Goal: Task Accomplishment & Management: Manage account settings

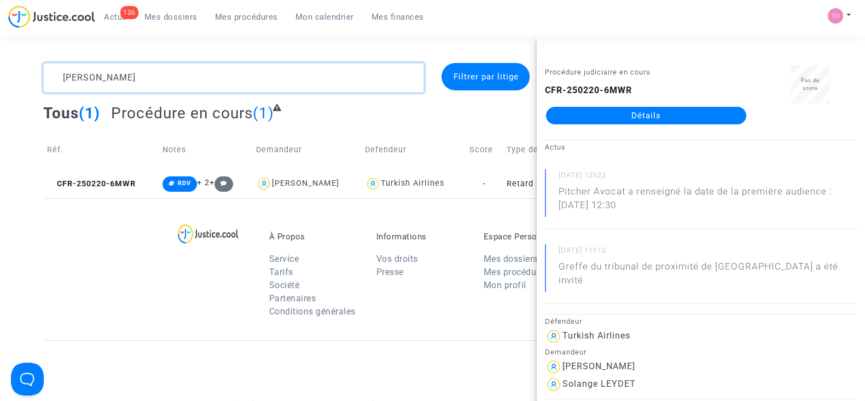
drag, startPoint x: 134, startPoint y: 85, endPoint x: 18, endPoint y: 78, distance: 116.3
click at [18, 78] on div "CAMILLERI Filtrer par litige Tous (1) Procédure en cours (1) Réf. Notes Demande…" at bounding box center [432, 130] width 865 height 135
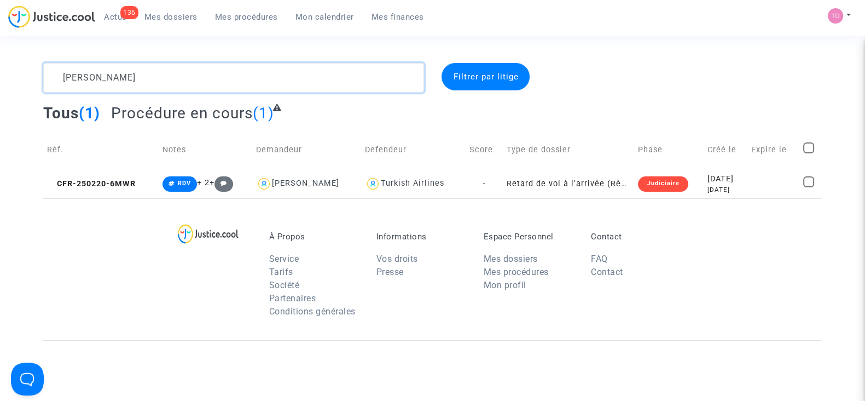
paste textarea "SAINVILLE"
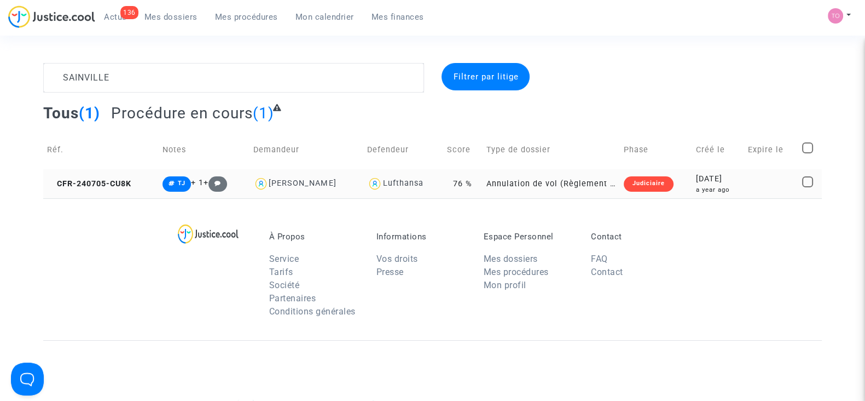
click at [719, 190] on div "a year ago" at bounding box center [718, 189] width 44 height 9
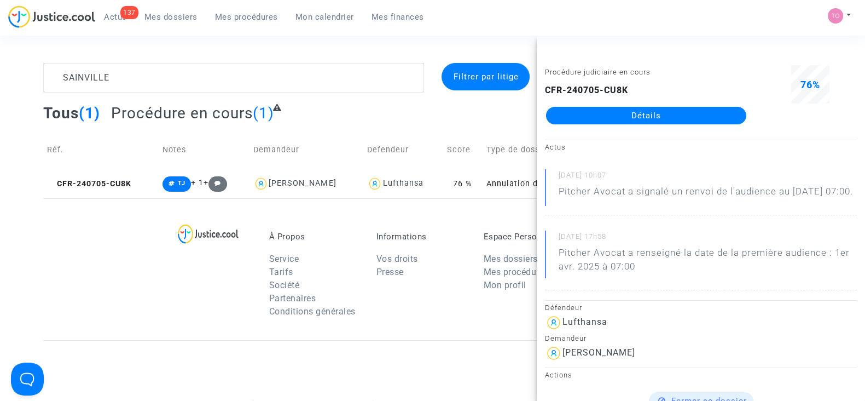
click at [24, 267] on footerbar "À Propos Service Tarifs Société Partenaires Conditions générales Informations V…" at bounding box center [432, 401] width 865 height 406
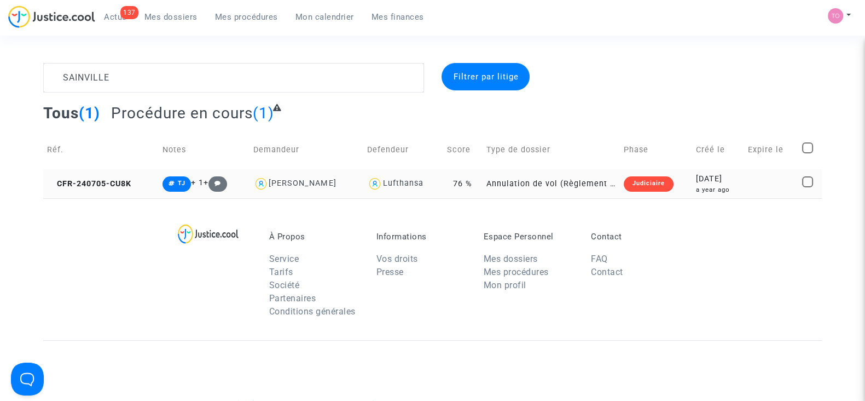
click at [709, 185] on div "a year ago" at bounding box center [718, 189] width 44 height 9
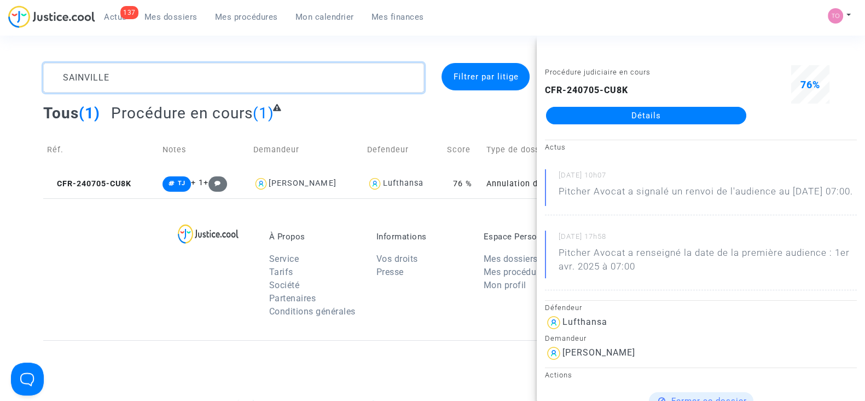
drag, startPoint x: 170, startPoint y: 81, endPoint x: 0, endPoint y: 79, distance: 170.2
click at [0, 79] on div "SAINVILLE Filtrer par litige Tous (1) Procédure en cours (1) Réf. Notes Demande…" at bounding box center [432, 130] width 865 height 135
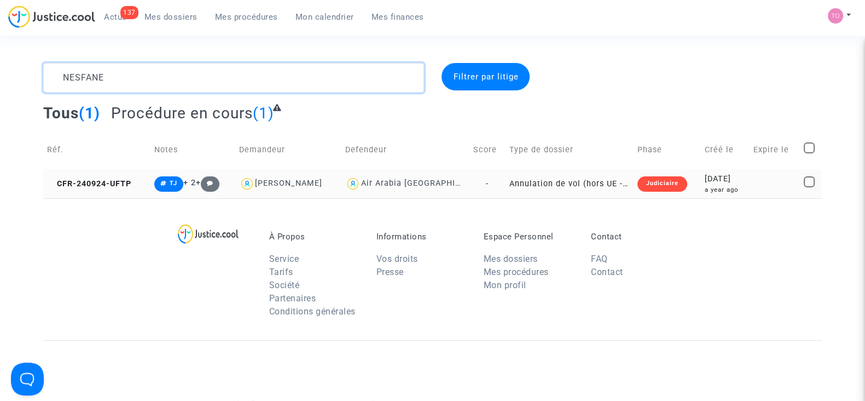
type textarea "NESFANE"
click at [705, 181] on div "2024-09-24" at bounding box center [725, 179] width 41 height 12
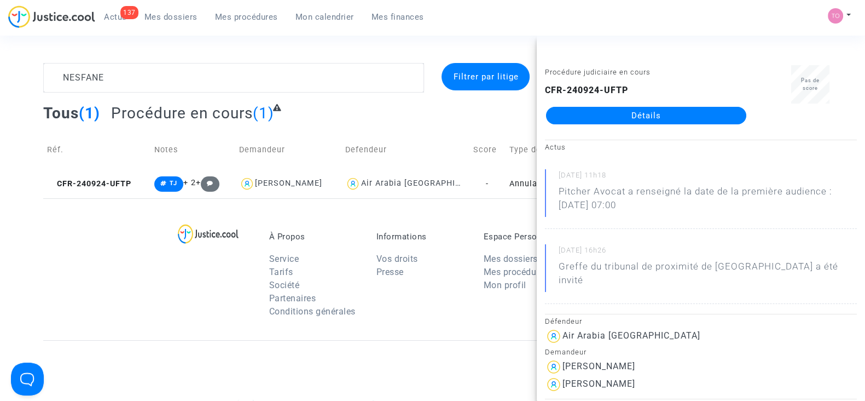
click at [443, 119] on div "Tous (1) Procédure en cours (1)" at bounding box center [432, 116] width 779 height 27
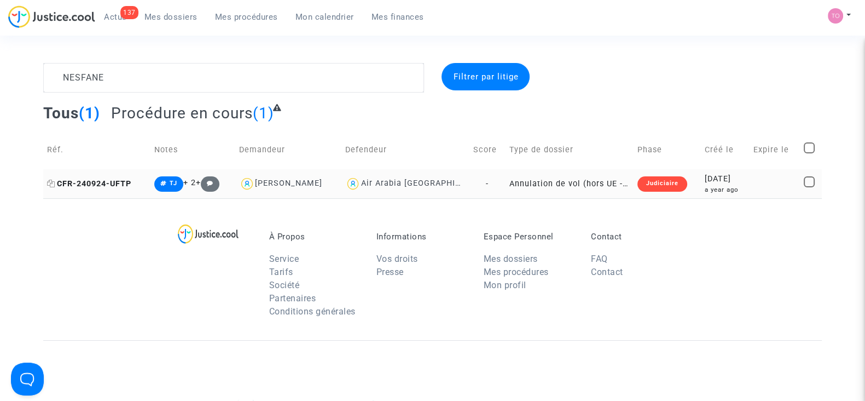
click at [49, 182] on icon at bounding box center [51, 184] width 8 height 8
click at [720, 182] on div "2024-09-24" at bounding box center [725, 179] width 41 height 12
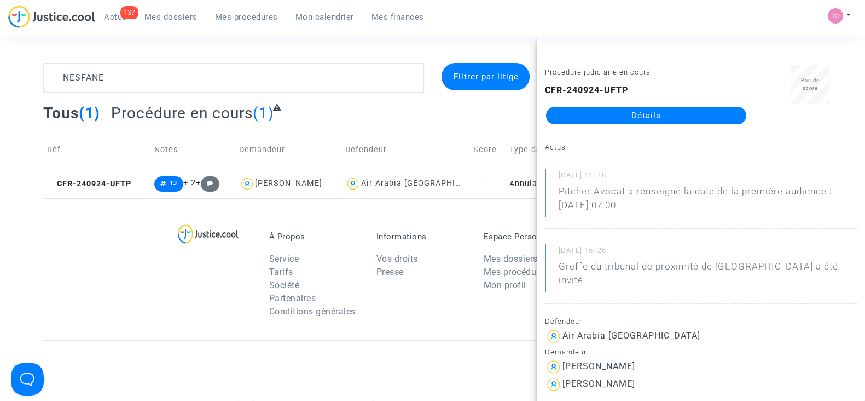
drag, startPoint x: 660, startPoint y: 346, endPoint x: 564, endPoint y: 354, distance: 96.0
click at [564, 358] on div "Abdesselam Nesfane" at bounding box center [701, 367] width 312 height 18
copy div "Abdesselam Nesfane"
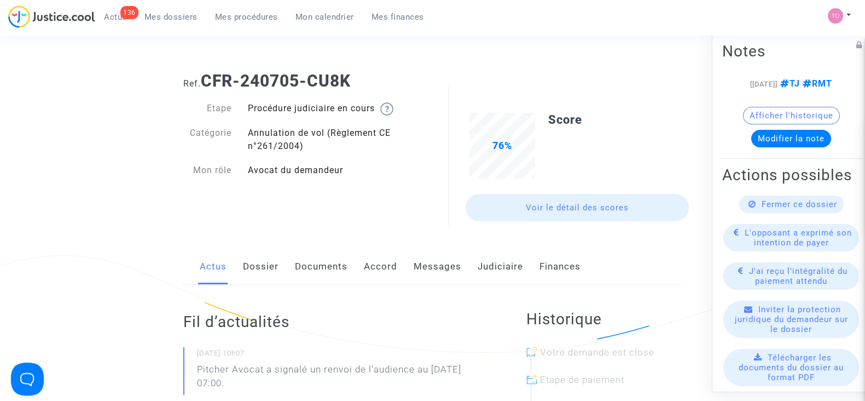
click at [322, 272] on link "Documents" at bounding box center [321, 266] width 53 height 36
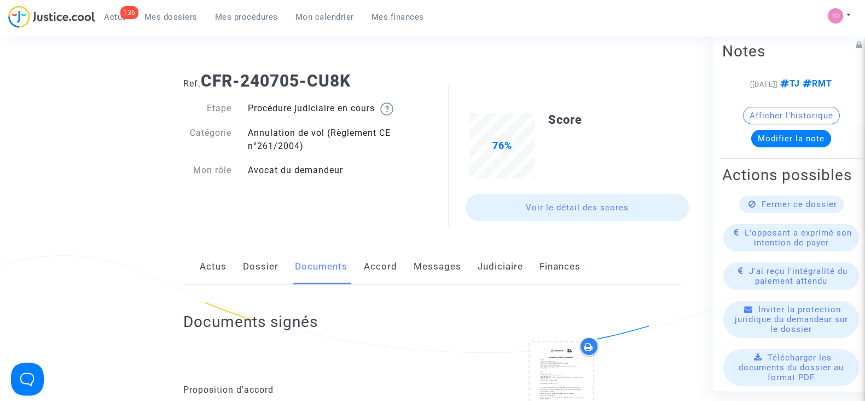
click at [509, 266] on link "Judiciaire" at bounding box center [500, 266] width 45 height 36
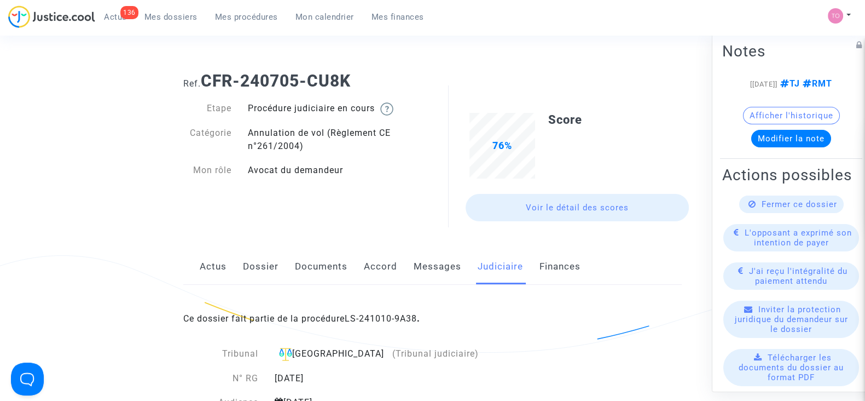
click at [380, 312] on div "Ce dossier fait partie de la procédure LS-241010-9A38 ." at bounding box center [432, 310] width 499 height 51
click at [367, 317] on link "LS-241010-9A38" at bounding box center [381, 318] width 72 height 10
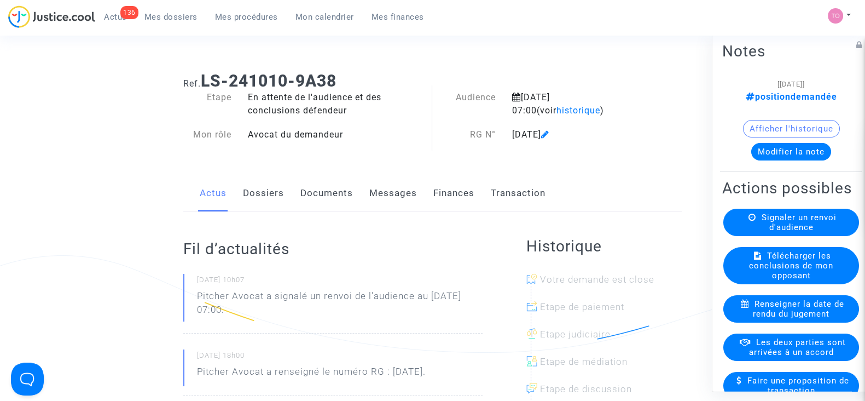
click at [776, 154] on button "Modifier la note" at bounding box center [791, 152] width 80 height 18
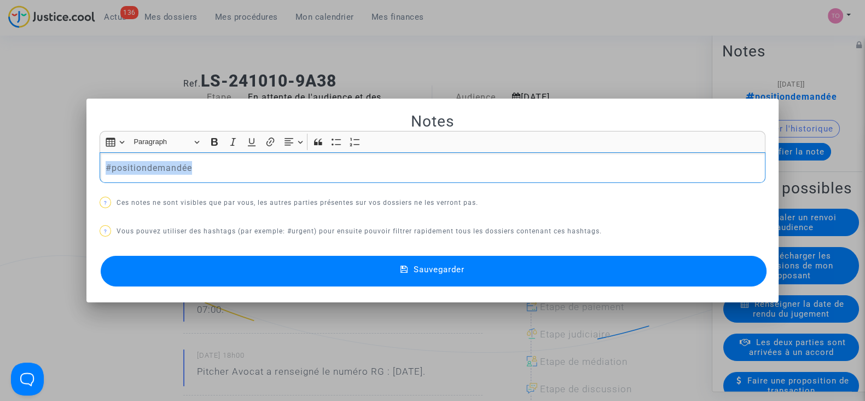
drag, startPoint x: 229, startPoint y: 172, endPoint x: 44, endPoint y: 180, distance: 185.7
click at [44, 180] on div "Notes Rich Text Editor Insert table Insert table Heading Paragraph Paragraph He…" at bounding box center [432, 200] width 865 height 401
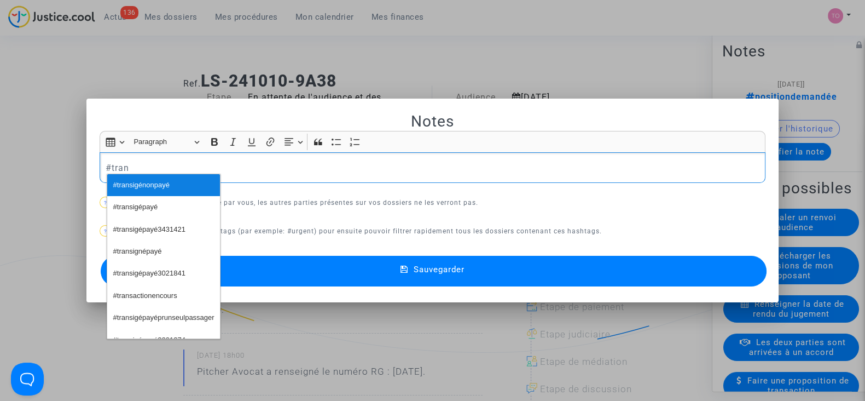
click at [131, 184] on span "#transigénonpayé" at bounding box center [141, 185] width 56 height 16
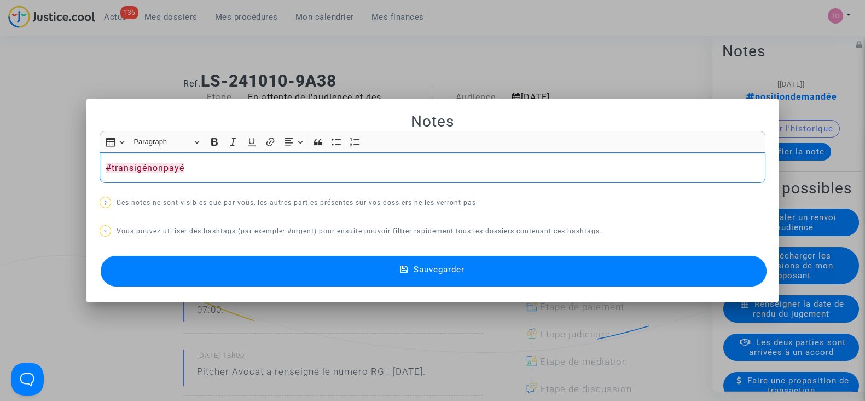
click at [383, 159] on div "#transigénonpayé" at bounding box center [433, 167] width 666 height 31
click at [314, 267] on button "Sauvegarder" at bounding box center [434, 271] width 666 height 31
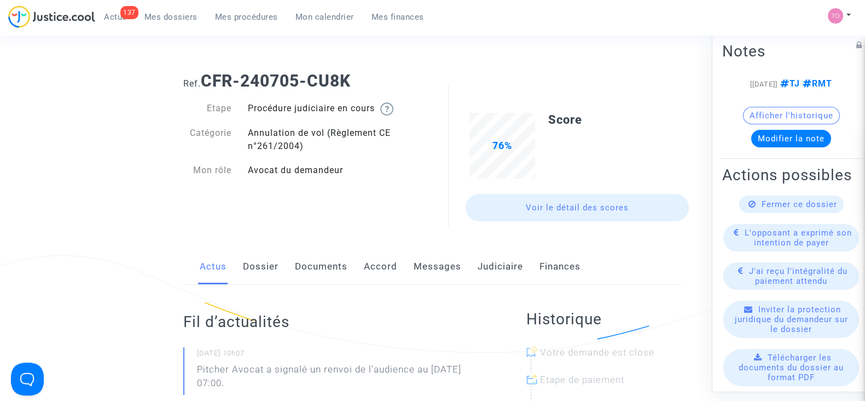
click at [486, 261] on link "Judiciaire" at bounding box center [500, 266] width 45 height 36
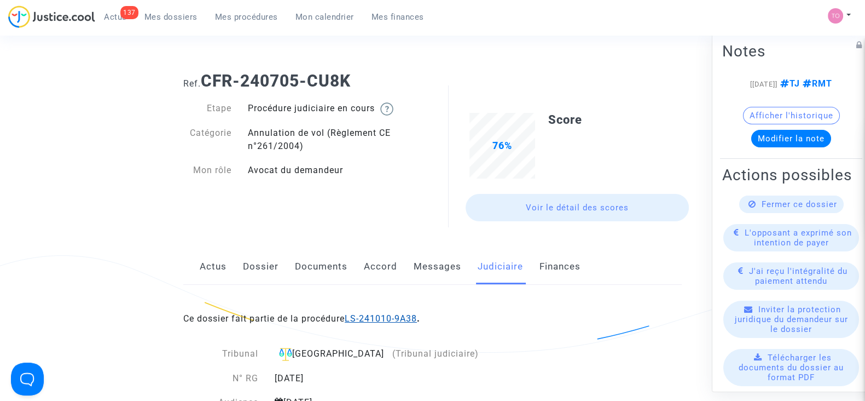
click at [374, 319] on link "LS-241010-9A38" at bounding box center [381, 318] width 72 height 10
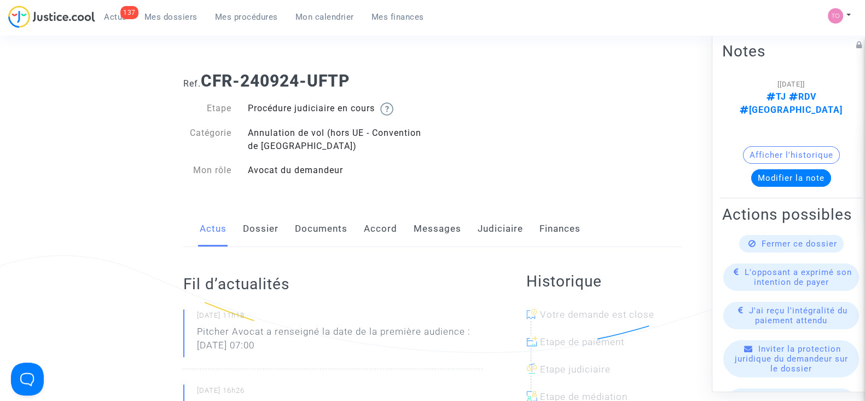
click at [268, 219] on link "Dossier" at bounding box center [261, 229] width 36 height 36
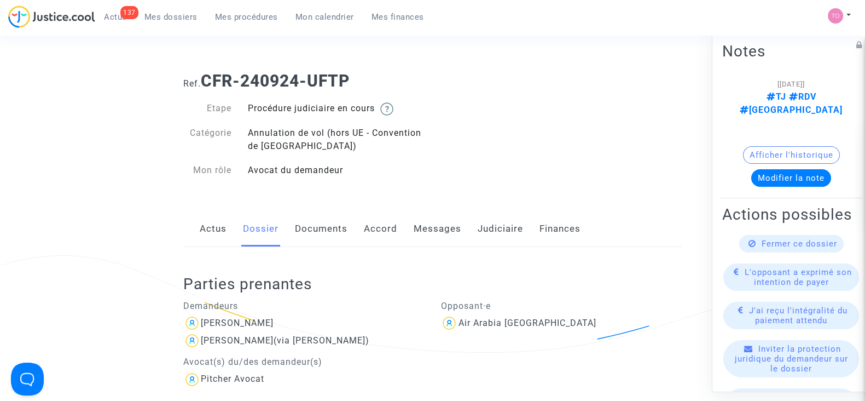
click at [390, 226] on link "Accord" at bounding box center [380, 229] width 33 height 36
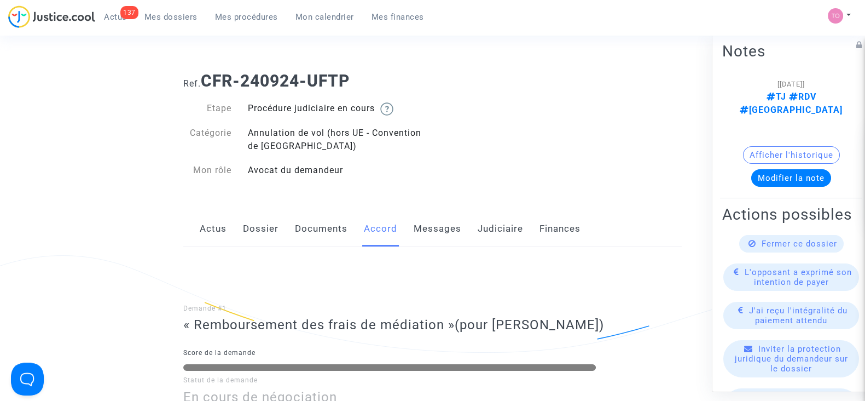
click at [485, 233] on link "Judiciaire" at bounding box center [500, 229] width 45 height 36
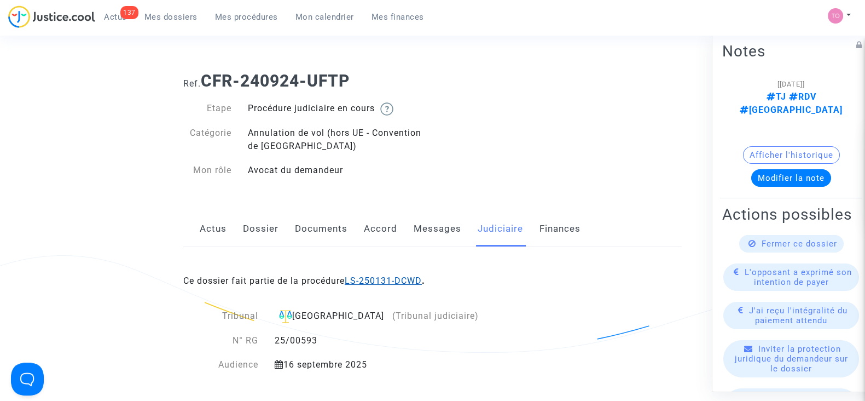
click at [386, 275] on link "LS-250131-DCWD" at bounding box center [383, 280] width 77 height 10
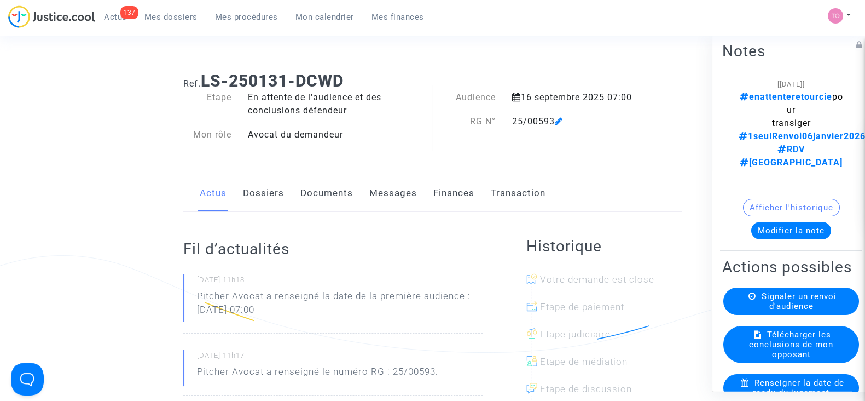
click at [264, 198] on link "Dossiers" at bounding box center [263, 193] width 41 height 36
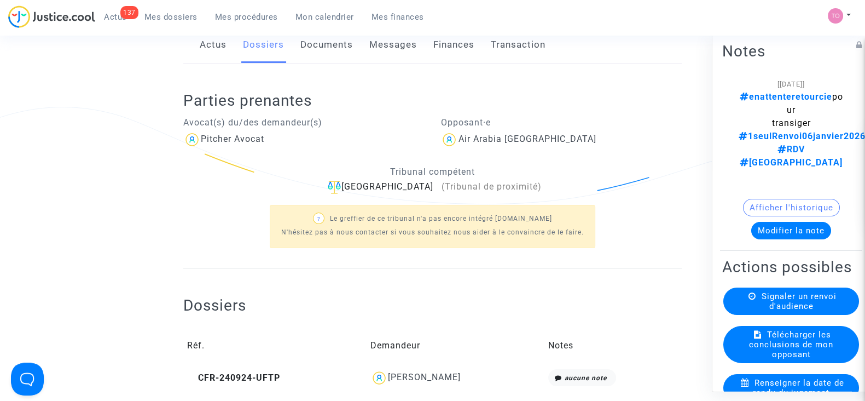
scroll to position [153, 0]
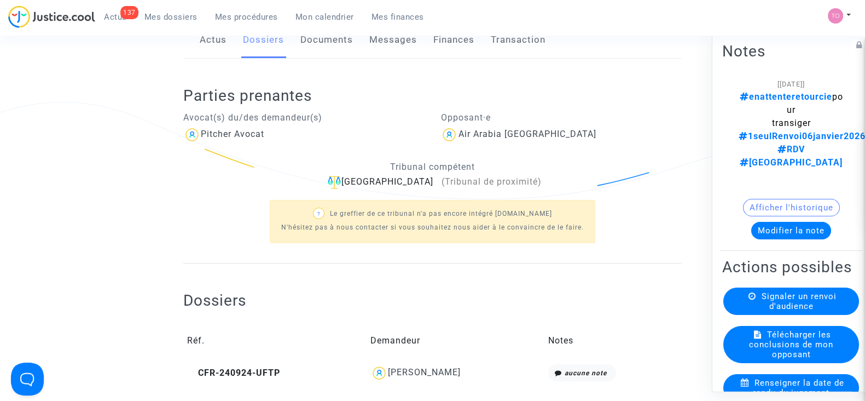
click at [449, 53] on link "Finances" at bounding box center [453, 40] width 41 height 36
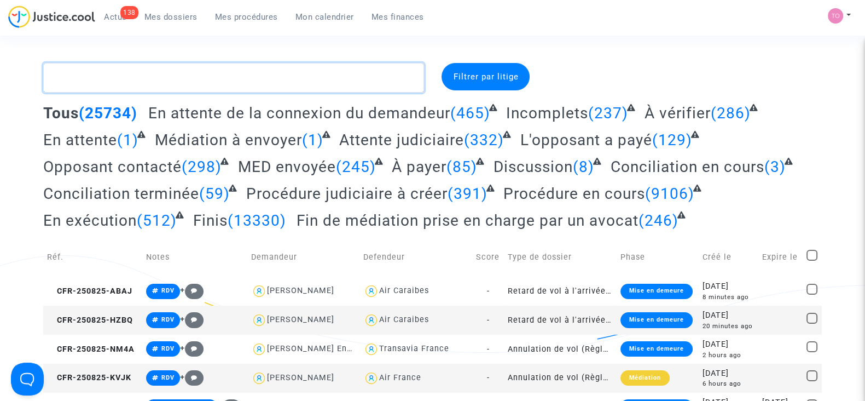
click at [87, 80] on textarea at bounding box center [233, 78] width 381 height 30
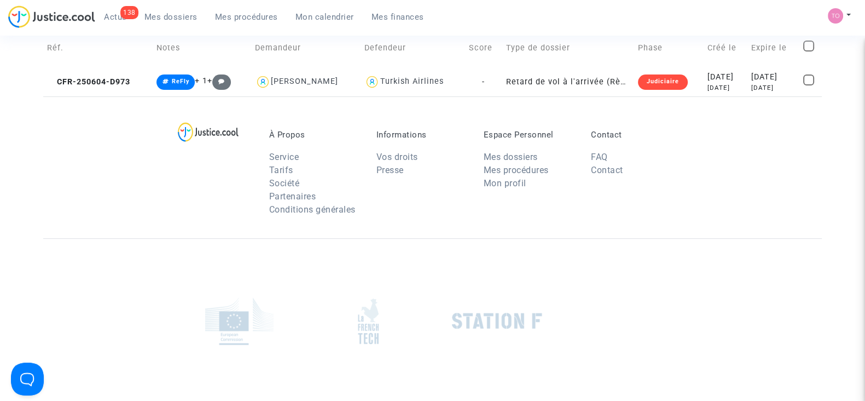
scroll to position [102, 0]
type textarea "TENA"
click at [707, 77] on div "2025-06-04" at bounding box center [725, 77] width 37 height 12
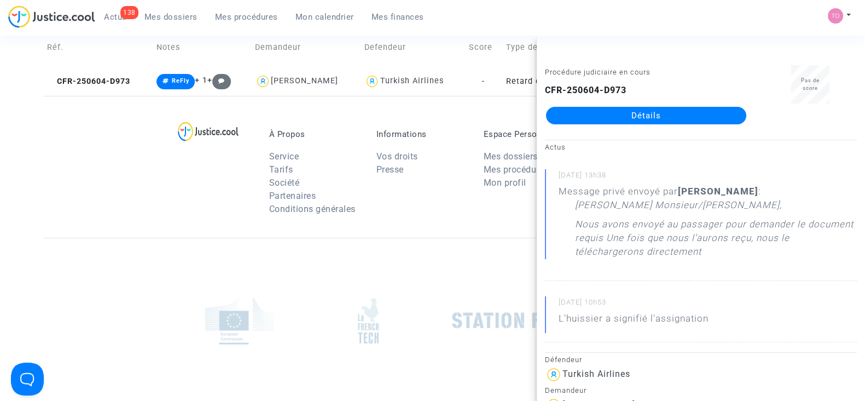
scroll to position [107, 0]
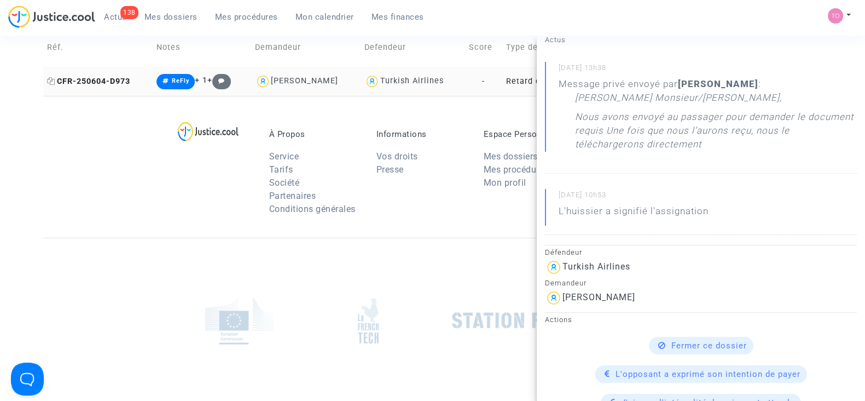
click at [49, 82] on icon at bounding box center [51, 81] width 8 height 8
click at [56, 174] on div "À Propos Service Tarifs Société Partenaires Conditions générales Informations V…" at bounding box center [432, 167] width 779 height 142
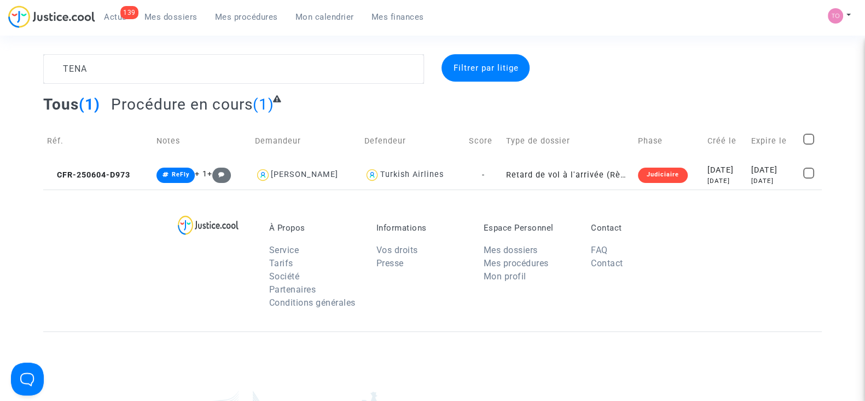
scroll to position [0, 0]
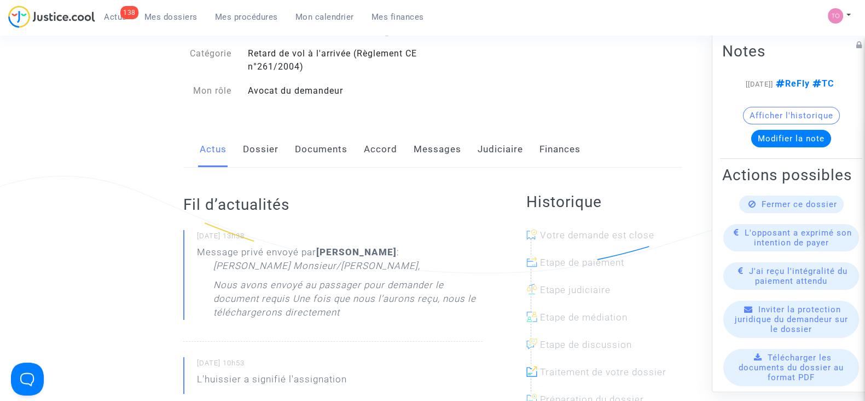
scroll to position [78, 0]
click at [307, 154] on link "Documents" at bounding box center [321, 151] width 53 height 36
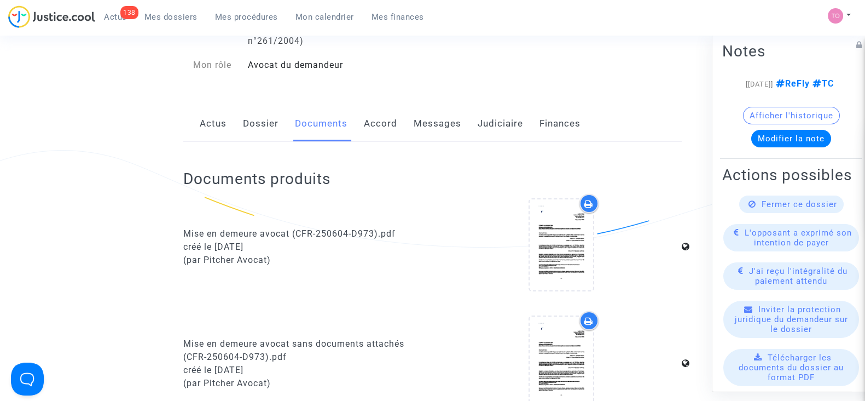
scroll to position [106, 0]
click at [412, 136] on div "Actus Dossier Documents Accord Messages Judiciaire Finances" at bounding box center [432, 123] width 499 height 37
click at [421, 134] on link "Messages" at bounding box center [438, 123] width 48 height 36
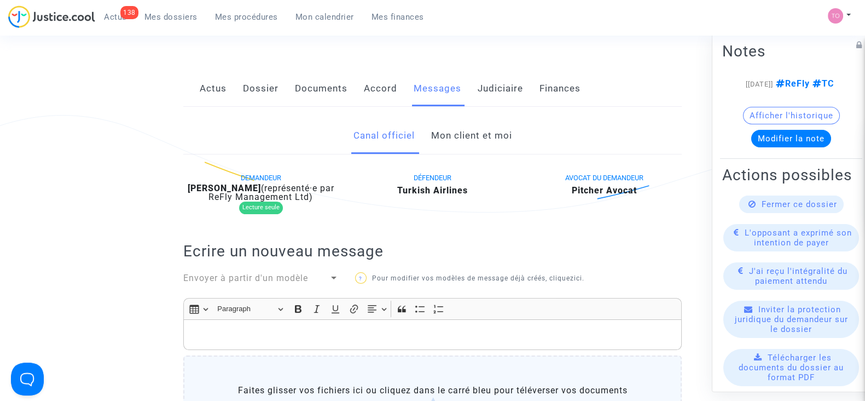
scroll to position [129, 0]
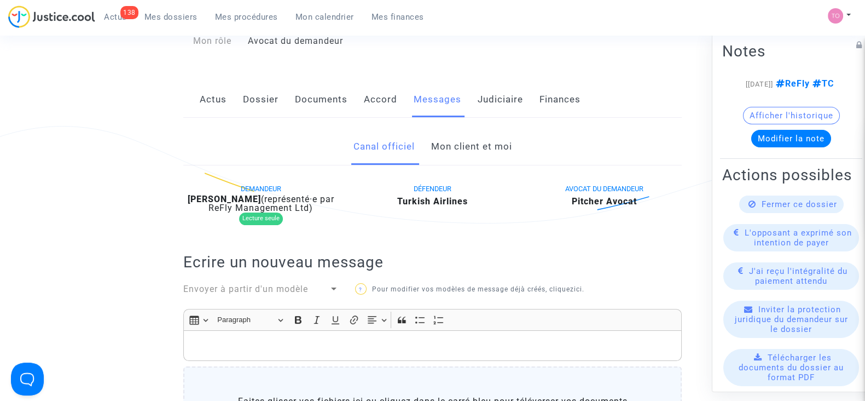
click at [471, 146] on link "Mon client et moi" at bounding box center [471, 147] width 81 height 36
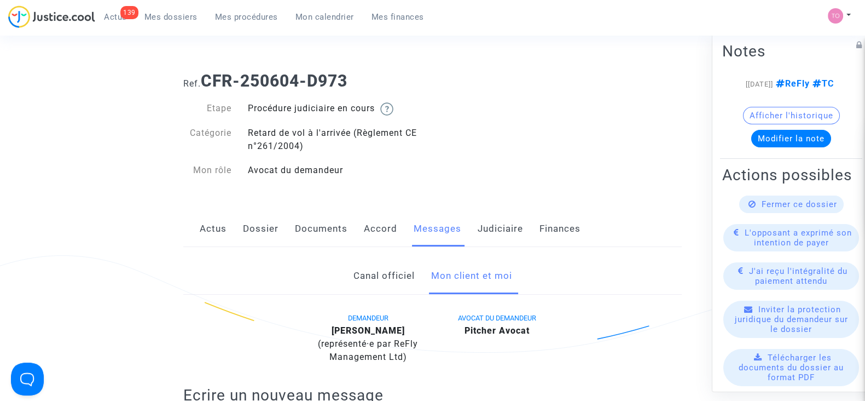
click at [256, 223] on link "Dossier" at bounding box center [261, 229] width 36 height 36
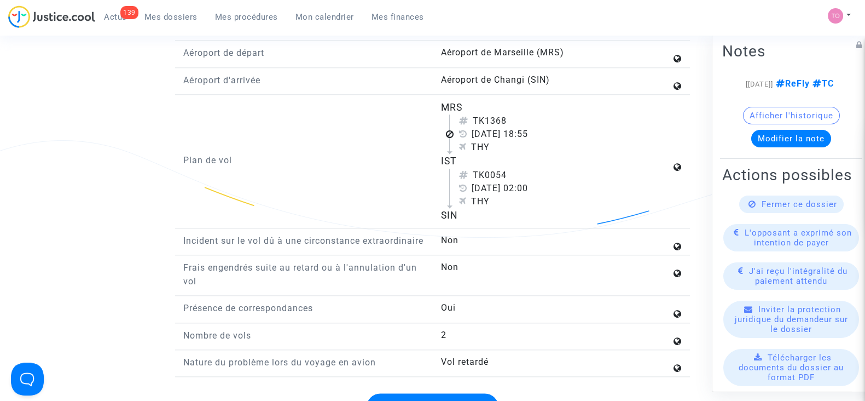
scroll to position [1562, 0]
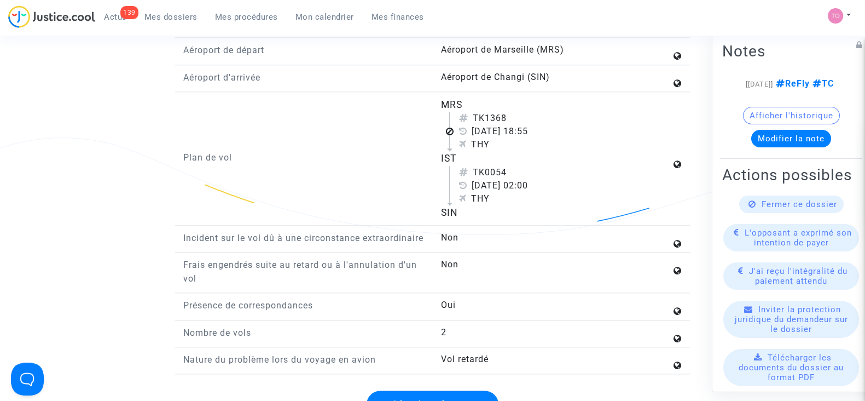
click at [436, 165] on div "MRS TK1368 22 juillet 2024 18:55 THY IST TK0054 23 juillet 2024 02:00 THY SIN" at bounding box center [561, 158] width 258 height 122
drag, startPoint x: 475, startPoint y: 110, endPoint x: 509, endPoint y: 109, distance: 34.0
click at [509, 112] on div "TK1368" at bounding box center [565, 118] width 212 height 13
copy div "TK1368"
drag, startPoint x: 475, startPoint y: 123, endPoint x: 565, endPoint y: 124, distance: 90.3
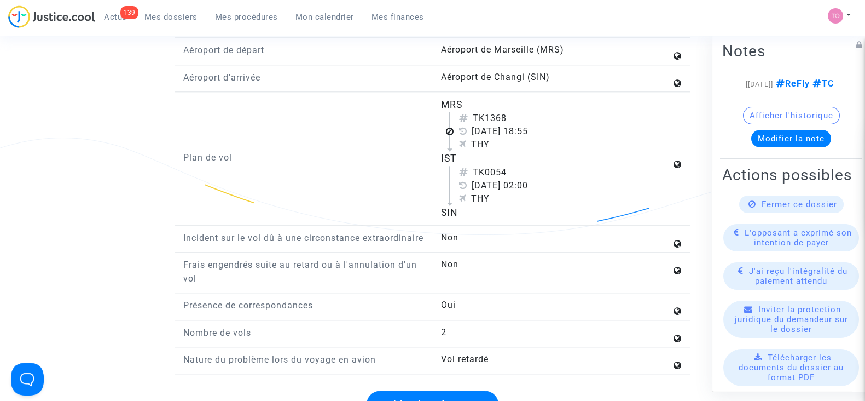
click at [565, 125] on div "22 juillet 2024 18:55" at bounding box center [565, 131] width 212 height 13
copy div "22 juillet 2024 18:55"
drag, startPoint x: 478, startPoint y: 113, endPoint x: 510, endPoint y: 110, distance: 31.4
click at [510, 112] on div "TK1368" at bounding box center [565, 118] width 212 height 13
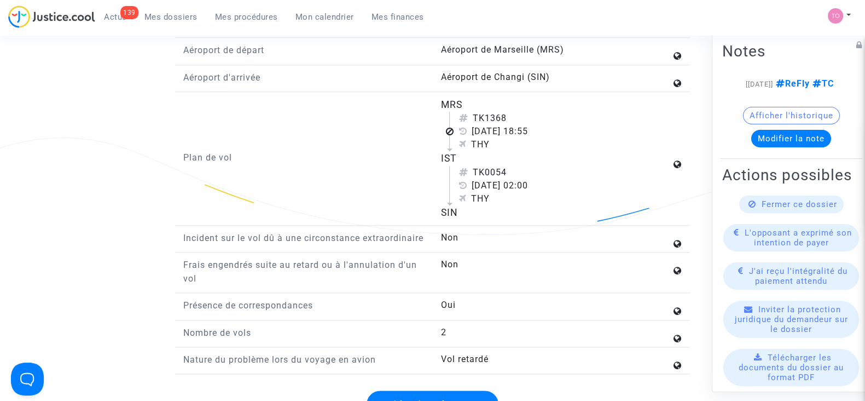
drag, startPoint x: 510, startPoint y: 110, endPoint x: 477, endPoint y: 114, distance: 32.5
click at [477, 114] on div "TK1368" at bounding box center [565, 118] width 212 height 13
copy div "TK1368"
drag, startPoint x: 475, startPoint y: 160, endPoint x: 508, endPoint y: 162, distance: 32.9
click at [508, 166] on div "TK0054" at bounding box center [565, 172] width 212 height 13
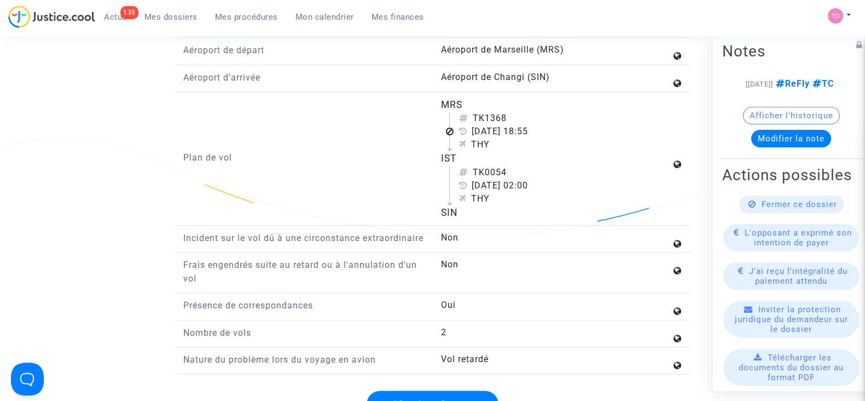
copy div "TK0054"
drag, startPoint x: 567, startPoint y: 178, endPoint x: 476, endPoint y: 177, distance: 90.9
click at [476, 179] on div "23 juillet 2024 02:00" at bounding box center [565, 185] width 212 height 13
drag, startPoint x: 566, startPoint y: 179, endPoint x: 475, endPoint y: 179, distance: 92.0
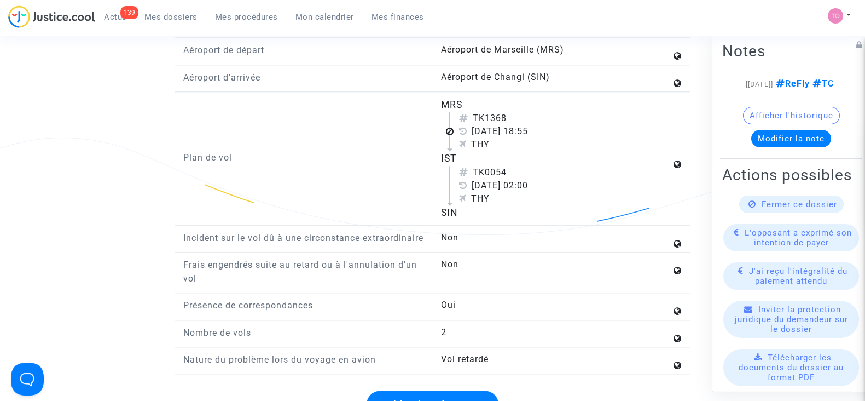
click at [475, 179] on div "23 juillet 2024 02:00" at bounding box center [565, 185] width 212 height 13
copy div "23 juillet 2024 02:00"
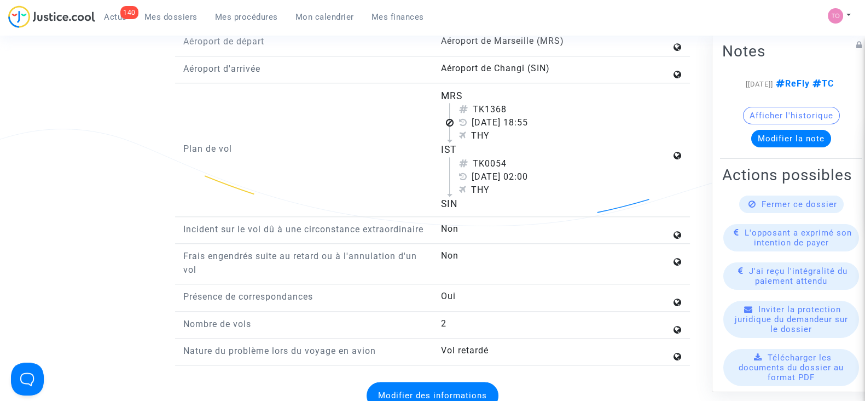
scroll to position [1580, 0]
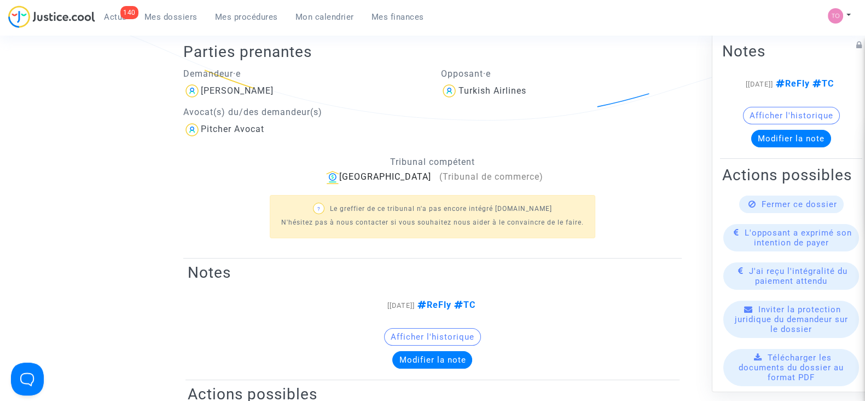
click at [164, 20] on span "Mes dossiers" at bounding box center [170, 17] width 53 height 10
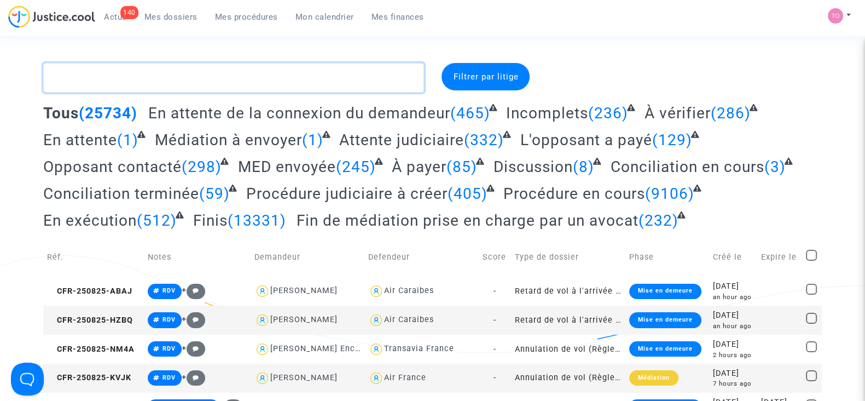
click at [128, 85] on textarea at bounding box center [233, 78] width 381 height 30
paste textarea "HIGELIN"
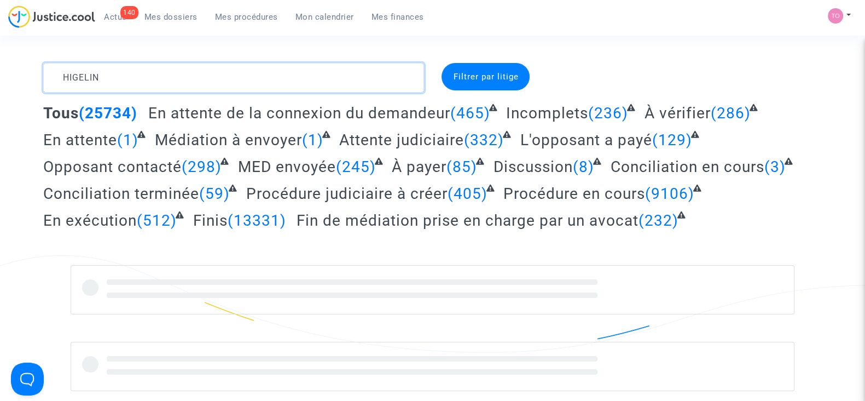
type textarea "HIGELIN"
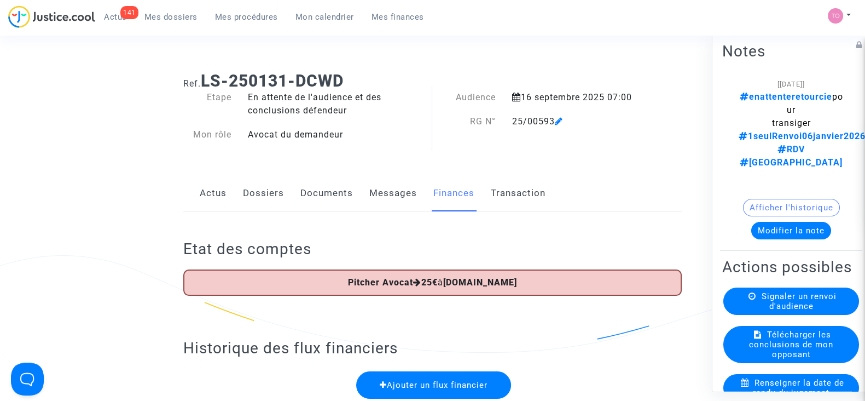
click at [769, 222] on button "Modifier la note" at bounding box center [791, 231] width 80 height 18
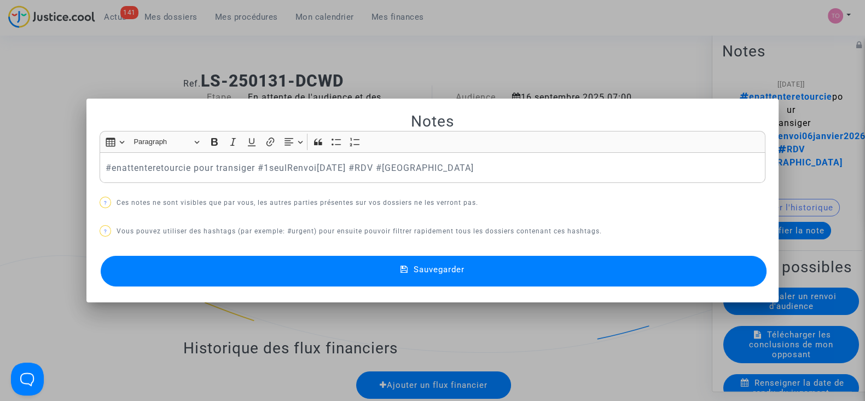
click at [402, 74] on div at bounding box center [432, 200] width 865 height 401
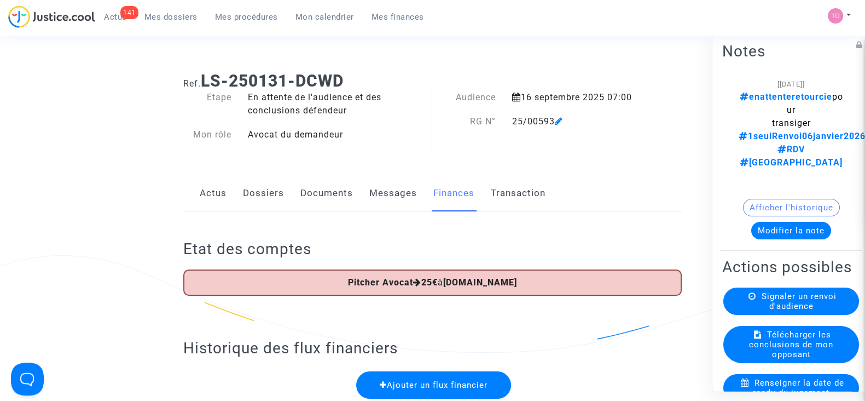
click at [268, 190] on link "Dossiers" at bounding box center [263, 193] width 41 height 36
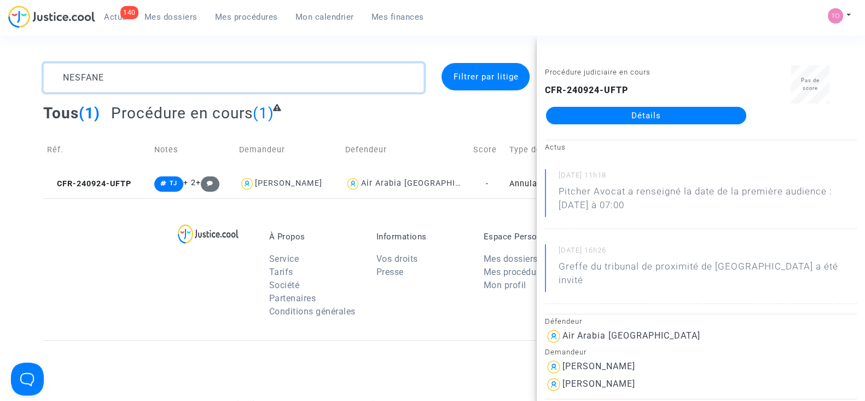
drag, startPoint x: 135, startPoint y: 83, endPoint x: 0, endPoint y: 75, distance: 134.9
click at [0, 75] on div "NESFANE Filtrer par litige Tous (1) Procédure en cours (1) Réf. Notes Demandeur…" at bounding box center [432, 130] width 865 height 135
paste textarea "Yomi"
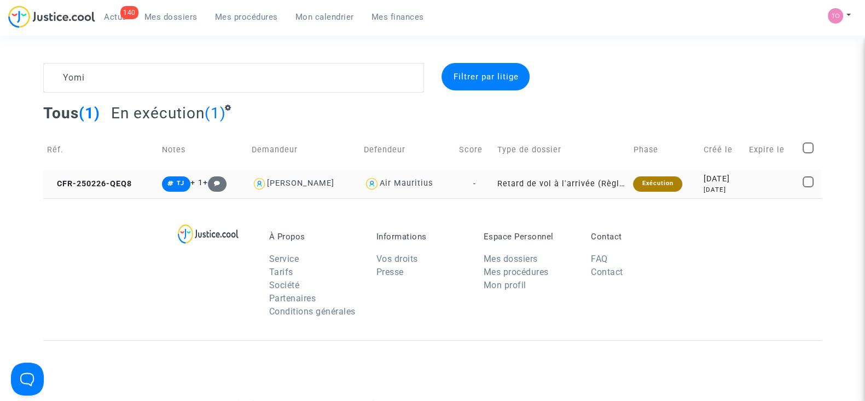
click at [704, 187] on div "6 months ago" at bounding box center [723, 189] width 38 height 9
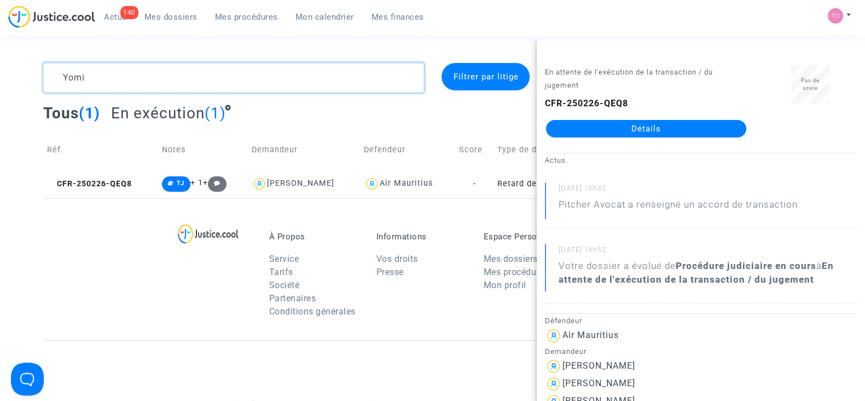
drag, startPoint x: 142, startPoint y: 66, endPoint x: 11, endPoint y: 85, distance: 131.7
click at [11, 85] on div "Yomi Filtrer par litige Tous (1) En exécution (1) Réf. Notes Demandeur Defendeu…" at bounding box center [432, 130] width 865 height 135
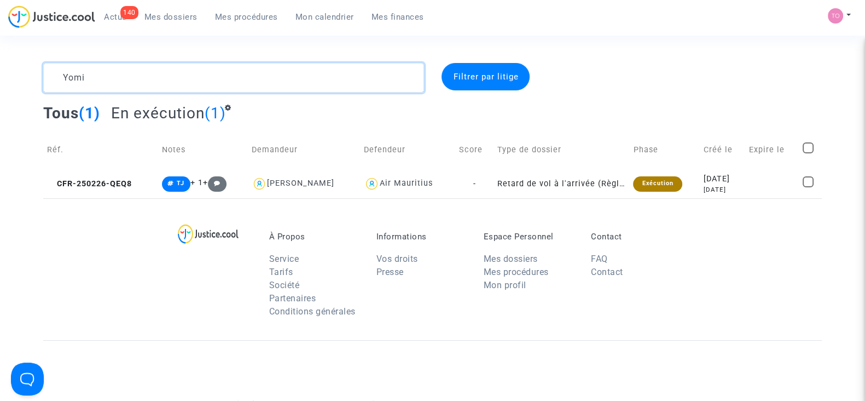
paste textarea "Nedelec"
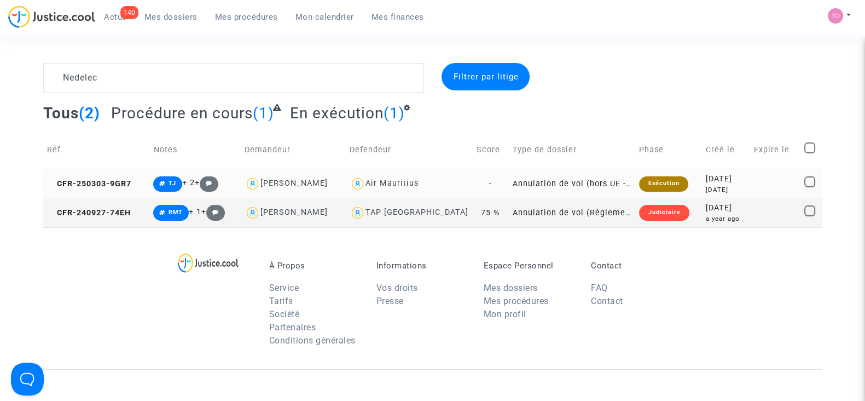
click at [365, 178] on img at bounding box center [358, 184] width 16 height 16
type textarea "Nedelec @"Air Mauritius""
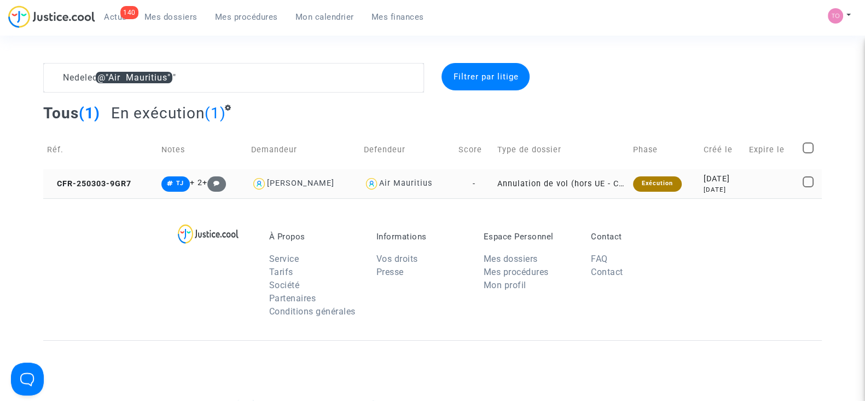
click at [703, 181] on div "2025-03-03" at bounding box center [722, 179] width 38 height 12
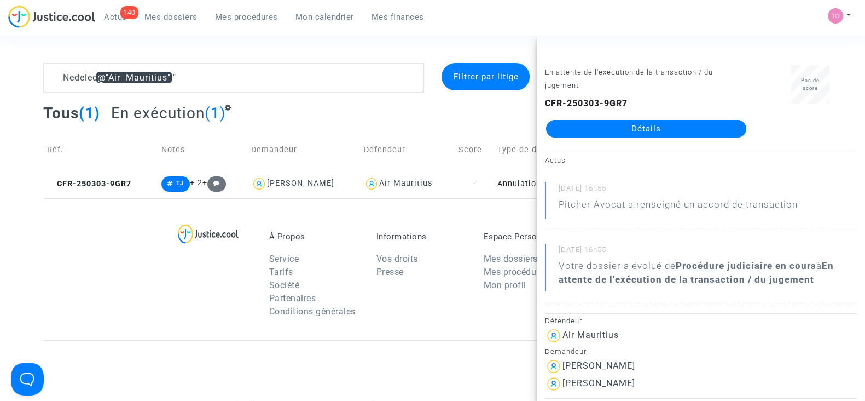
click at [602, 123] on link "Détails" at bounding box center [646, 129] width 200 height 18
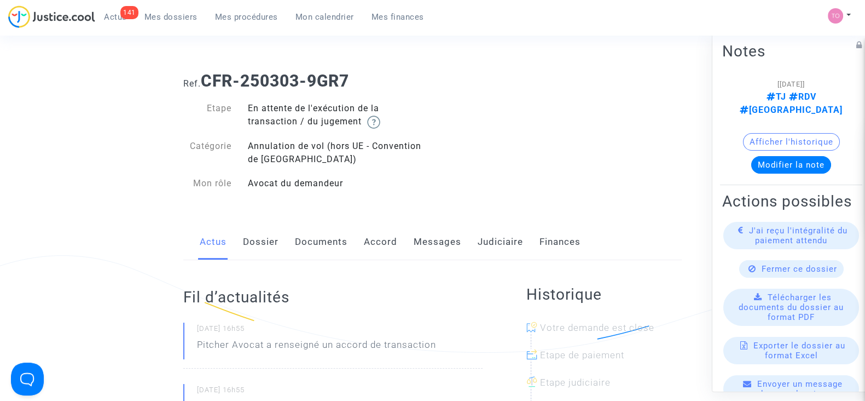
click at [240, 227] on div "Actus Dossier Documents Accord Messages Judiciaire Finances" at bounding box center [432, 242] width 499 height 37
click at [250, 239] on link "Dossier" at bounding box center [261, 242] width 36 height 36
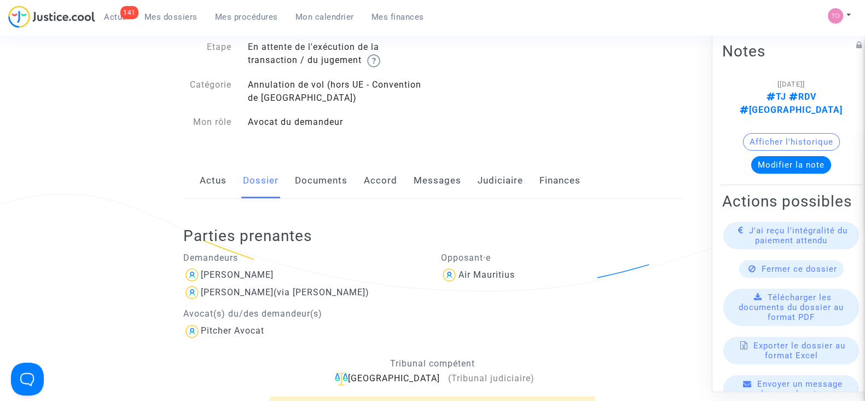
scroll to position [38, 0]
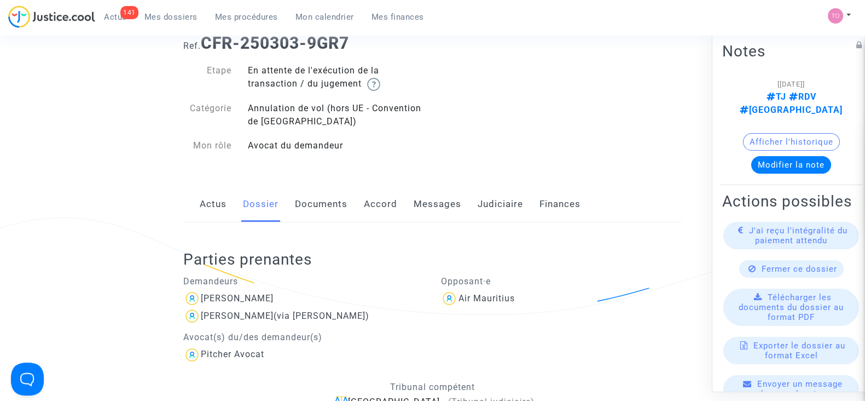
click at [506, 215] on link "Judiciaire" at bounding box center [500, 204] width 45 height 36
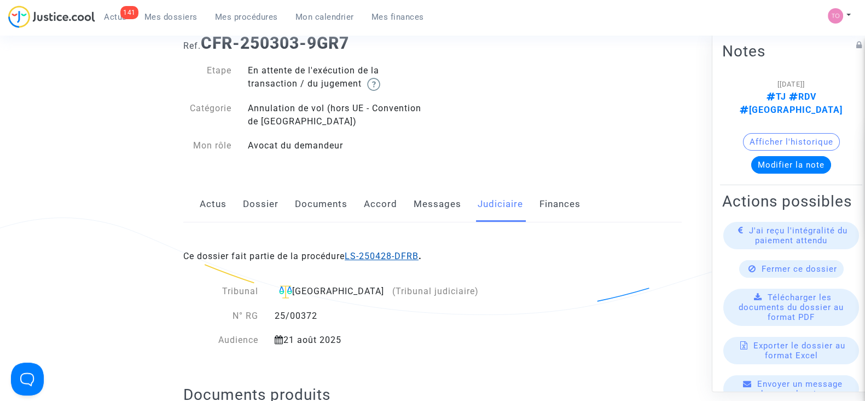
click at [400, 251] on link "LS-250428-DFRB" at bounding box center [382, 256] width 74 height 10
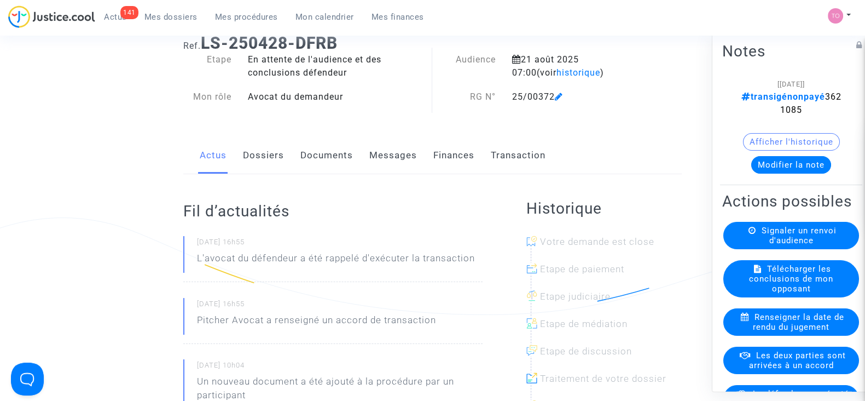
click at [779, 166] on button "Modifier la note" at bounding box center [791, 165] width 80 height 18
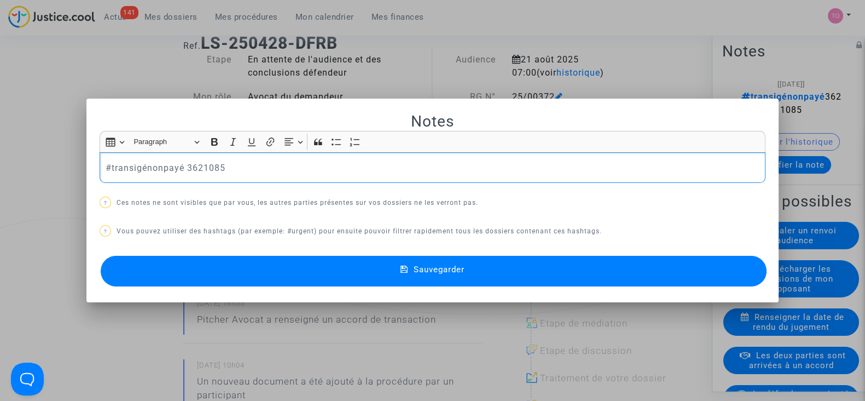
click at [309, 155] on div "#transigénonpayé 3621085" at bounding box center [433, 167] width 666 height 31
click at [403, 165] on p "#transigénonpayé 3621085 (vérifier si payé quand on reçoit radiation ne pas rel…" at bounding box center [433, 168] width 655 height 14
drag, startPoint x: 498, startPoint y: 166, endPoint x: 405, endPoint y: 169, distance: 93.1
click at [405, 169] on p "#transigénonpayé 3621085 (vérifier si payé quand on reçoit radiation pour ne pa…" at bounding box center [433, 168] width 655 height 14
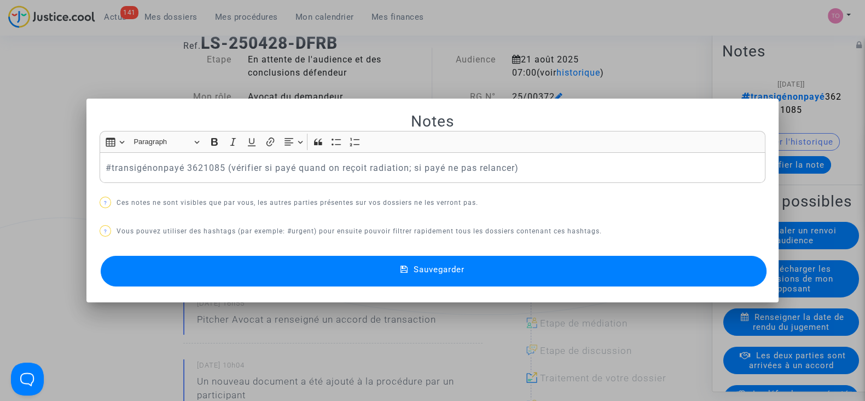
click at [438, 268] on span "Sauvegarder" at bounding box center [439, 269] width 51 height 10
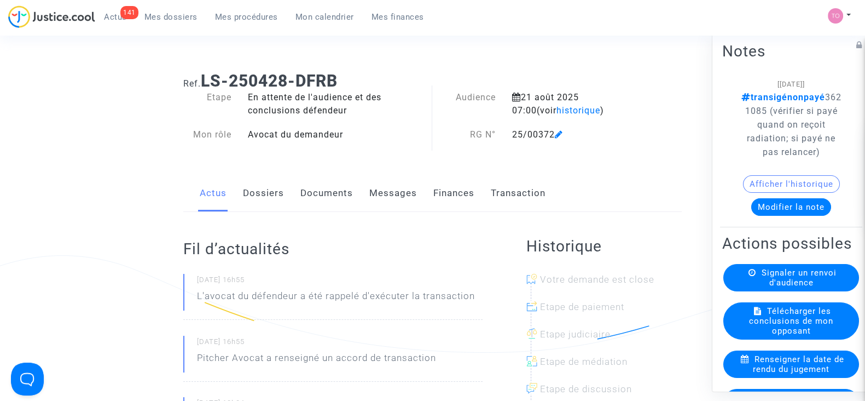
click at [183, 22] on link "Mes dossiers" at bounding box center [171, 17] width 71 height 16
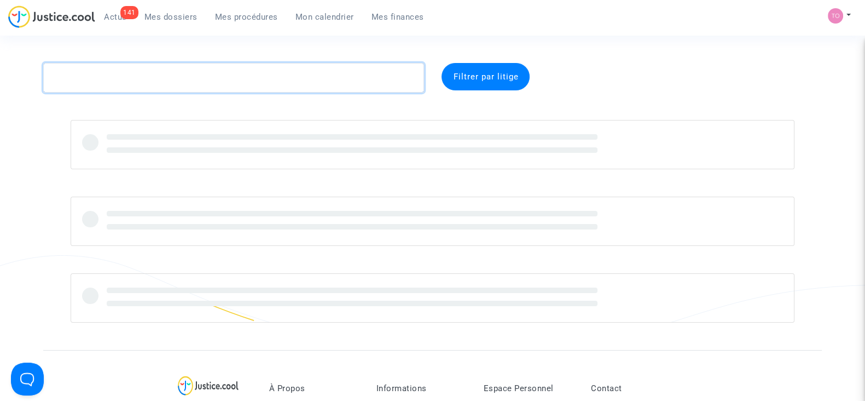
click at [168, 78] on textarea at bounding box center [233, 78] width 381 height 30
paste textarea "CFR-250117-QKBH"
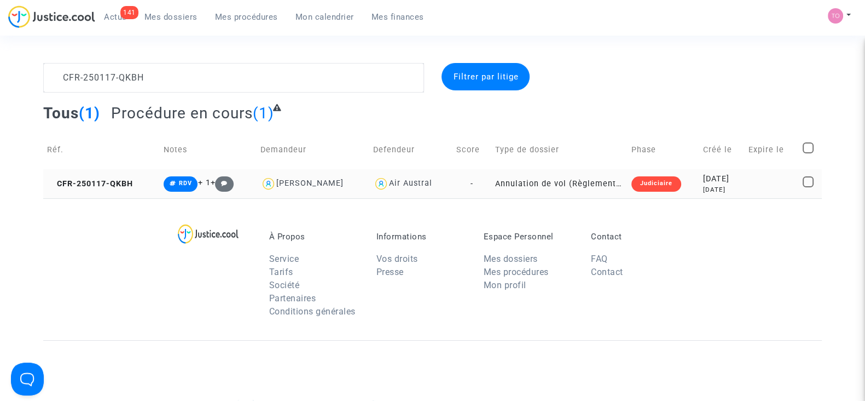
click at [721, 179] on div "2025-01-17" at bounding box center [722, 179] width 38 height 12
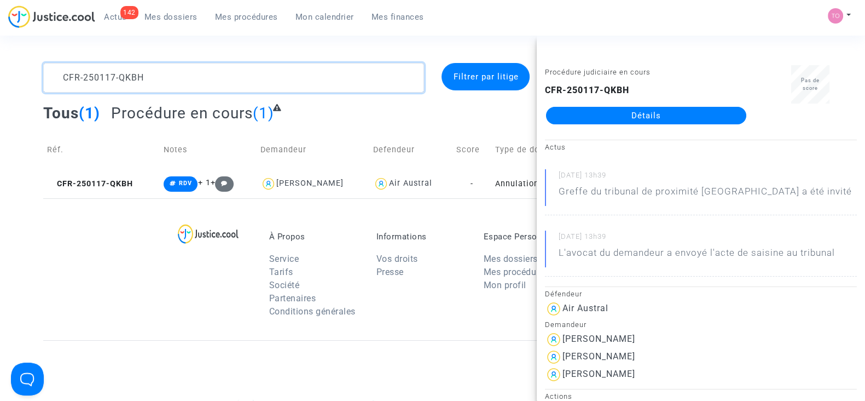
drag, startPoint x: 151, startPoint y: 70, endPoint x: 0, endPoint y: 58, distance: 151.0
click at [0, 58] on section "CFR-250117-QKBH Filtrer par litige Tous (1) Procédure en cours (1) Réf. Notes D…" at bounding box center [432, 302] width 865 height 604
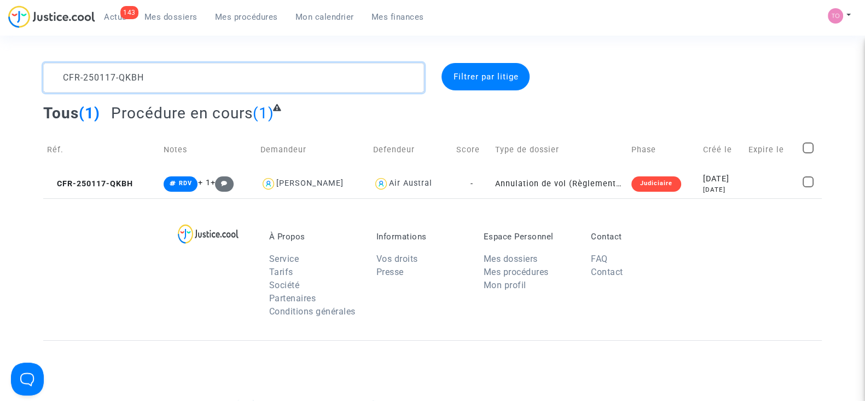
paste textarea "apparemment"
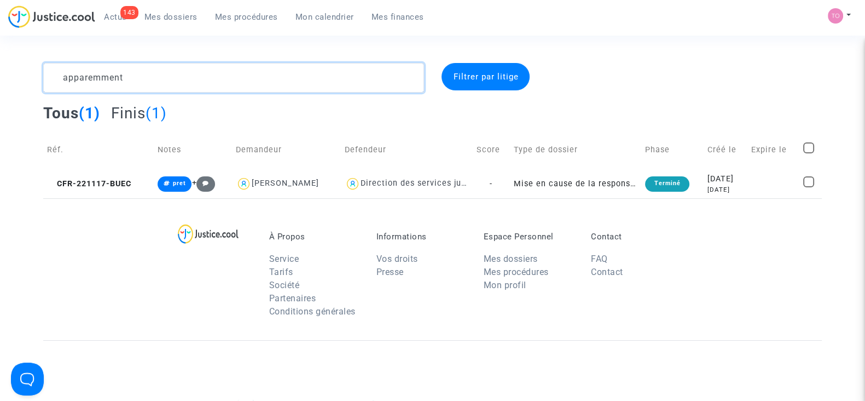
drag, startPoint x: 149, startPoint y: 69, endPoint x: 0, endPoint y: 59, distance: 149.7
click at [0, 59] on section "apparemment Filtrer par litige Tous (1) Finis (1) Réf. Notes Demandeur Defendeu…" at bounding box center [432, 302] width 865 height 604
paste textarea "8VQJPS"
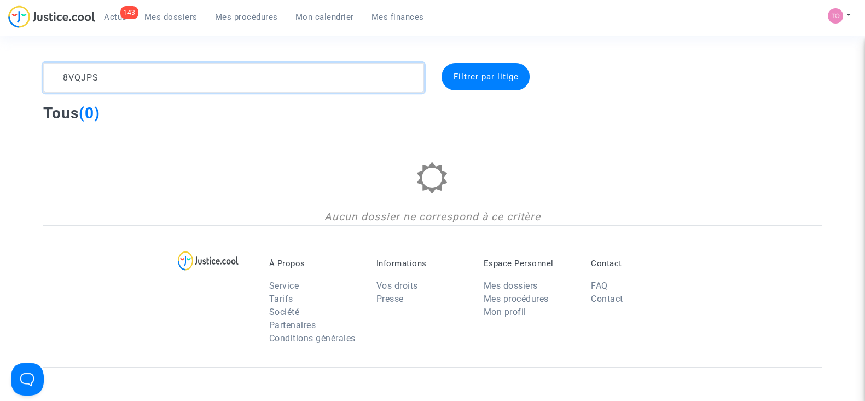
drag, startPoint x: 114, startPoint y: 71, endPoint x: 0, endPoint y: 100, distance: 117.5
click at [0, 100] on div "8VQJPS Filtrer par litige Tous (0) Aucun dossier ne correspond à ce critère" at bounding box center [432, 144] width 865 height 162
paste textarea "HIGELIN"
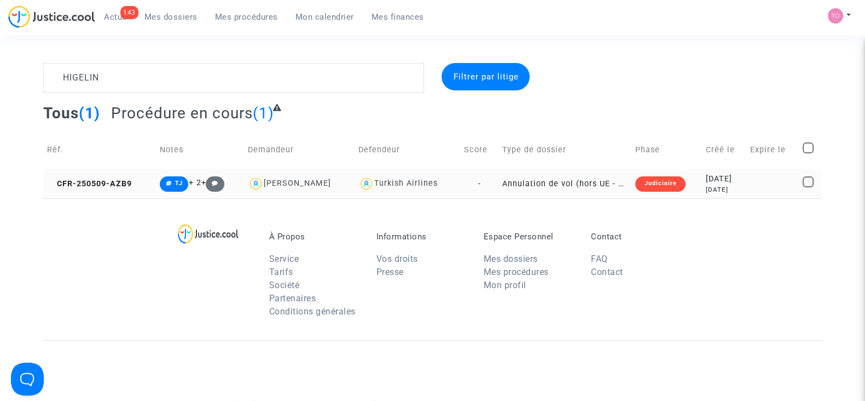
click at [732, 182] on div "2025-05-09" at bounding box center [724, 179] width 37 height 12
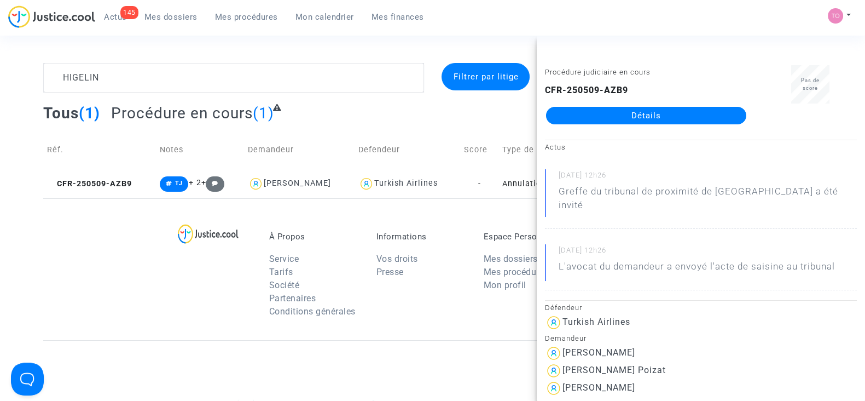
click at [76, 250] on div "À Propos Service Tarifs Société Partenaires Conditions générales Informations V…" at bounding box center [432, 269] width 779 height 142
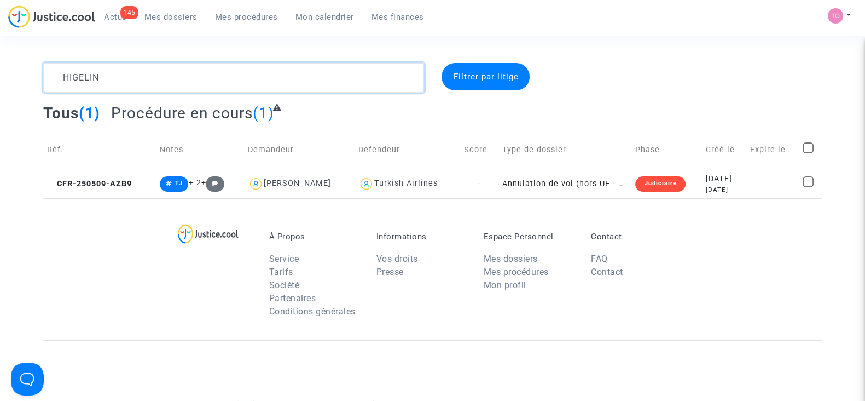
drag, startPoint x: 112, startPoint y: 70, endPoint x: 5, endPoint y: 83, distance: 108.1
click at [5, 83] on div "HIGELIN Filtrer par litige Tous (1) Procédure en cours (1) Réf. Notes Demandeur…" at bounding box center [432, 130] width 865 height 135
paste textarea "YSA"
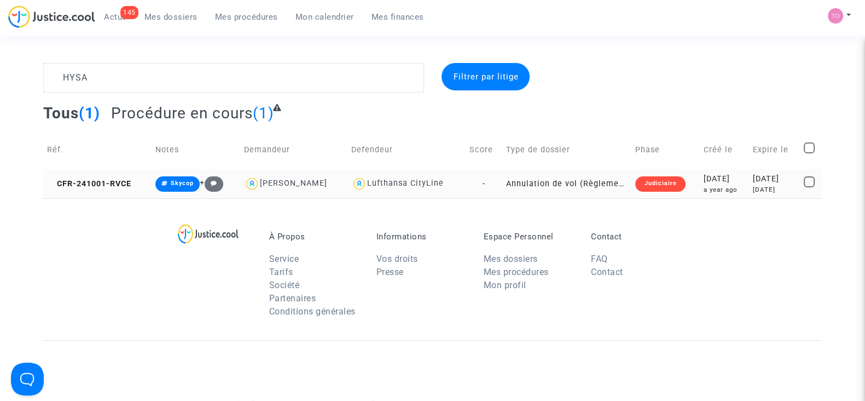
click at [704, 176] on div "2024-10-01" at bounding box center [725, 179] width 42 height 12
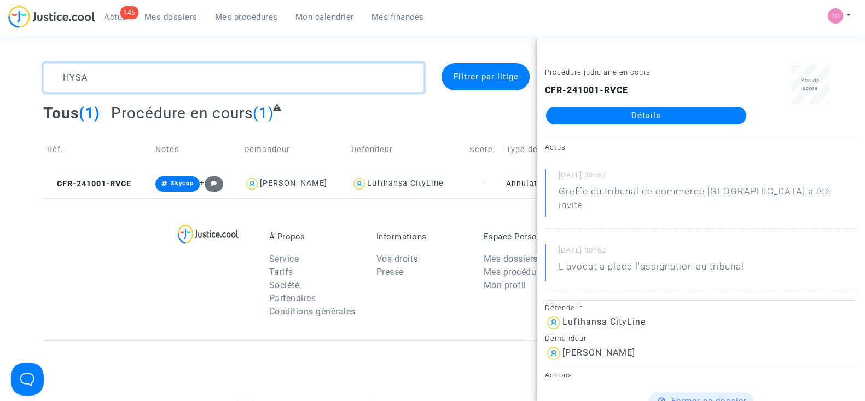
drag, startPoint x: 119, startPoint y: 79, endPoint x: 8, endPoint y: 85, distance: 110.7
click at [8, 85] on div "HYSA Filtrer par litige Tous (1) Procédure en cours (1) Réf. Notes Demandeur De…" at bounding box center [432, 130] width 865 height 135
paste textarea "De : Alain Jauffret <alainjauffret@yahoo.fr> Envoyé : mercredi 20 août 2025 17:…"
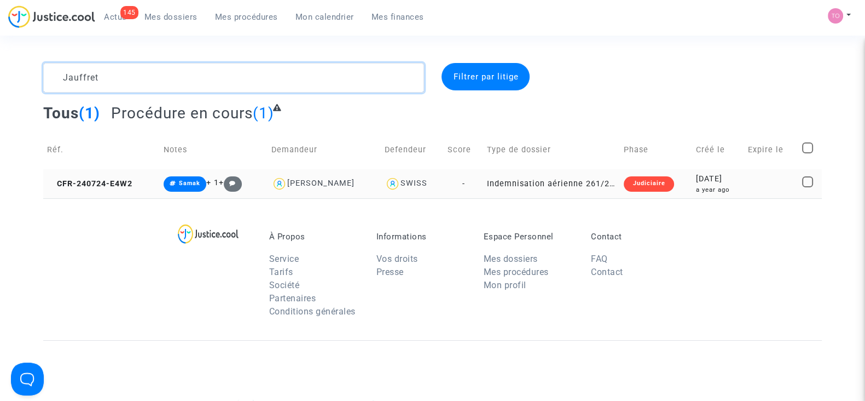
type textarea "Jauffret"
click at [722, 176] on div "2024-07-24" at bounding box center [718, 179] width 44 height 12
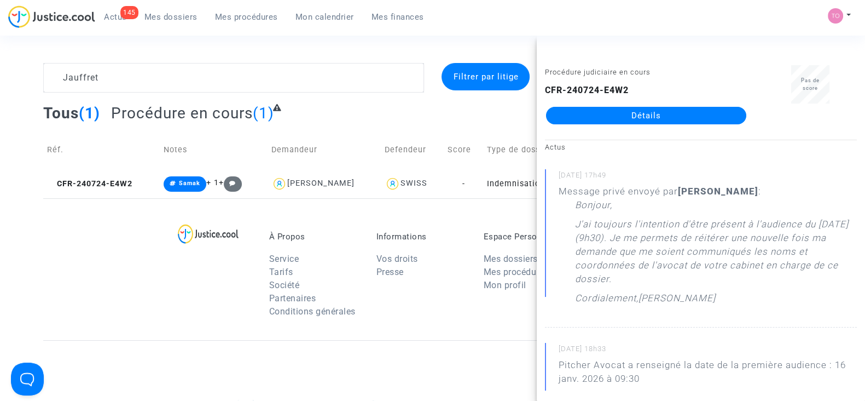
click at [608, 112] on link "Détails" at bounding box center [646, 116] width 200 height 18
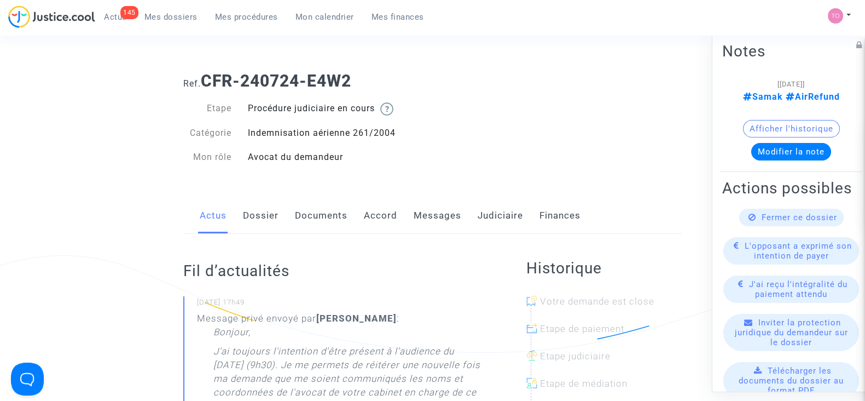
click at [490, 211] on link "Judiciaire" at bounding box center [500, 216] width 45 height 36
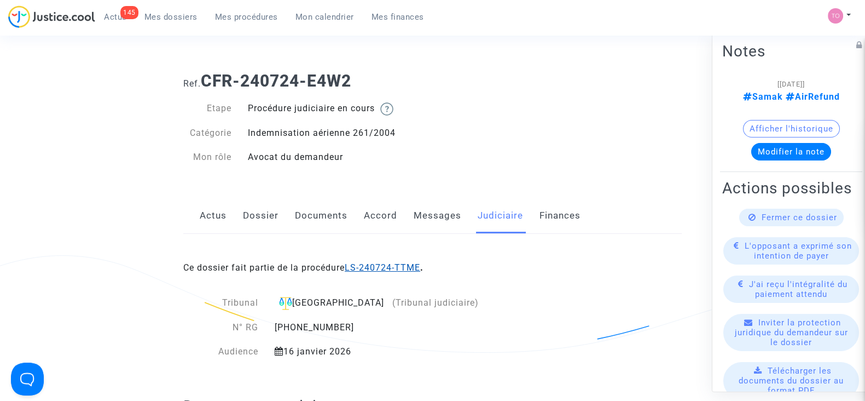
click at [373, 269] on link "LS-240724-TTME" at bounding box center [383, 267] width 76 height 10
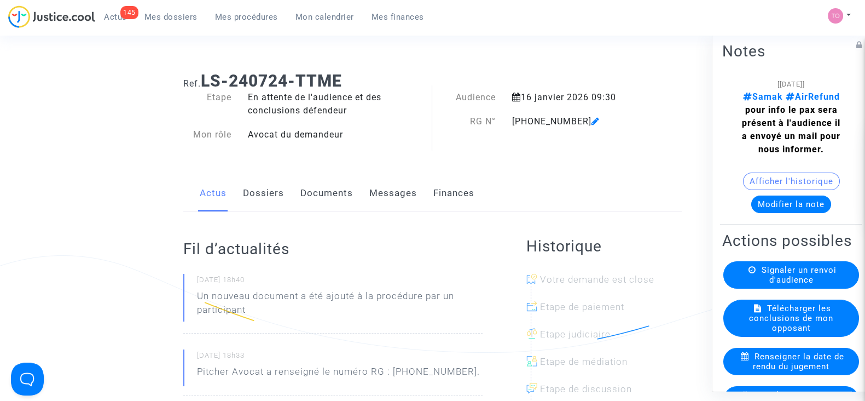
click at [760, 172] on button "Afficher l'historique" at bounding box center [791, 181] width 97 height 18
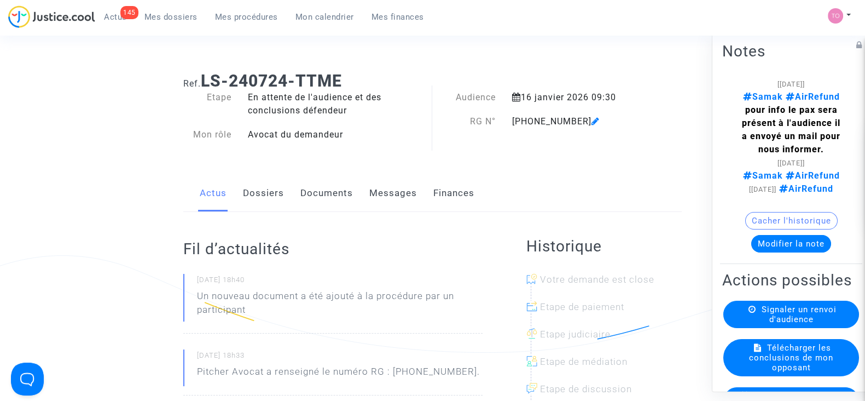
click at [779, 252] on button "Modifier la note" at bounding box center [791, 244] width 80 height 18
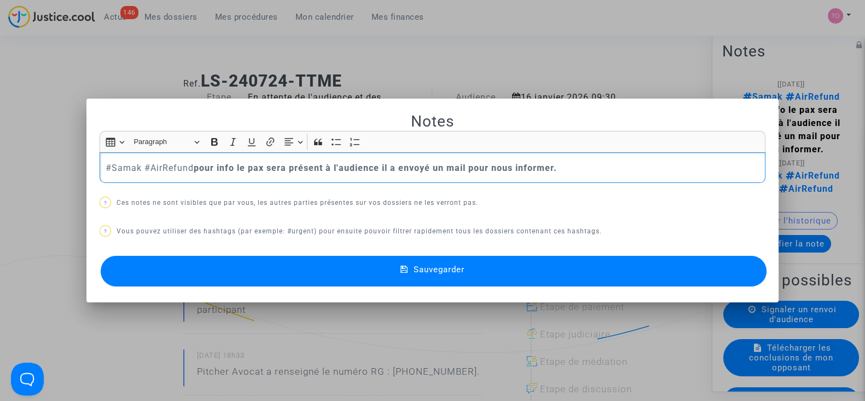
click at [558, 169] on p "#Samak #AirRefund pour info le pax sera présent à l'audience il a envoyé un mai…" at bounding box center [433, 168] width 655 height 14
click at [429, 264] on span "Sauvegarder" at bounding box center [439, 269] width 51 height 10
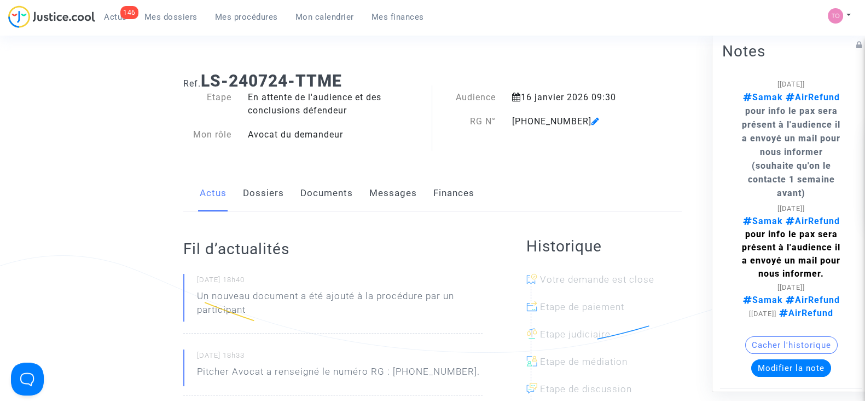
click at [153, 23] on link "Mes dossiers" at bounding box center [171, 17] width 71 height 16
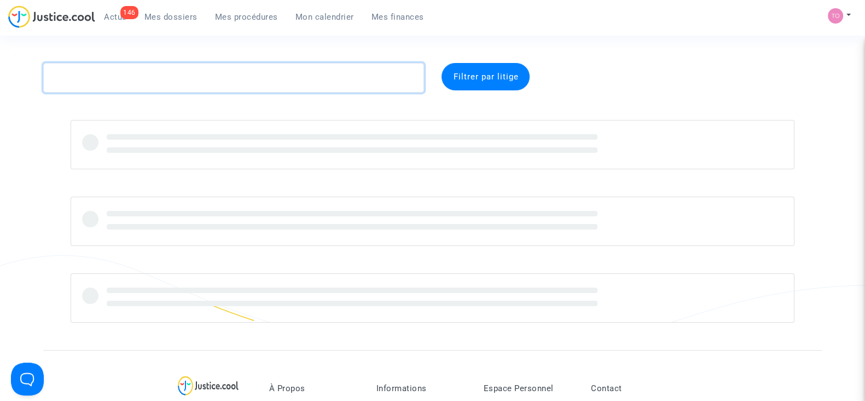
click at [99, 78] on textarea at bounding box center [233, 78] width 381 height 30
paste textarea "Braga"
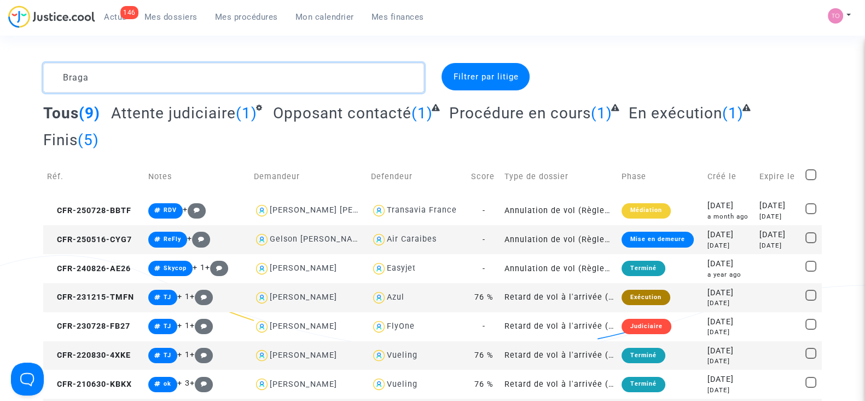
drag, startPoint x: 99, startPoint y: 68, endPoint x: 0, endPoint y: 91, distance: 101.7
click at [0, 91] on div "Braga Filtrer par litige Tous (9) Attente judiciaire (1) Opposant contacté (1) …" at bounding box center [432, 260] width 865 height 394
paste textarea "CFR-241109-6BBD"
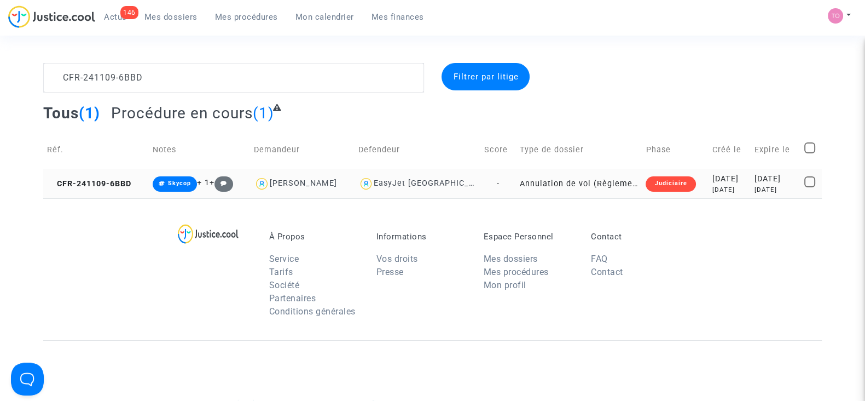
click at [713, 187] on div "10 months ago" at bounding box center [730, 189] width 34 height 9
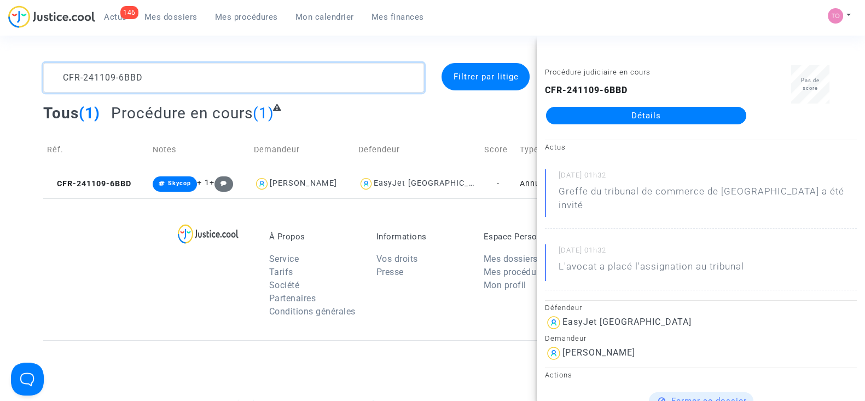
drag, startPoint x: 167, startPoint y: 74, endPoint x: 0, endPoint y: 61, distance: 167.5
click at [0, 61] on section "CFR-241109-6BBD Filtrer par litige Tous (1) Procédure en cours (1) Réf. Notes D…" at bounding box center [432, 302] width 865 height 604
paste textarea "BRAGA"
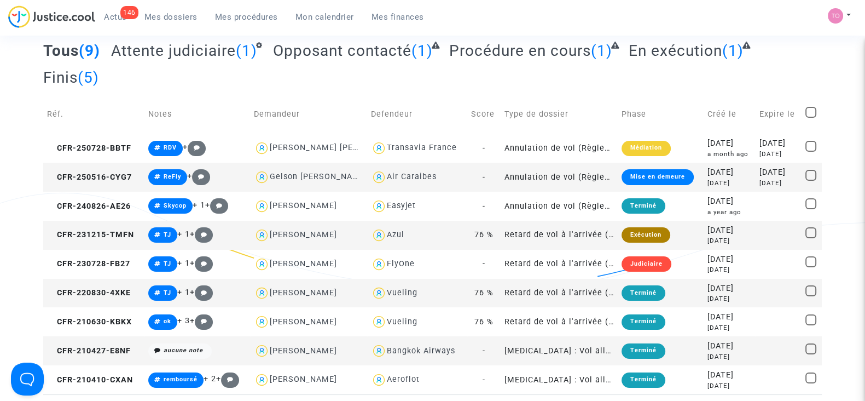
scroll to position [82, 0]
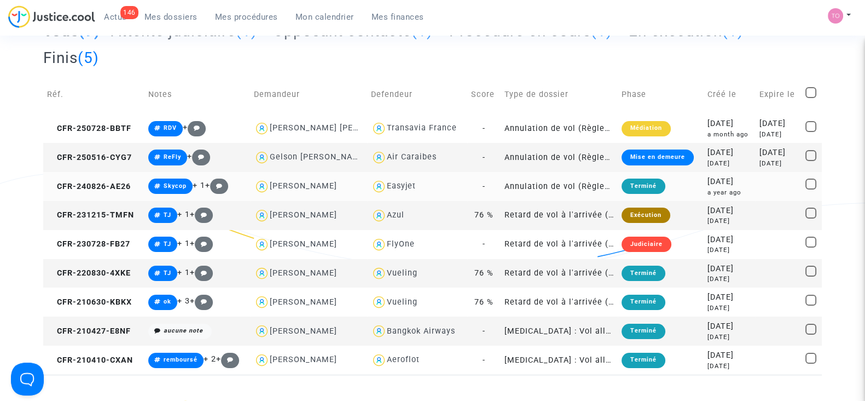
click at [397, 182] on div "Easyjet" at bounding box center [401, 185] width 29 height 9
type textarea "BRAGA @Easyjet"
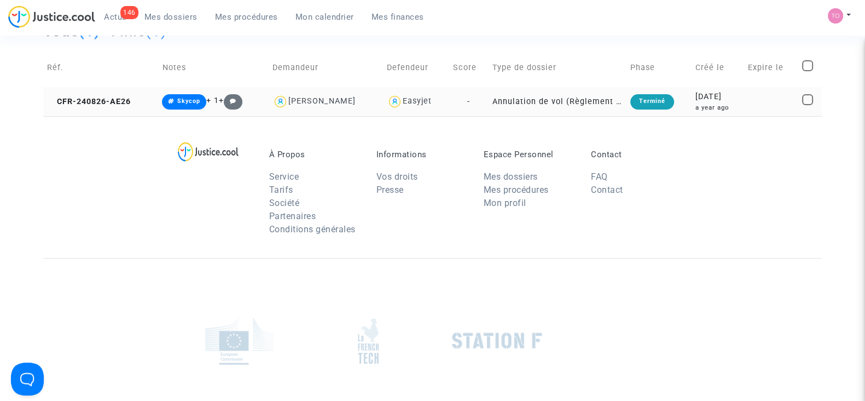
click at [728, 100] on div "2024-08-26" at bounding box center [718, 97] width 45 height 12
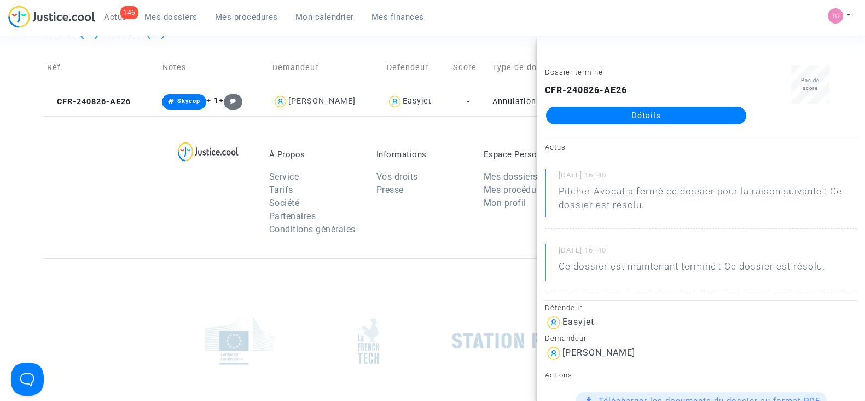
click at [621, 116] on link "Détails" at bounding box center [646, 116] width 200 height 18
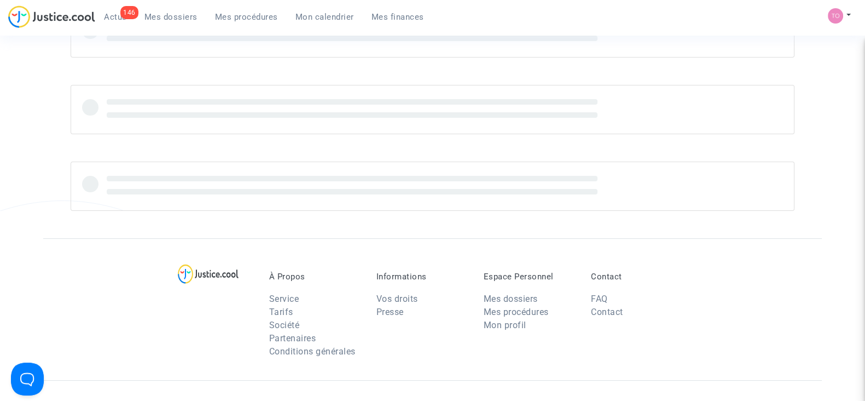
scroll to position [82, 0]
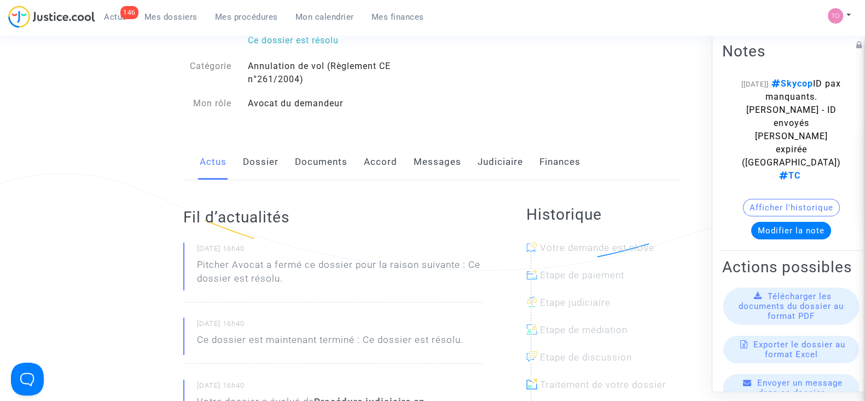
click at [473, 162] on div "Actus Dossier Documents Accord Messages Judiciaire Finances" at bounding box center [432, 162] width 499 height 37
click at [497, 158] on link "Judiciaire" at bounding box center [500, 162] width 45 height 36
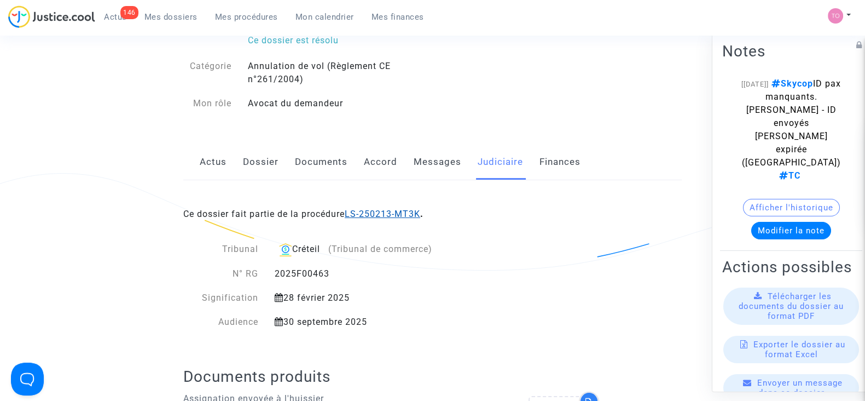
click at [357, 209] on link "LS-250213-MT3K" at bounding box center [383, 214] width 76 height 10
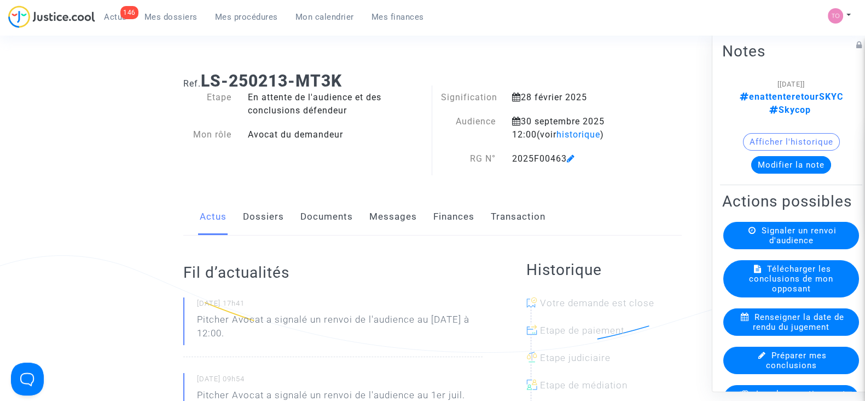
click at [379, 220] on link "Messages" at bounding box center [393, 217] width 48 height 36
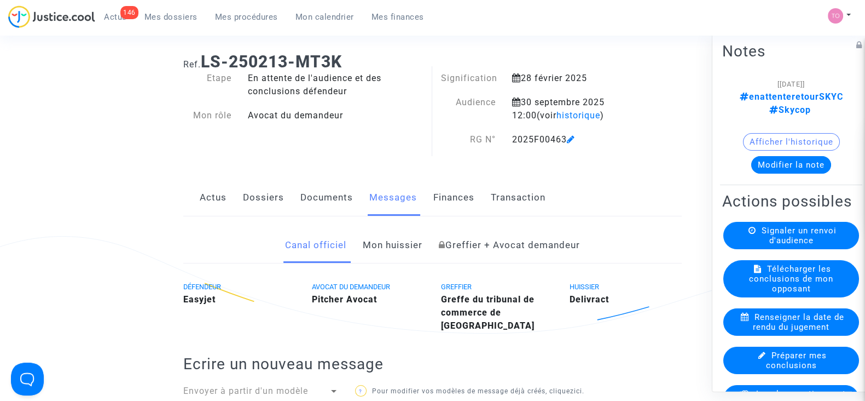
click at [310, 201] on link "Documents" at bounding box center [326, 198] width 53 height 36
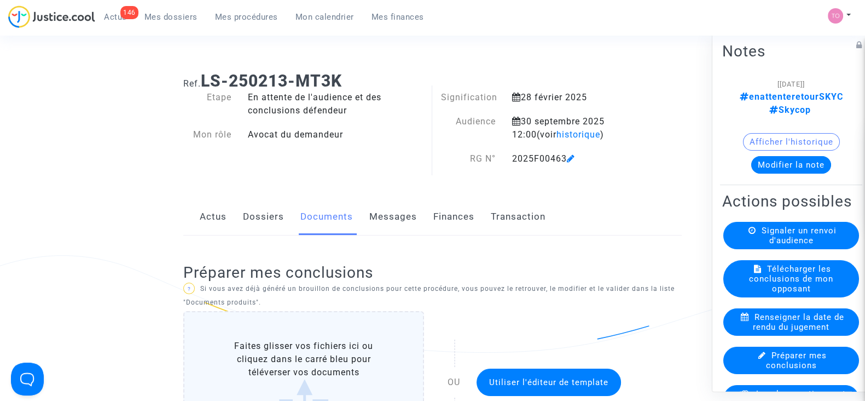
click at [779, 149] on button "Afficher l'historique" at bounding box center [791, 142] width 97 height 18
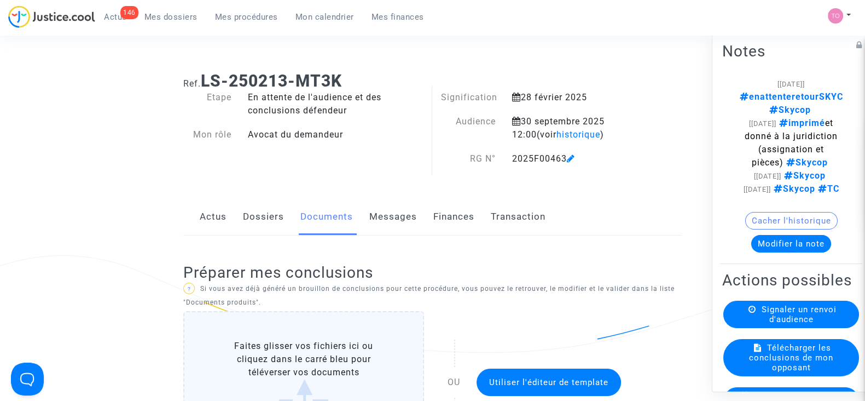
click at [241, 222] on div "Actus Dossiers Documents Messages Finances Transaction" at bounding box center [432, 217] width 499 height 37
click at [261, 219] on link "Dossiers" at bounding box center [263, 217] width 41 height 36
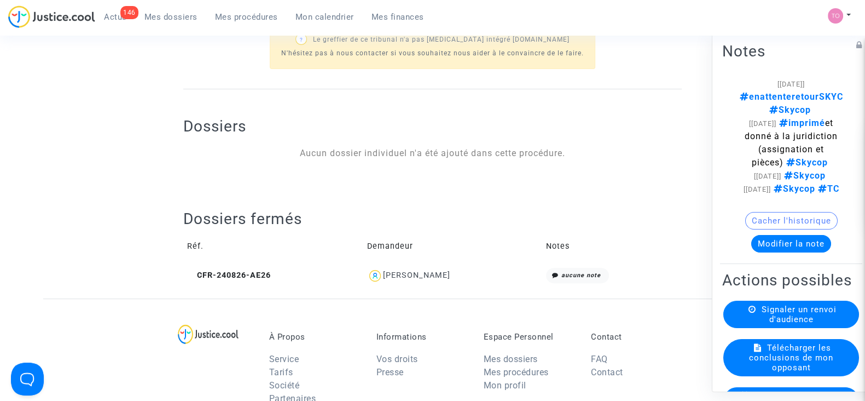
scroll to position [390, 0]
click at [413, 273] on div "Luciana Braga" at bounding box center [416, 274] width 67 height 9
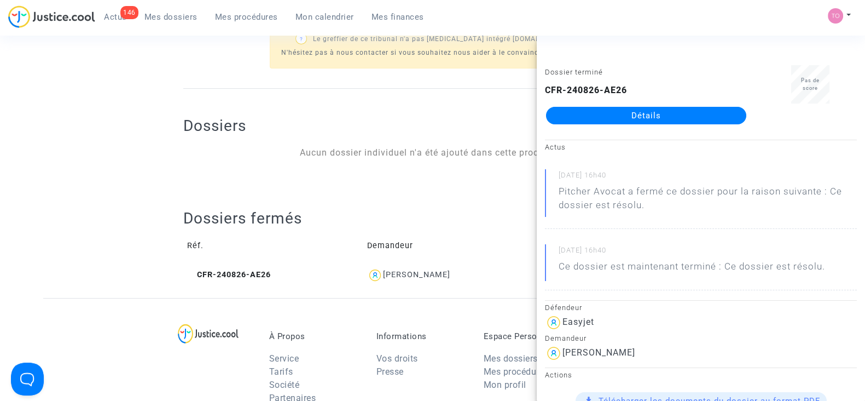
click at [640, 107] on link "Détails" at bounding box center [646, 116] width 200 height 18
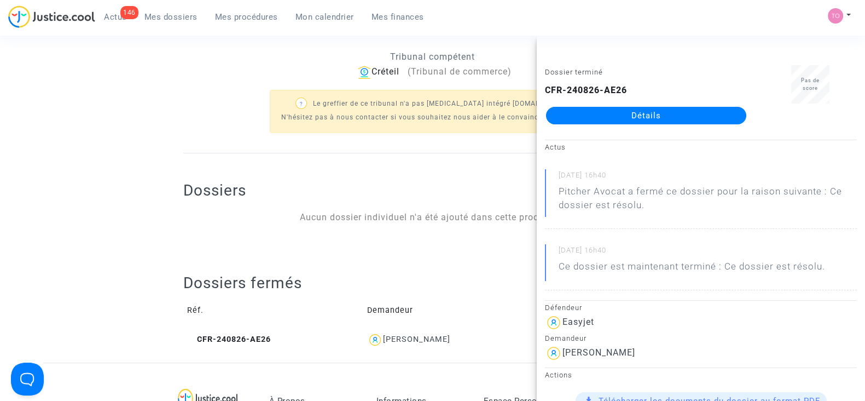
scroll to position [390, 0]
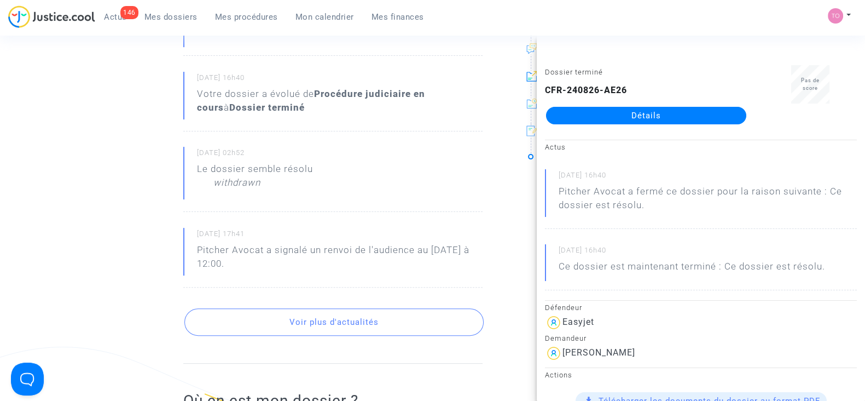
click at [107, 196] on ng-component "Ref. CFR-240826-AE26 Etape Dossier terminé Ce dossier est résolu Catégorie Annu…" at bounding box center [432, 118] width 779 height 891
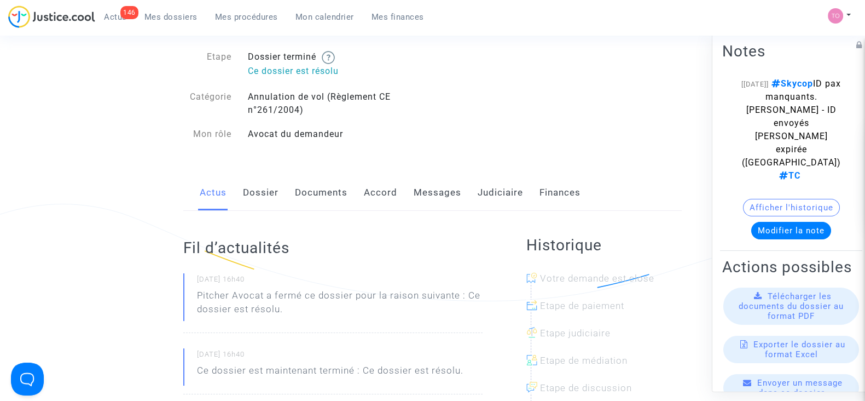
scroll to position [50, 0]
click at [293, 190] on div "Actus Dossier Documents Accord Messages Judiciaire Finances" at bounding box center [432, 194] width 499 height 37
click at [424, 187] on link "Messages" at bounding box center [438, 194] width 48 height 36
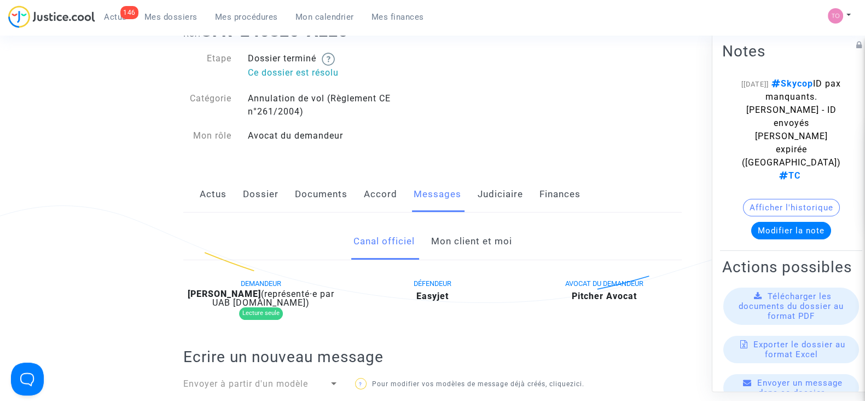
click at [445, 233] on link "Mon client et moi" at bounding box center [471, 241] width 81 height 36
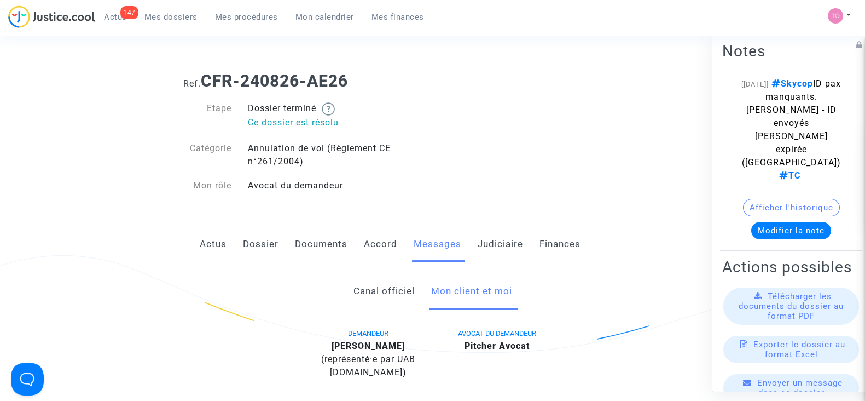
click at [160, 13] on span "Mes dossiers" at bounding box center [170, 17] width 53 height 10
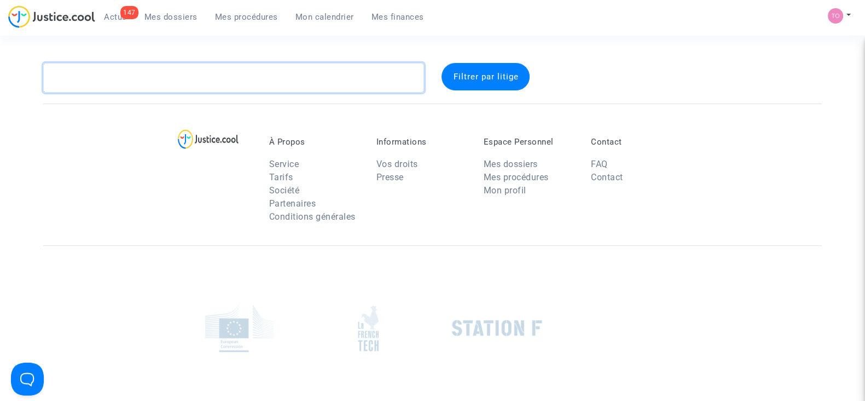
click at [126, 74] on textarea at bounding box center [233, 78] width 381 height 30
paste textarea "SMITH"
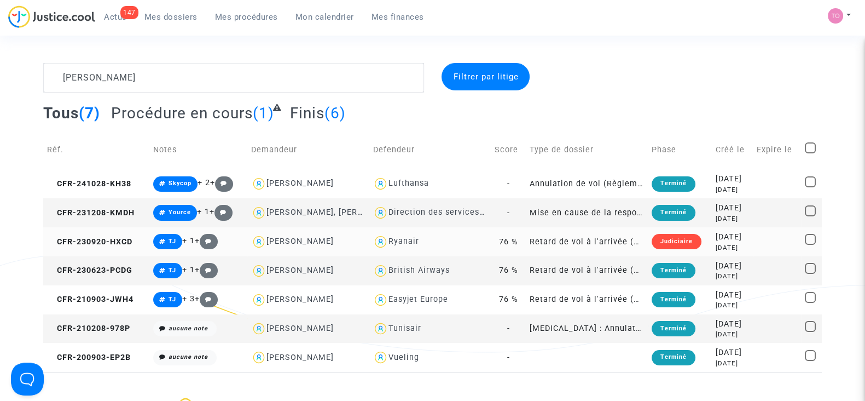
click at [394, 242] on div "Ryanair" at bounding box center [404, 240] width 31 height 9
type textarea "SMITH @Ryanair"
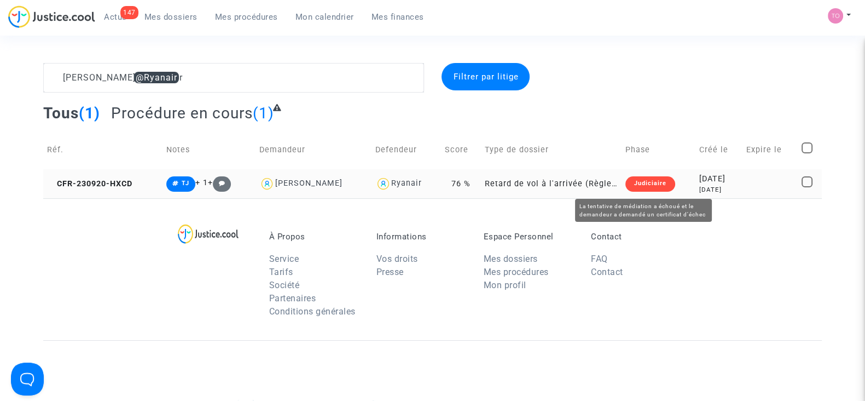
click at [699, 180] on div "2023-09-20" at bounding box center [718, 179] width 39 height 12
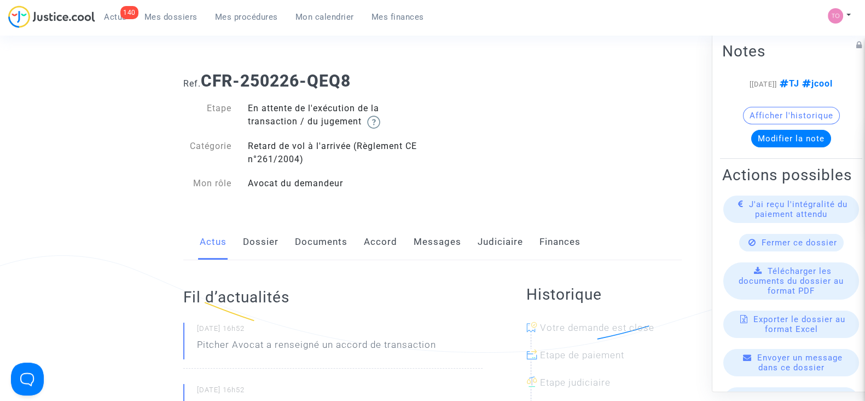
click at [485, 238] on link "Judiciaire" at bounding box center [500, 242] width 45 height 36
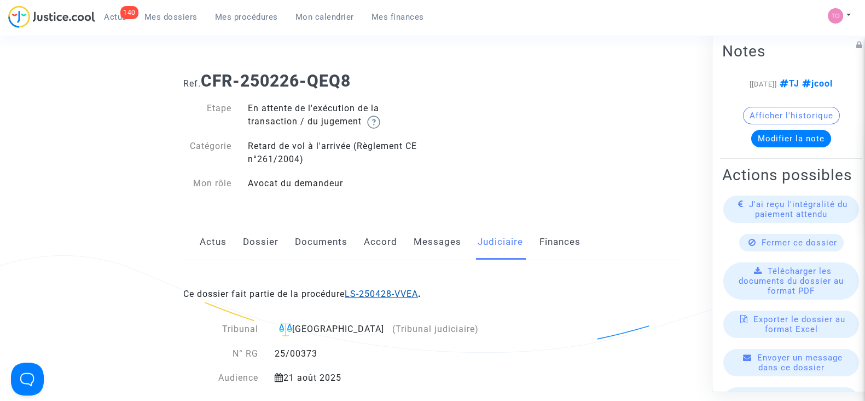
click at [369, 291] on link "LS-250428-VVEA" at bounding box center [381, 293] width 73 height 10
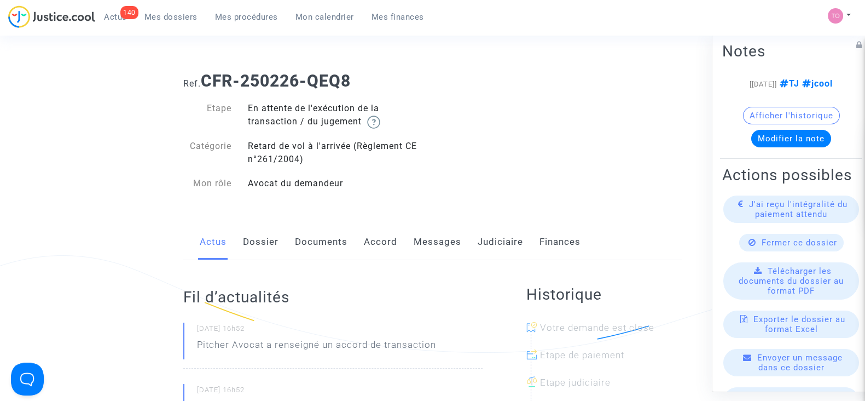
click at [154, 12] on span "Mes dossiers" at bounding box center [170, 17] width 53 height 10
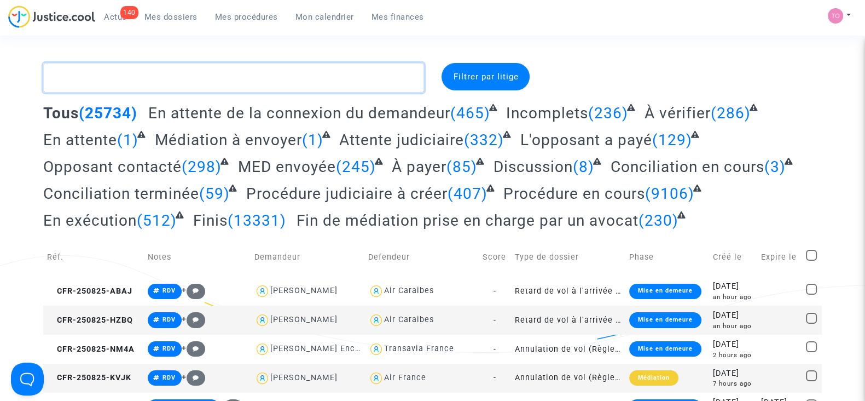
click at [116, 83] on textarea at bounding box center [233, 78] width 381 height 30
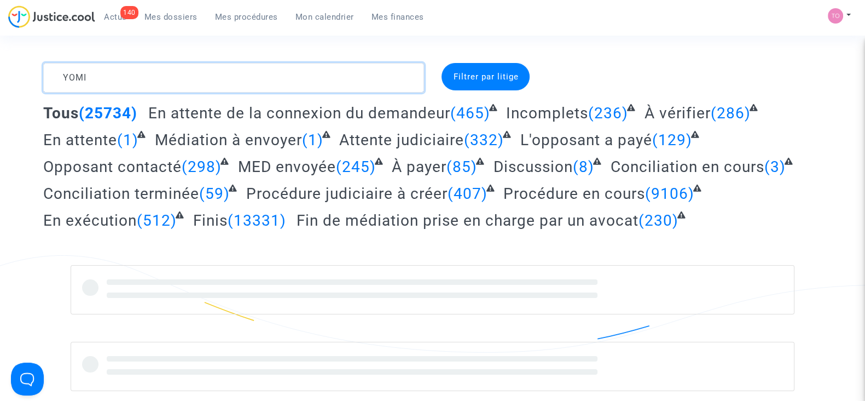
type textarea "YOMI"
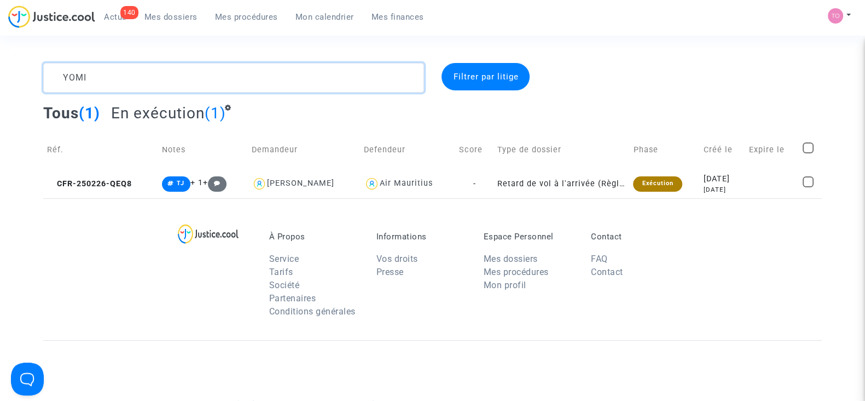
scroll to position [27, 0]
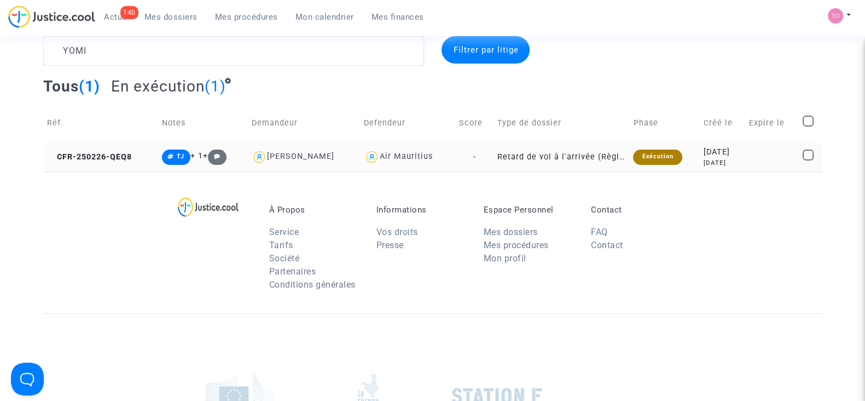
click at [706, 143] on td "2025-02-26 6 months ago" at bounding box center [722, 156] width 45 height 29
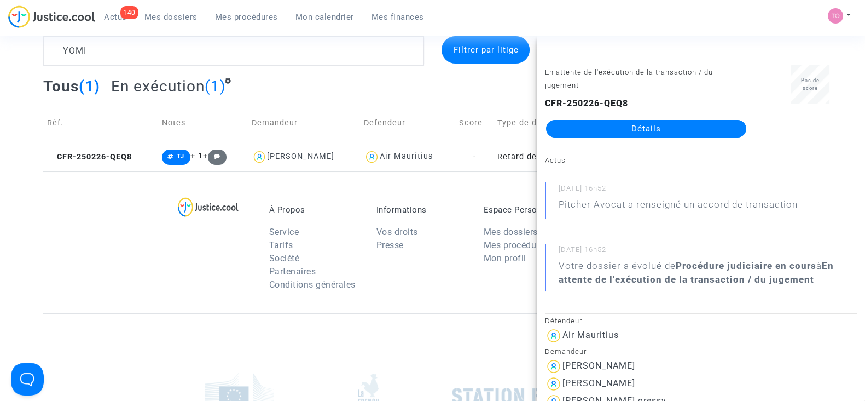
click at [591, 128] on link "Détails" at bounding box center [646, 129] width 200 height 18
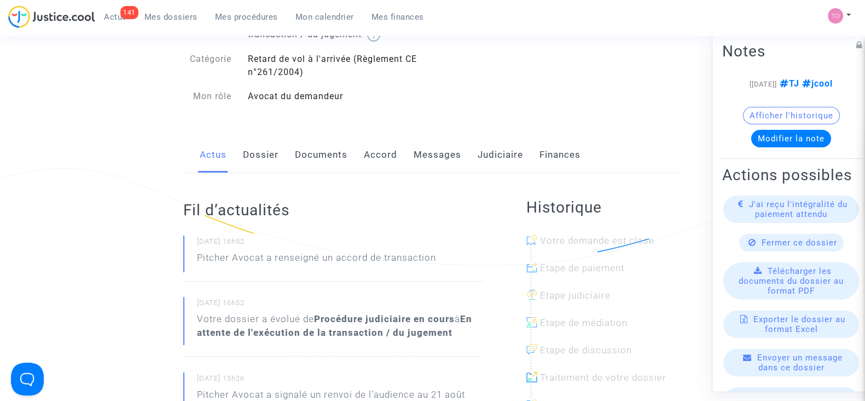
scroll to position [91, 0]
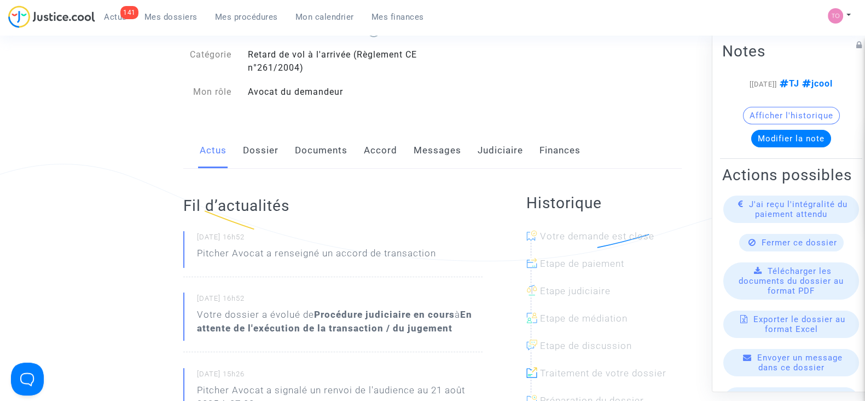
click at [237, 152] on div "Actus Dossier Documents Accord Messages Judiciaire Finances" at bounding box center [432, 150] width 499 height 37
click at [247, 151] on link "Dossier" at bounding box center [261, 150] width 36 height 36
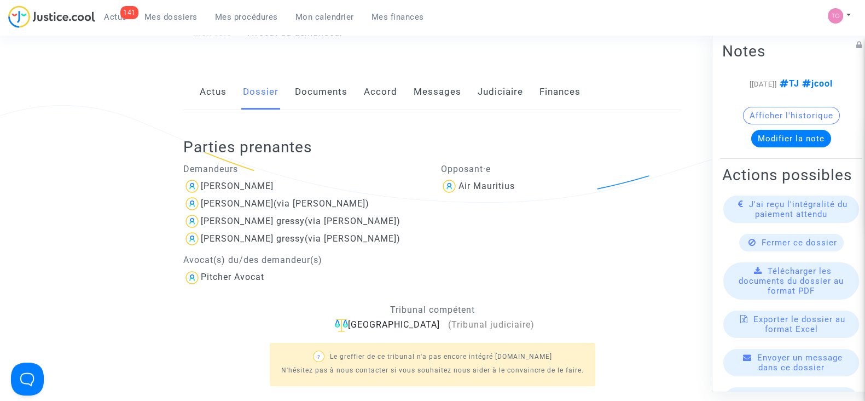
scroll to position [151, 0]
click at [498, 89] on link "Judiciaire" at bounding box center [500, 91] width 45 height 36
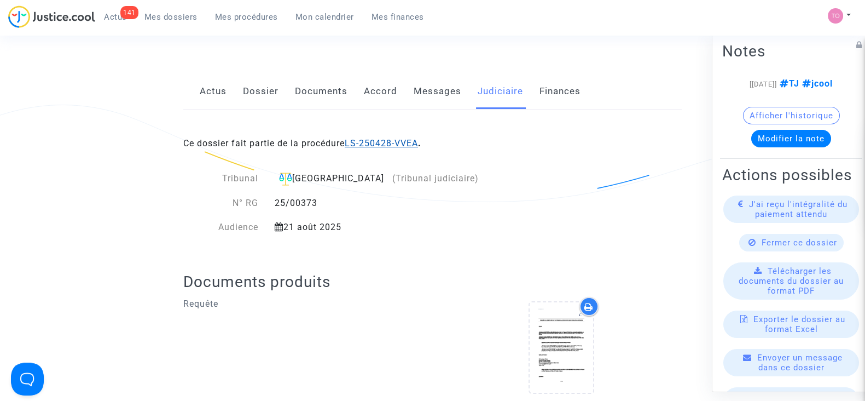
click at [365, 138] on link "LS-250428-VVEA" at bounding box center [381, 143] width 73 height 10
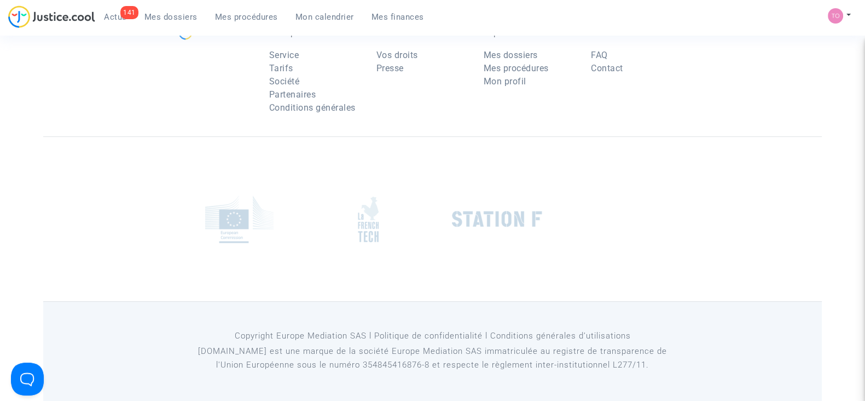
scroll to position [151, 0]
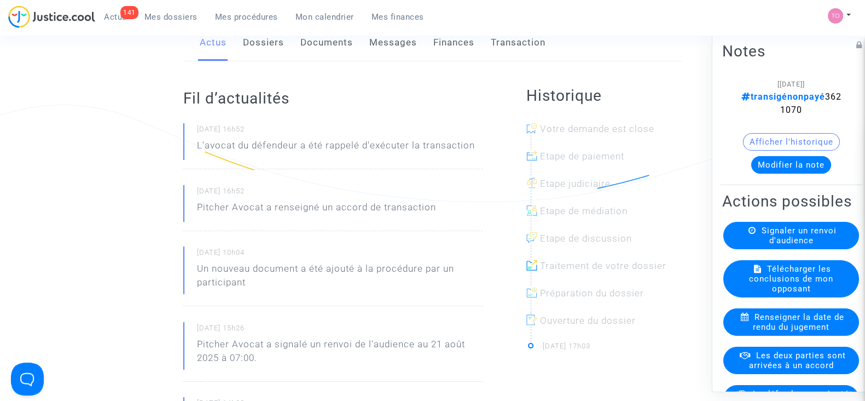
click at [779, 161] on button "Modifier la note" at bounding box center [791, 165] width 80 height 18
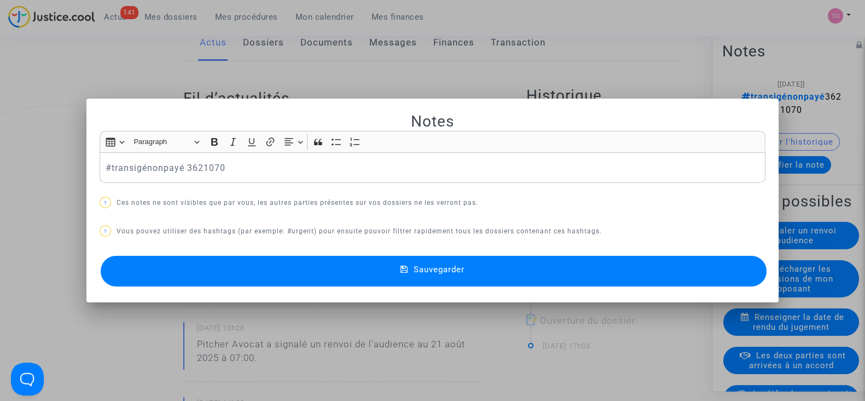
scroll to position [0, 0]
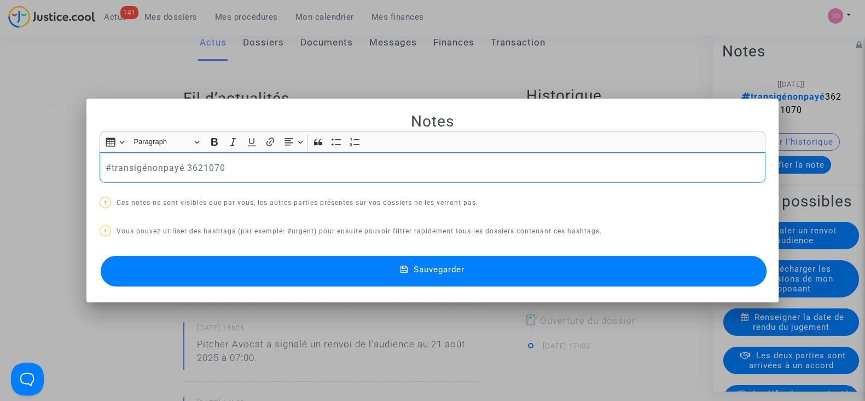
click at [237, 168] on p "#transigénonpayé 3621070" at bounding box center [433, 168] width 655 height 14
click at [317, 167] on p "#transigénonpayé 3621070 (si payé quand on recoit radiation" at bounding box center [433, 168] width 655 height 14
click at [376, 172] on p "#transigénonpayé 3621070 (si payé quand on reçoit radiation" at bounding box center [433, 168] width 655 height 14
click at [227, 163] on p "#transigénonpayé 3621070 (si payé quand on reçoit radiation ne pas relancer)" at bounding box center [433, 168] width 655 height 14
drag, startPoint x: 479, startPoint y: 169, endPoint x: 222, endPoint y: 168, distance: 257.2
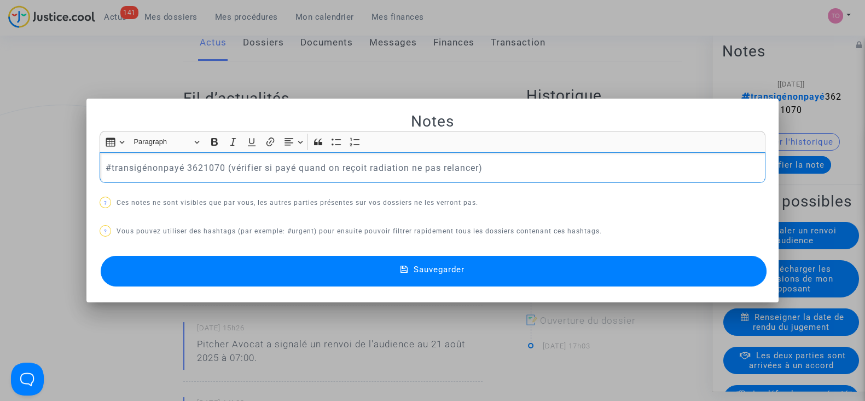
click at [222, 168] on p "#transigénonpayé 3621070 (vérifier si payé quand on reçoit radiation ne pas rel…" at bounding box center [433, 168] width 655 height 14
copy p "(vérifier si payé quand on reçoit radiation ne pas relancer)"
click at [317, 279] on button "Sauvegarder" at bounding box center [434, 271] width 666 height 31
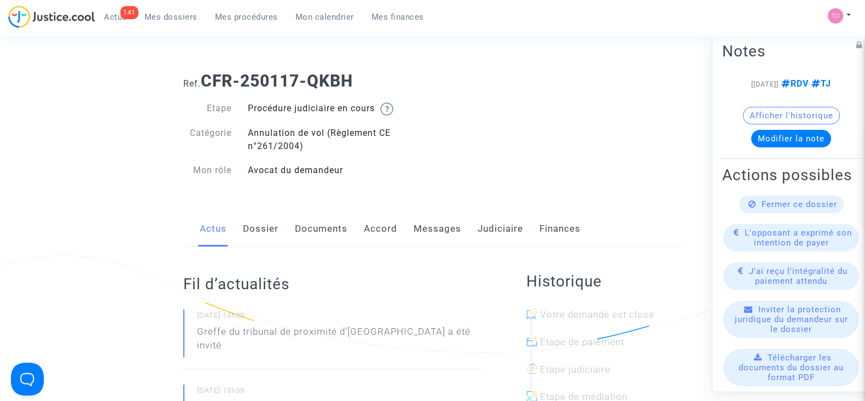
click at [479, 235] on link "Judiciaire" at bounding box center [500, 229] width 45 height 36
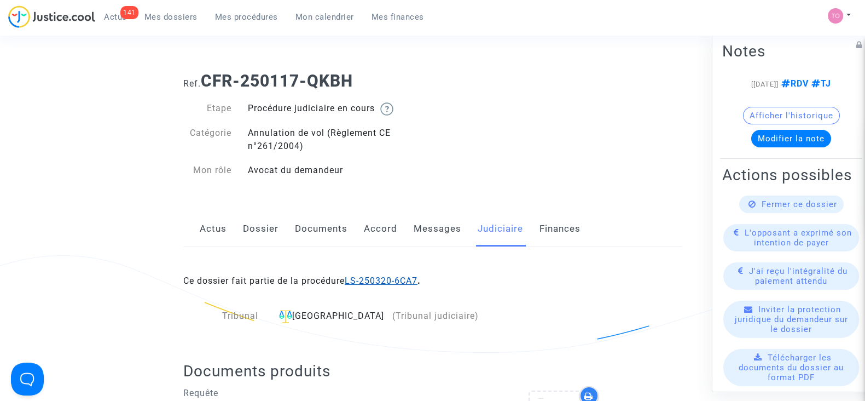
click at [372, 275] on link "LS-250320-6CA7" at bounding box center [381, 280] width 73 height 10
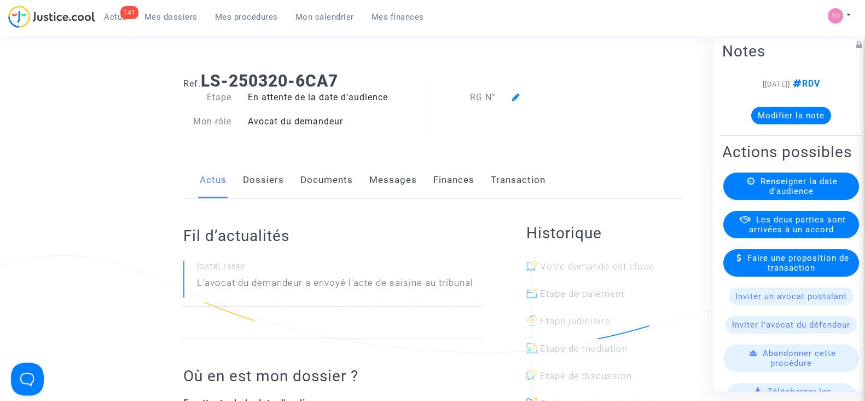
click at [768, 114] on button "Modifier la note" at bounding box center [791, 116] width 80 height 18
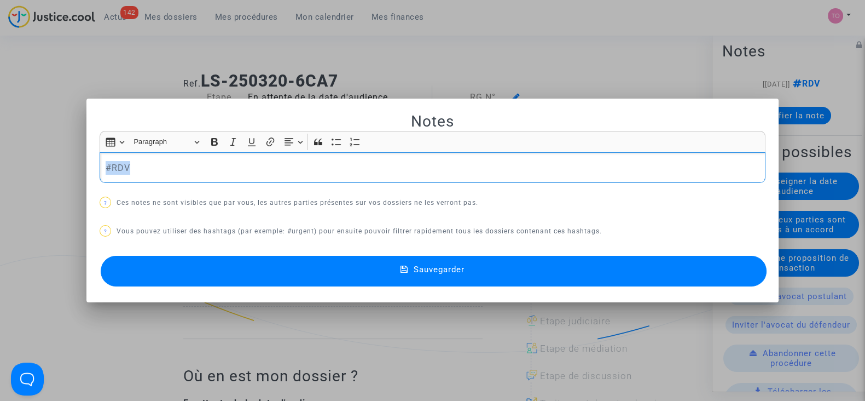
drag, startPoint x: 129, startPoint y: 165, endPoint x: 16, endPoint y: 167, distance: 112.2
click at [16, 167] on div "Notes Rich Text Editor Insert table Insert table Heading Paragraph Paragraph He…" at bounding box center [432, 200] width 865 height 401
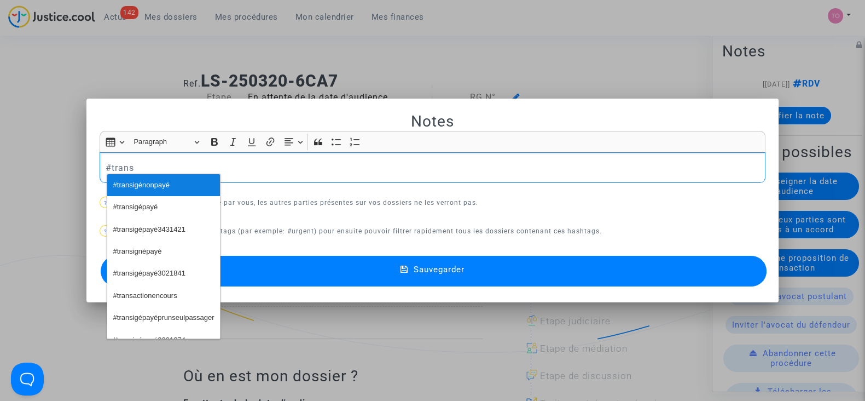
click at [147, 184] on span "#transigénonpayé" at bounding box center [141, 185] width 56 height 16
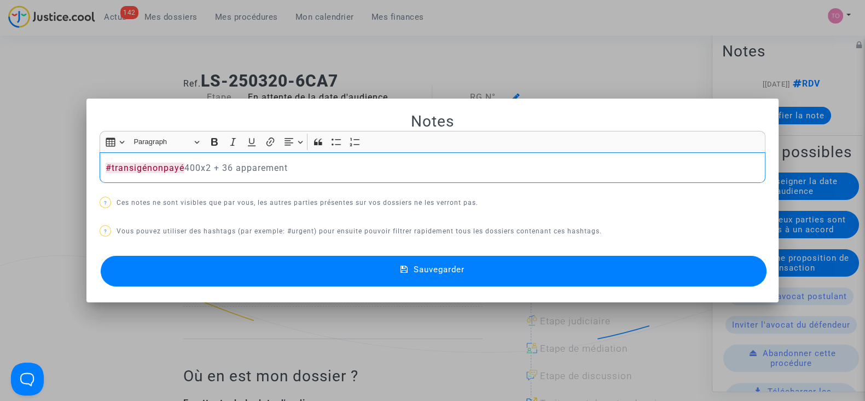
click at [238, 170] on p "#transigénonpayé 400x2 + 36 apparement" at bounding box center [433, 168] width 655 height 14
click at [264, 174] on p "#transigénonpayé 400x2 + 36 apparement" at bounding box center [433, 168] width 655 height 14
click at [322, 272] on button "Sauvegarder" at bounding box center [434, 271] width 666 height 31
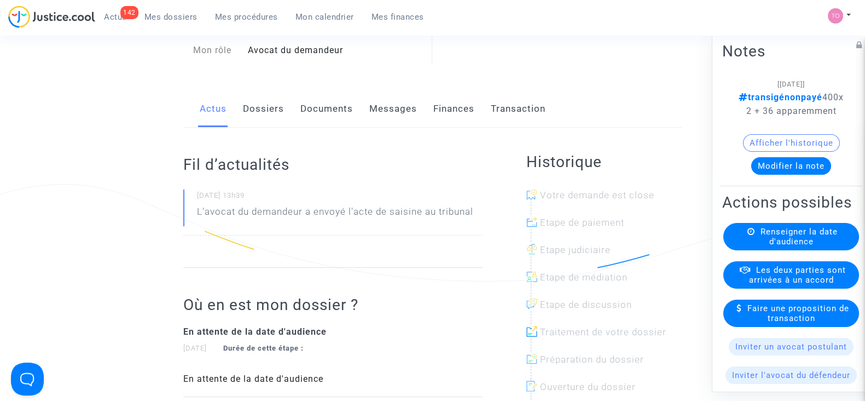
scroll to position [75, 0]
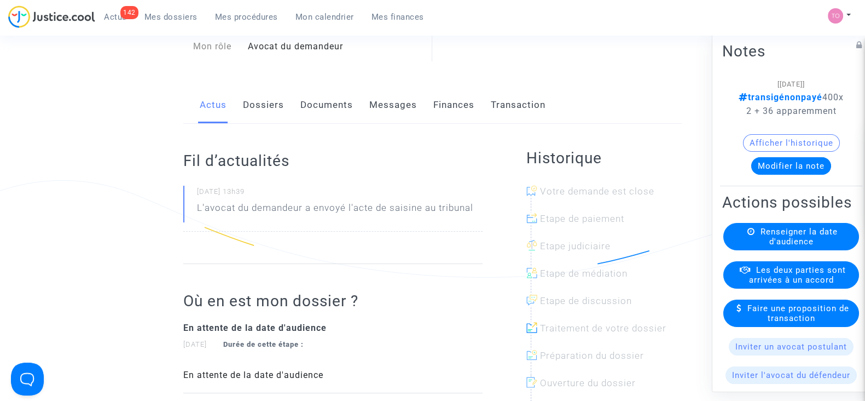
click at [769, 152] on button "Afficher l'historique" at bounding box center [791, 143] width 97 height 18
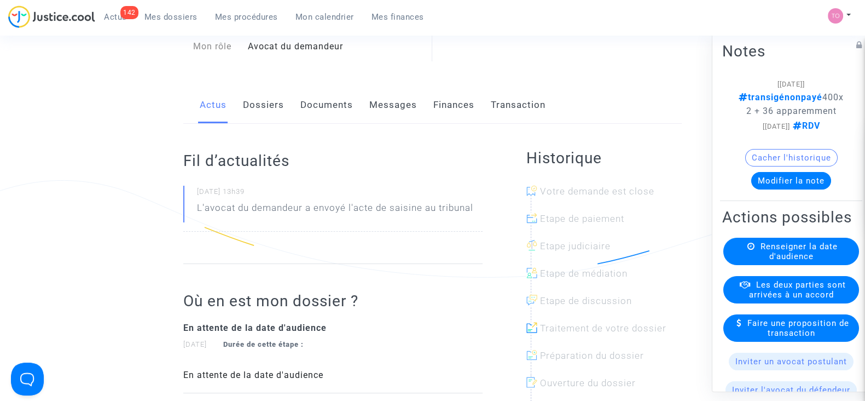
click at [252, 99] on link "Dossiers" at bounding box center [263, 105] width 41 height 36
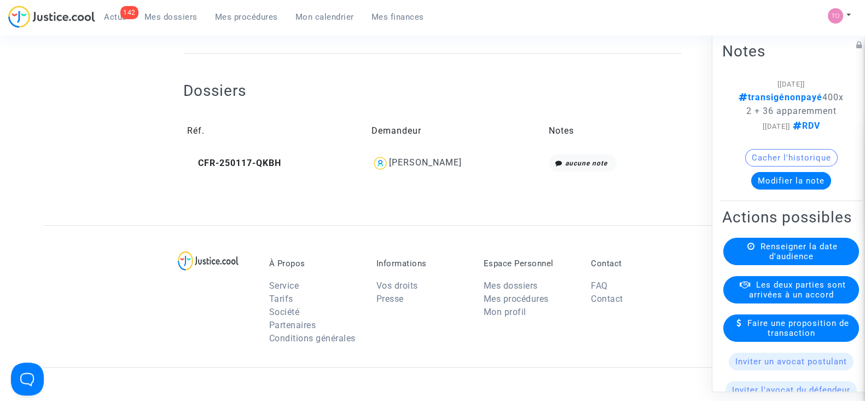
scroll to position [348, 0]
click at [429, 164] on div "[PERSON_NAME]" at bounding box center [425, 164] width 73 height 10
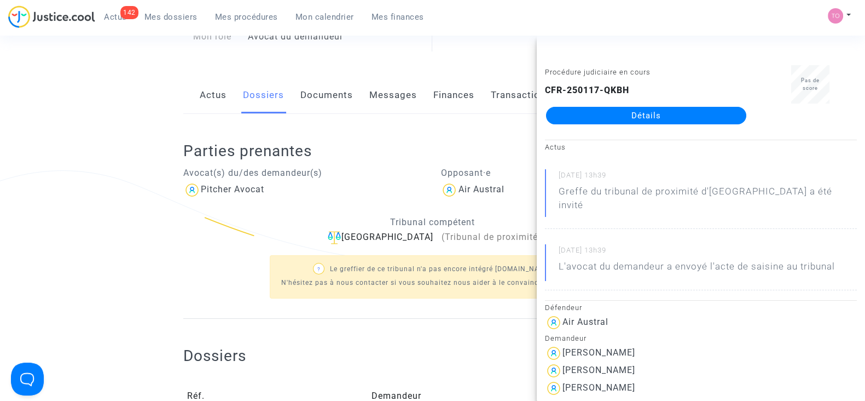
scroll to position [83, 0]
click at [365, 143] on h2 "Parties prenantes" at bounding box center [432, 152] width 499 height 19
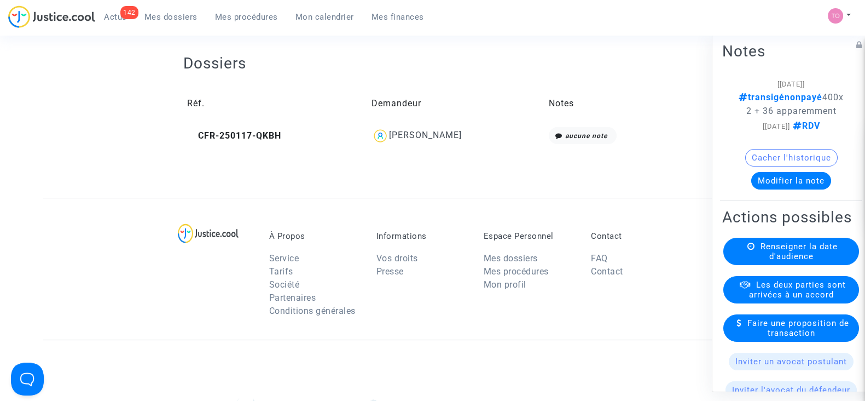
scroll to position [378, 0]
click at [424, 135] on div "[PERSON_NAME]" at bounding box center [425, 134] width 73 height 10
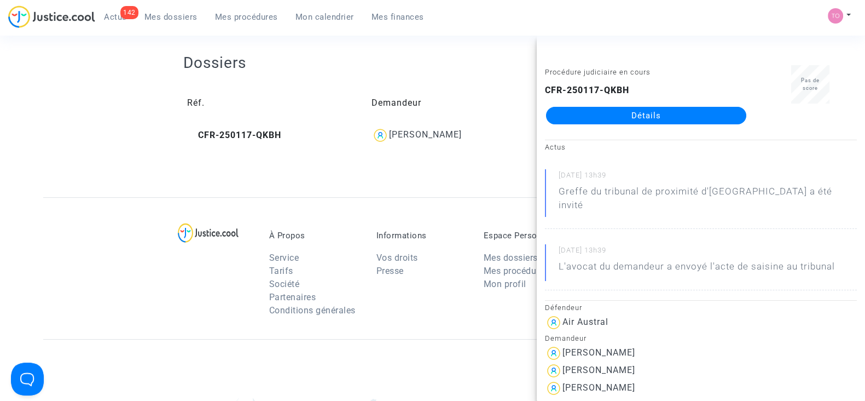
click at [574, 124] on div "Procédure judiciaire en cours CFR-250117-QKBH Détails" at bounding box center [646, 99] width 219 height 69
drag, startPoint x: 617, startPoint y: 338, endPoint x: 563, endPoint y: 343, distance: 54.4
click at [563, 344] on div "[PERSON_NAME]" at bounding box center [701, 353] width 312 height 18
copy div "[PERSON_NAME]"
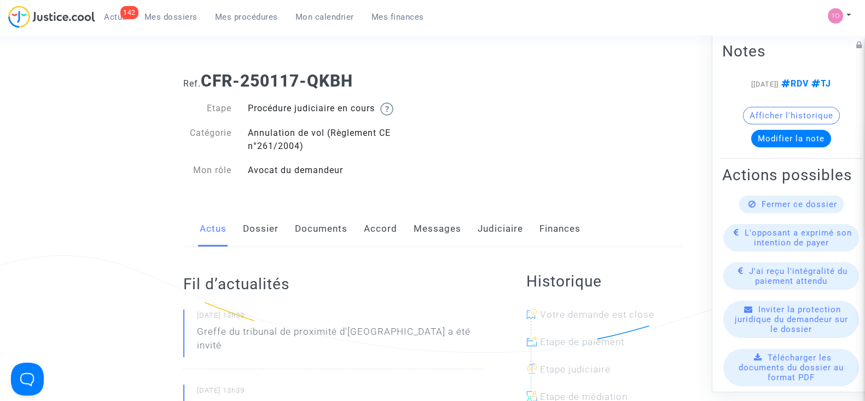
click at [380, 226] on link "Accord" at bounding box center [380, 229] width 33 height 36
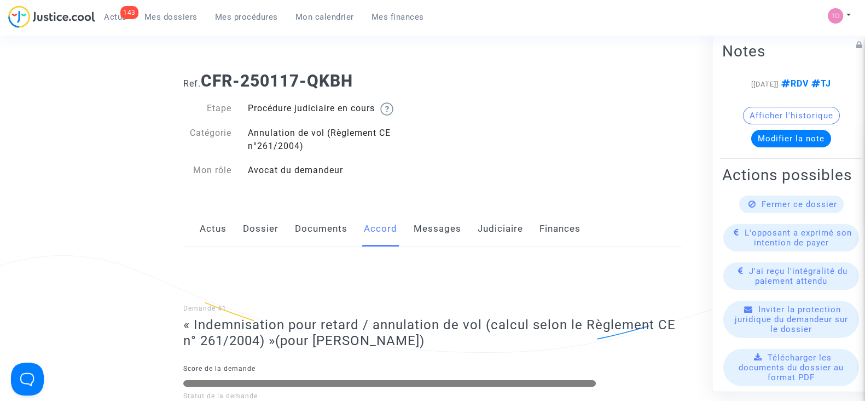
click at [519, 225] on link "Judiciaire" at bounding box center [500, 229] width 45 height 36
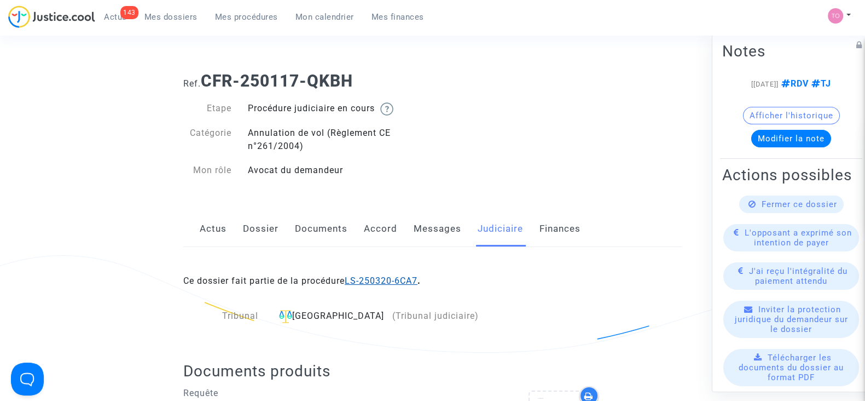
click at [385, 280] on link "LS-250320-6CA7" at bounding box center [381, 280] width 73 height 10
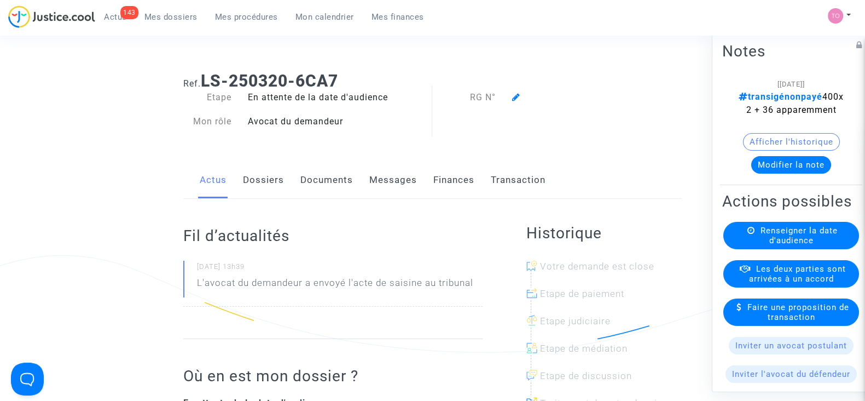
click at [766, 156] on div "Afficher l'historique" at bounding box center [791, 144] width 138 height 23
click at [761, 174] on button "Modifier la note" at bounding box center [791, 165] width 80 height 18
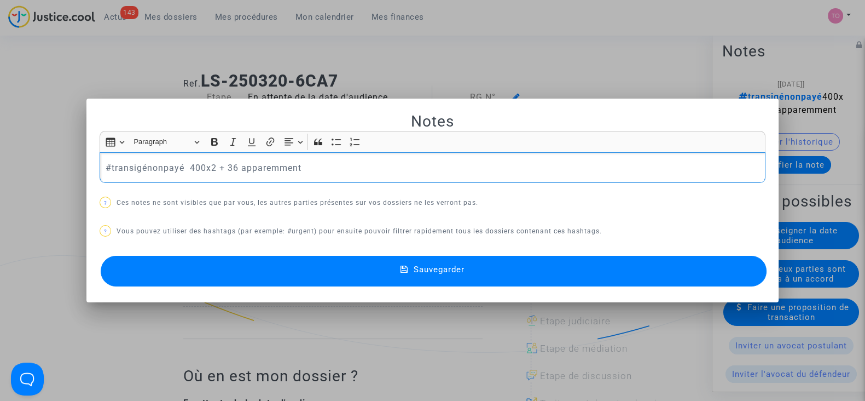
drag, startPoint x: 329, startPoint y: 176, endPoint x: 27, endPoint y: 195, distance: 302.2
click at [27, 195] on div "Notes Rich Text Editor Insert table Insert table Heading Paragraph Paragraph He…" at bounding box center [432, 200] width 865 height 401
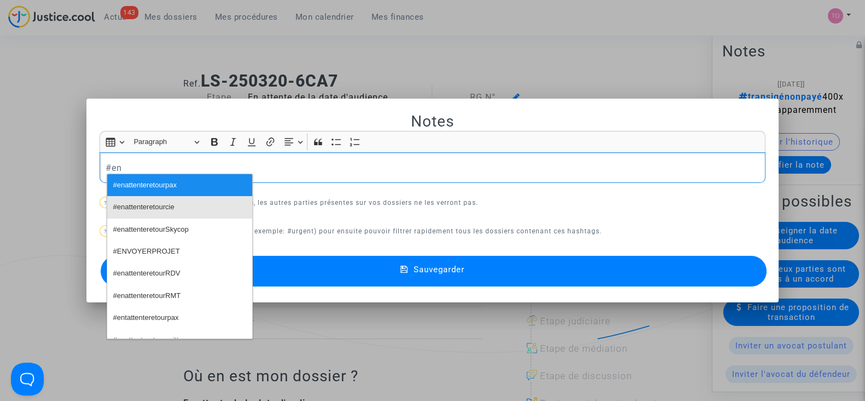
click at [135, 211] on span "#enattenteretourcie" at bounding box center [143, 207] width 61 height 16
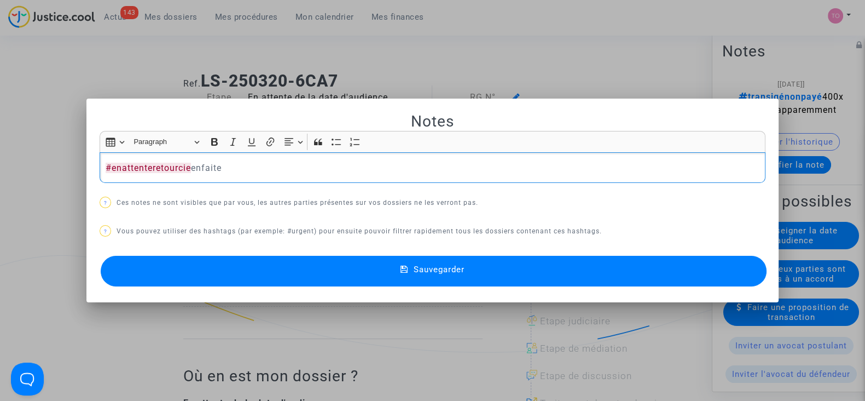
click at [282, 271] on button "Sauvegarder" at bounding box center [434, 271] width 666 height 31
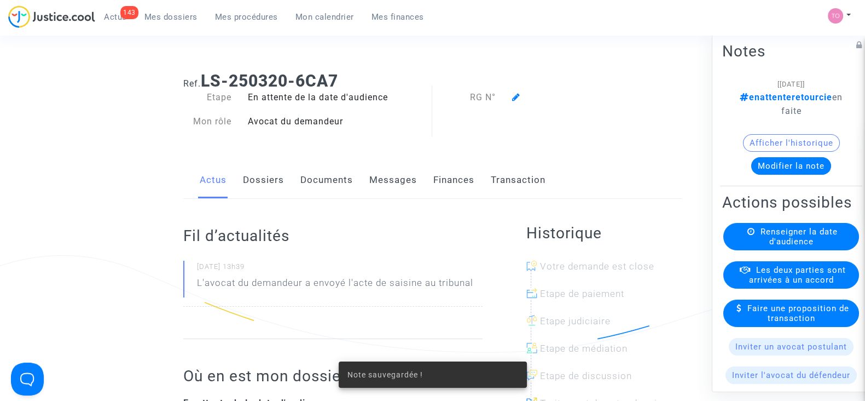
click at [774, 132] on note-viewer "[25/08/2025] enattenteretourcie enfaite Afficher l'historique Modifier la note" at bounding box center [791, 125] width 138 height 97
click at [767, 138] on button "Afficher l'historique" at bounding box center [791, 143] width 97 height 18
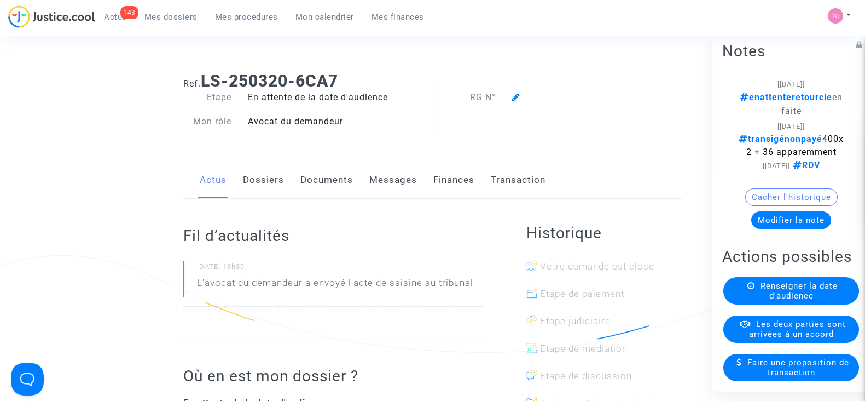
drag, startPoint x: 757, startPoint y: 140, endPoint x: 810, endPoint y: 150, distance: 54.1
click at [810, 150] on span "transigénonpayé 400x2 + 36 apparemment" at bounding box center [791, 146] width 105 height 24
click at [764, 229] on button "Modifier la note" at bounding box center [791, 220] width 80 height 18
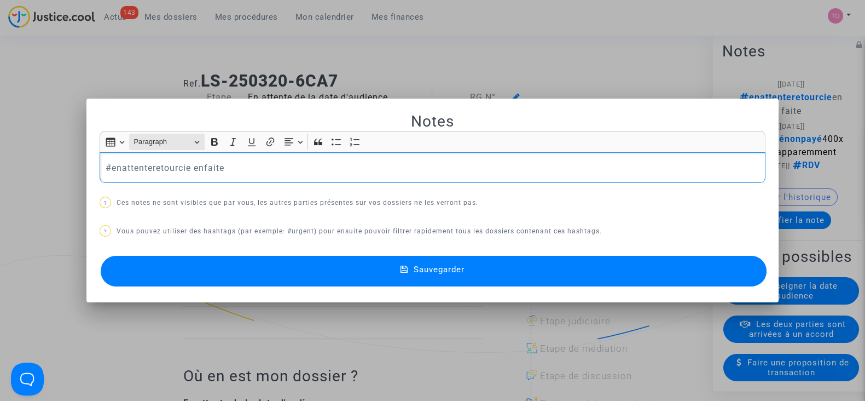
click at [159, 143] on span "Paragraph" at bounding box center [162, 141] width 57 height 13
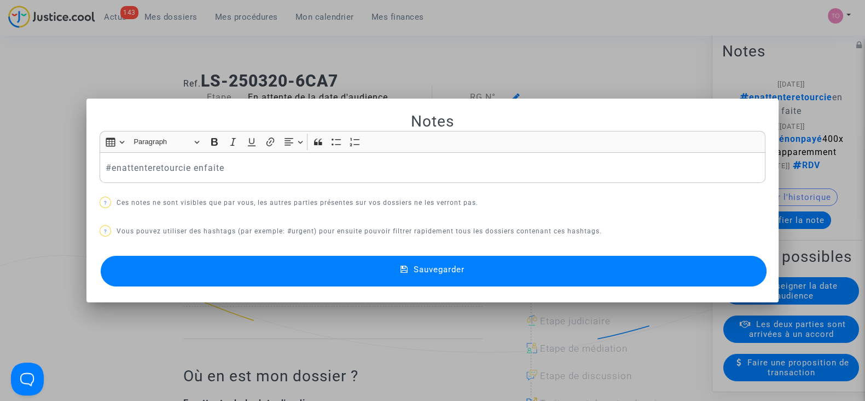
click at [196, 119] on h2 "Notes" at bounding box center [433, 121] width 666 height 19
click at [100, 203] on span "?" at bounding box center [105, 201] width 11 height 11
click at [115, 147] on button "Insert table Insert table" at bounding box center [114, 142] width 25 height 16
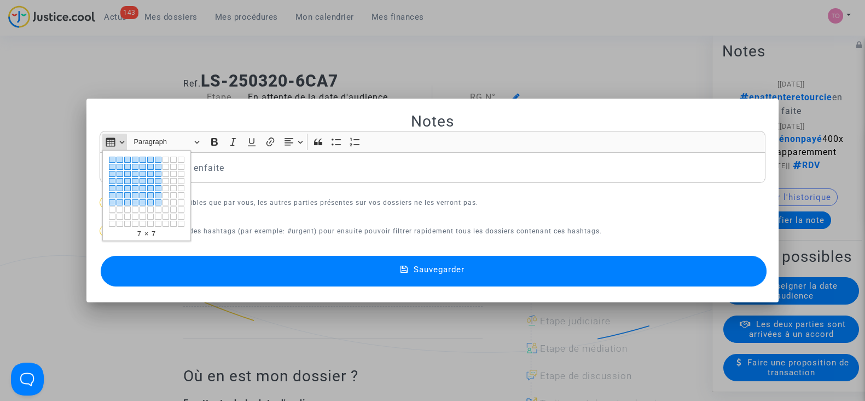
click at [156, 202] on div "Editor toolbar" at bounding box center [158, 202] width 7 height 6
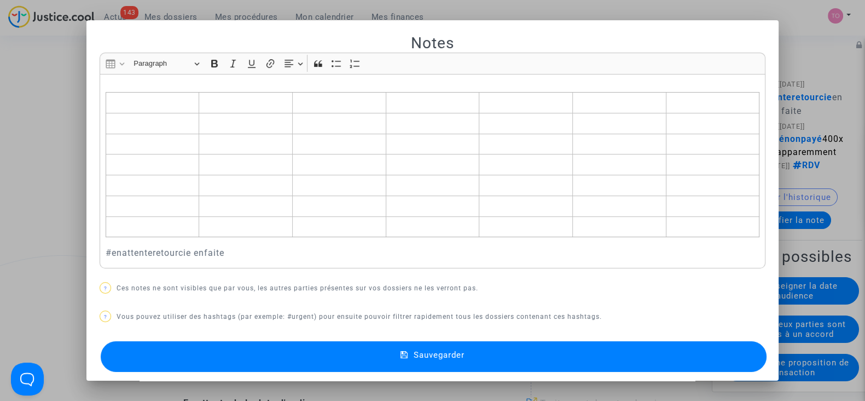
click at [32, 114] on div at bounding box center [432, 200] width 865 height 401
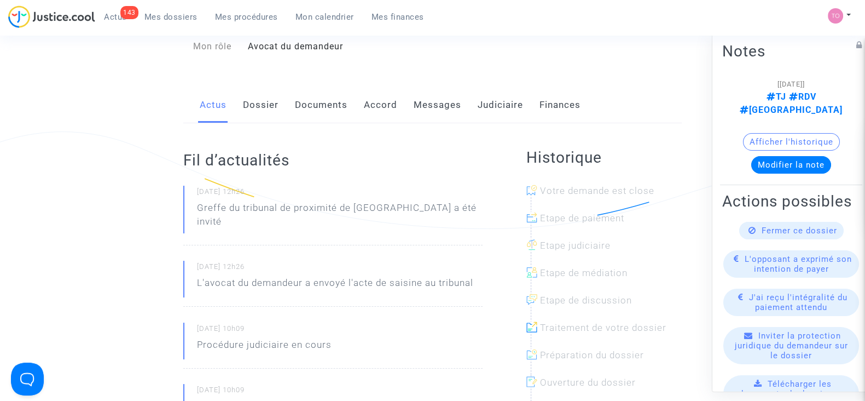
click at [261, 111] on link "Dossier" at bounding box center [261, 105] width 36 height 36
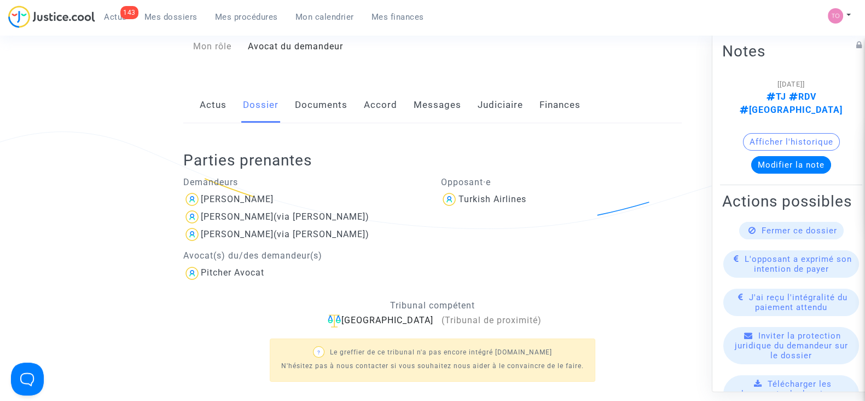
click at [359, 108] on div "Actus Dossier Documents Accord Messages Judiciaire Finances" at bounding box center [432, 105] width 499 height 37
click at [375, 108] on link "Accord" at bounding box center [380, 105] width 33 height 36
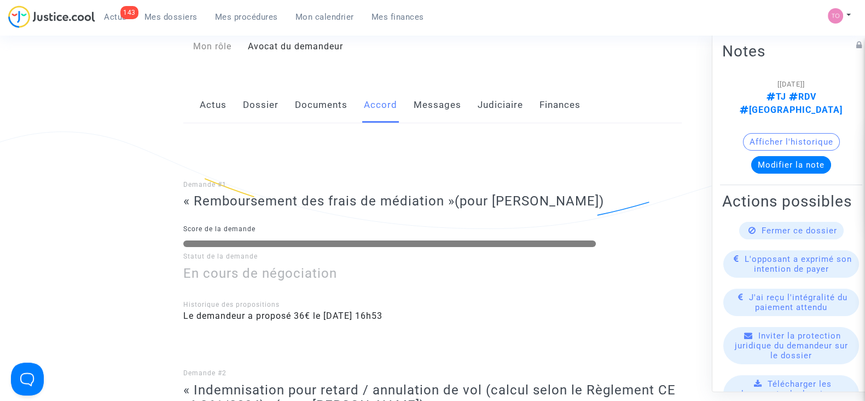
click at [314, 103] on link "Documents" at bounding box center [321, 105] width 53 height 36
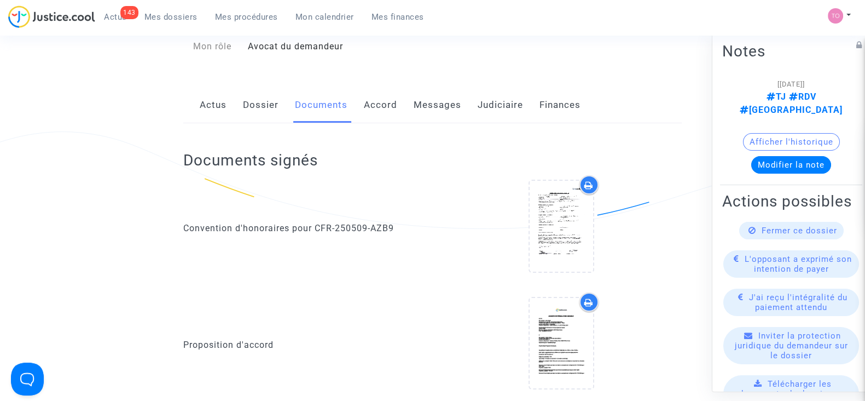
click at [256, 108] on link "Dossier" at bounding box center [261, 105] width 36 height 36
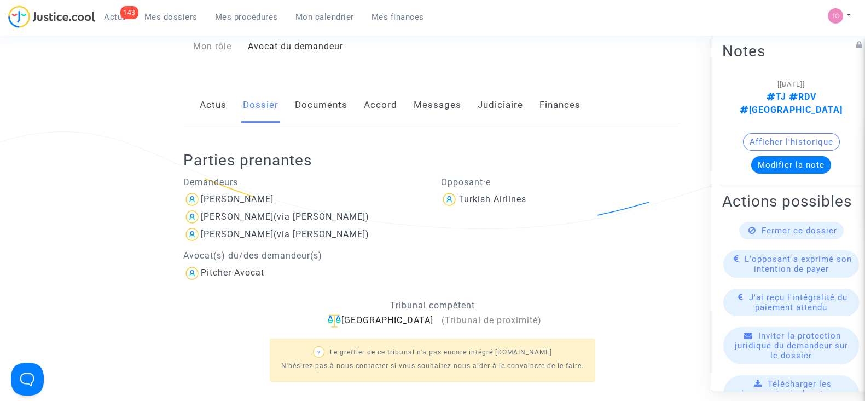
click at [342, 102] on link "Documents" at bounding box center [321, 105] width 53 height 36
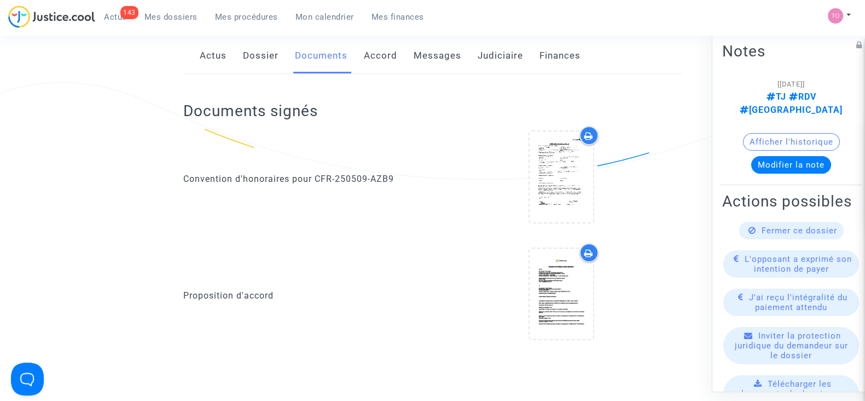
scroll to position [172, 0]
click at [263, 66] on link "Dossier" at bounding box center [261, 56] width 36 height 36
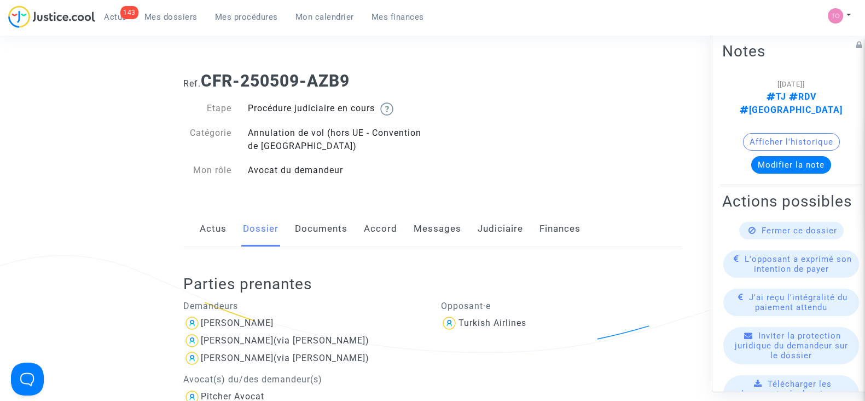
click at [293, 239] on div "Actus Dossier Documents Accord Messages Judiciaire Finances" at bounding box center [432, 229] width 499 height 37
click at [306, 237] on link "Documents" at bounding box center [321, 229] width 53 height 36
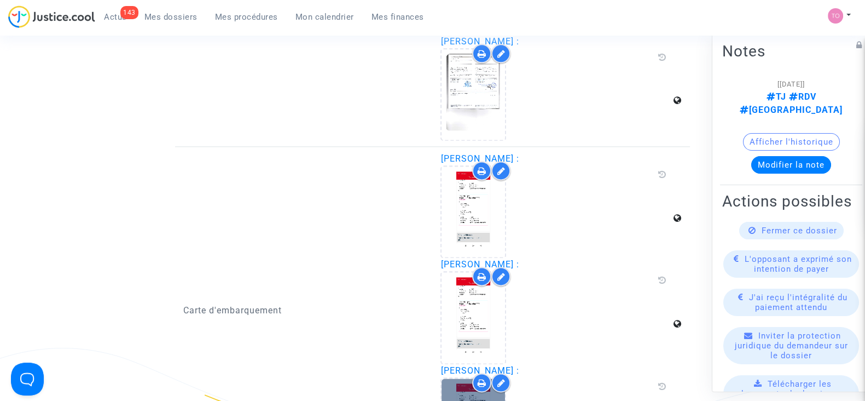
scroll to position [1833, 0]
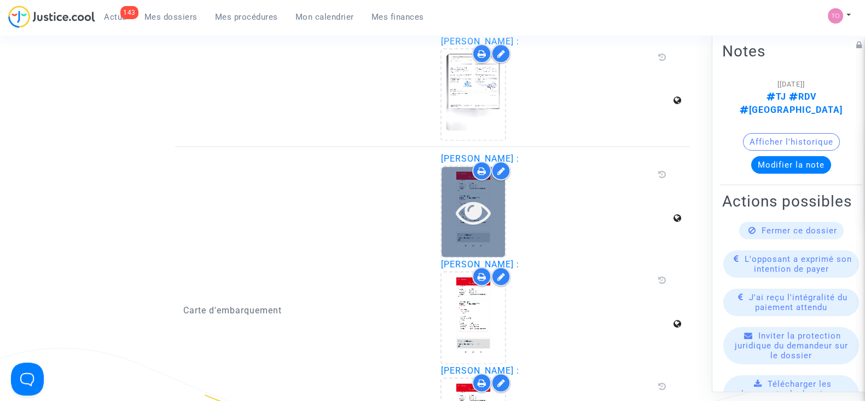
click at [461, 183] on div at bounding box center [473, 211] width 63 height 90
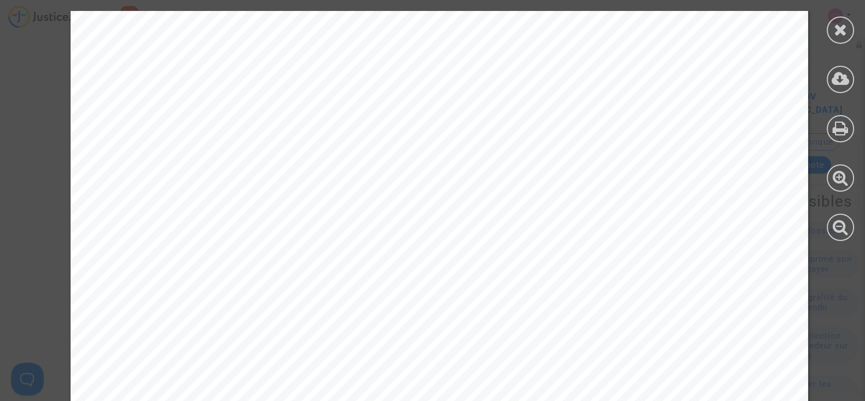
scroll to position [2136, 0]
click at [829, 26] on div at bounding box center [840, 29] width 27 height 27
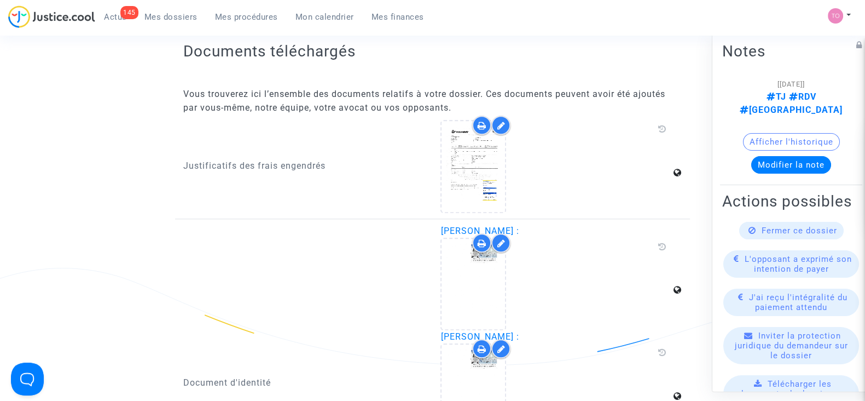
scroll to position [1446, 0]
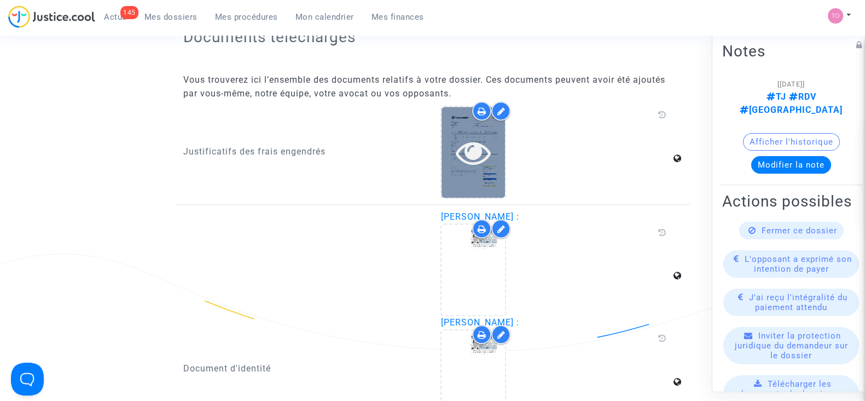
click at [490, 162] on icon at bounding box center [474, 152] width 36 height 35
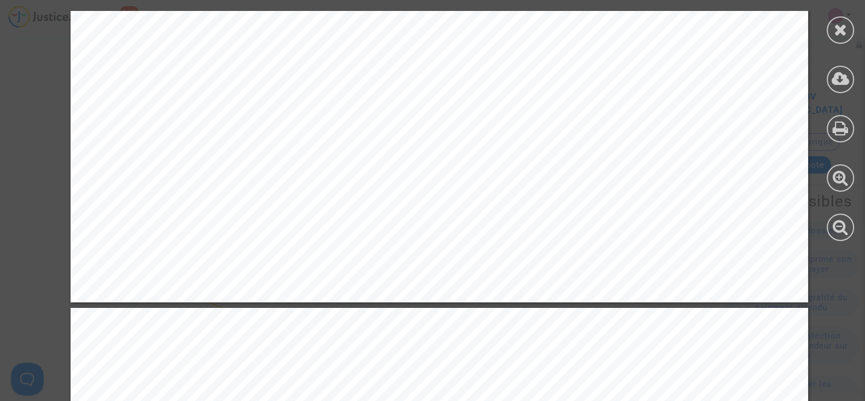
scroll to position [2970, 0]
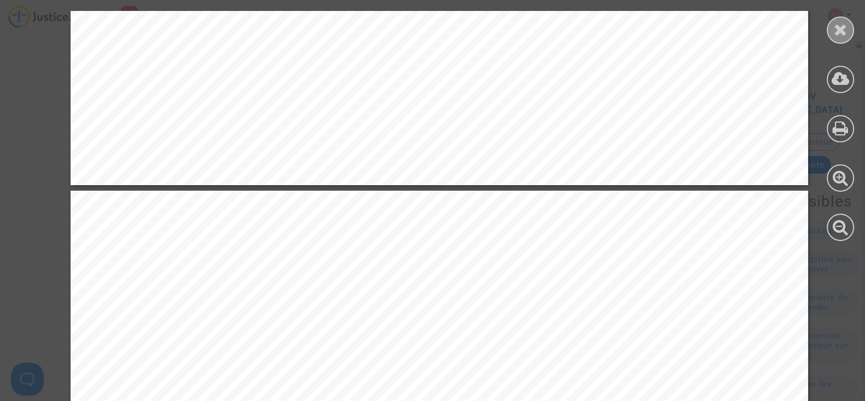
click at [847, 32] on div at bounding box center [840, 29] width 27 height 27
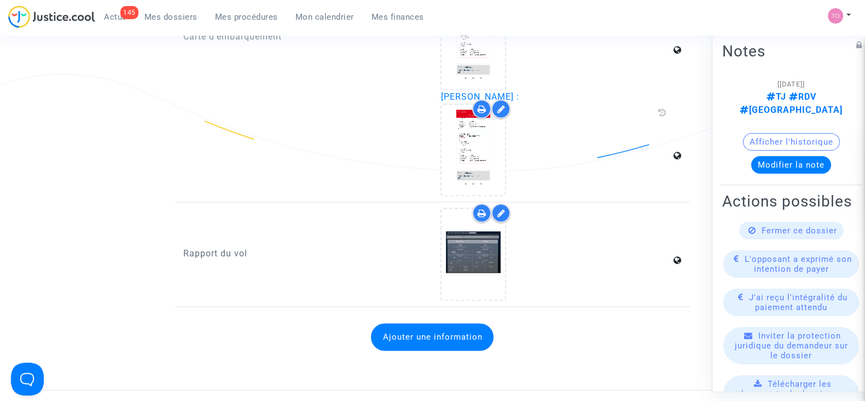
scroll to position [2114, 0]
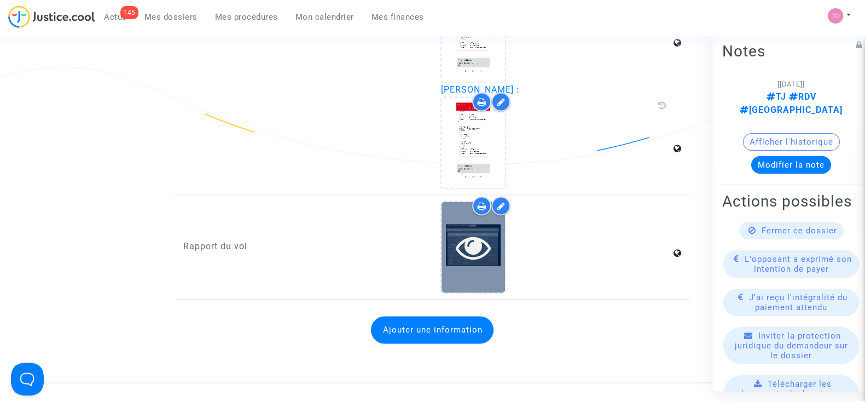
click at [467, 229] on icon at bounding box center [474, 246] width 36 height 35
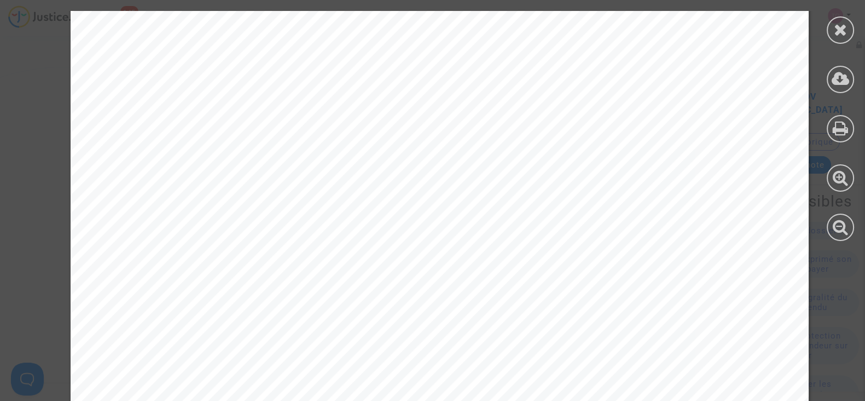
scroll to position [84, 0]
click at [859, 27] on div at bounding box center [840, 126] width 49 height 252
click at [837, 27] on icon at bounding box center [841, 29] width 14 height 16
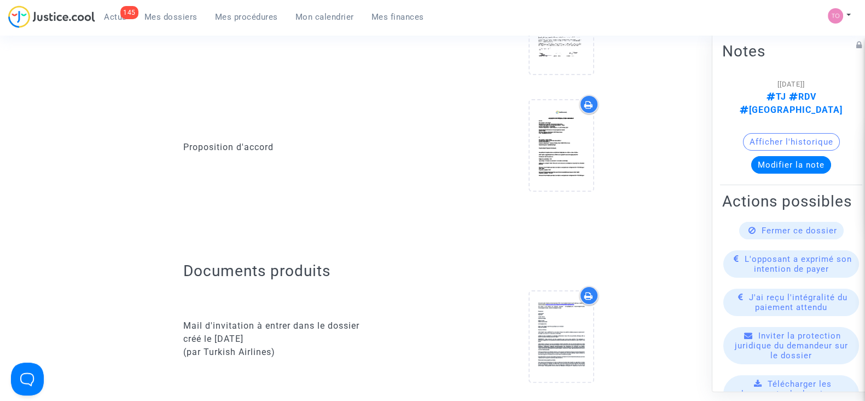
scroll to position [0, 0]
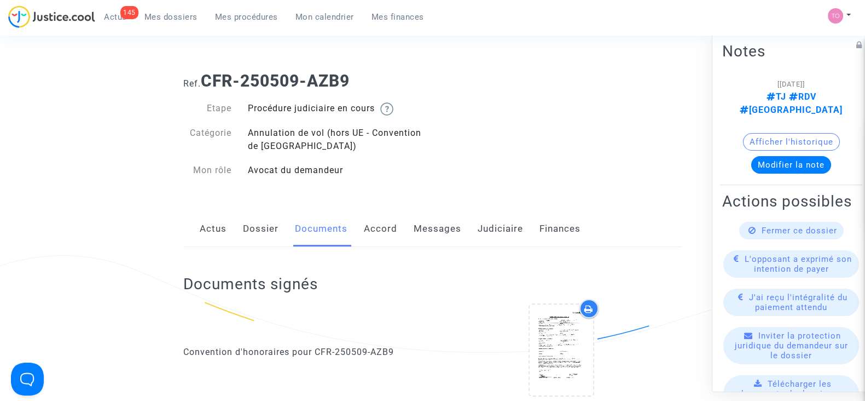
click at [275, 227] on link "Dossier" at bounding box center [261, 229] width 36 height 36
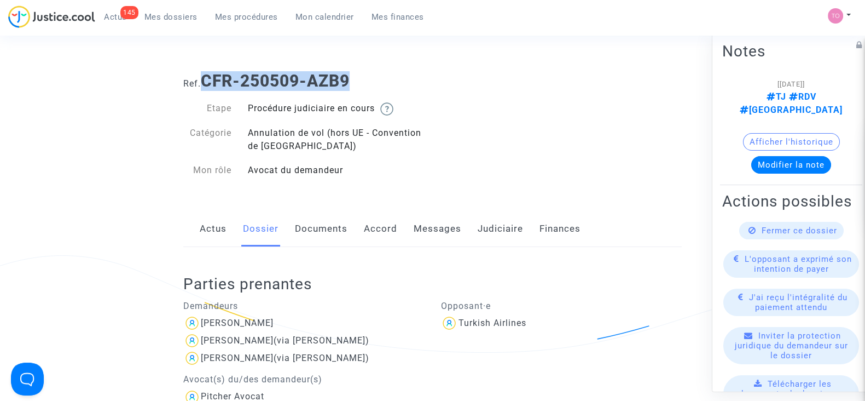
drag, startPoint x: 364, startPoint y: 75, endPoint x: 206, endPoint y: 83, distance: 158.4
click at [206, 83] on h1 "Ref. CFR-250509-AZB9" at bounding box center [432, 81] width 499 height 20
copy b "CFR-250509-AZB9"
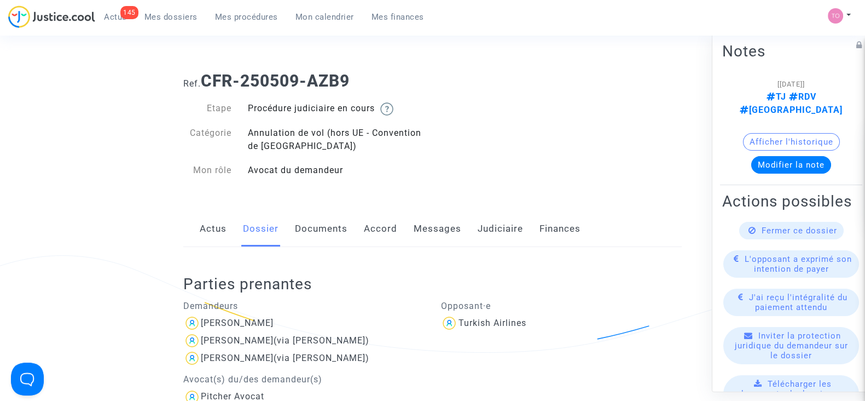
click at [412, 219] on div "Actus Dossier Documents Accord Messages Judiciaire Finances" at bounding box center [432, 229] width 499 height 37
click at [502, 262] on div "Parties prenantes Demandeurs Julien Higelin Delphine Poizat (via Julien Higelin…" at bounding box center [432, 386] width 499 height 279
click at [317, 235] on link "Documents" at bounding box center [321, 229] width 53 height 36
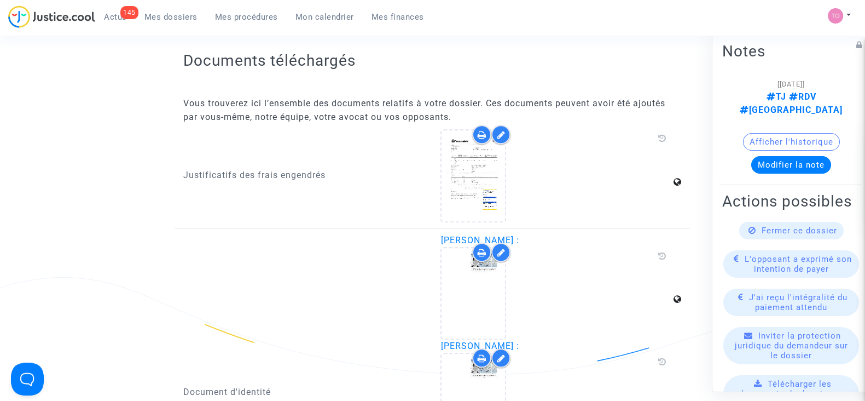
scroll to position [1421, 0]
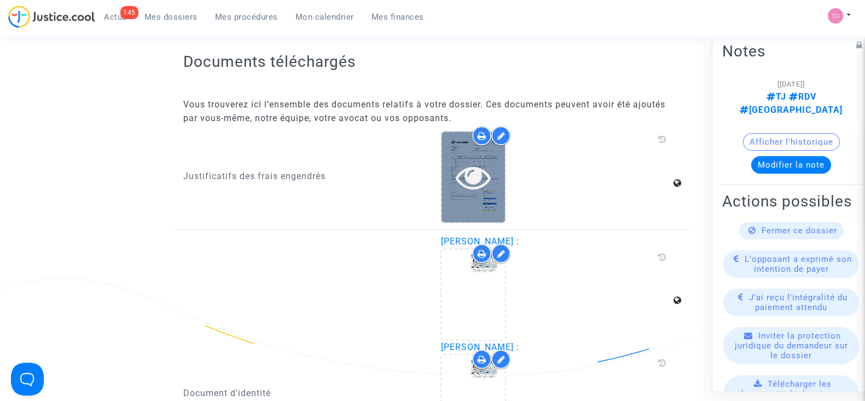
click at [460, 180] on icon at bounding box center [474, 176] width 36 height 35
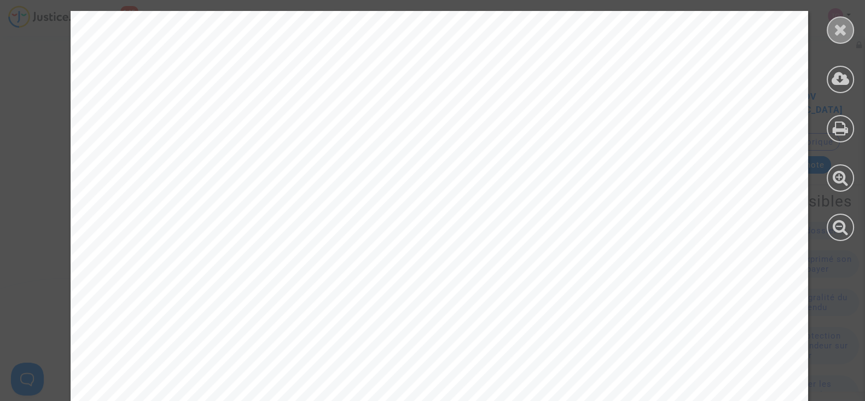
click at [835, 34] on icon at bounding box center [841, 29] width 14 height 16
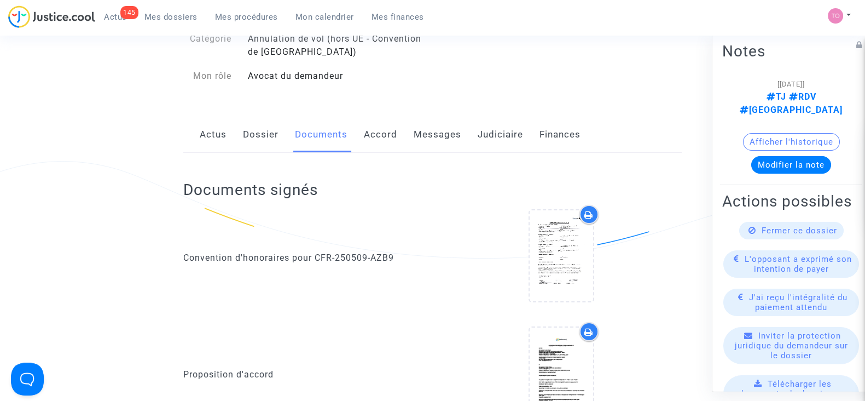
scroll to position [0, 0]
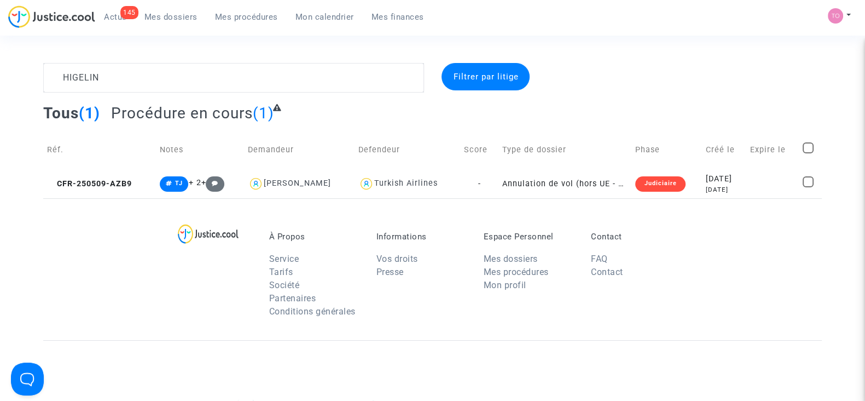
click at [703, 168] on td "Créé le" at bounding box center [724, 149] width 45 height 39
click at [706, 176] on div "[DATE]" at bounding box center [724, 179] width 37 height 12
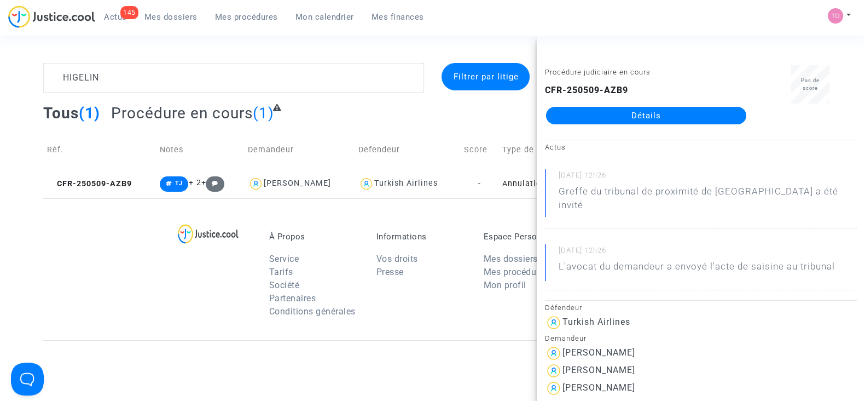
click at [670, 120] on link "Détails" at bounding box center [646, 116] width 200 height 18
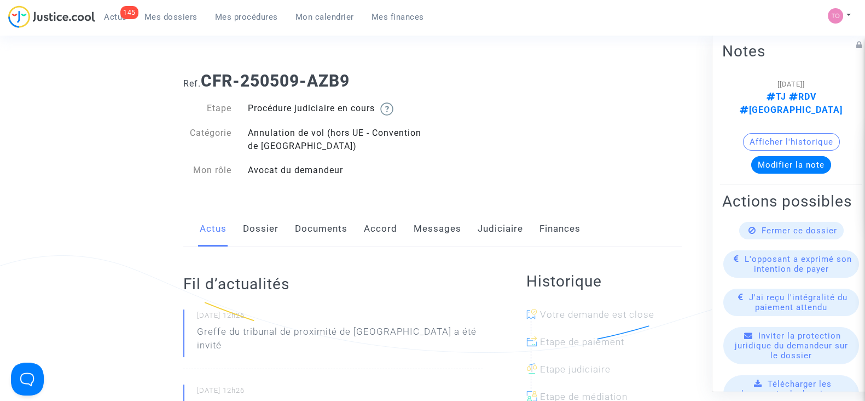
click at [498, 236] on link "Judiciaire" at bounding box center [500, 229] width 45 height 36
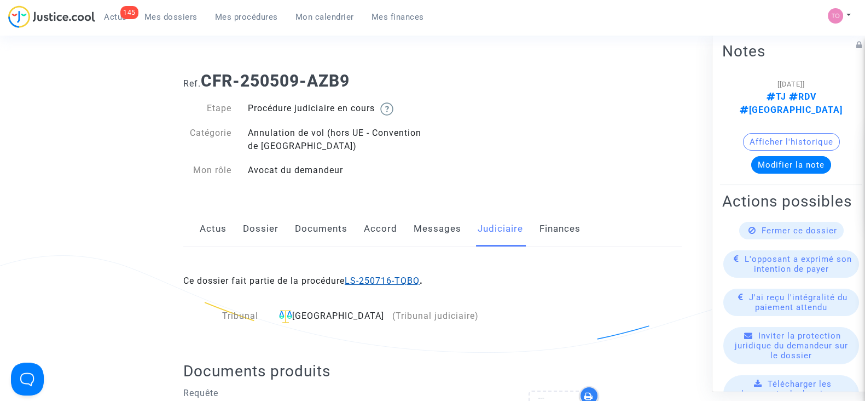
click at [372, 278] on link "LS-250716-TQBQ" at bounding box center [382, 280] width 75 height 10
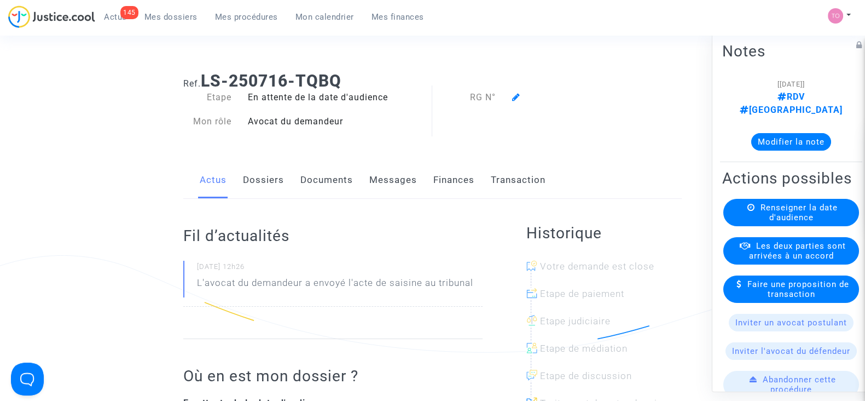
click at [510, 321] on div "Fil d’actualités [DATE] 12h26 L'avocat du demandeur a envoyé l'acte de saisine …" at bounding box center [346, 369] width 343 height 341
click at [254, 22] on link "Mes procédures" at bounding box center [246, 17] width 80 height 16
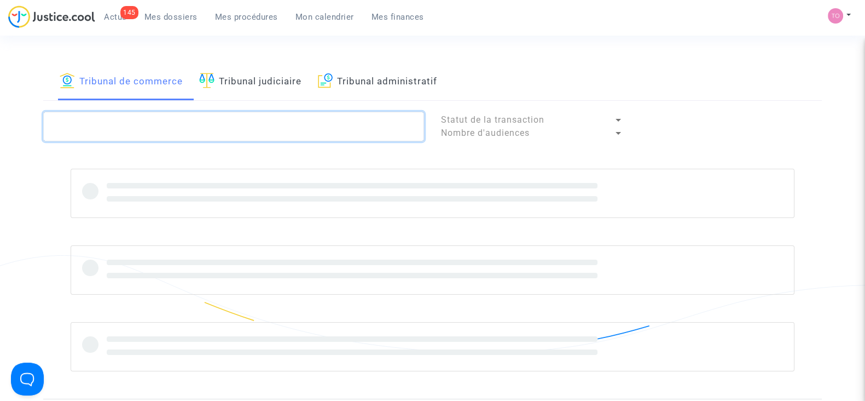
click at [188, 136] on textarea at bounding box center [233, 127] width 381 height 30
paste textarea "25/00304"
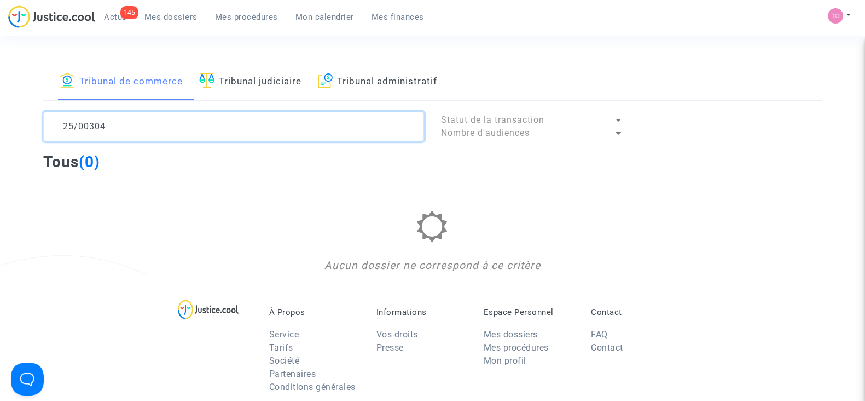
type textarea "25/00304"
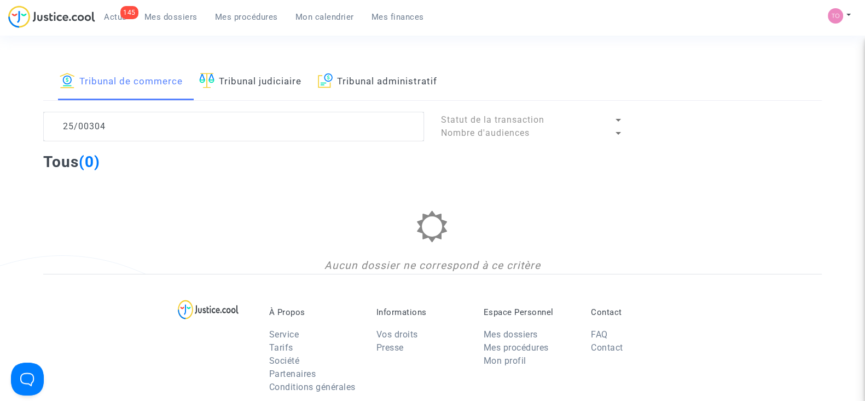
click at [486, 123] on span "Statut de la transaction" at bounding box center [492, 119] width 103 height 10
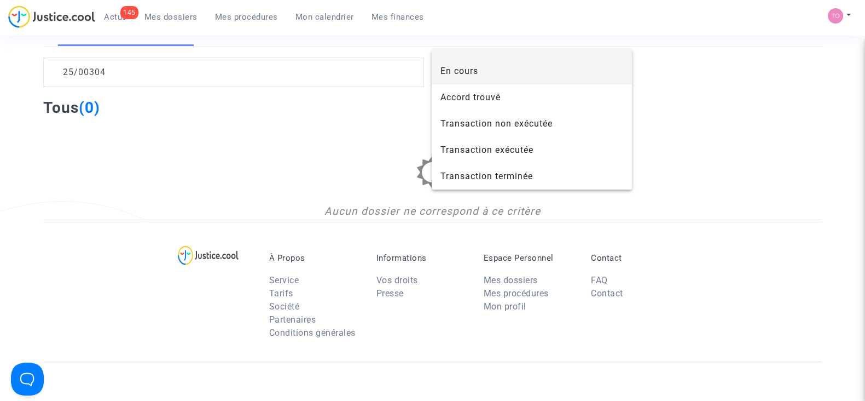
scroll to position [57, 0]
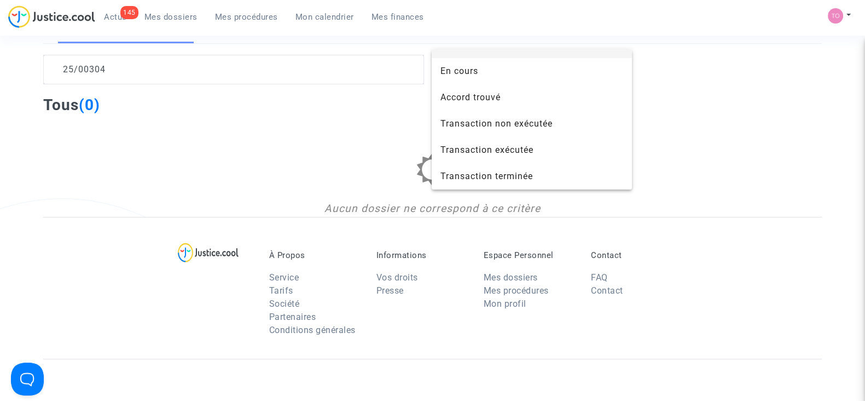
click at [274, 151] on div at bounding box center [432, 200] width 865 height 401
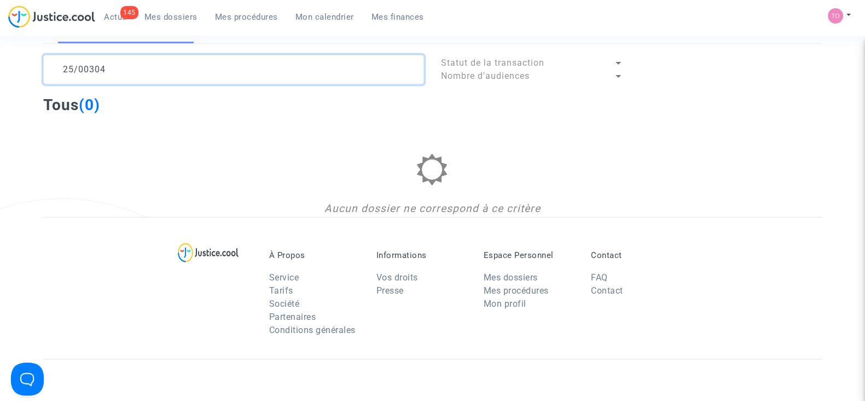
drag, startPoint x: 116, startPoint y: 65, endPoint x: 13, endPoint y: 60, distance: 103.5
click at [13, 60] on div "Tribunal de commerce Tribunal judiciaire Tribunal administratif 25/00304 Statut…" at bounding box center [432, 111] width 865 height 211
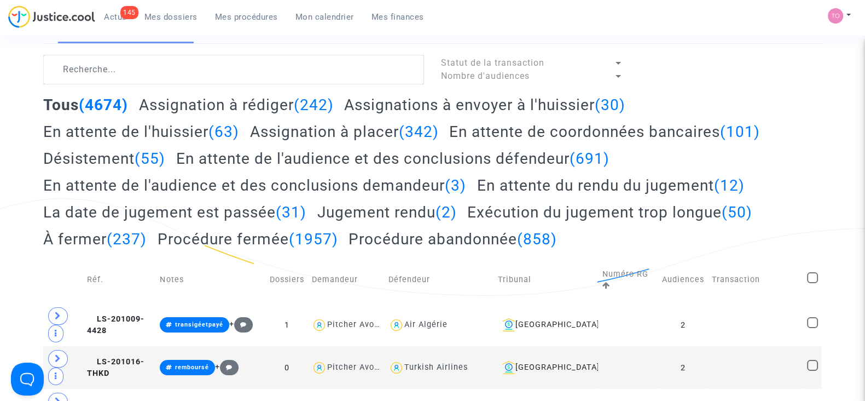
click at [156, 30] on div "145 Actus Mes dossiers Mes procédures Mon calendrier Mes finances" at bounding box center [220, 20] width 425 height 30
click at [156, 27] on div "145 Actus Mes dossiers Mes procédures Mon calendrier Mes finances" at bounding box center [220, 20] width 425 height 30
click at [158, 18] on span "Mes dossiers" at bounding box center [170, 17] width 53 height 10
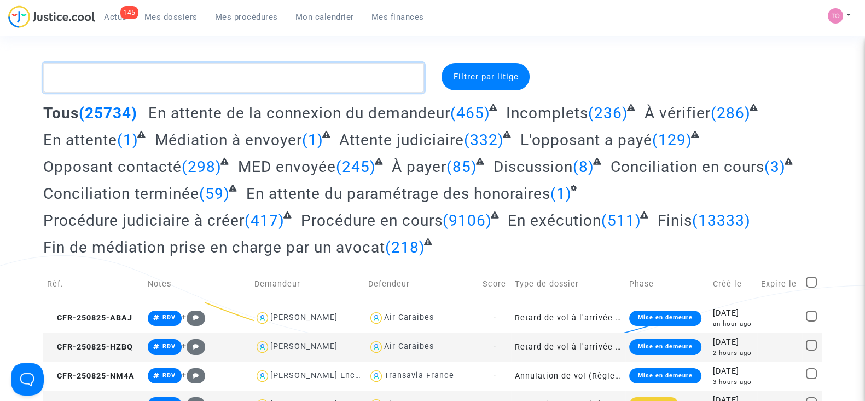
click at [174, 66] on textarea at bounding box center [233, 78] width 381 height 30
click at [449, 73] on div "Filtrer par litige" at bounding box center [486, 76] width 88 height 27
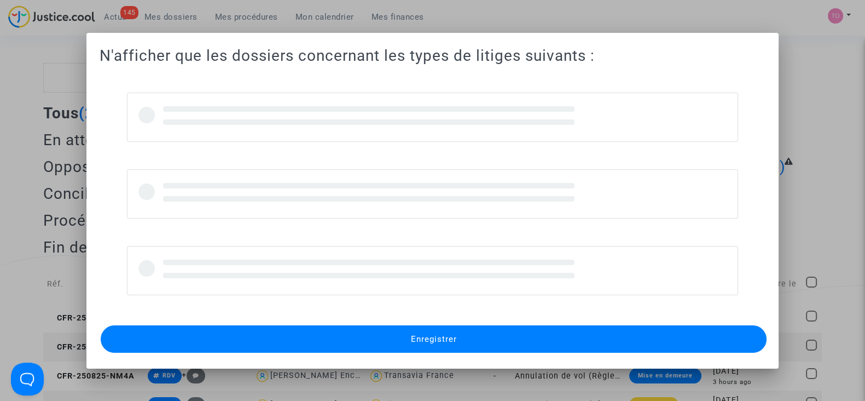
click at [704, 5] on div at bounding box center [432, 200] width 865 height 401
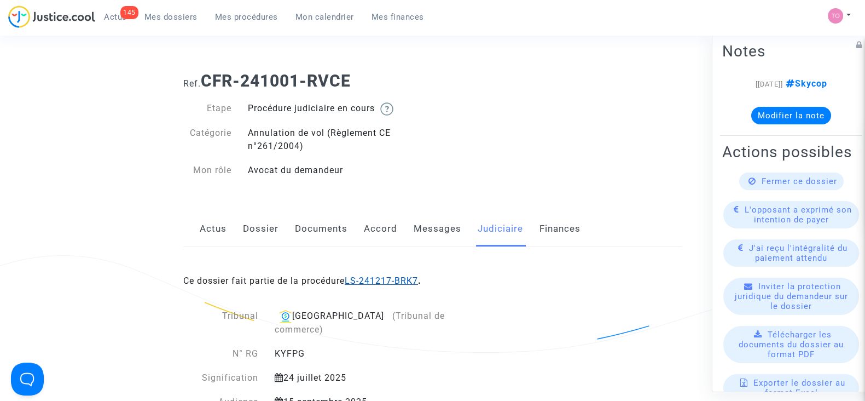
click at [388, 275] on link "LS-241217-BRK7" at bounding box center [381, 280] width 73 height 10
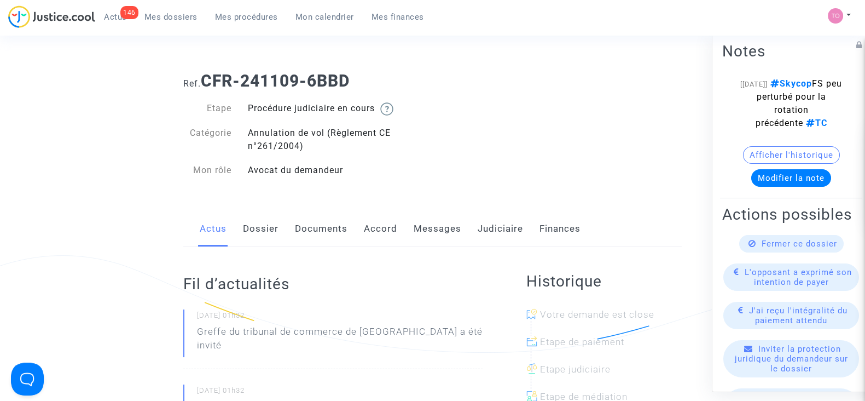
click at [502, 233] on link "Judiciaire" at bounding box center [500, 229] width 45 height 36
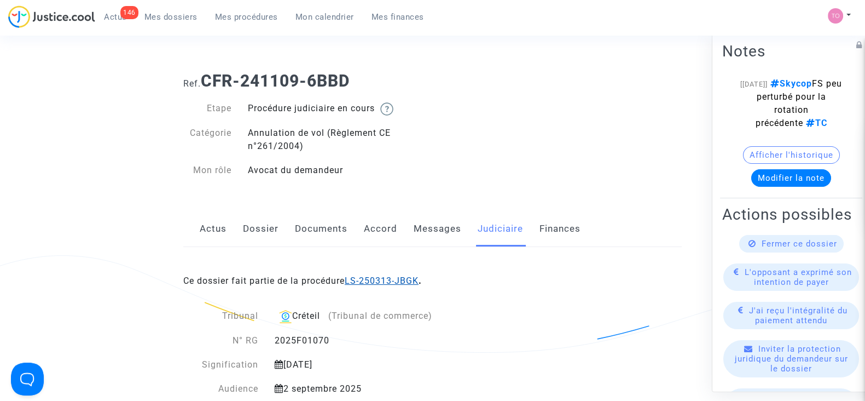
click at [367, 280] on link "LS-250313-JBGK" at bounding box center [382, 280] width 74 height 10
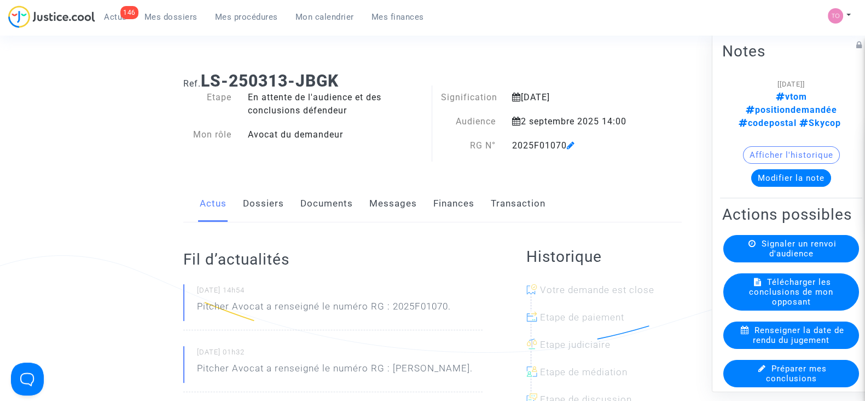
click at [326, 207] on link "Documents" at bounding box center [326, 204] width 53 height 36
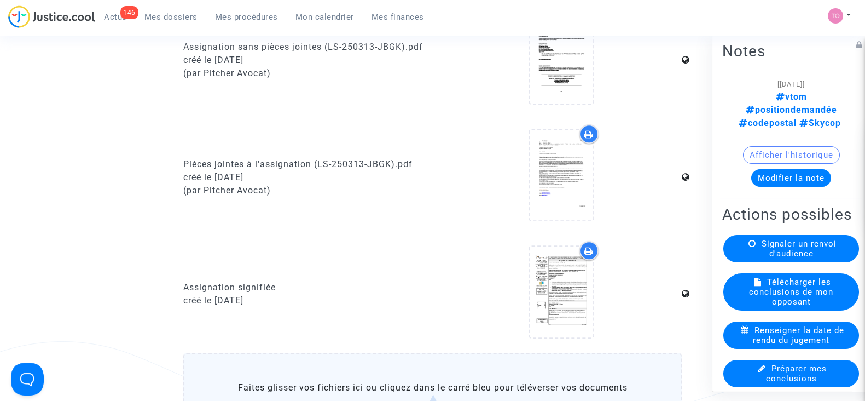
scroll to position [878, 0]
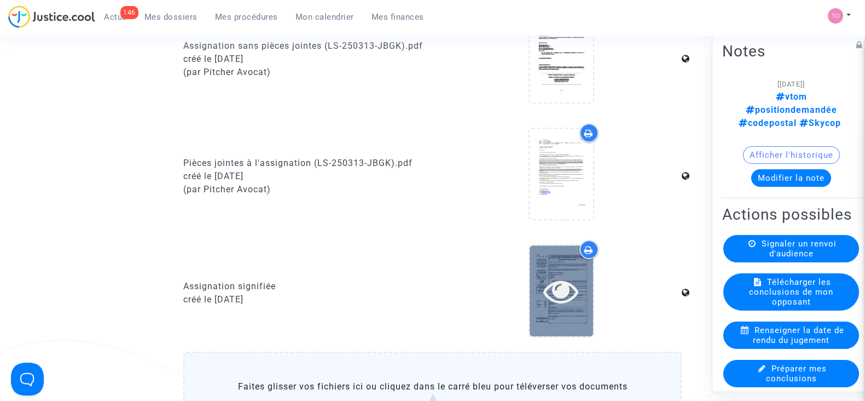
click at [560, 289] on icon at bounding box center [561, 290] width 36 height 35
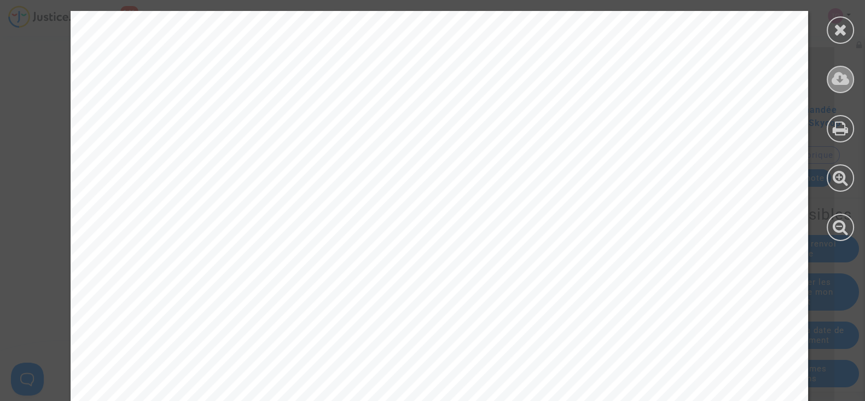
click at [836, 78] on icon at bounding box center [841, 79] width 18 height 16
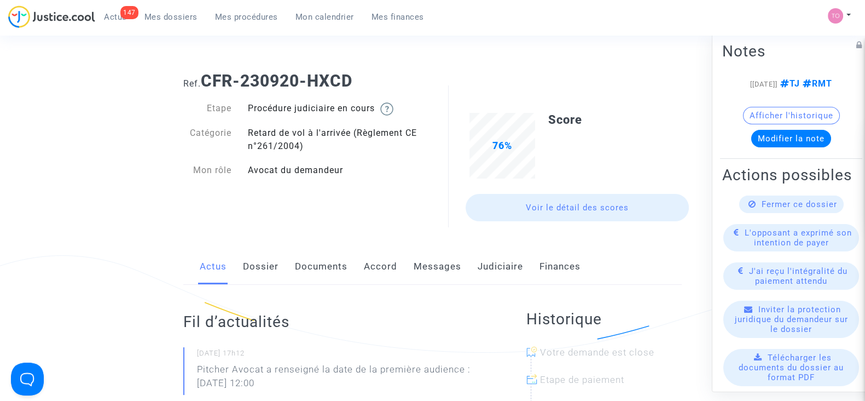
click at [482, 262] on link "Judiciaire" at bounding box center [500, 266] width 45 height 36
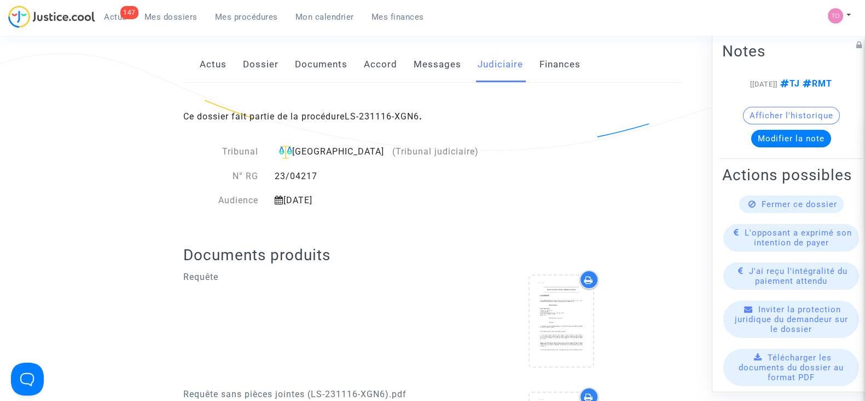
scroll to position [187, 0]
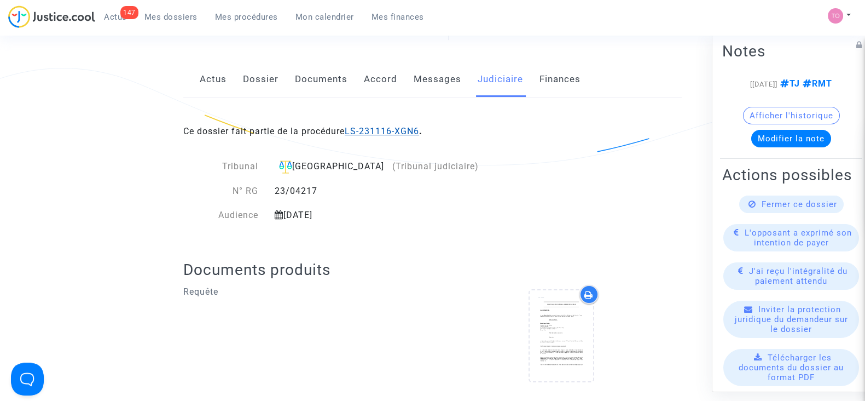
click at [374, 132] on link "LS-231116-XGN6" at bounding box center [382, 131] width 74 height 10
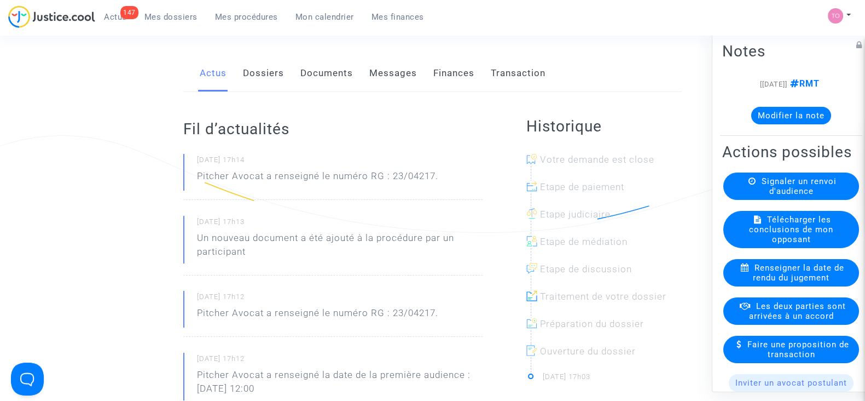
scroll to position [116, 0]
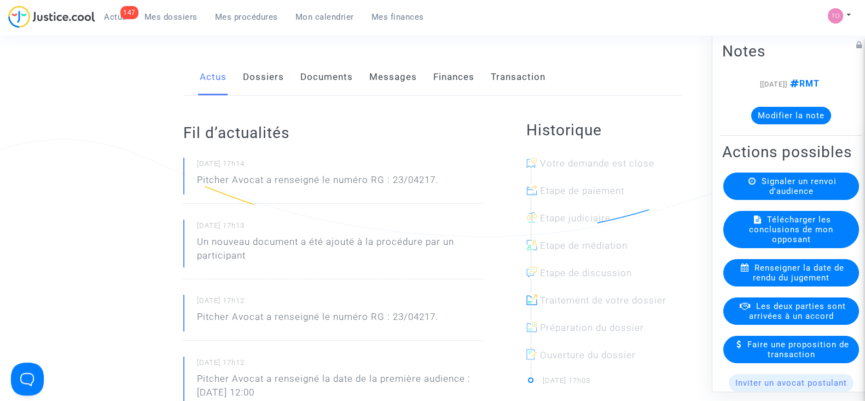
drag, startPoint x: 374, startPoint y: 132, endPoint x: 442, endPoint y: 68, distance: 93.7
click at [442, 68] on link "Finances" at bounding box center [453, 77] width 41 height 36
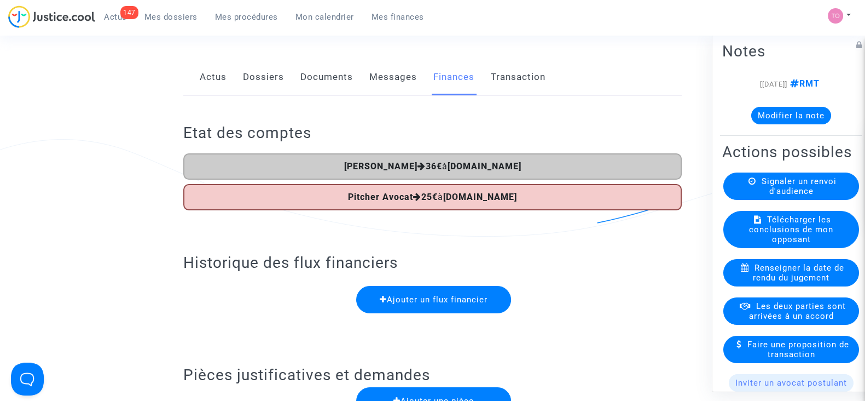
click at [302, 83] on link "Documents" at bounding box center [326, 77] width 53 height 36
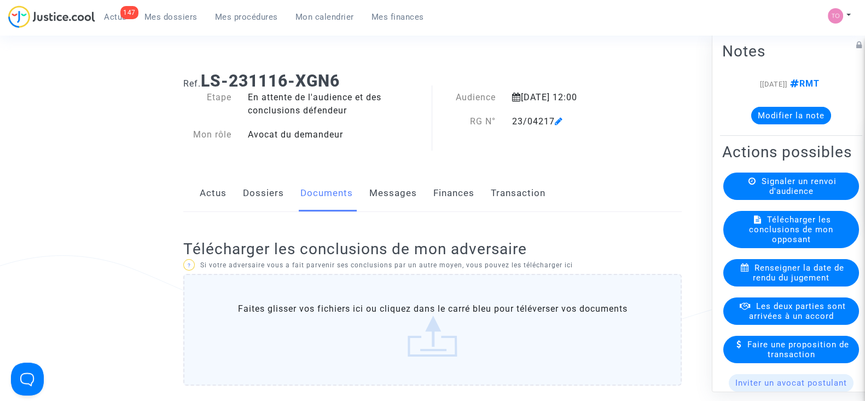
click at [257, 197] on link "Dossiers" at bounding box center [263, 193] width 41 height 36
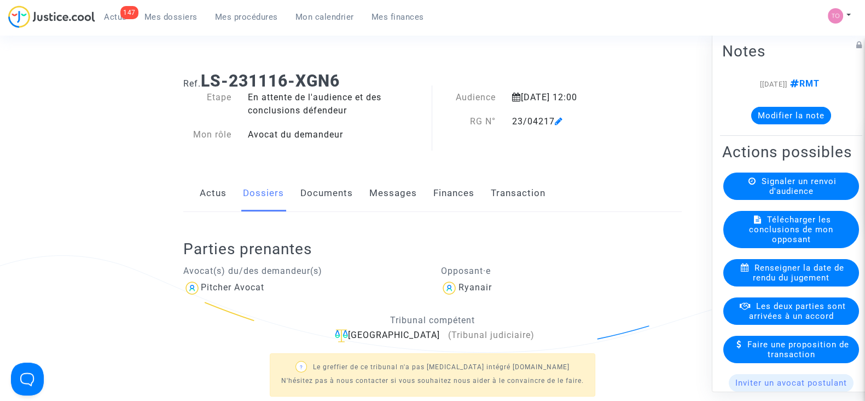
scroll to position [326, 0]
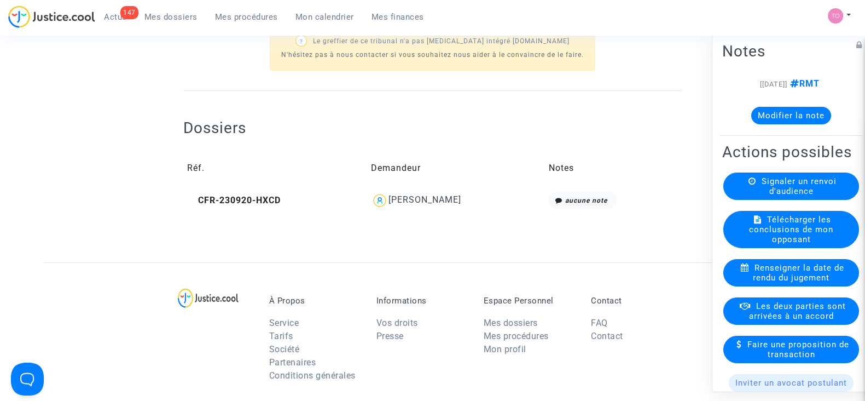
click at [406, 192] on span "Lucas Weston Smith" at bounding box center [425, 167] width 73 height 73
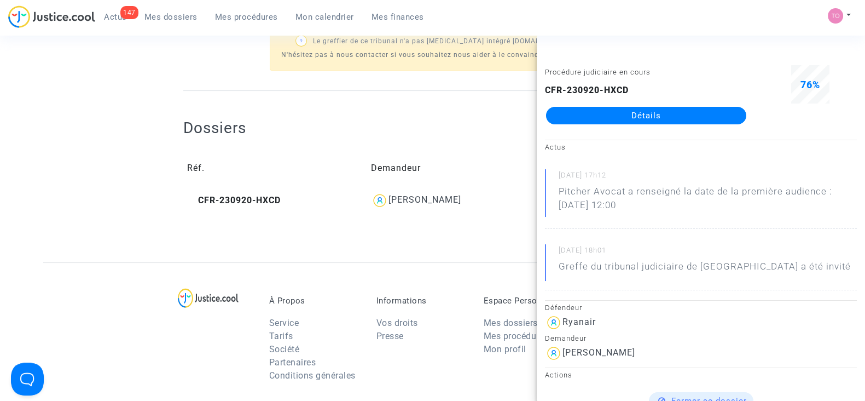
click at [638, 113] on link "Détails" at bounding box center [646, 116] width 200 height 18
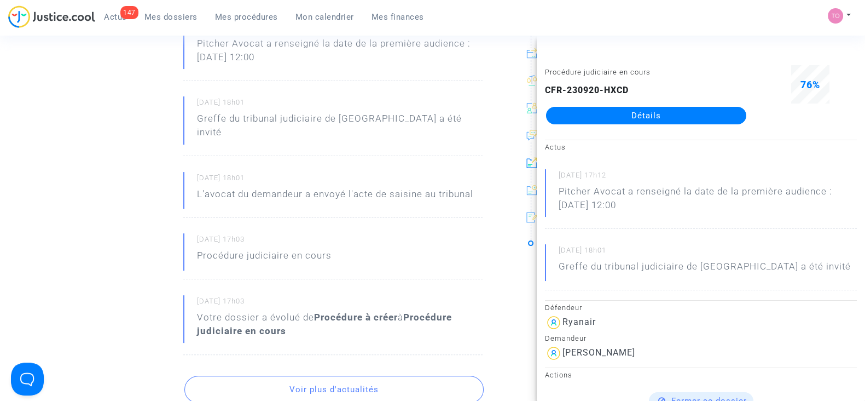
scroll to position [85, 0]
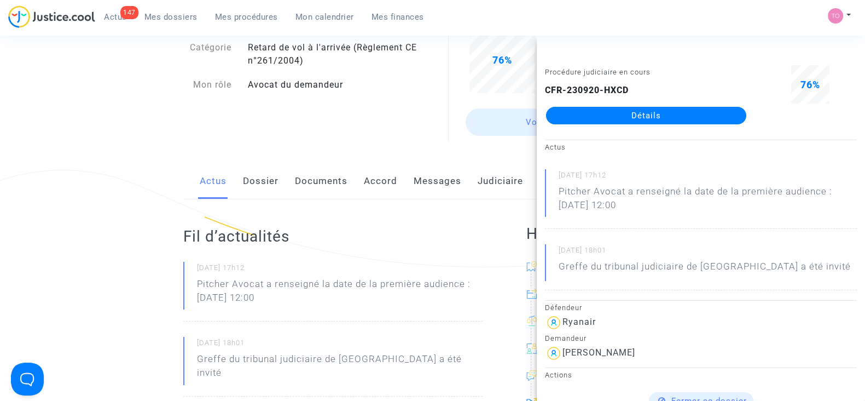
click at [384, 168] on link "Accord" at bounding box center [380, 181] width 33 height 36
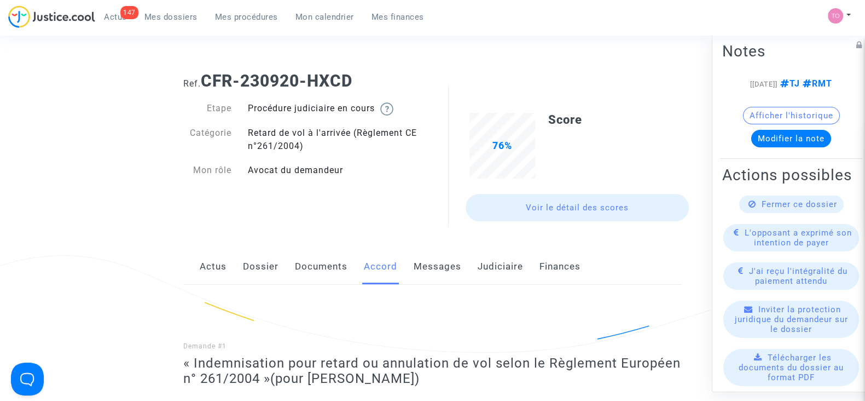
click at [793, 147] on button "Modifier la note" at bounding box center [791, 139] width 80 height 18
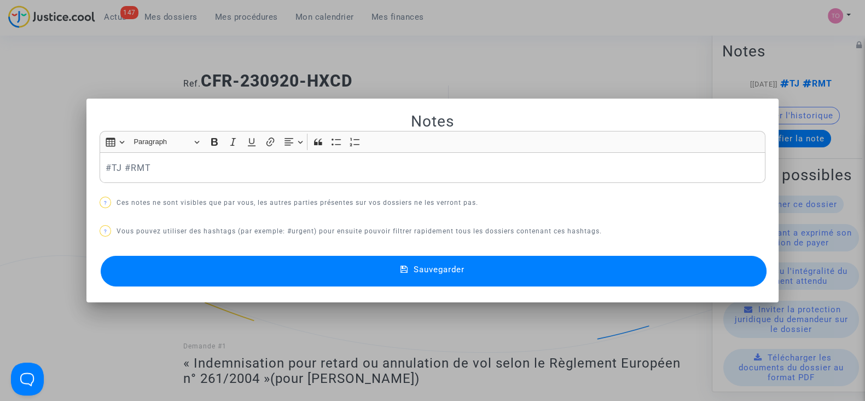
click at [393, 34] on div at bounding box center [432, 200] width 865 height 401
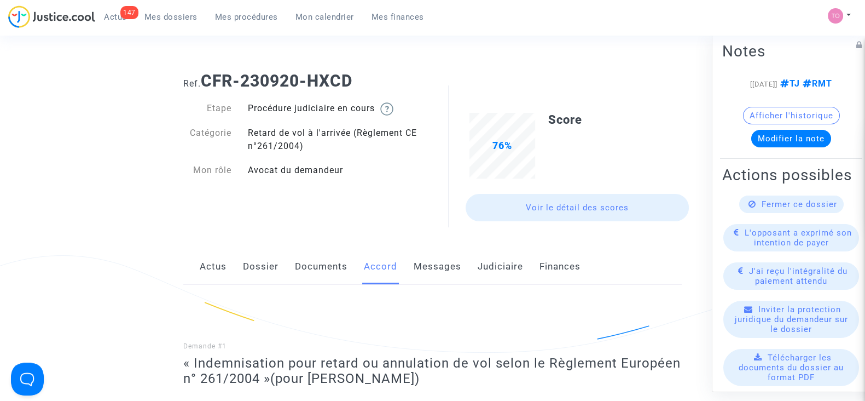
click at [481, 269] on link "Judiciaire" at bounding box center [500, 266] width 45 height 36
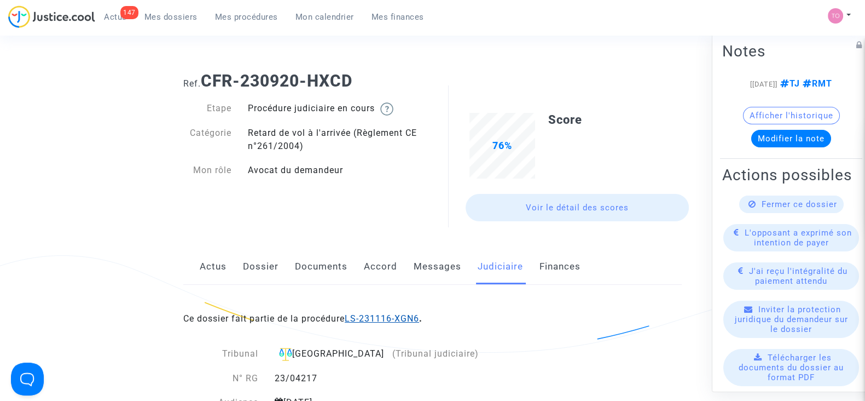
click at [388, 320] on link "LS-231116-XGN6" at bounding box center [382, 318] width 74 height 10
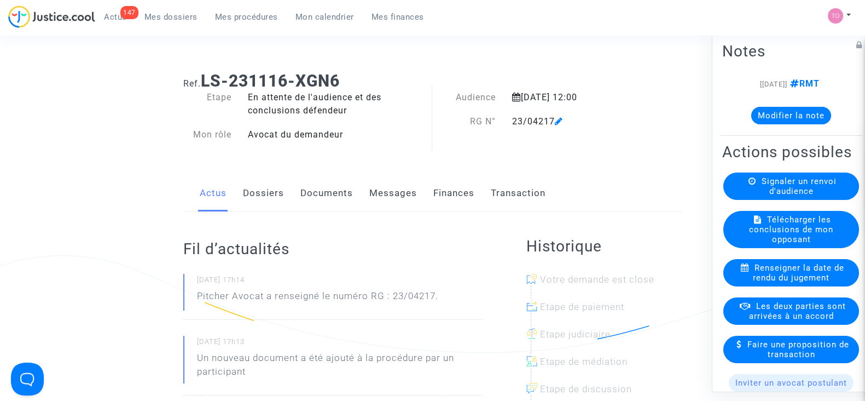
click at [785, 117] on button "Modifier la note" at bounding box center [791, 116] width 80 height 18
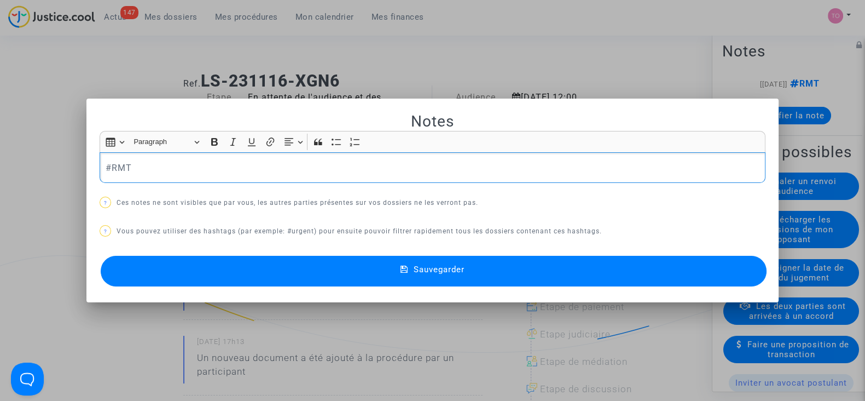
click at [109, 56] on div at bounding box center [432, 200] width 865 height 401
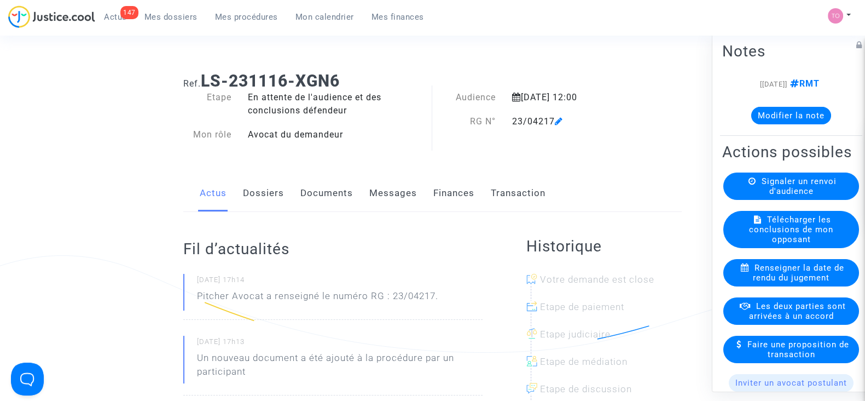
click at [251, 185] on link "Dossiers" at bounding box center [263, 193] width 41 height 36
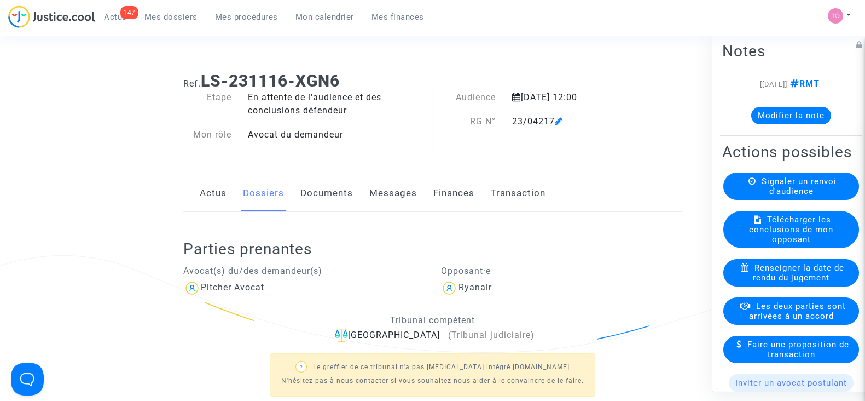
click at [768, 108] on button "Modifier la note" at bounding box center [791, 116] width 80 height 18
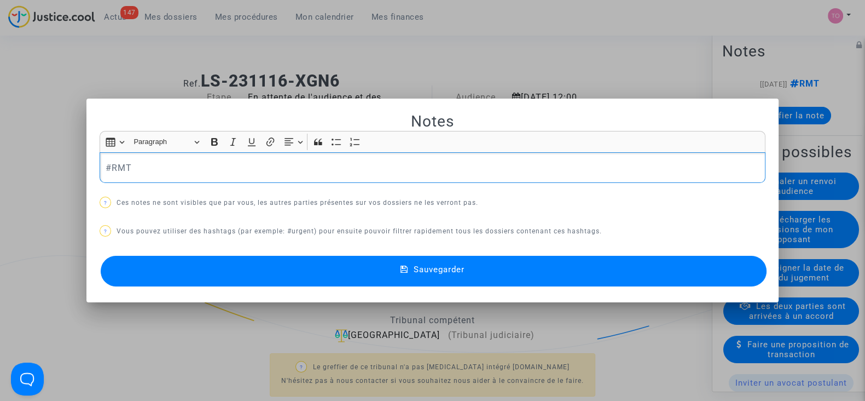
drag, startPoint x: 282, startPoint y: 157, endPoint x: 0, endPoint y: 159, distance: 282.4
click at [0, 159] on div "Notes Rich Text Editor Insert table Insert table Heading Paragraph Paragraph He…" at bounding box center [432, 200] width 865 height 401
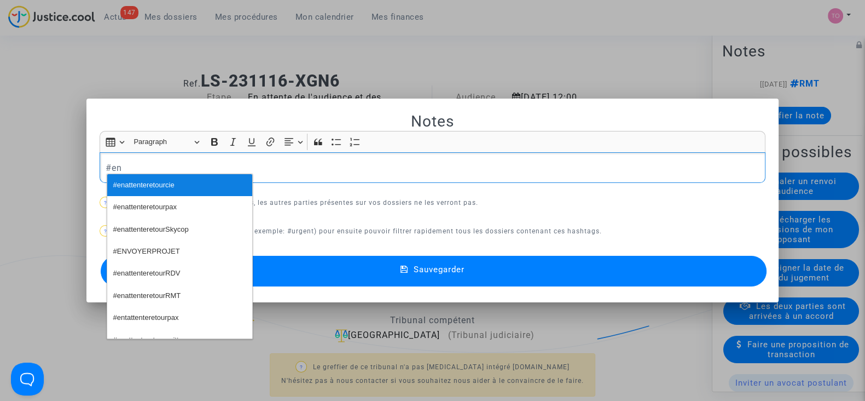
click at [138, 182] on span "#enattenteretourcie" at bounding box center [143, 185] width 61 height 16
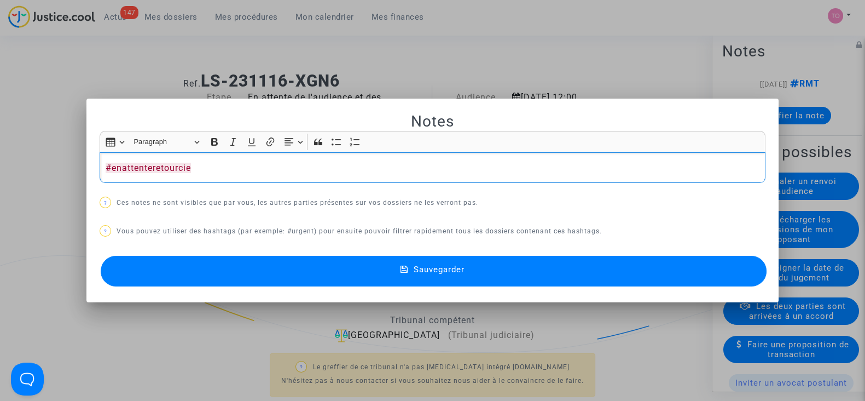
click at [271, 267] on button "Sauvegarder" at bounding box center [434, 271] width 666 height 31
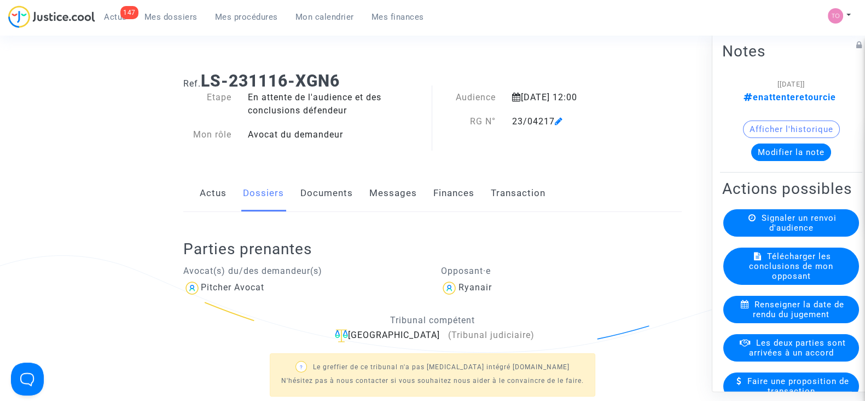
click at [168, 15] on span "Mes dossiers" at bounding box center [170, 17] width 53 height 10
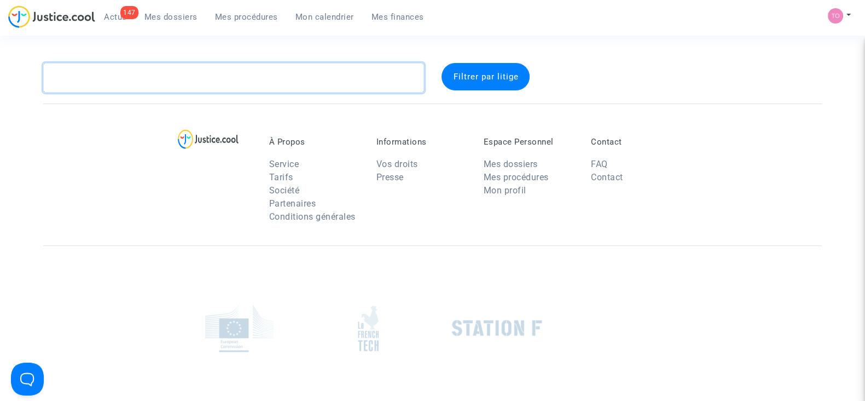
click at [120, 81] on textarea at bounding box center [233, 78] width 381 height 30
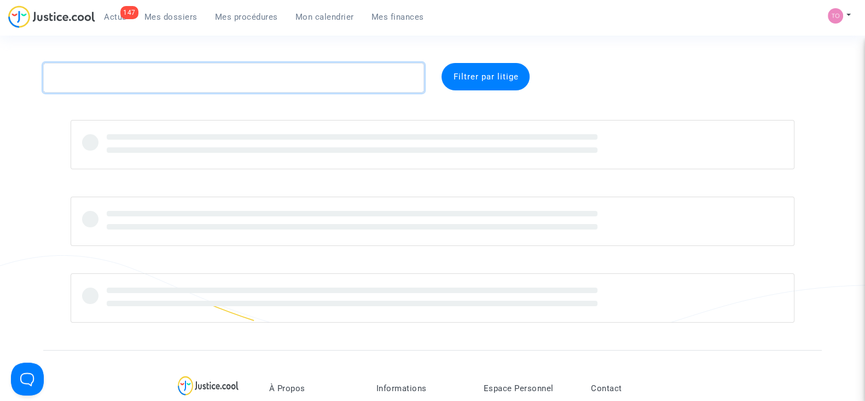
paste textarea "DANDJINOU"
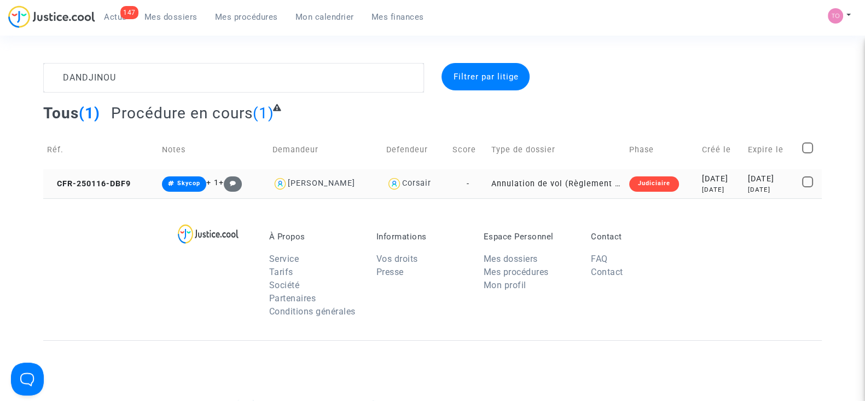
click at [698, 187] on td "2025-01-16 7 months ago" at bounding box center [721, 183] width 46 height 29
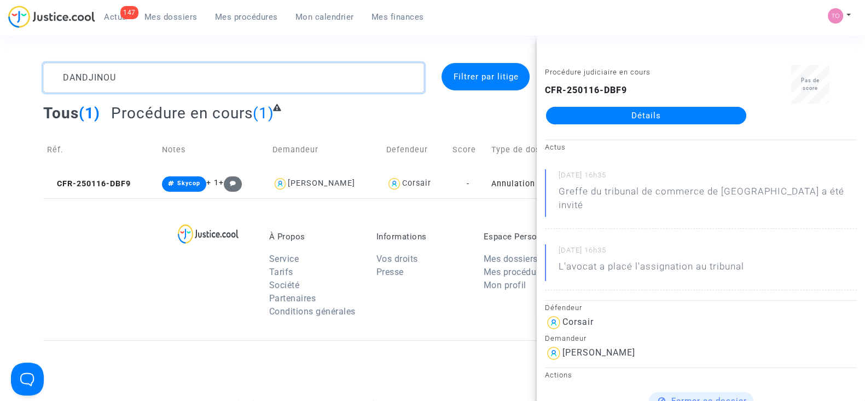
drag, startPoint x: 123, startPoint y: 77, endPoint x: 12, endPoint y: 70, distance: 111.4
click at [12, 70] on div "DANDJINOU Filtrer par litige Tous (1) Procédure en cours (1) Réf. Notes Demande…" at bounding box center [432, 130] width 865 height 135
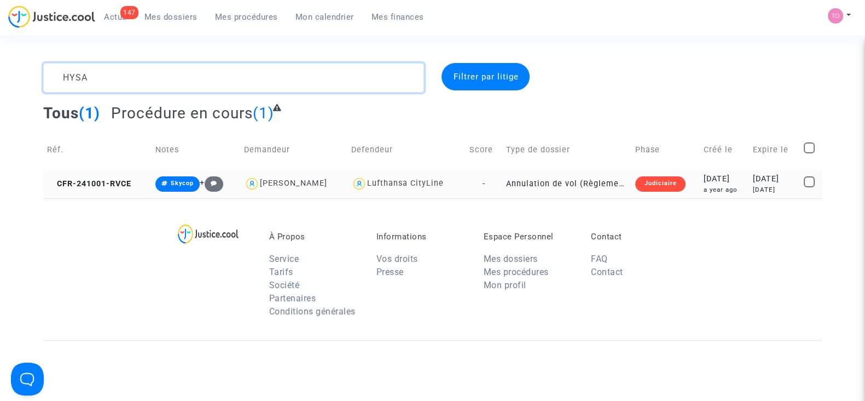
type textarea "HYSA"
click at [704, 186] on div "a year ago" at bounding box center [725, 189] width 42 height 9
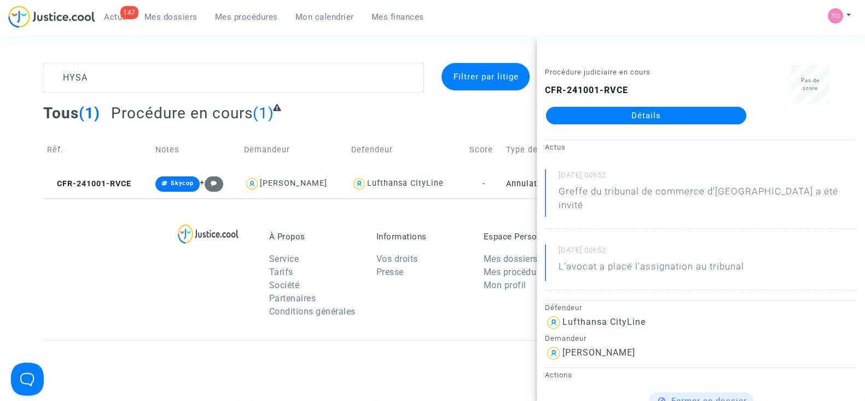
click at [620, 114] on link "Détails" at bounding box center [646, 116] width 200 height 18
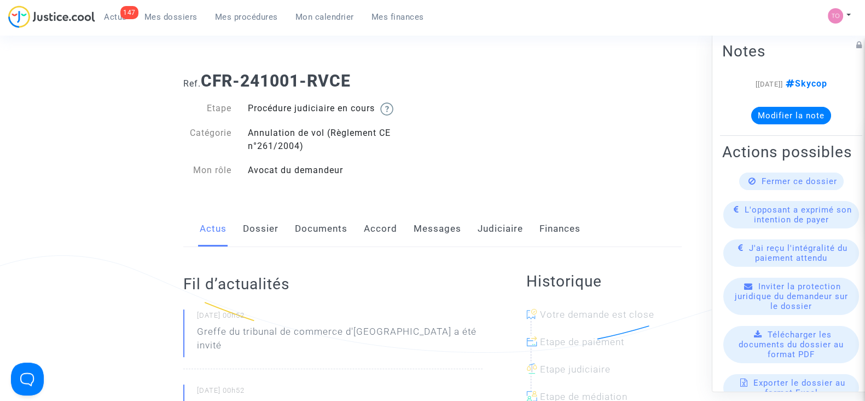
click at [489, 222] on link "Judiciaire" at bounding box center [500, 229] width 45 height 36
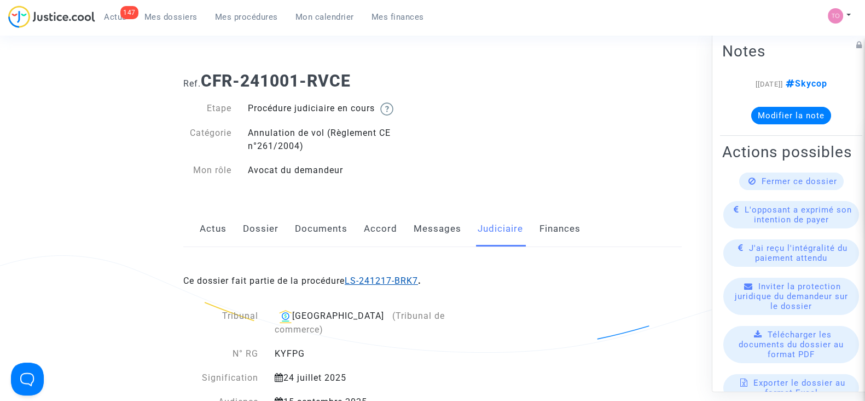
click at [381, 280] on link "LS-241217-BRK7" at bounding box center [381, 280] width 73 height 10
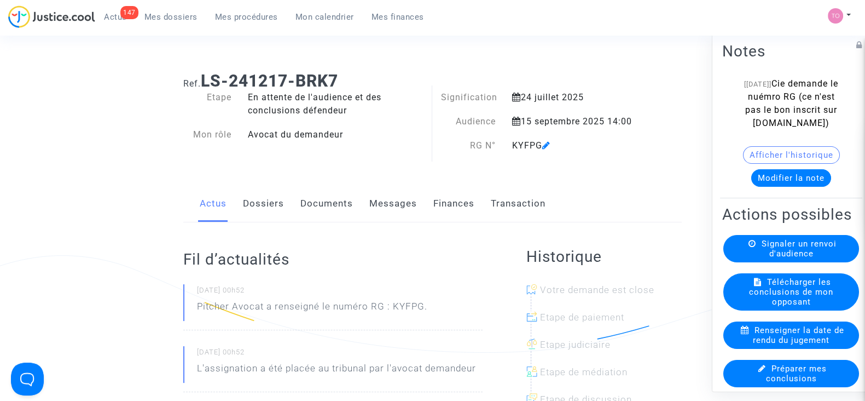
drag, startPoint x: 539, startPoint y: 142, endPoint x: 501, endPoint y: 146, distance: 38.0
click at [501, 146] on div "RG N° KYFPG" at bounding box center [539, 145] width 215 height 13
copy div "RG N° KYFPG"
drag, startPoint x: 344, startPoint y: 75, endPoint x: 207, endPoint y: 72, distance: 137.4
click at [207, 72] on h1 "Ref. LS-241217-BRK7" at bounding box center [432, 81] width 499 height 20
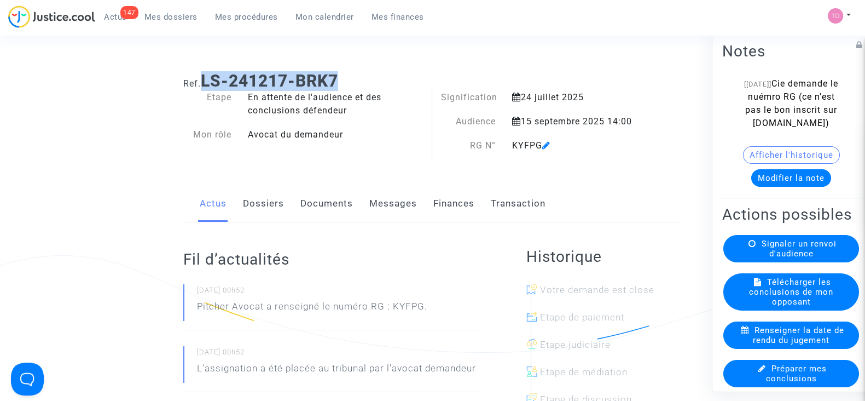
copy b "LS-241217-BRK7"
click at [170, 15] on span "Mes dossiers" at bounding box center [170, 17] width 53 height 10
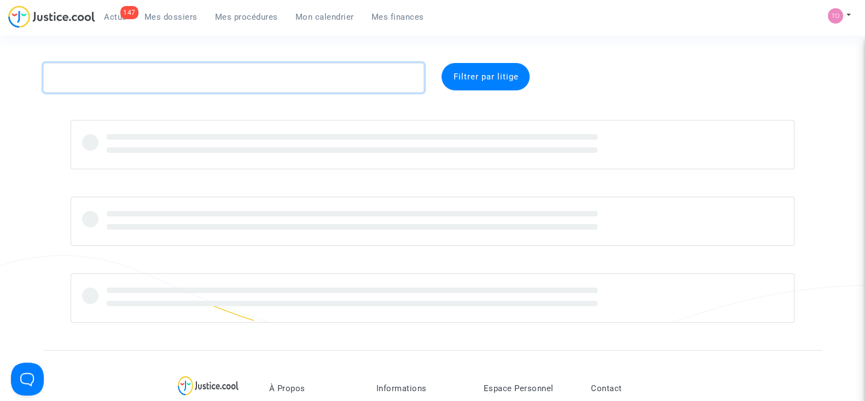
click at [157, 68] on textarea at bounding box center [233, 78] width 381 height 30
paste textarea "BOUWACHMA"
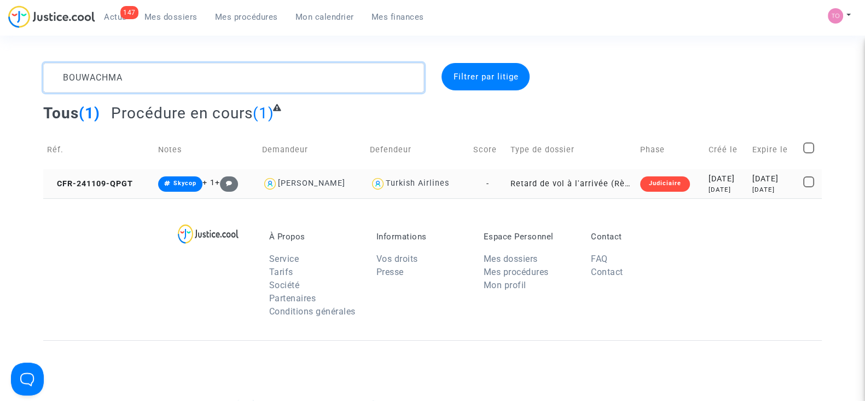
type textarea "BOUWACHMA"
click at [709, 187] on div "10 months ago" at bounding box center [727, 189] width 36 height 9
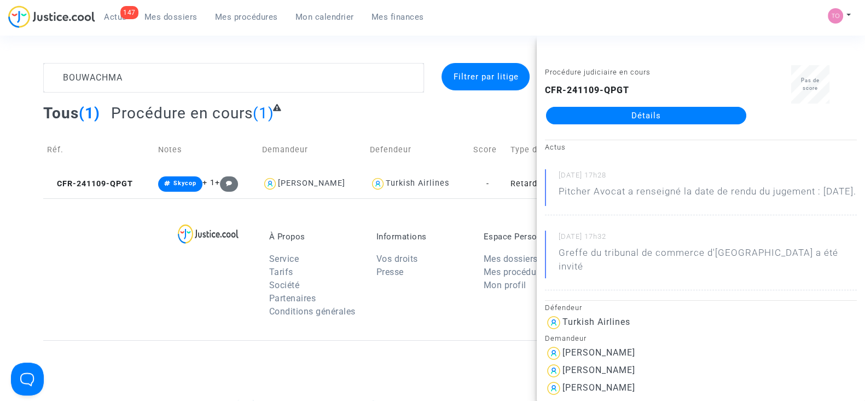
click at [629, 119] on link "Détails" at bounding box center [646, 116] width 200 height 18
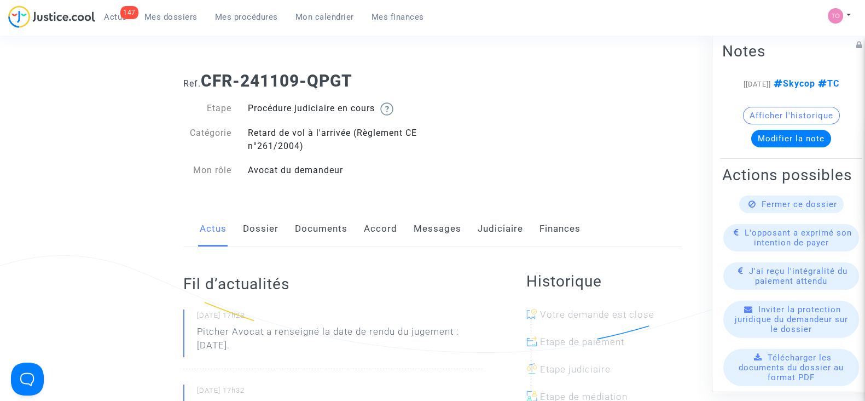
click at [306, 234] on link "Documents" at bounding box center [321, 229] width 53 height 36
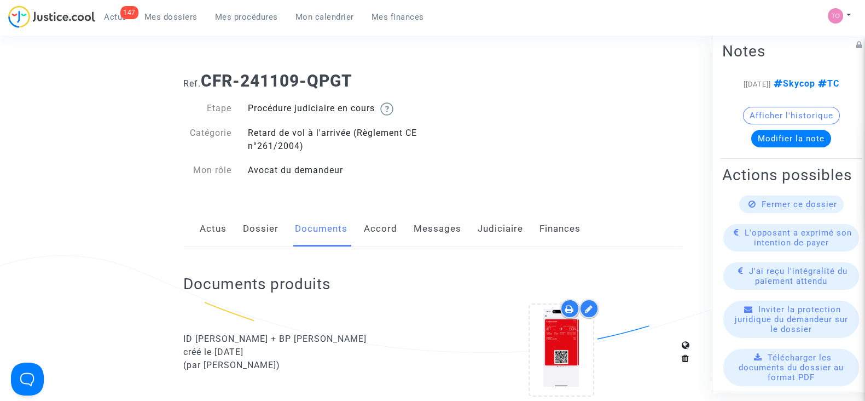
click at [484, 229] on link "Judiciaire" at bounding box center [500, 229] width 45 height 36
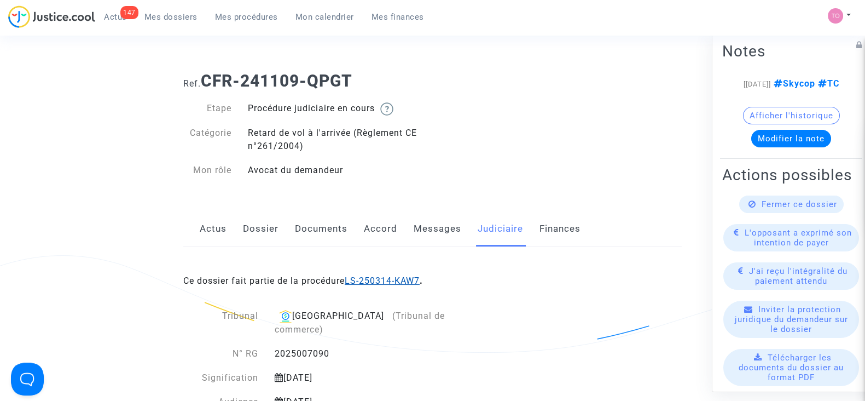
click at [381, 279] on link "LS-250314-KAW7" at bounding box center [382, 280] width 75 height 10
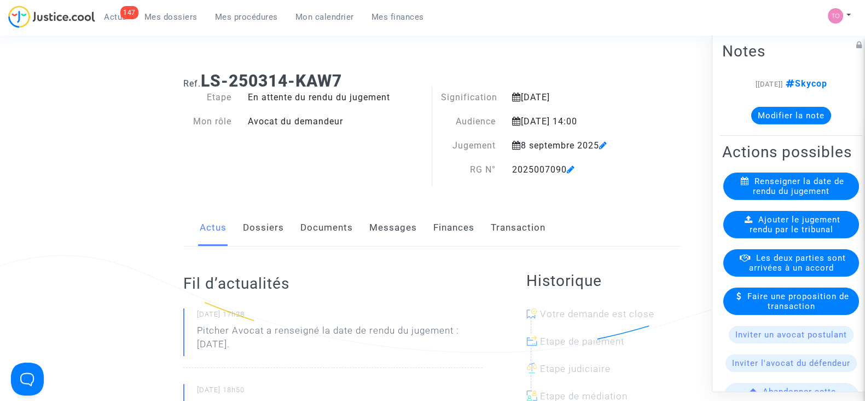
click at [153, 12] on span "Mes dossiers" at bounding box center [170, 17] width 53 height 10
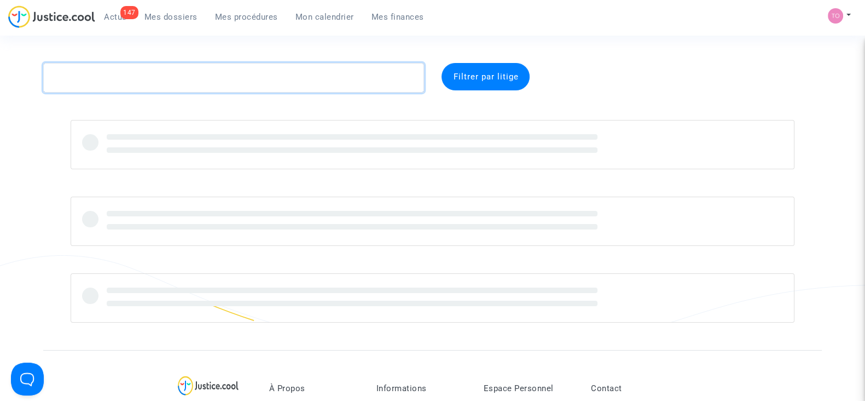
click at [87, 79] on textarea at bounding box center [233, 78] width 381 height 30
paste textarea "DELEST"
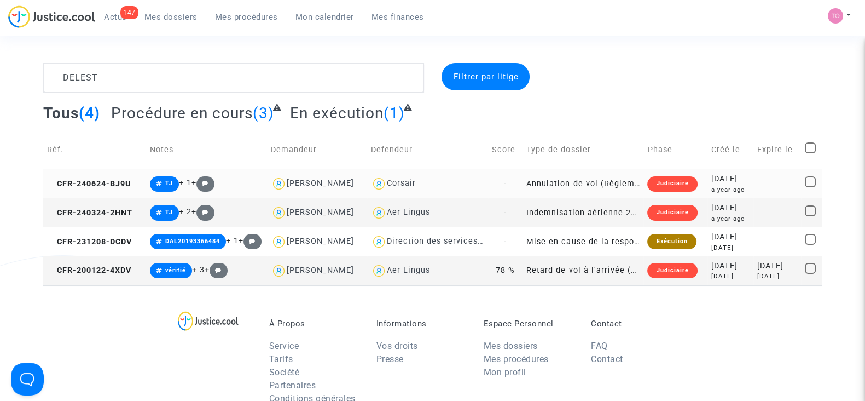
click at [400, 178] on div "Corsair" at bounding box center [401, 182] width 29 height 9
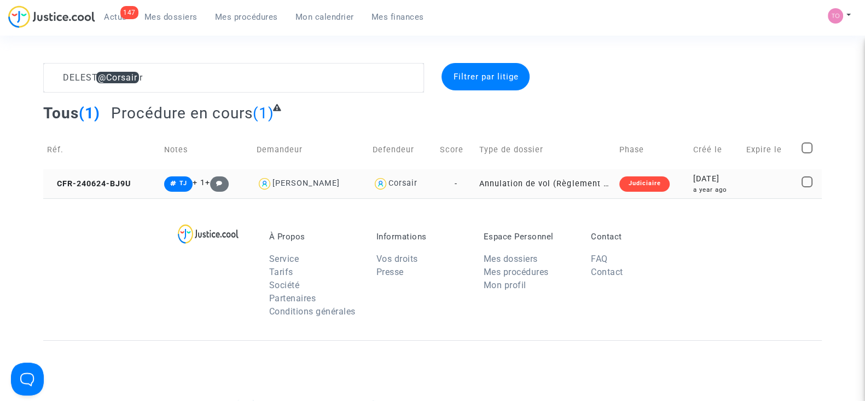
click at [693, 182] on div "2024-06-24" at bounding box center [715, 179] width 45 height 12
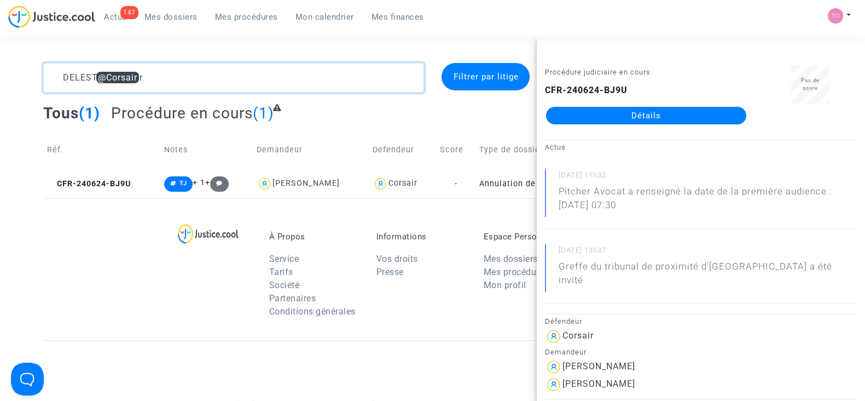
drag, startPoint x: 211, startPoint y: 78, endPoint x: 0, endPoint y: 80, distance: 210.7
click at [0, 80] on div "DELEST @Corsair Filtrer par litige Tous (1) Procédure en cours (1) Réf. Notes D…" at bounding box center [432, 130] width 865 height 135
paste textarea "Lefevre"
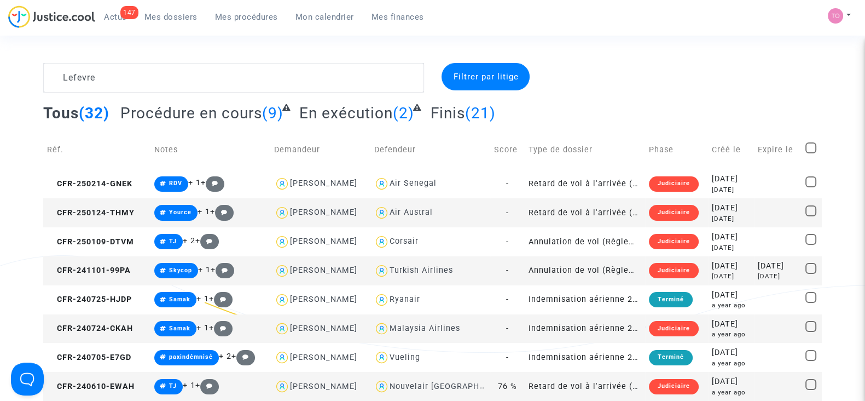
click at [413, 212] on div "Air Austral" at bounding box center [411, 211] width 43 height 9
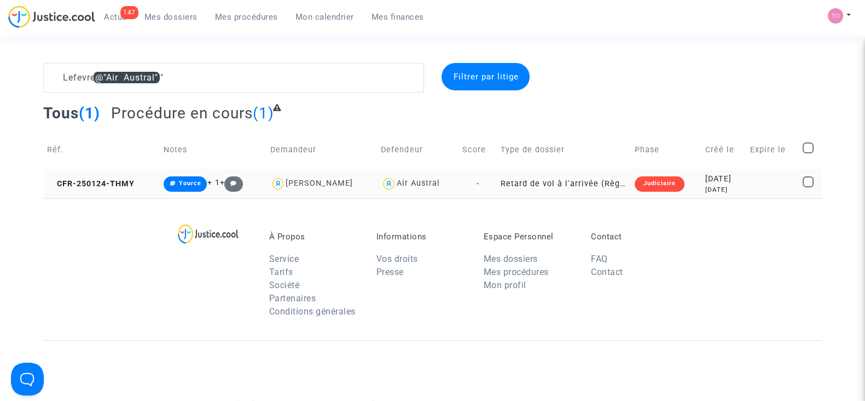
click at [706, 185] on div "7 months ago" at bounding box center [724, 189] width 37 height 9
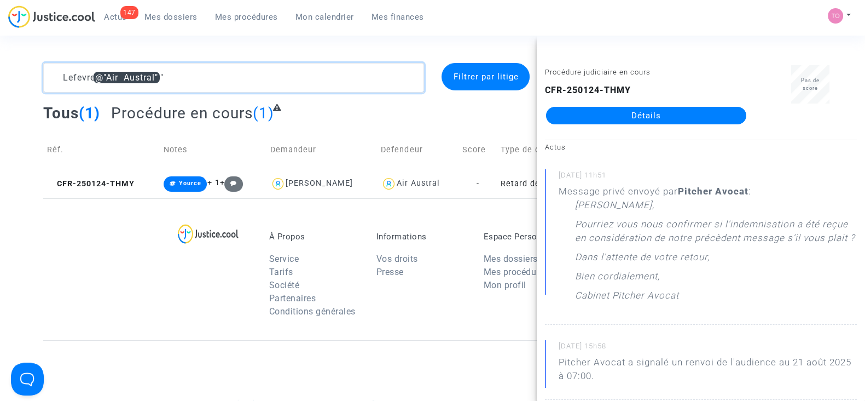
drag, startPoint x: 186, startPoint y: 80, endPoint x: 0, endPoint y: 101, distance: 187.3
click at [0, 101] on div "Lefevre @"Air Austral" Filtrer par litige Tous (1) Procédure en cours (1) Réf. …" at bounding box center [432, 130] width 865 height 135
paste textarea "CFR-241202-9VEE"
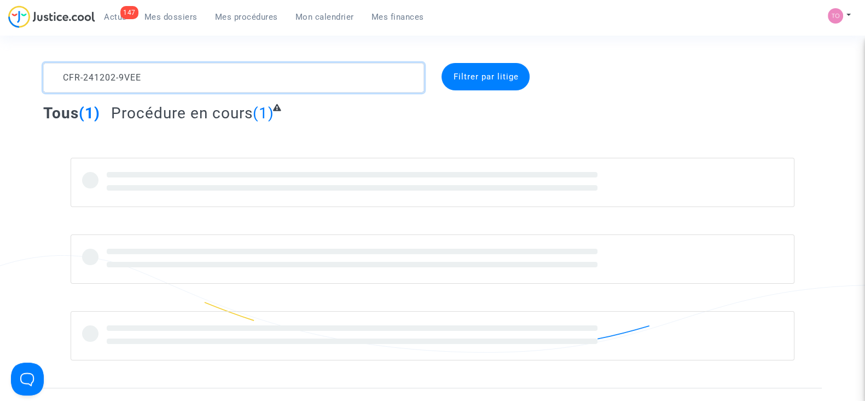
type textarea "CFR-241202-9VEE"
click at [359, 188] on span at bounding box center [352, 187] width 491 height 5
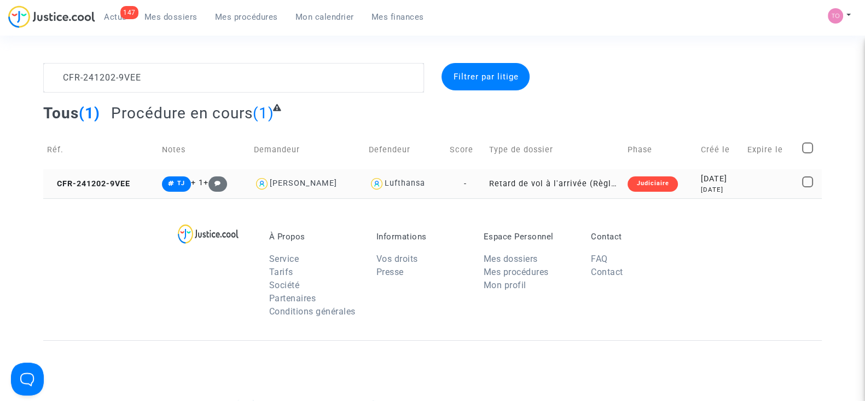
click at [664, 186] on td "Judiciaire" at bounding box center [660, 183] width 73 height 29
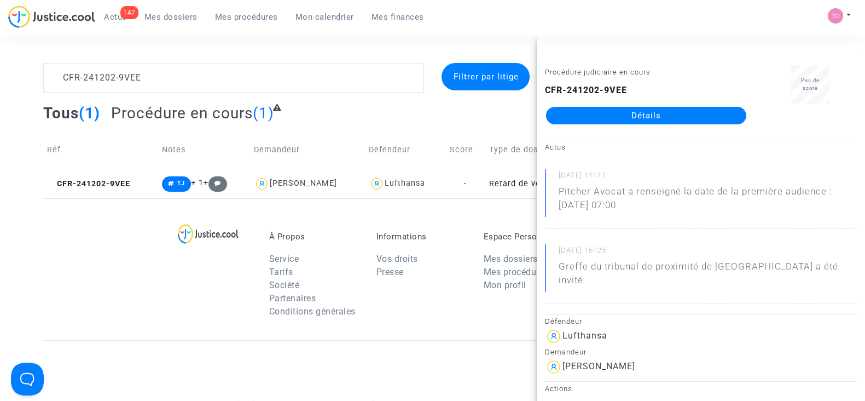
click at [627, 116] on link "Détails" at bounding box center [646, 116] width 200 height 18
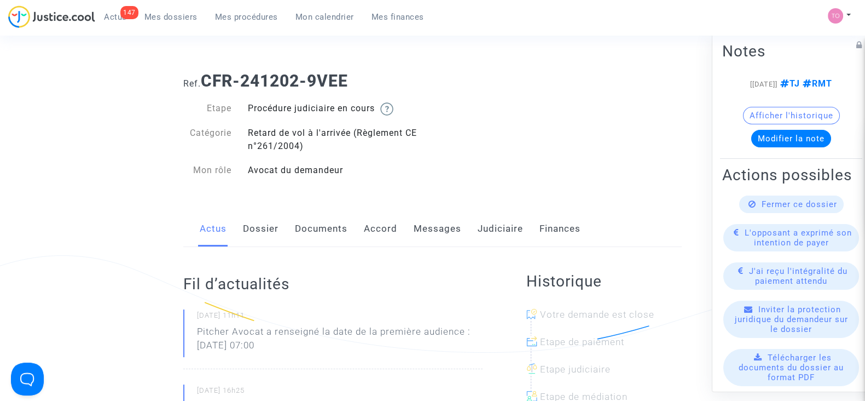
click at [493, 229] on link "Judiciaire" at bounding box center [500, 229] width 45 height 36
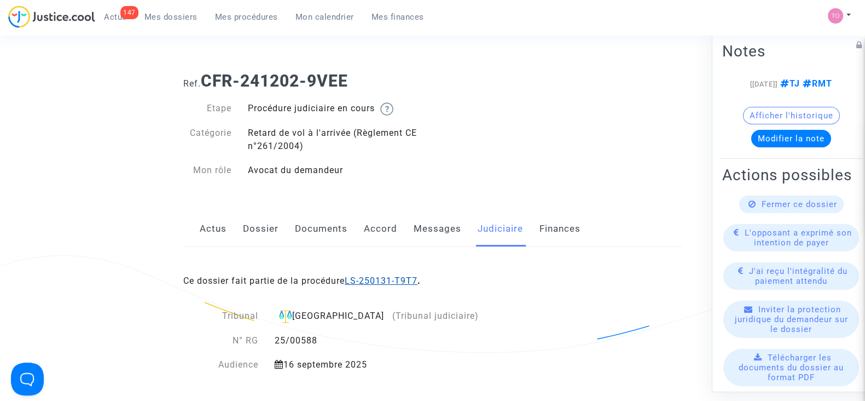
click at [386, 284] on link "LS-250131-T9T7" at bounding box center [381, 280] width 73 height 10
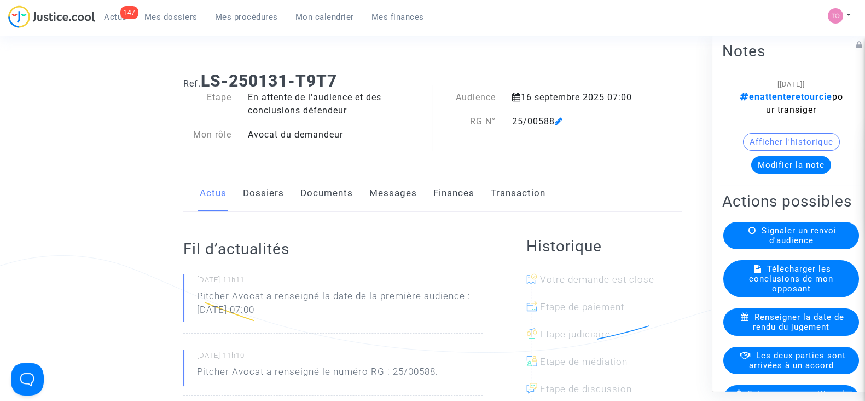
click at [774, 166] on button "Modifier la note" at bounding box center [791, 165] width 80 height 18
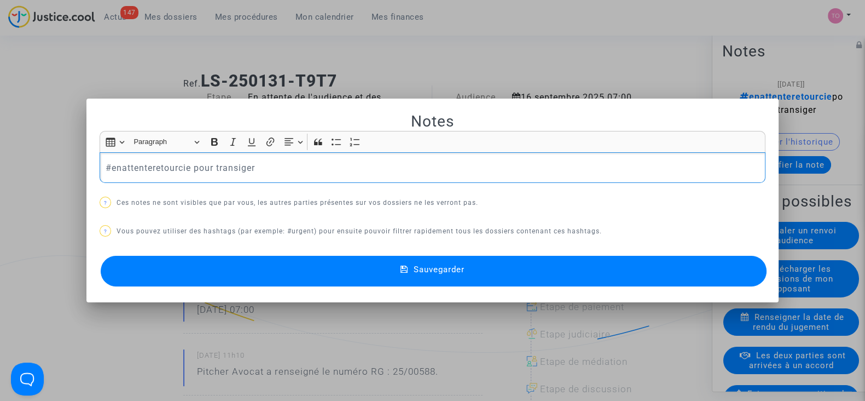
drag, startPoint x: 378, startPoint y: 165, endPoint x: 30, endPoint y: 185, distance: 348.7
click at [30, 185] on div "Notes Rich Text Editor Insert table Insert table Heading Paragraph Paragraph He…" at bounding box center [432, 200] width 865 height 401
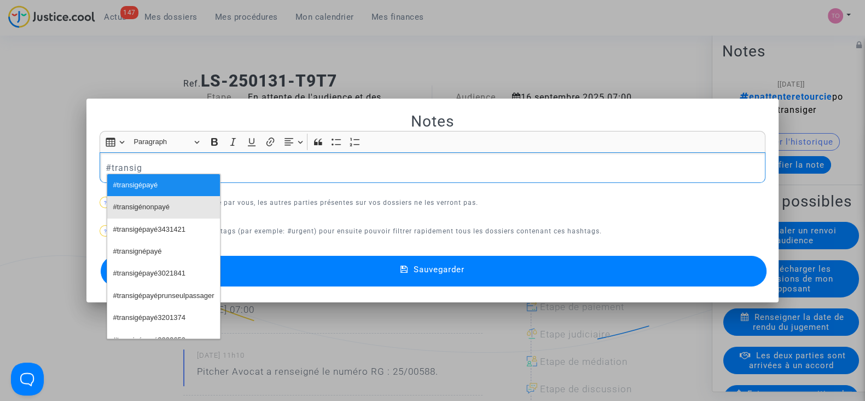
click at [123, 200] on span "#transigénonpayé" at bounding box center [141, 207] width 56 height 16
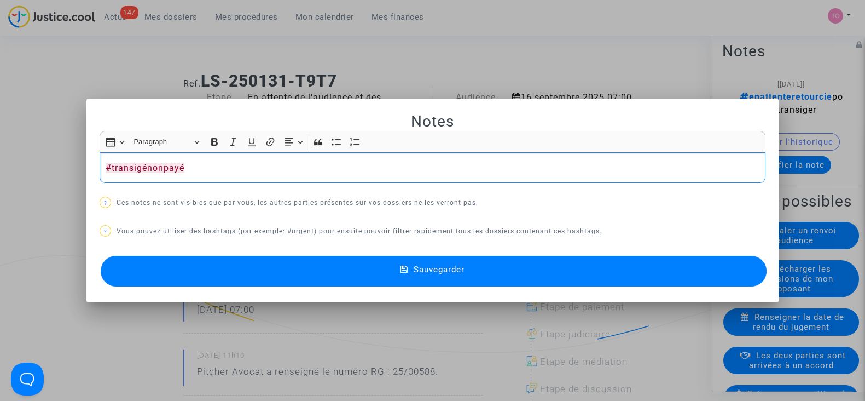
click at [18, 155] on div at bounding box center [432, 200] width 865 height 401
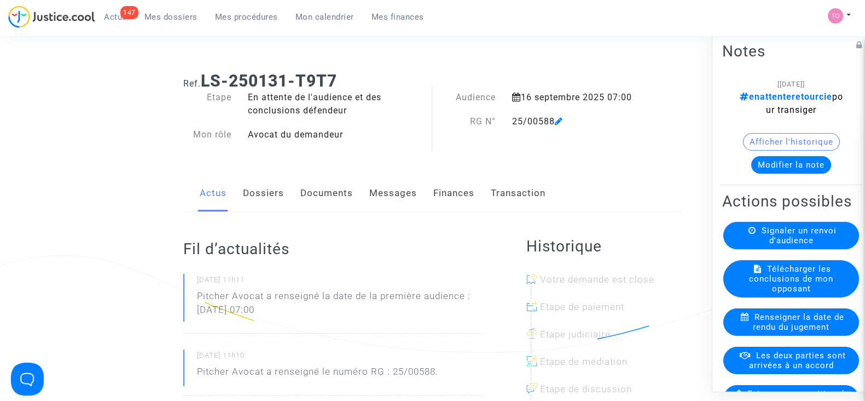
click at [262, 193] on link "Dossiers" at bounding box center [263, 193] width 41 height 36
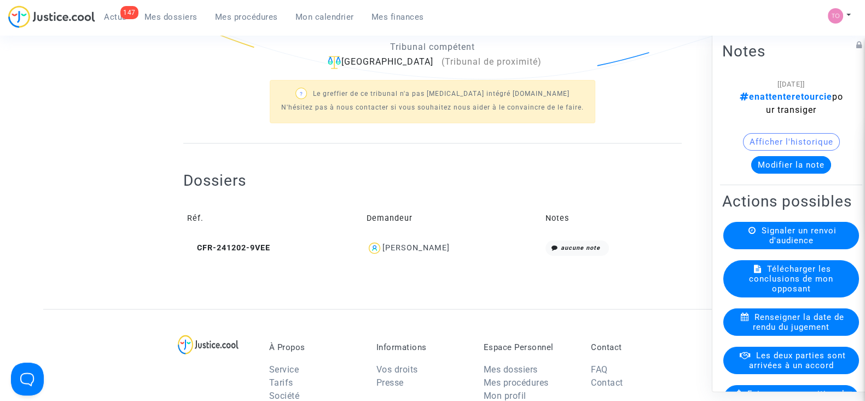
scroll to position [274, 0]
click at [418, 240] on span "Théo Proust" at bounding box center [416, 215] width 67 height 72
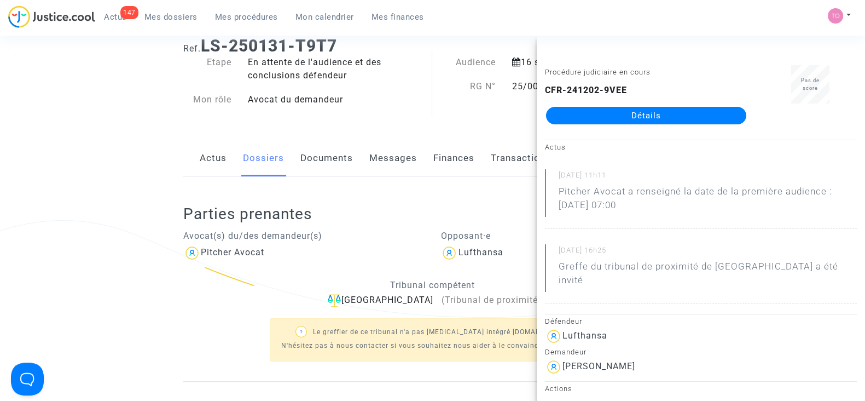
scroll to position [0, 0]
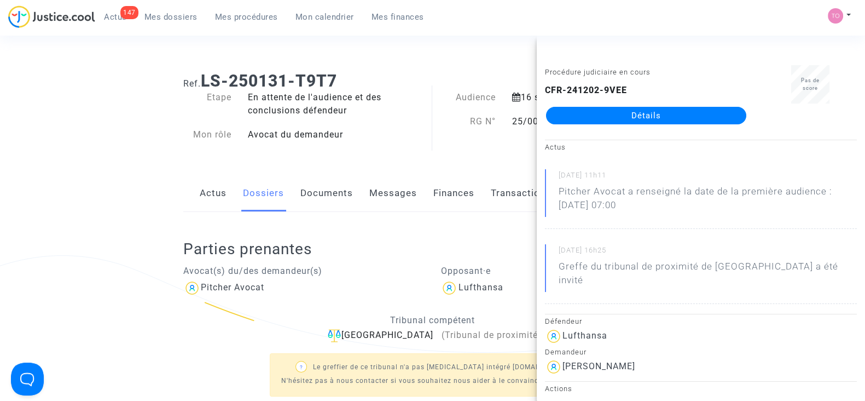
click at [55, 230] on ng-component "Ref. LS-250131-T9T7 Etape En attente de l'audience et des conclusions défendeur…" at bounding box center [432, 322] width 779 height 519
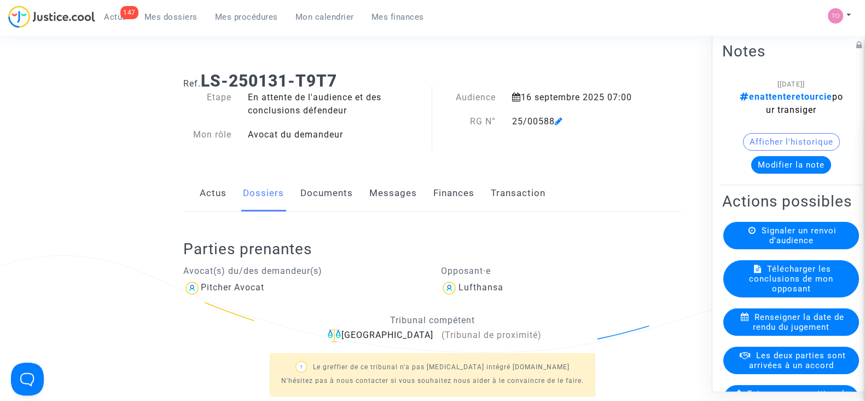
click at [772, 161] on button "Modifier la note" at bounding box center [791, 165] width 80 height 18
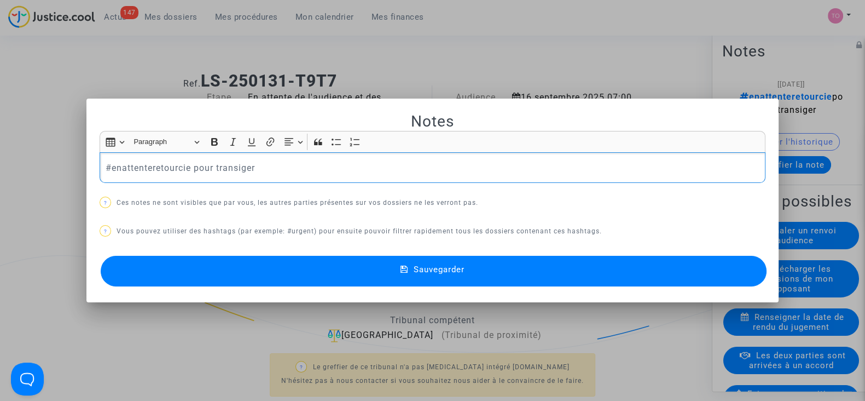
drag, startPoint x: 275, startPoint y: 168, endPoint x: 1, endPoint y: 173, distance: 274.8
click at [1, 173] on div "Notes Rich Text Editor Insert table Insert table Heading Paragraph Paragraph He…" at bounding box center [432, 200] width 865 height 401
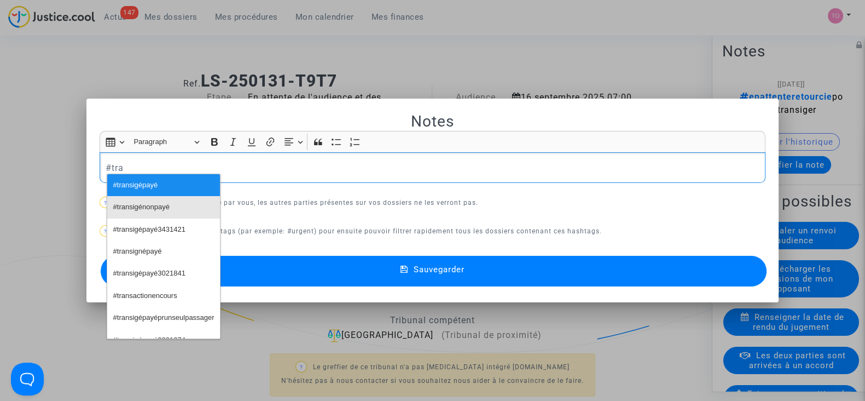
click at [137, 201] on span "#transigénonpayé" at bounding box center [141, 207] width 56 height 16
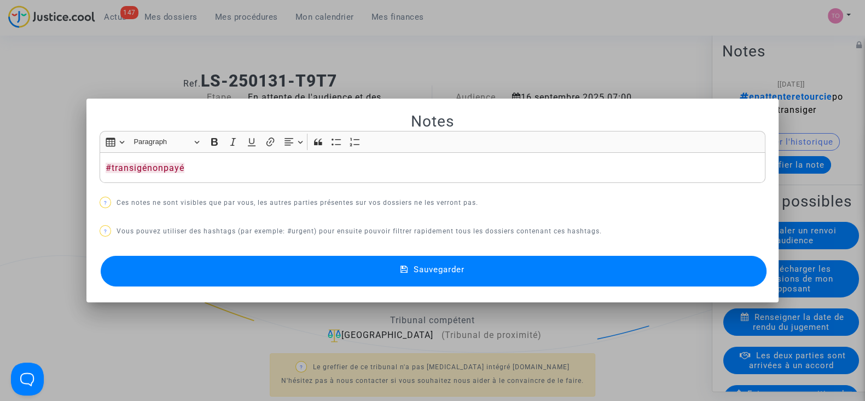
click at [137, 201] on p "? Ces notes ne sont visibles que par vous, les autres parties présentes sur vos…" at bounding box center [433, 203] width 666 height 14
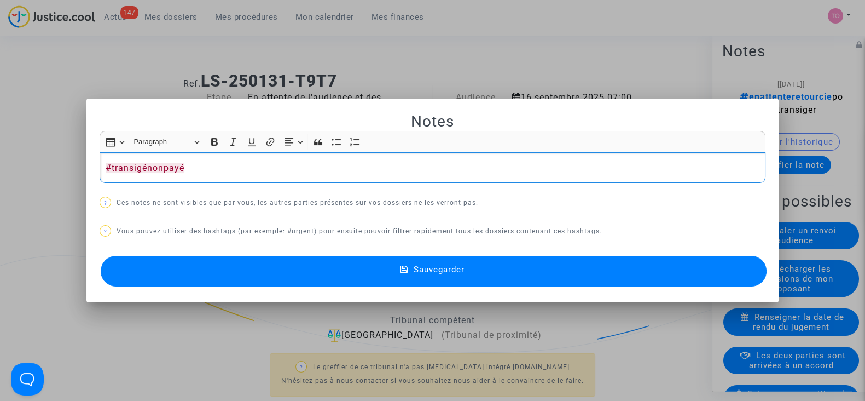
click at [296, 158] on div "#transigénonpayé" at bounding box center [433, 167] width 666 height 31
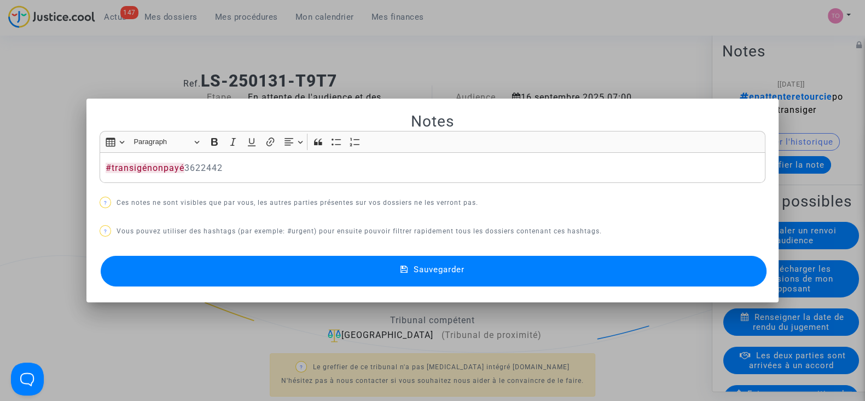
click at [281, 272] on button "Sauvegarder" at bounding box center [434, 271] width 666 height 31
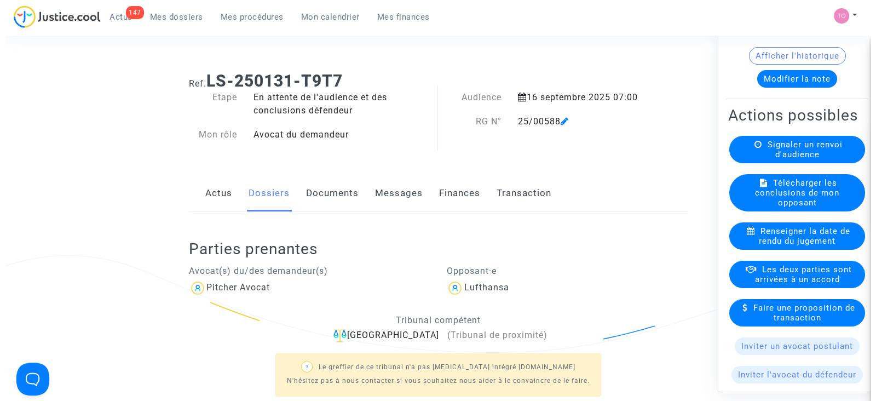
scroll to position [90, 0]
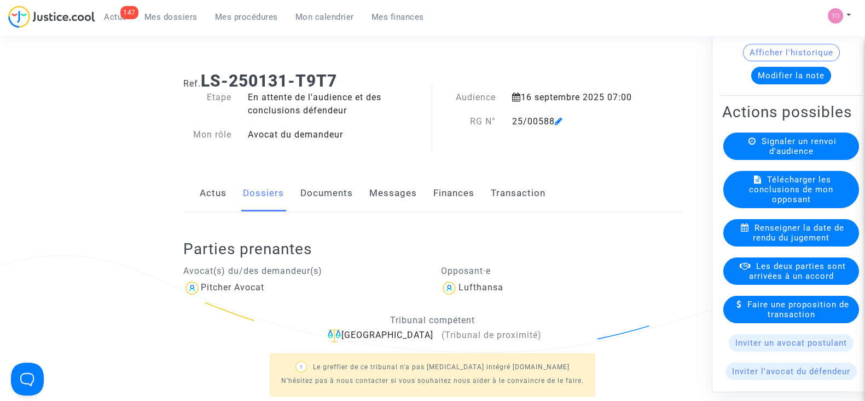
click at [772, 281] on span "Les deux parties sont arrivées à un accord" at bounding box center [797, 271] width 97 height 20
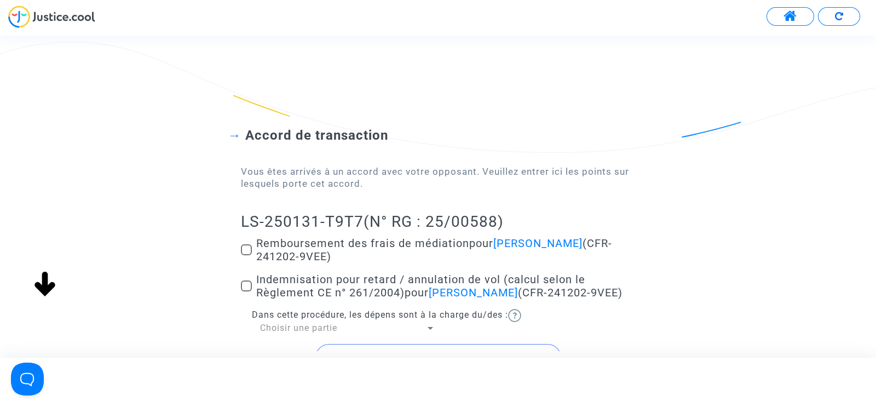
scroll to position [11, 0]
click at [251, 250] on span at bounding box center [246, 249] width 11 height 11
click at [246, 255] on input "Remboursement des frais de médiation pour Théo Proust (CFR-241202-9VEE)" at bounding box center [246, 255] width 1 height 1
checkbox input "true"
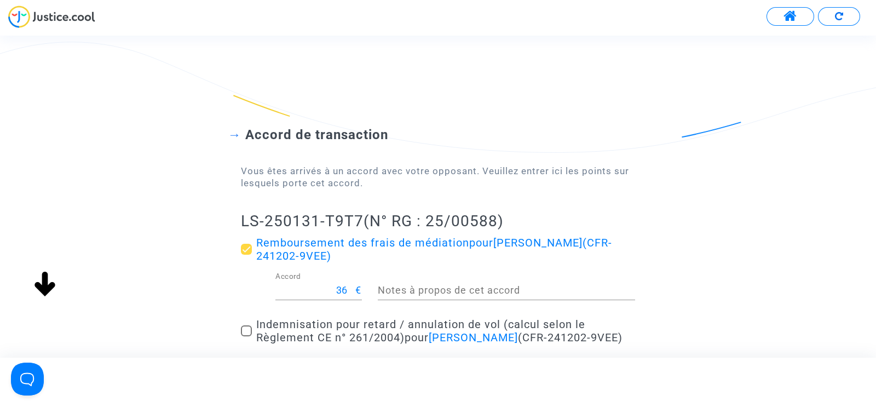
scroll to position [80, 0]
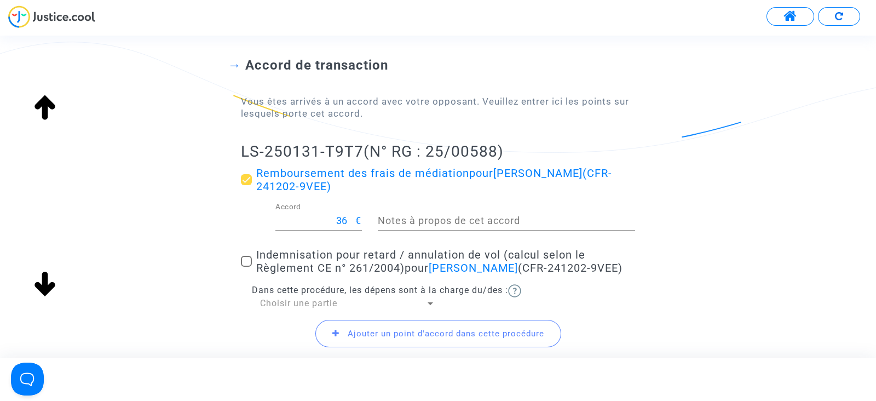
click at [244, 261] on span at bounding box center [246, 261] width 11 height 11
click at [246, 267] on input "Indemnisation pour retard / annulation de vol (calcul selon le Règlement CE n° …" at bounding box center [246, 267] width 1 height 1
checkbox input "true"
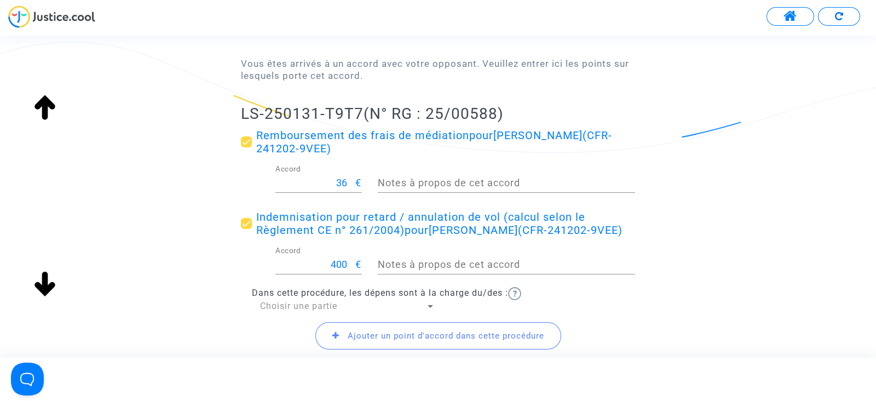
scroll to position [188, 0]
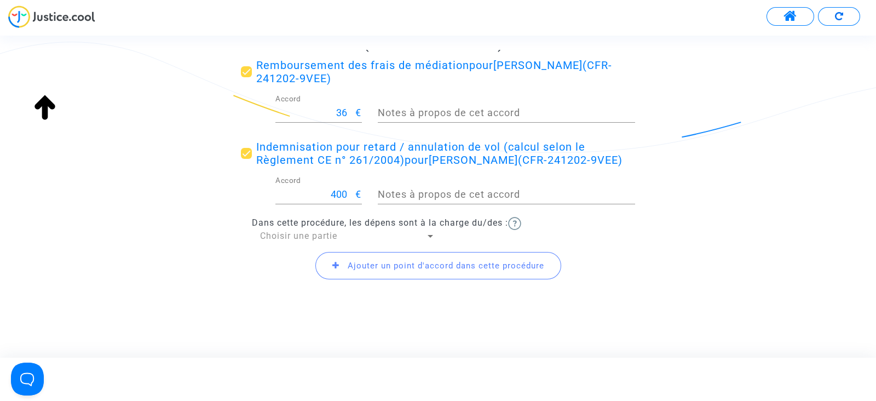
click at [291, 239] on span "Choisir une partie" at bounding box center [298, 235] width 77 height 10
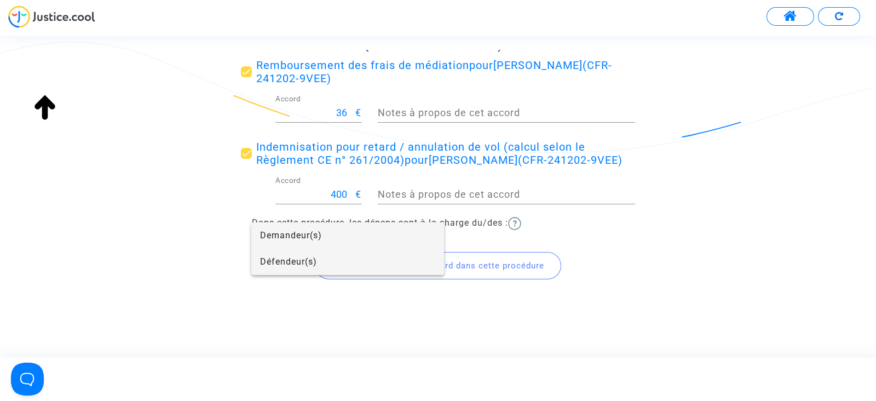
click at [285, 264] on span "Défendeur(s)" at bounding box center [347, 261] width 175 height 26
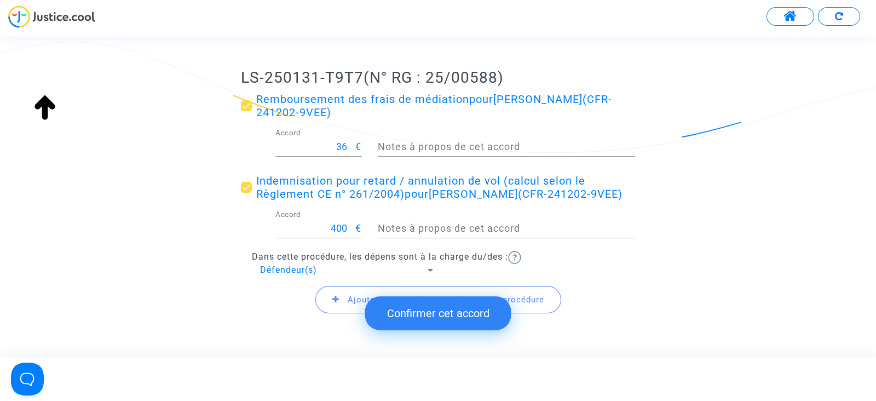
scroll to position [203, 0]
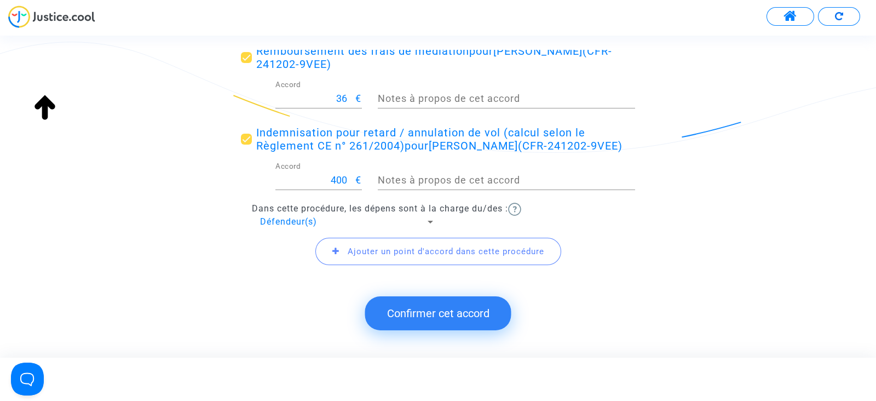
click at [363, 251] on span "Ajouter un point d'accord dans cette procédure" at bounding box center [446, 251] width 196 height 10
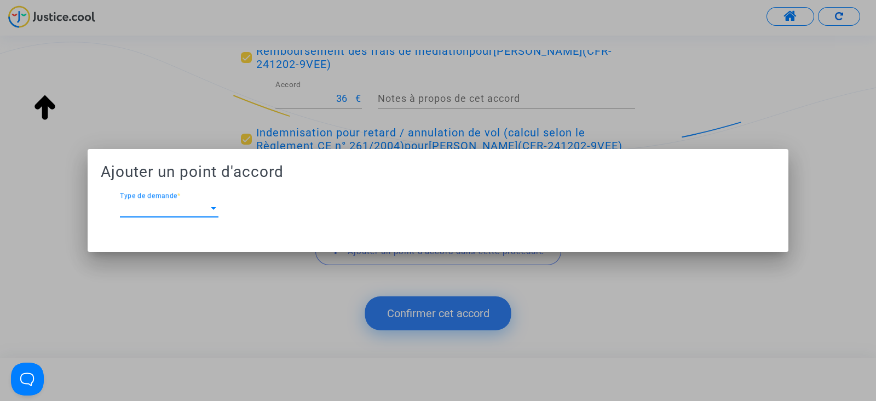
click at [196, 211] on span "Type de demande" at bounding box center [164, 208] width 89 height 10
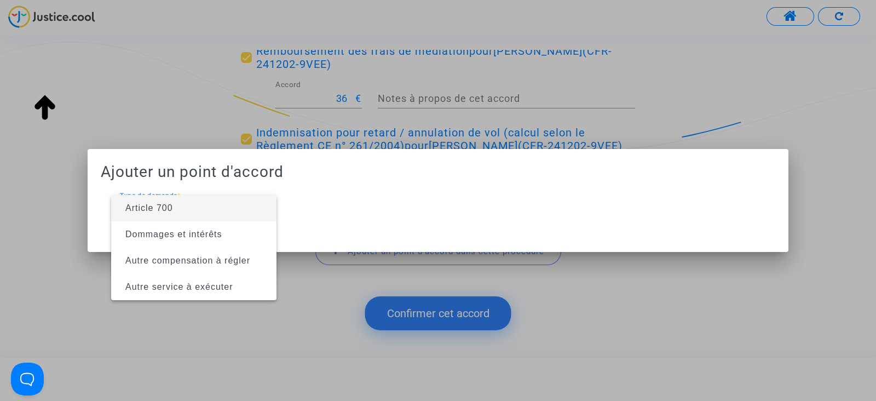
click at [183, 208] on span "Article 700" at bounding box center [194, 208] width 148 height 26
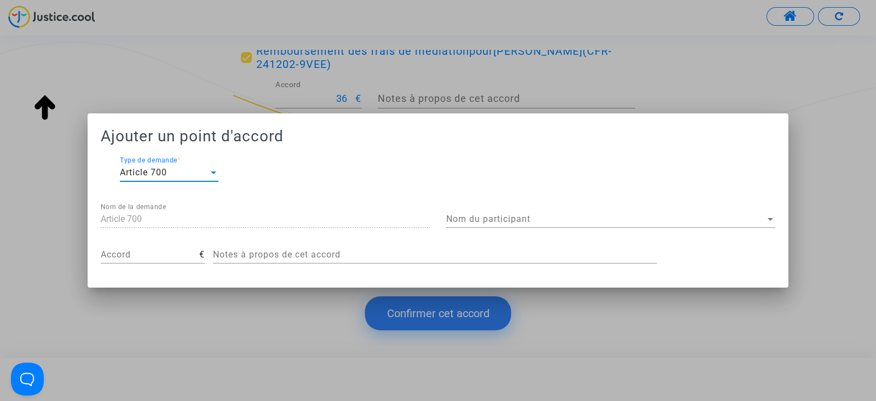
click at [134, 255] on input "Accord" at bounding box center [150, 255] width 99 height 10
type input "200"
click at [450, 319] on div at bounding box center [438, 200] width 876 height 401
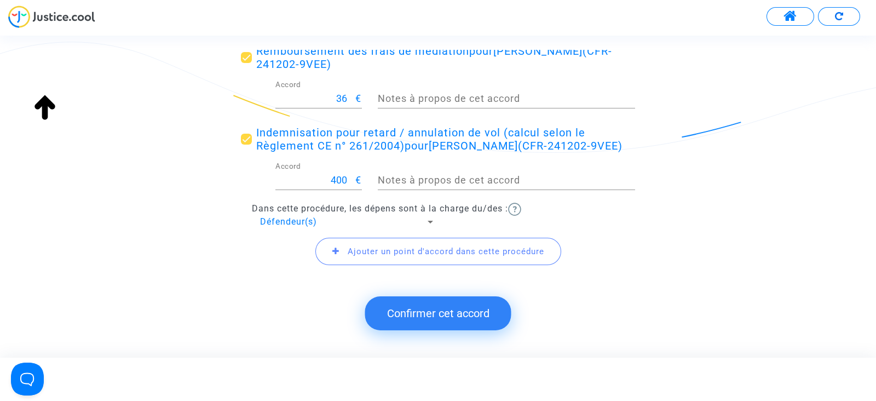
click at [408, 247] on span "Ajouter un point d'accord dans cette procédure" at bounding box center [446, 251] width 196 height 10
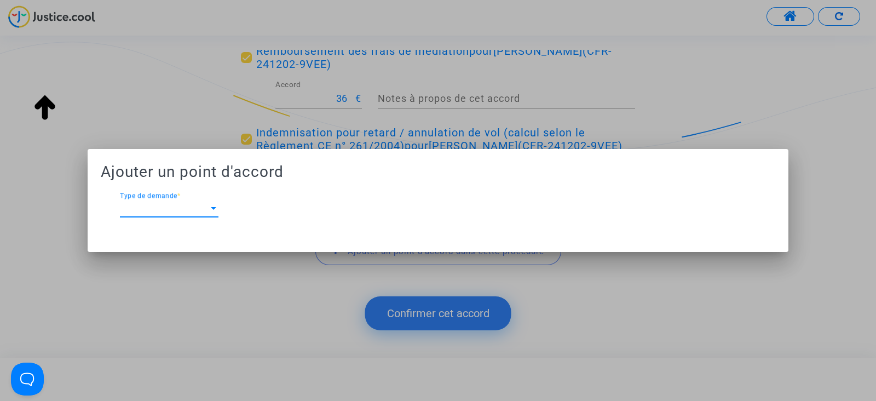
click at [142, 111] on div at bounding box center [438, 200] width 876 height 401
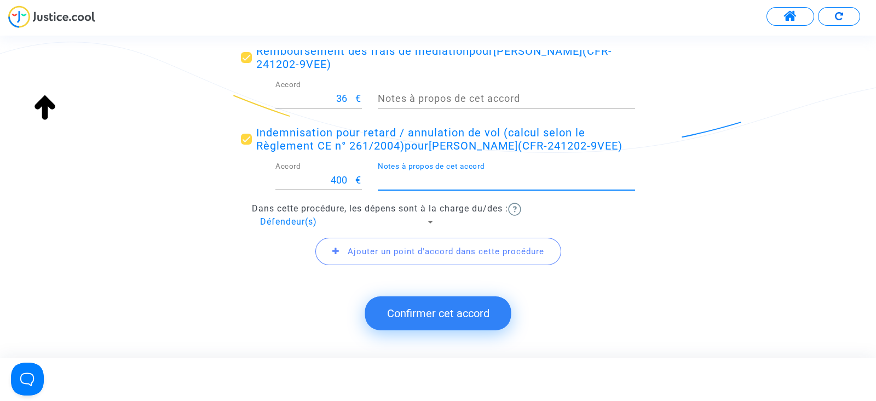
click at [373, 242] on span "Ajouter un point d'accord dans cette procédure" at bounding box center [438, 251] width 246 height 27
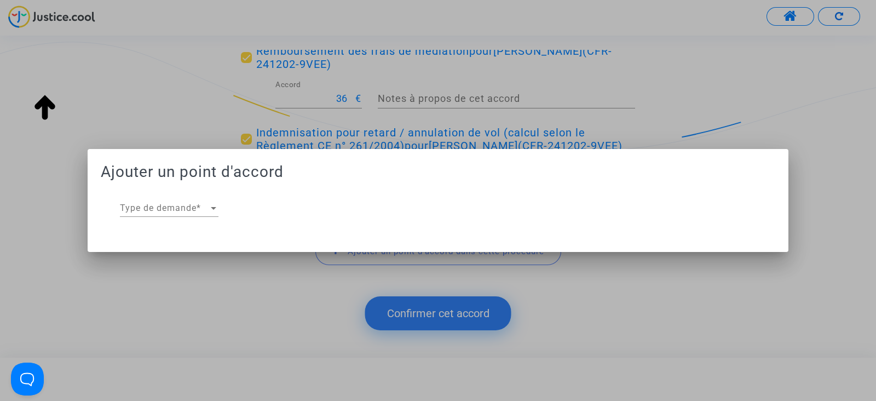
click at [171, 205] on span "Type de demande" at bounding box center [164, 208] width 89 height 10
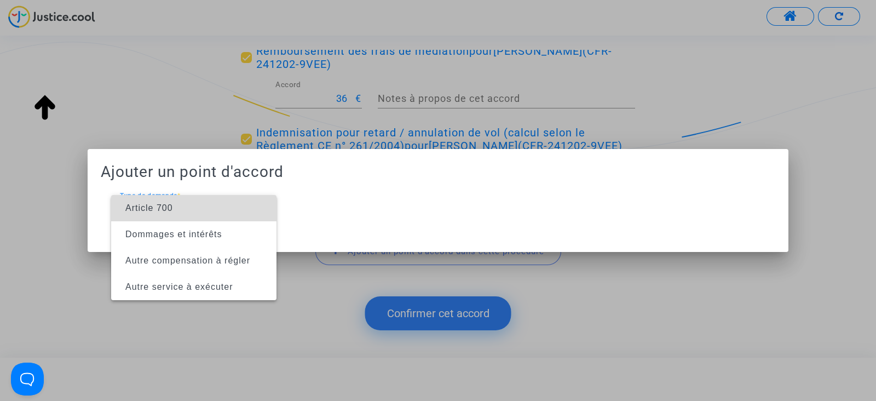
click at [157, 209] on span "Article 700" at bounding box center [149, 207] width 48 height 9
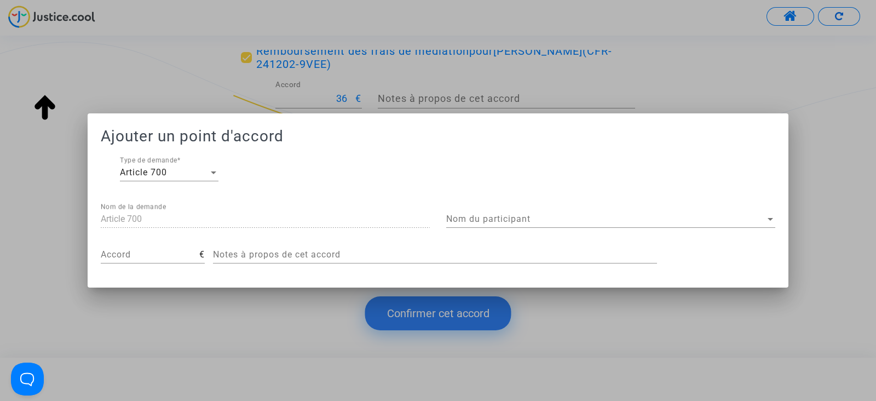
click at [123, 263] on div "Accord" at bounding box center [150, 251] width 99 height 25
type input "200"
click at [475, 223] on span "Nom du participant" at bounding box center [605, 219] width 319 height 10
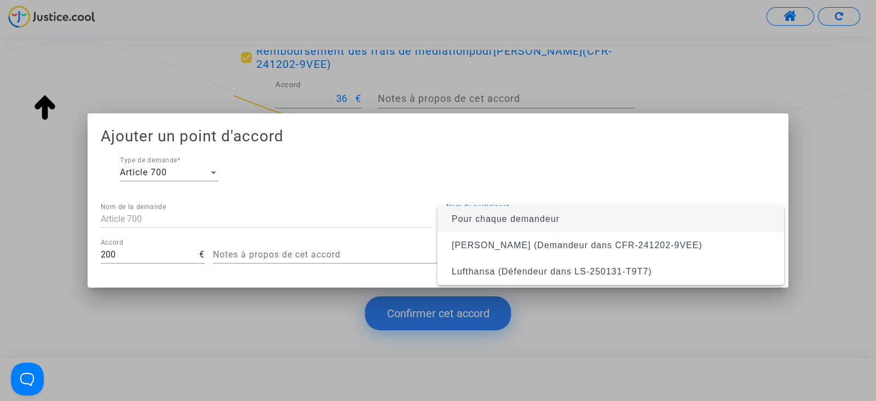
click at [473, 193] on div at bounding box center [438, 200] width 876 height 401
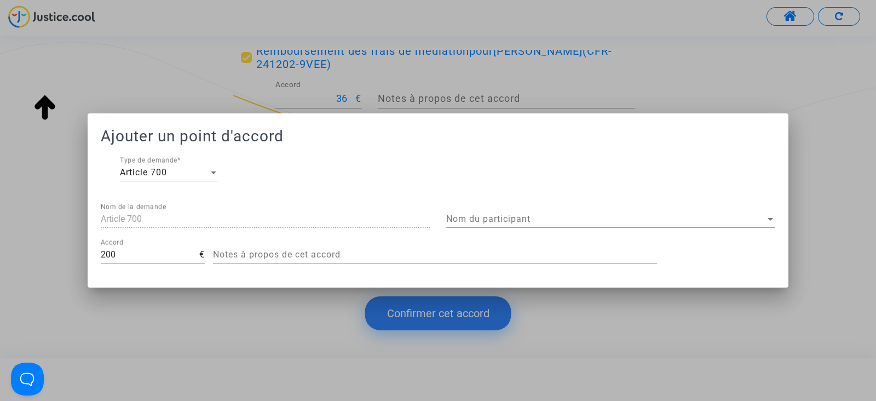
click at [473, 215] on span "Nom du participant" at bounding box center [605, 219] width 319 height 10
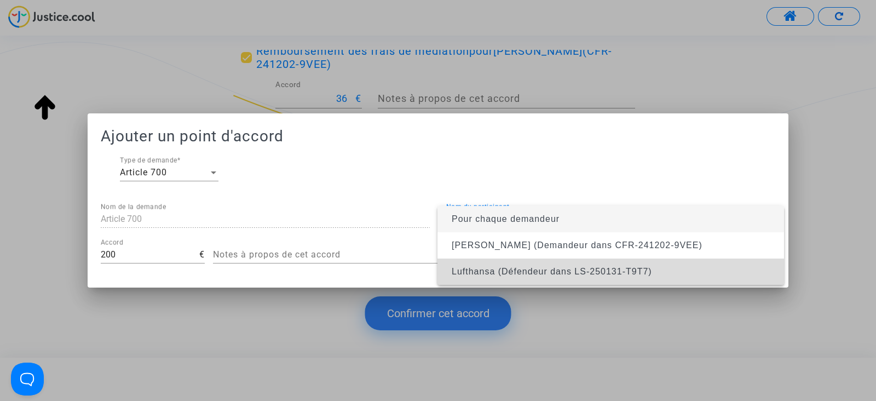
click at [473, 263] on span "Lufthansa (Défendeur dans LS-250131-T9T7)" at bounding box center [610, 271] width 329 height 26
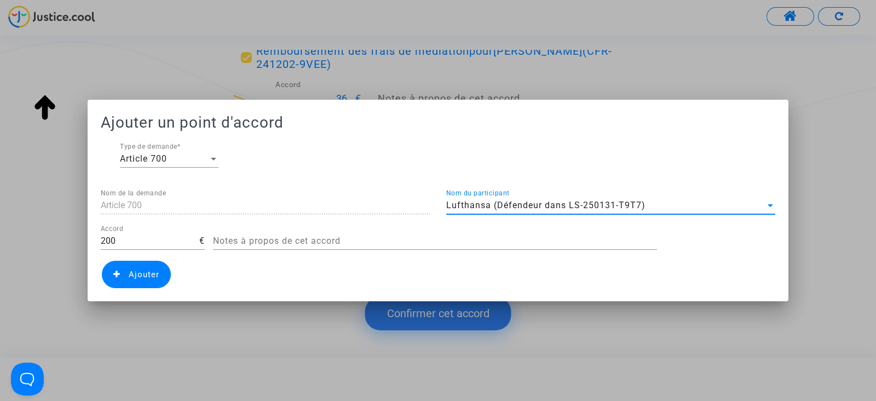
click at [647, 81] on div at bounding box center [438, 200] width 876 height 401
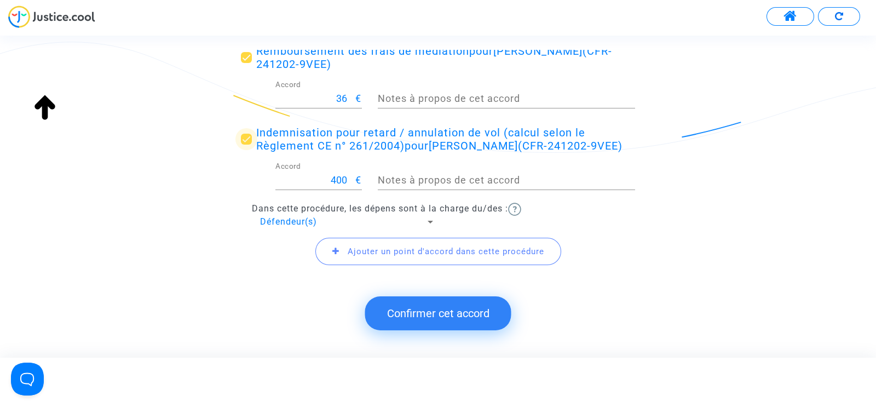
click at [319, 137] on span "Indemnisation pour retard / annulation de vol (calcul selon le Règlement CE n° …" at bounding box center [439, 139] width 366 height 26
click at [246, 144] on input "Indemnisation pour retard / annulation de vol (calcul selon le Règlement CE n° …" at bounding box center [246, 144] width 1 height 1
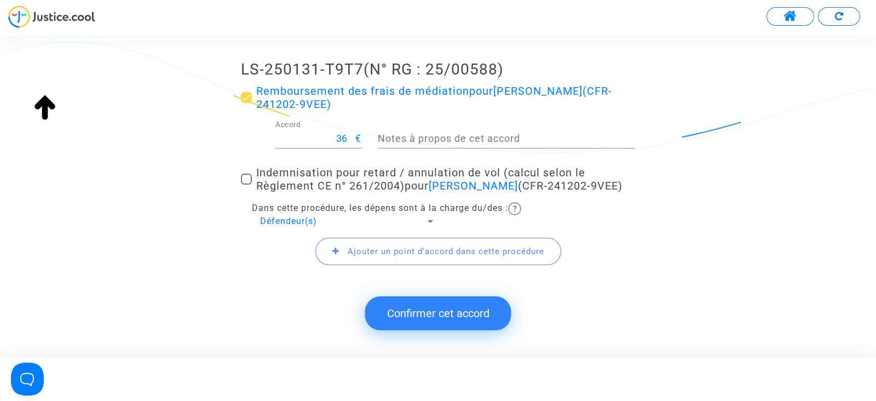
click at [251, 179] on span at bounding box center [246, 179] width 11 height 11
click at [246, 184] on input "Indemnisation pour retard / annulation de vol (calcul selon le Règlement CE n° …" at bounding box center [246, 184] width 1 height 1
checkbox input "true"
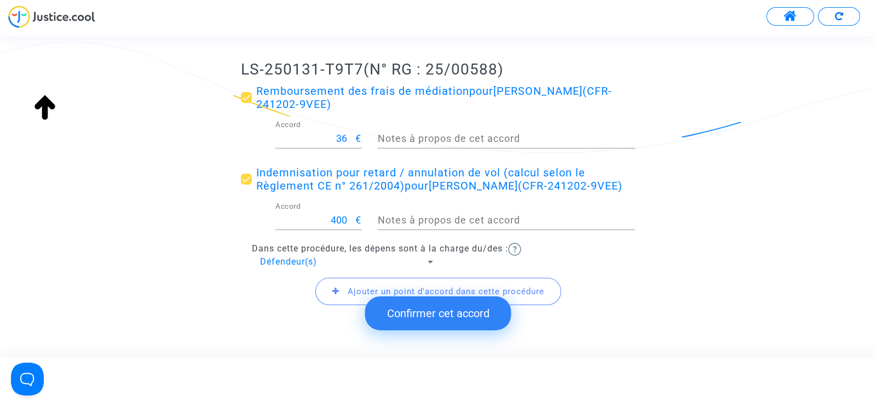
click at [339, 284] on span "Ajouter un point d'accord dans cette procédure" at bounding box center [438, 290] width 246 height 27
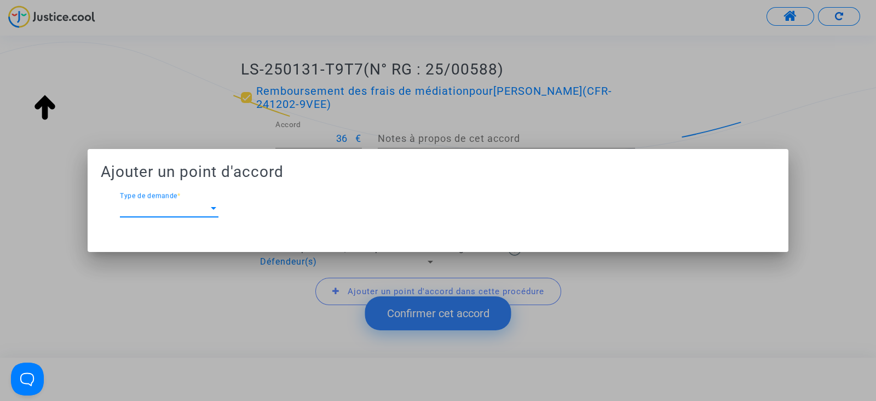
click at [158, 205] on span "Type de demande" at bounding box center [164, 208] width 89 height 10
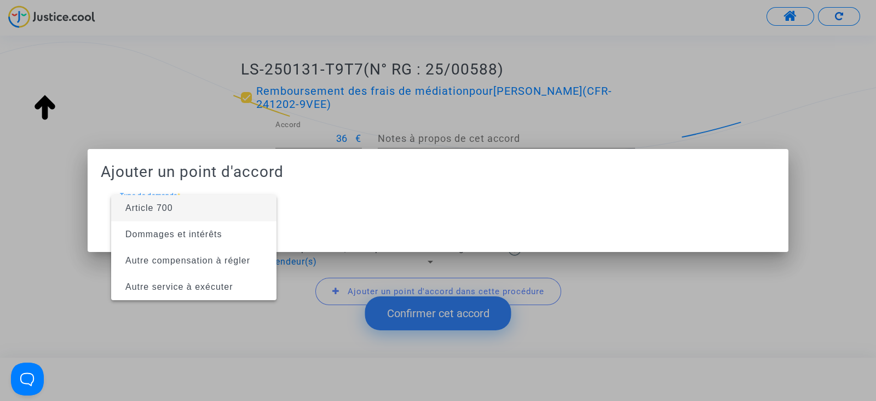
click at [155, 204] on span "Article 700" at bounding box center [149, 207] width 48 height 9
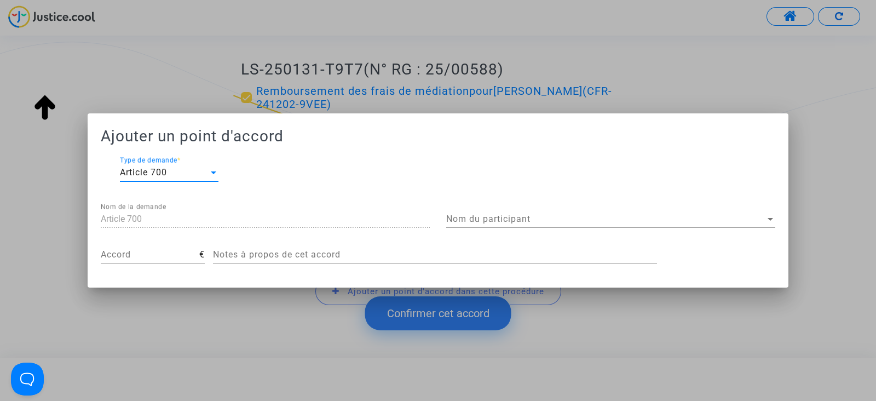
click at [147, 250] on input "Accord" at bounding box center [150, 255] width 99 height 10
type input "200"
click at [478, 212] on div "Nom du participant Nom du participant" at bounding box center [610, 215] width 329 height 25
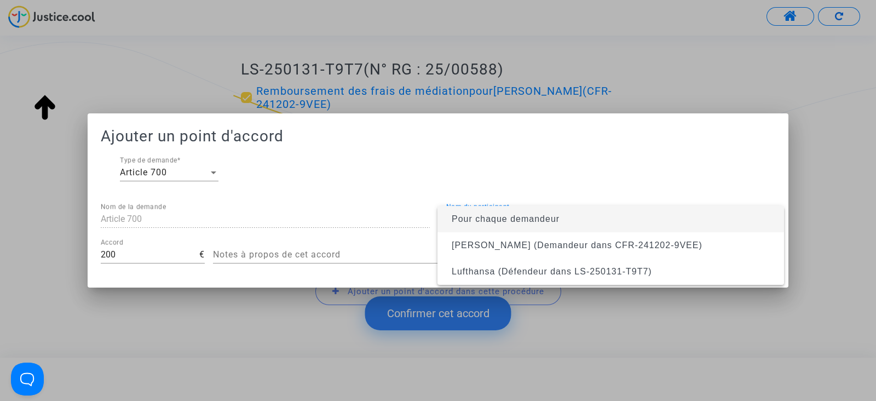
click at [503, 184] on div at bounding box center [438, 200] width 876 height 401
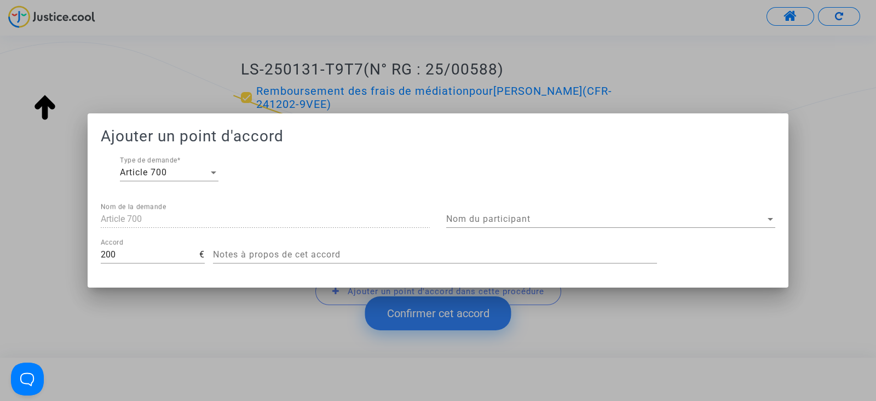
click at [496, 221] on span "Nom du participant" at bounding box center [605, 219] width 319 height 10
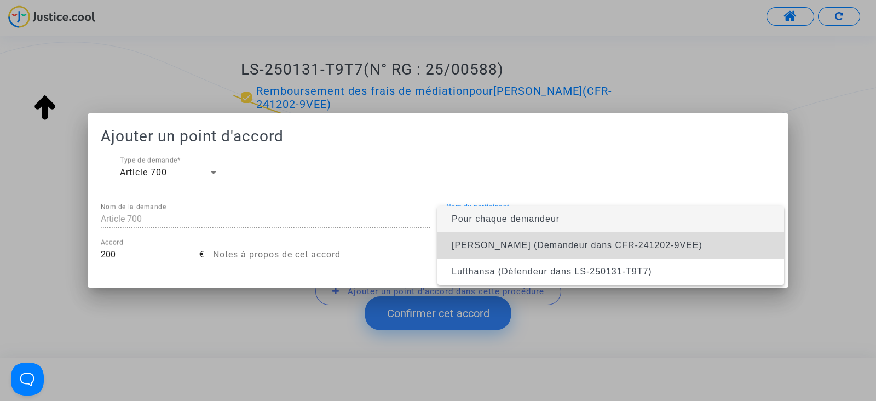
click at [494, 245] on span "Théo Proust (Demandeur dans CFR-241202-9VEE)" at bounding box center [577, 244] width 251 height 9
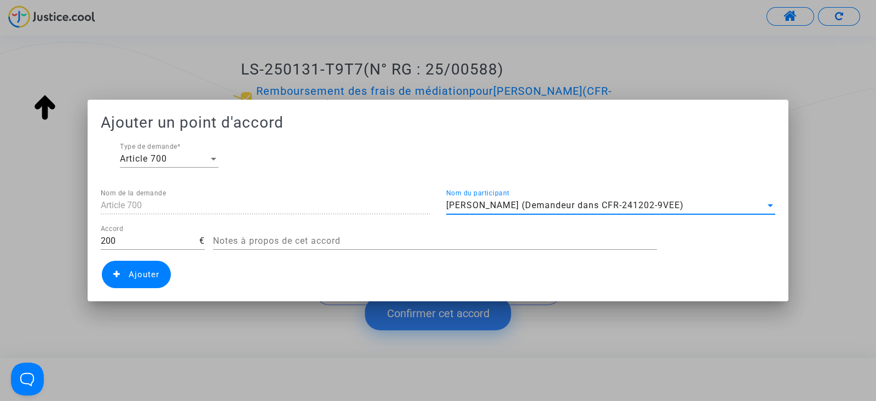
click at [313, 234] on div "Notes à propos de cet accord" at bounding box center [435, 237] width 444 height 25
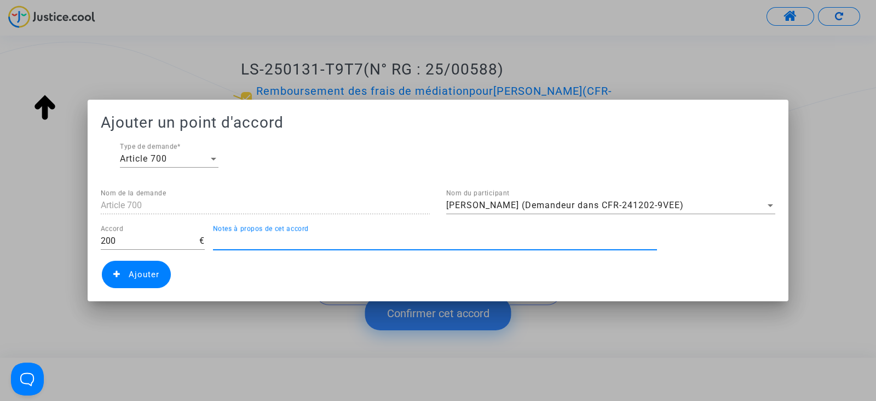
click at [142, 271] on span "Ajouter" at bounding box center [144, 274] width 31 height 10
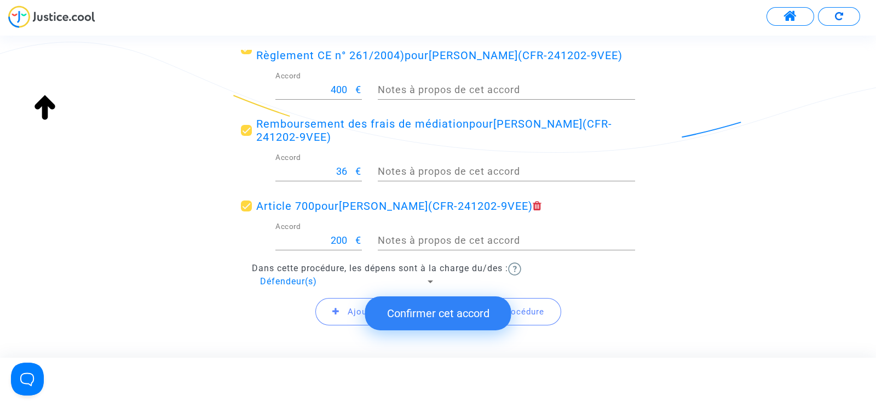
scroll to position [210, 0]
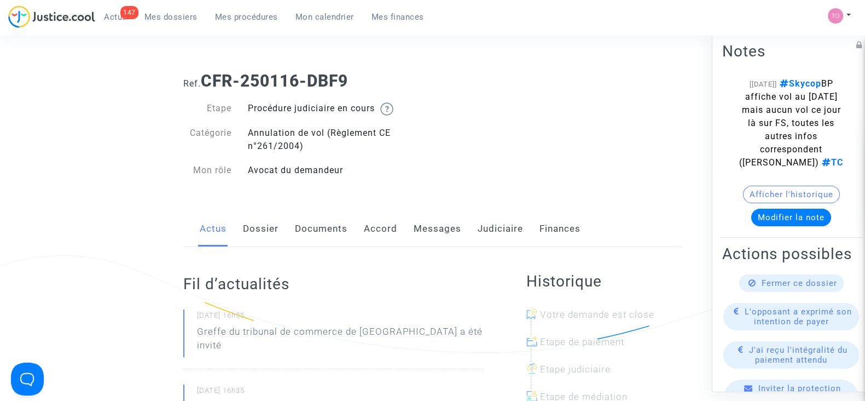
click at [311, 228] on link "Documents" at bounding box center [321, 229] width 53 height 36
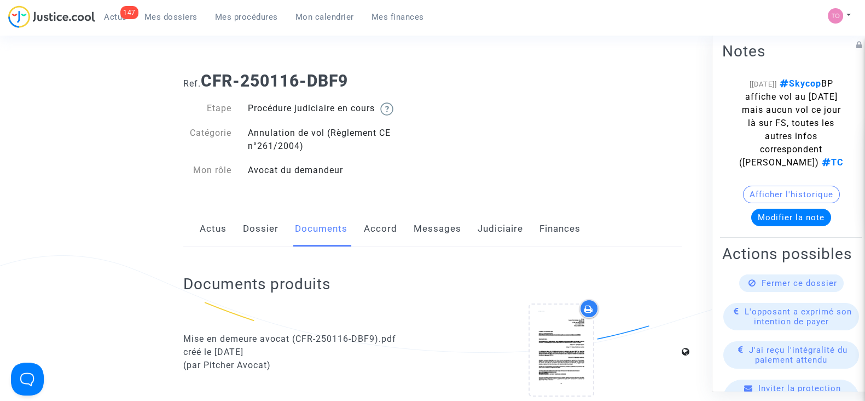
click at [380, 227] on link "Accord" at bounding box center [380, 229] width 33 height 36
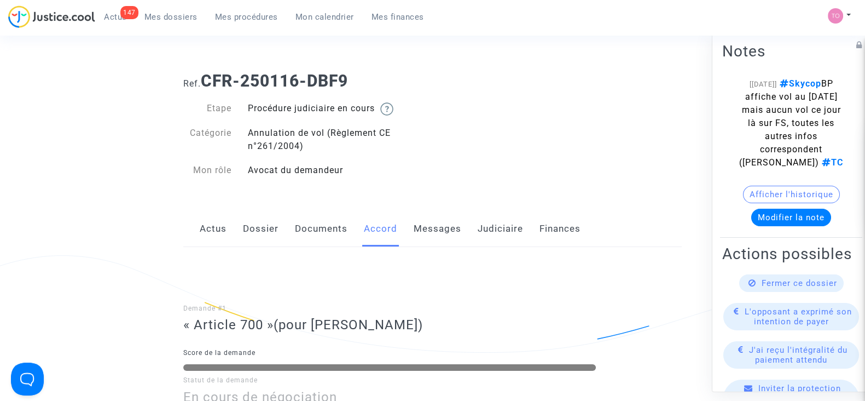
click at [438, 234] on link "Messages" at bounding box center [438, 229] width 48 height 36
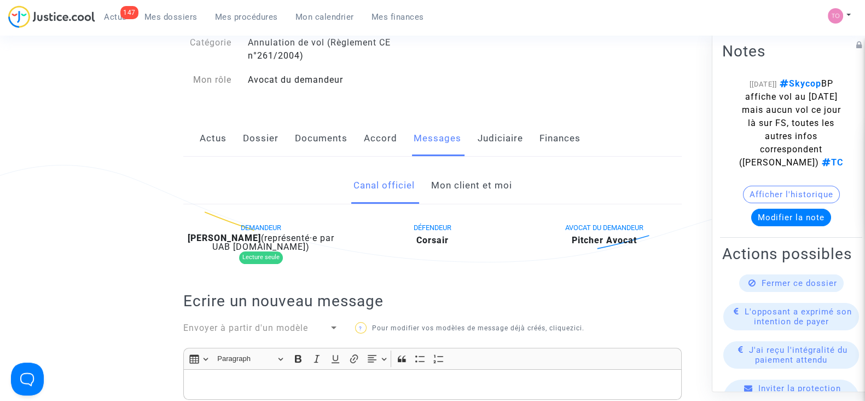
scroll to position [88, 0]
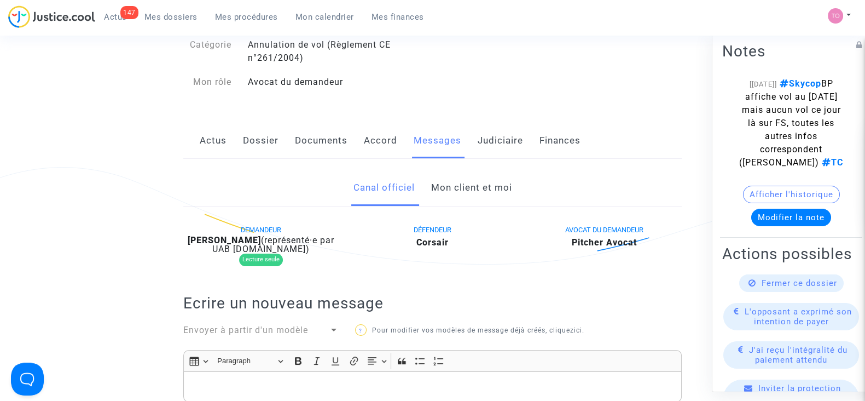
click at [301, 132] on link "Documents" at bounding box center [321, 141] width 53 height 36
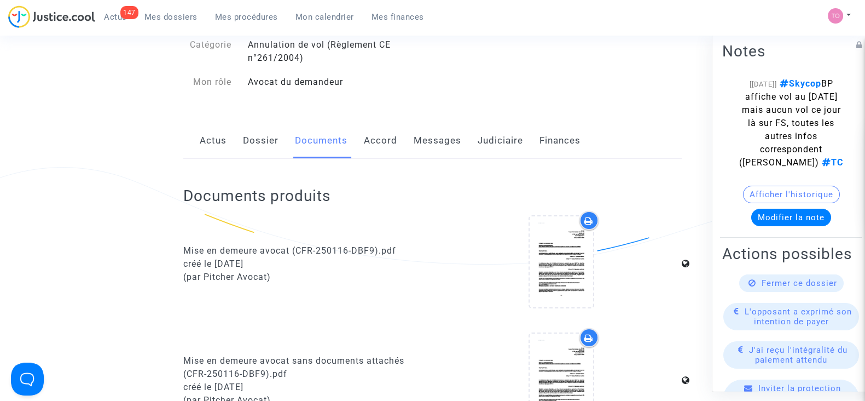
click at [258, 146] on link "Dossier" at bounding box center [261, 141] width 36 height 36
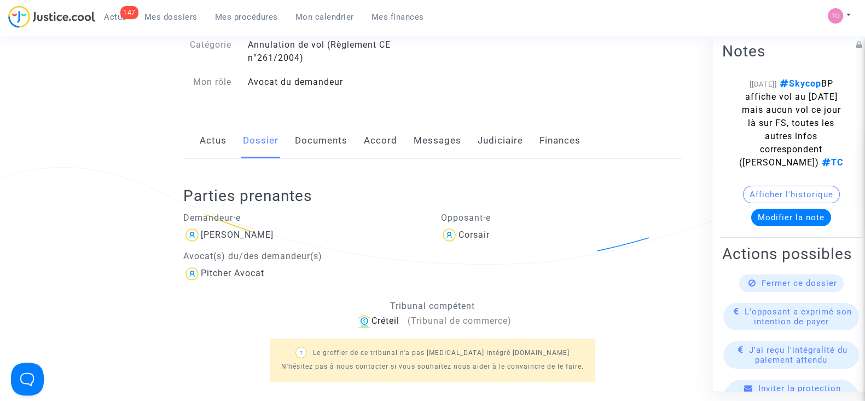
click at [446, 143] on link "Messages" at bounding box center [438, 141] width 48 height 36
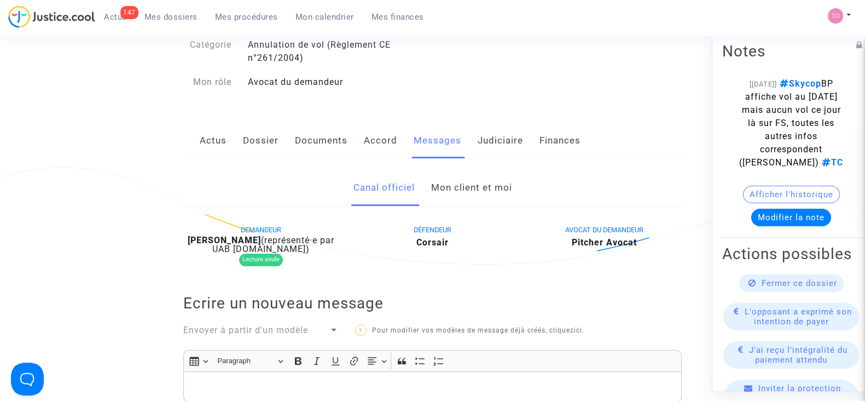
click at [464, 188] on link "Mon client et moi" at bounding box center [471, 188] width 81 height 36
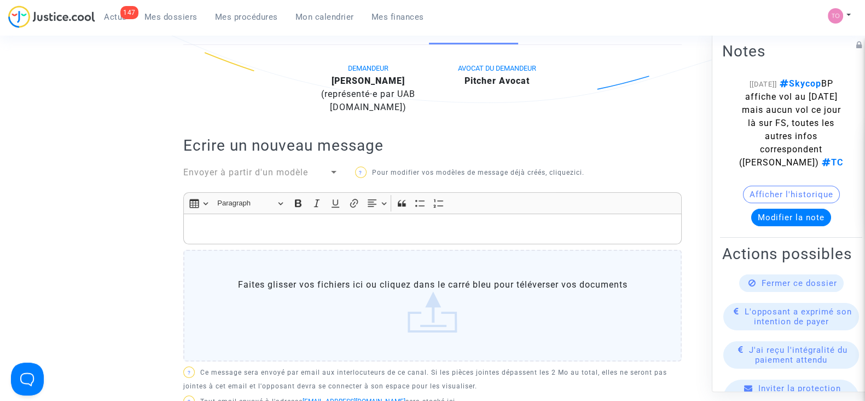
scroll to position [247, 0]
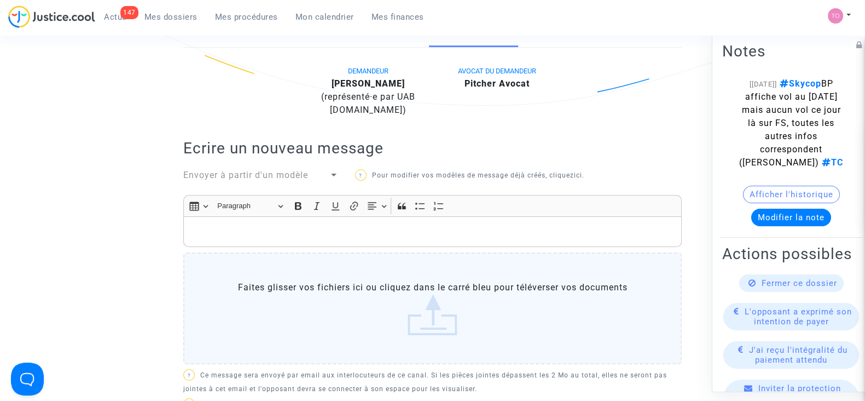
click at [238, 219] on div "Rich Text Editor, main" at bounding box center [432, 231] width 499 height 31
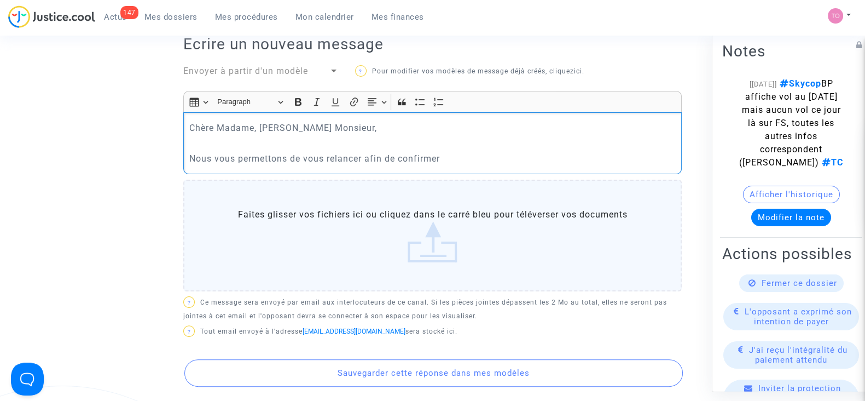
scroll to position [340, 0]
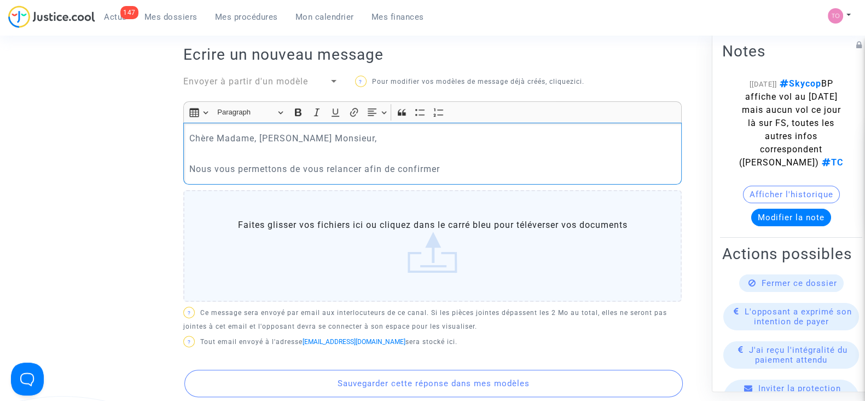
drag, startPoint x: 454, startPoint y: 164, endPoint x: 466, endPoint y: 165, distance: 12.1
click at [466, 165] on p "Nous vous permettons de vous relancer afin de confirmer" at bounding box center [432, 169] width 487 height 14
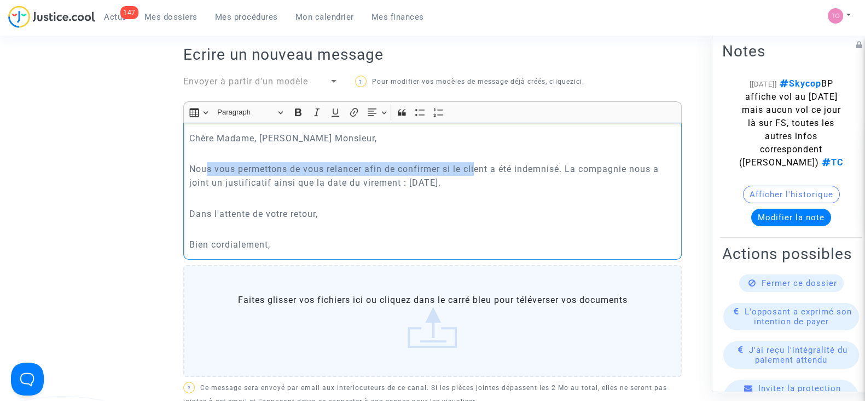
drag, startPoint x: 204, startPoint y: 160, endPoint x: 479, endPoint y: 166, distance: 274.8
click at [479, 166] on div "Chère Madame, Cher Monsieur, Nous vous permettons de vous relancer afin de conf…" at bounding box center [432, 191] width 499 height 137
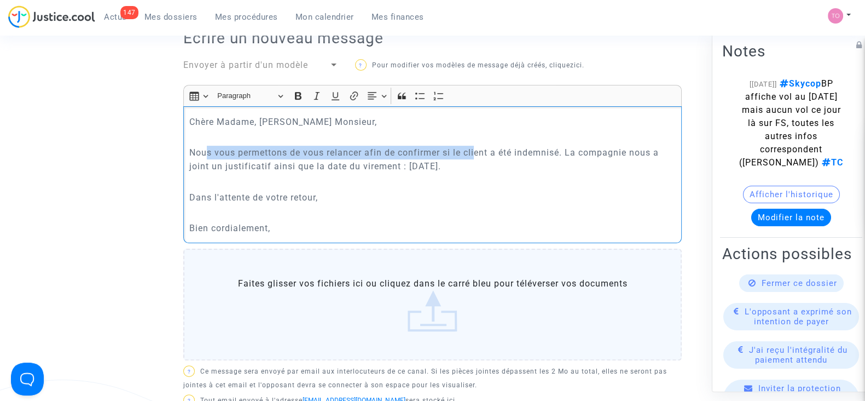
scroll to position [358, 0]
click at [444, 148] on p "Nous vous permettons de vous relancer afin de confirmer si le client a été inde…" at bounding box center [432, 157] width 487 height 27
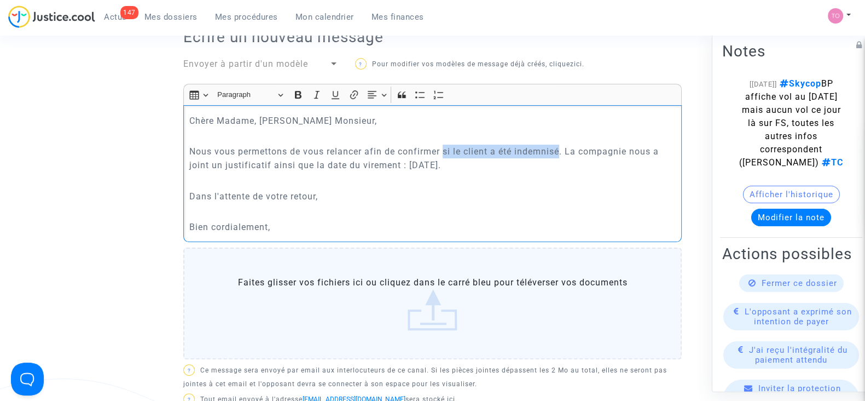
drag, startPoint x: 562, startPoint y: 151, endPoint x: 444, endPoint y: 149, distance: 118.2
click at [444, 149] on p "Nous vous permettons de vous relancer afin de confirmer si le client a été inde…" at bounding box center [432, 157] width 487 height 27
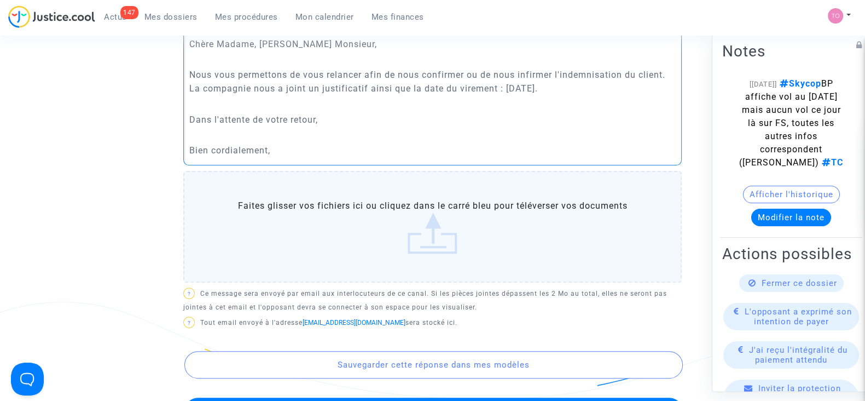
scroll to position [425, 0]
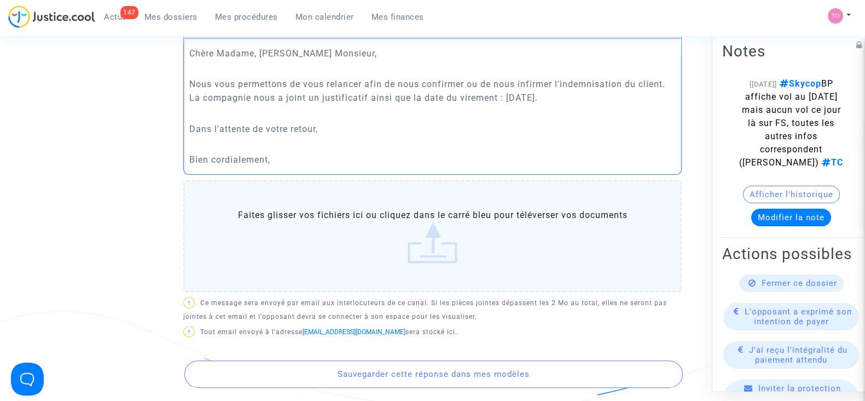
click at [564, 96] on p "Nous vous permettons de vous relancer afin de nous confirmer ou de nous infirme…" at bounding box center [432, 90] width 487 height 27
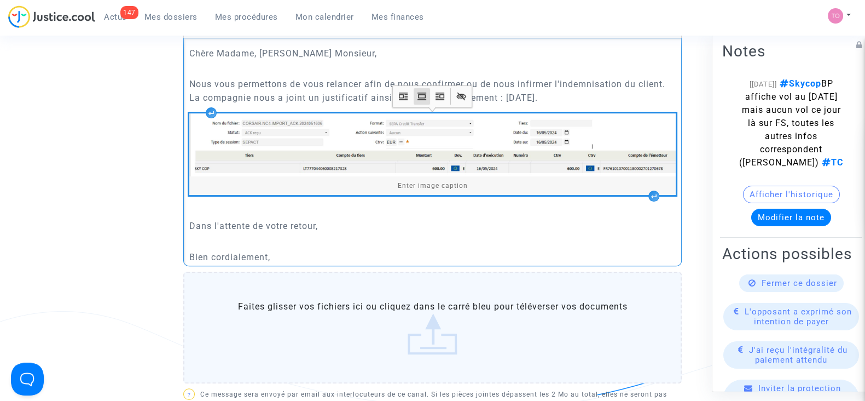
click at [495, 218] on div "Chère Madame, Cher Monsieur, Nous vous permettons de vous relancer afin de nous…" at bounding box center [432, 152] width 499 height 228
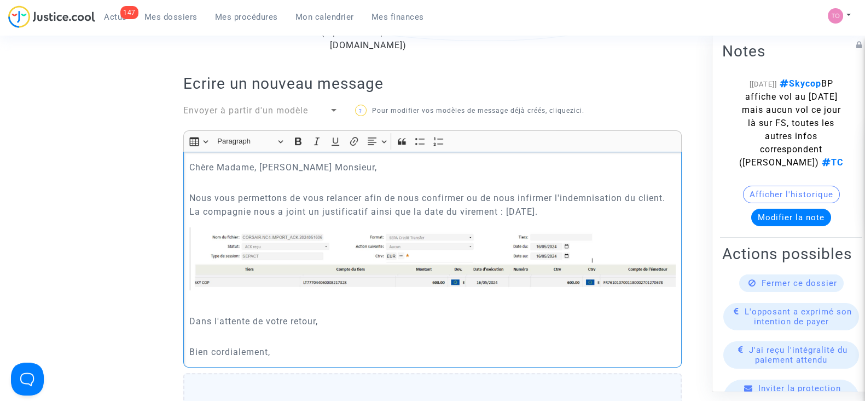
scroll to position [312, 0]
click at [288, 345] on p "Bien cordialement," at bounding box center [432, 351] width 487 height 14
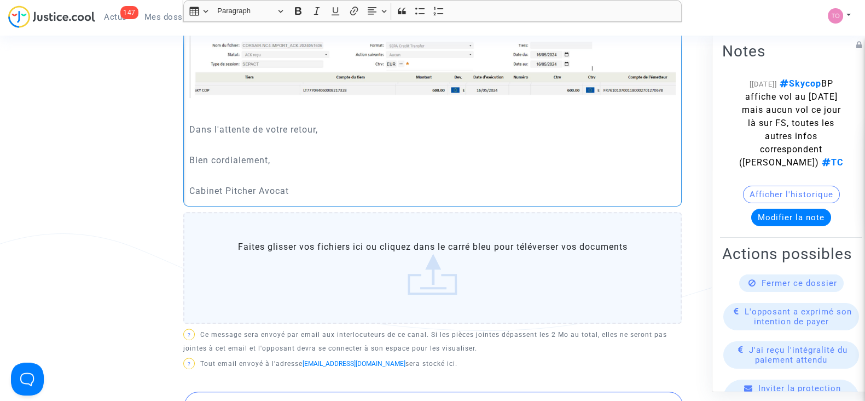
scroll to position [662, 0]
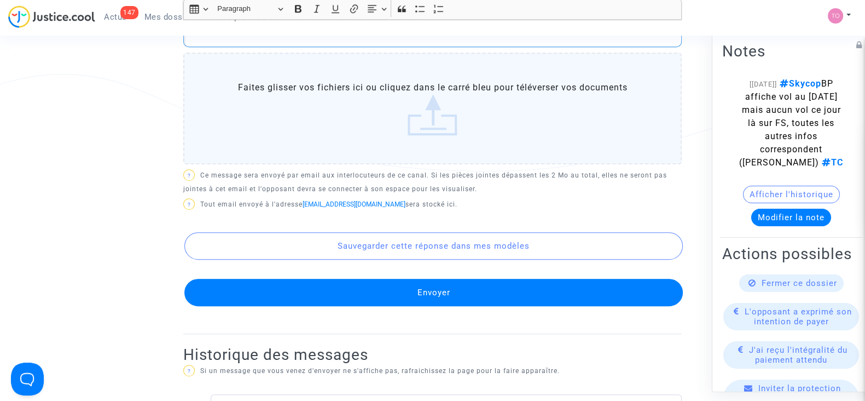
click at [432, 294] on button "Envoyer" at bounding box center [433, 292] width 499 height 27
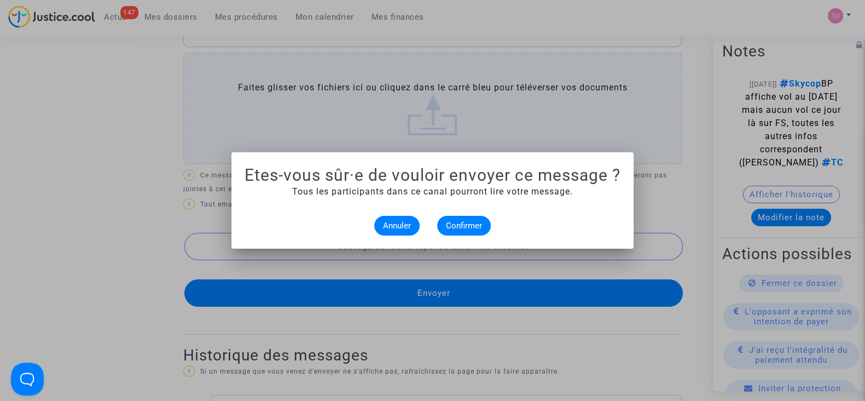
scroll to position [0, 0]
click at [462, 230] on button "Confirmer" at bounding box center [464, 226] width 54 height 20
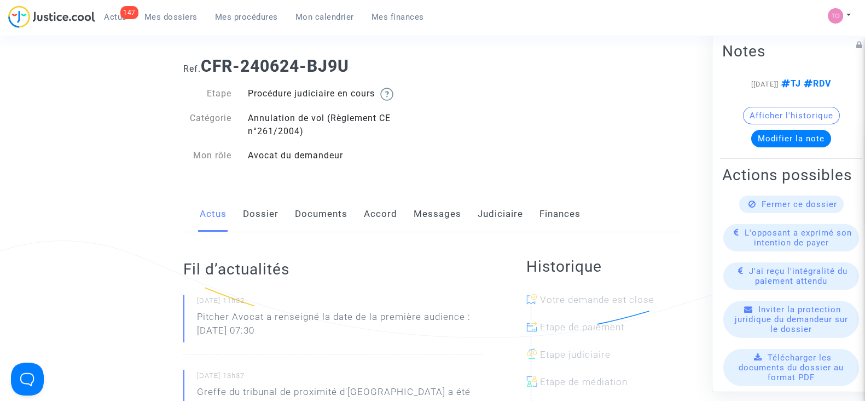
click at [261, 221] on link "Dossier" at bounding box center [261, 214] width 36 height 36
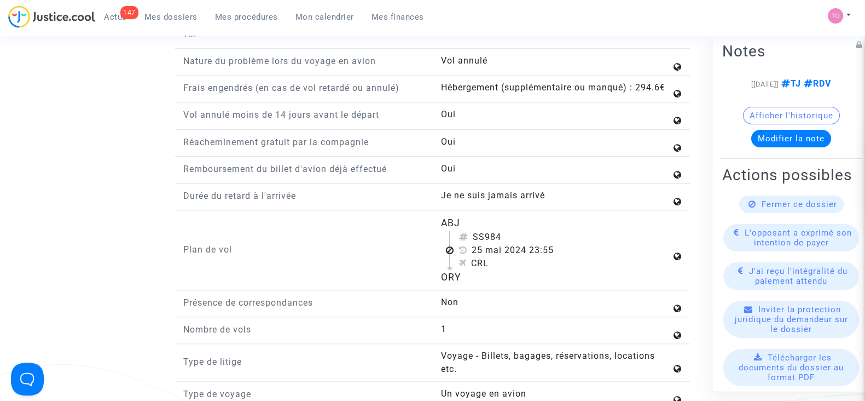
scroll to position [1336, 0]
drag, startPoint x: 475, startPoint y: 242, endPoint x: 507, endPoint y: 242, distance: 32.3
click at [507, 242] on div "SS984" at bounding box center [565, 236] width 212 height 13
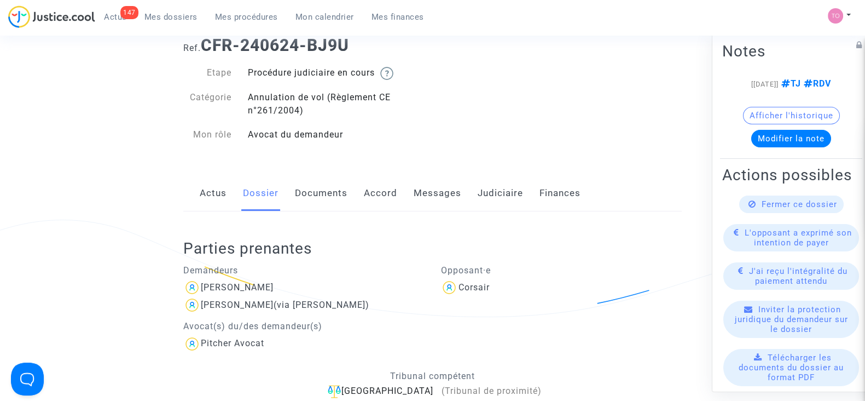
scroll to position [33, 0]
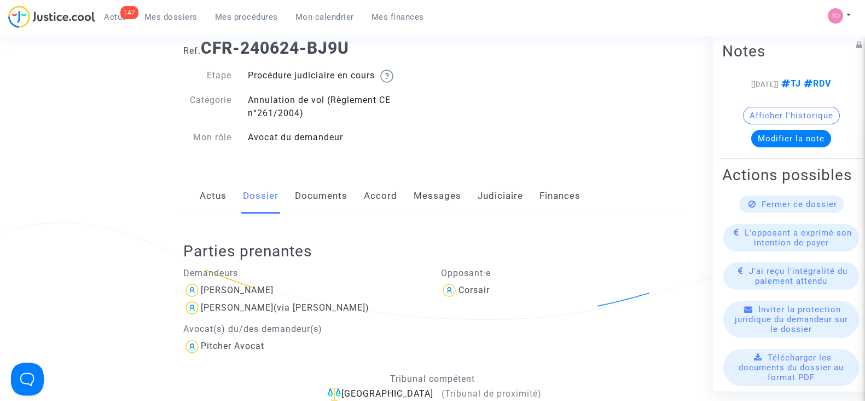
click at [312, 204] on link "Documents" at bounding box center [321, 196] width 53 height 36
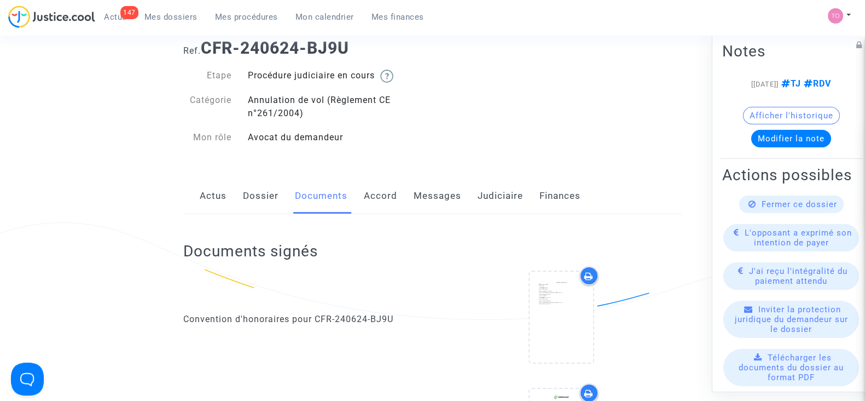
click at [747, 124] on button "Afficher l'historique" at bounding box center [791, 116] width 97 height 18
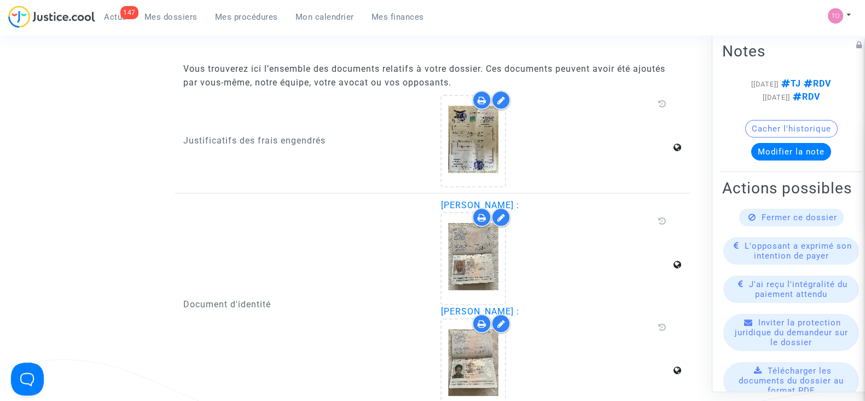
scroll to position [1421, 0]
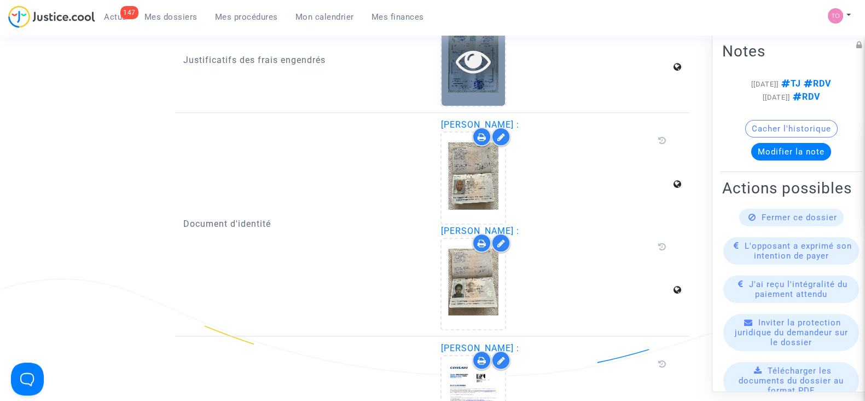
click at [481, 63] on icon at bounding box center [474, 60] width 36 height 35
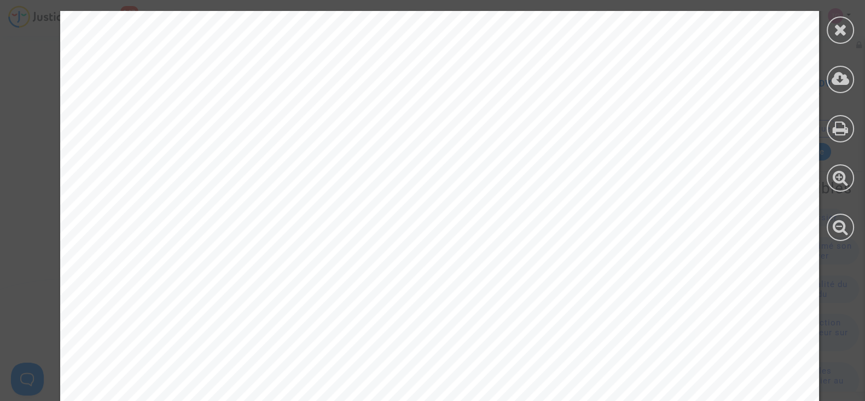
scroll to position [582, 0]
click at [841, 25] on icon at bounding box center [841, 29] width 14 height 16
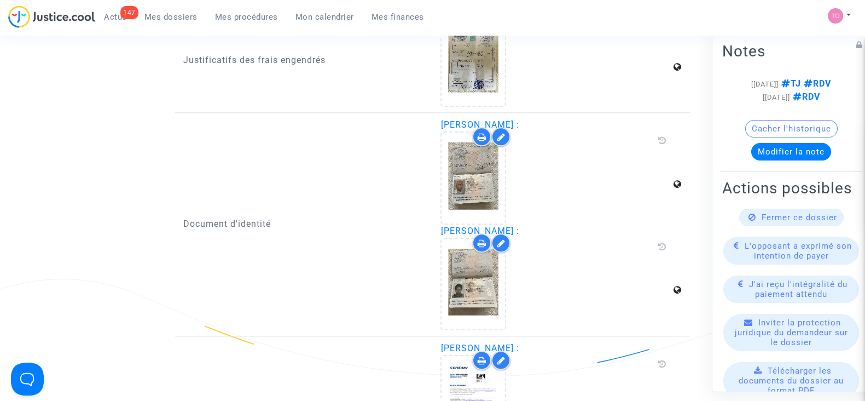
scroll to position [1609, 0]
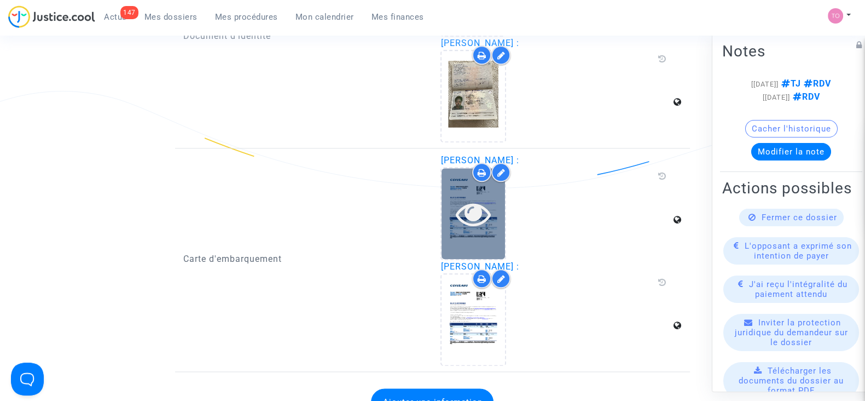
click at [476, 204] on icon at bounding box center [474, 213] width 36 height 35
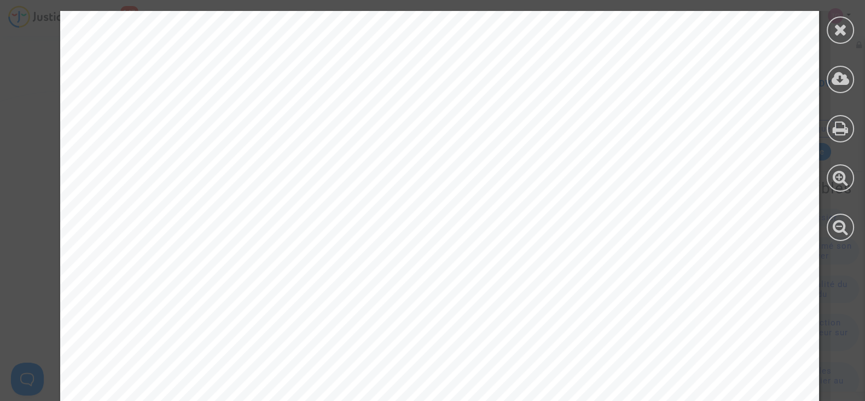
scroll to position [469, 0]
click at [842, 30] on icon at bounding box center [841, 29] width 14 height 16
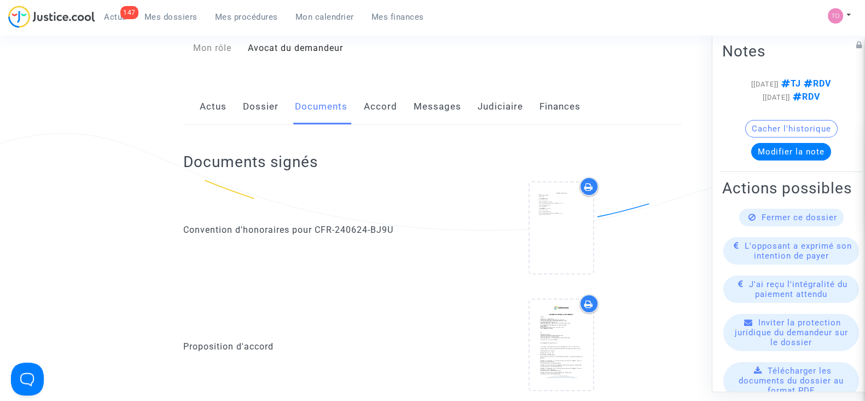
scroll to position [0, 0]
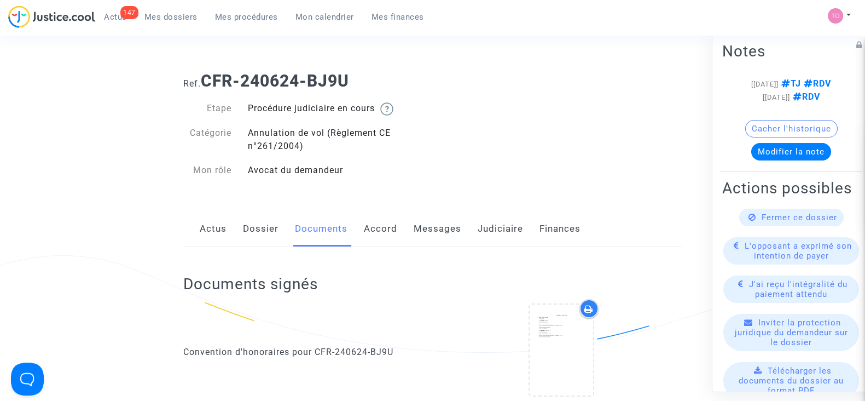
click at [277, 235] on link "Dossier" at bounding box center [261, 229] width 36 height 36
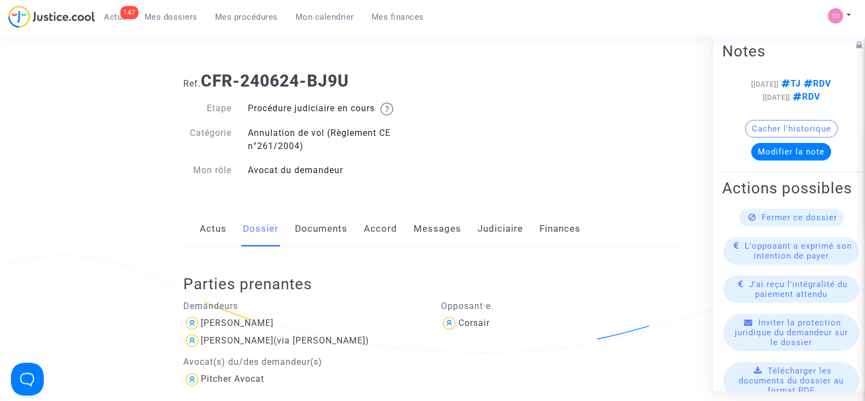
click at [316, 231] on link "Documents" at bounding box center [321, 229] width 53 height 36
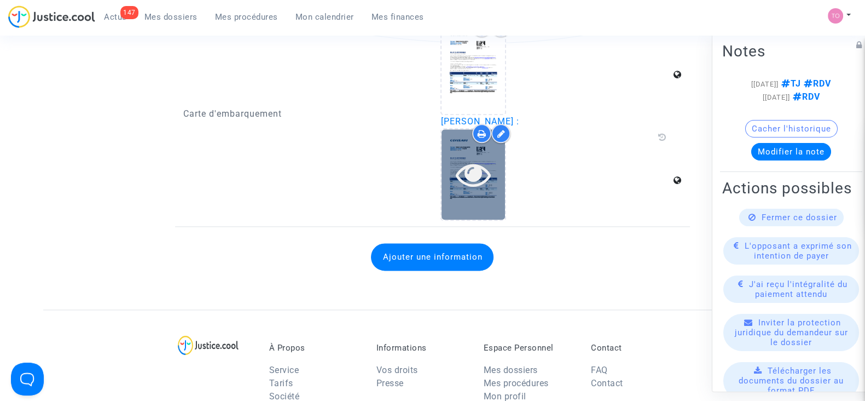
scroll to position [1682, 0]
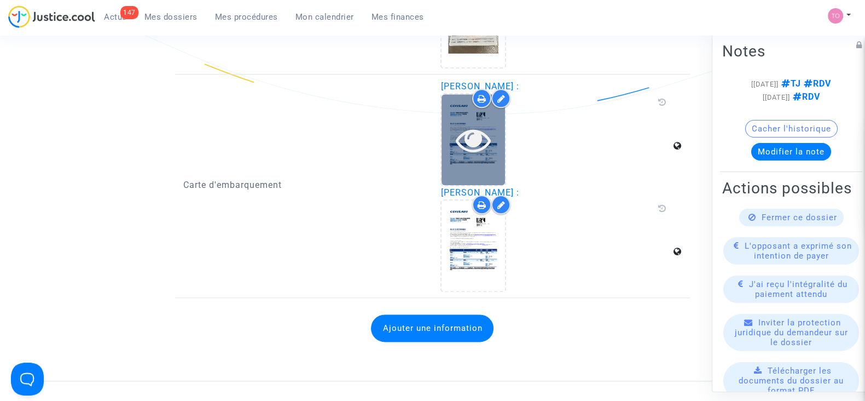
click at [464, 122] on icon at bounding box center [474, 139] width 36 height 35
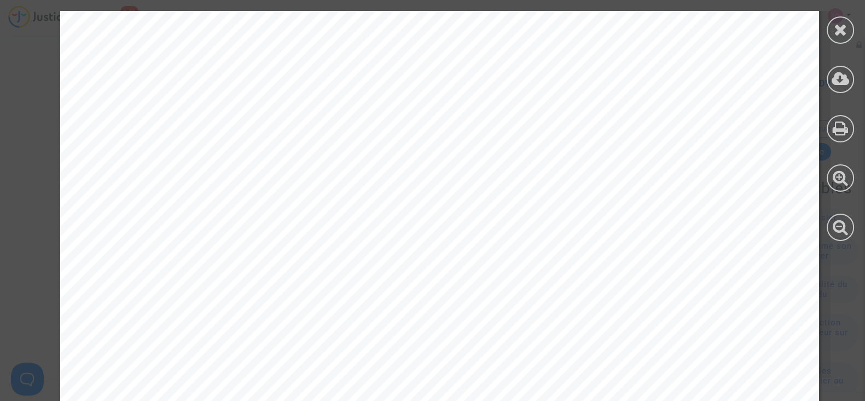
scroll to position [521, 0]
click at [847, 31] on div at bounding box center [840, 29] width 27 height 27
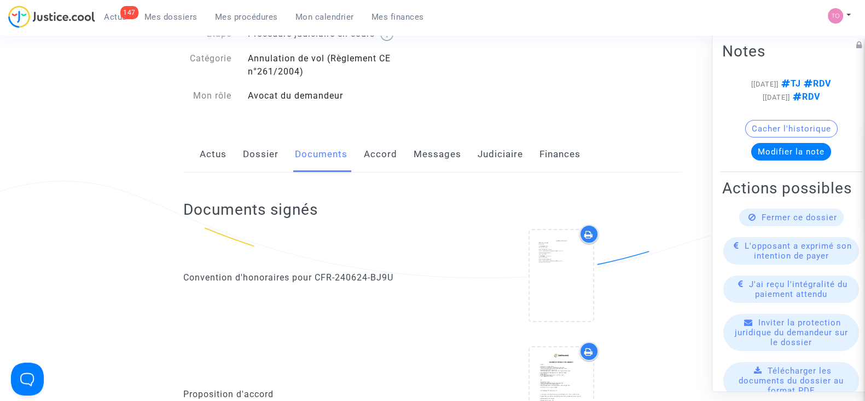
scroll to position [0, 0]
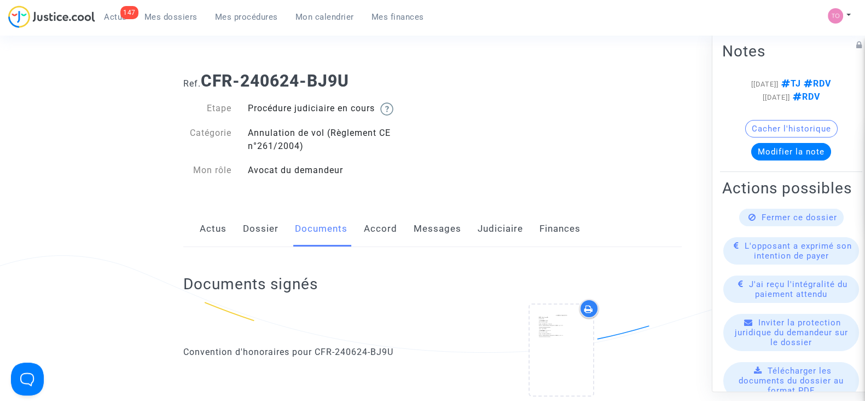
click at [260, 227] on link "Dossier" at bounding box center [261, 229] width 36 height 36
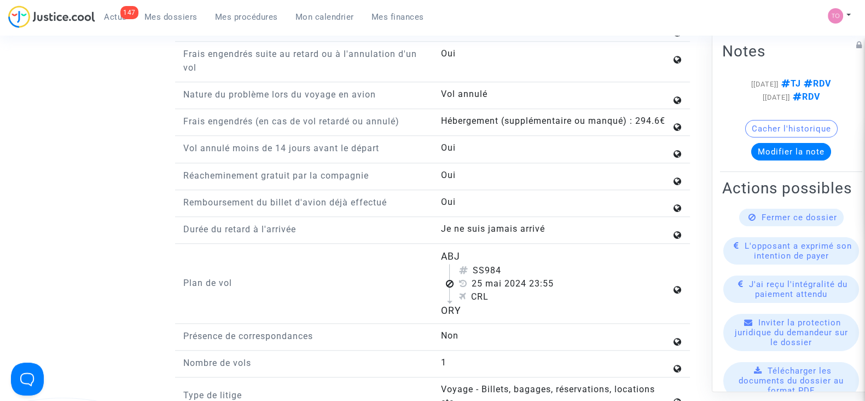
scroll to position [1301, 0]
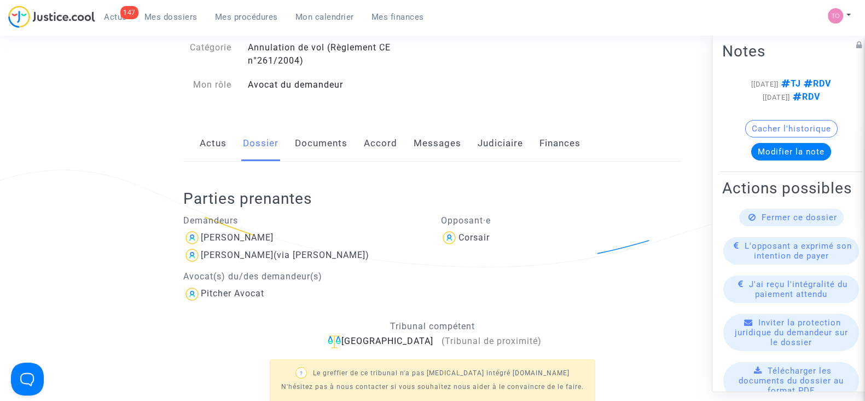
click at [314, 148] on link "Documents" at bounding box center [321, 143] width 53 height 36
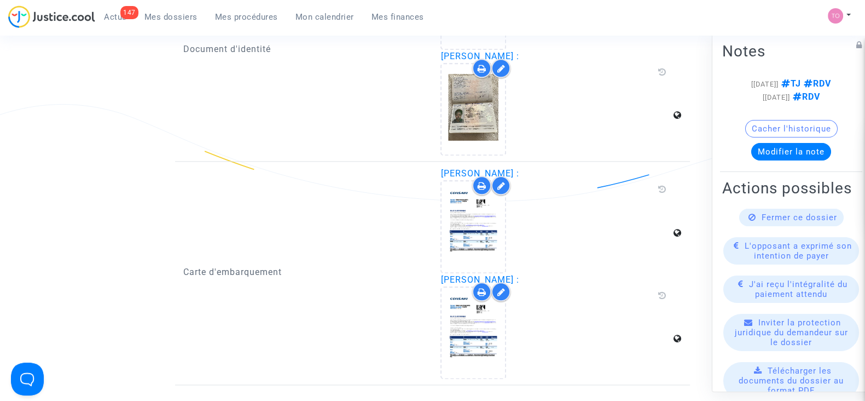
scroll to position [1596, 0]
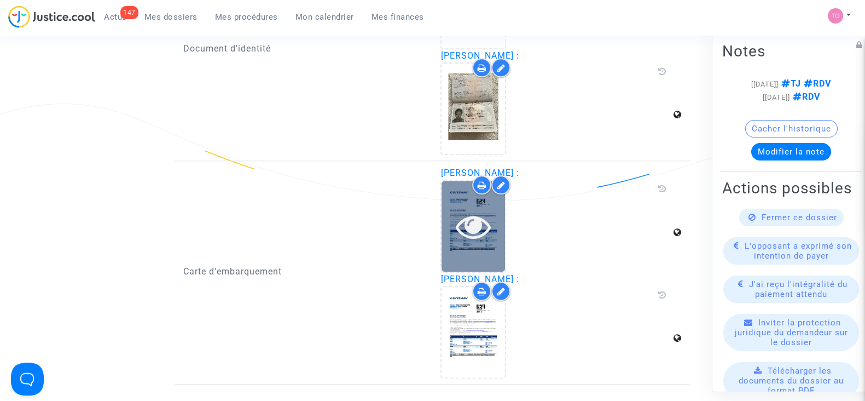
click at [452, 209] on div at bounding box center [473, 226] width 63 height 35
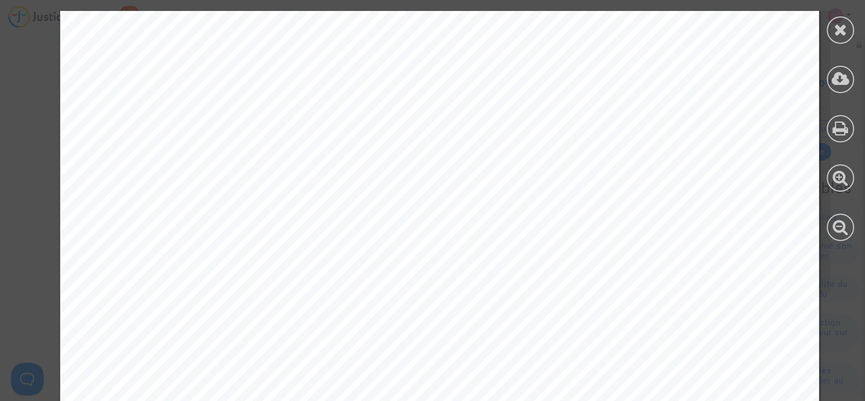
scroll to position [564, 0]
click at [840, 33] on icon at bounding box center [841, 29] width 14 height 16
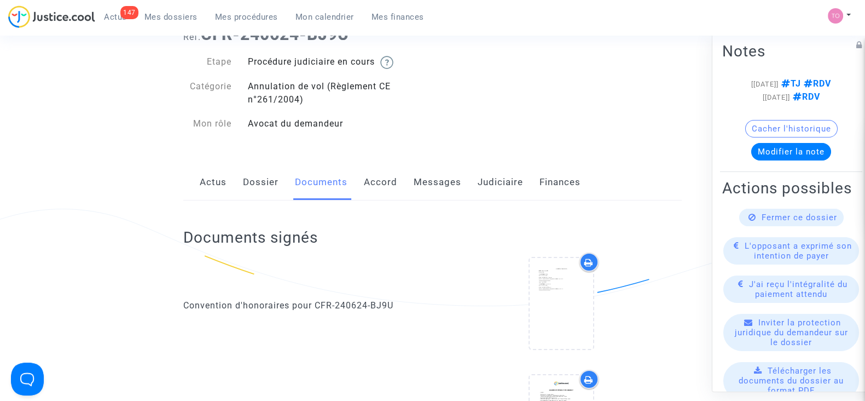
scroll to position [0, 0]
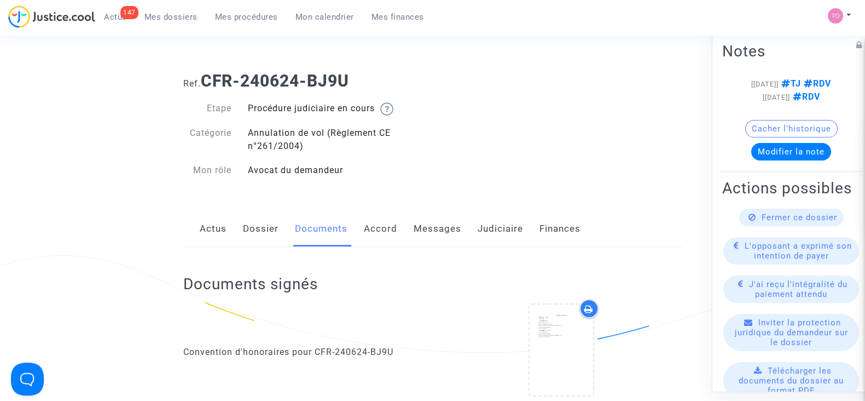
click at [272, 231] on link "Dossier" at bounding box center [261, 229] width 36 height 36
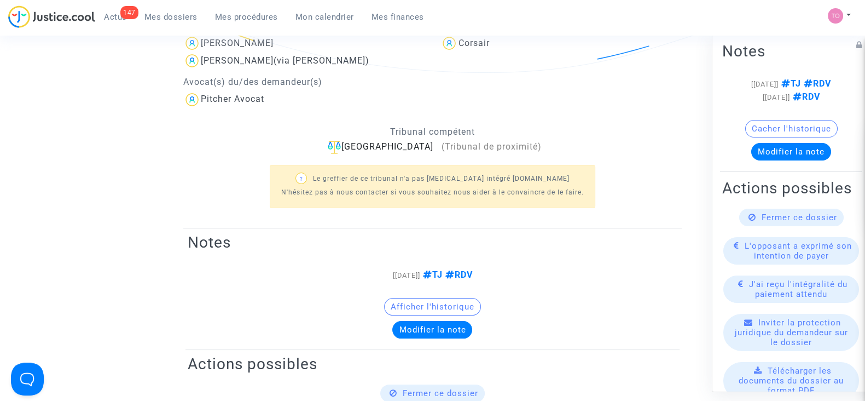
scroll to position [280, 0]
drag, startPoint x: 409, startPoint y: 274, endPoint x: 130, endPoint y: 226, distance: 283.3
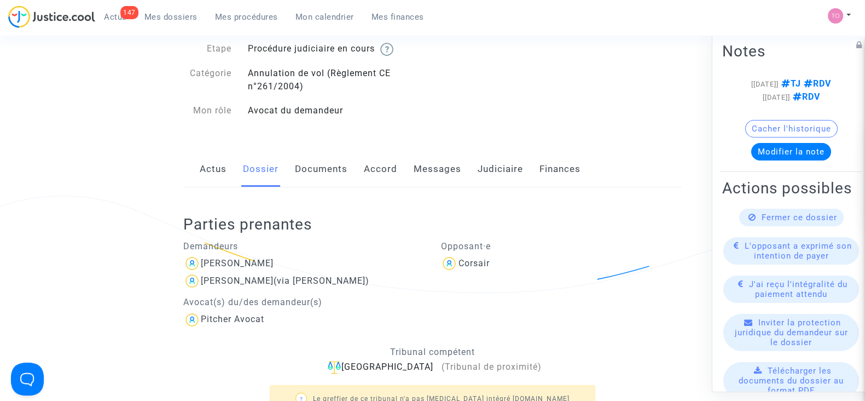
click at [330, 159] on link "Documents" at bounding box center [321, 169] width 53 height 36
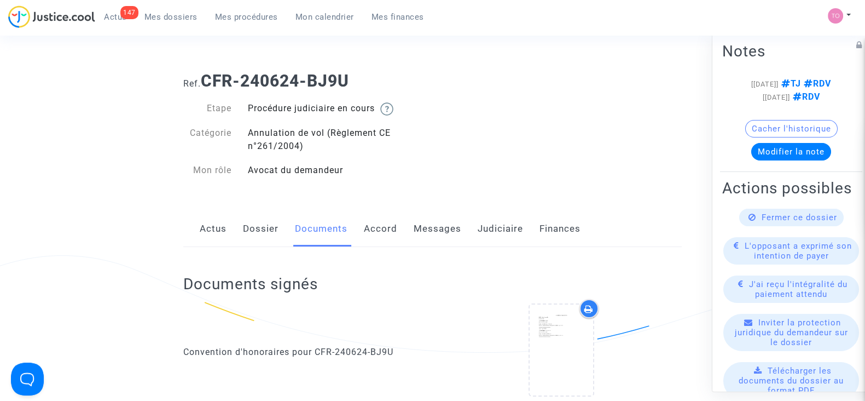
click at [258, 230] on link "Dossier" at bounding box center [261, 229] width 36 height 36
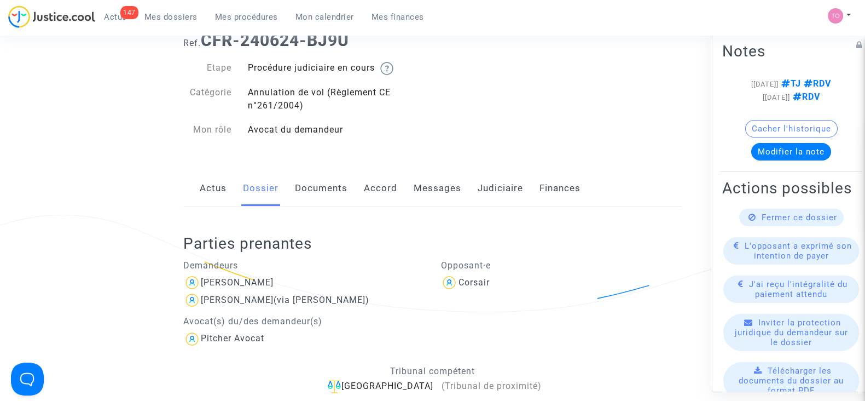
scroll to position [25, 0]
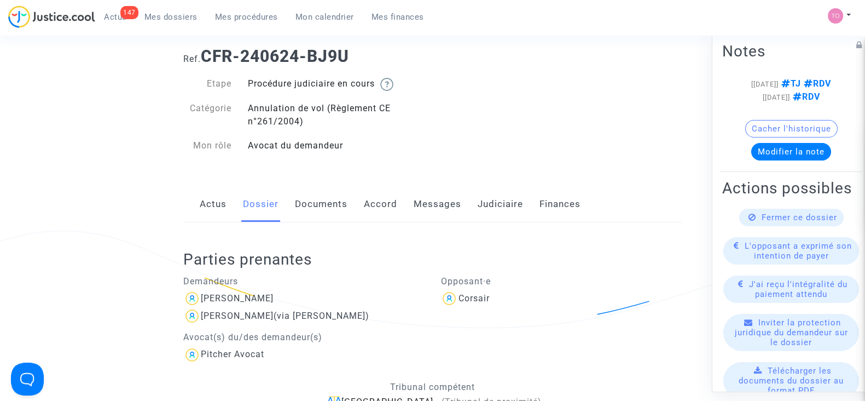
click at [304, 198] on link "Documents" at bounding box center [321, 204] width 53 height 36
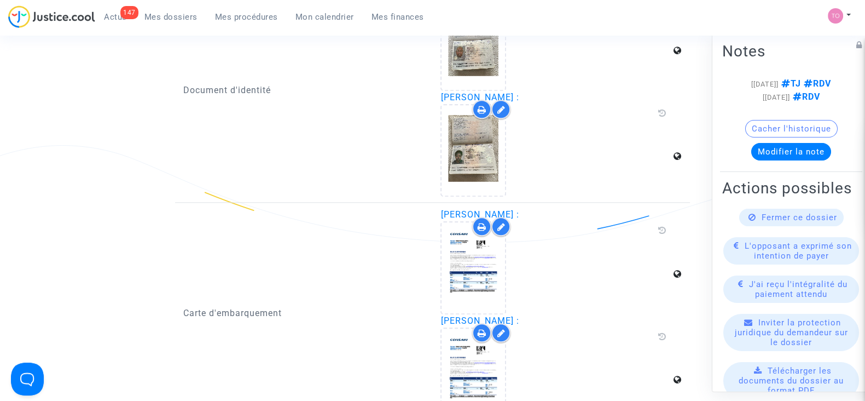
scroll to position [1752, 0]
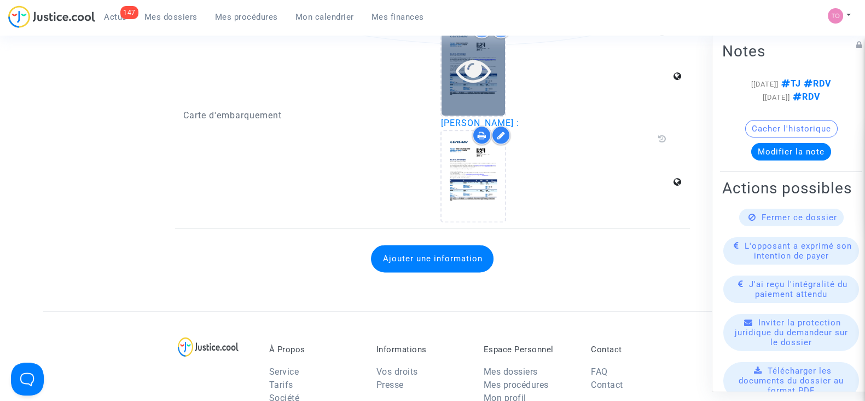
click at [443, 100] on div at bounding box center [473, 70] width 63 height 90
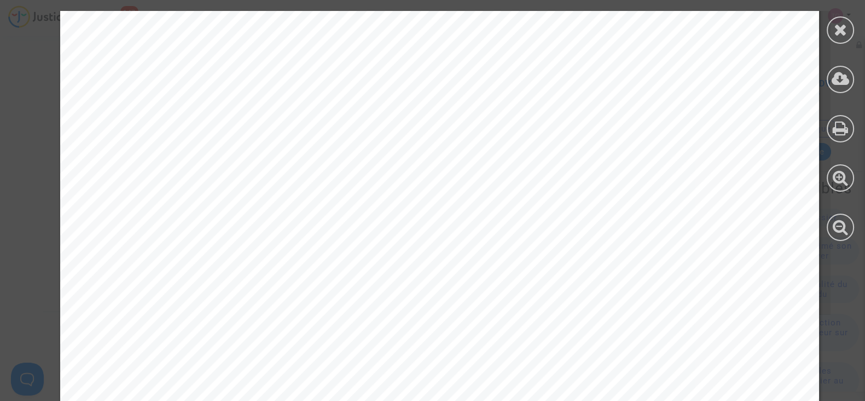
scroll to position [0, 0]
click at [846, 26] on icon at bounding box center [841, 29] width 14 height 16
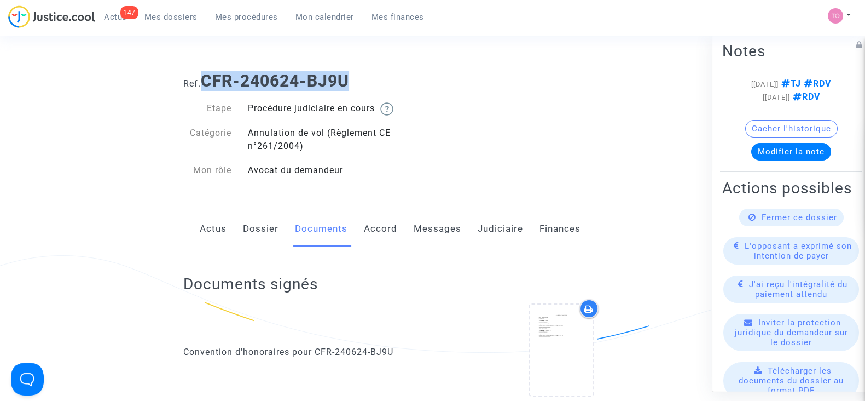
drag, startPoint x: 357, startPoint y: 84, endPoint x: 204, endPoint y: 84, distance: 153.3
click at [204, 84] on h1 "Ref. CFR-240624-BJ9U" at bounding box center [432, 81] width 499 height 20
copy b "CFR-240624-BJ9U"
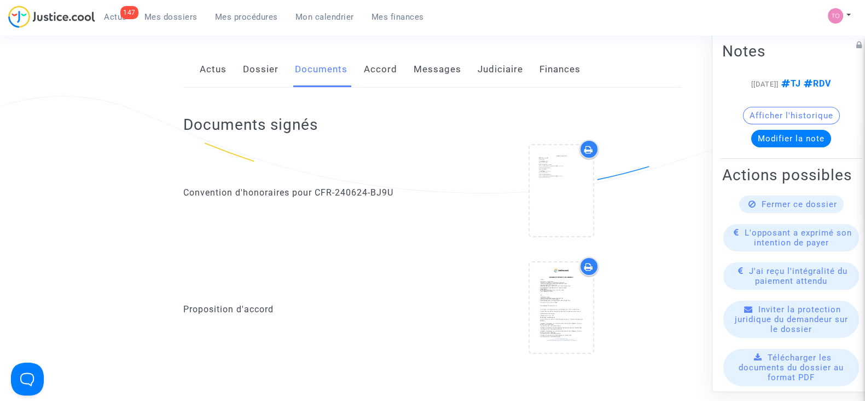
scroll to position [134, 0]
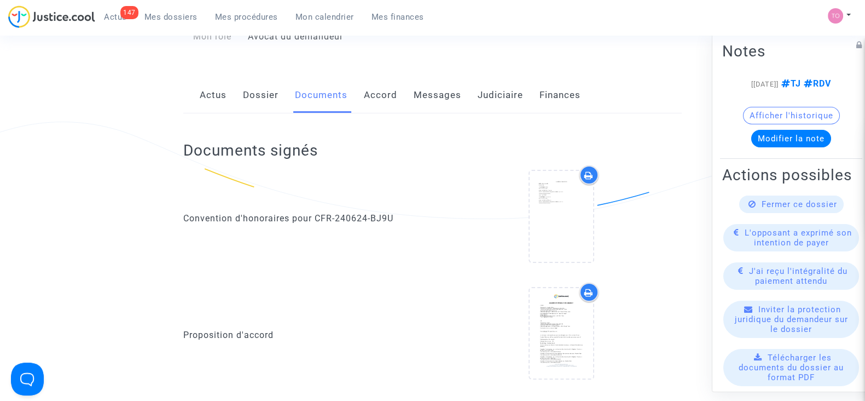
click at [370, 94] on link "Accord" at bounding box center [380, 95] width 33 height 36
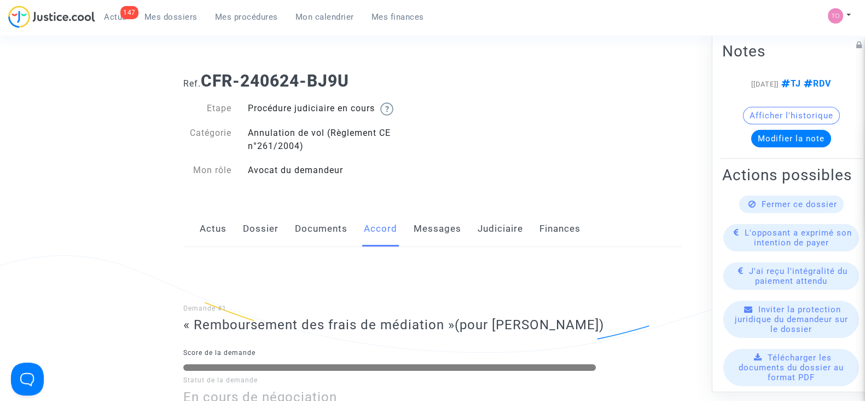
click at [447, 235] on link "Messages" at bounding box center [438, 229] width 48 height 36
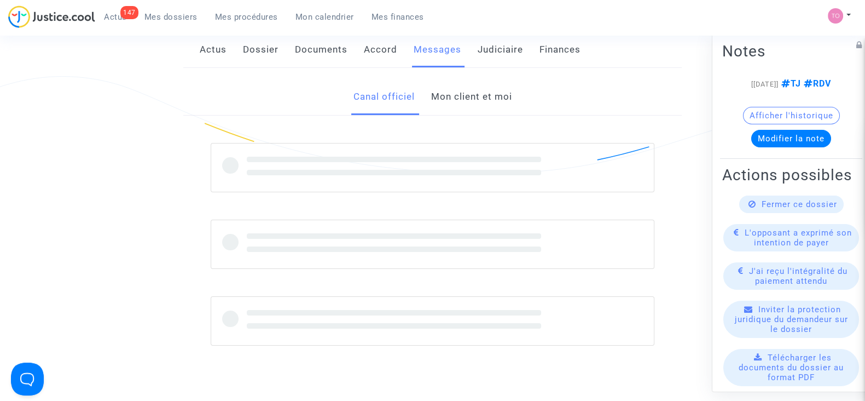
scroll to position [186, 0]
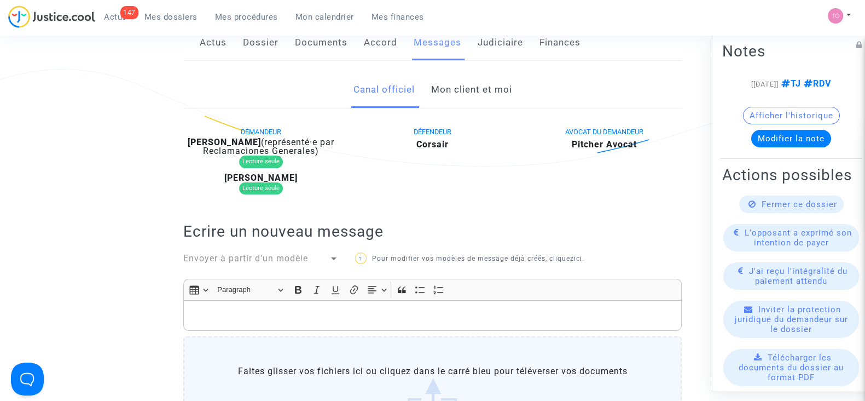
click at [467, 89] on link "Mon client et moi" at bounding box center [471, 90] width 81 height 36
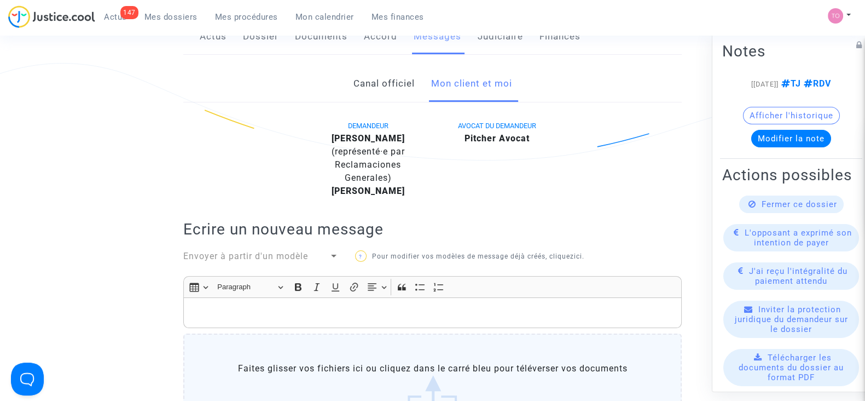
scroll to position [186, 0]
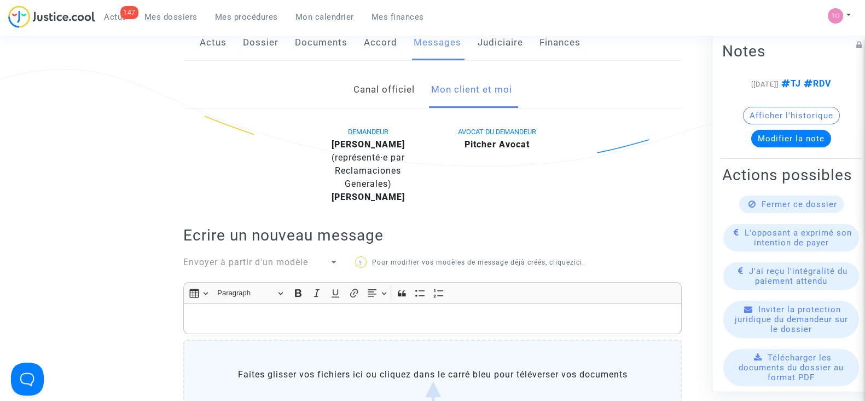
click at [392, 100] on link "Canal officiel" at bounding box center [383, 90] width 61 height 36
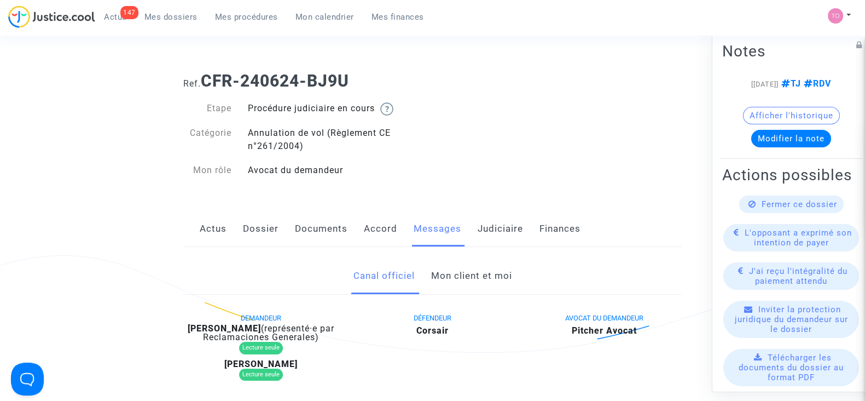
click at [490, 230] on link "Judiciaire" at bounding box center [500, 229] width 45 height 36
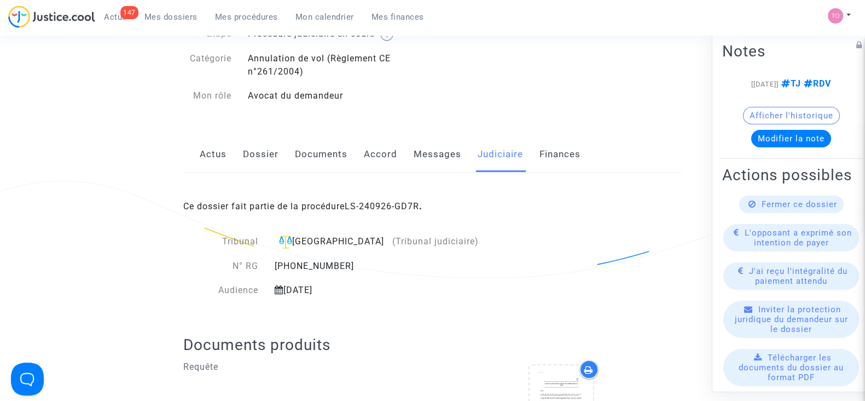
scroll to position [74, 0]
click at [377, 161] on link "Accord" at bounding box center [380, 155] width 33 height 36
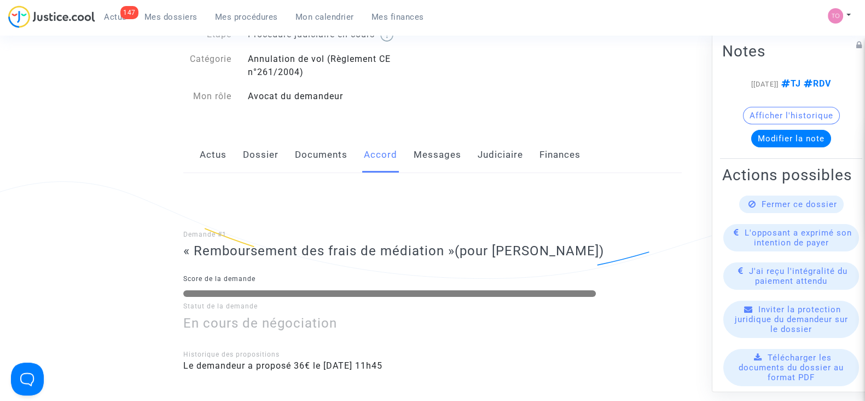
click at [431, 151] on link "Messages" at bounding box center [438, 155] width 48 height 36
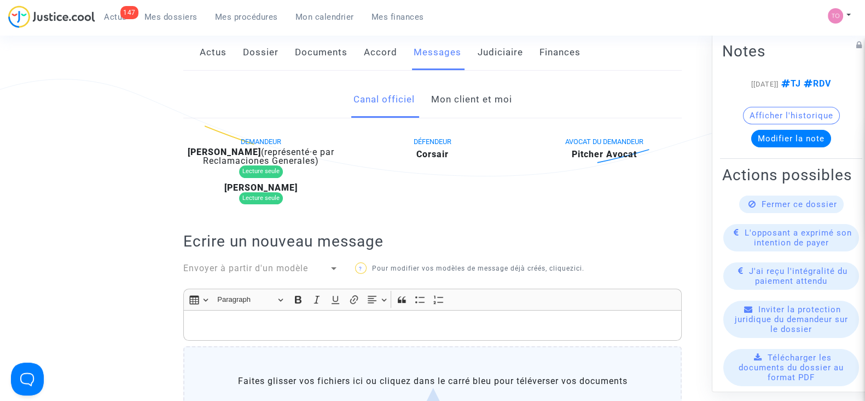
scroll to position [346, 0]
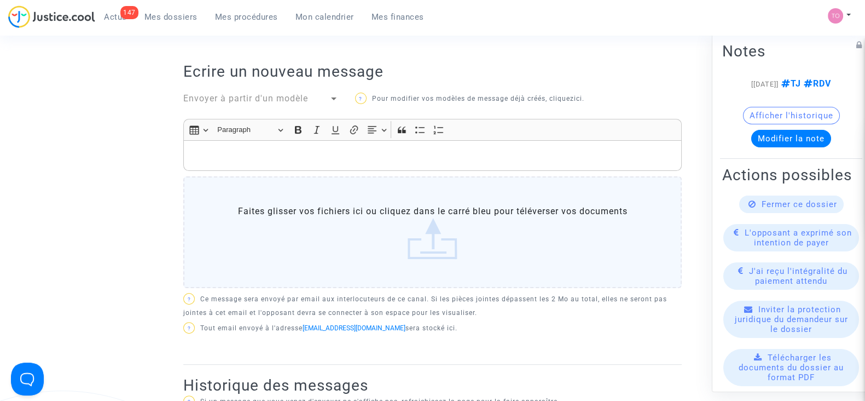
click at [259, 157] on p "Rich Text Editor, main" at bounding box center [432, 155] width 487 height 14
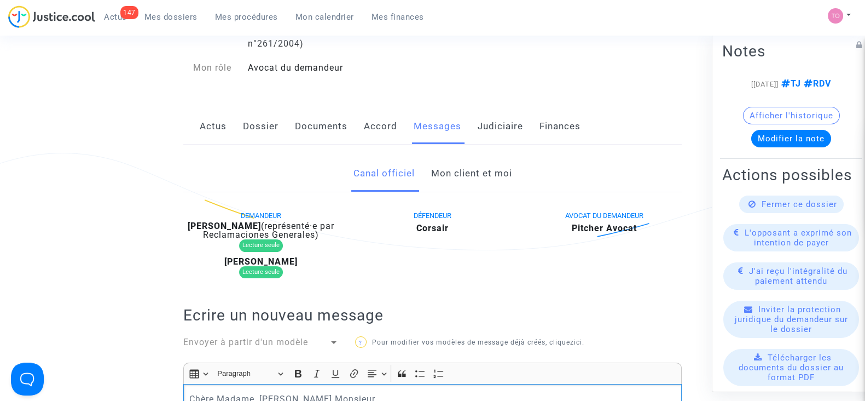
scroll to position [236, 0]
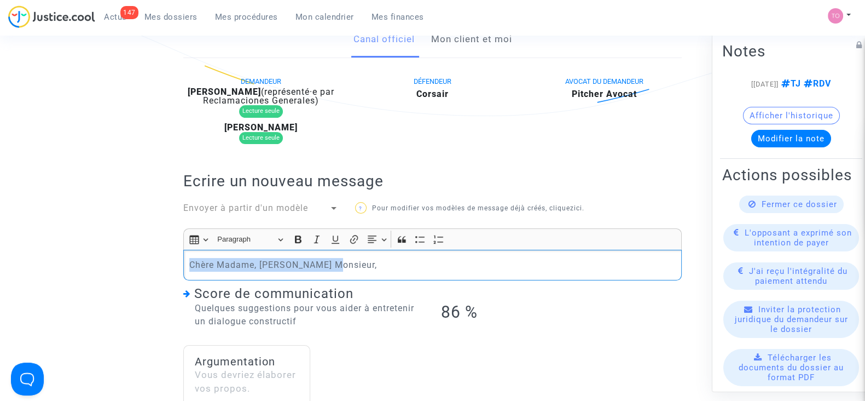
drag, startPoint x: 341, startPoint y: 271, endPoint x: 167, endPoint y: 269, distance: 173.5
click at [167, 269] on ng-component "Ref. CFR-240624-BJ9U Etape Procédure judiciaire en cours Catégorie Annulation d…" at bounding box center [432, 322] width 779 height 992
copy p "Chère Madame, Cher Monsieur,"
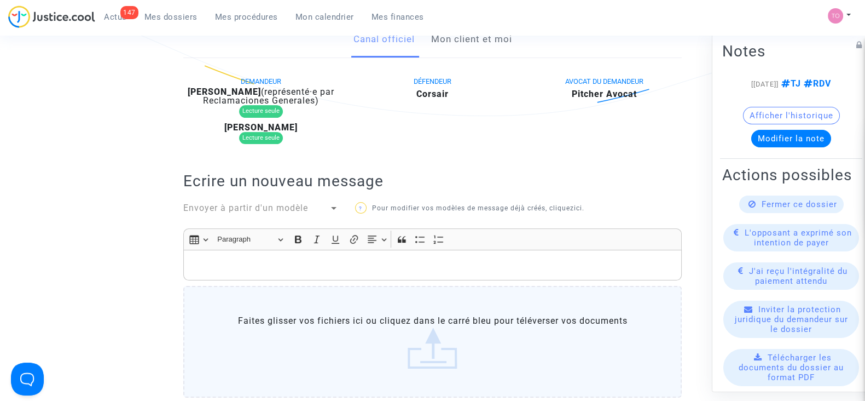
click at [462, 45] on link "Mon client et moi" at bounding box center [471, 39] width 81 height 36
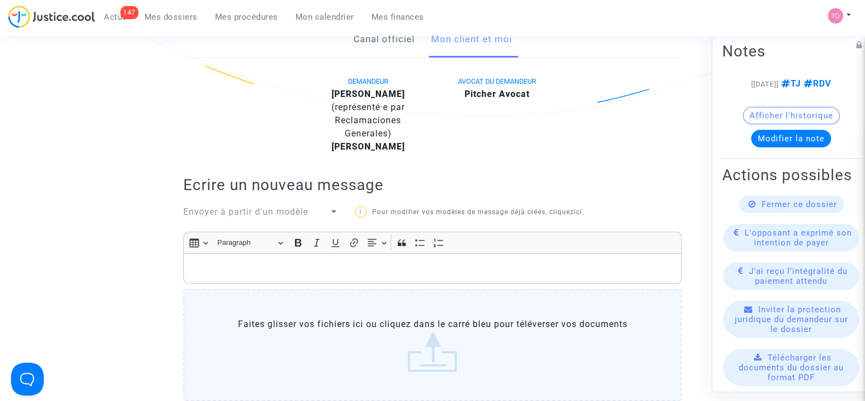
click at [230, 265] on p "Rich Text Editor, main" at bounding box center [432, 269] width 487 height 14
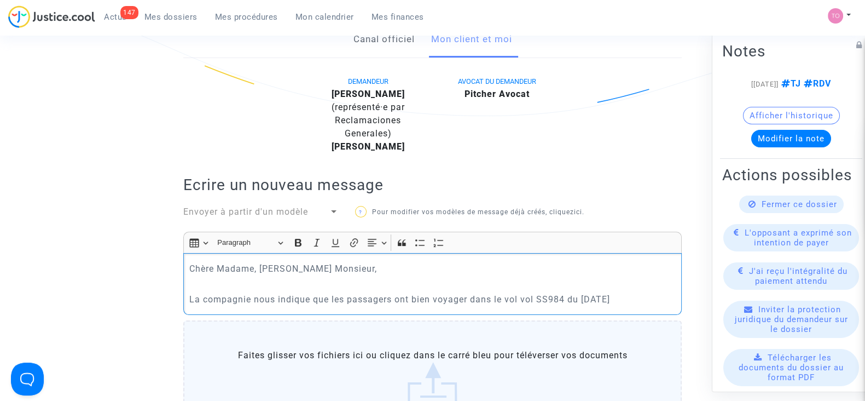
click at [526, 297] on p "La compagnie nous indique que les passagers ont bien voyager dans le vol vol SS…" at bounding box center [432, 299] width 487 height 14
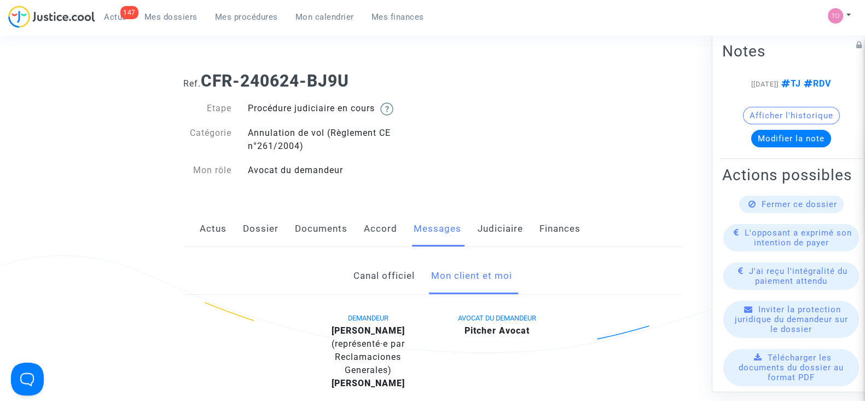
click at [685, 99] on div "Ref. CFR-240624-BJ9U Etape Procédure judiciaire en cours Catégorie Annulation d…" at bounding box center [432, 125] width 515 height 125
click at [310, 227] on link "Documents" at bounding box center [321, 229] width 53 height 36
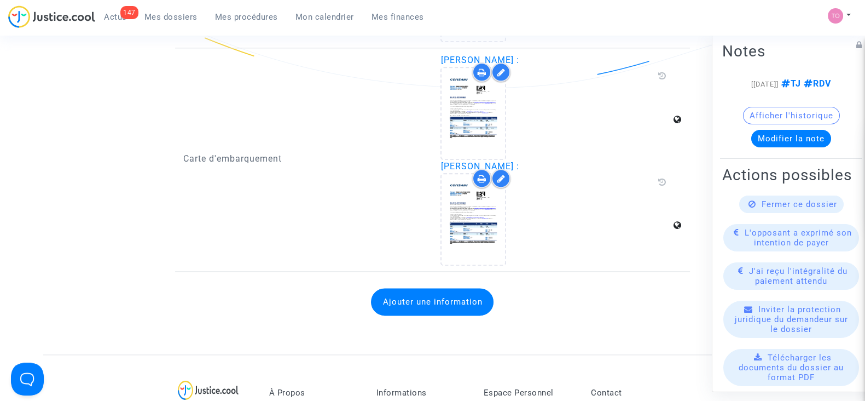
scroll to position [1691, 0]
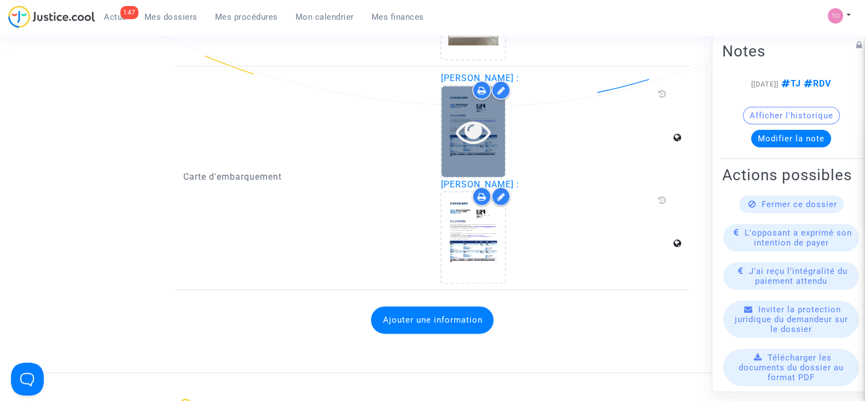
click at [454, 135] on div at bounding box center [473, 131] width 63 height 35
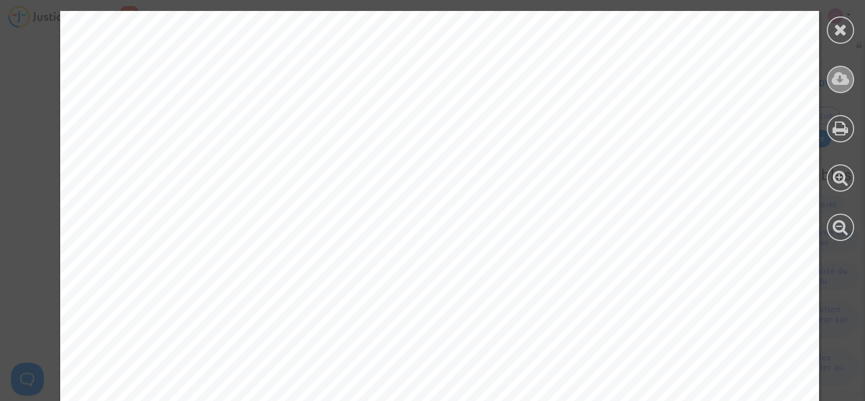
click at [835, 80] on icon at bounding box center [841, 79] width 18 height 16
click at [835, 37] on icon at bounding box center [841, 29] width 14 height 16
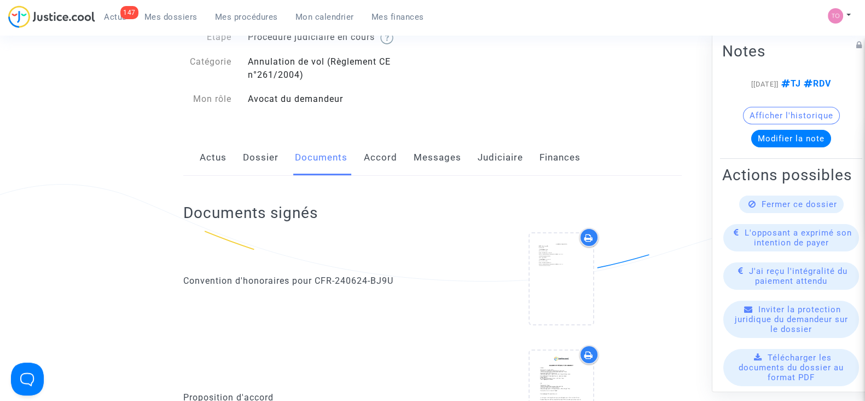
scroll to position [68, 0]
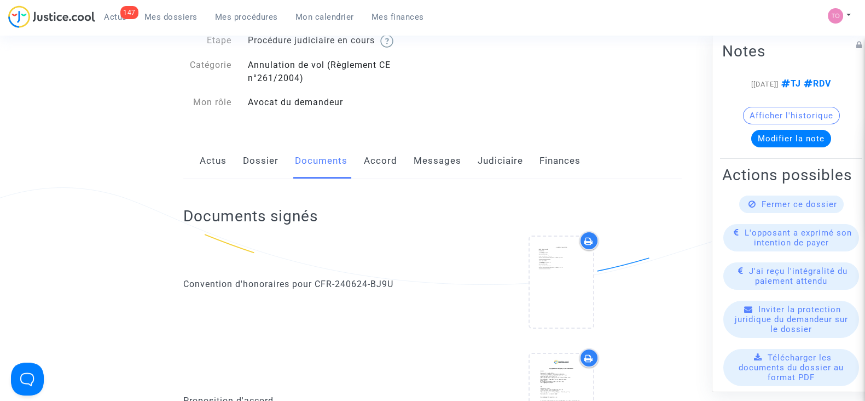
click at [246, 148] on link "Dossier" at bounding box center [261, 161] width 36 height 36
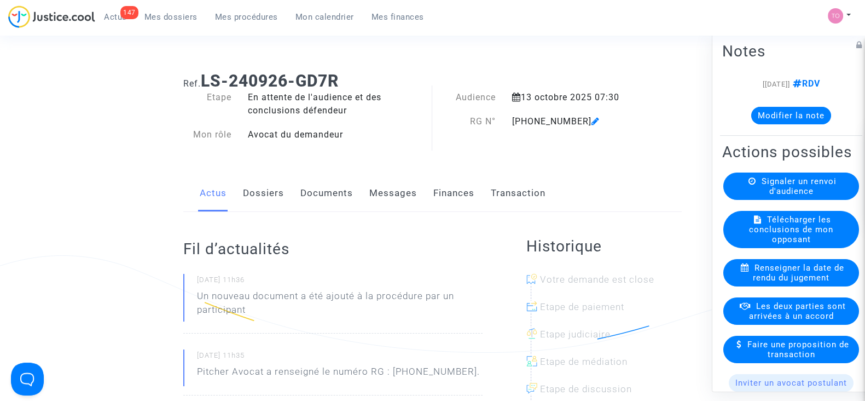
click at [384, 196] on link "Messages" at bounding box center [393, 193] width 48 height 36
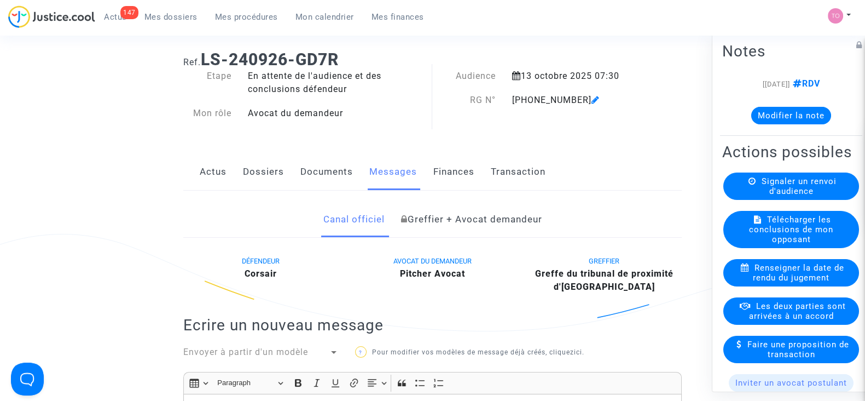
scroll to position [18, 0]
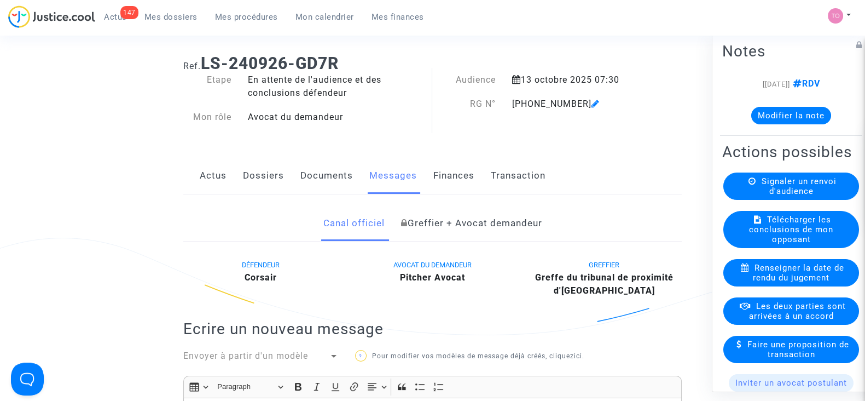
click at [280, 174] on link "Dossiers" at bounding box center [263, 176] width 41 height 36
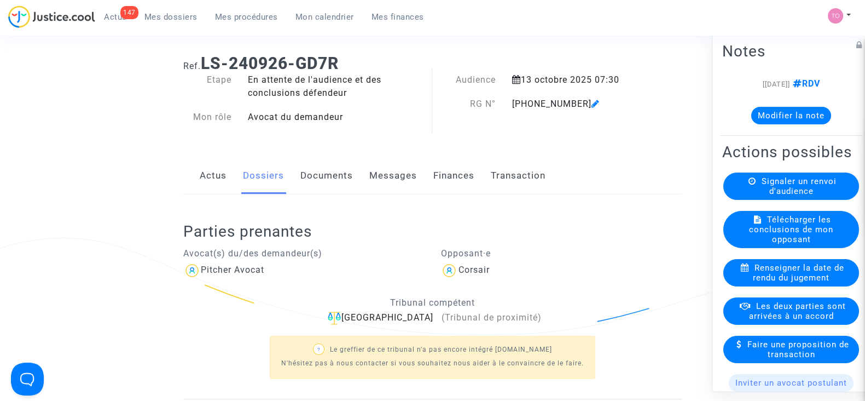
click at [317, 175] on link "Documents" at bounding box center [326, 176] width 53 height 36
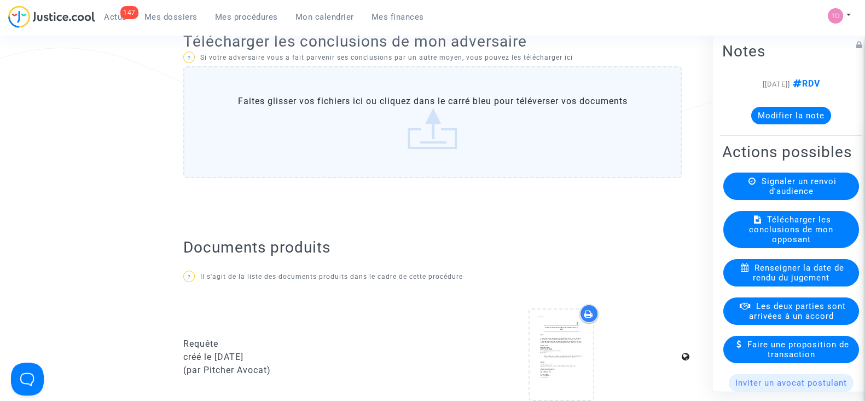
scroll to position [408, 0]
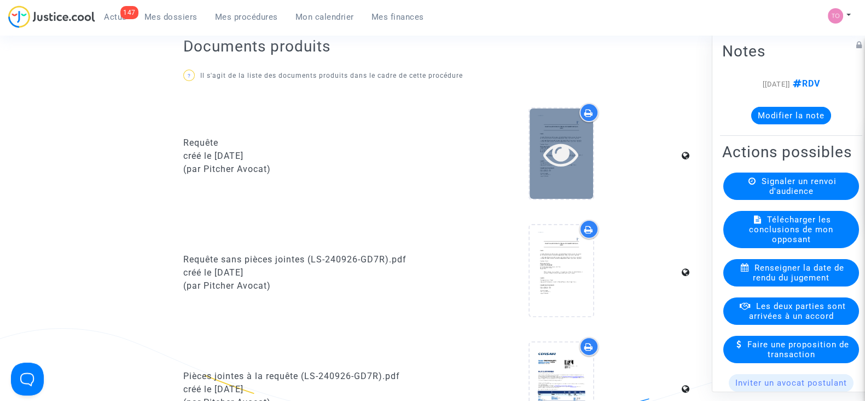
click at [565, 171] on div at bounding box center [561, 153] width 63 height 90
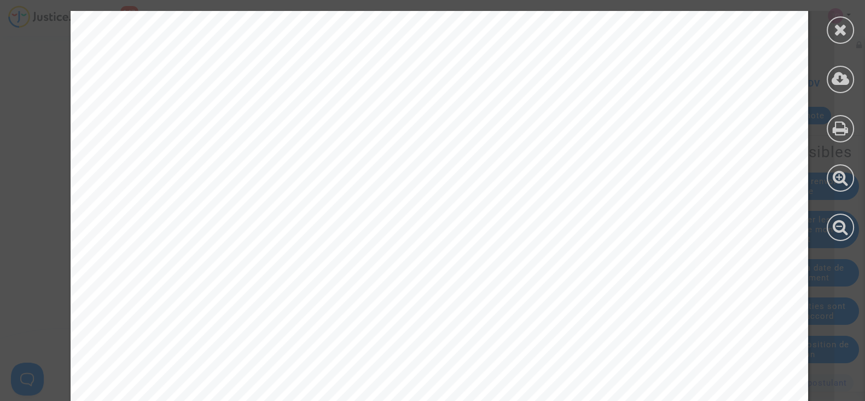
scroll to position [1243, 0]
click at [830, 33] on div at bounding box center [840, 29] width 27 height 27
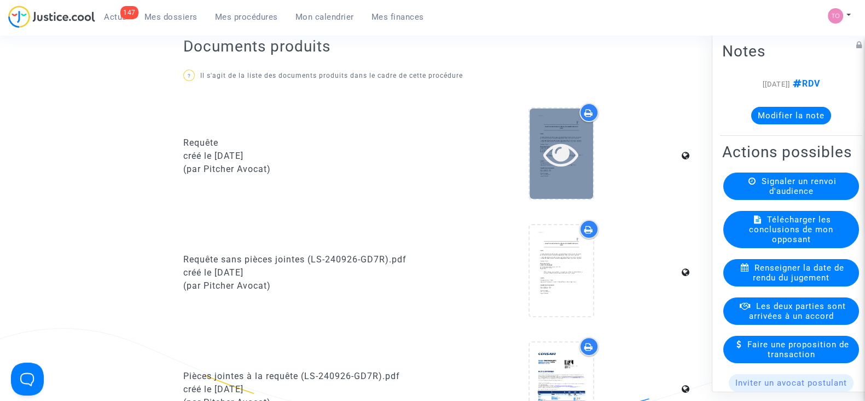
click at [553, 152] on icon at bounding box center [561, 153] width 36 height 35
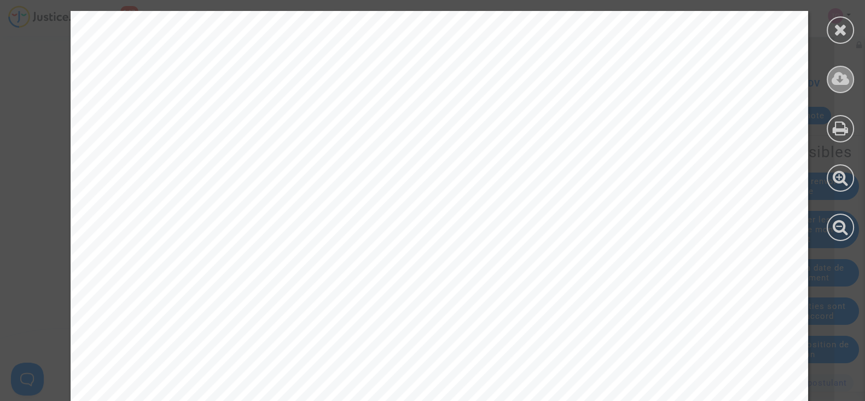
click at [841, 84] on icon at bounding box center [841, 79] width 18 height 16
click at [832, 39] on div at bounding box center [840, 29] width 27 height 27
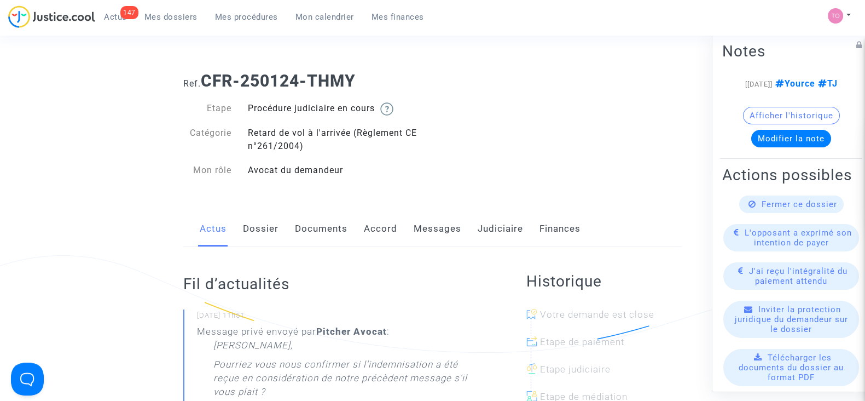
click at [431, 224] on link "Messages" at bounding box center [438, 229] width 48 height 36
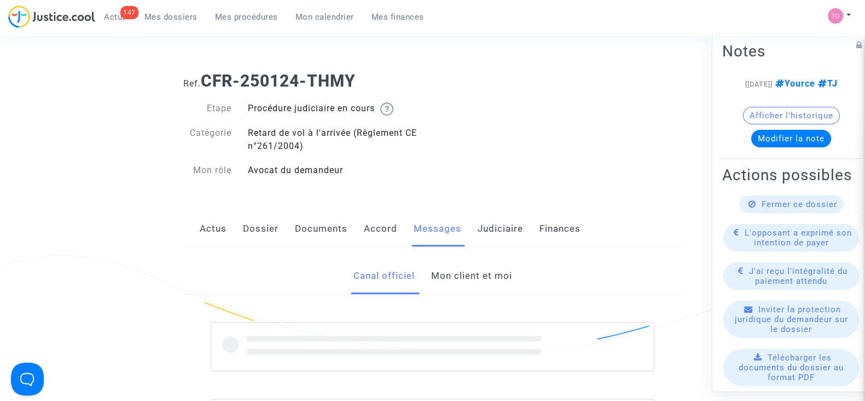
click at [440, 276] on link "Mon client et moi" at bounding box center [471, 276] width 81 height 36
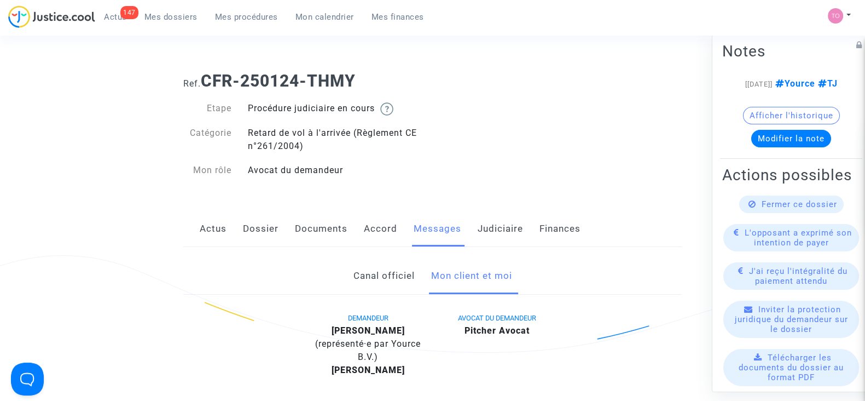
click at [481, 231] on link "Judiciaire" at bounding box center [500, 229] width 45 height 36
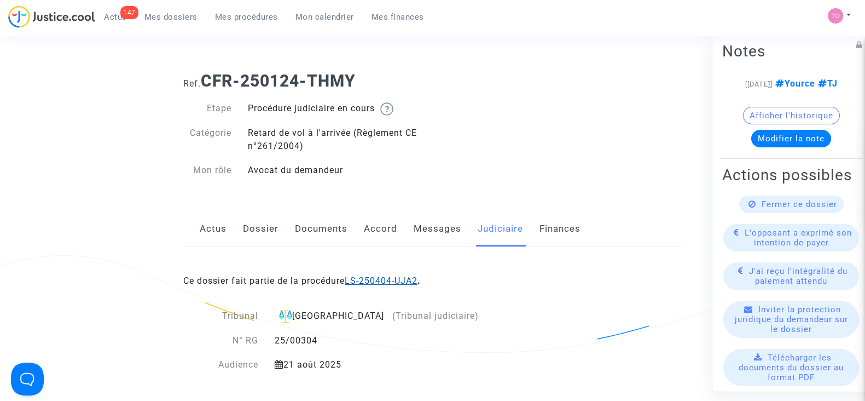
click at [387, 277] on link "LS-250404-UJA2" at bounding box center [381, 280] width 73 height 10
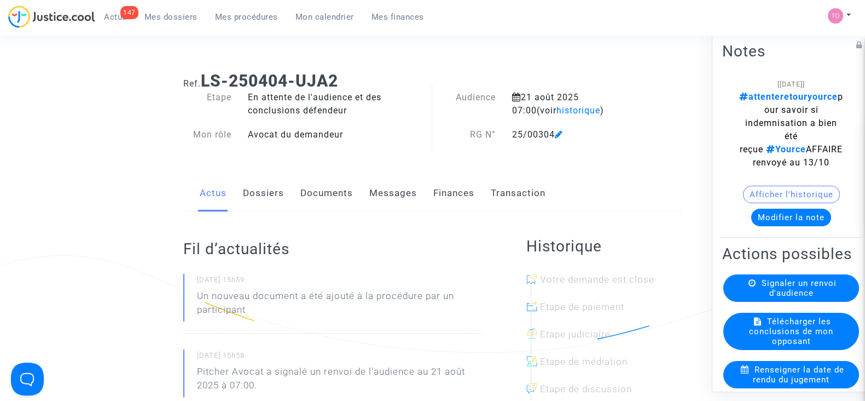
click at [769, 212] on button "Modifier la note" at bounding box center [791, 218] width 80 height 18
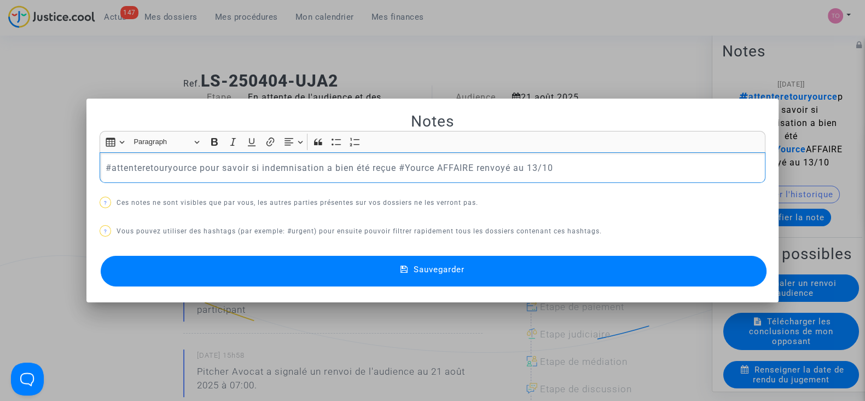
drag, startPoint x: 569, startPoint y: 162, endPoint x: 79, endPoint y: 160, distance: 490.4
click at [79, 160] on div "Notes Rich Text Editor Insert table Insert table Heading Paragraph Paragraph He…" at bounding box center [432, 200] width 865 height 401
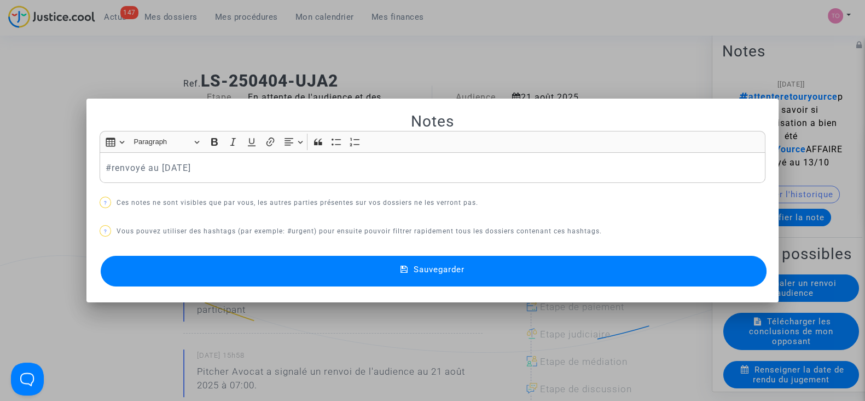
click at [264, 269] on button "Sauvegarder" at bounding box center [434, 271] width 666 height 31
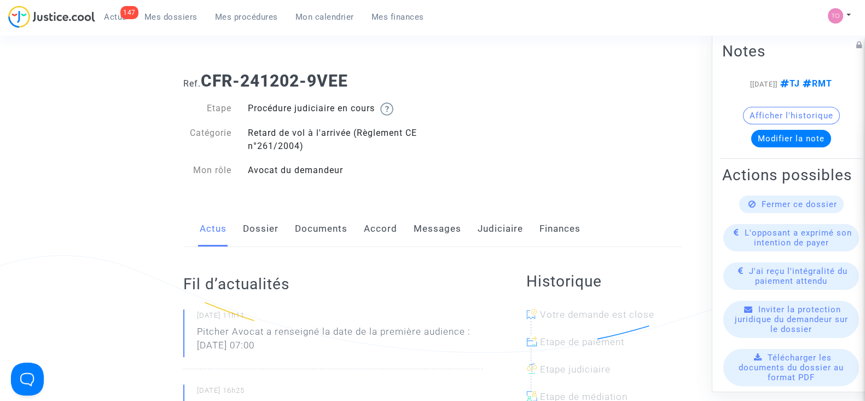
click at [389, 228] on link "Accord" at bounding box center [380, 229] width 33 height 36
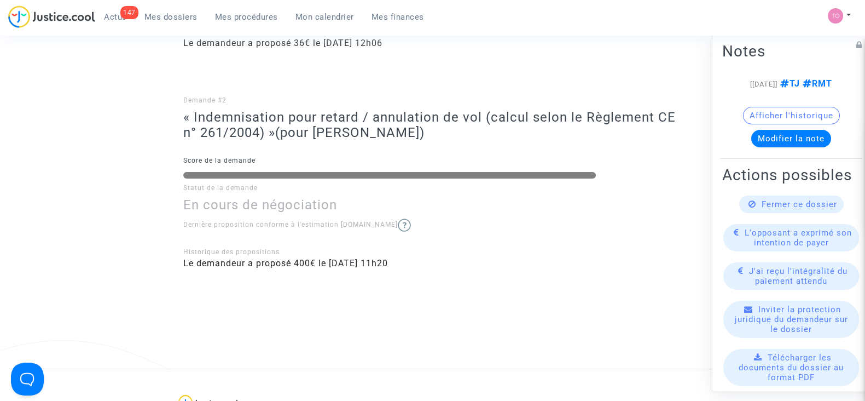
scroll to position [429, 0]
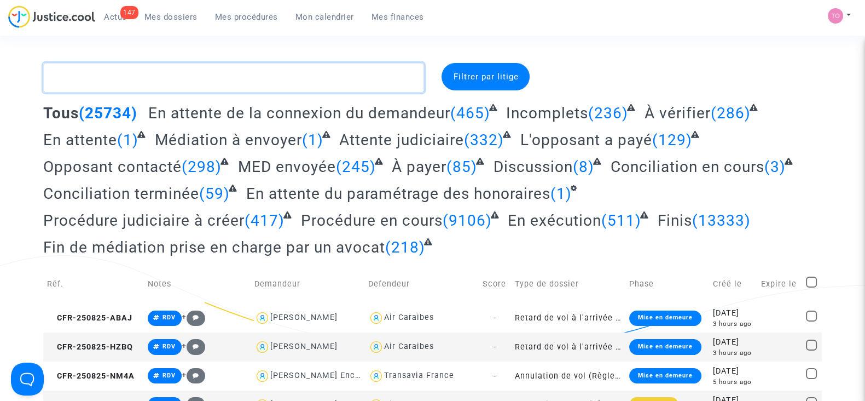
click at [109, 74] on textarea at bounding box center [233, 78] width 381 height 30
paste textarea "CFR-240924-UFTP"
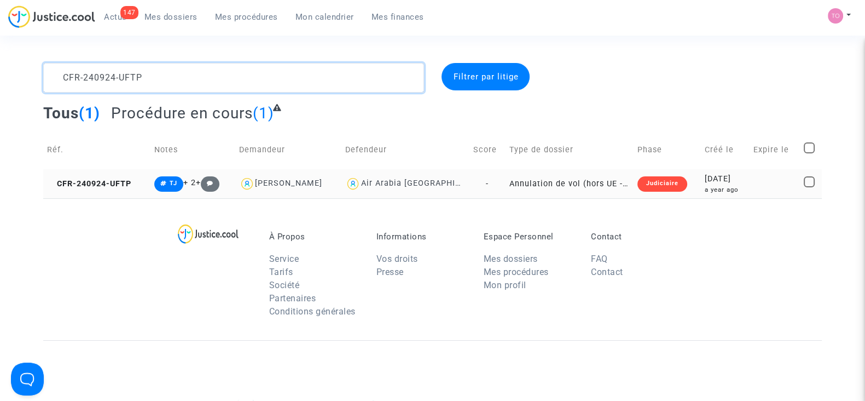
type textarea "CFR-240924-UFTP"
click at [712, 172] on td "2024-09-24 a year ago" at bounding box center [725, 183] width 49 height 29
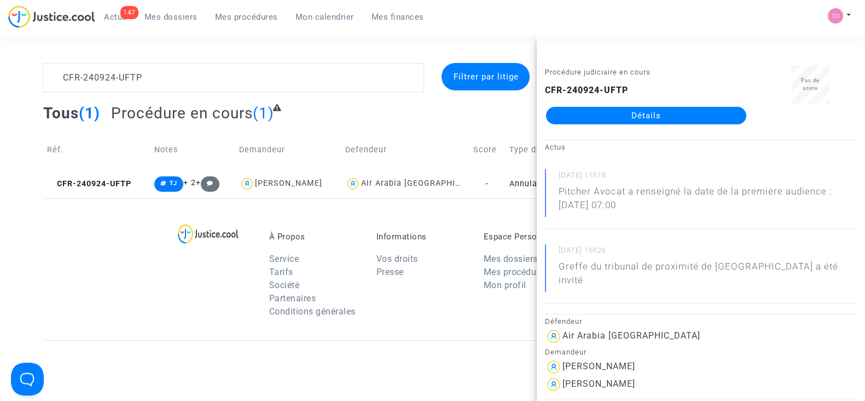
click at [662, 109] on link "Détails" at bounding box center [646, 116] width 200 height 18
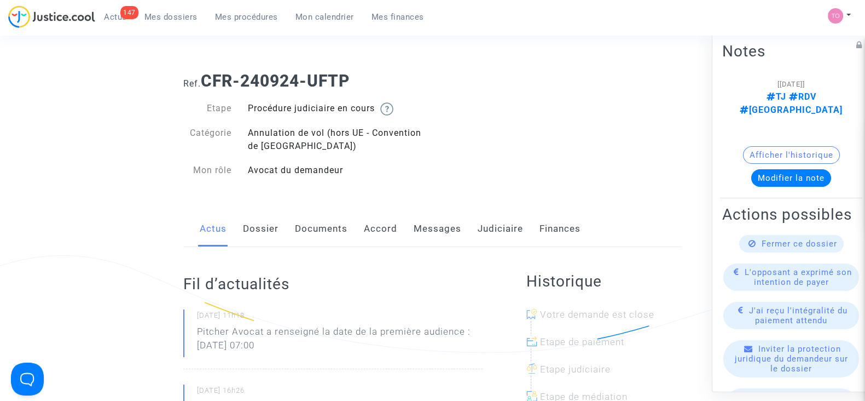
click at [484, 224] on link "Judiciaire" at bounding box center [500, 229] width 45 height 36
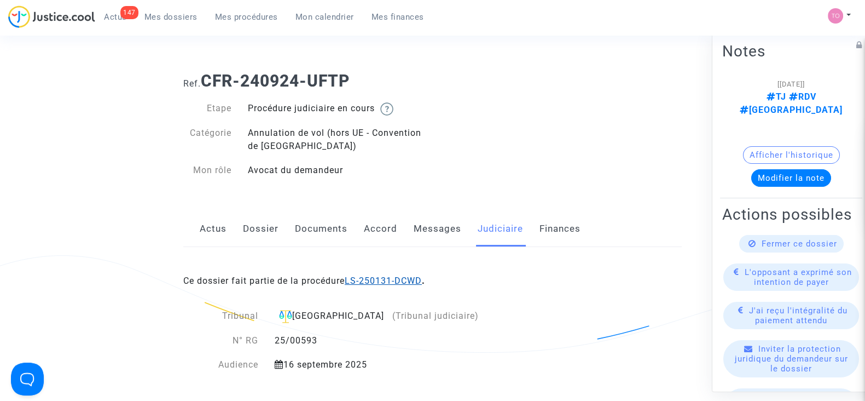
click at [379, 275] on link "LS-250131-DCWD" at bounding box center [383, 280] width 77 height 10
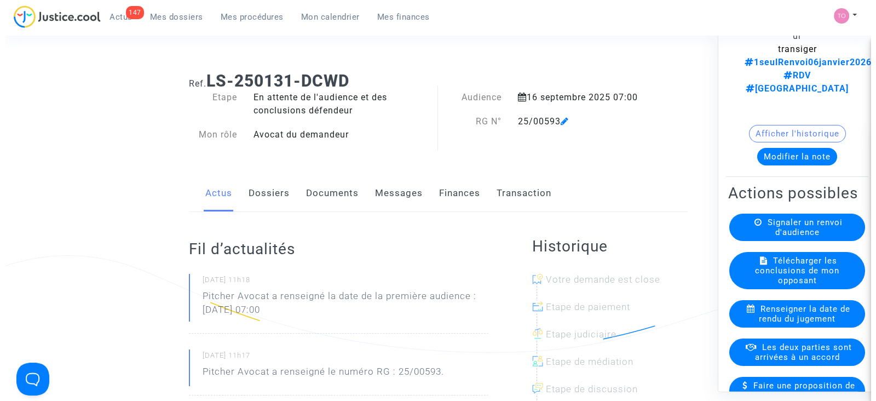
scroll to position [108, 0]
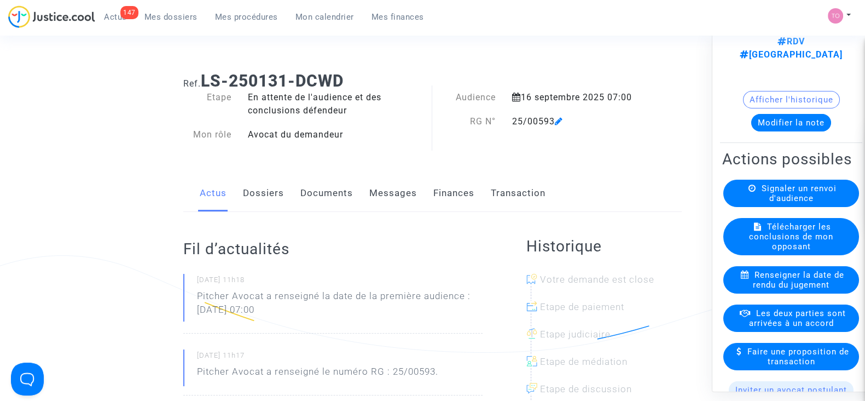
click at [767, 308] on span "Les deux parties sont arrivées à un accord" at bounding box center [797, 318] width 97 height 20
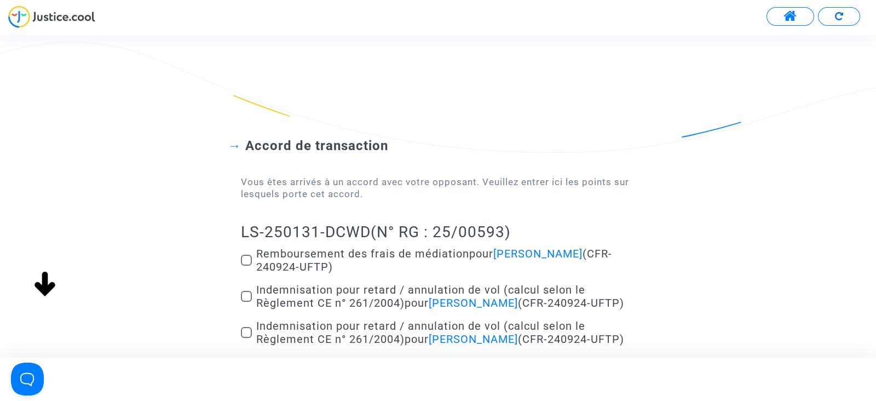
scroll to position [79, 0]
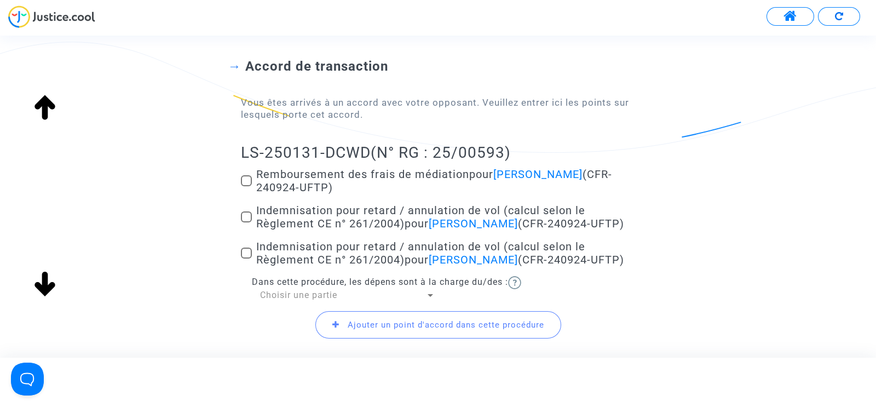
click at [246, 179] on span at bounding box center [246, 180] width 11 height 11
click at [246, 186] on input "Remboursement des frais de médiation pour Abdesselam Nesfane (CFR-240924-UFTP)" at bounding box center [246, 186] width 1 height 1
checkbox input "true"
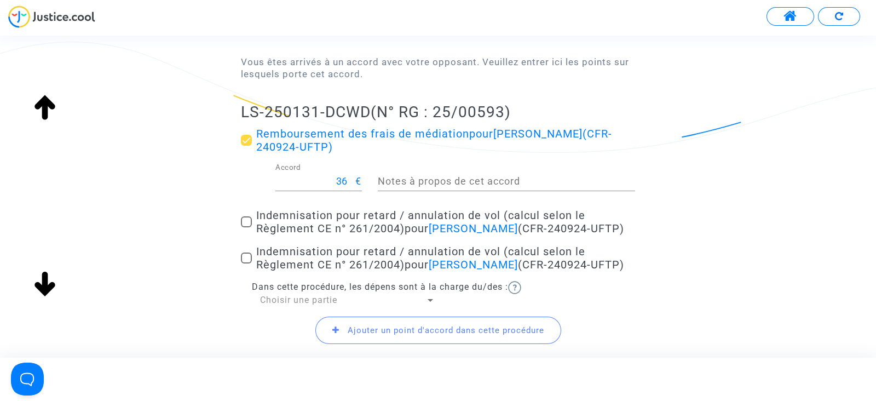
scroll to position [121, 0]
click at [245, 226] on span at bounding box center [246, 220] width 11 height 11
click at [246, 226] on input "Indemnisation pour retard / annulation de vol (calcul selon le Règlement CE n° …" at bounding box center [246, 226] width 1 height 1
checkbox input "true"
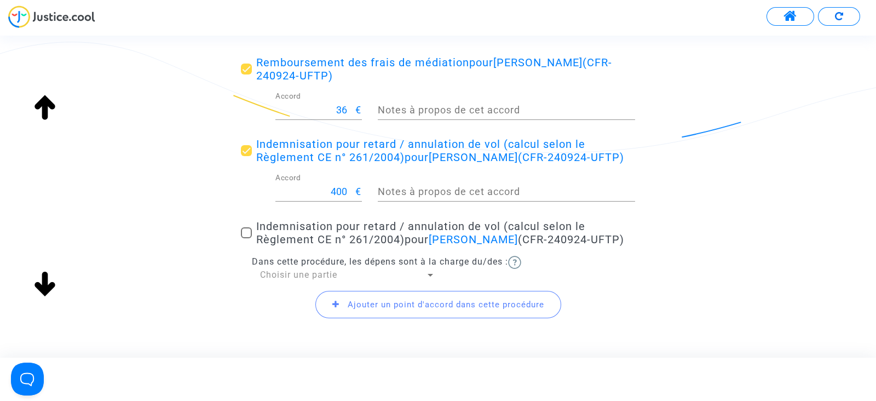
scroll to position [200, 0]
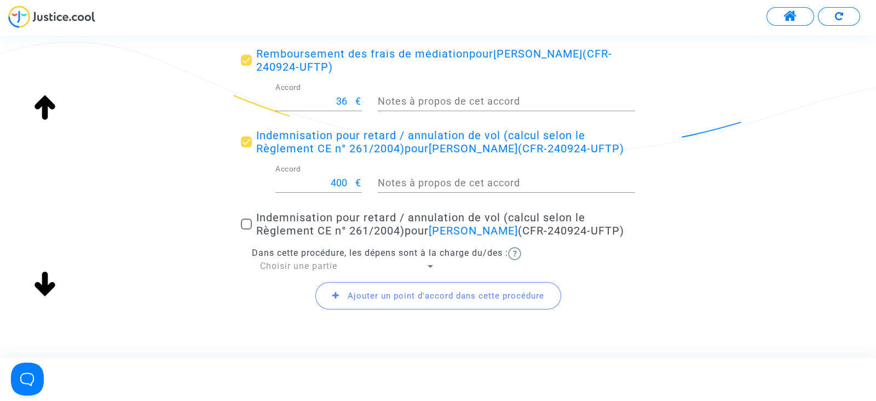
click at [244, 229] on span at bounding box center [246, 223] width 11 height 11
click at [246, 230] on input "Indemnisation pour retard / annulation de vol (calcul selon le Règlement CE n° …" at bounding box center [246, 229] width 1 height 1
checkbox input "true"
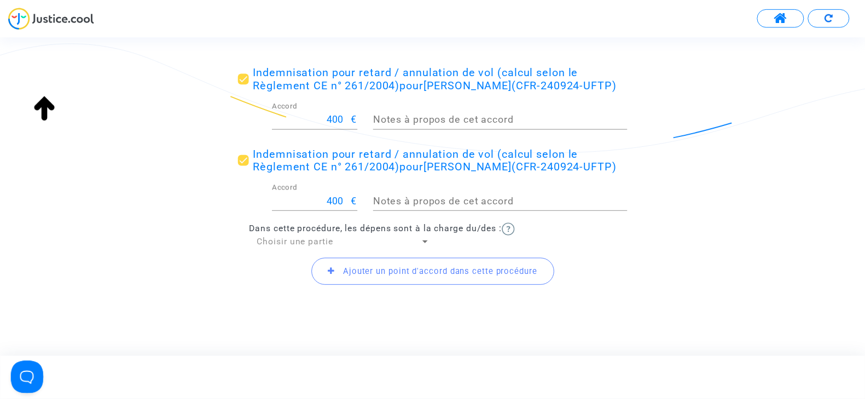
scroll to position [265, 0]
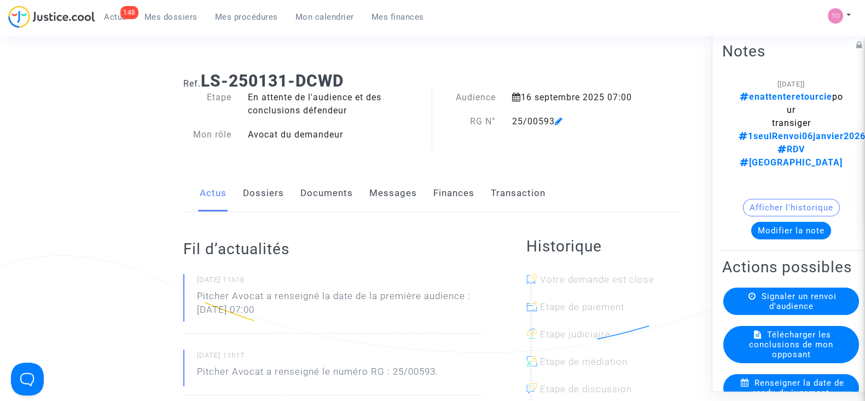
click at [638, 158] on div "Ref. LS-250131-DCWD Etape En attente de l'audience et des conclusions défendeur…" at bounding box center [432, 376] width 515 height 626
click at [772, 222] on button "Modifier la note" at bounding box center [791, 231] width 80 height 18
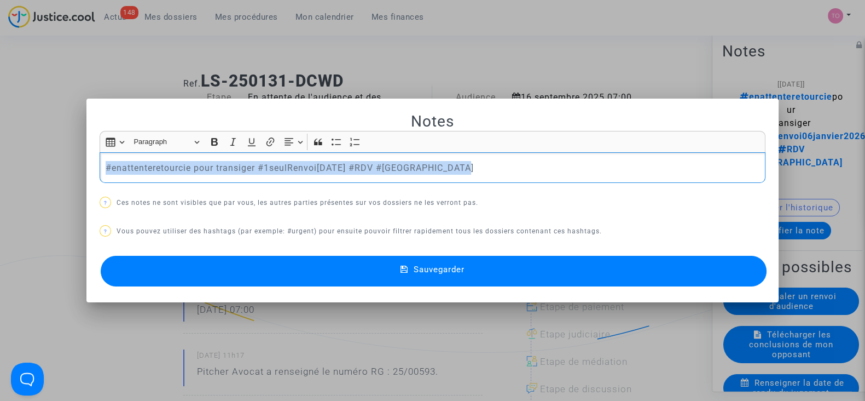
drag, startPoint x: 481, startPoint y: 170, endPoint x: 60, endPoint y: 154, distance: 420.6
click at [60, 154] on div "Notes Rich Text Editor Insert table Insert table Heading Paragraph Paragraph He…" at bounding box center [432, 200] width 865 height 401
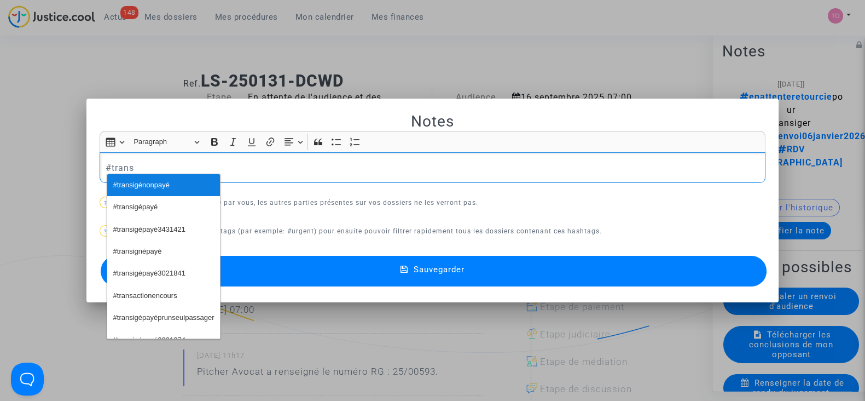
click at [122, 182] on span "#transigénonpayé" at bounding box center [141, 185] width 56 height 16
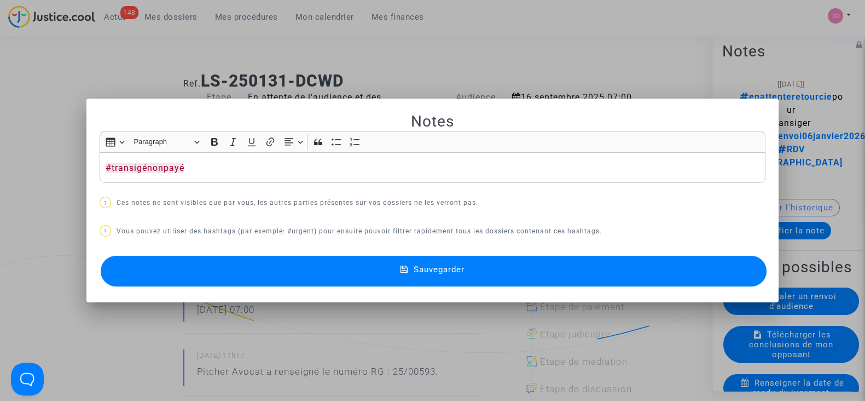
click at [717, 144] on div "Insert table Insert table Heading Paragraph Paragraph Heading 1 Heading 2 Headi…" at bounding box center [432, 141] width 661 height 21
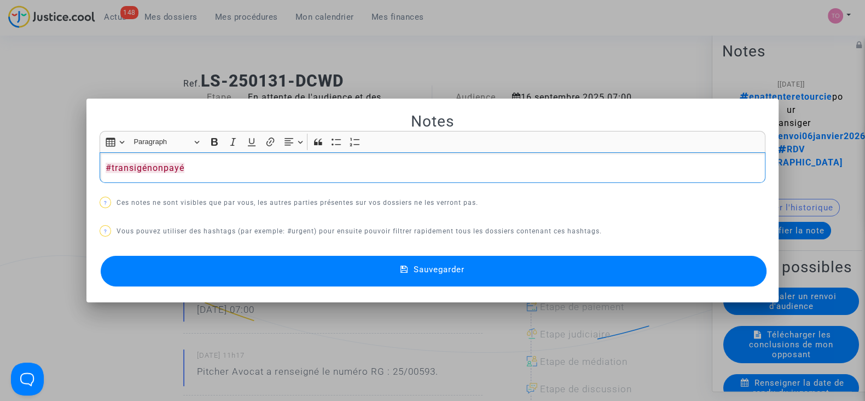
click at [667, 162] on p "#transigénonpayé" at bounding box center [433, 168] width 655 height 14
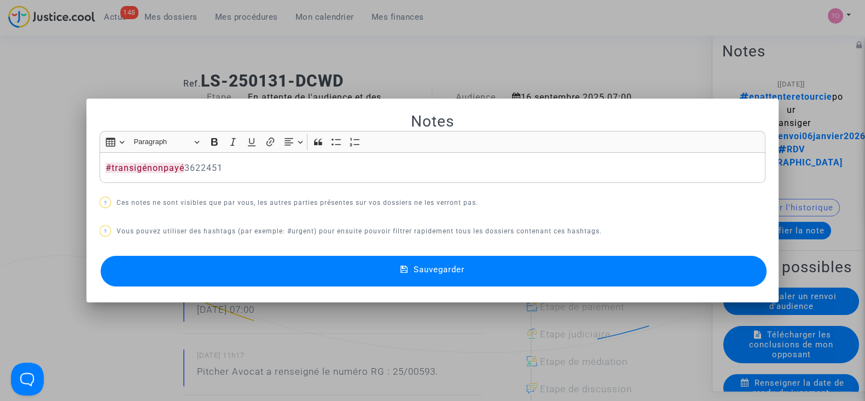
click at [454, 268] on span "Sauvegarder" at bounding box center [439, 269] width 51 height 10
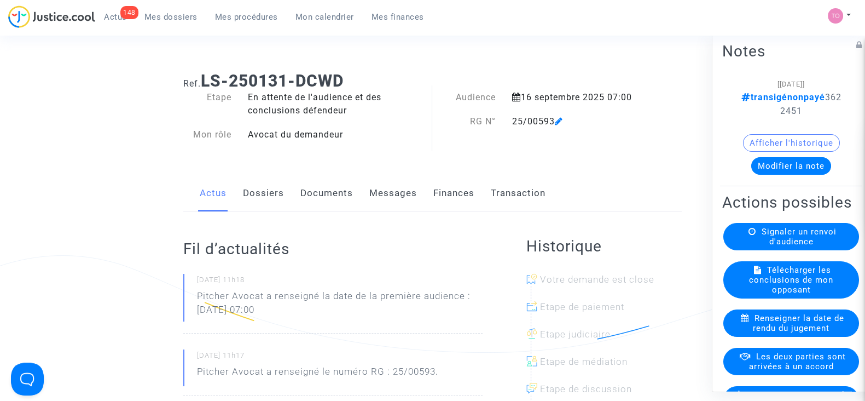
click at [283, 189] on link "Dossiers" at bounding box center [263, 193] width 41 height 36
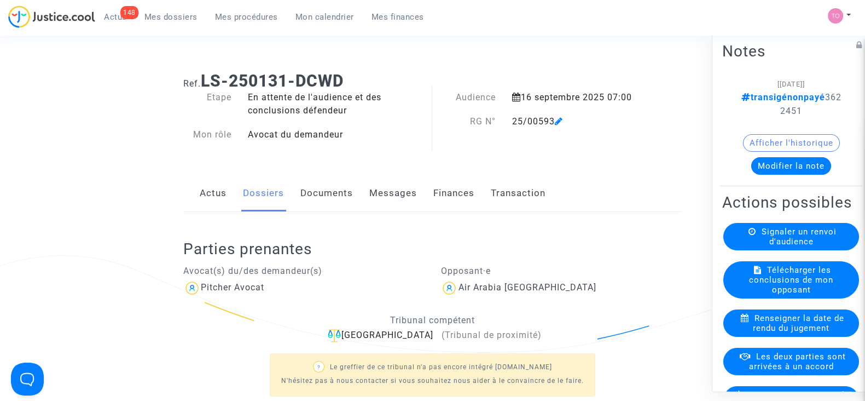
click at [776, 371] on span "Les deux parties sont arrivées à un accord" at bounding box center [797, 361] width 97 height 20
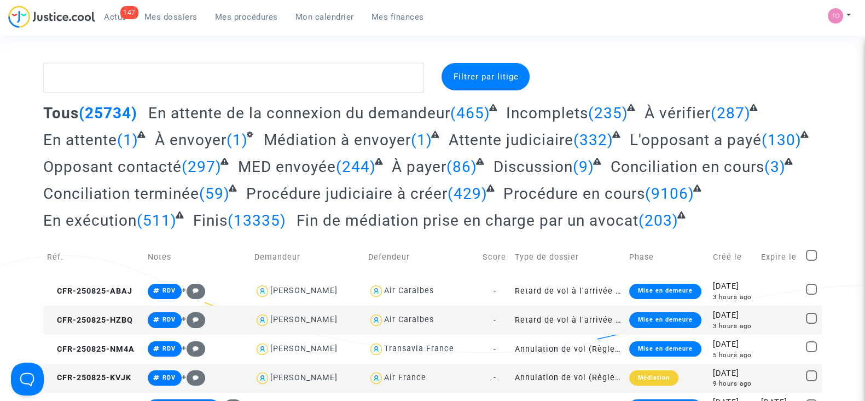
scroll to position [22, 0]
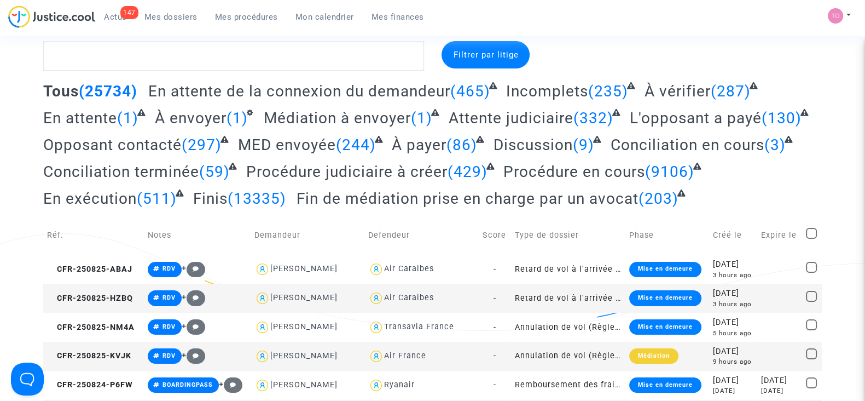
click at [324, 224] on td "Demandeur" at bounding box center [308, 235] width 114 height 39
click at [137, 65] on textarea at bounding box center [233, 56] width 381 height 30
paste textarea "CFR-250130-8EW6"
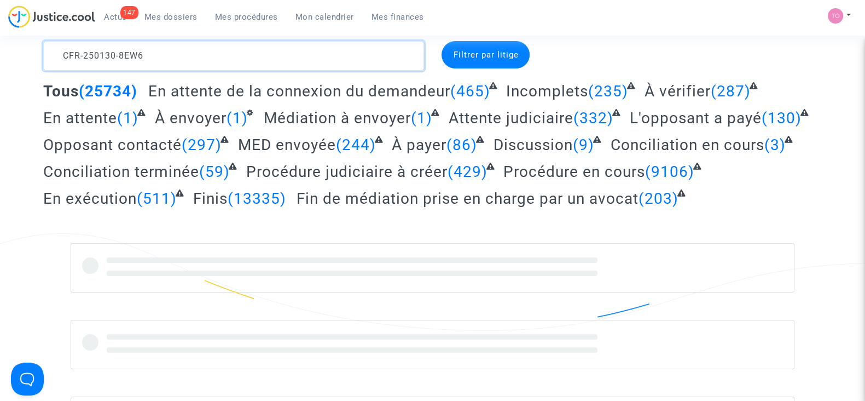
type textarea "CFR-250130-8EW6"
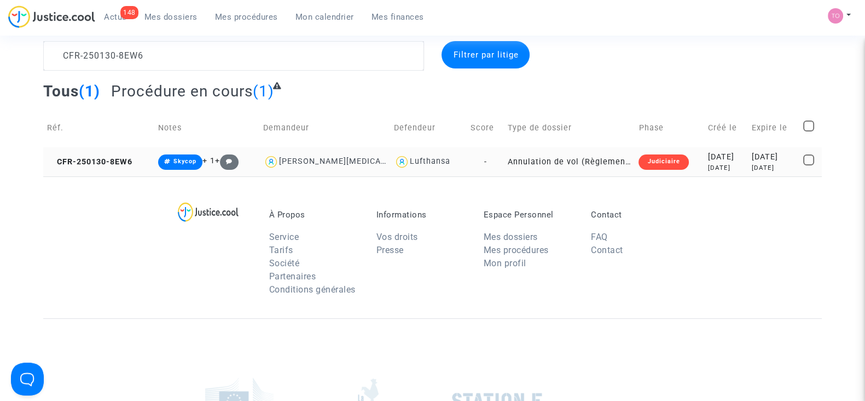
click at [752, 151] on div "2025-02-19" at bounding box center [774, 157] width 44 height 12
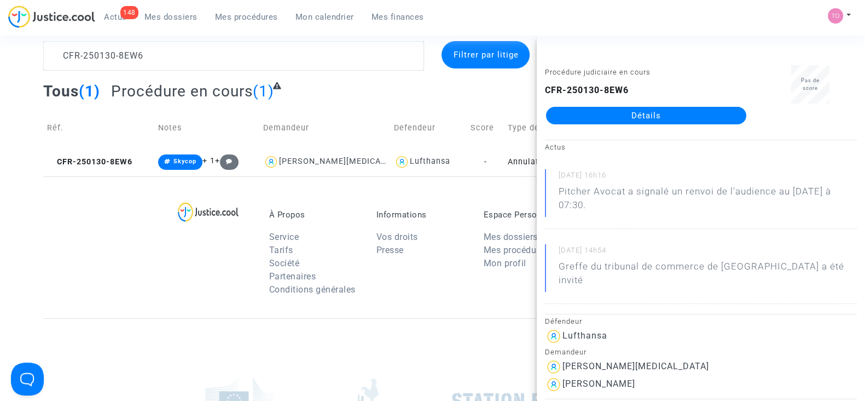
click at [667, 117] on link "Détails" at bounding box center [646, 116] width 200 height 18
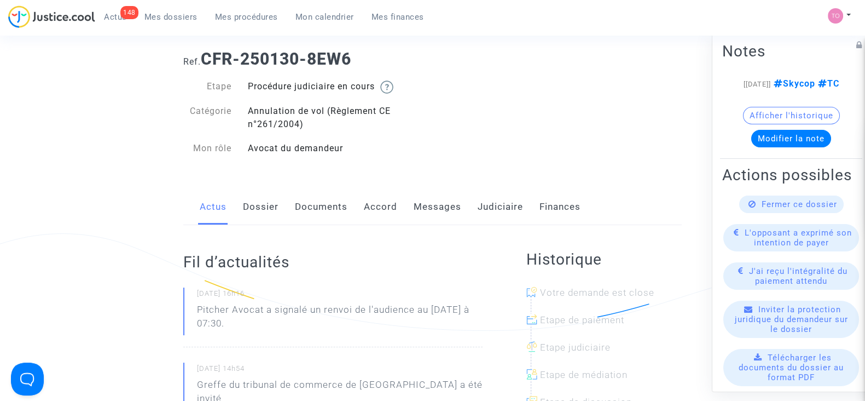
click at [377, 209] on link "Accord" at bounding box center [380, 207] width 33 height 36
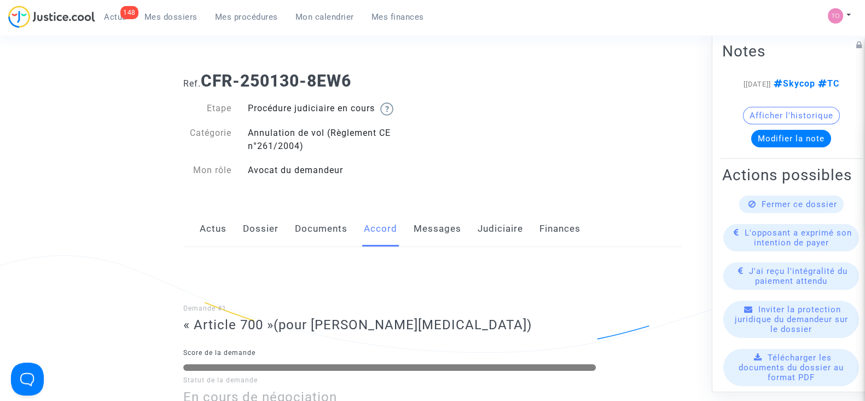
click at [499, 215] on link "Judiciaire" at bounding box center [500, 229] width 45 height 36
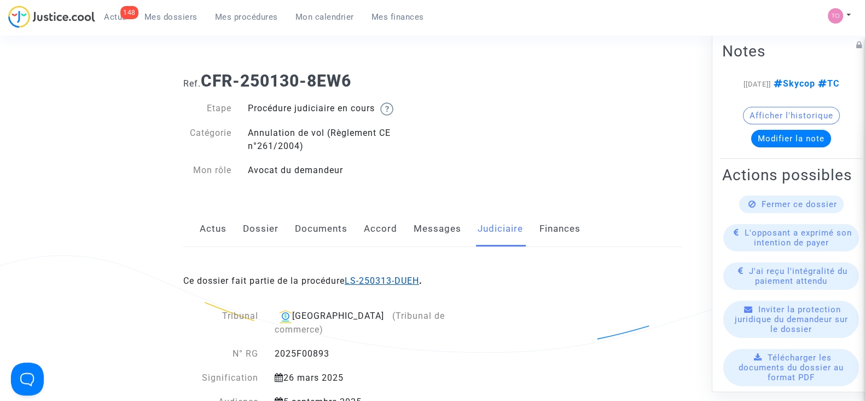
click at [388, 276] on link "LS-250313-DUEH" at bounding box center [382, 280] width 74 height 10
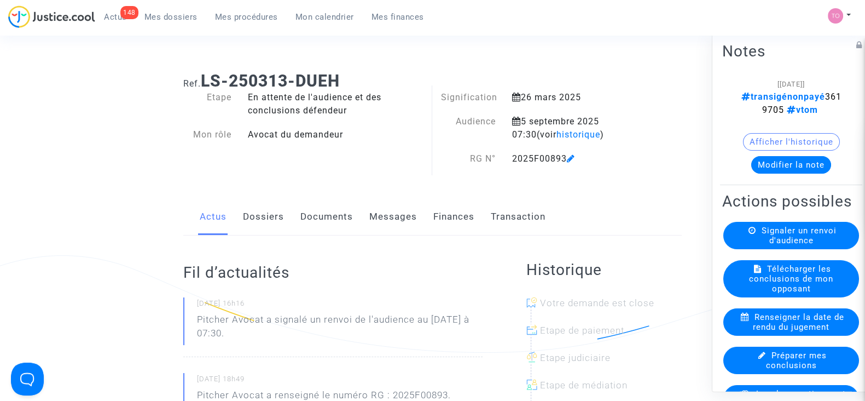
click at [259, 215] on link "Dossiers" at bounding box center [263, 217] width 41 height 36
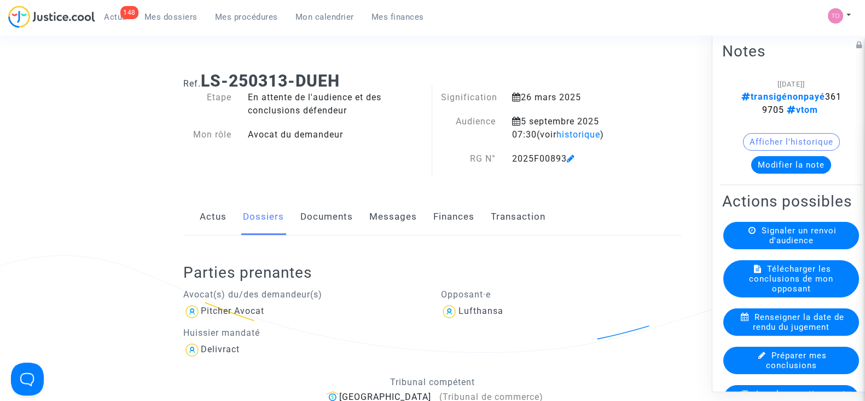
click at [448, 220] on link "Finances" at bounding box center [453, 217] width 41 height 36
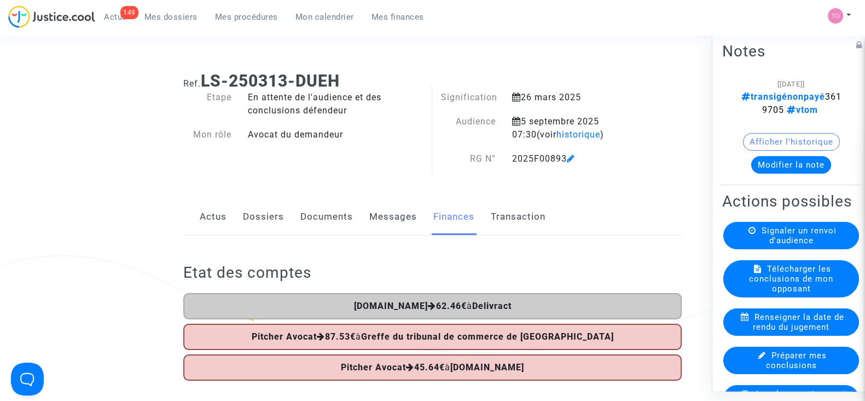
click at [783, 172] on button "Modifier la note" at bounding box center [791, 165] width 80 height 18
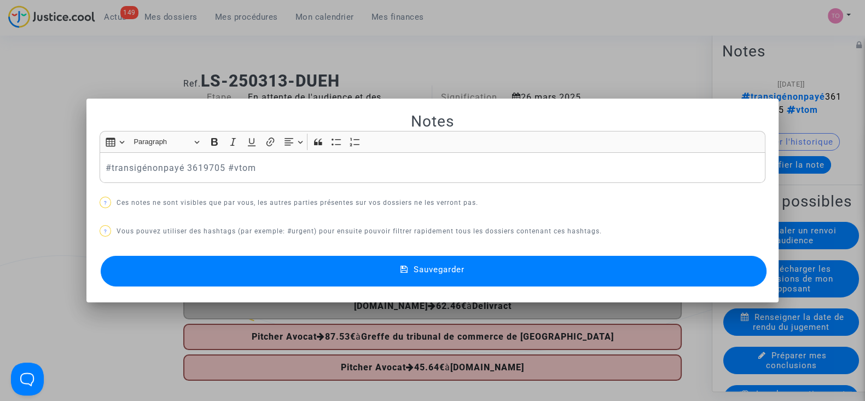
click at [195, 161] on p "#transigénonpayé 3619705 #vtom" at bounding box center [433, 168] width 655 height 14
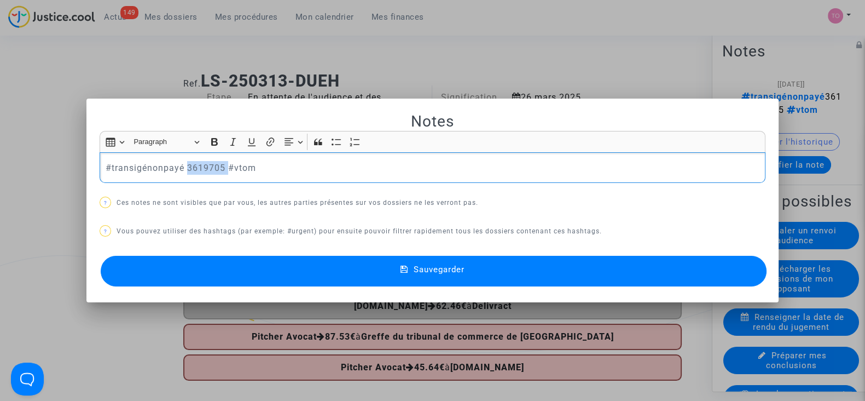
click at [195, 161] on p "#transigénonpayé 3619705 #vtom" at bounding box center [433, 168] width 655 height 14
click at [232, 168] on p "#transigénonpayé 3622448 #vtom" at bounding box center [433, 168] width 655 height 14
click at [276, 276] on button "Sauvegarder" at bounding box center [434, 271] width 666 height 31
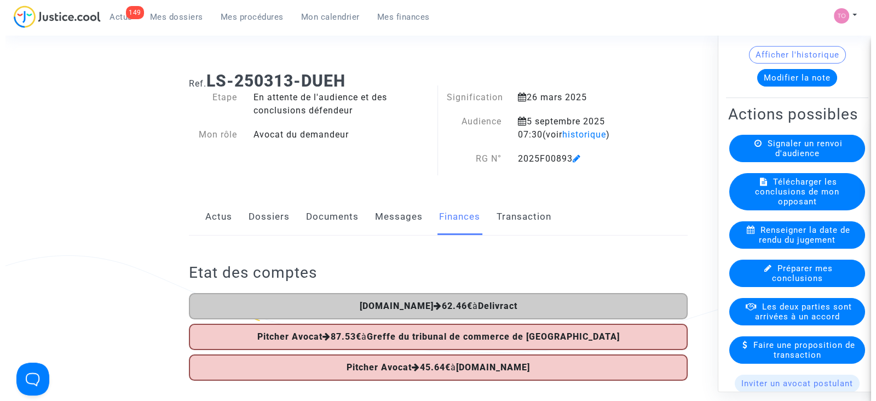
scroll to position [89, 0]
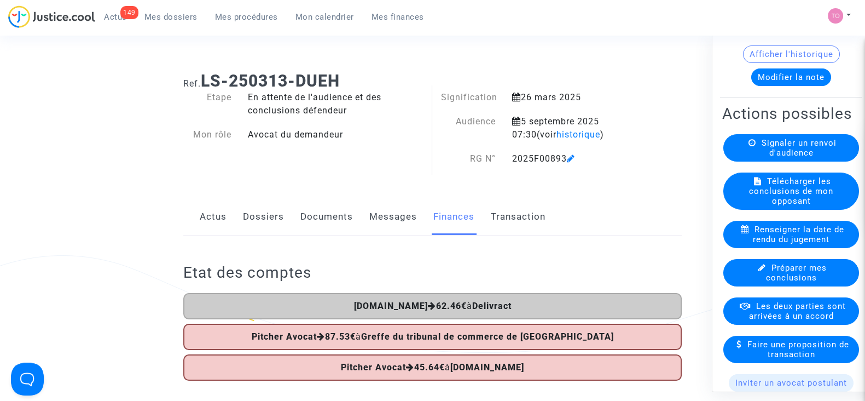
click at [770, 321] on span "Les deux parties sont arrivées à un accord" at bounding box center [797, 311] width 97 height 20
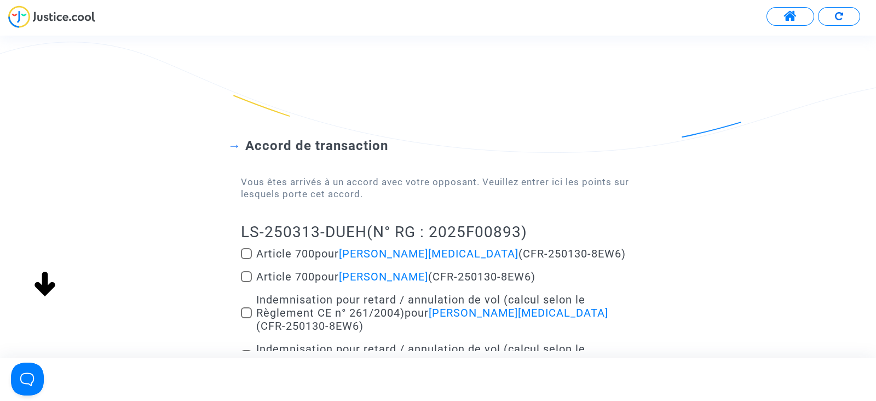
click at [236, 253] on div "Accord de transaction Vous êtes arrivés à un accord avec votre opposant. Veuill…" at bounding box center [438, 283] width 876 height 379
click at [251, 251] on span at bounding box center [246, 253] width 11 height 11
click at [246, 259] on input "Article 700 pour Mia Holler (CFR-250130-8EW6)" at bounding box center [246, 259] width 1 height 1
checkbox input "true"
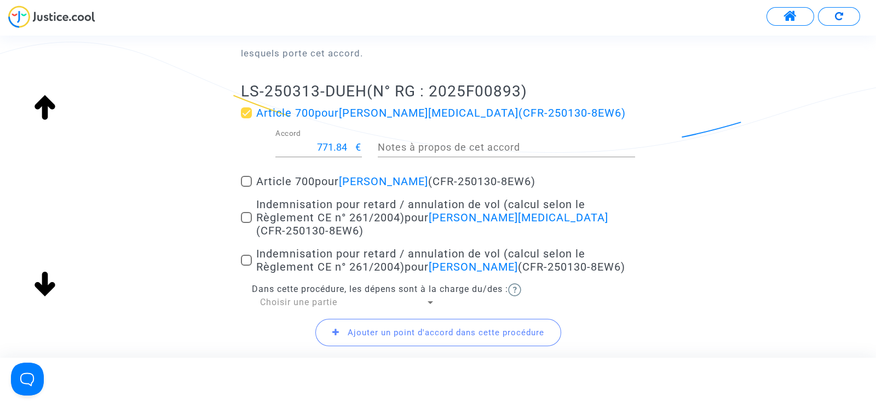
scroll to position [157, 0]
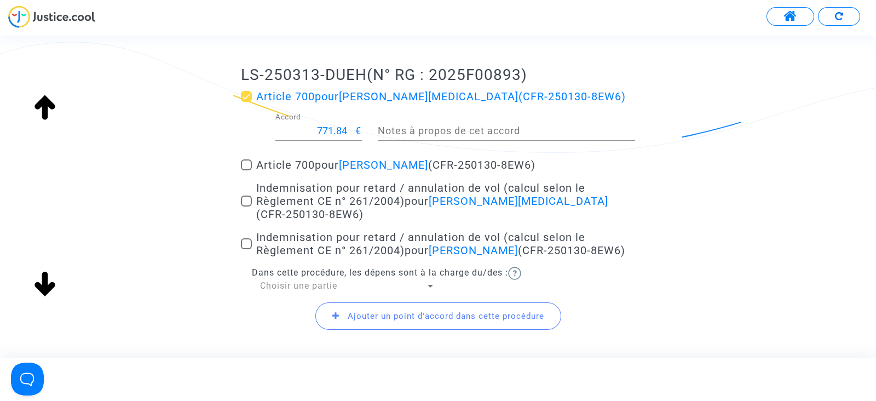
click at [339, 131] on input "771.84" at bounding box center [315, 130] width 80 height 11
type input "200"
click at [253, 188] on label "Indemnisation pour retard / annulation de vol (calcul selon le Règlement CE n° …" at bounding box center [438, 200] width 394 height 39
click at [246, 206] on input "Indemnisation pour retard / annulation de vol (calcul selon le Règlement CE n° …" at bounding box center [246, 206] width 1 height 1
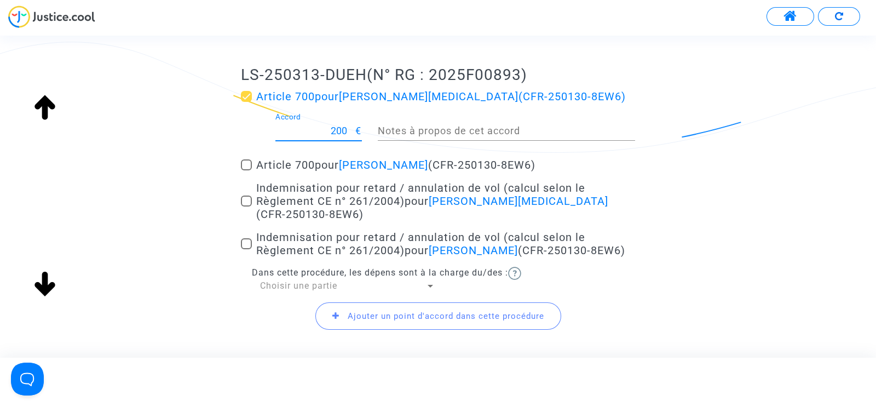
checkbox input "true"
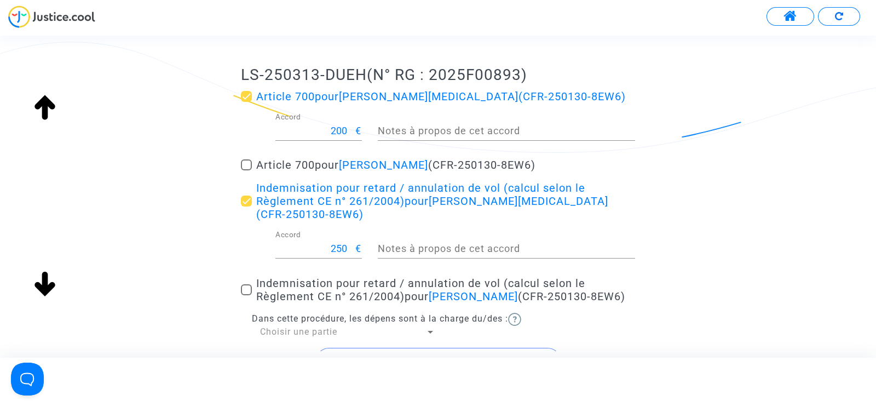
click at [241, 284] on span at bounding box center [246, 289] width 11 height 11
click at [246, 295] on input "Indemnisation pour retard / annulation de vol (calcul selon le Règlement CE n° …" at bounding box center [246, 295] width 1 height 1
checkbox input "true"
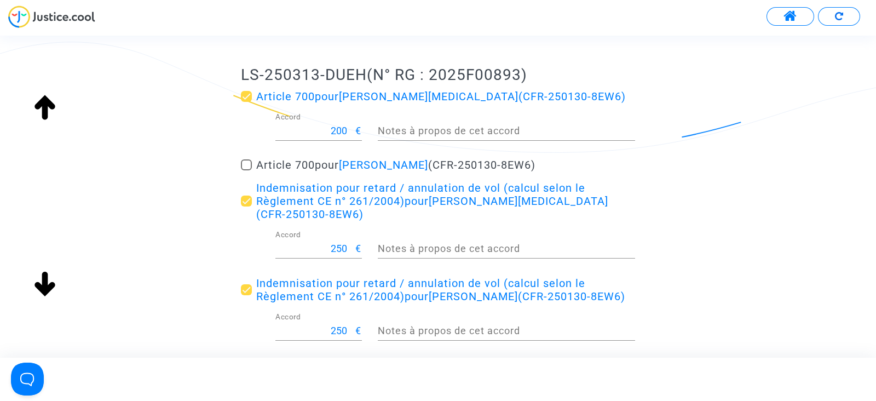
scroll to position [288, 0]
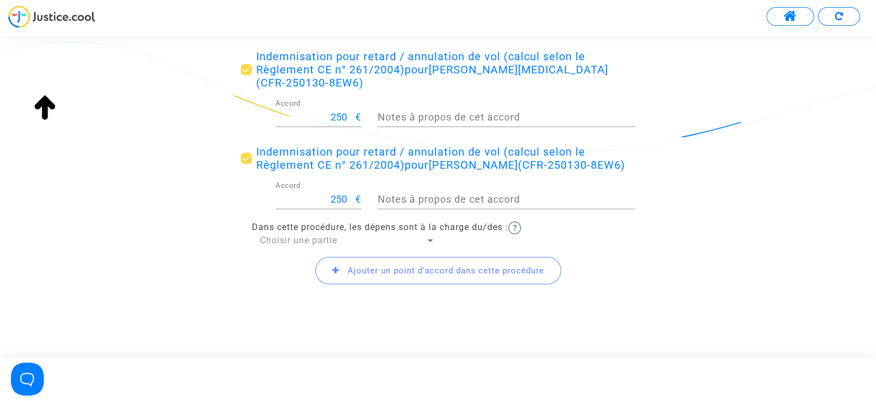
click at [285, 239] on span "Choisir une partie" at bounding box center [298, 240] width 77 height 10
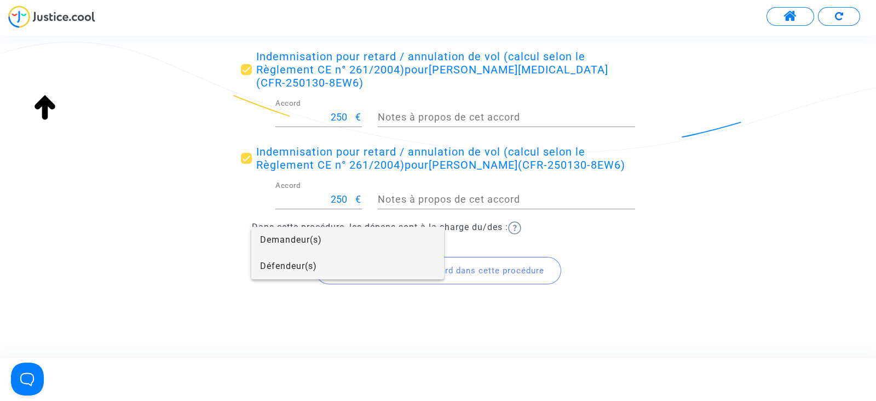
click at [283, 267] on span "Défendeur(s)" at bounding box center [347, 266] width 175 height 26
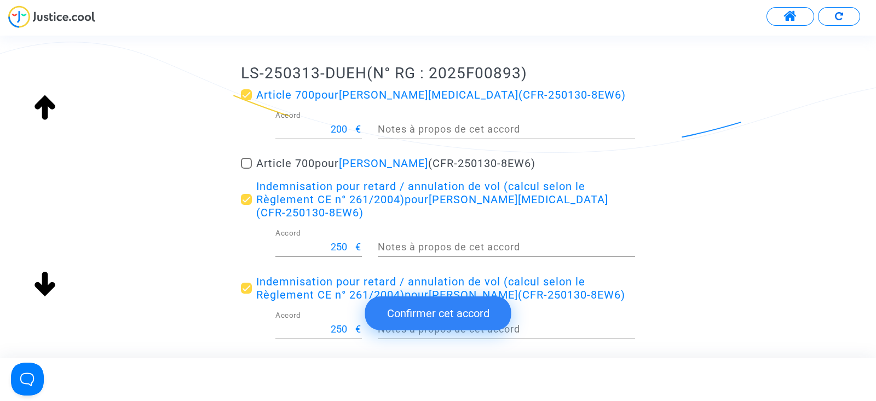
scroll to position [308, 0]
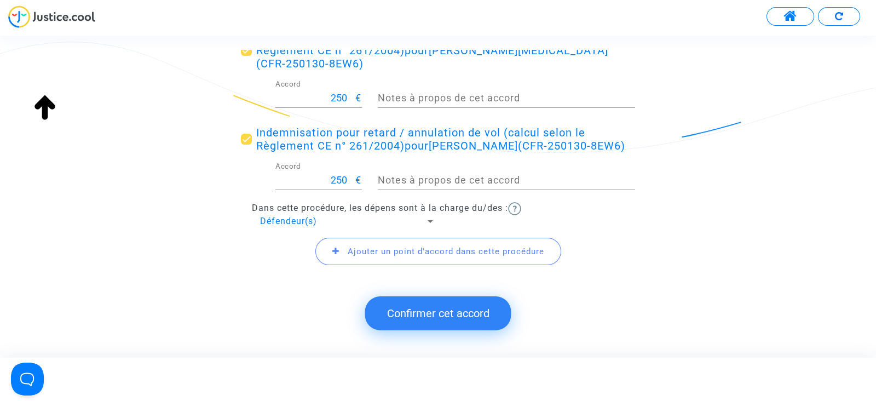
click at [401, 317] on button "Confirmer cet accord" at bounding box center [438, 313] width 146 height 34
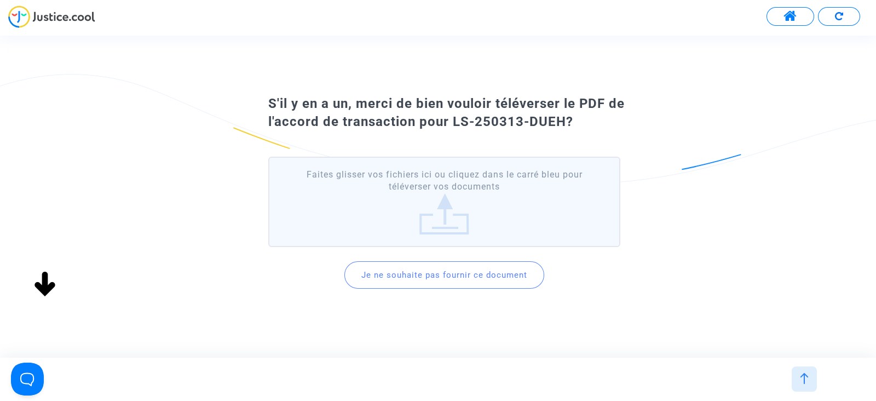
click at [439, 269] on button "Je ne souhaite pas fournir ce document" at bounding box center [444, 274] width 200 height 27
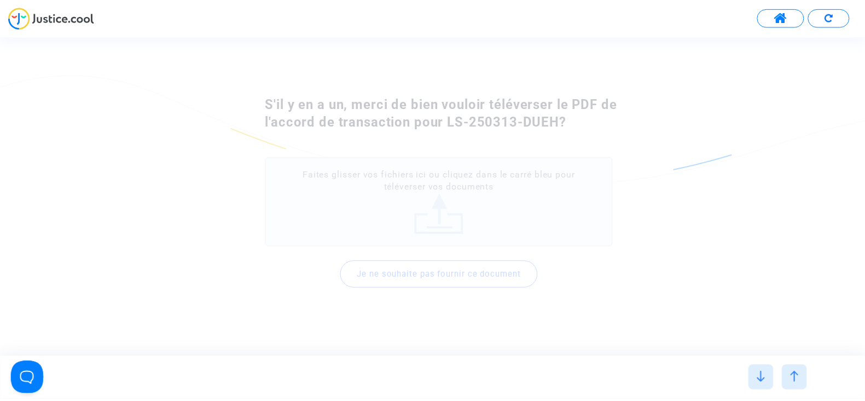
scroll to position [0, 0]
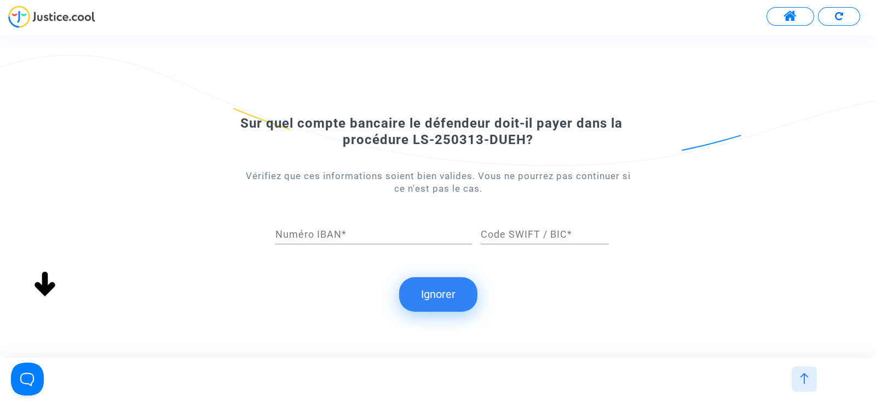
click at [430, 289] on button "Ignorer" at bounding box center [438, 294] width 78 height 34
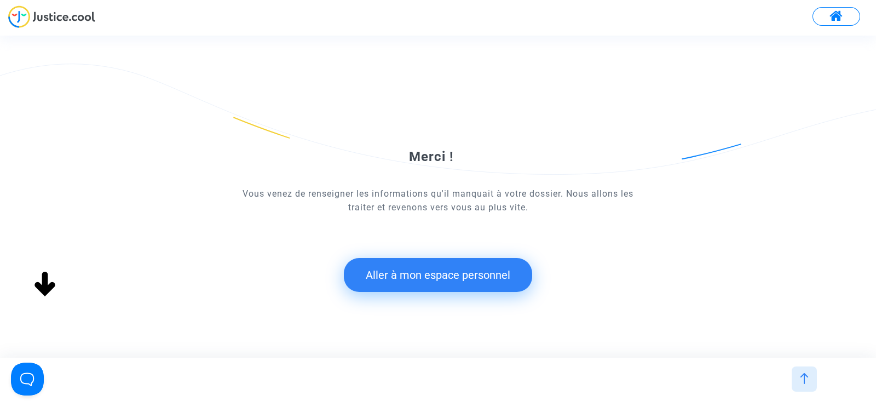
click at [430, 268] on button "Aller à mon espace personnel" at bounding box center [438, 275] width 188 height 34
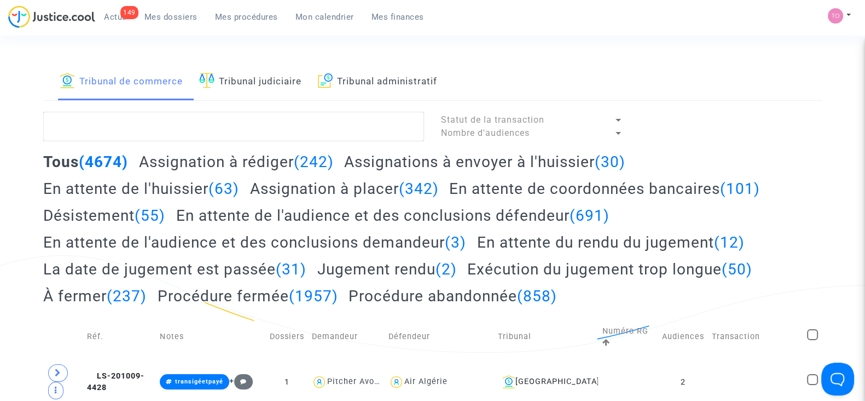
click at [157, 25] on link "Mes dossiers" at bounding box center [171, 17] width 71 height 16
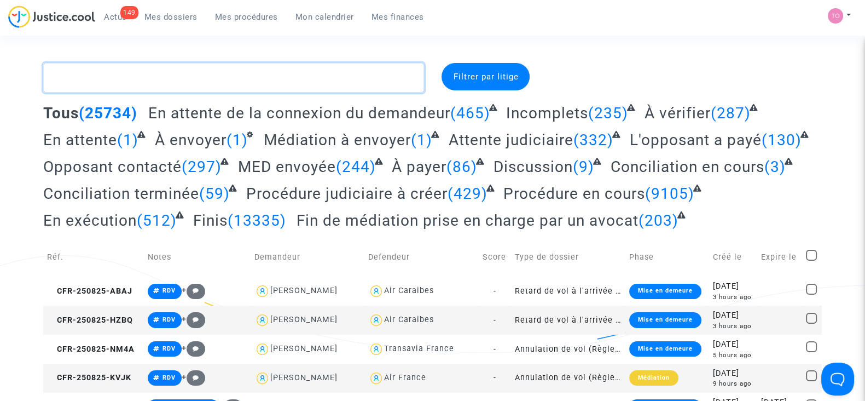
click at [85, 77] on textarea at bounding box center [233, 78] width 381 height 30
paste textarea "CFR-240906-A78H"
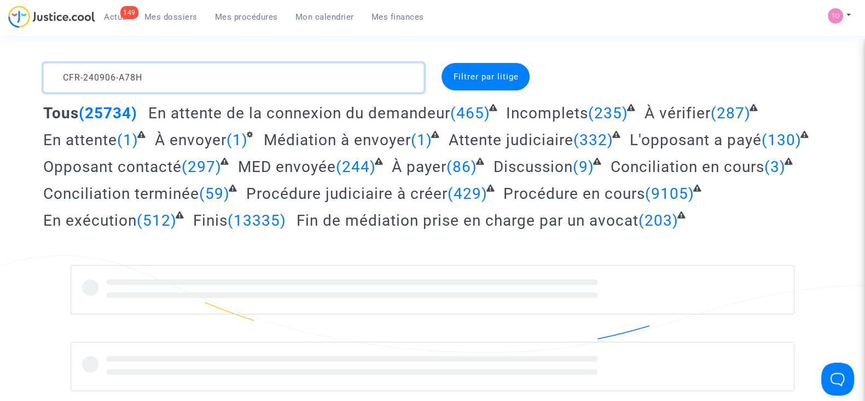
type textarea "CFR-240906-A78H"
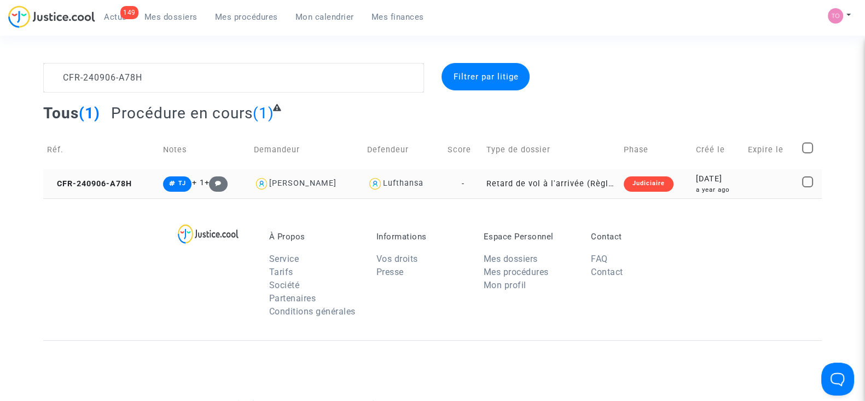
click at [706, 192] on div "a year ago" at bounding box center [718, 189] width 44 height 9
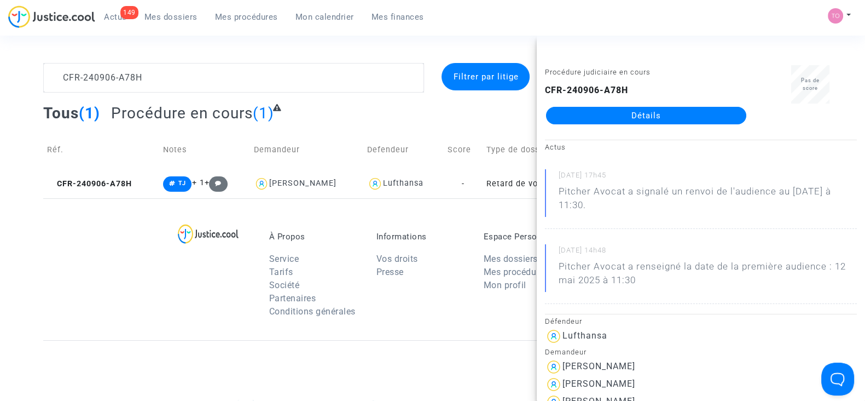
click at [664, 114] on link "Détails" at bounding box center [646, 116] width 200 height 18
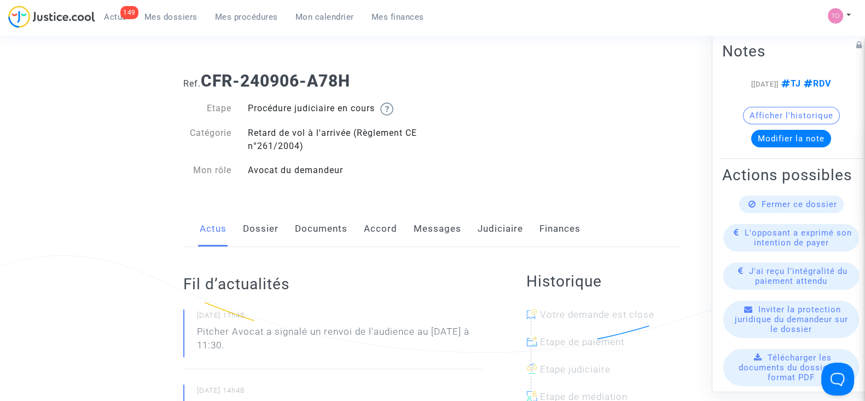
click at [375, 232] on link "Accord" at bounding box center [380, 229] width 33 height 36
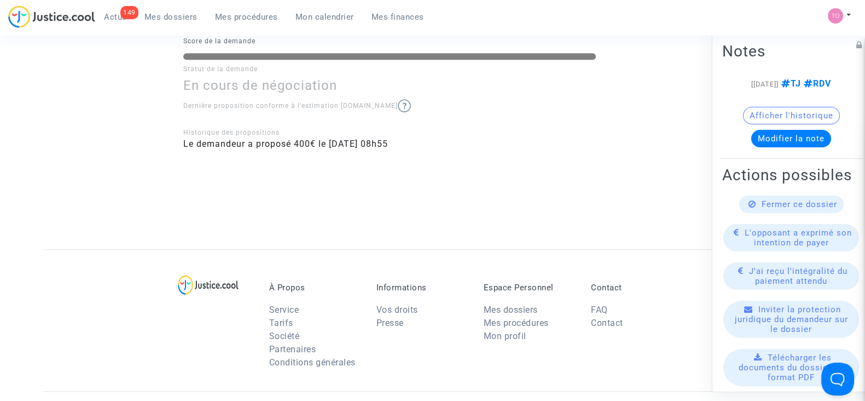
scroll to position [956, 0]
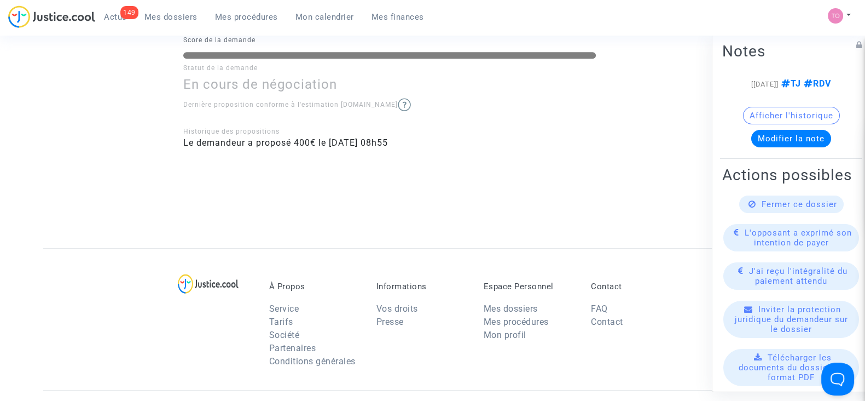
click at [479, 135] on div "Historique des propositions" at bounding box center [432, 131] width 499 height 10
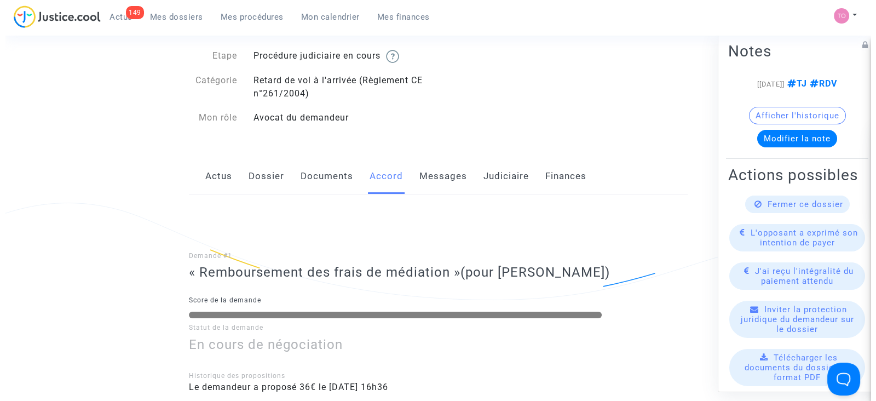
scroll to position [0, 0]
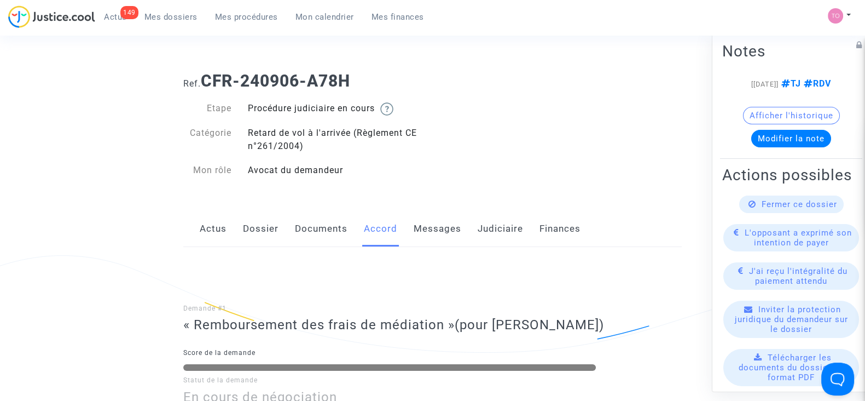
click at [498, 233] on link "Judiciaire" at bounding box center [500, 229] width 45 height 36
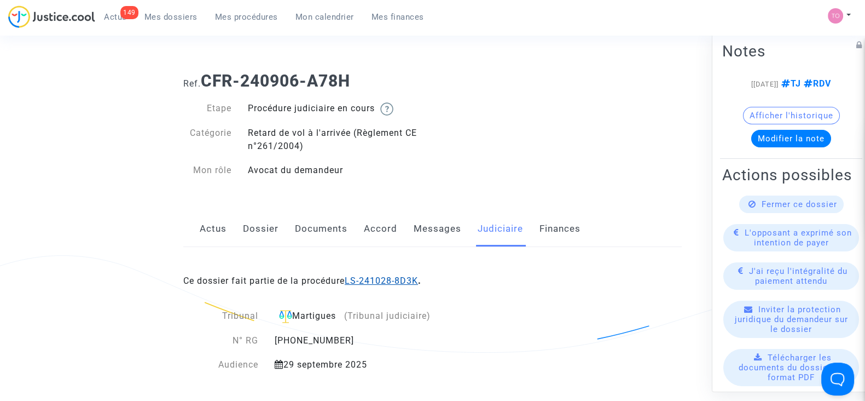
click at [410, 279] on link "LS-241028-8D3K" at bounding box center [381, 280] width 73 height 10
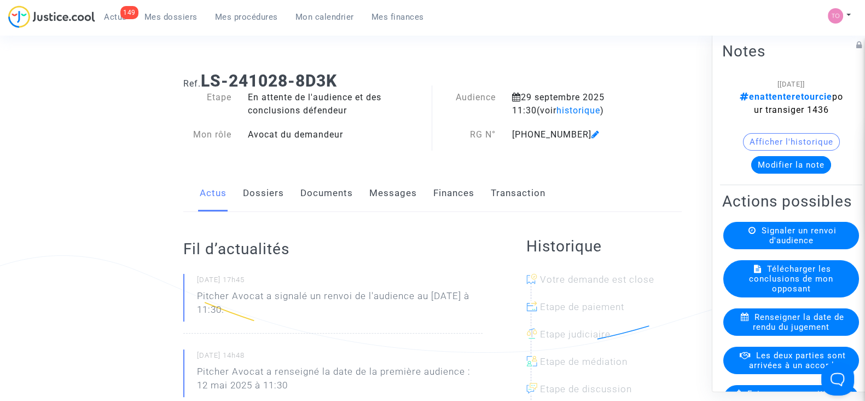
click at [779, 171] on button "Modifier la note" at bounding box center [791, 165] width 80 height 18
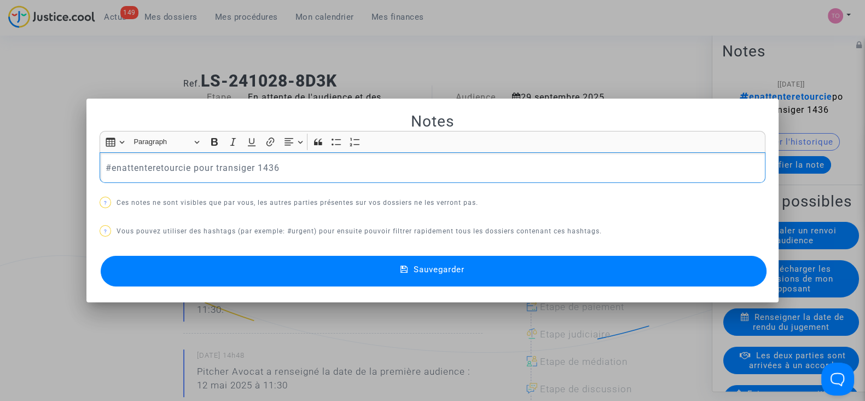
drag, startPoint x: 279, startPoint y: 172, endPoint x: 10, endPoint y: 157, distance: 269.1
click at [10, 157] on div "Notes Rich Text Editor Insert table Insert table Heading Paragraph Paragraph He…" at bounding box center [432, 200] width 865 height 401
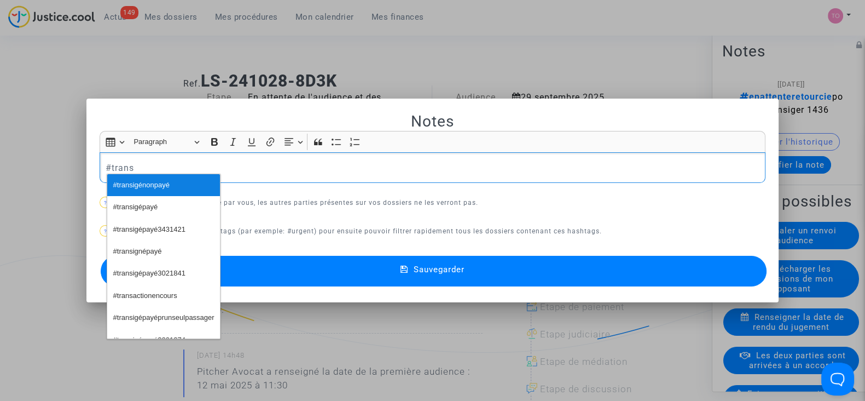
click at [130, 181] on span "#transigénonpayé" at bounding box center [141, 185] width 56 height 16
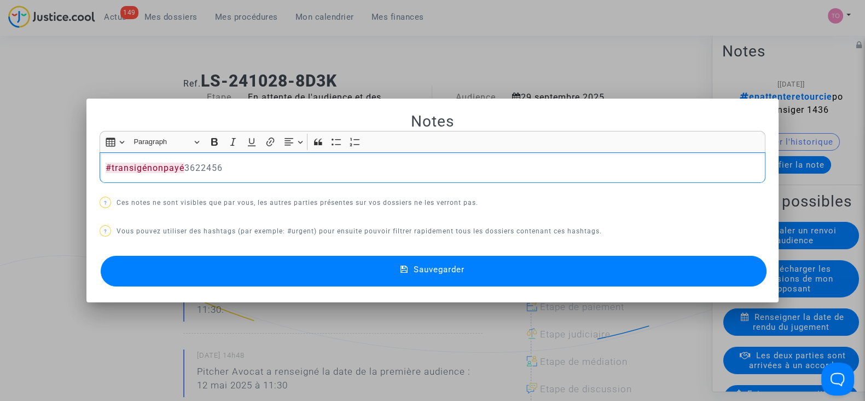
click at [402, 268] on icon at bounding box center [405, 270] width 8 height 10
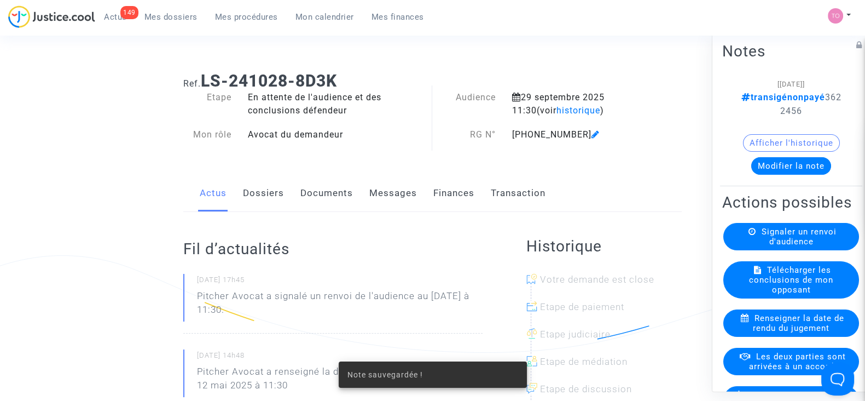
click at [760, 371] on span "Les deux parties sont arrivées à un accord" at bounding box center [797, 361] width 97 height 20
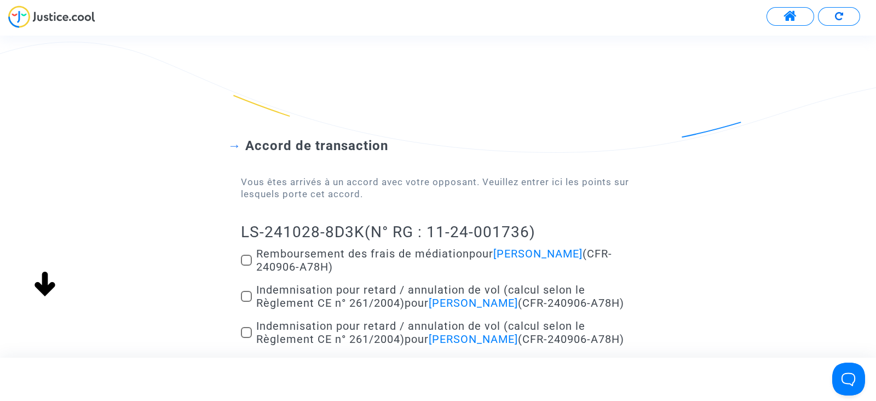
click at [244, 258] on span at bounding box center [246, 260] width 11 height 11
click at [246, 265] on input "Remboursement des frais de médiation pour Willian Wolff (CFR-240906-A78H)" at bounding box center [246, 265] width 1 height 1
checkbox input "true"
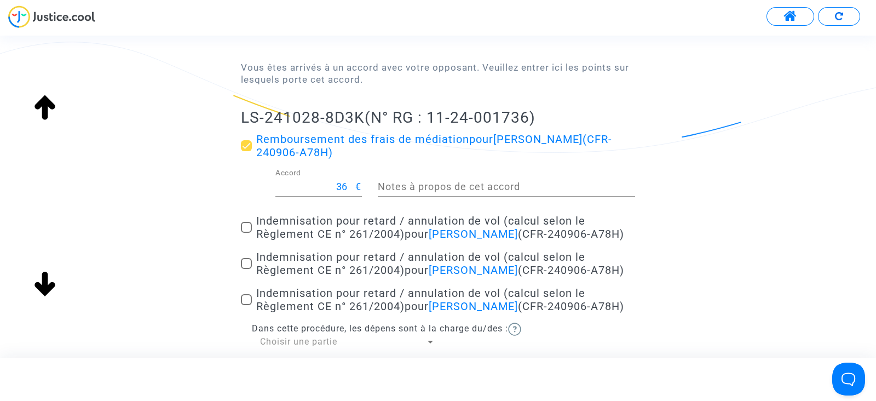
scroll to position [114, 0]
click at [244, 224] on span at bounding box center [246, 227] width 11 height 11
click at [246, 233] on input "Indemnisation pour retard / annulation de vol (calcul selon le Règlement CE n° …" at bounding box center [246, 233] width 1 height 1
checkbox input "true"
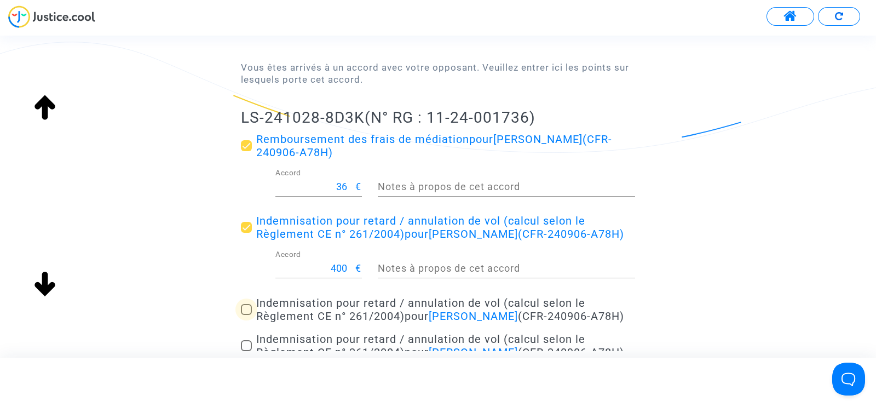
click at [246, 307] on span at bounding box center [246, 309] width 11 height 11
click at [246, 315] on input "Indemnisation pour retard / annulation de vol (calcul selon le Règlement CE n° …" at bounding box center [246, 315] width 1 height 1
checkbox input "true"
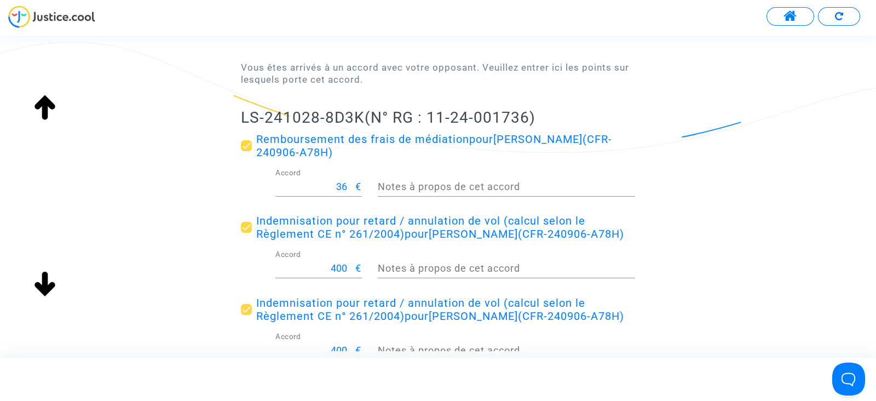
scroll to position [217, 0]
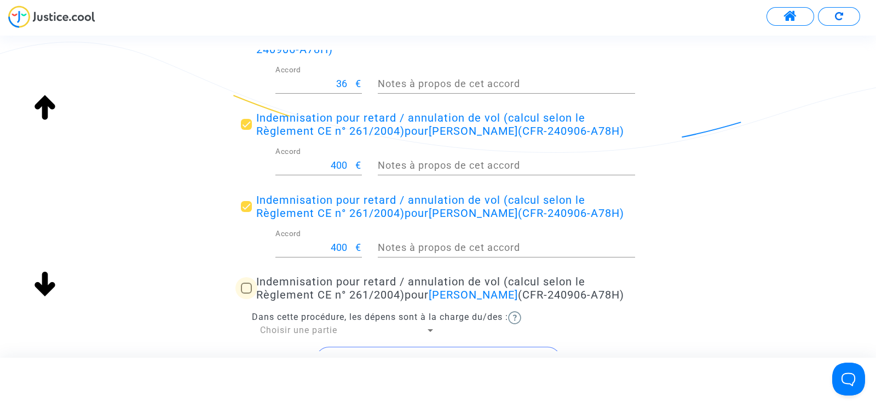
click at [244, 283] on span at bounding box center [246, 287] width 11 height 11
click at [246, 293] on input "Indemnisation pour retard / annulation de vol (calcul selon le Règlement CE n° …" at bounding box center [246, 293] width 1 height 1
checkbox input "true"
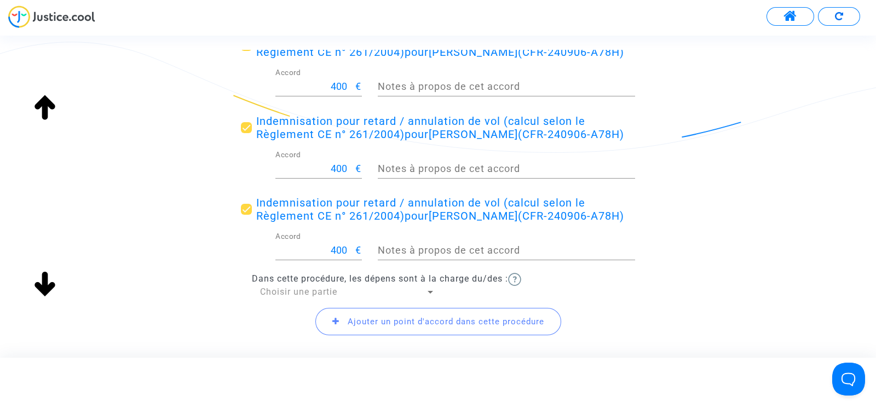
scroll to position [297, 0]
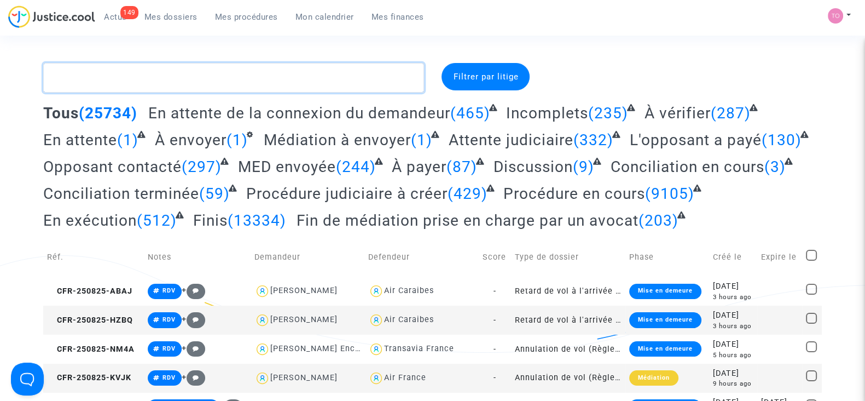
click at [148, 78] on textarea at bounding box center [233, 78] width 381 height 30
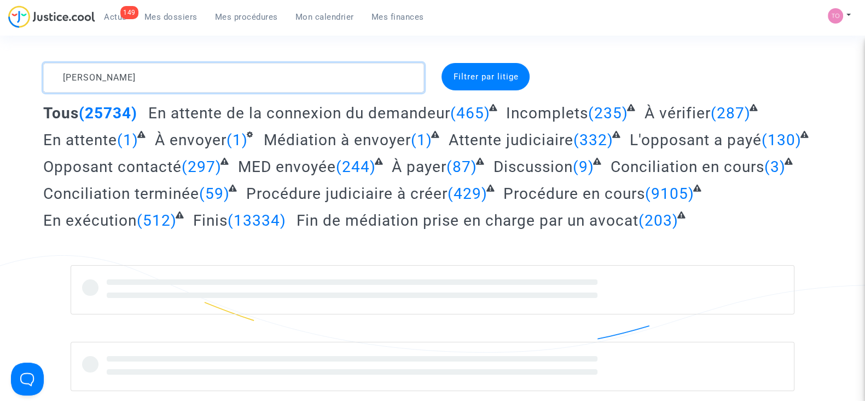
type textarea "[PERSON_NAME]"
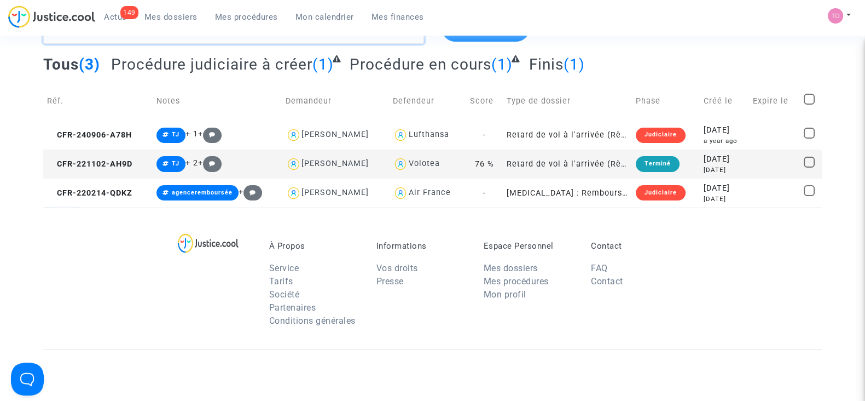
scroll to position [48, 0]
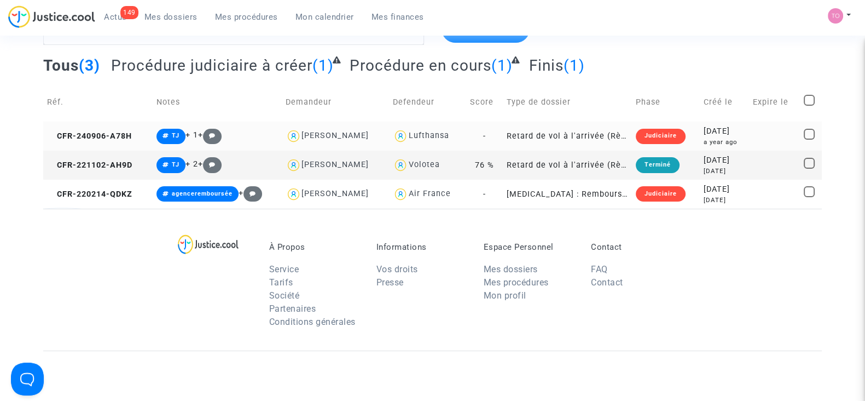
click at [719, 132] on div "[DATE]" at bounding box center [725, 131] width 42 height 12
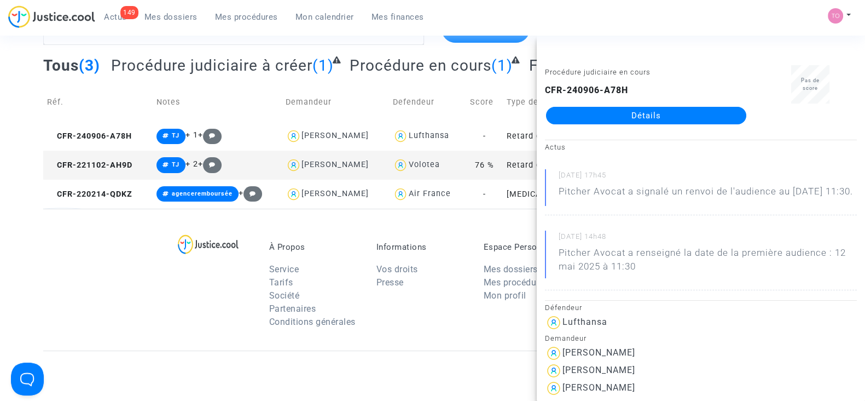
click at [669, 109] on link "Détails" at bounding box center [646, 116] width 200 height 18
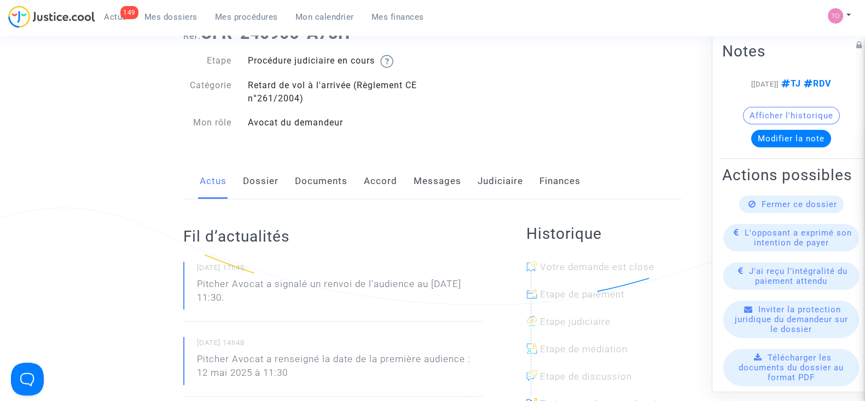
click at [504, 163] on link "Judiciaire" at bounding box center [500, 181] width 45 height 36
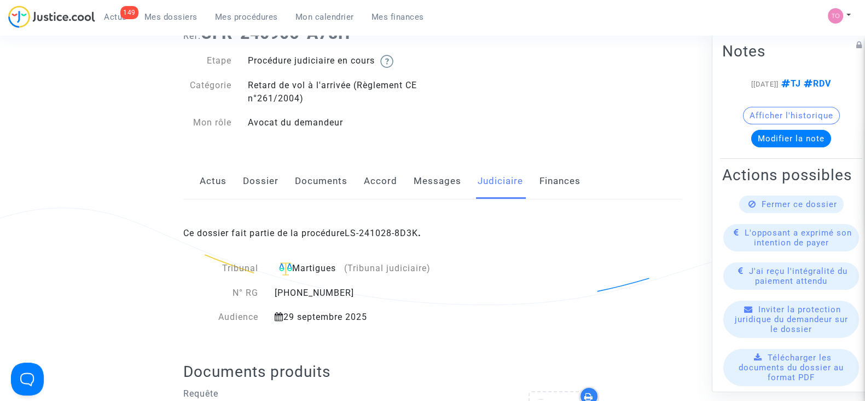
click at [502, 169] on link "Judiciaire" at bounding box center [500, 181] width 45 height 36
click at [363, 236] on link "LS-241028-8D3K" at bounding box center [381, 233] width 73 height 10
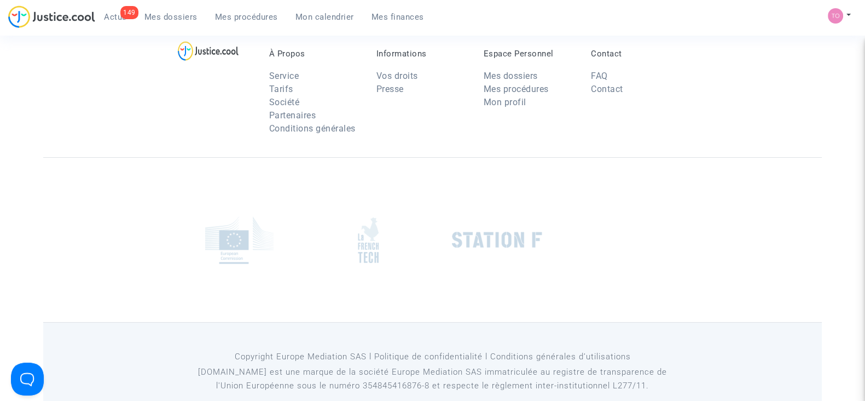
scroll to position [48, 0]
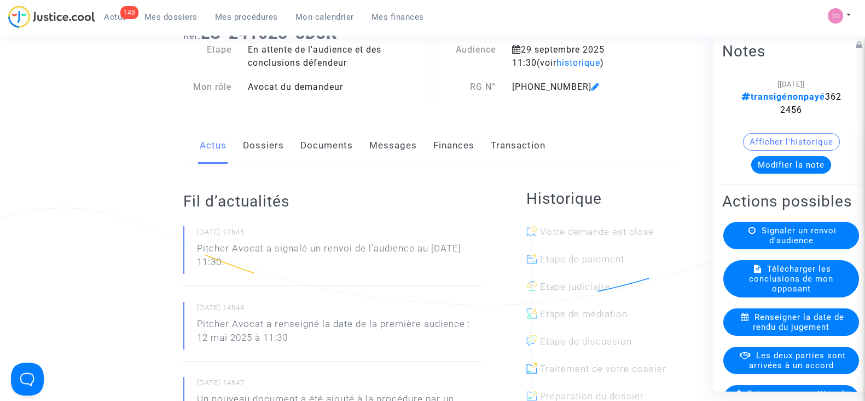
click at [761, 369] on span "Les deux parties sont arrivées à un accord" at bounding box center [797, 360] width 97 height 20
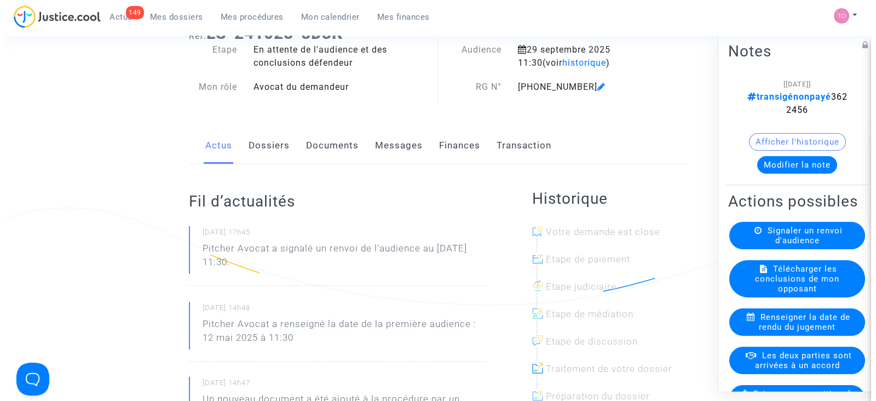
scroll to position [0, 0]
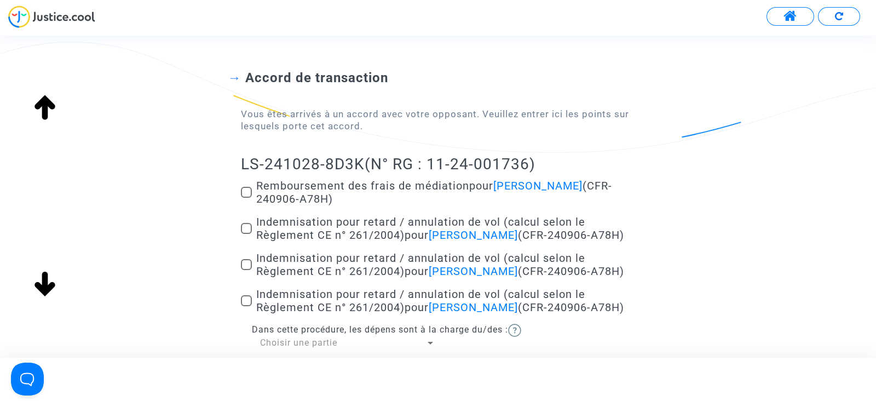
scroll to position [68, 0]
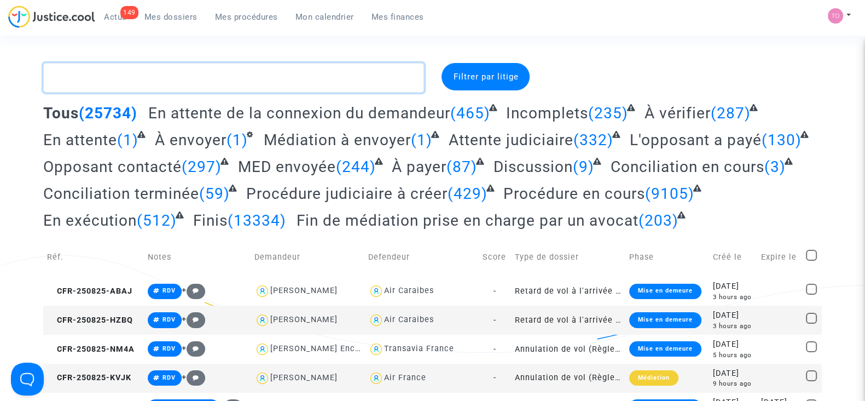
click at [123, 70] on textarea at bounding box center [233, 78] width 381 height 30
paste textarea "GONIDEC"
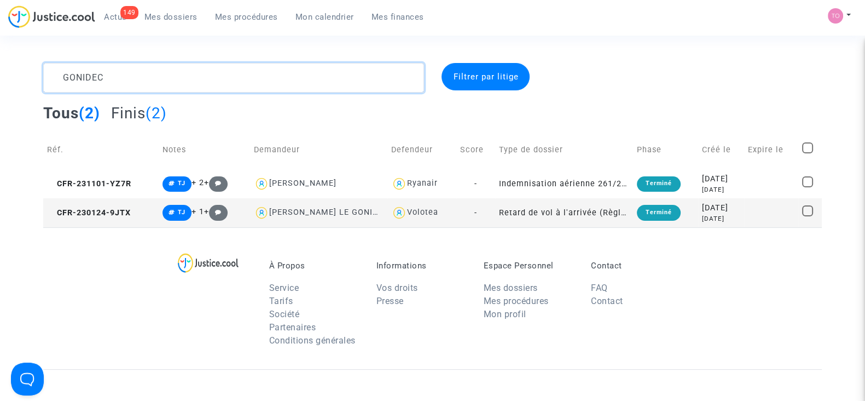
type textarea "GONIDEC"
click at [716, 184] on div "[DATE]" at bounding box center [721, 179] width 38 height 12
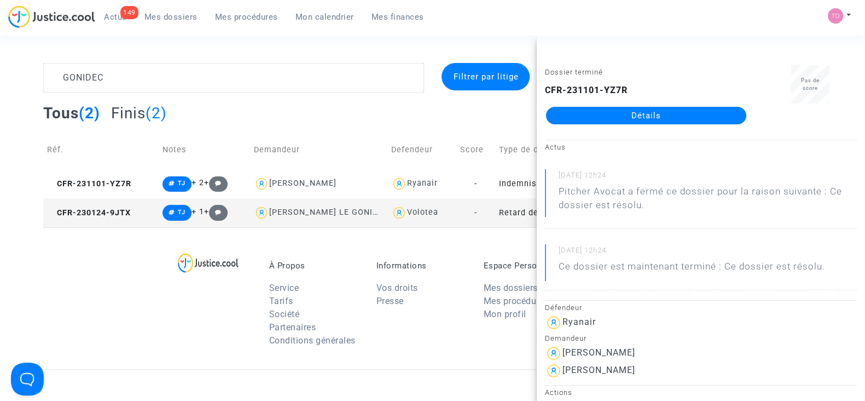
click at [588, 117] on link "Détails" at bounding box center [646, 116] width 200 height 18
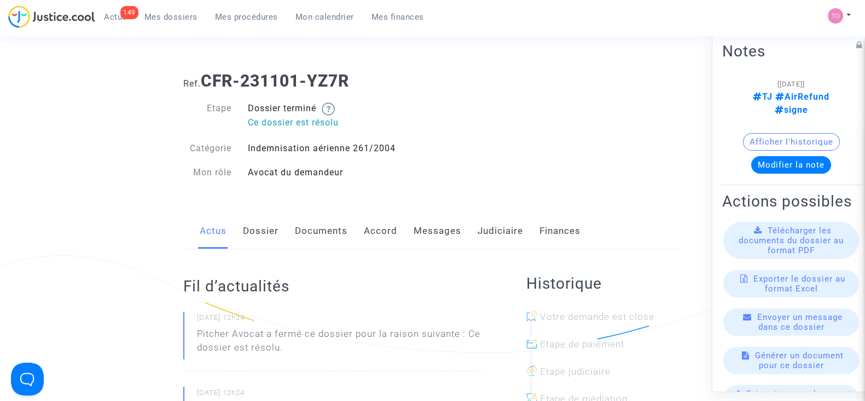
click at [788, 133] on button "Afficher l'historique" at bounding box center [791, 142] width 97 height 18
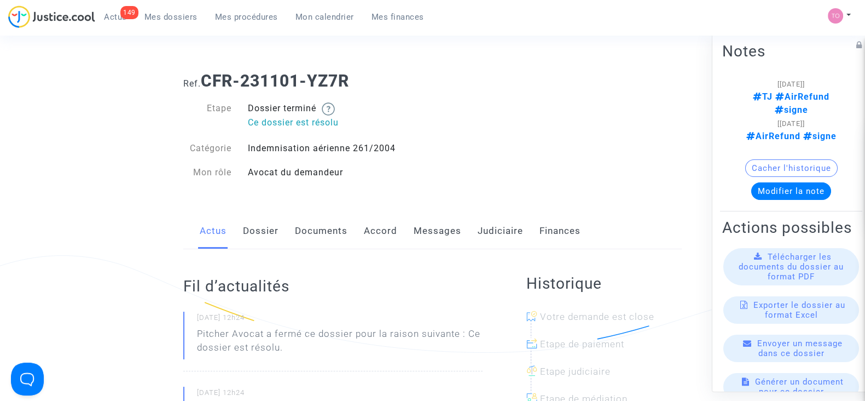
click at [492, 225] on link "Judiciaire" at bounding box center [500, 231] width 45 height 36
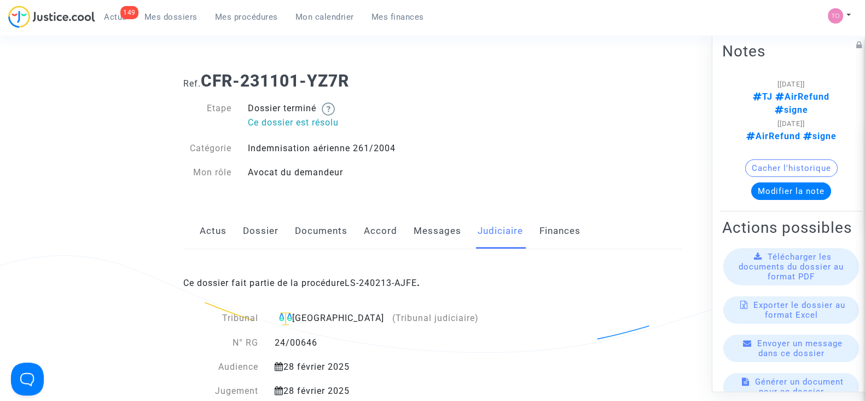
click at [773, 159] on button "Cacher l'historique" at bounding box center [791, 168] width 92 height 18
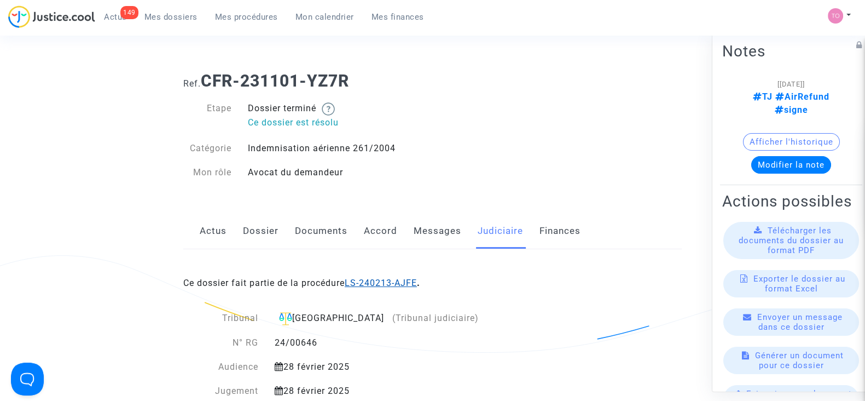
click at [380, 283] on link "LS-240213-AJFE" at bounding box center [381, 282] width 72 height 10
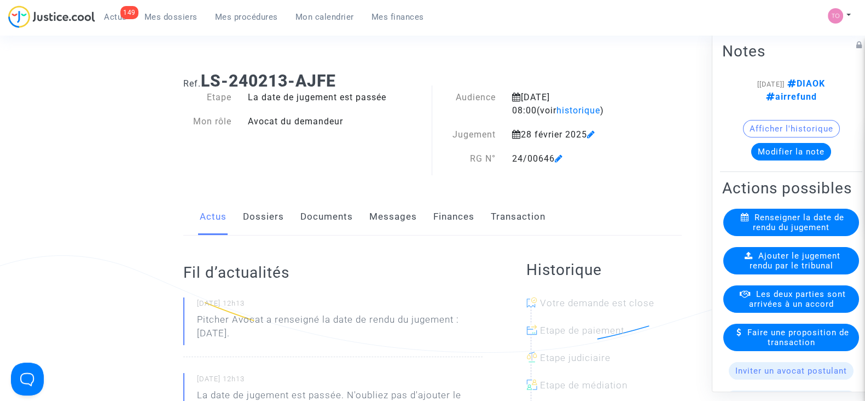
click at [755, 124] on button "Afficher l'historique" at bounding box center [791, 129] width 97 height 18
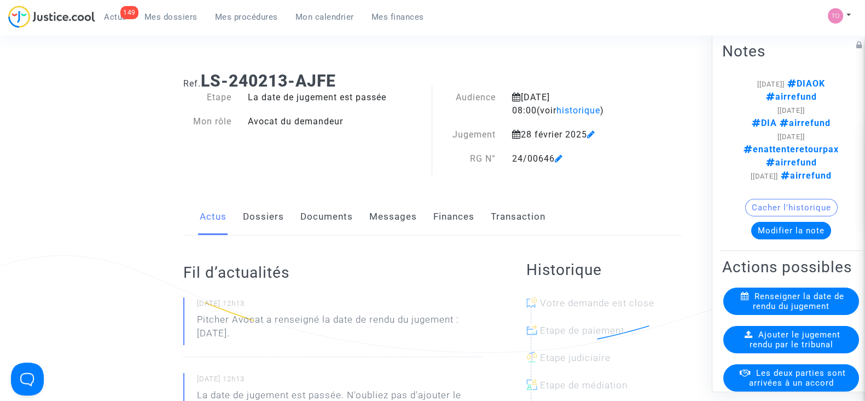
drag, startPoint x: 745, startPoint y: 83, endPoint x: 835, endPoint y: 75, distance: 90.1
click at [835, 75] on div "Notes [[DATE]] DIAOK airrefund [[DATE]] DIA airrefund [[DATE]] enattenteretourp…" at bounding box center [791, 144] width 142 height 211
click at [563, 107] on span at bounding box center [559, 126] width 8 height 73
click at [563, 108] on span at bounding box center [559, 126] width 8 height 73
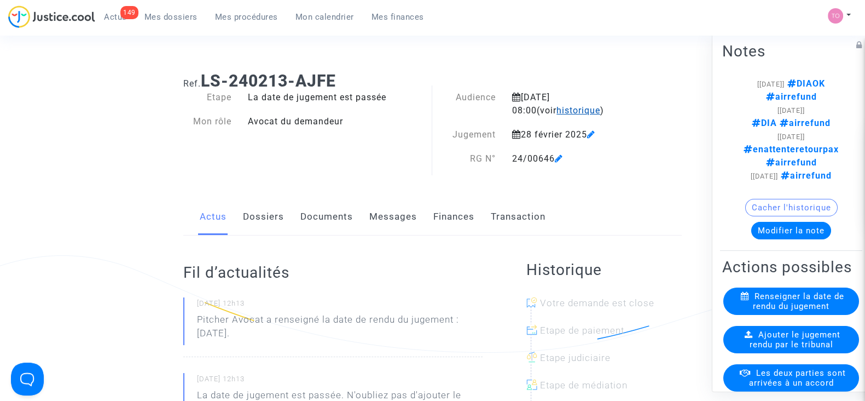
click at [557, 114] on span "historique" at bounding box center [579, 110] width 44 height 10
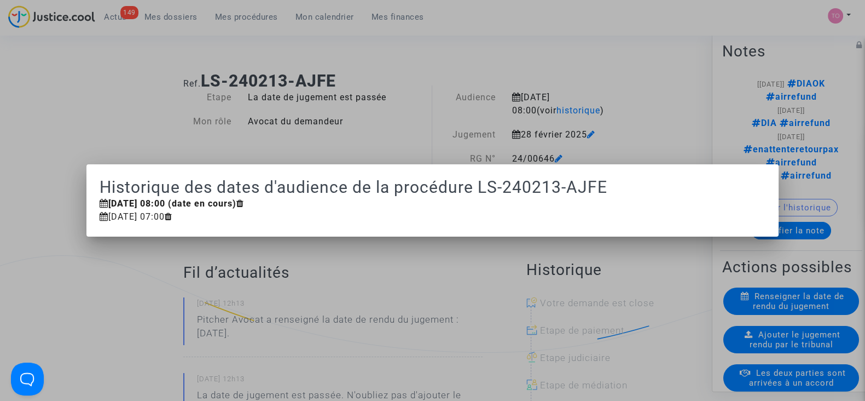
click at [635, 111] on div at bounding box center [432, 200] width 865 height 401
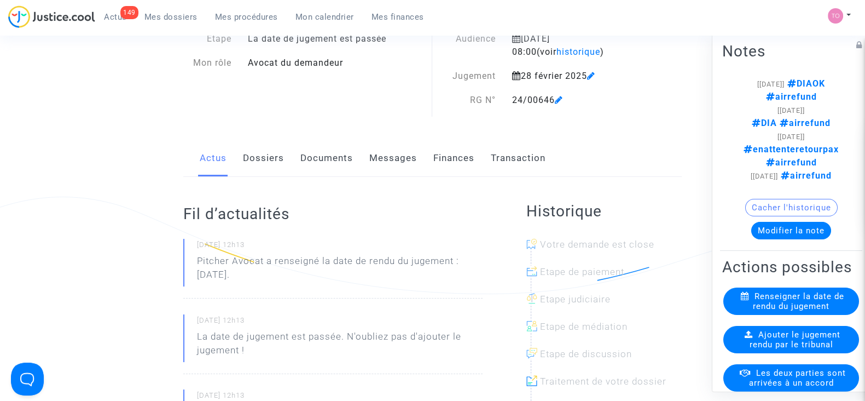
scroll to position [60, 0]
click at [382, 167] on link "Messages" at bounding box center [393, 157] width 48 height 36
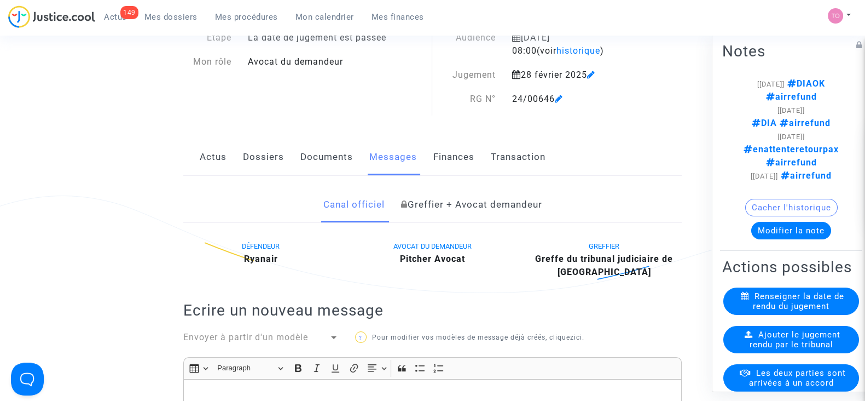
click at [315, 168] on link "Documents" at bounding box center [326, 157] width 53 height 36
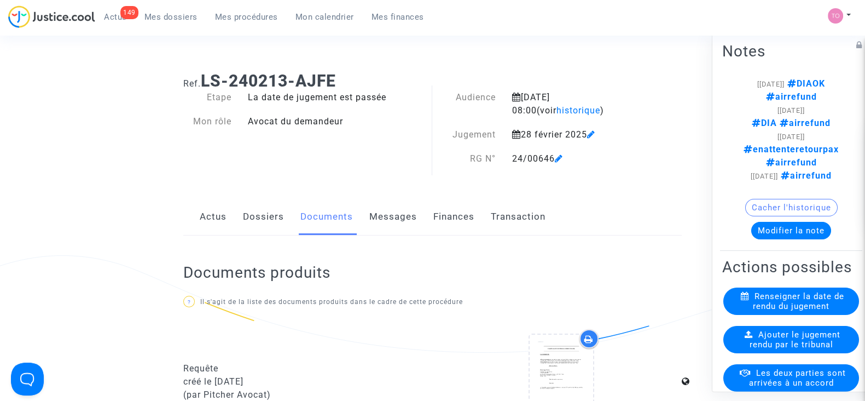
click at [257, 221] on link "Dossiers" at bounding box center [263, 217] width 41 height 36
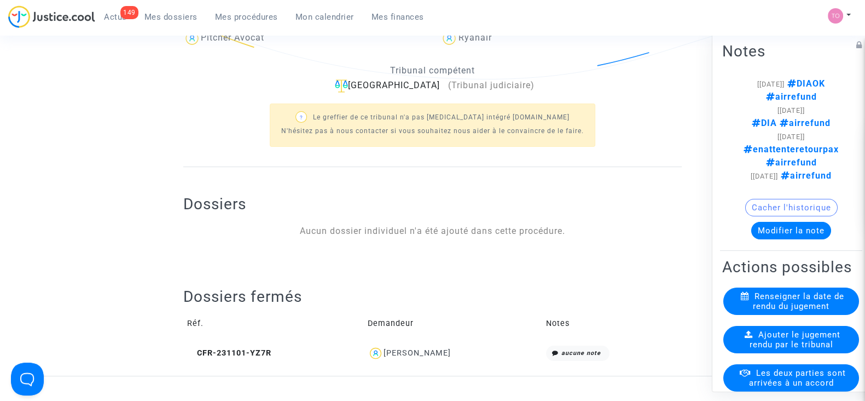
scroll to position [354, 0]
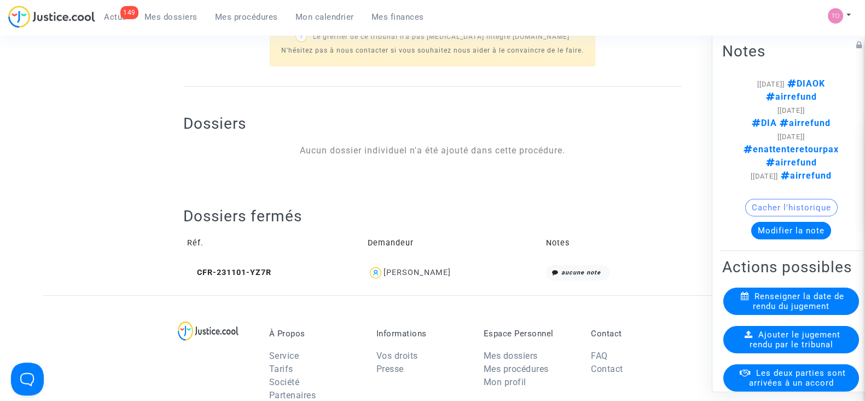
click at [402, 270] on div "[PERSON_NAME]" at bounding box center [417, 272] width 67 height 9
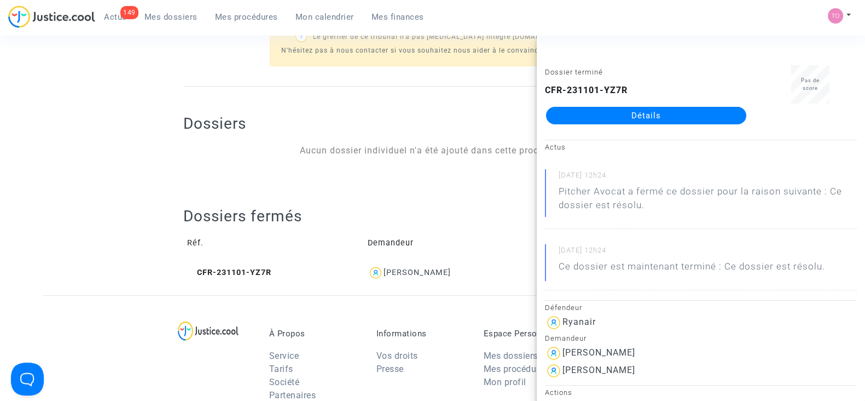
click at [618, 109] on link "Détails" at bounding box center [646, 116] width 200 height 18
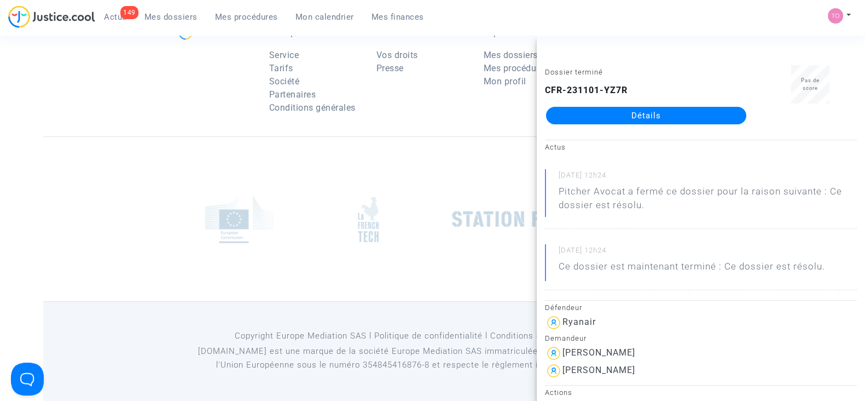
scroll to position [354, 0]
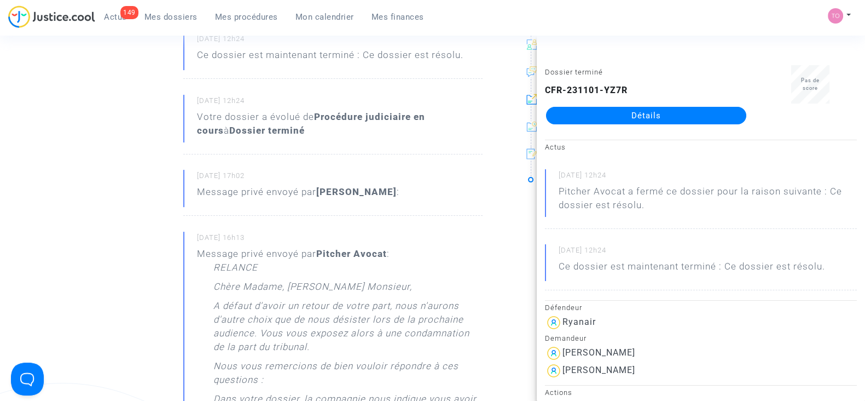
click at [101, 234] on ng-component "Ref. CFR-231101-YZ7R Etape Dossier terminé Ce dossier est résolu Catégorie Inde…" at bounding box center [432, 239] width 779 height 1061
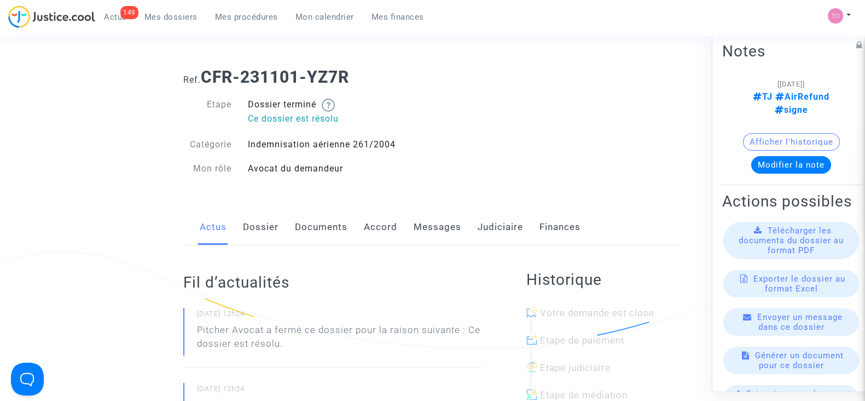
scroll to position [0, 0]
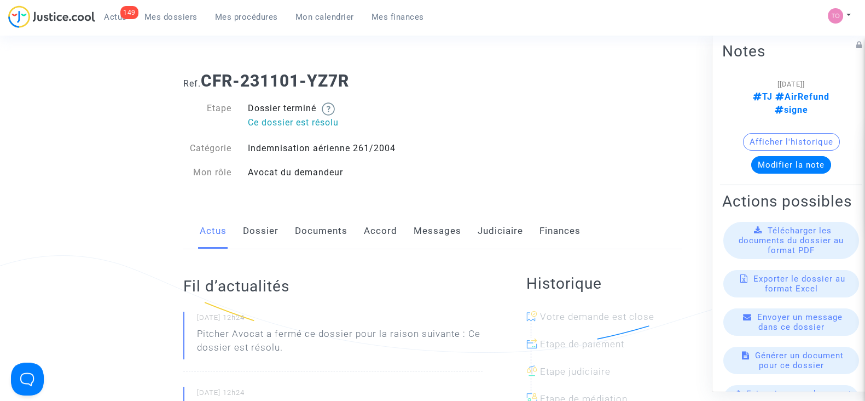
click at [261, 229] on link "Dossier" at bounding box center [261, 231] width 36 height 36
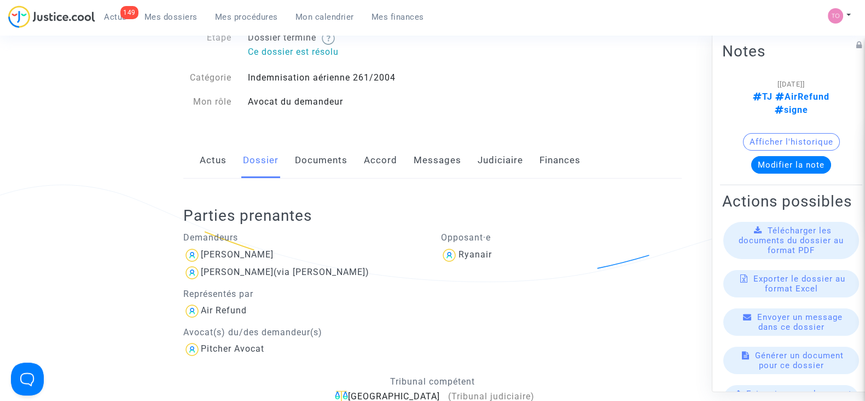
scroll to position [68, 0]
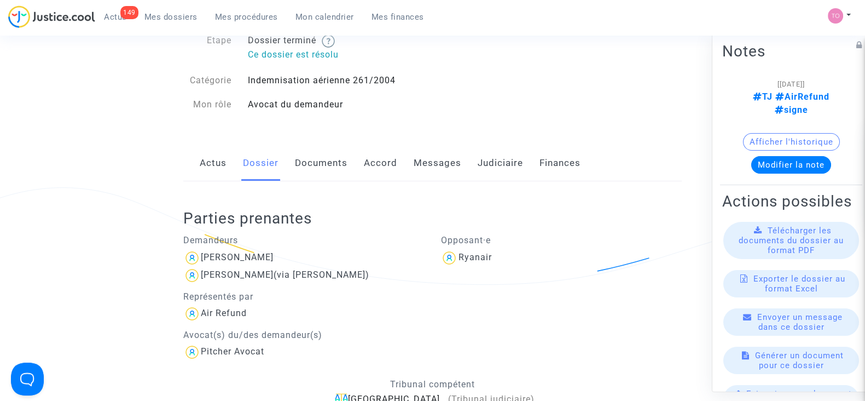
click at [328, 171] on link "Documents" at bounding box center [321, 163] width 53 height 36
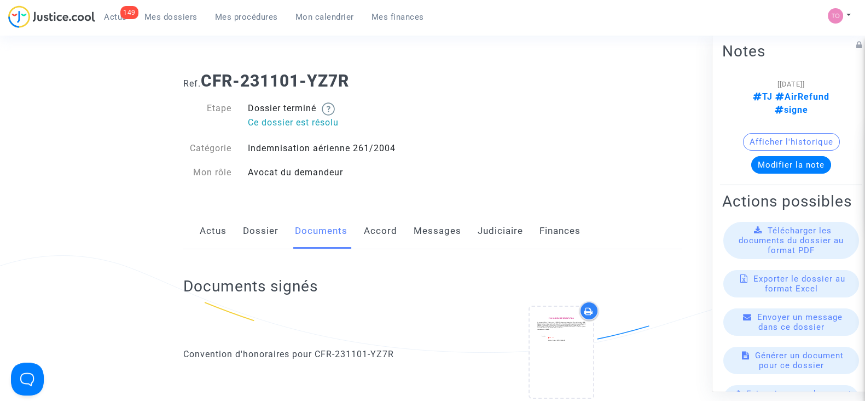
click at [420, 234] on link "Messages" at bounding box center [438, 231] width 48 height 36
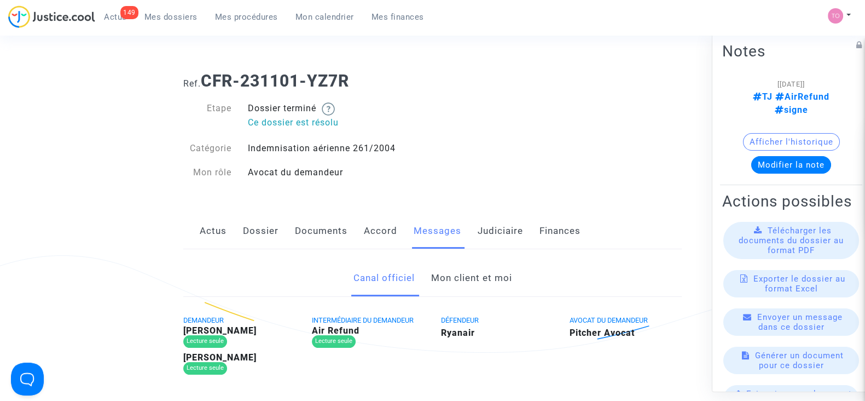
click at [380, 236] on link "Accord" at bounding box center [380, 231] width 33 height 36
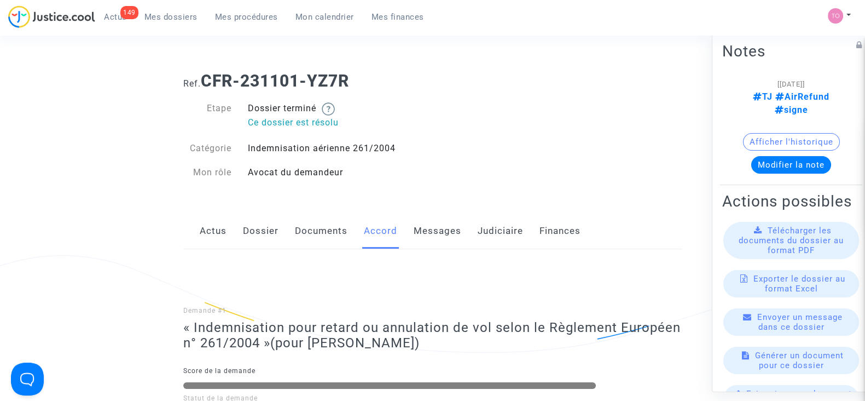
click at [502, 231] on link "Judiciaire" at bounding box center [500, 231] width 45 height 36
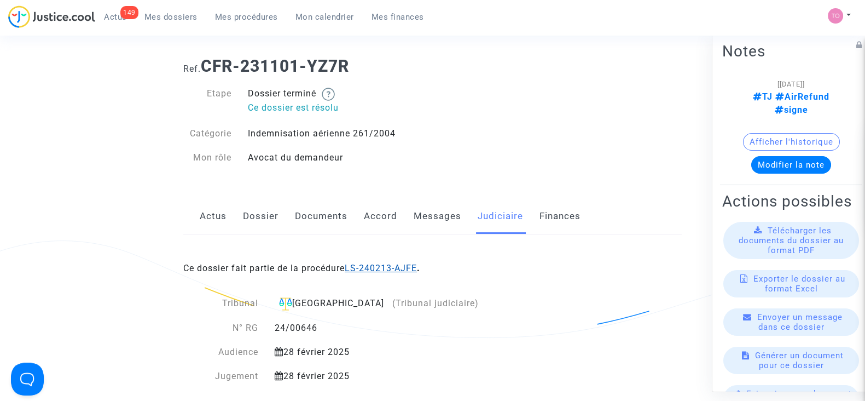
scroll to position [16, 0]
click at [379, 265] on link "LS-240213-AJFE" at bounding box center [381, 267] width 72 height 10
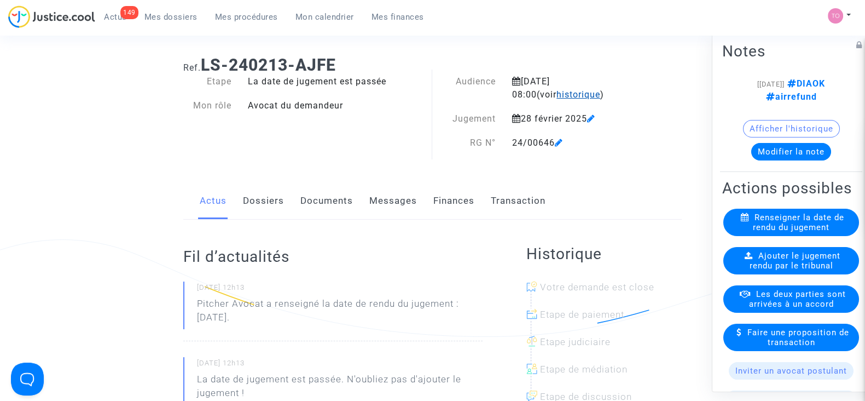
click at [557, 96] on span "historique" at bounding box center [579, 94] width 44 height 10
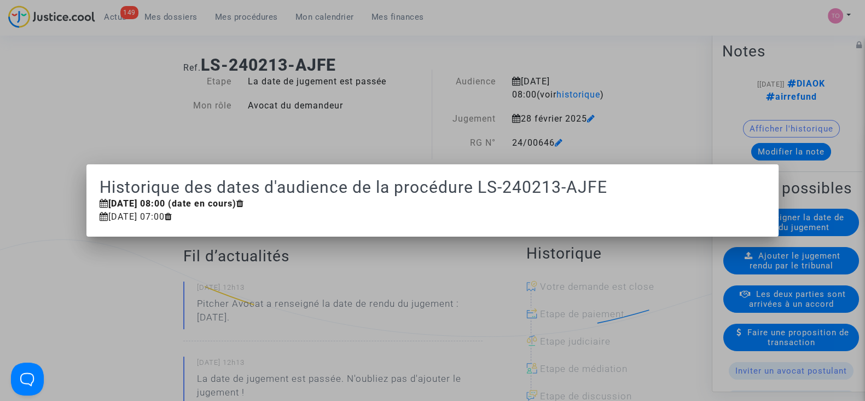
click at [450, 108] on div at bounding box center [432, 200] width 865 height 401
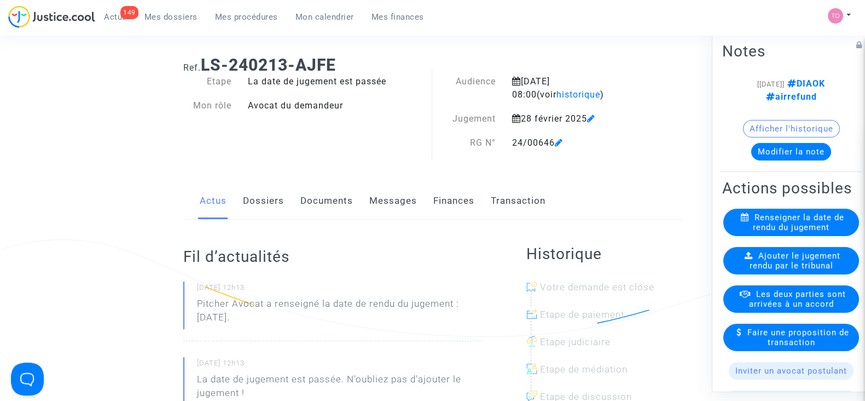
click at [812, 130] on button "Afficher l'historique" at bounding box center [791, 129] width 97 height 18
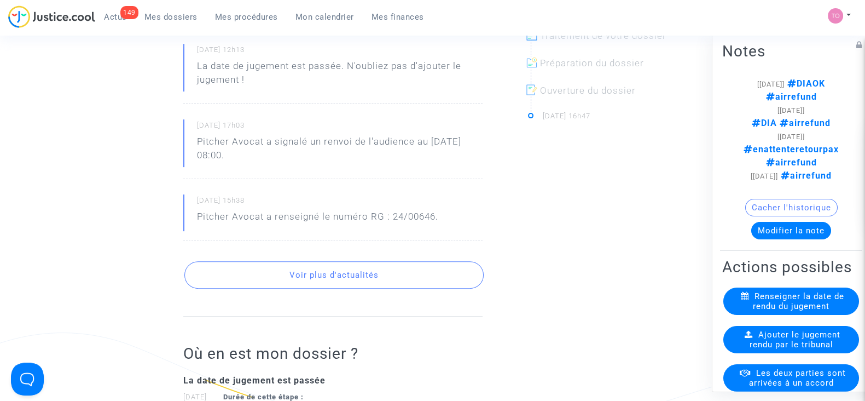
scroll to position [364, 0]
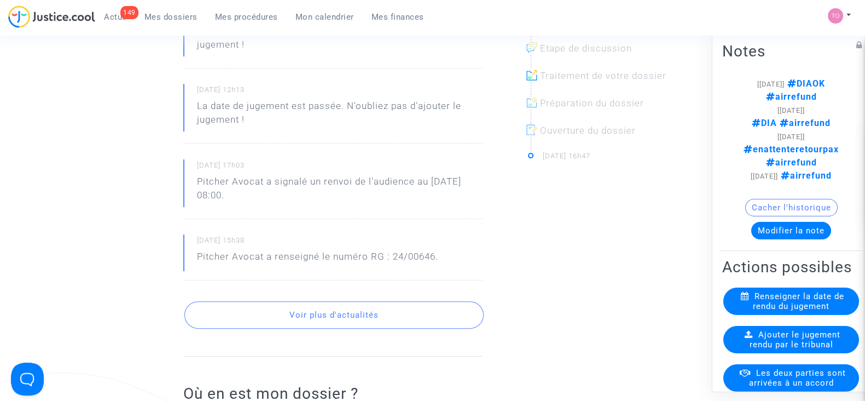
click at [385, 316] on button "Voir plus d'actualités" at bounding box center [333, 314] width 299 height 27
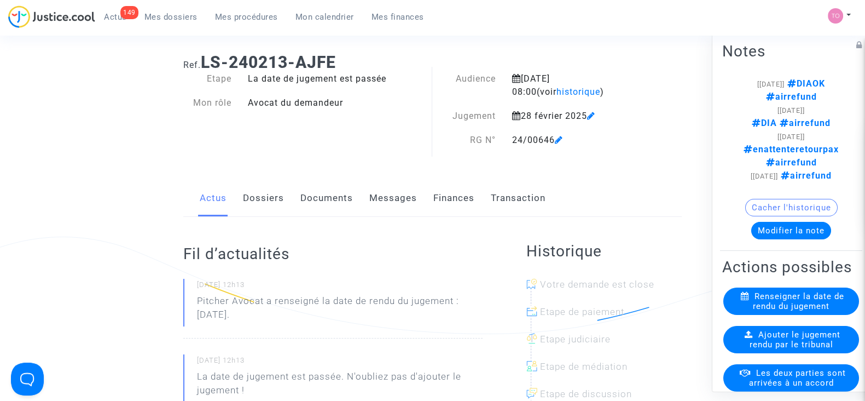
scroll to position [0, 0]
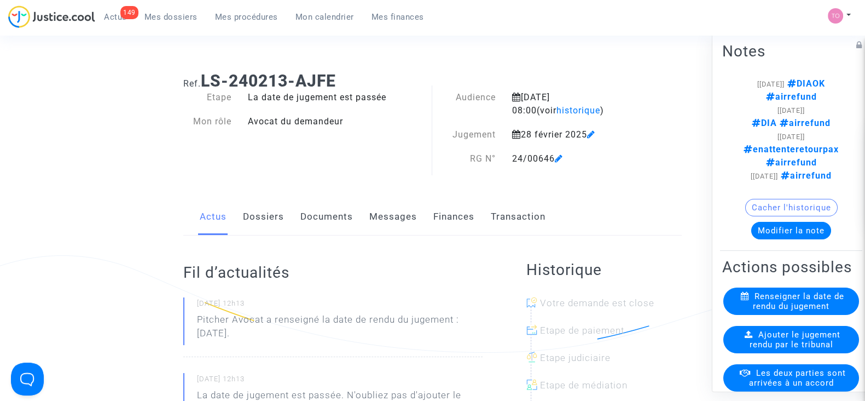
click at [263, 217] on link "Dossiers" at bounding box center [263, 217] width 41 height 36
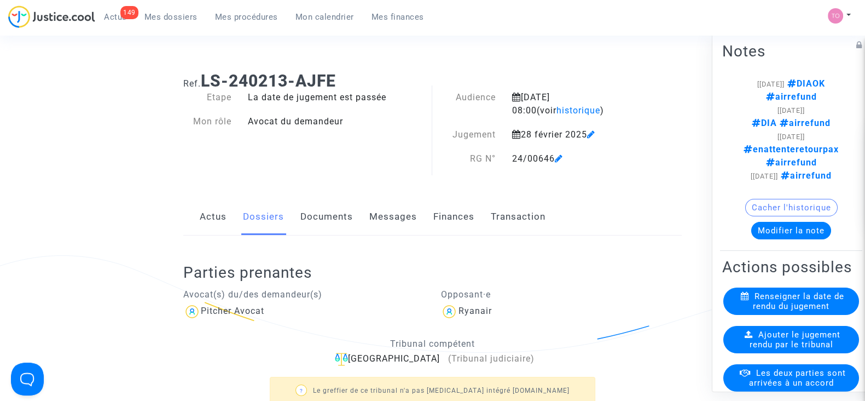
click at [311, 221] on link "Documents" at bounding box center [326, 217] width 53 height 36
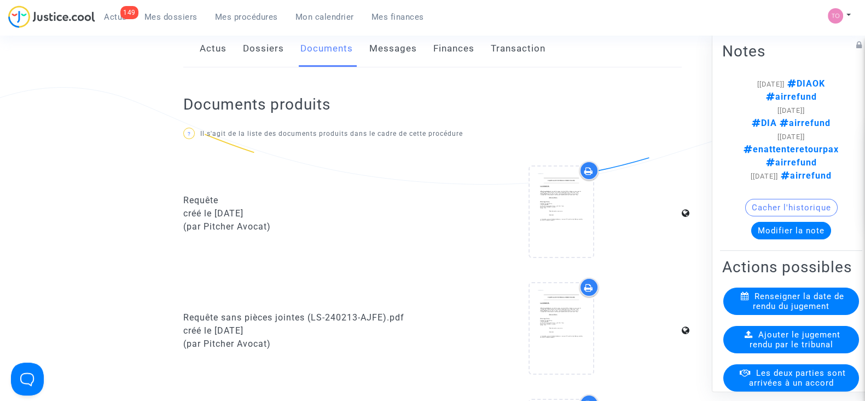
scroll to position [154, 0]
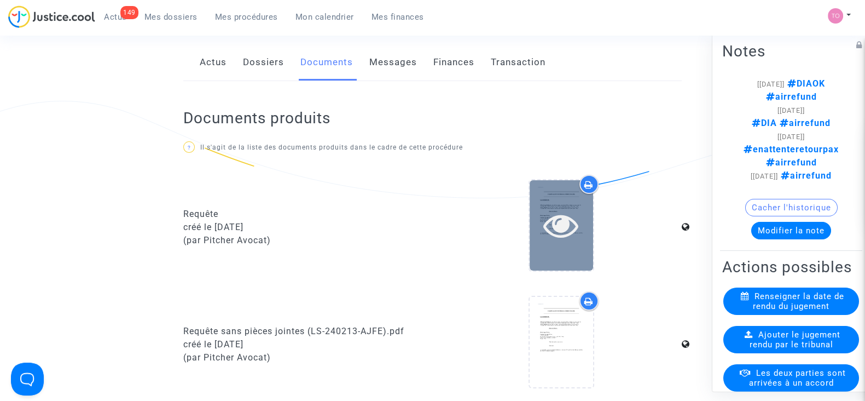
click at [532, 212] on div at bounding box center [561, 224] width 63 height 35
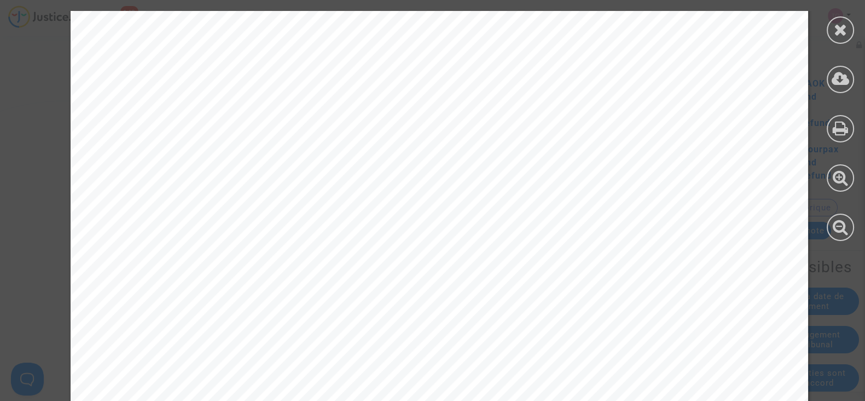
scroll to position [12193, 0]
click at [858, 33] on div at bounding box center [840, 126] width 49 height 252
click at [834, 32] on icon at bounding box center [841, 29] width 14 height 16
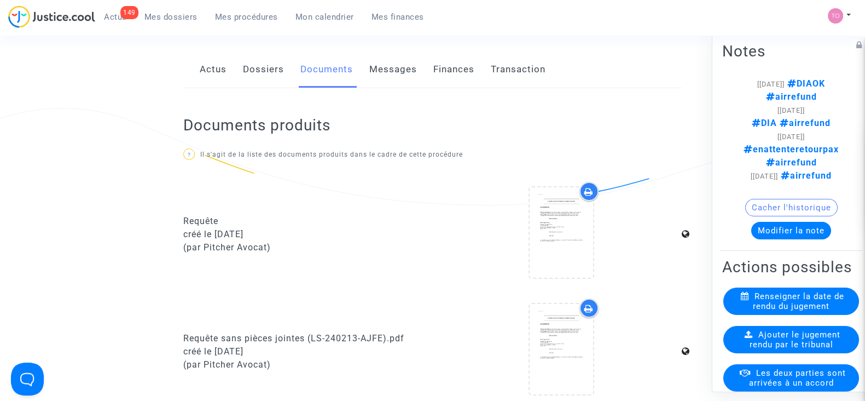
scroll to position [142, 0]
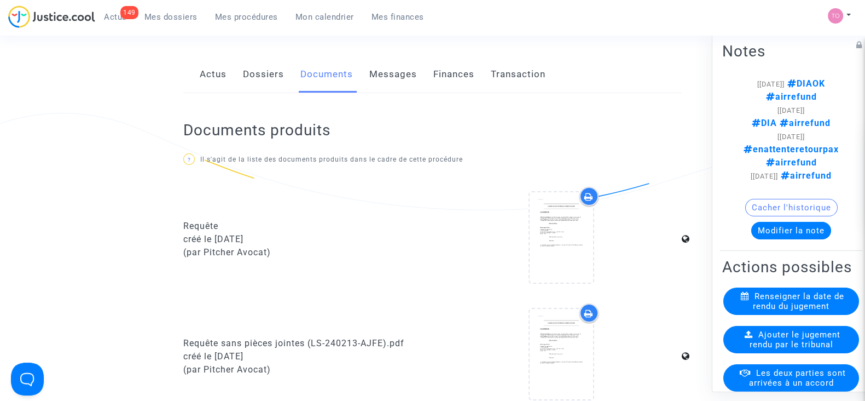
click at [377, 75] on link "Messages" at bounding box center [393, 74] width 48 height 36
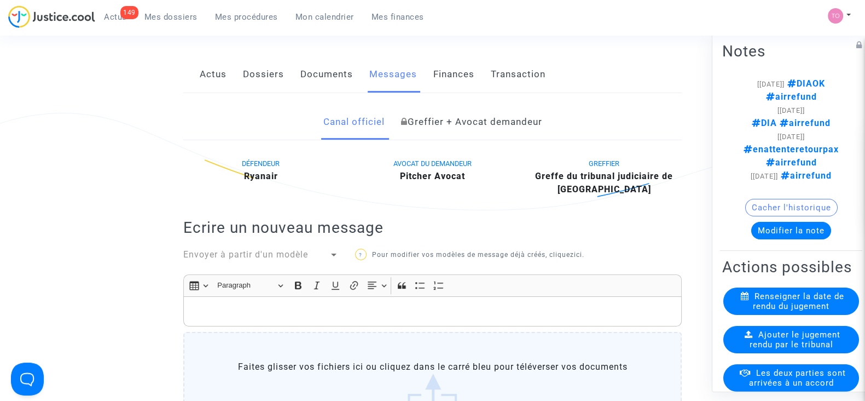
click at [214, 76] on link "Actus" at bounding box center [213, 74] width 27 height 36
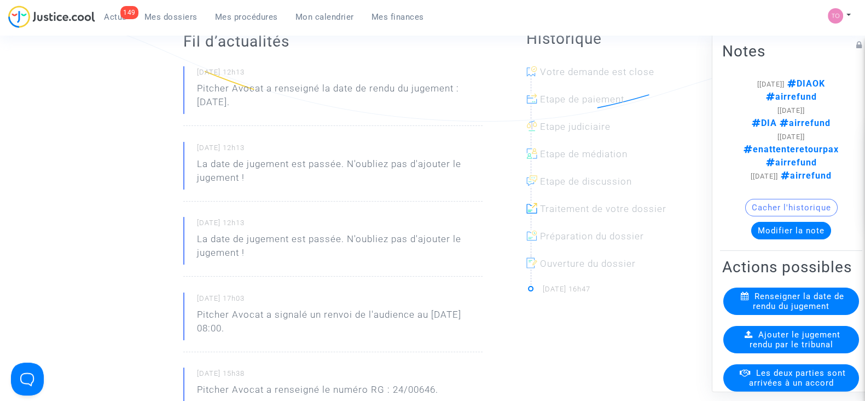
scroll to position [371, 0]
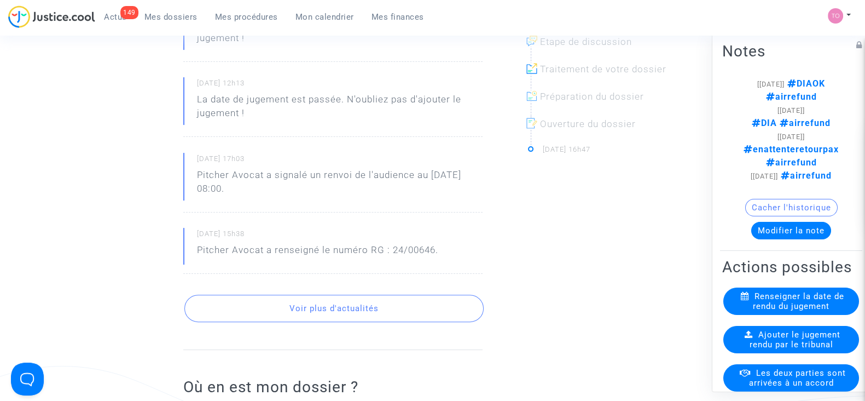
drag, startPoint x: 222, startPoint y: 247, endPoint x: 339, endPoint y: 259, distance: 118.3
click at [339, 259] on p "Pitcher Avocat a renseigné le numéro RG : 24/00646." at bounding box center [317, 252] width 241 height 19
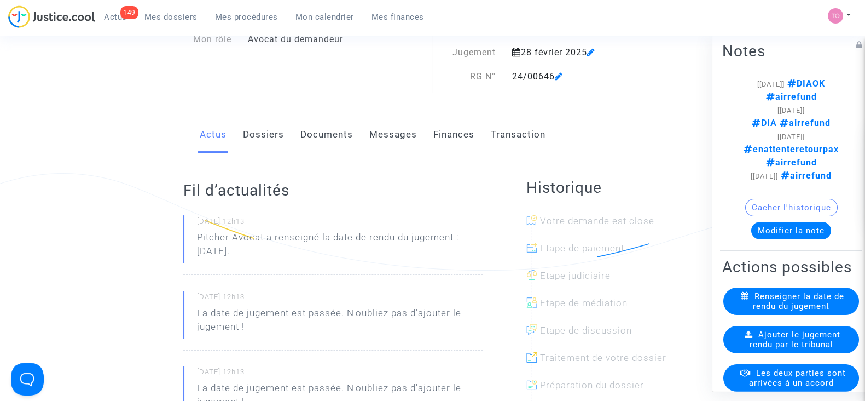
scroll to position [0, 0]
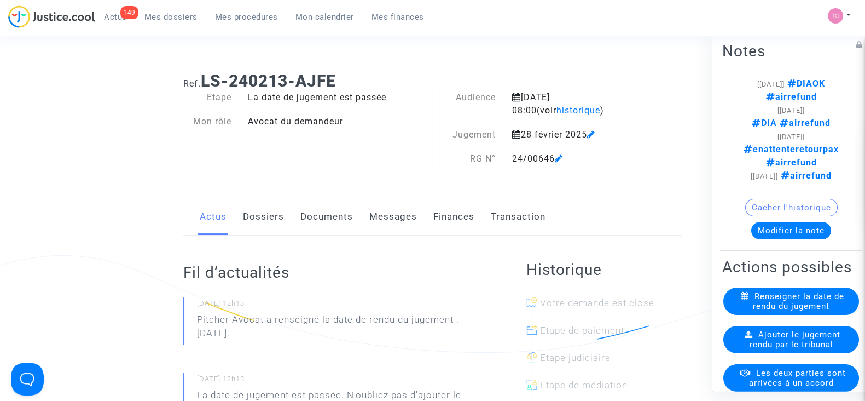
click at [264, 212] on link "Dossiers" at bounding box center [263, 217] width 41 height 36
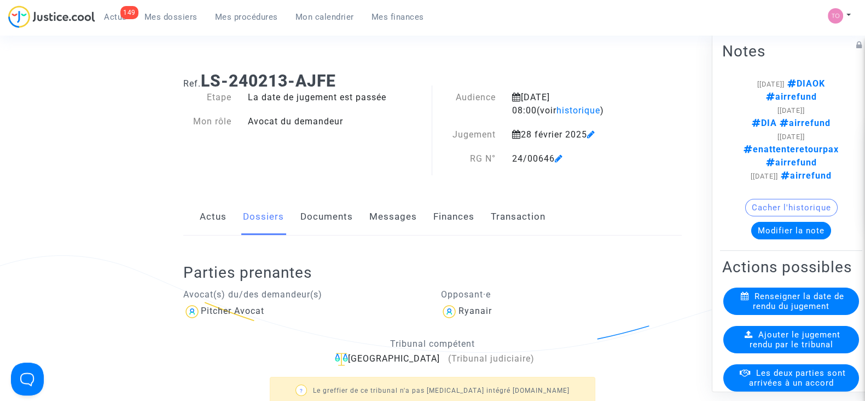
click at [328, 218] on link "Documents" at bounding box center [326, 217] width 53 height 36
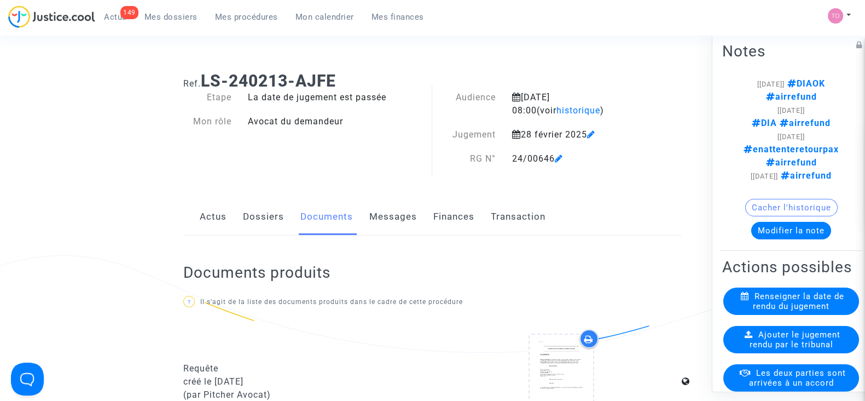
click at [374, 217] on link "Messages" at bounding box center [393, 217] width 48 height 36
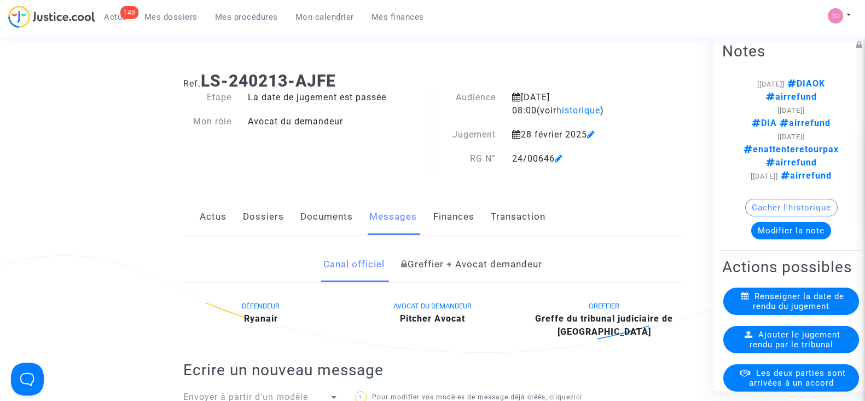
click at [425, 219] on div "Actus Dossiers Documents Messages Finances Transaction" at bounding box center [432, 217] width 499 height 37
click at [437, 219] on link "Finances" at bounding box center [453, 217] width 41 height 36
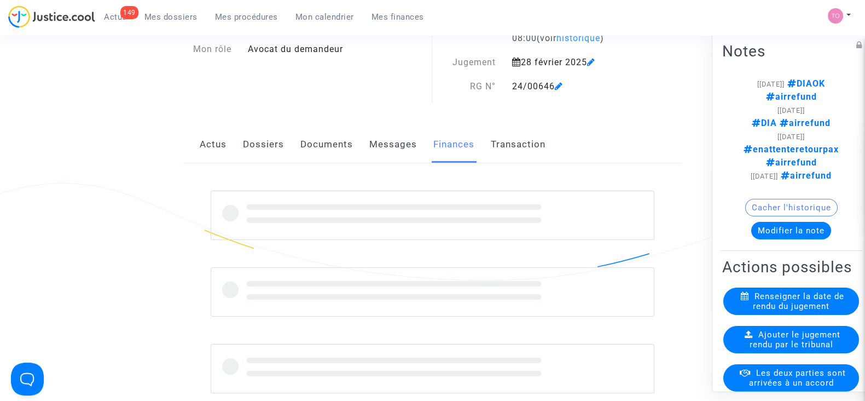
scroll to position [73, 0]
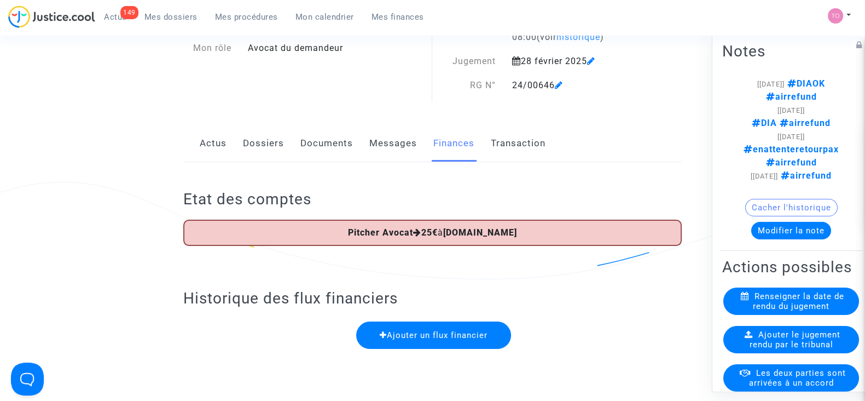
click at [392, 153] on link "Messages" at bounding box center [393, 143] width 48 height 36
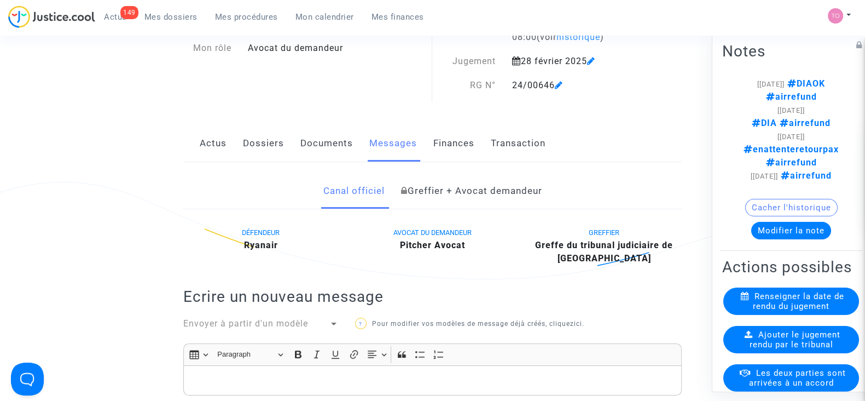
click at [316, 139] on link "Documents" at bounding box center [326, 143] width 53 height 36
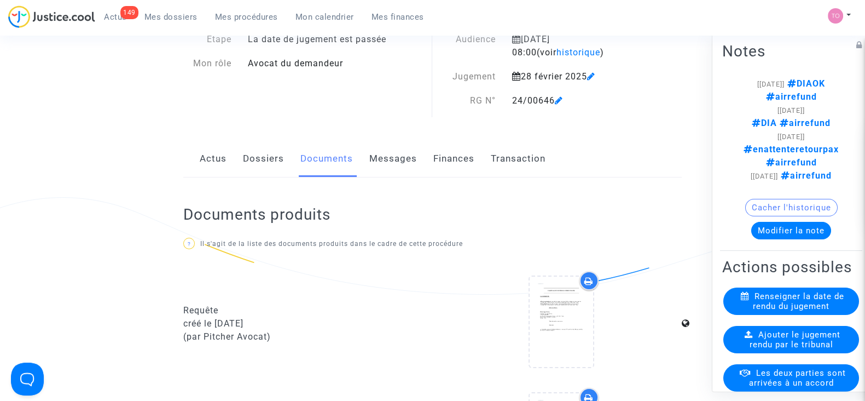
scroll to position [32, 0]
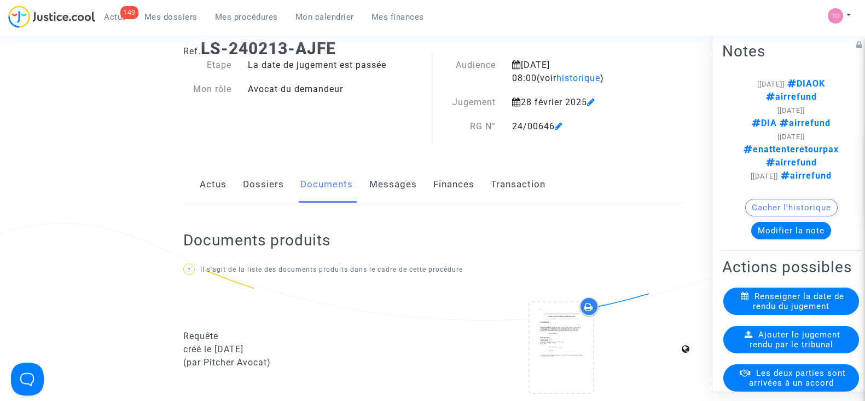
click at [262, 183] on link "Dossiers" at bounding box center [263, 184] width 41 height 36
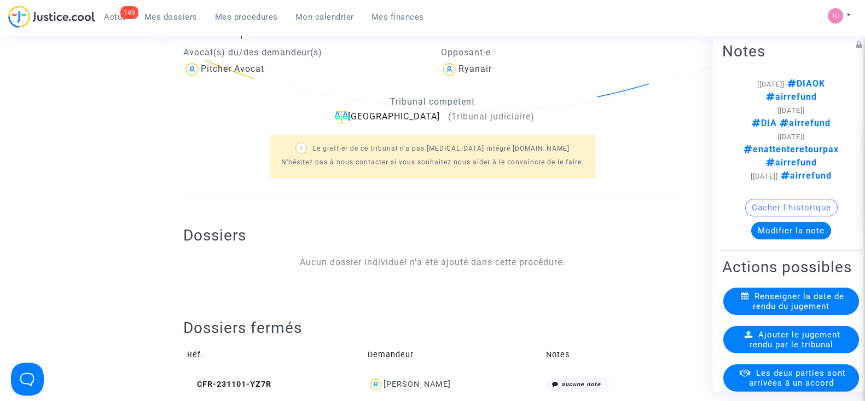
scroll to position [270, 0]
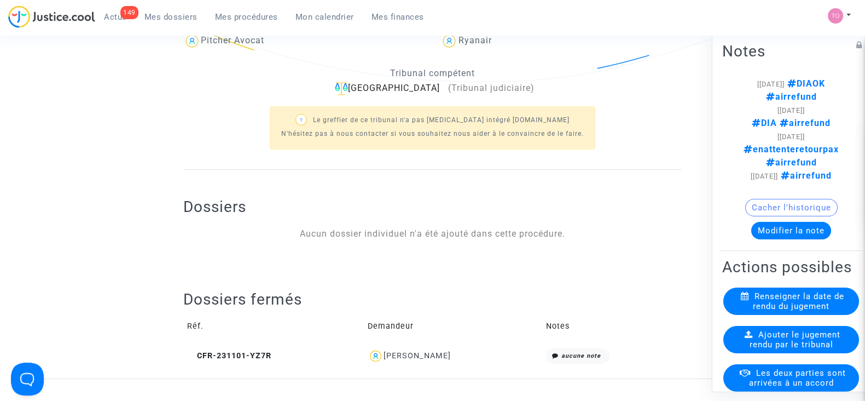
click at [424, 359] on div "Marie Jose Gonidec" at bounding box center [453, 356] width 171 height 16
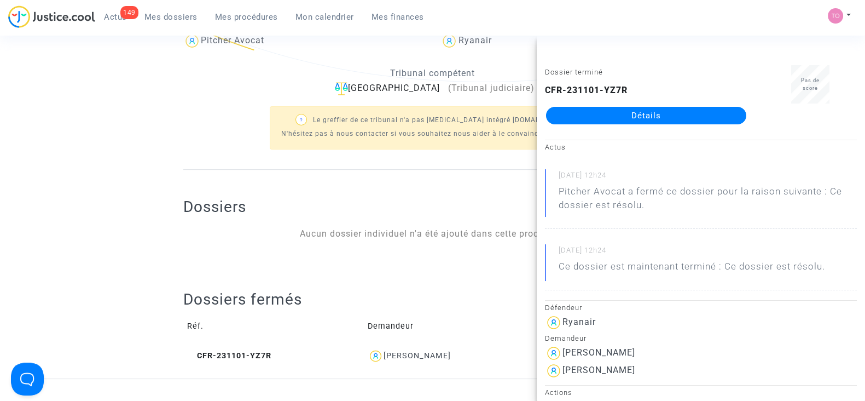
click at [588, 124] on link "Détails" at bounding box center [646, 116] width 200 height 18
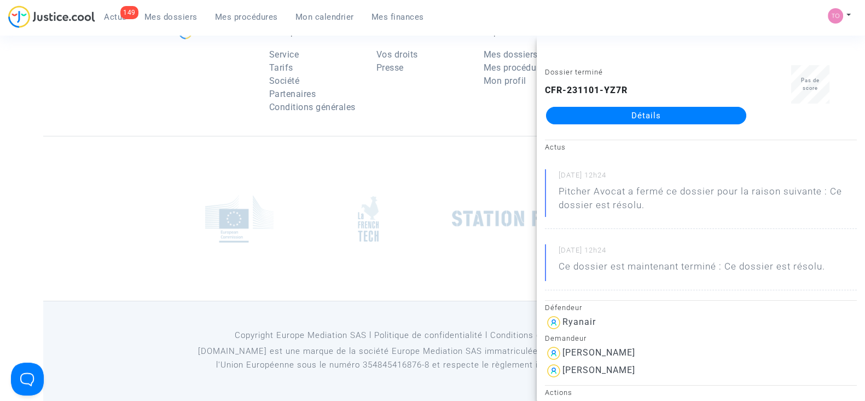
scroll to position [270, 0]
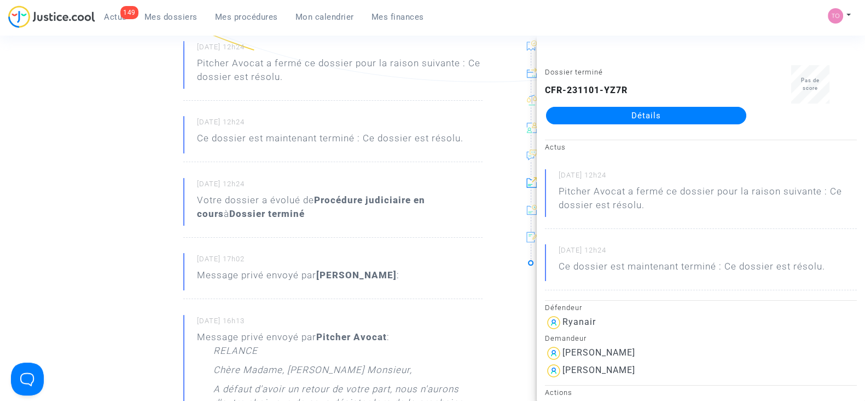
click at [82, 207] on ng-component "Ref. CFR-231101-YZ7R Etape Dossier terminé Ce dossier est résolu Catégorie Inde…" at bounding box center [432, 323] width 779 height 1061
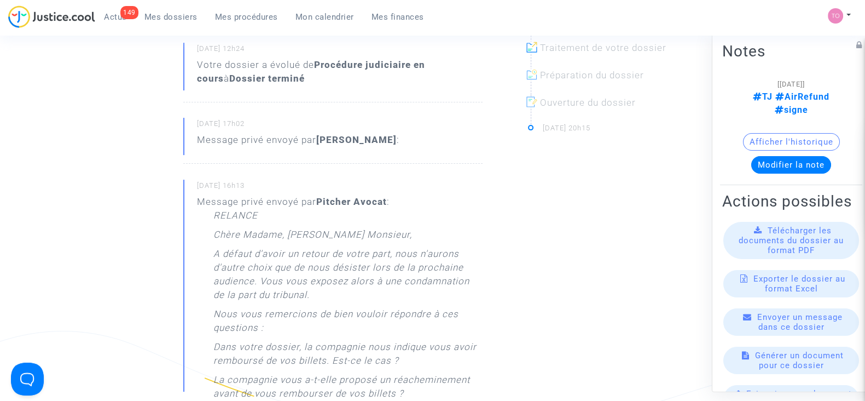
scroll to position [406, 0]
drag, startPoint x: 253, startPoint y: 252, endPoint x: 336, endPoint y: 265, distance: 83.2
click at [336, 265] on p "A défaut d'avoir un retour de votre part, nous n'aurons d'autre choix que de no…" at bounding box center [347, 276] width 269 height 60
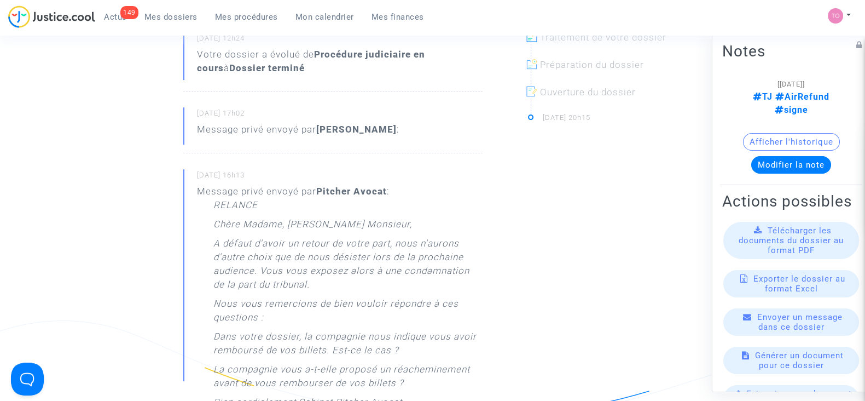
drag, startPoint x: 293, startPoint y: 274, endPoint x: 379, endPoint y: 279, distance: 86.7
click at [379, 279] on p "A défaut d'avoir un retour de votre part, nous n'aurons d'autre choix que de no…" at bounding box center [347, 266] width 269 height 60
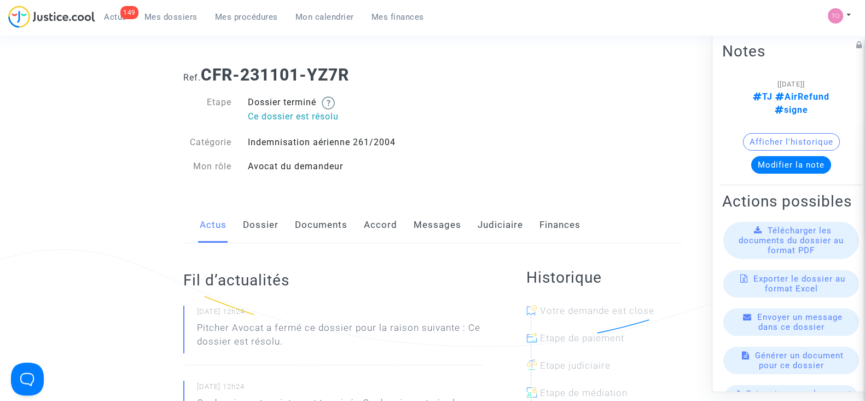
scroll to position [0, 0]
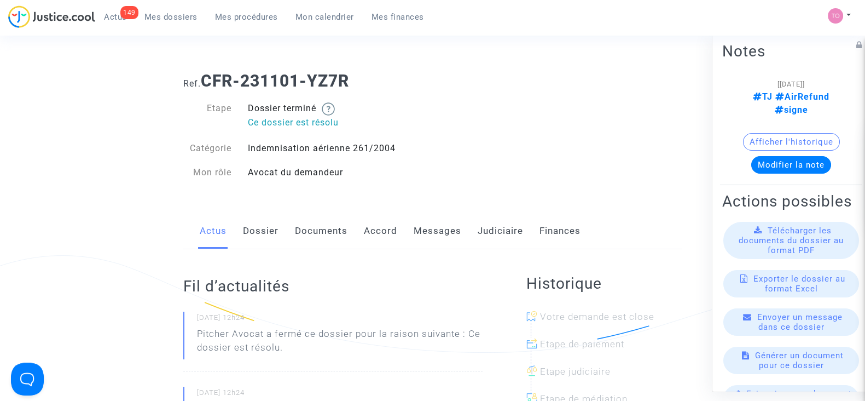
click at [427, 234] on link "Messages" at bounding box center [438, 231] width 48 height 36
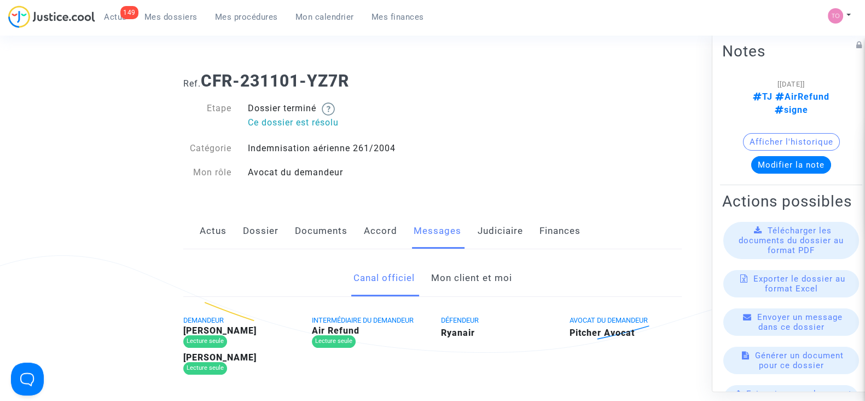
click at [450, 273] on link "Mon client et moi" at bounding box center [471, 278] width 81 height 36
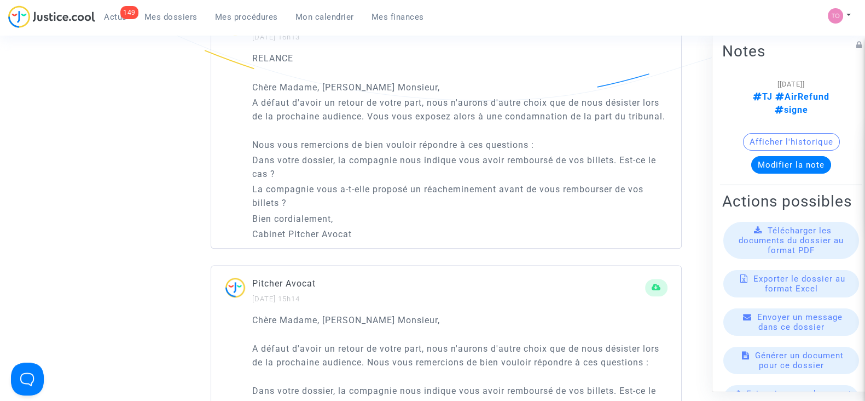
scroll to position [1696, 0]
drag, startPoint x: 267, startPoint y: 97, endPoint x: 536, endPoint y: 97, distance: 269.3
click at [536, 97] on p "A défaut d'avoir un retour de votre part, nous n'aurons d'autre choix que de no…" at bounding box center [459, 109] width 415 height 27
drag, startPoint x: 290, startPoint y: 115, endPoint x: 572, endPoint y: 113, distance: 282.4
click at [572, 113] on p "A défaut d'avoir un retour de votre part, nous n'aurons d'autre choix que de no…" at bounding box center [459, 109] width 415 height 27
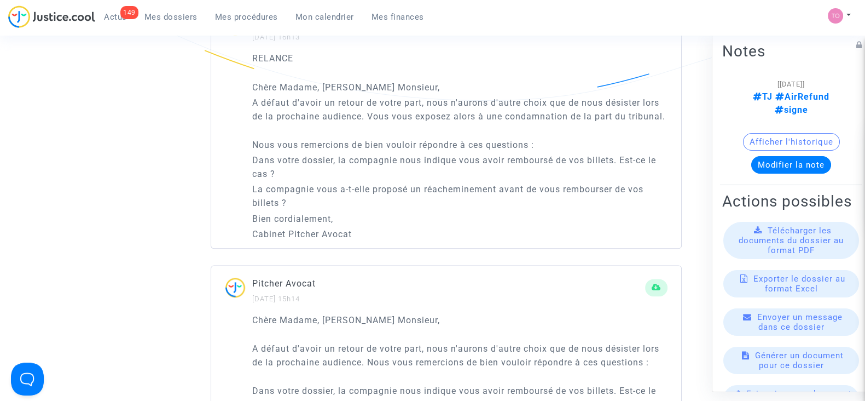
drag, startPoint x: 282, startPoint y: 137, endPoint x: 498, endPoint y: 137, distance: 216.2
click at [498, 138] on p "Nous vous remercions de bien vouloir répondre à ces questions :" at bounding box center [459, 145] width 415 height 14
drag, startPoint x: 270, startPoint y: 158, endPoint x: 568, endPoint y: 161, distance: 297.2
click at [568, 161] on p "Dans votre dossier, la compagnie nous indique vous avoir remboursé de vos bille…" at bounding box center [459, 166] width 415 height 27
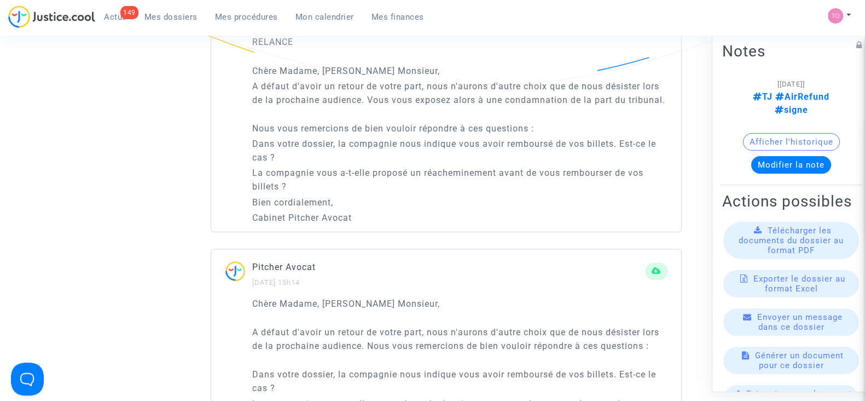
scroll to position [1713, 0]
drag, startPoint x: 287, startPoint y: 171, endPoint x: 564, endPoint y: 168, distance: 276.4
click at [564, 168] on p "La compagnie vous a-t-elle proposé un réacheminement avant de vous rembourser d…" at bounding box center [459, 179] width 415 height 27
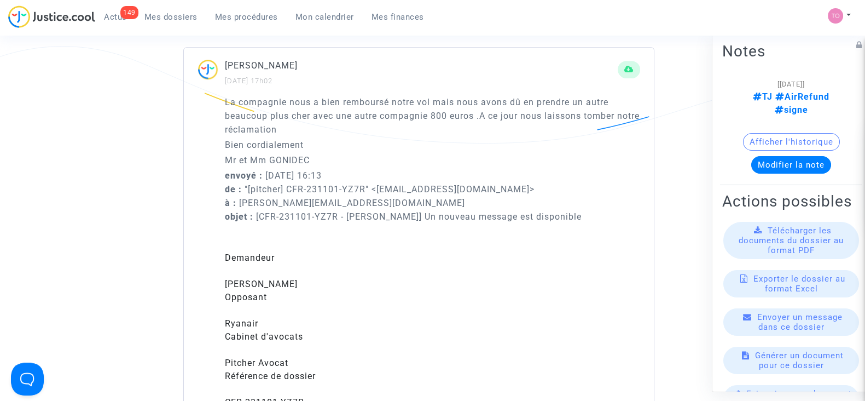
scroll to position [691, 0]
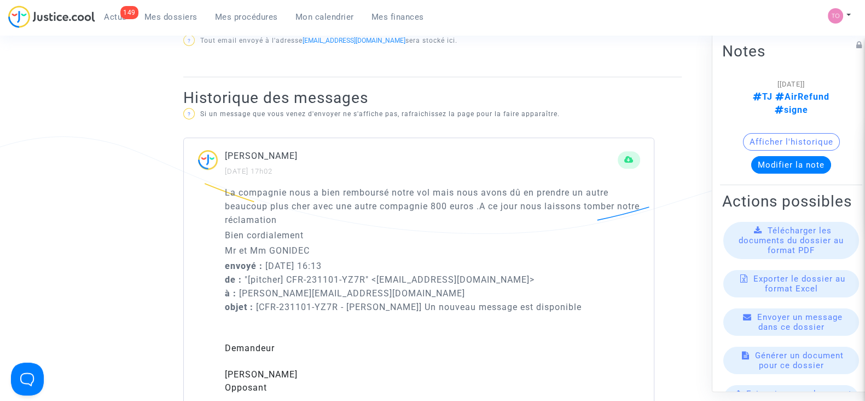
click at [161, 12] on span "Mes dossiers" at bounding box center [170, 17] width 53 height 10
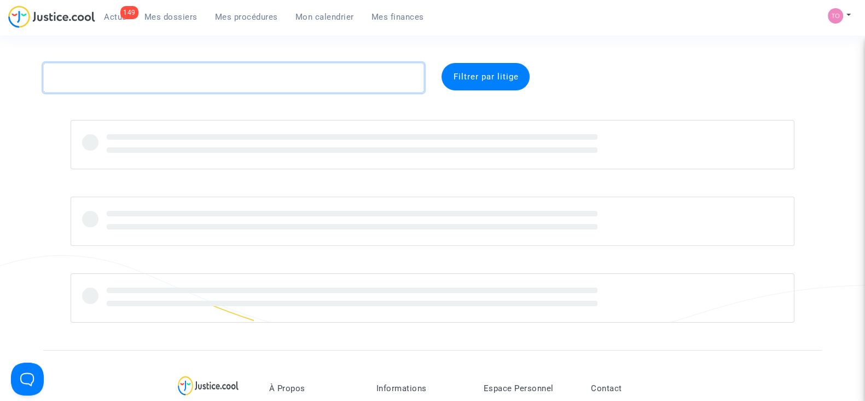
click at [158, 79] on textarea at bounding box center [233, 78] width 381 height 30
paste textarea "- CANDASSAMY"
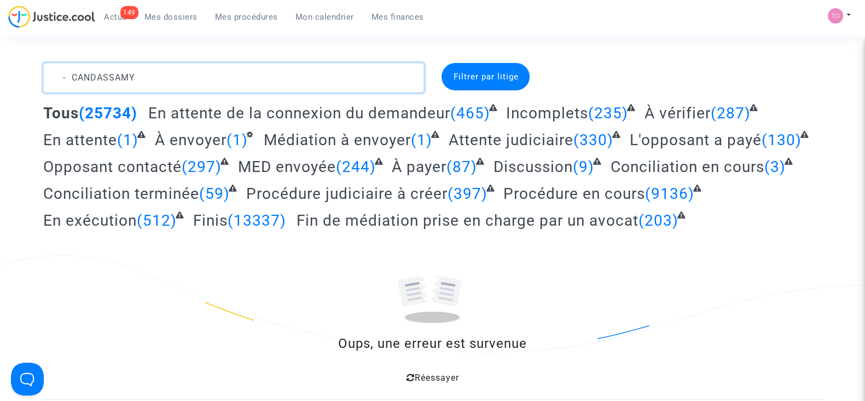
click at [70, 76] on textarea at bounding box center [233, 78] width 381 height 30
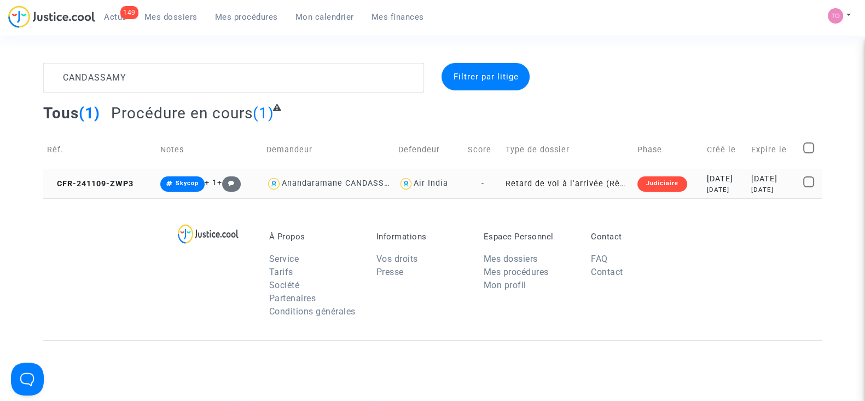
click at [730, 188] on div "10 months ago" at bounding box center [725, 189] width 37 height 9
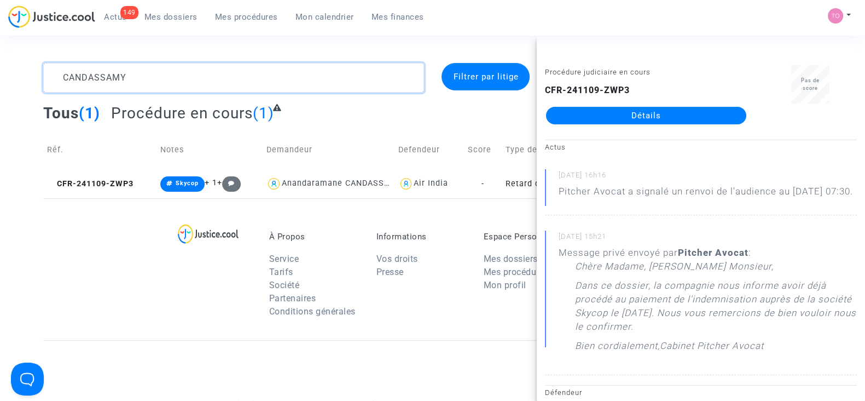
drag, startPoint x: 131, startPoint y: 70, endPoint x: 3, endPoint y: 67, distance: 128.7
click at [3, 67] on div "CANDASSAMY Filtrer par litige Tous (1) Procédure en cours (1) Réf. Notes Demand…" at bounding box center [432, 130] width 865 height 135
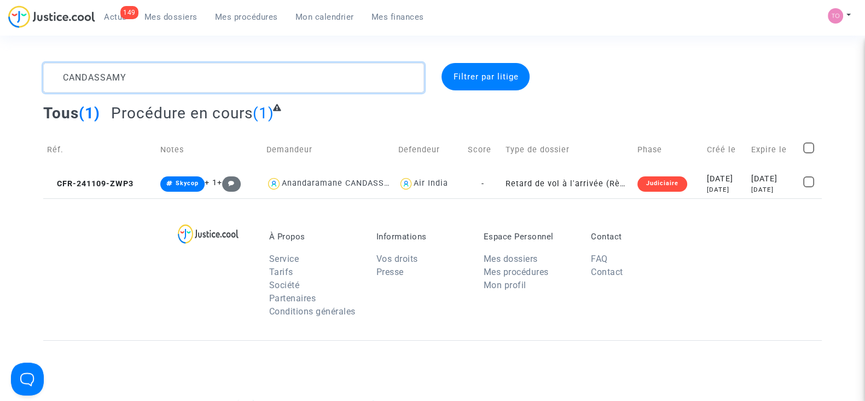
paste textarea "- GURUNG KUMAR"
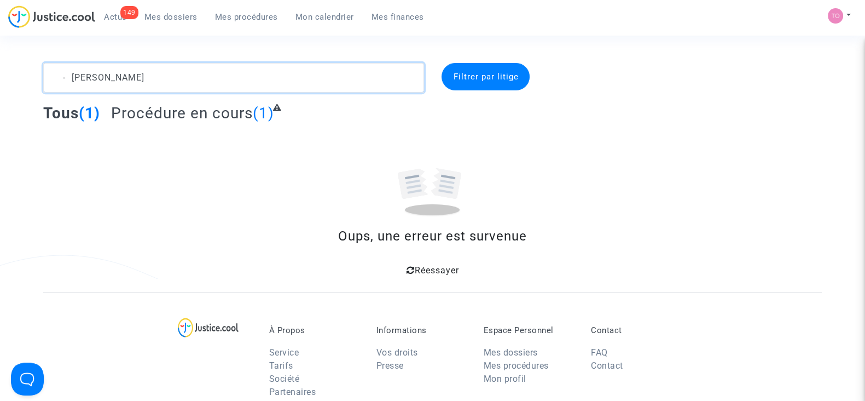
click at [71, 80] on textarea at bounding box center [233, 78] width 381 height 30
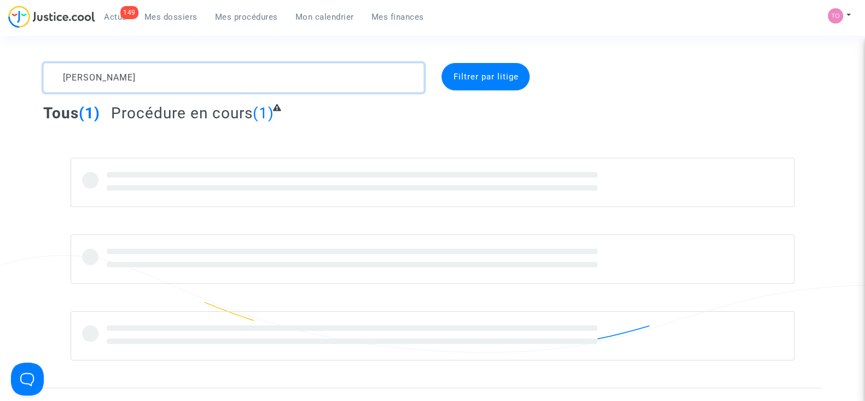
type textarea "GURUNG KUMAR"
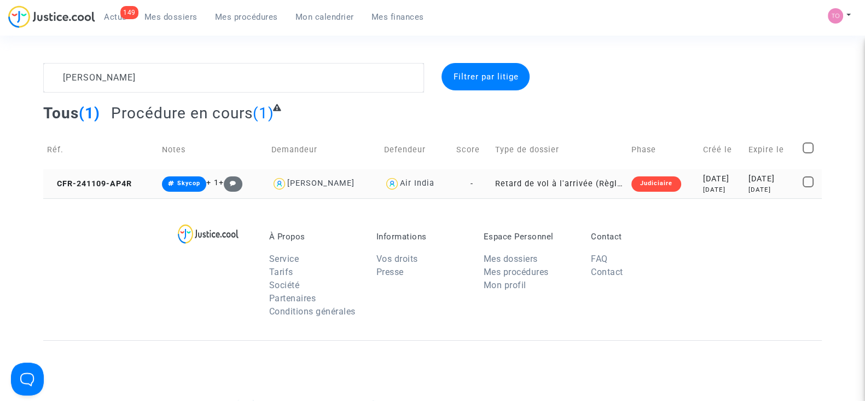
click at [703, 177] on div "2024-11-09" at bounding box center [722, 179] width 38 height 12
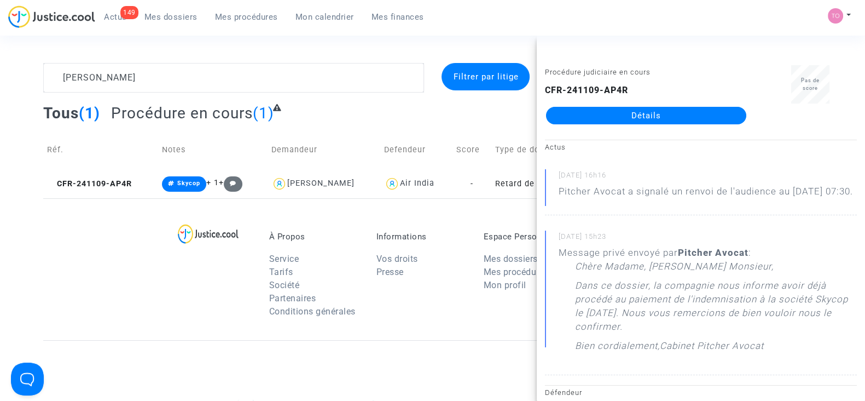
click at [616, 115] on link "Détails" at bounding box center [646, 116] width 200 height 18
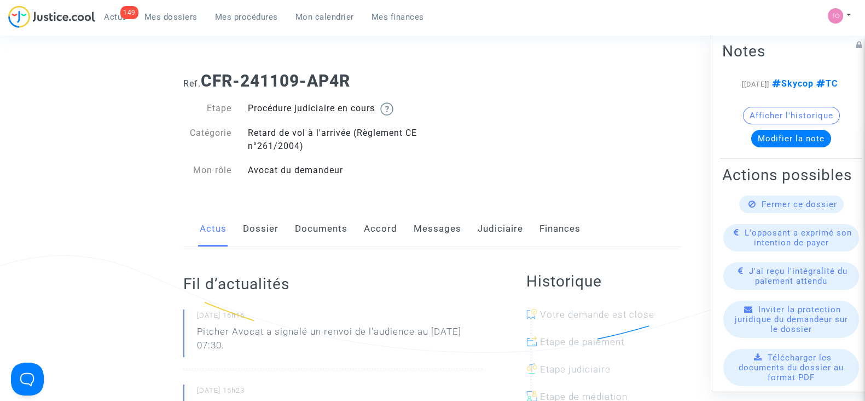
click at [431, 224] on link "Messages" at bounding box center [438, 229] width 48 height 36
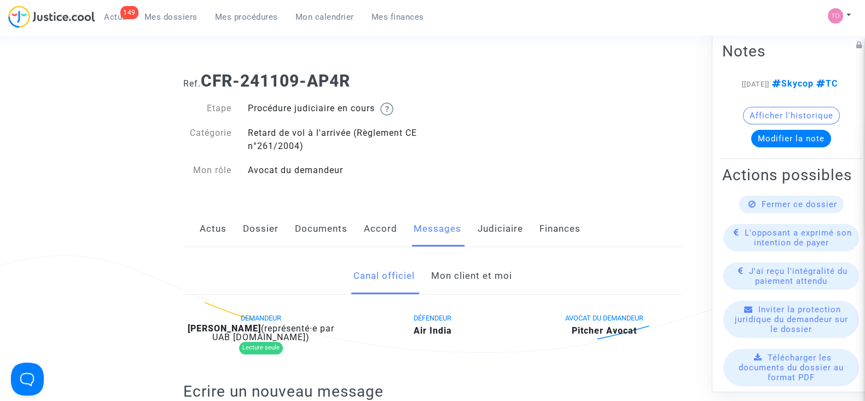
click at [439, 277] on link "Mon client et moi" at bounding box center [471, 276] width 81 height 36
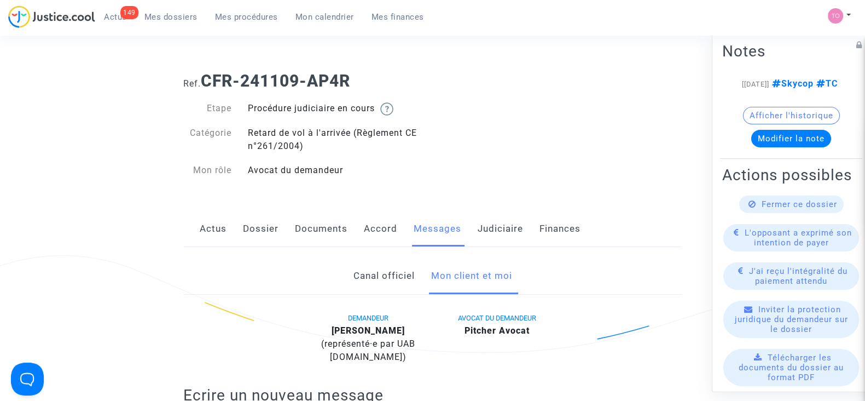
click at [782, 147] on button "Modifier la note" at bounding box center [791, 139] width 80 height 18
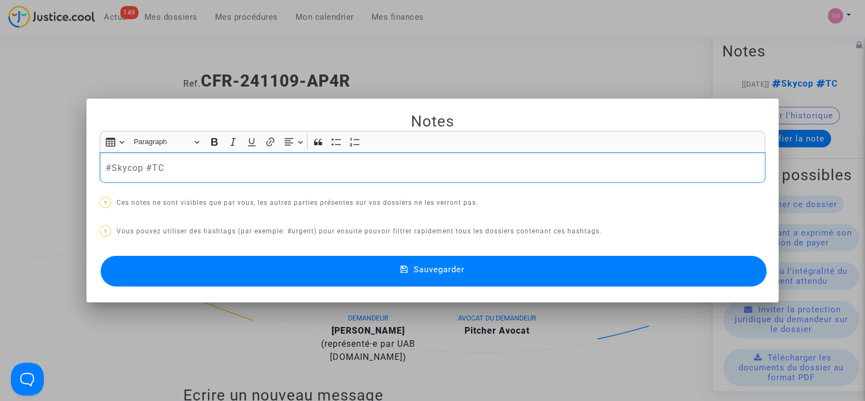
click at [518, 48] on div at bounding box center [432, 200] width 865 height 401
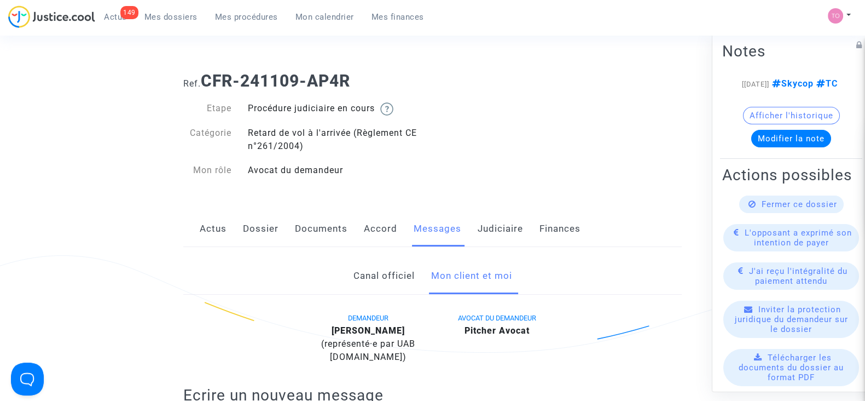
click at [495, 219] on link "Judiciaire" at bounding box center [500, 229] width 45 height 36
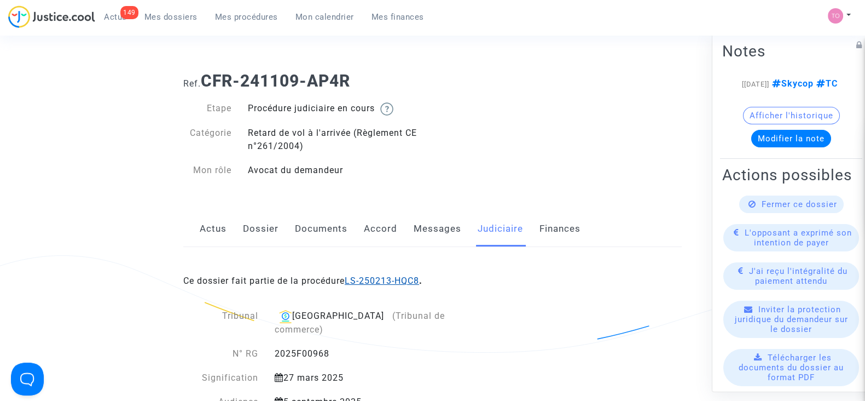
click at [388, 279] on link "LS-250213-HQC8" at bounding box center [382, 280] width 74 height 10
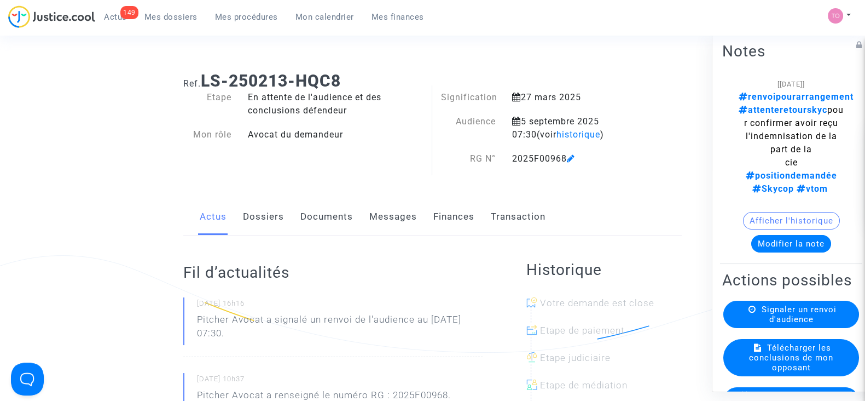
click at [780, 235] on button "Modifier la note" at bounding box center [791, 244] width 80 height 18
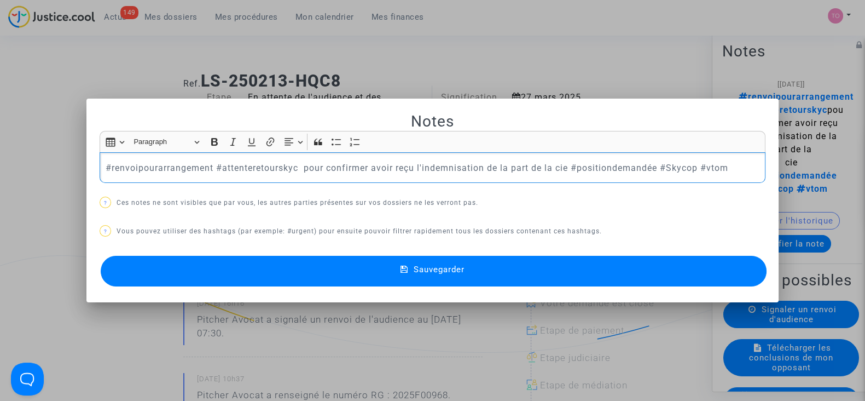
click at [600, 67] on div at bounding box center [432, 200] width 865 height 401
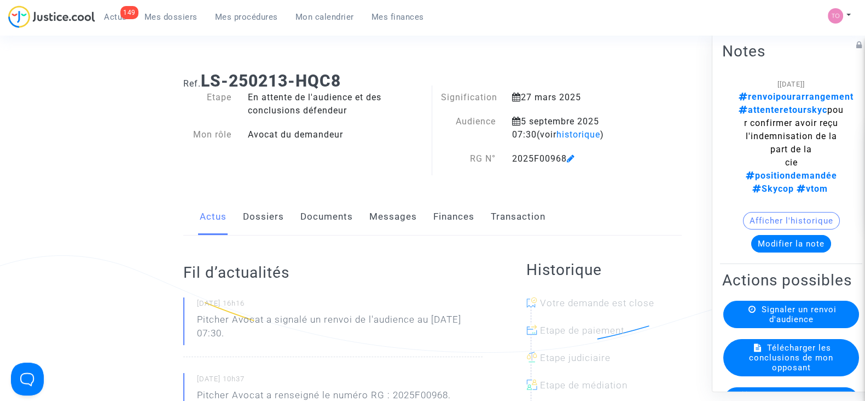
click at [160, 10] on link "Mes dossiers" at bounding box center [171, 17] width 71 height 16
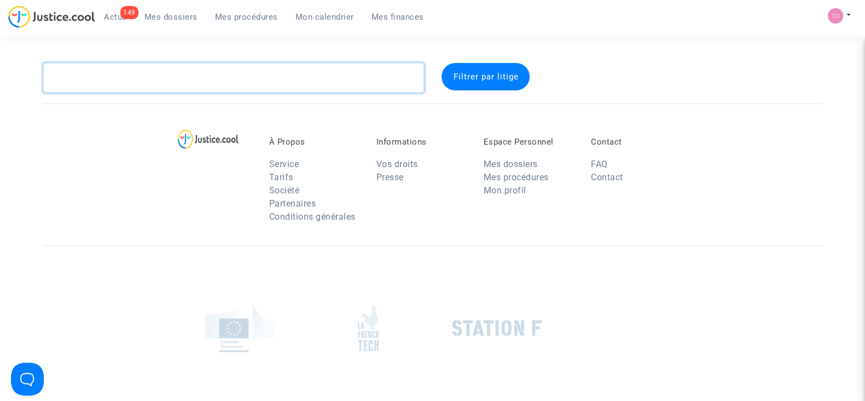
click at [194, 89] on textarea at bounding box center [233, 78] width 381 height 30
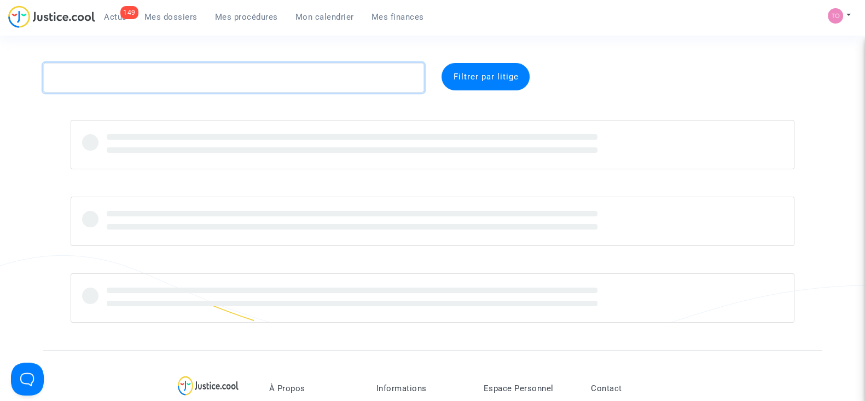
paste textarea "Ajay"
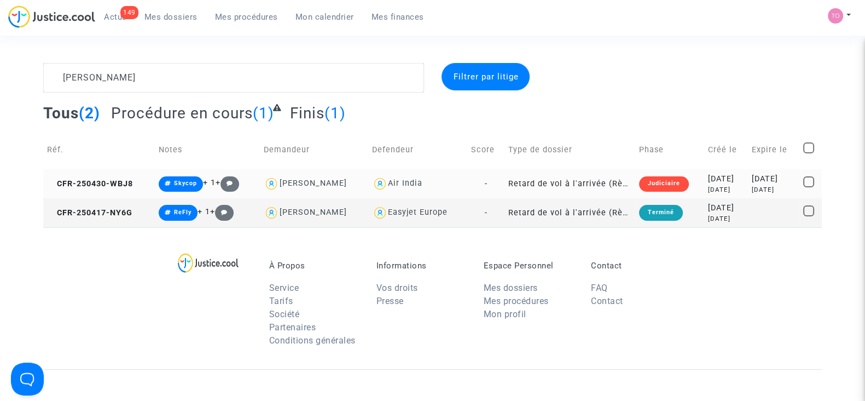
click at [708, 189] on div "4 months ago" at bounding box center [726, 189] width 36 height 9
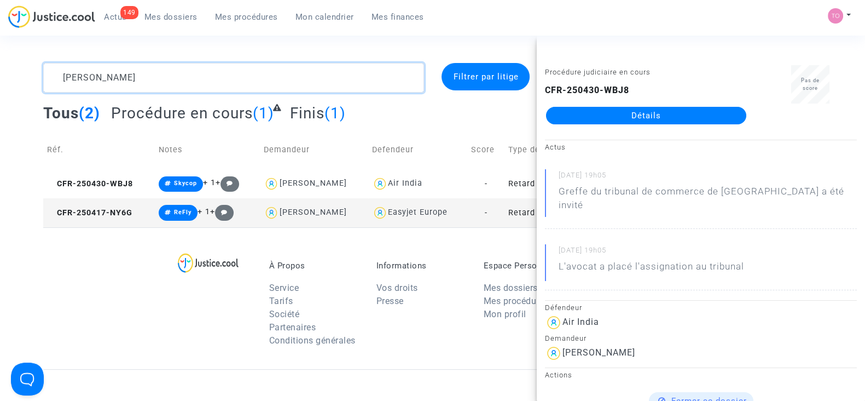
drag, startPoint x: 128, startPoint y: 69, endPoint x: 34, endPoint y: 61, distance: 94.5
click at [34, 61] on section "Ajay Filtrer par litige Tous (2) Procédure en cours (1) Finis (1) Réf. Notes De…" at bounding box center [432, 316] width 865 height 633
paste textarea "Thilagar"
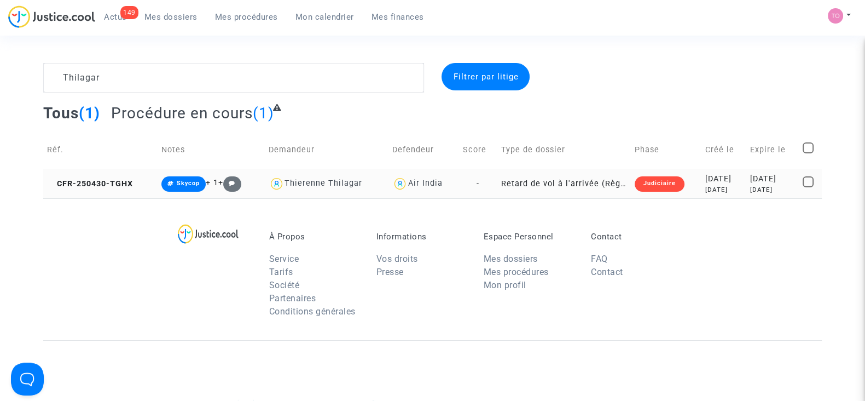
click at [724, 176] on div "2025-05-01" at bounding box center [724, 179] width 37 height 12
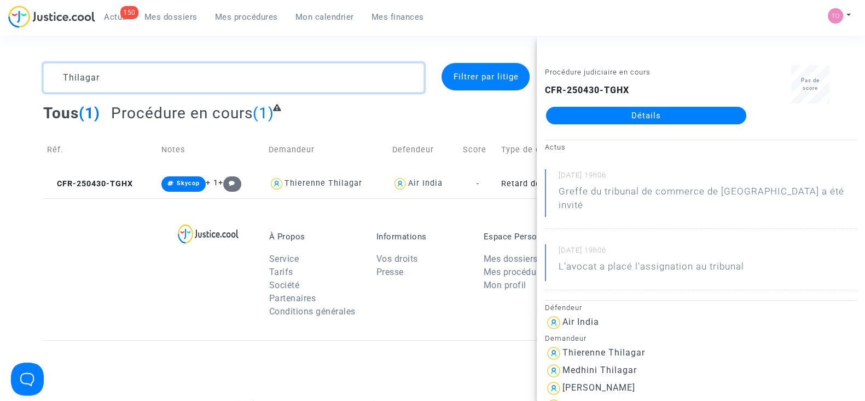
drag, startPoint x: 109, startPoint y: 68, endPoint x: 0, endPoint y: 90, distance: 111.5
click at [0, 90] on div "Thilagar Filtrer par litige Tous (1) Procédure en cours (1) Réf. Notes Demandeu…" at bounding box center [432, 130] width 865 height 135
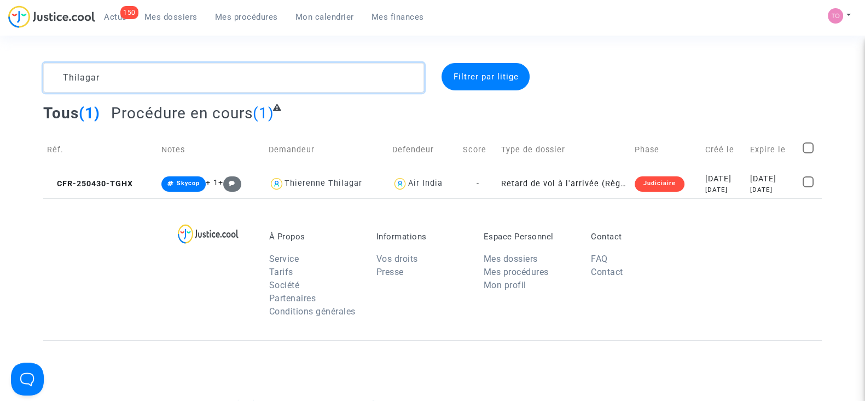
paste textarea "CFR-250117-8VQJPS"
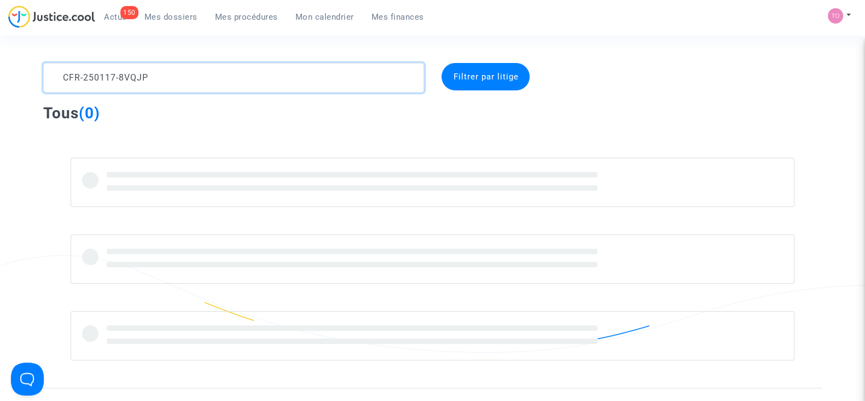
click at [157, 77] on textarea at bounding box center [233, 78] width 381 height 30
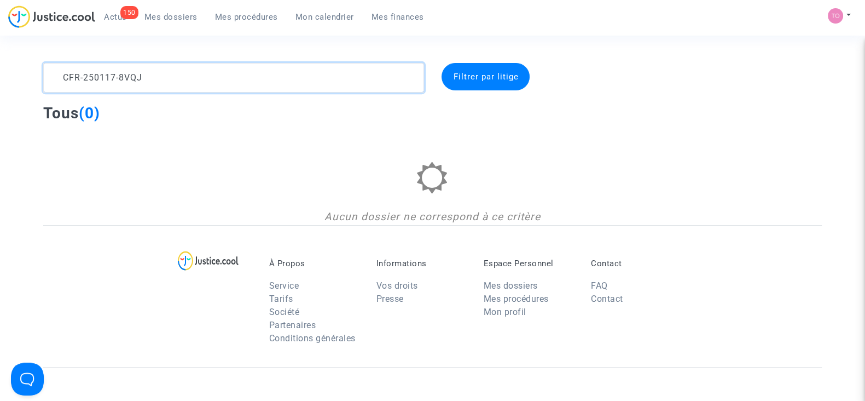
drag, startPoint x: 153, startPoint y: 70, endPoint x: 0, endPoint y: 77, distance: 152.9
click at [0, 77] on div "CFR-250117-8VQJ Filtrer par litige Tous (0) Aucun dossier ne correspond à ce cr…" at bounding box center [432, 144] width 865 height 162
paste textarea "QKBH"
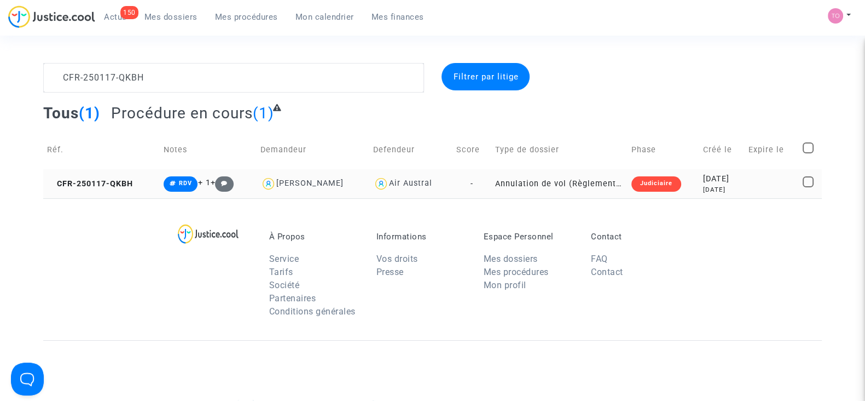
click at [703, 190] on div "7 months ago" at bounding box center [722, 189] width 38 height 9
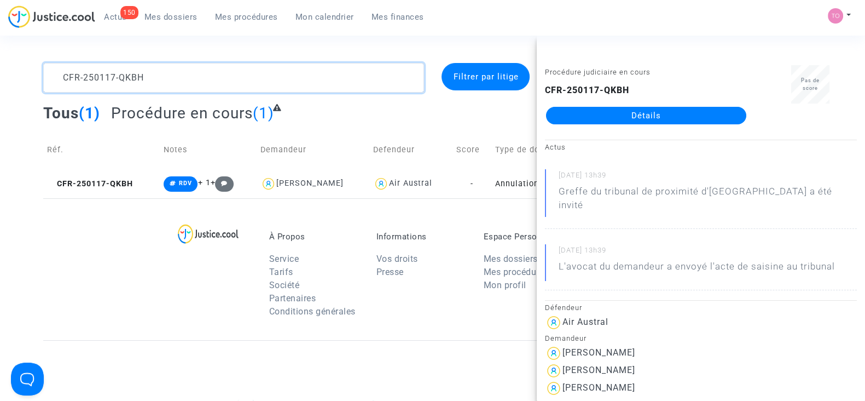
drag, startPoint x: 154, startPoint y: 73, endPoint x: 0, endPoint y: 49, distance: 155.7
click at [0, 49] on section "CFR-250117-QKBH Filtrer par litige Tous (1) Procédure en cours (1) Réf. Notes D…" at bounding box center [432, 302] width 865 height 604
paste textarea "MOREL"
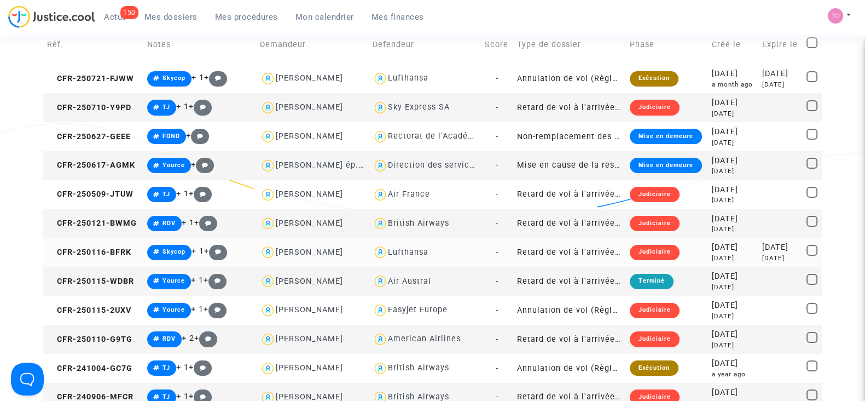
scroll to position [132, 0]
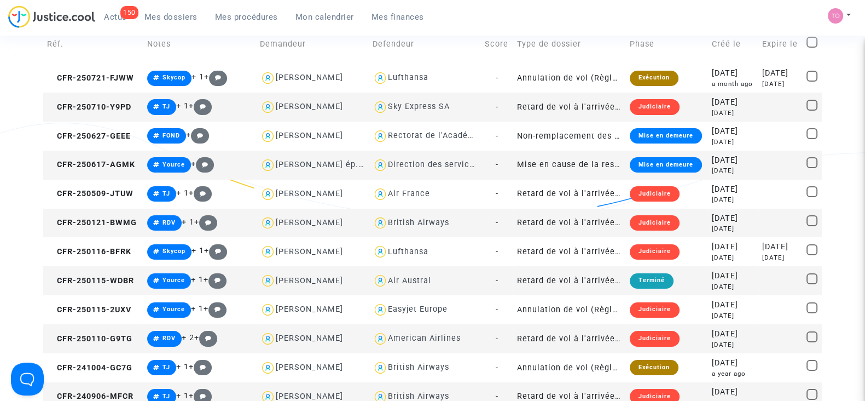
click at [417, 220] on div "British Airways" at bounding box center [418, 222] width 61 height 9
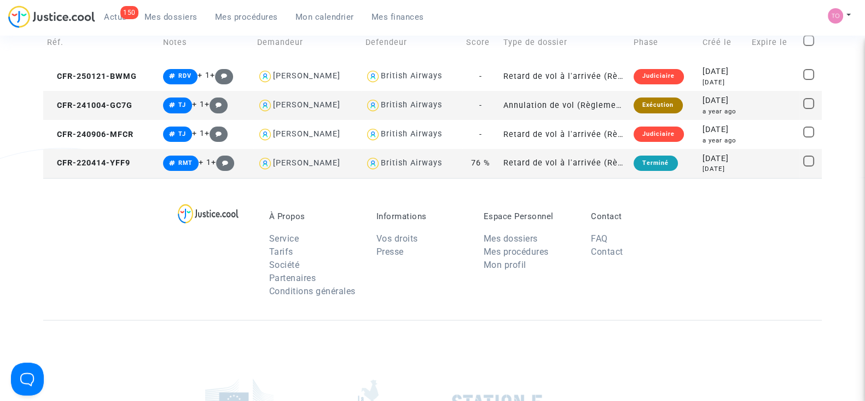
scroll to position [106, 0]
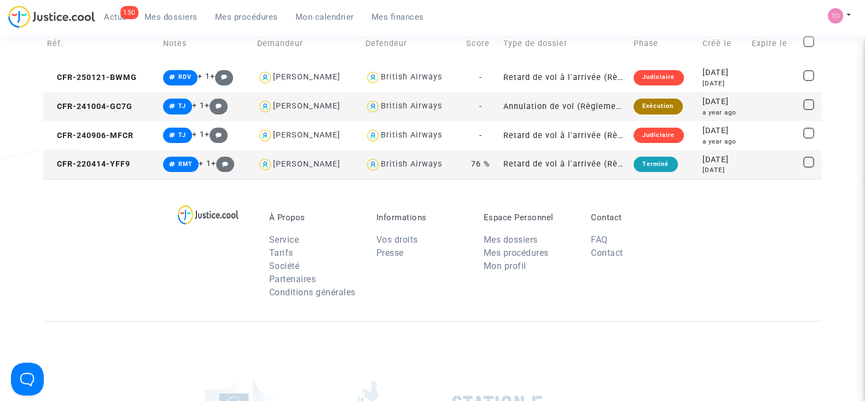
click at [727, 159] on div "2022-04-14" at bounding box center [724, 160] width 42 height 12
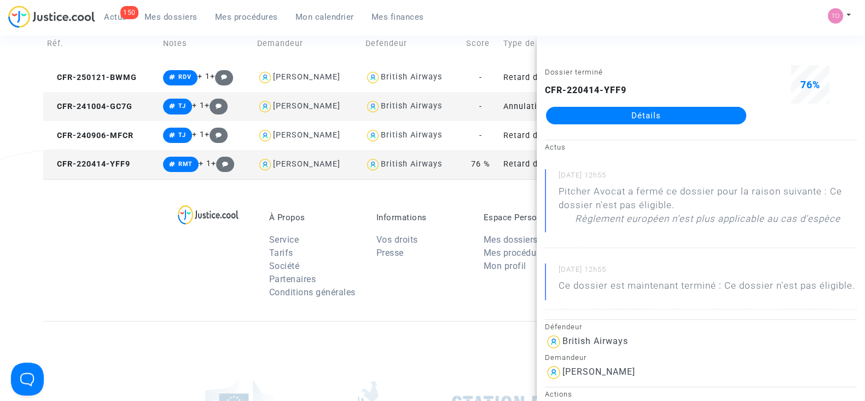
click at [140, 258] on div "À Propos Service Tarifs Société Partenaires Conditions générales Informations V…" at bounding box center [432, 250] width 779 height 142
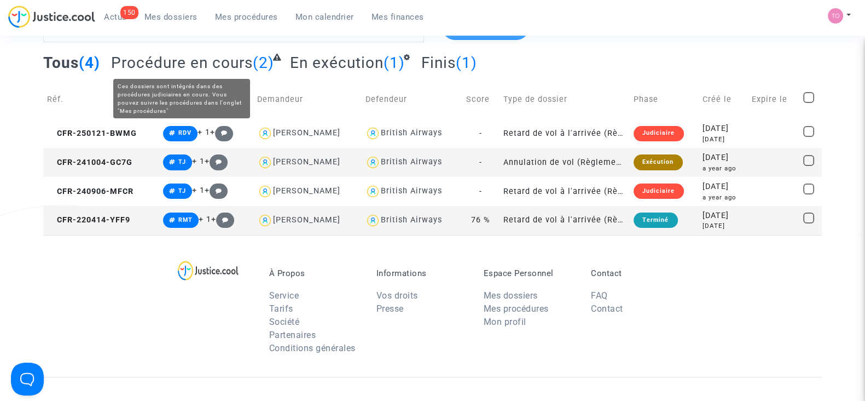
scroll to position [0, 0]
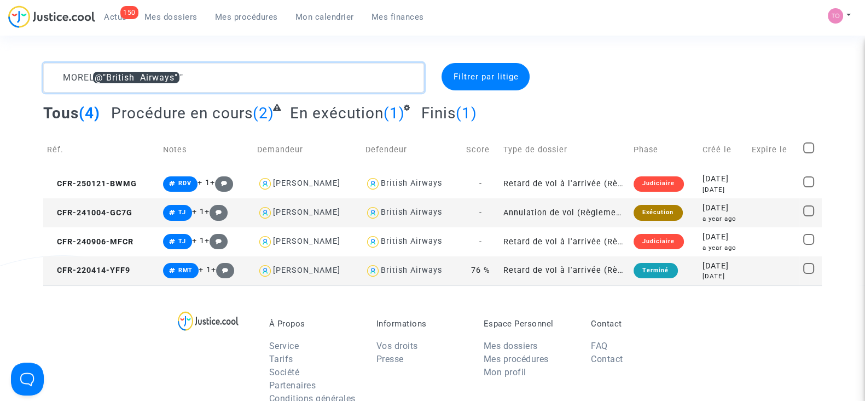
drag, startPoint x: 224, startPoint y: 80, endPoint x: 0, endPoint y: 74, distance: 224.5
click at [0, 74] on div "MOREL @"British Airways" Filtrer par litige Tous (4) Procédure en cours (2) En …" at bounding box center [432, 174] width 865 height 222
paste textarea "CLAVEL"
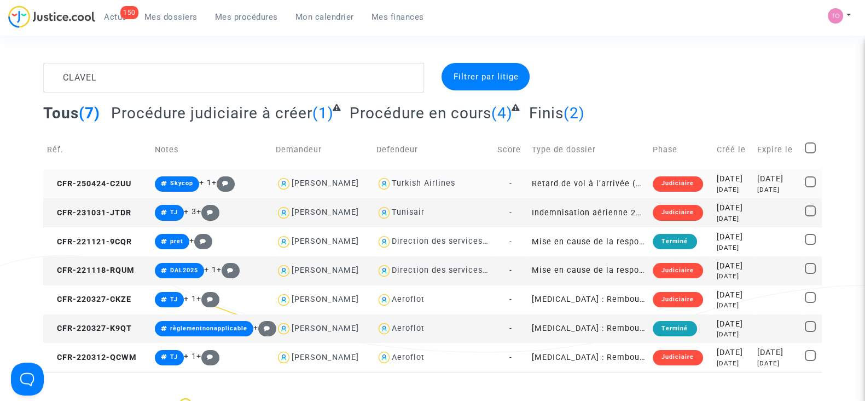
click at [426, 176] on span "Turkish Airlines" at bounding box center [423, 151] width 63 height 72
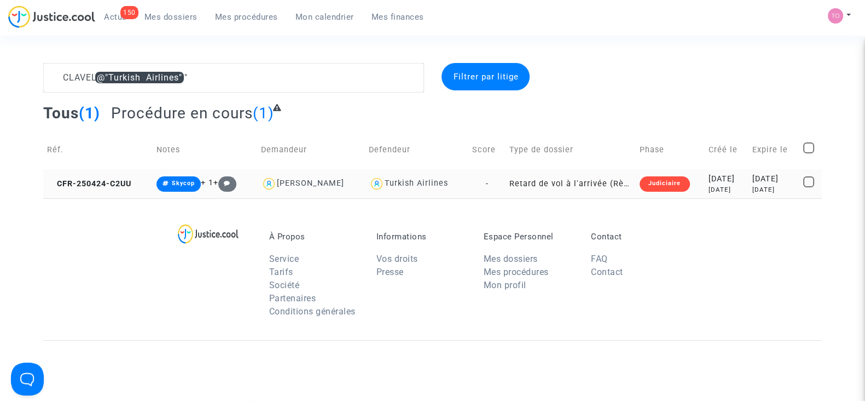
click at [720, 181] on div "2025-04-24" at bounding box center [727, 179] width 36 height 12
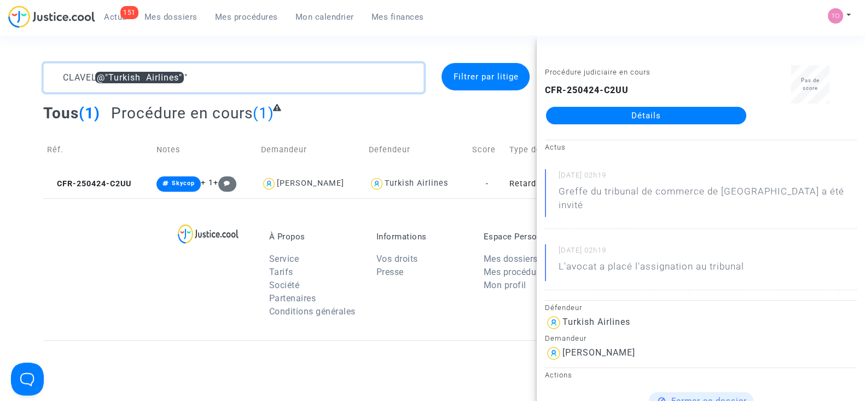
drag, startPoint x: 196, startPoint y: 73, endPoint x: 0, endPoint y: 71, distance: 196.0
click at [0, 71] on div "CLAVEL @"Turkish Airlines" Filtrer par litige Tous (1) Procédure en cours (1) R…" at bounding box center [432, 130] width 865 height 135
paste textarea "GONIDEC"
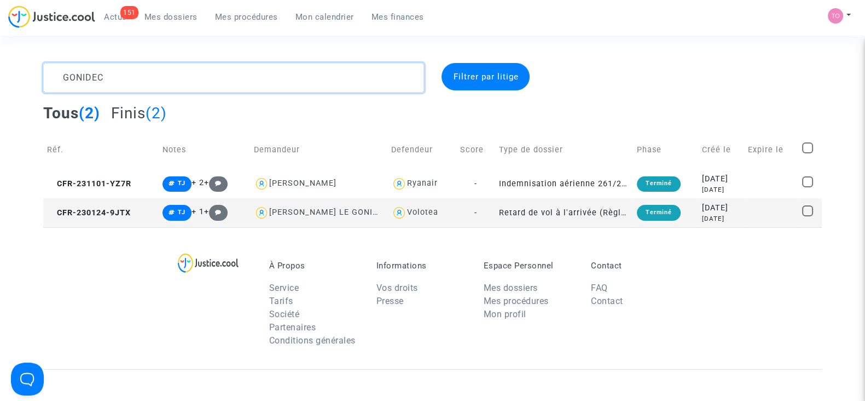
type textarea "GONIDEC"
click at [720, 181] on div "2023-11-01" at bounding box center [721, 179] width 38 height 12
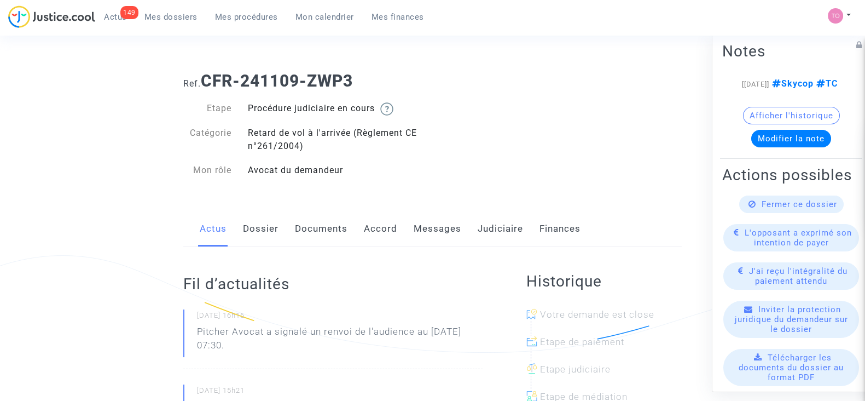
click at [429, 230] on link "Messages" at bounding box center [438, 229] width 48 height 36
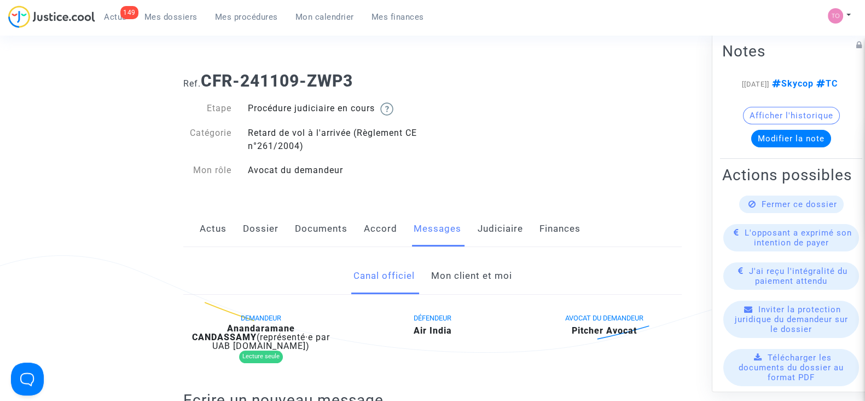
click at [448, 283] on link "Mon client et moi" at bounding box center [471, 276] width 81 height 36
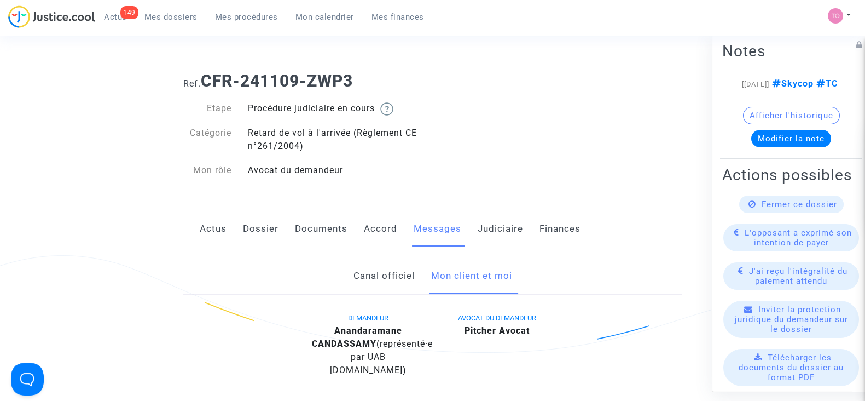
click at [482, 239] on link "Judiciaire" at bounding box center [500, 229] width 45 height 36
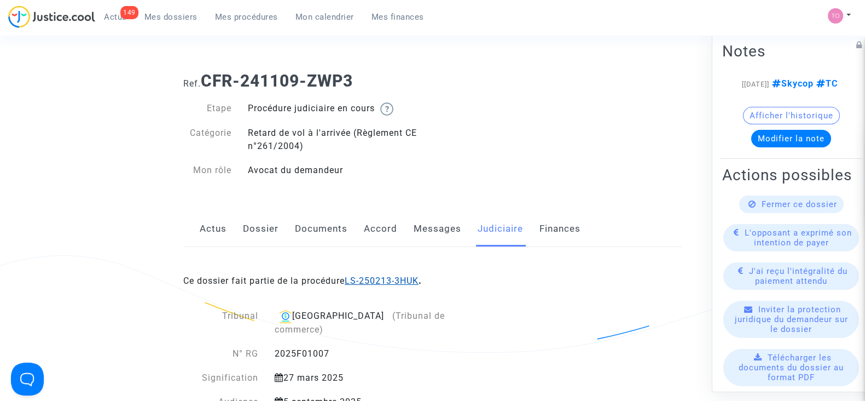
click at [379, 279] on link "LS-250213-3HUK" at bounding box center [382, 280] width 74 height 10
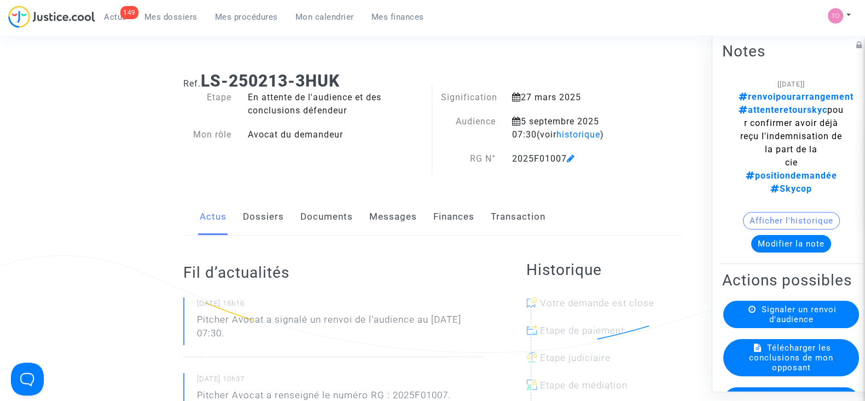
click at [778, 235] on button "Modifier la note" at bounding box center [791, 244] width 80 height 18
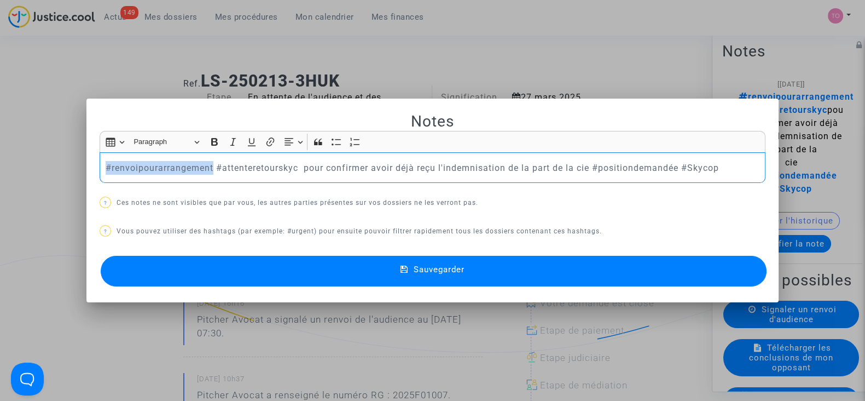
drag, startPoint x: 210, startPoint y: 167, endPoint x: 77, endPoint y: 176, distance: 132.8
click at [77, 176] on div "Notes Rich Text Editor Insert table Insert table Heading Paragraph Paragraph He…" at bounding box center [432, 200] width 865 height 401
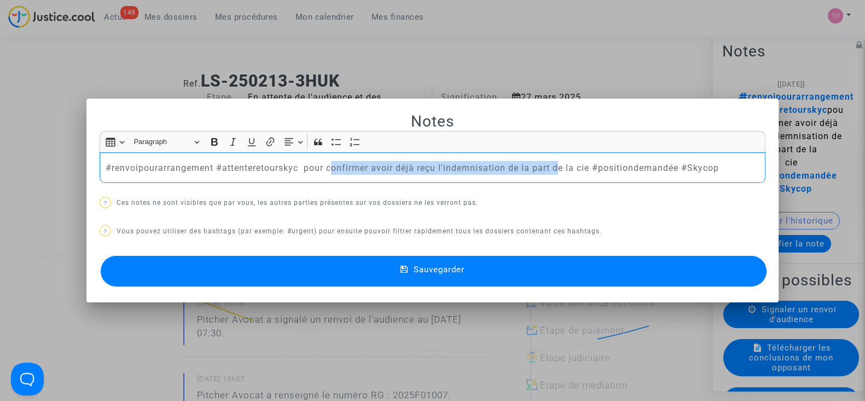
drag, startPoint x: 331, startPoint y: 166, endPoint x: 555, endPoint y: 156, distance: 224.1
click at [555, 156] on div "#renvoipourarrangement #attenteretourskyc pour confirmer avoir déjà reçu l'inde…" at bounding box center [433, 167] width 666 height 31
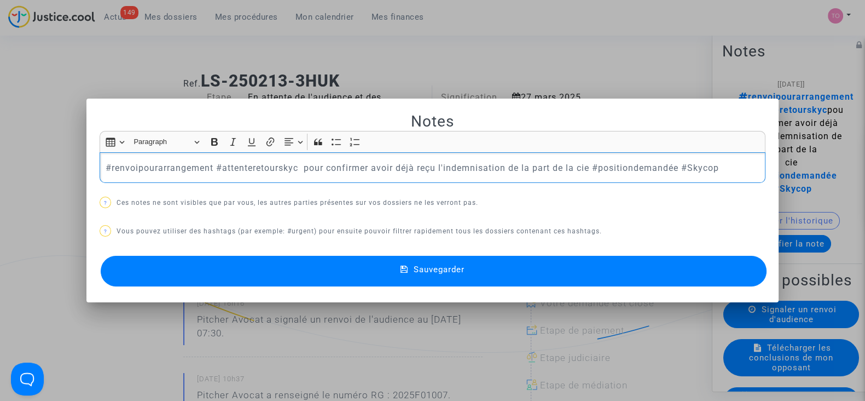
click at [556, 42] on div at bounding box center [432, 200] width 865 height 401
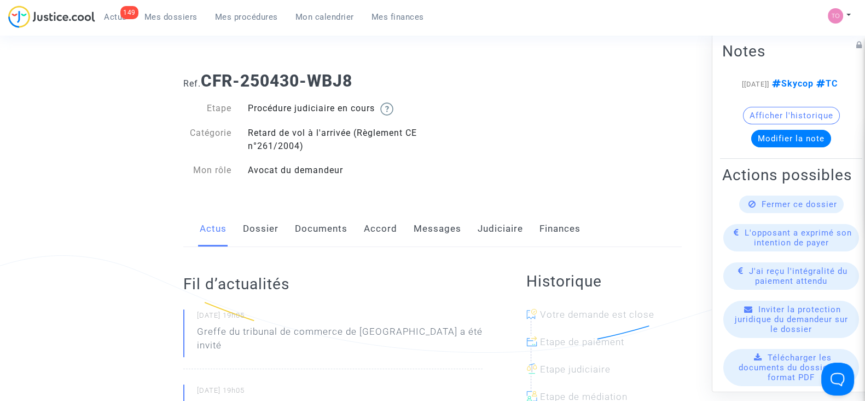
click at [504, 221] on link "Judiciaire" at bounding box center [500, 229] width 45 height 36
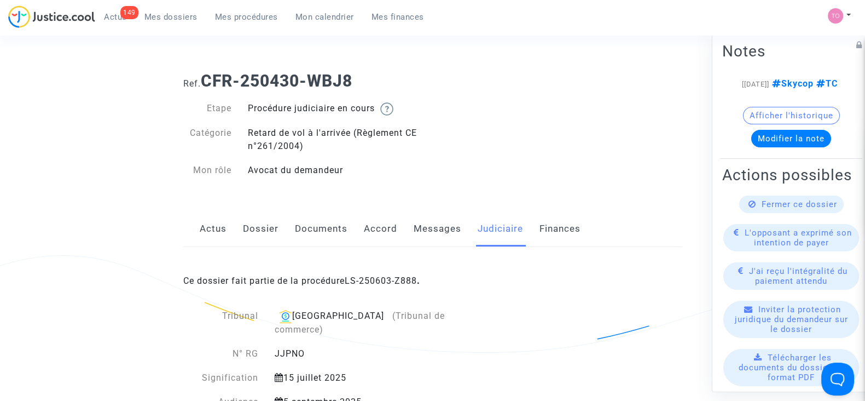
click at [367, 228] on link "Accord" at bounding box center [380, 229] width 33 height 36
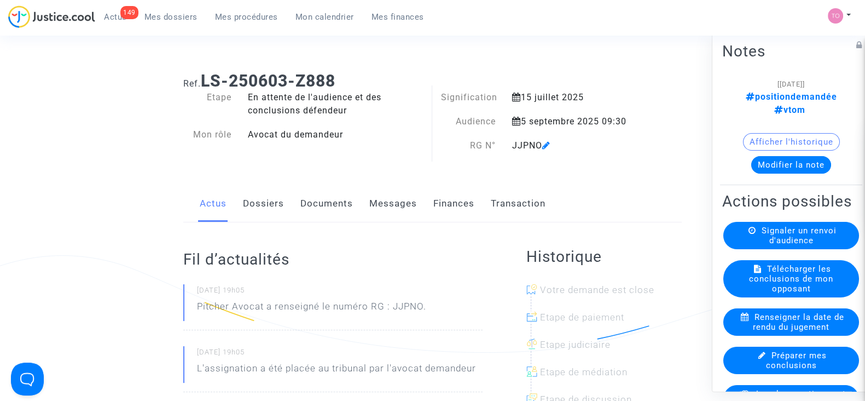
click at [446, 203] on link "Finances" at bounding box center [453, 204] width 41 height 36
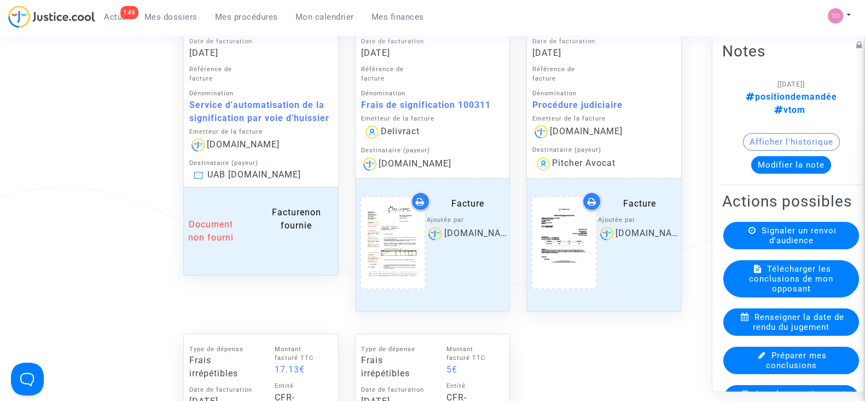
scroll to position [1031, 0]
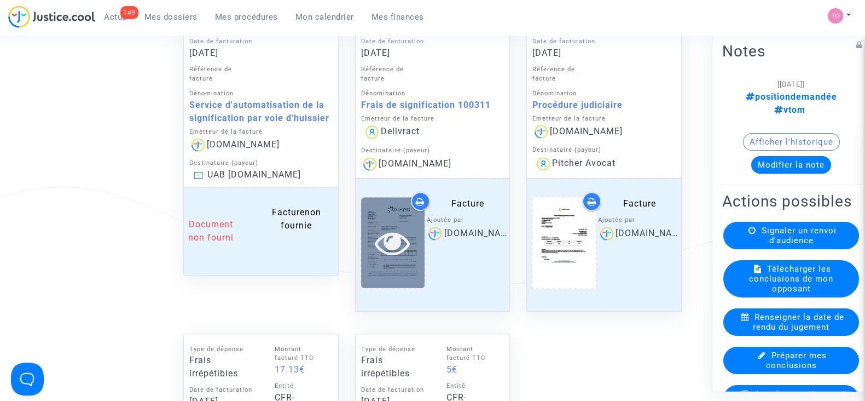
click at [379, 228] on icon at bounding box center [393, 242] width 36 height 35
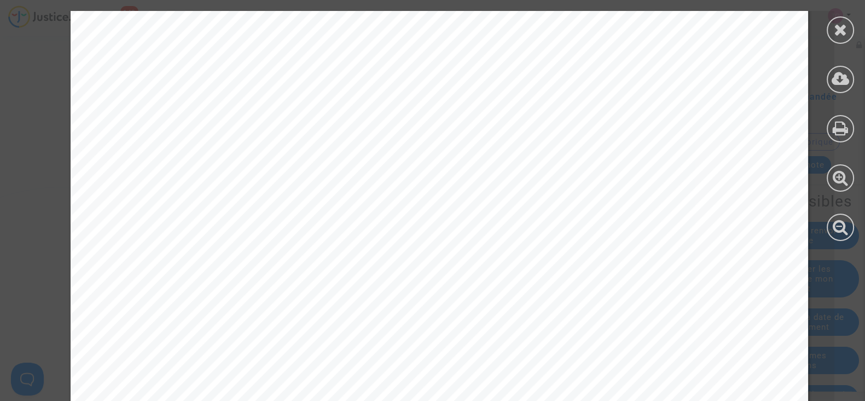
scroll to position [550, 0]
click at [847, 31] on div at bounding box center [840, 29] width 27 height 27
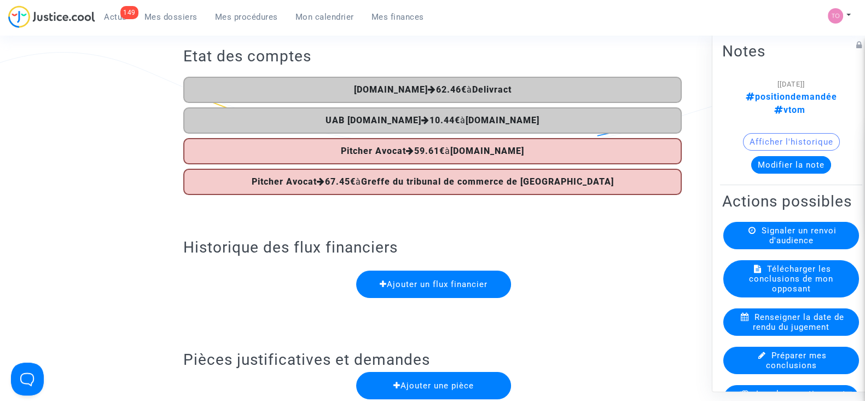
scroll to position [0, 0]
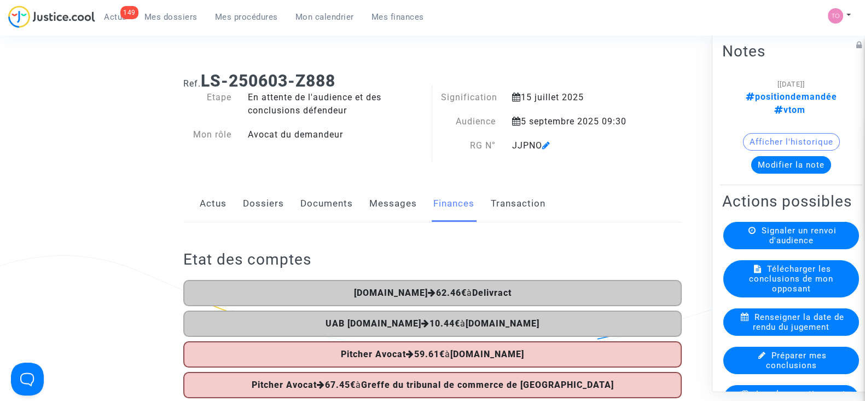
click at [781, 160] on div "[07/08/2025] positiondemandée vtom Afficher l'historique Modifier la note" at bounding box center [791, 129] width 138 height 105
click at [780, 156] on button "Modifier la note" at bounding box center [791, 165] width 80 height 18
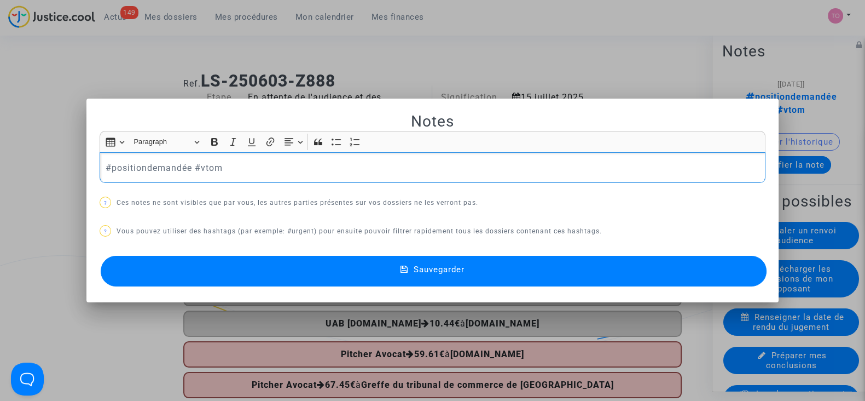
drag, startPoint x: 396, startPoint y: 175, endPoint x: 30, endPoint y: 148, distance: 367.7
click at [30, 148] on div "Notes Rich Text Editor Insert table Insert table Heading Paragraph Paragraph He…" at bounding box center [432, 200] width 865 height 401
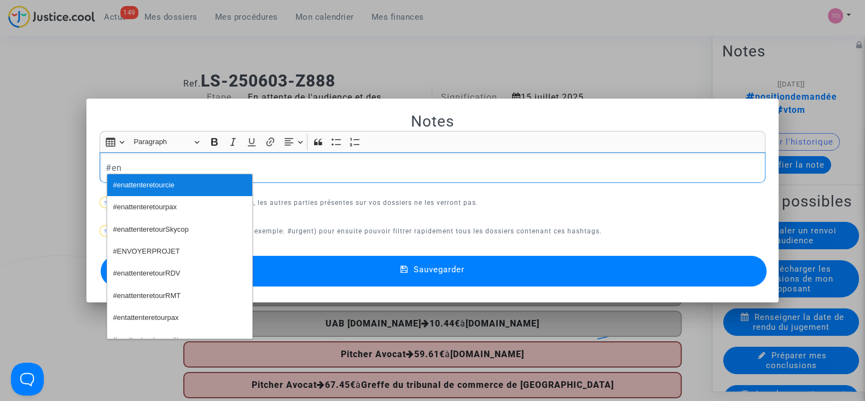
click at [131, 182] on span "#enattenteretourcie" at bounding box center [143, 185] width 61 height 16
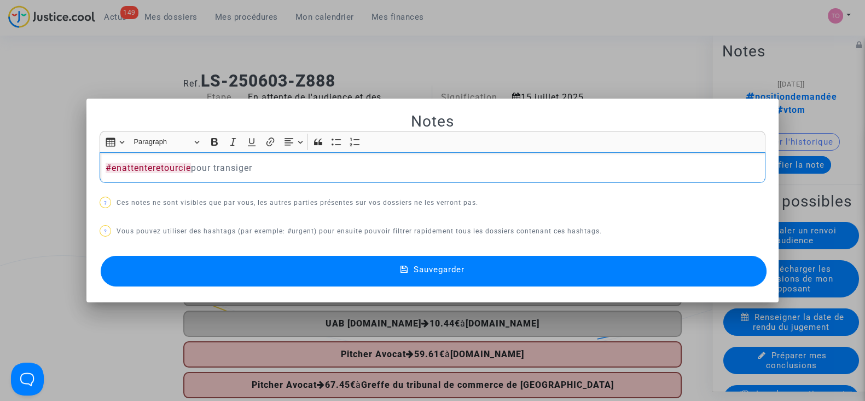
click at [251, 261] on button "Sauvegarder" at bounding box center [434, 271] width 666 height 31
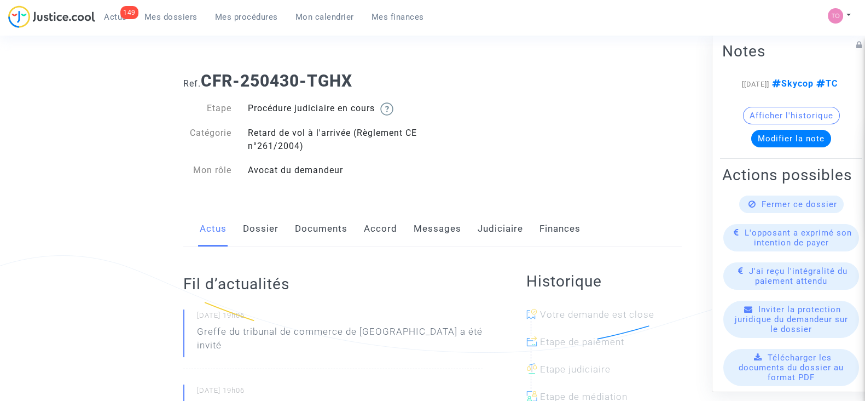
click at [486, 225] on link "Judiciaire" at bounding box center [500, 229] width 45 height 36
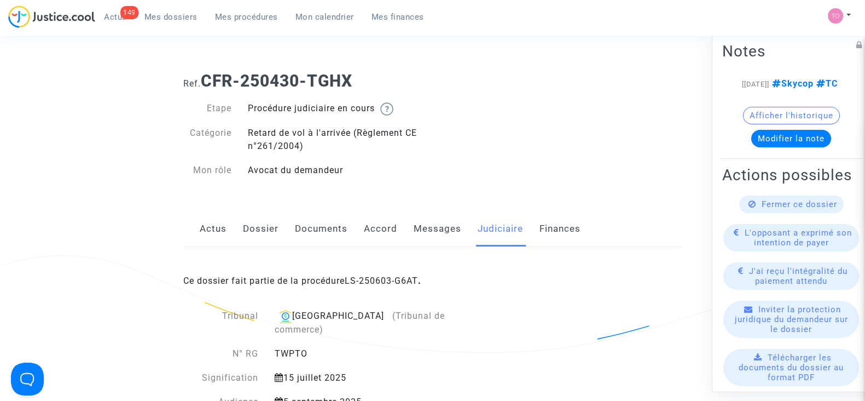
click at [268, 236] on link "Dossier" at bounding box center [261, 229] width 36 height 36
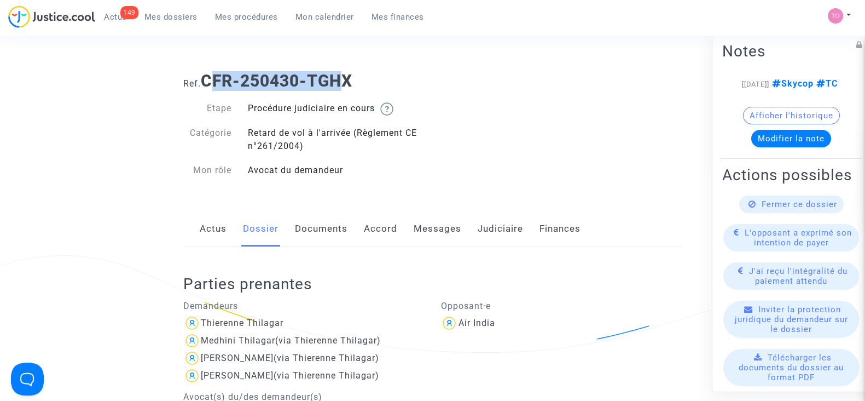
drag, startPoint x: 350, startPoint y: 80, endPoint x: 209, endPoint y: 77, distance: 141.2
click at [209, 77] on b "CFR-250430-TGHX" at bounding box center [277, 80] width 152 height 19
drag, startPoint x: 359, startPoint y: 78, endPoint x: 204, endPoint y: 77, distance: 154.9
click at [204, 77] on h1 "Ref. CFR-250430-TGHX" at bounding box center [432, 81] width 499 height 20
copy b "CFR-250430-TGHX"
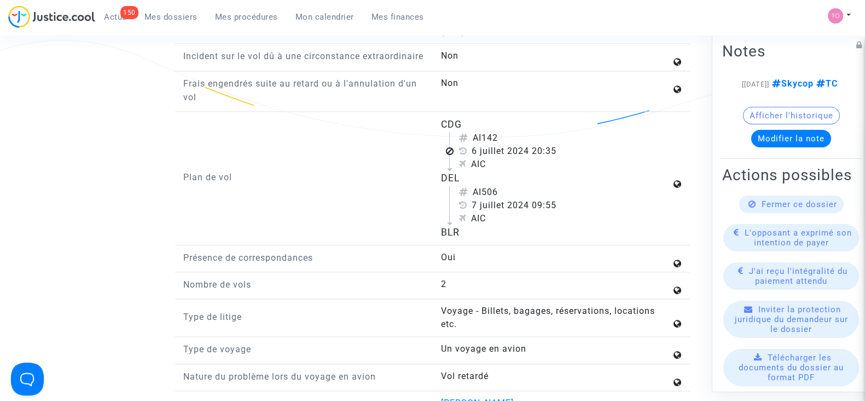
scroll to position [1726, 0]
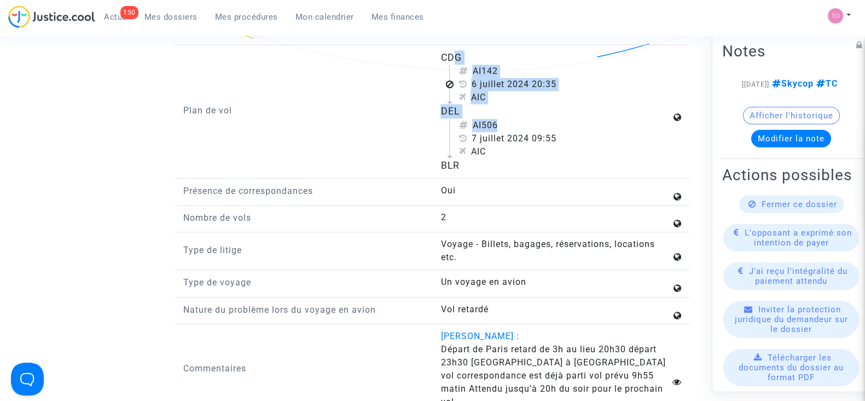
drag, startPoint x: 446, startPoint y: 56, endPoint x: 494, endPoint y: 121, distance: 81.0
click at [494, 121] on flight-plan "CDG AI142 [DATE] 20:35 AIC DEL AI506 [DATE] 09:55 AIC BLR" at bounding box center [556, 111] width 230 height 122
drag, startPoint x: 440, startPoint y: 53, endPoint x: 510, endPoint y: 161, distance: 128.3
click at [510, 161] on div "CDG AI142 [DATE] 20:35 AIC DEL AI506 [DATE] 09:55 AIC BLR" at bounding box center [561, 111] width 258 height 122
copy flight-plan "CDG AI142 [DATE] 20:35 AIC DEL AI506 [DATE] 09:55 AIC BLR"
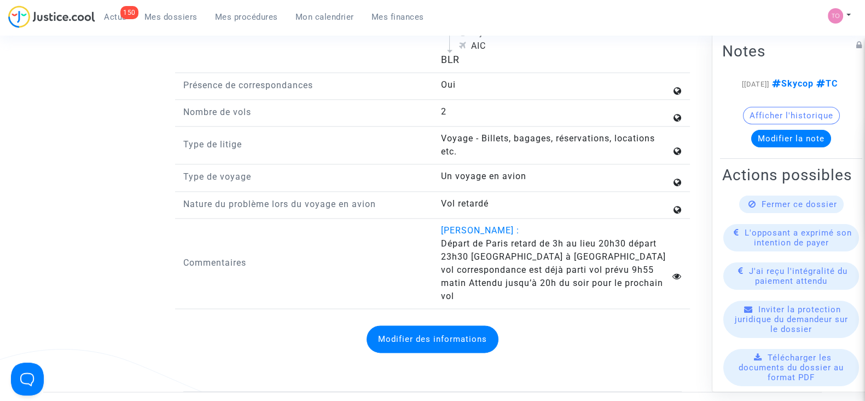
scroll to position [1835, 0]
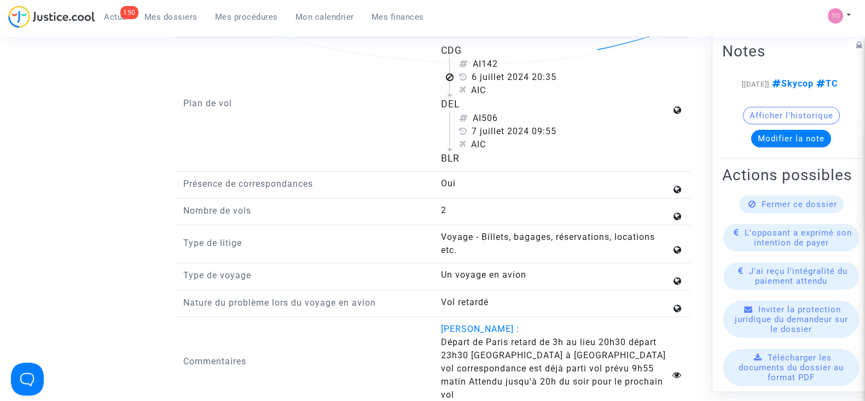
scroll to position [1733, 0]
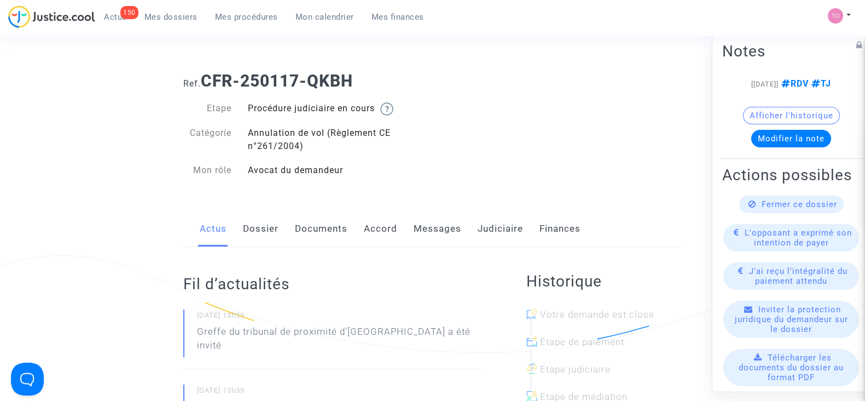
click at [772, 124] on button "Afficher l'historique" at bounding box center [791, 116] width 97 height 18
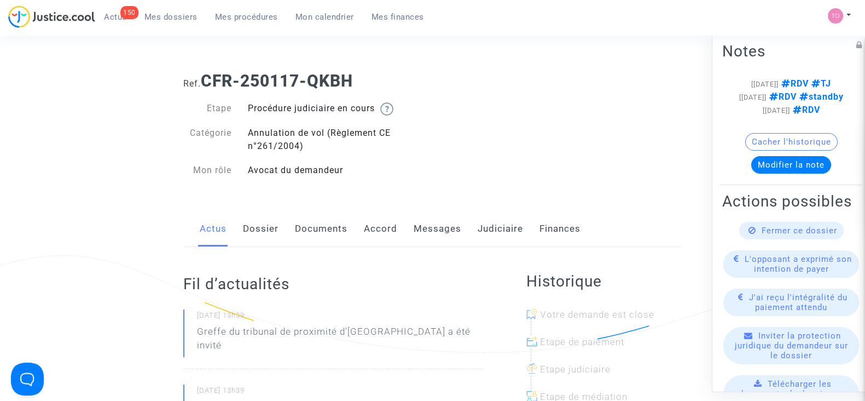
click at [489, 230] on link "Judiciaire" at bounding box center [500, 229] width 45 height 36
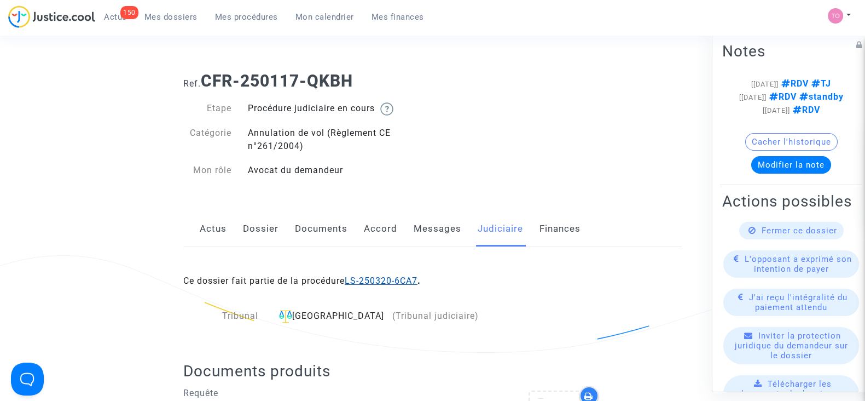
click at [379, 275] on link "LS-250320-6CA7" at bounding box center [381, 280] width 73 height 10
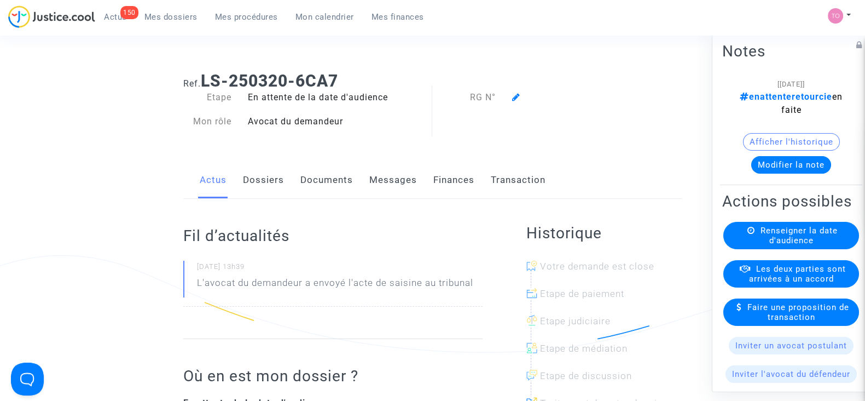
click at [771, 140] on button "Afficher l'historique" at bounding box center [791, 142] width 97 height 18
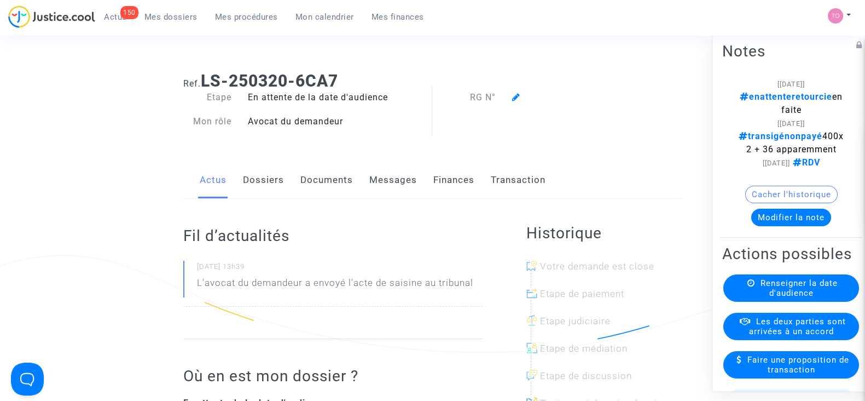
click at [764, 225] on button "Modifier la note" at bounding box center [791, 218] width 80 height 18
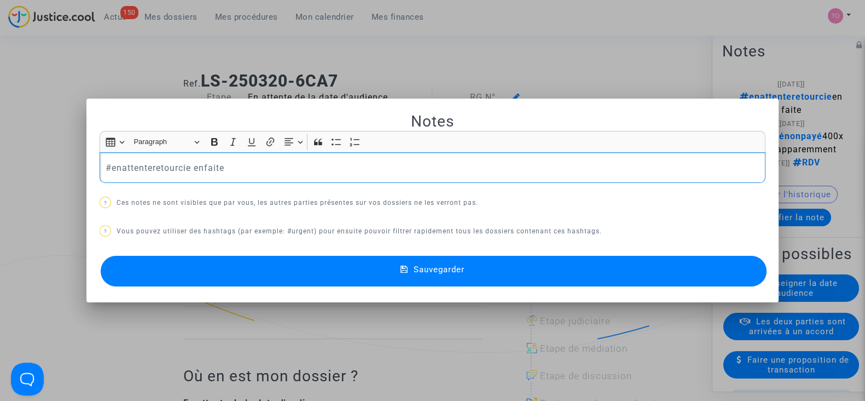
drag, startPoint x: 270, startPoint y: 165, endPoint x: 49, endPoint y: 177, distance: 221.5
click at [49, 177] on div "Notes Rich Text Editor Insert table Insert table Heading Paragraph Paragraph He…" at bounding box center [432, 200] width 865 height 401
click at [209, 161] on p "#enattenteretourcie enfaite" at bounding box center [433, 168] width 655 height 14
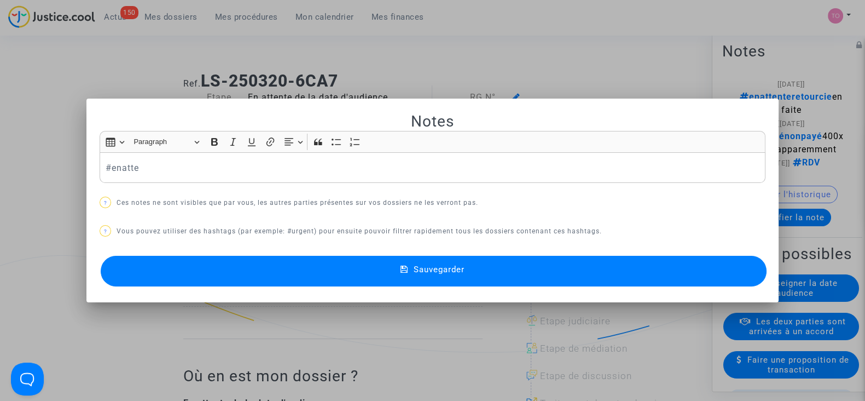
click at [61, 82] on div at bounding box center [432, 200] width 865 height 401
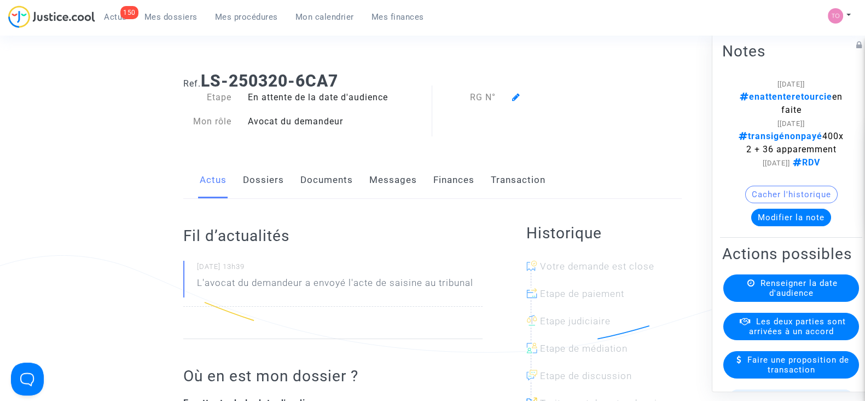
click at [276, 184] on link "Dossiers" at bounding box center [263, 180] width 41 height 36
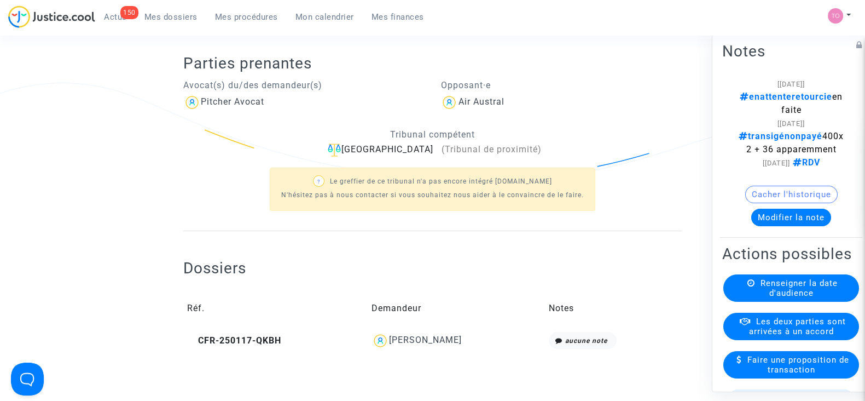
scroll to position [203, 0]
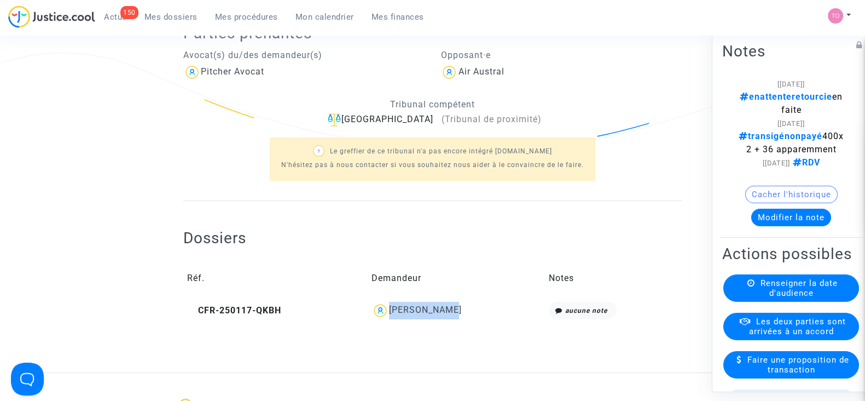
drag, startPoint x: 468, startPoint y: 311, endPoint x: 403, endPoint y: 314, distance: 64.6
click at [403, 314] on div "Julie Jubin" at bounding box center [457, 311] width 170 height 18
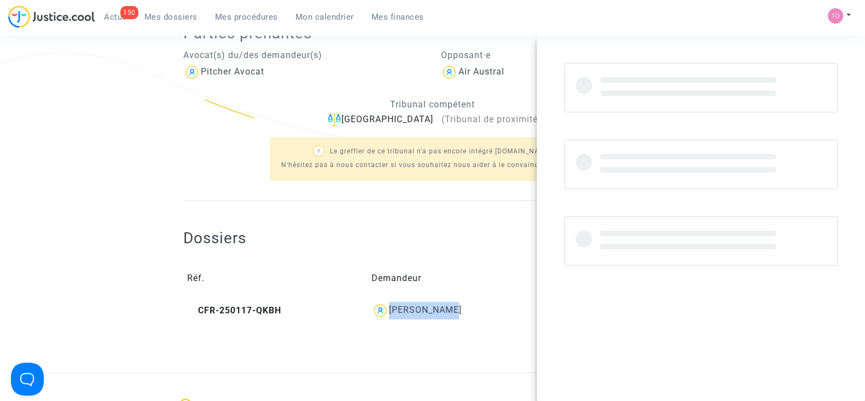
copy div "Julie Jubin"
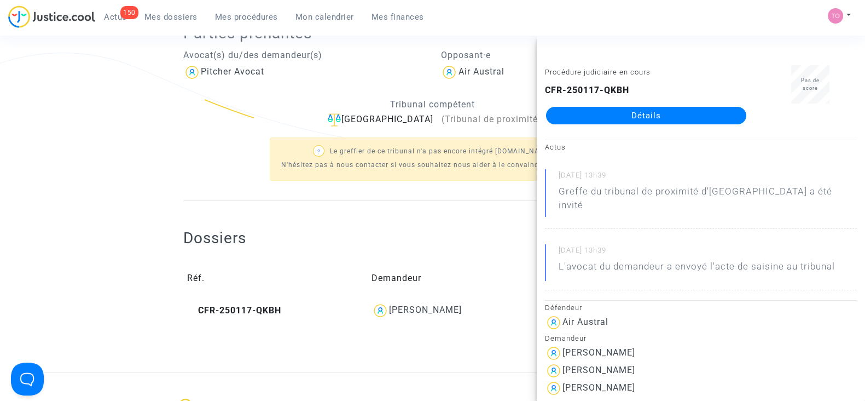
click at [64, 166] on ng-component "Ref. LS-250320-6CA7 Etape En attente de la date d'audience Mon rôle Avocat du d…" at bounding box center [432, 116] width 779 height 512
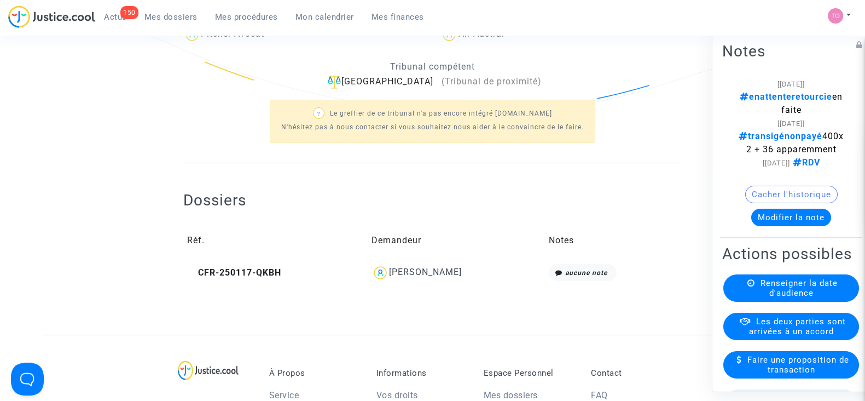
scroll to position [259, 0]
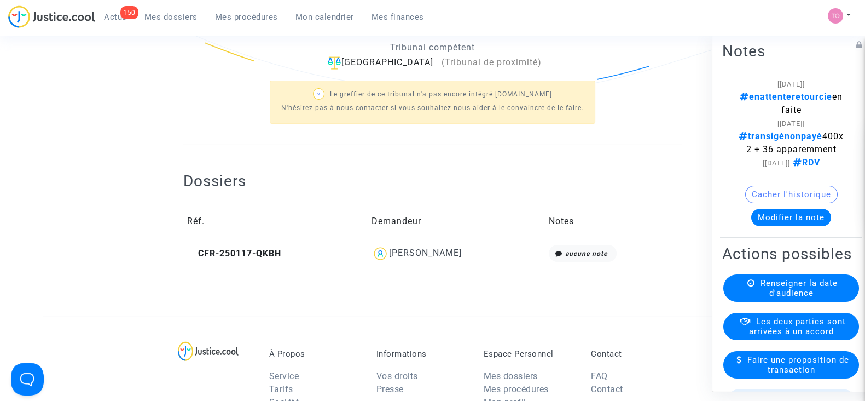
click at [421, 242] on td "Julie Jubin" at bounding box center [456, 253] width 177 height 25
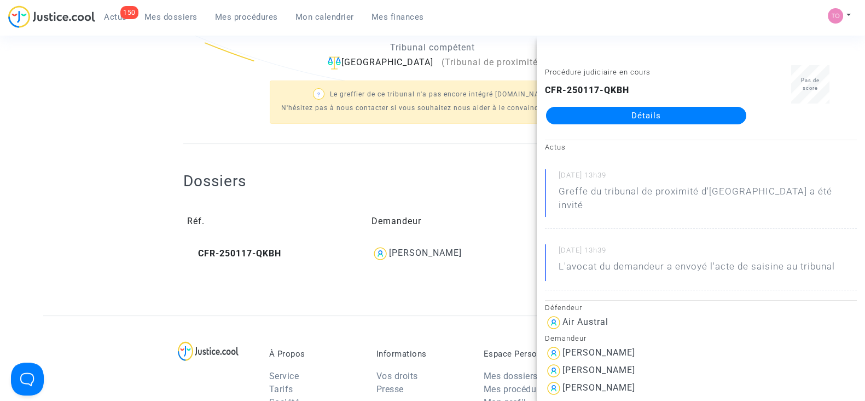
click at [615, 119] on link "Détails" at bounding box center [646, 116] width 200 height 18
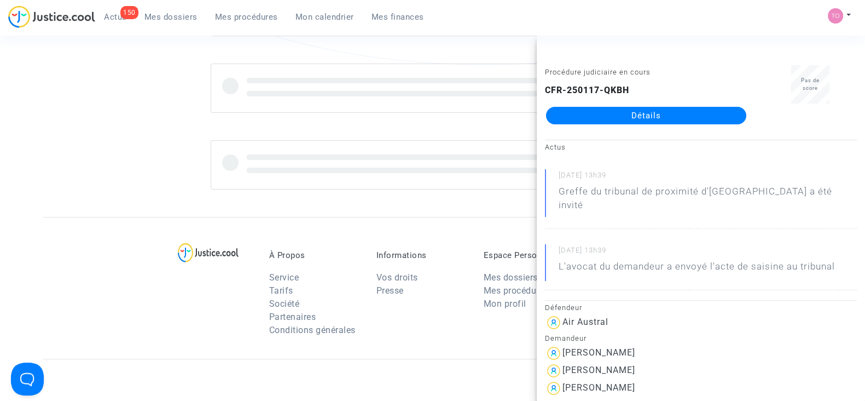
scroll to position [259, 0]
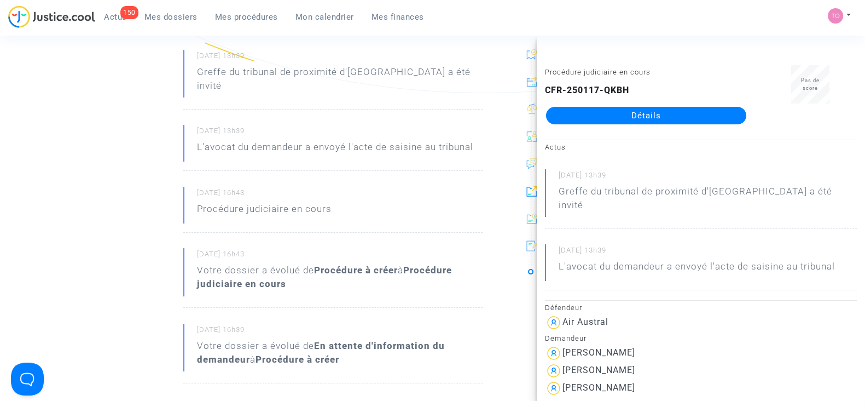
click at [102, 196] on ng-component "Ref. CFR-250117-QKBH Etape Procédure judiciaire en cours Catégorie Annulation d…" at bounding box center [432, 338] width 779 height 1068
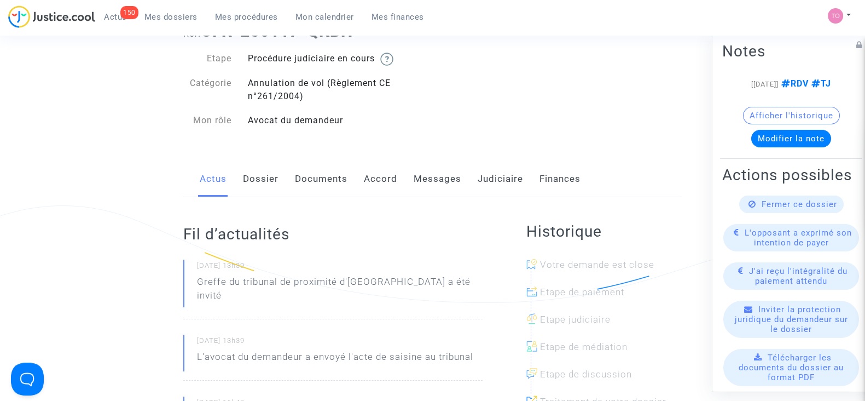
scroll to position [49, 0]
click at [425, 182] on link "Messages" at bounding box center [438, 179] width 48 height 36
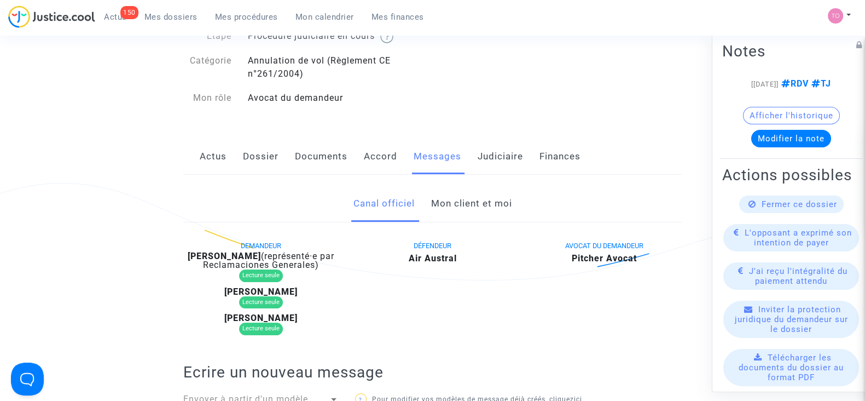
scroll to position [60, 0]
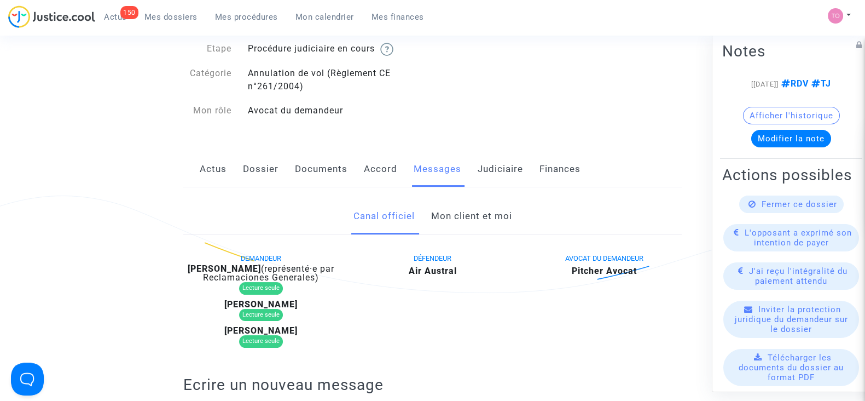
click at [444, 211] on link "Mon client et moi" at bounding box center [471, 216] width 81 height 36
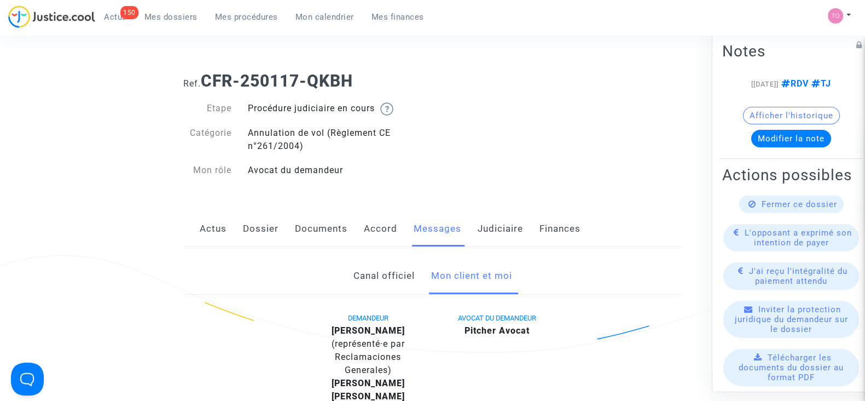
click at [288, 218] on div "Actus Dossier Documents Accord Messages Judiciaire Finances" at bounding box center [432, 229] width 499 height 37
click at [293, 223] on div "Actus Dossier Documents Accord Messages Judiciaire Finances" at bounding box center [432, 229] width 499 height 37
click at [303, 230] on link "Documents" at bounding box center [321, 229] width 53 height 36
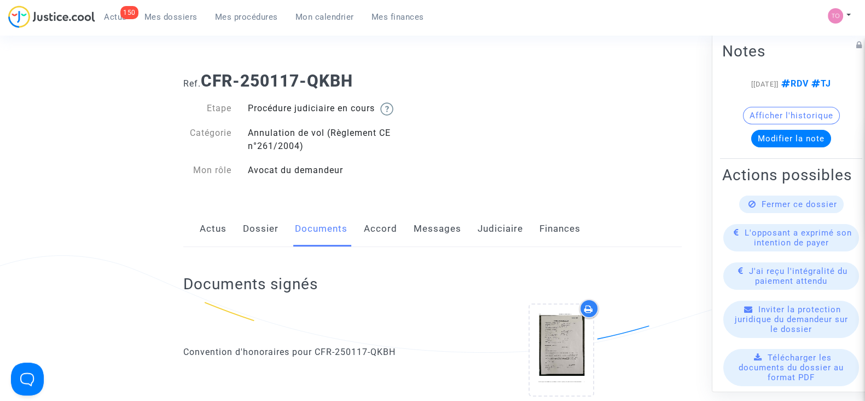
click at [767, 147] on button "Modifier la note" at bounding box center [791, 139] width 80 height 18
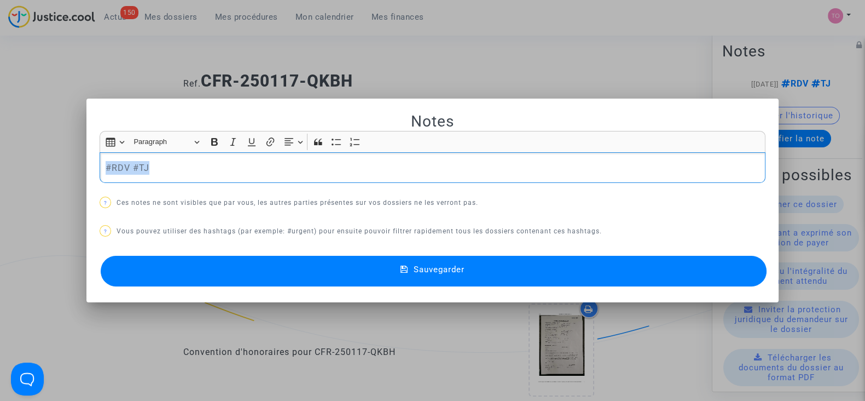
drag, startPoint x: 325, startPoint y: 159, endPoint x: 79, endPoint y: 160, distance: 245.2
click at [79, 160] on div "Notes Rich Text Editor Insert table Insert table Heading Paragraph Paragraph He…" at bounding box center [432, 200] width 865 height 401
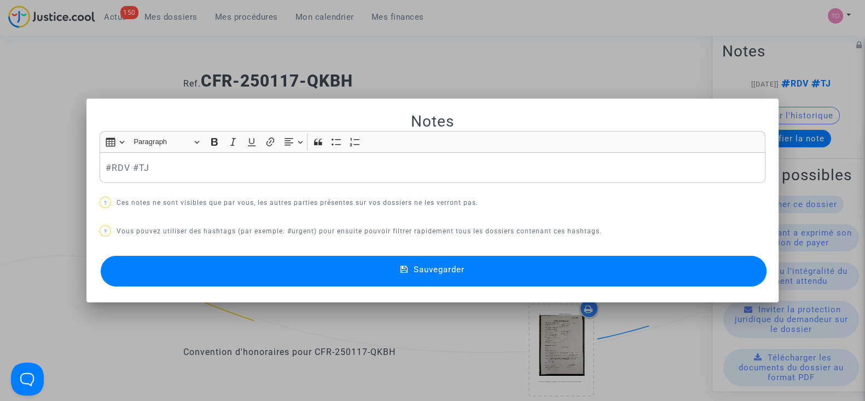
click at [371, 49] on div at bounding box center [432, 200] width 865 height 401
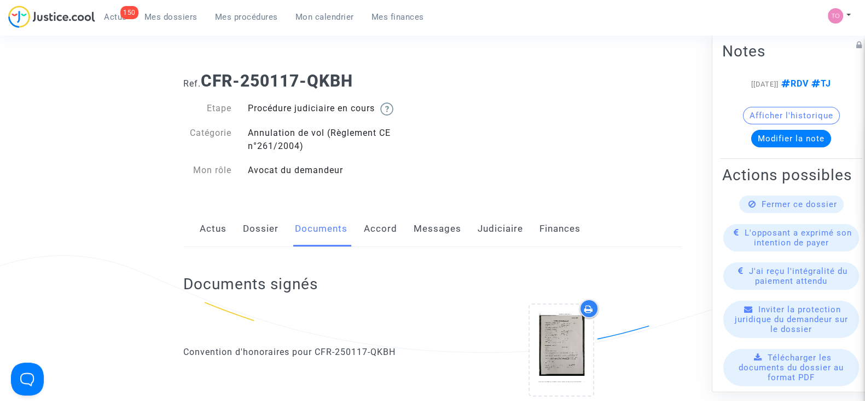
click at [419, 233] on link "Messages" at bounding box center [438, 229] width 48 height 36
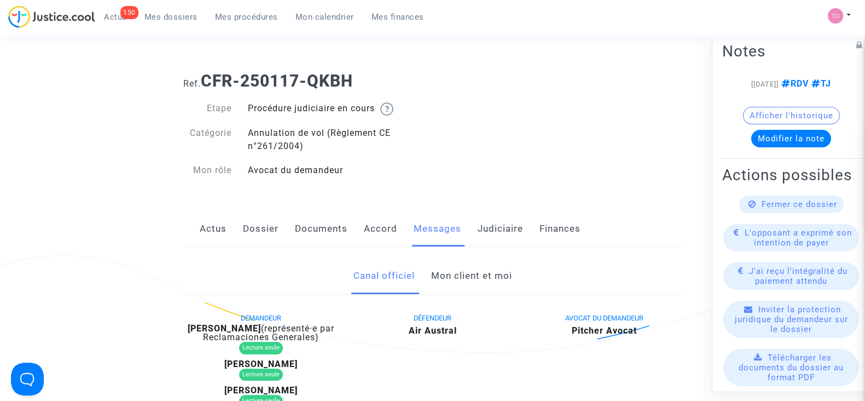
click at [491, 229] on link "Judiciaire" at bounding box center [500, 229] width 45 height 36
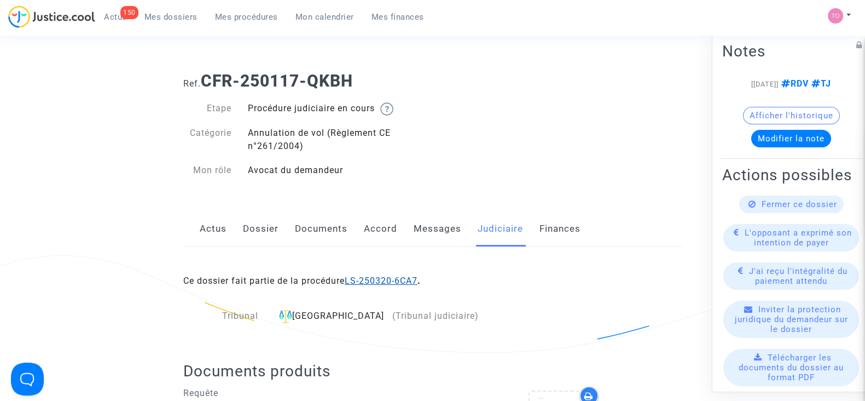
click at [393, 279] on link "LS-250320-6CA7" at bounding box center [381, 280] width 73 height 10
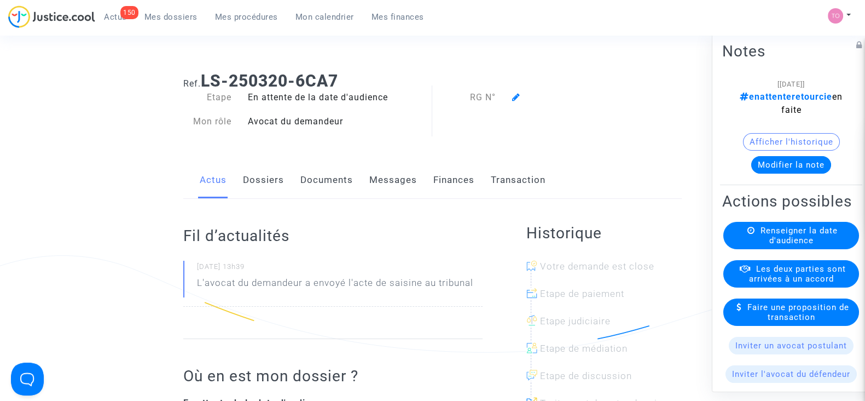
click at [776, 163] on button "Modifier la note" at bounding box center [791, 165] width 80 height 18
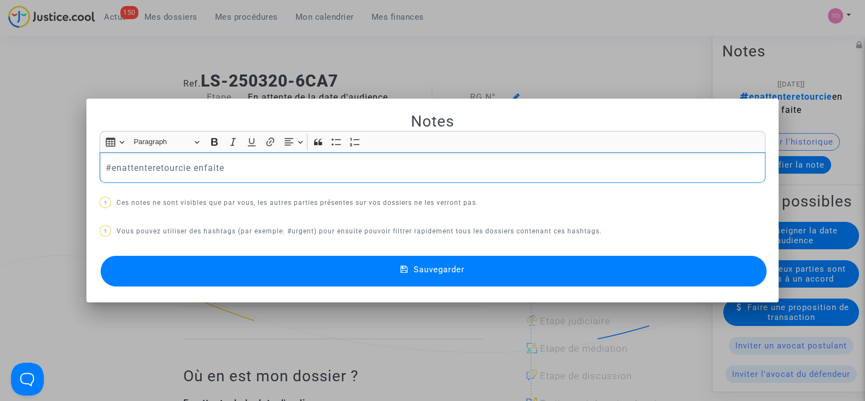
drag, startPoint x: 224, startPoint y: 171, endPoint x: 189, endPoint y: 174, distance: 35.1
click at [189, 174] on p "#enattenteretourcie enfaite" at bounding box center [433, 168] width 655 height 14
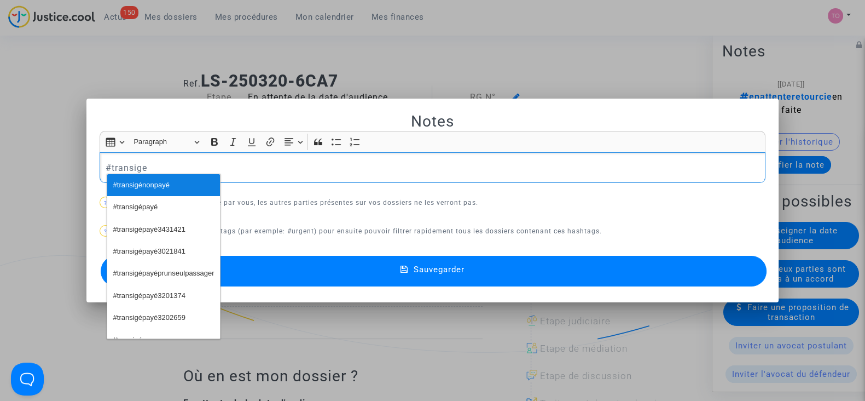
click at [180, 177] on button "#transigénonpayé" at bounding box center [163, 185] width 113 height 22
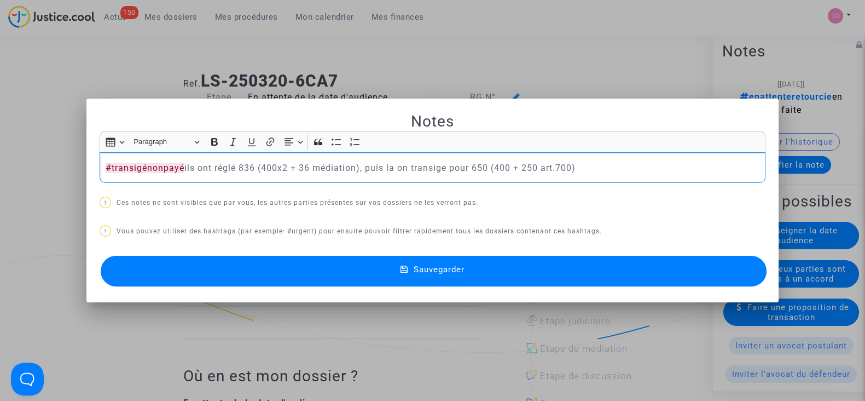
click at [104, 209] on div "Notes Rich Text Editor Insert table Insert table Heading Paragraph Paragraph He…" at bounding box center [433, 201] width 666 height 178
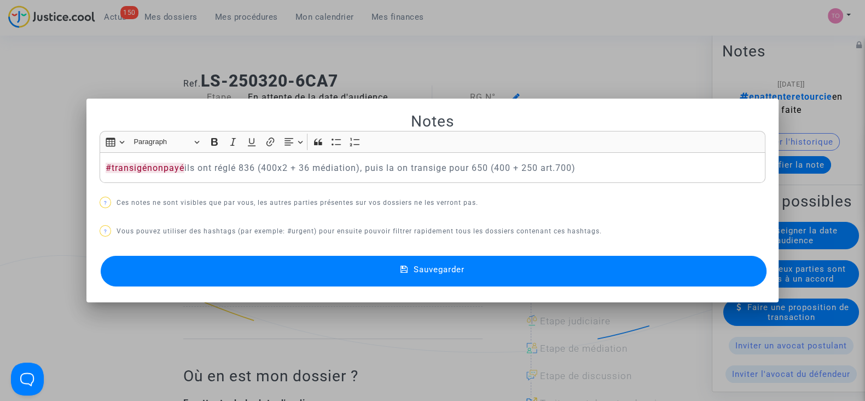
click at [311, 274] on button "Sauvegarder" at bounding box center [434, 271] width 666 height 31
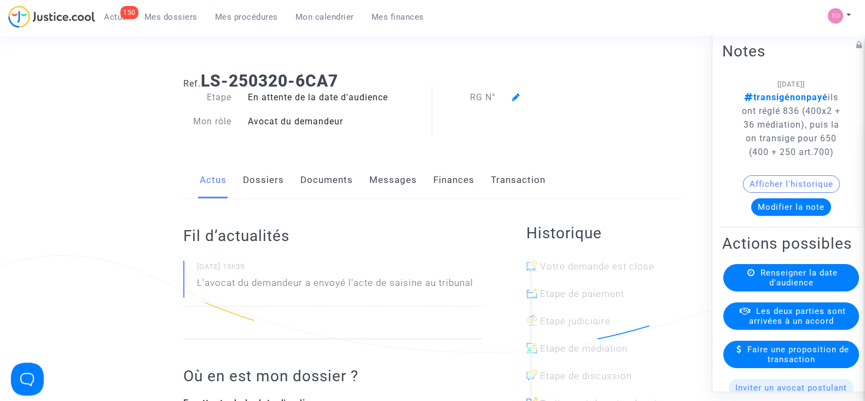
click at [771, 214] on button "Modifier la note" at bounding box center [791, 207] width 80 height 18
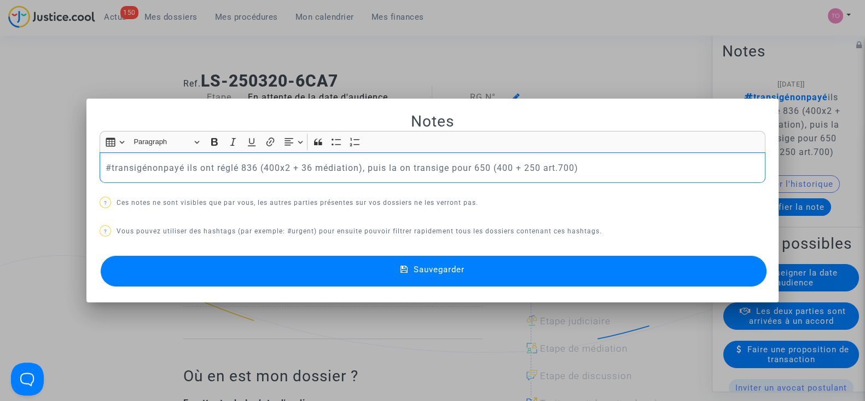
click at [575, 163] on p "#transigénonpayé ils ont réglé 836 (400x2 + 36 médiation), puis la on transige …" at bounding box center [433, 168] width 655 height 14
click at [591, 174] on div "#transigénonpayé ils ont réglé 836 (400x2 + 36 médiation), puis la on transige …" at bounding box center [433, 167] width 666 height 31
click at [624, 163] on p "#transigénonpayé ils ont réglé 836 (400x2 + 36 médiation), puis la on transige …" at bounding box center [433, 168] width 655 height 14
click at [572, 261] on button "Sauvegarder" at bounding box center [434, 271] width 666 height 31
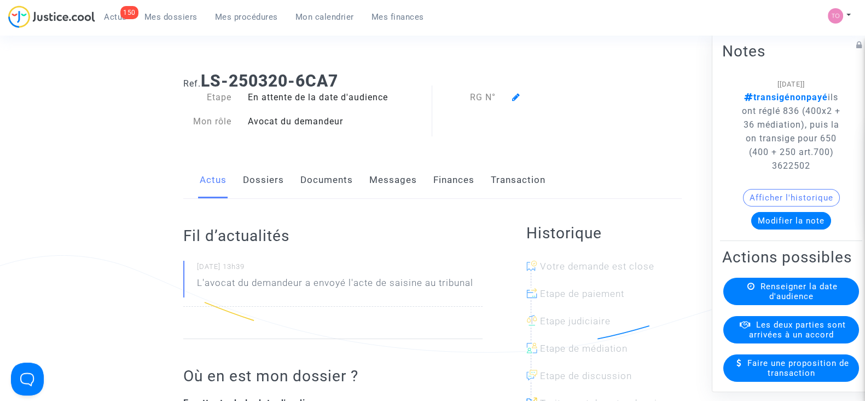
click at [328, 170] on link "Documents" at bounding box center [326, 180] width 53 height 36
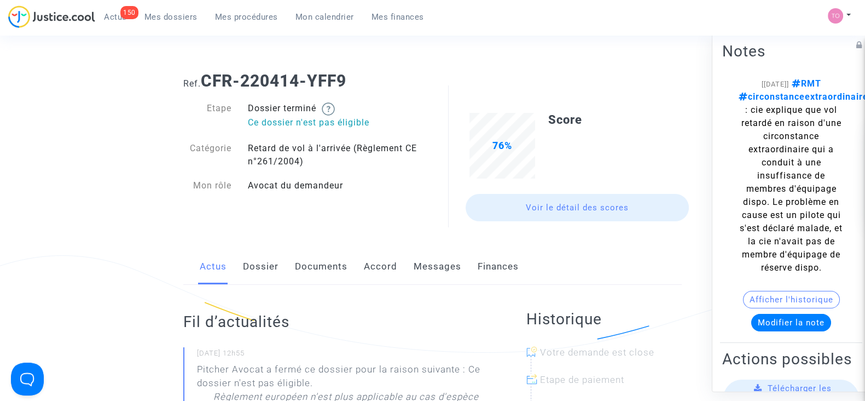
click at [307, 271] on link "Documents" at bounding box center [321, 266] width 53 height 36
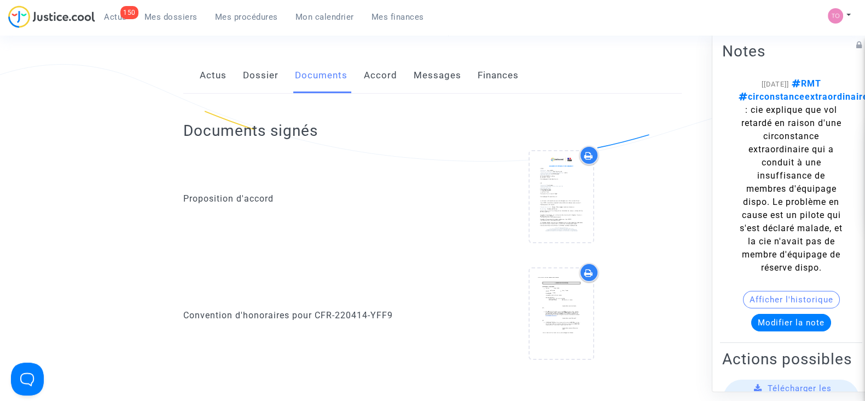
scroll to position [206, 0]
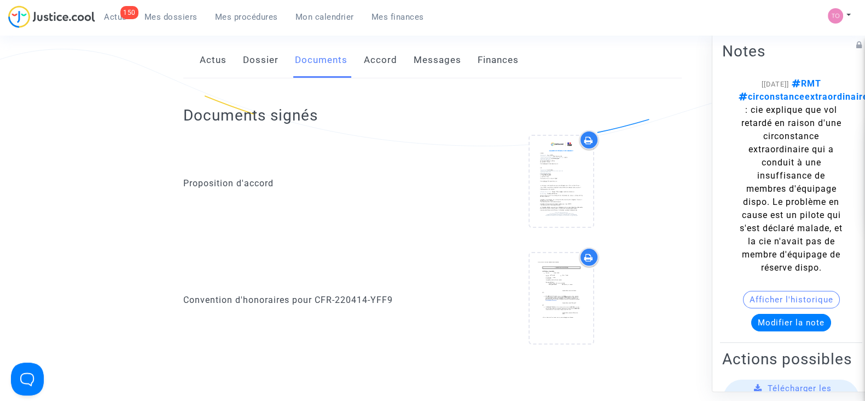
click at [263, 59] on link "Dossier" at bounding box center [261, 60] width 36 height 36
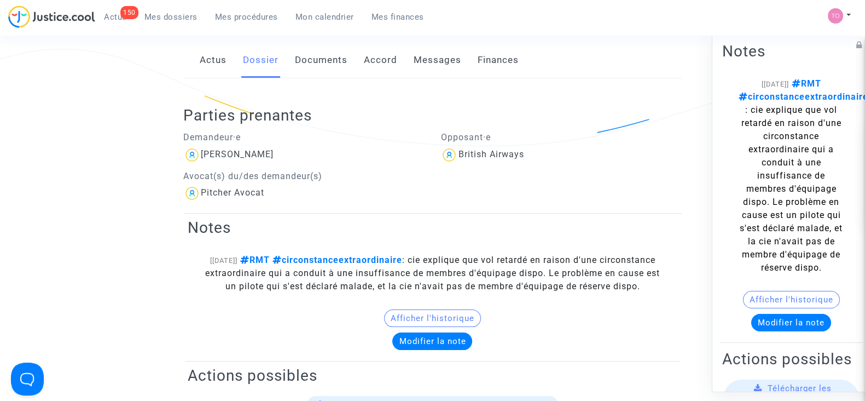
click at [369, 60] on link "Accord" at bounding box center [380, 60] width 33 height 36
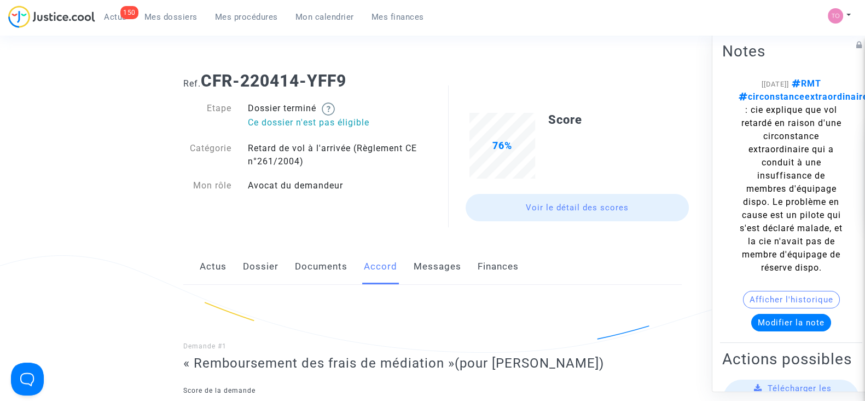
click at [430, 265] on link "Messages" at bounding box center [438, 266] width 48 height 36
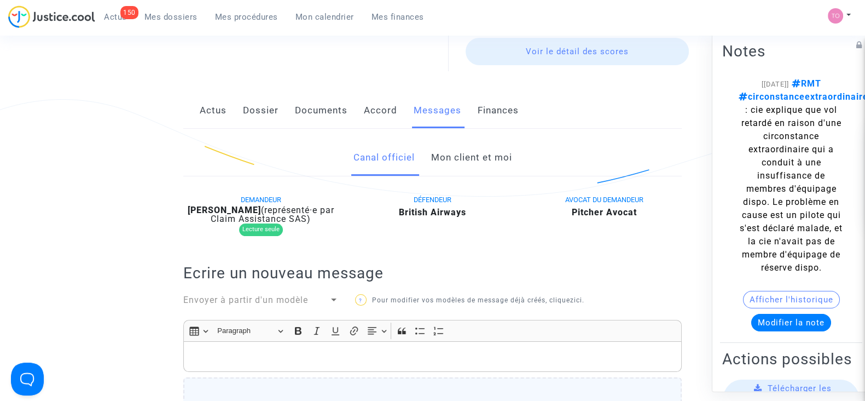
scroll to position [157, 0]
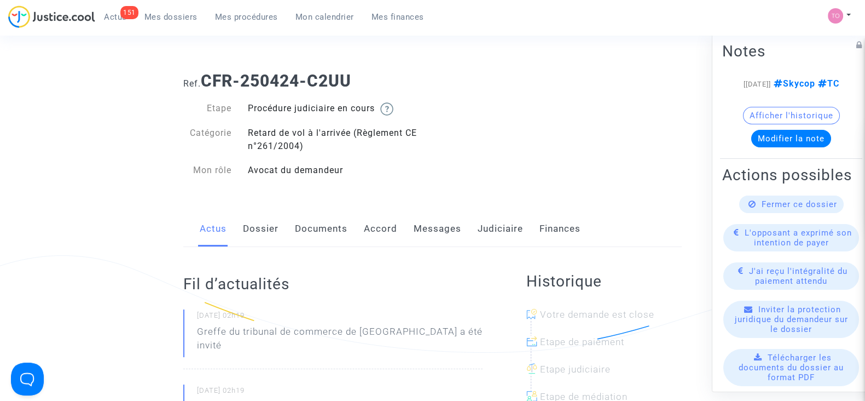
click at [492, 226] on link "Judiciaire" at bounding box center [500, 229] width 45 height 36
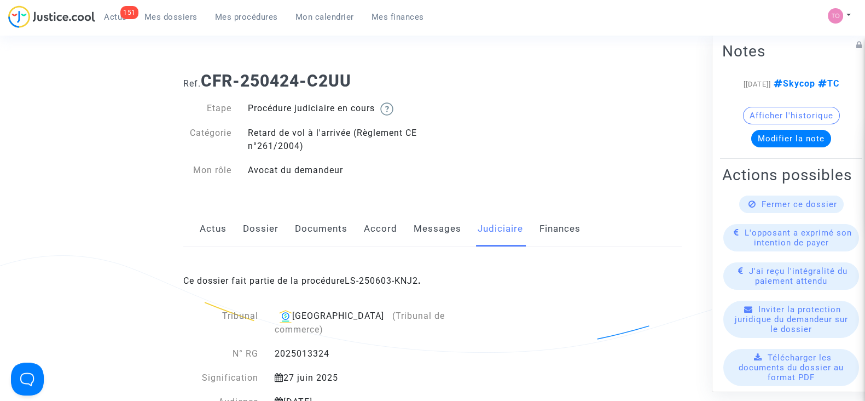
click at [426, 217] on link "Messages" at bounding box center [438, 229] width 48 height 36
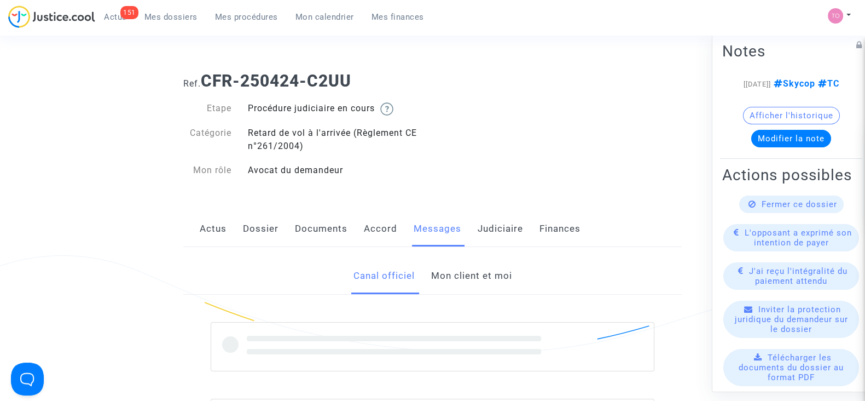
click at [456, 279] on link "Mon client et moi" at bounding box center [471, 276] width 81 height 36
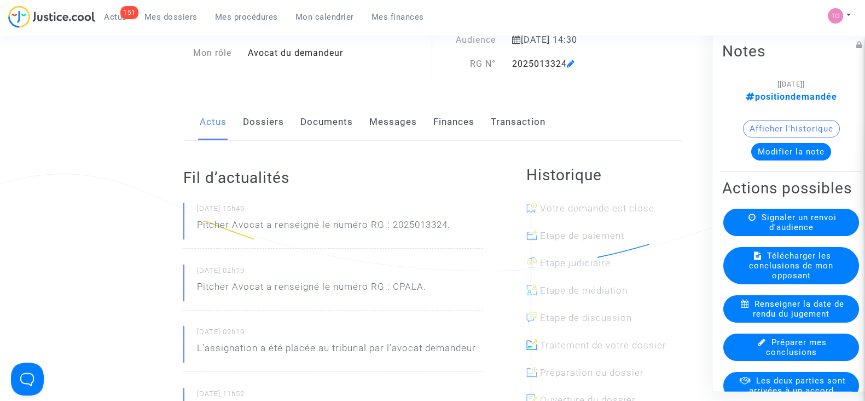
scroll to position [82, 0]
click at [339, 120] on link "Documents" at bounding box center [326, 121] width 53 height 36
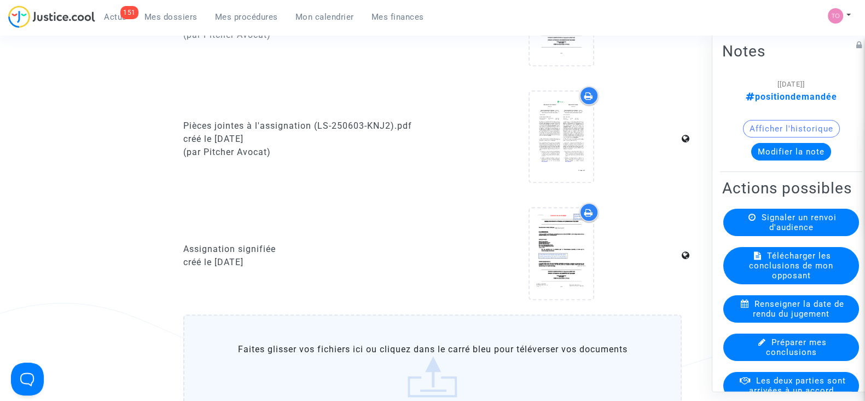
scroll to position [919, 0]
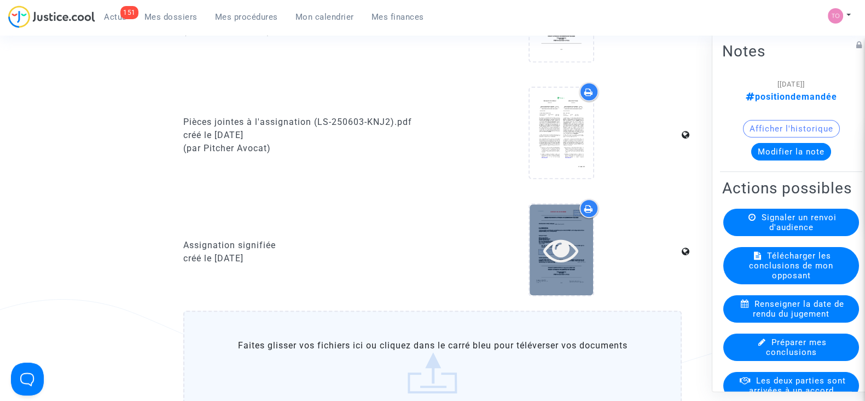
click at [586, 256] on div at bounding box center [561, 249] width 63 height 35
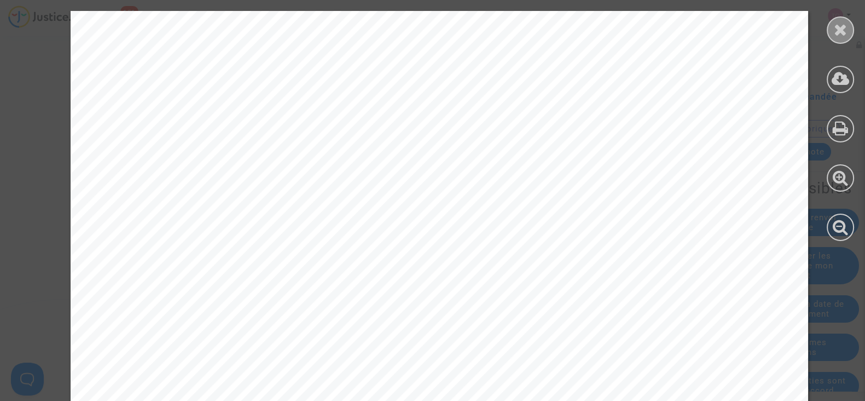
click at [830, 34] on div at bounding box center [840, 29] width 27 height 27
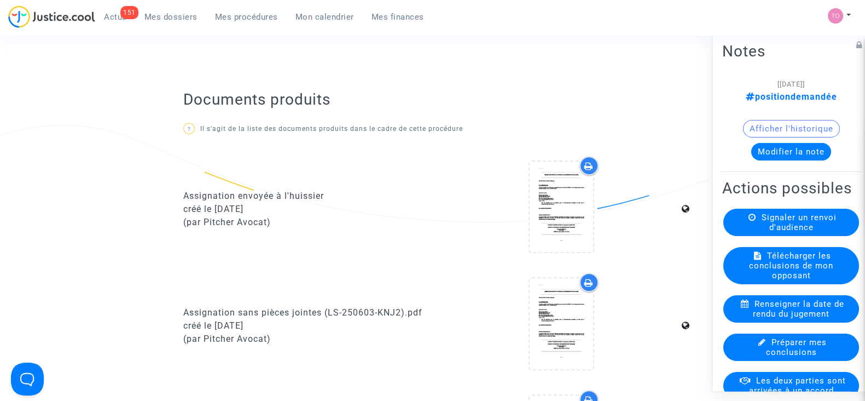
scroll to position [611, 0]
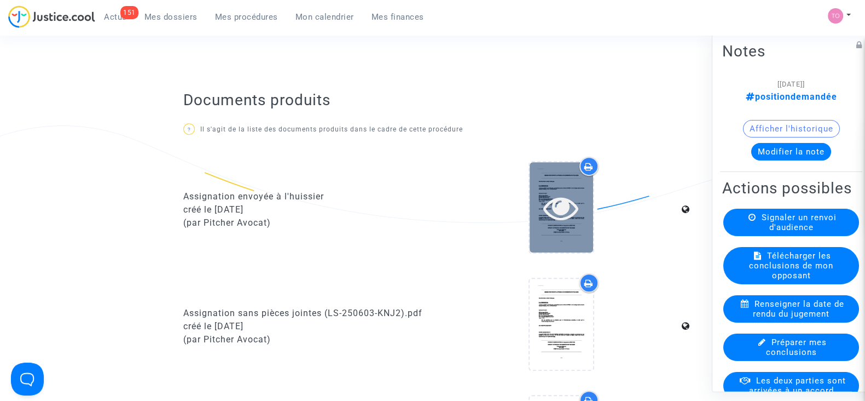
click at [569, 182] on div at bounding box center [561, 207] width 63 height 90
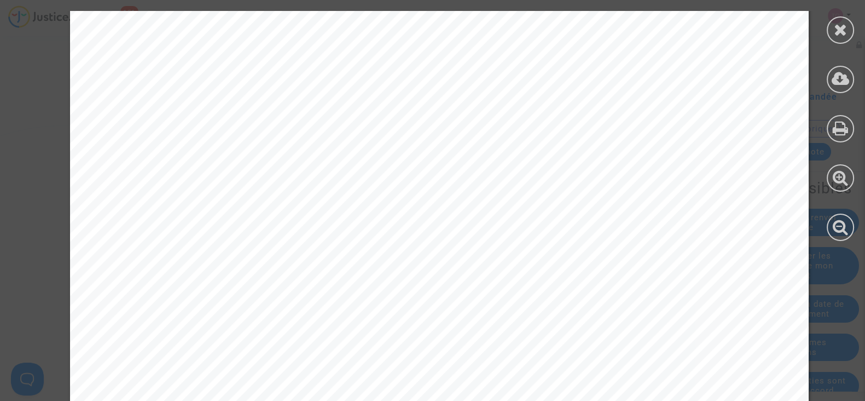
scroll to position [113, 0]
click at [837, 34] on icon at bounding box center [841, 29] width 14 height 16
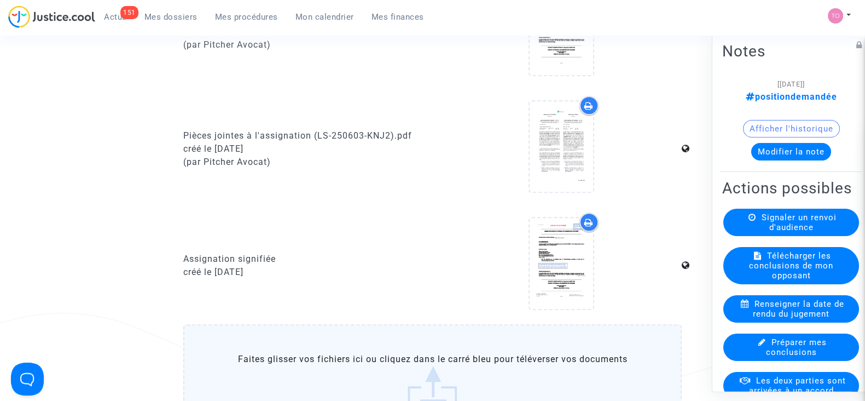
scroll to position [912, 0]
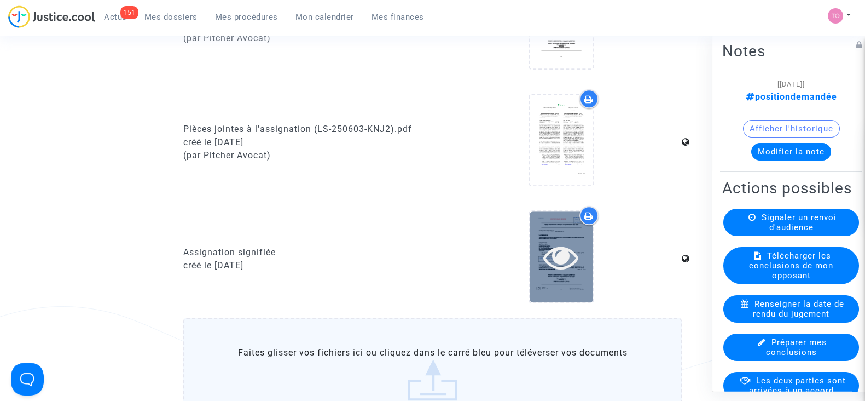
click at [568, 245] on icon at bounding box center [561, 256] width 36 height 35
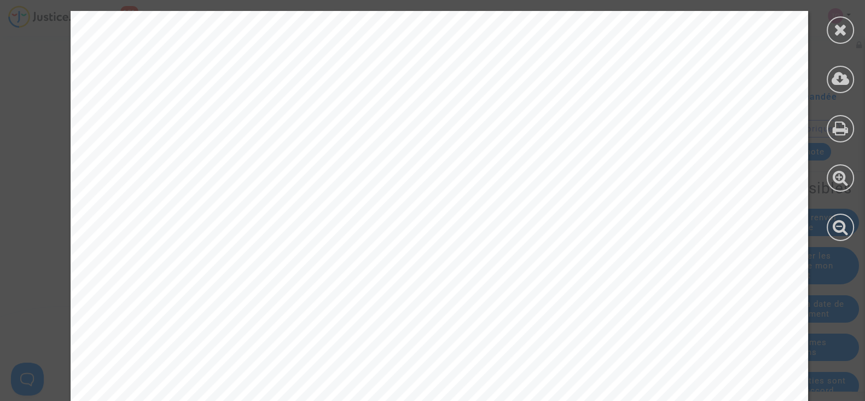
scroll to position [31, 0]
click at [833, 28] on div at bounding box center [840, 29] width 27 height 27
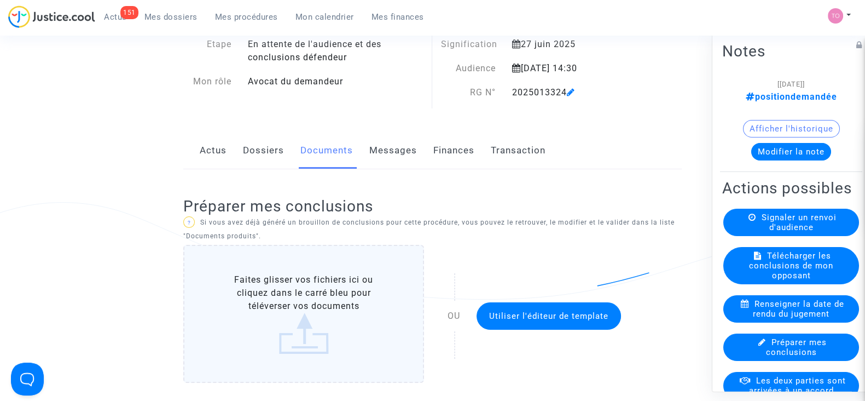
scroll to position [0, 0]
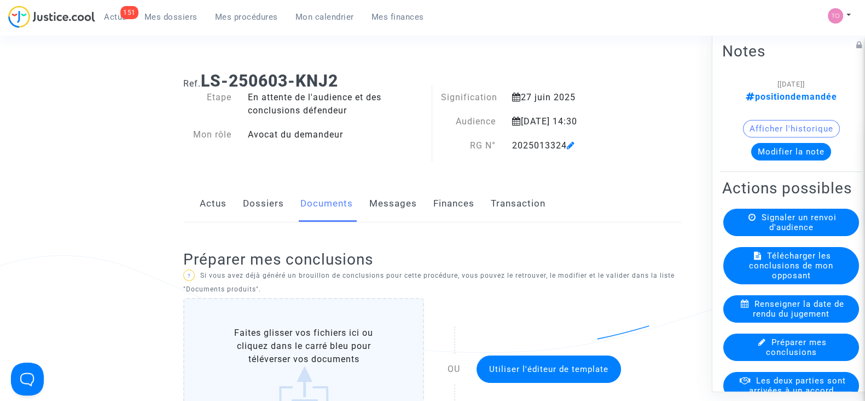
click at [465, 204] on link "Finances" at bounding box center [453, 204] width 41 height 36
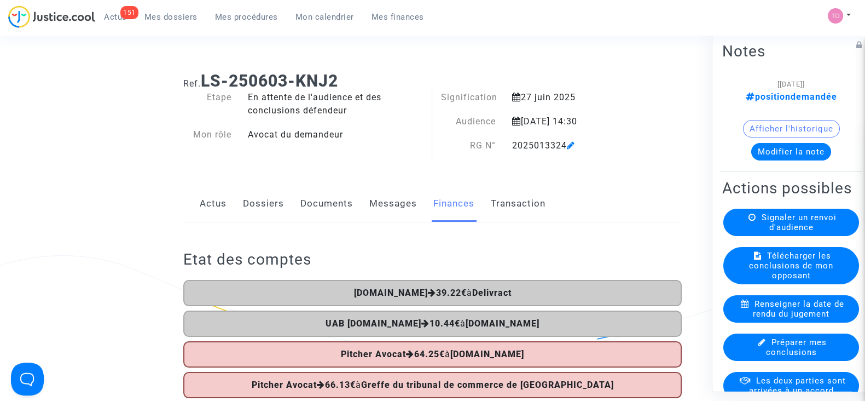
scroll to position [75, 0]
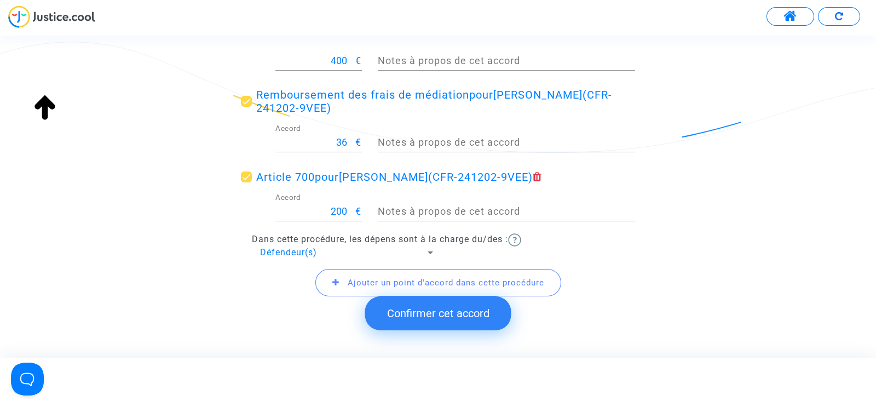
scroll to position [240, 0]
click at [427, 316] on button "Confirmer cet accord" at bounding box center [438, 313] width 146 height 34
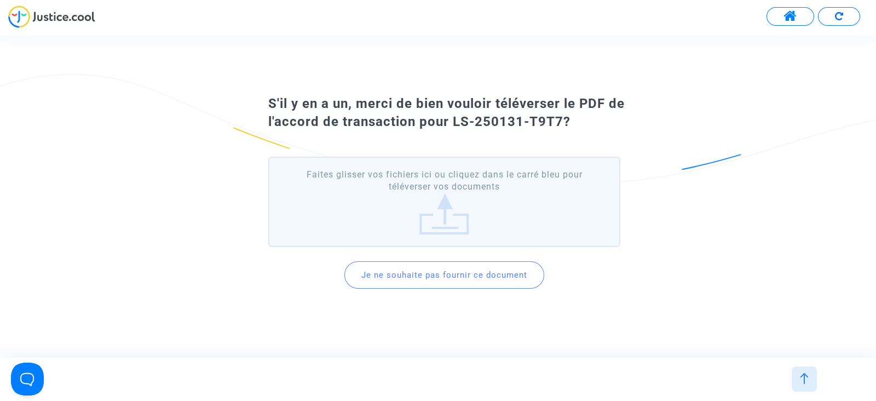
click at [430, 270] on button "Je ne souhaite pas fournir ce document" at bounding box center [444, 274] width 200 height 27
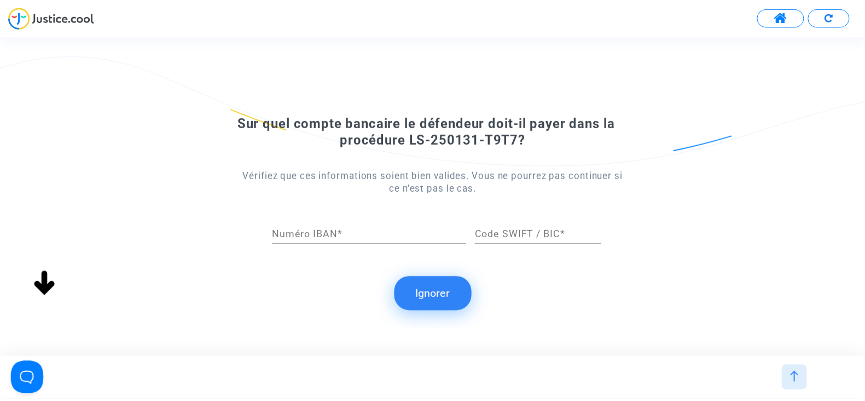
scroll to position [0, 0]
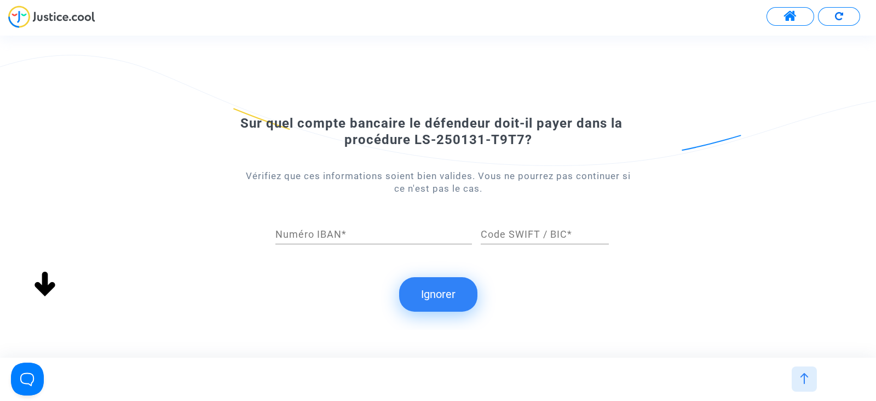
click at [432, 280] on button "Ignorer" at bounding box center [438, 294] width 78 height 34
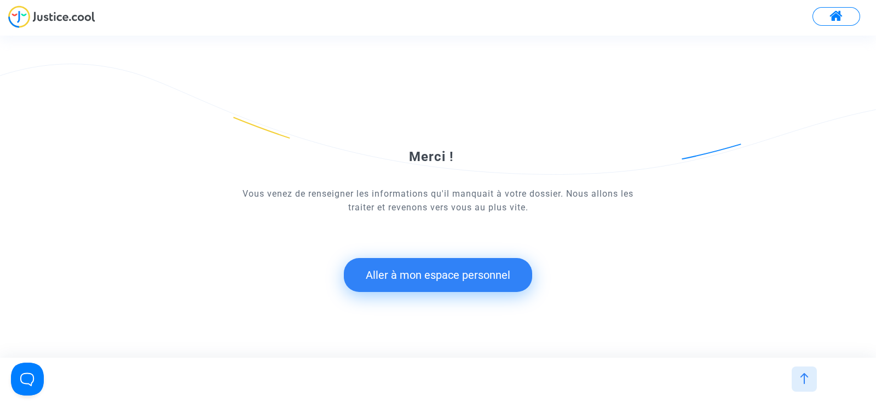
click at [430, 272] on button "Aller à mon espace personnel" at bounding box center [438, 275] width 188 height 34
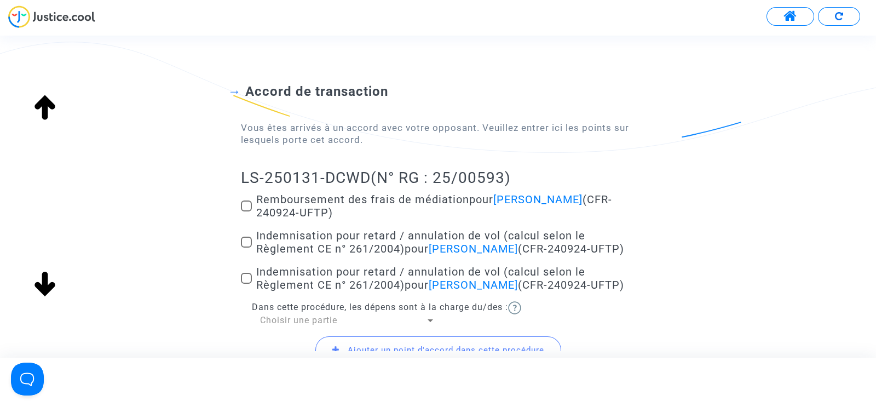
scroll to position [52, 0]
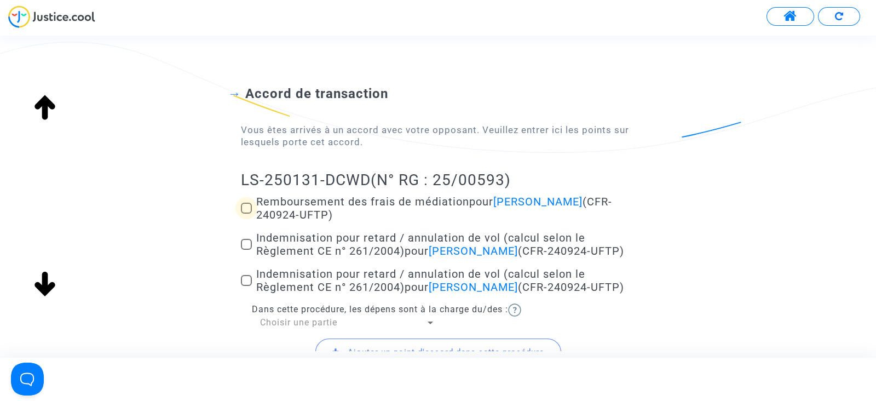
click at [249, 203] on span at bounding box center [246, 208] width 11 height 11
click at [246, 213] on input "Remboursement des frais de médiation pour [PERSON_NAME] (CFR-240924-UFTP)" at bounding box center [246, 213] width 1 height 1
checkbox input "true"
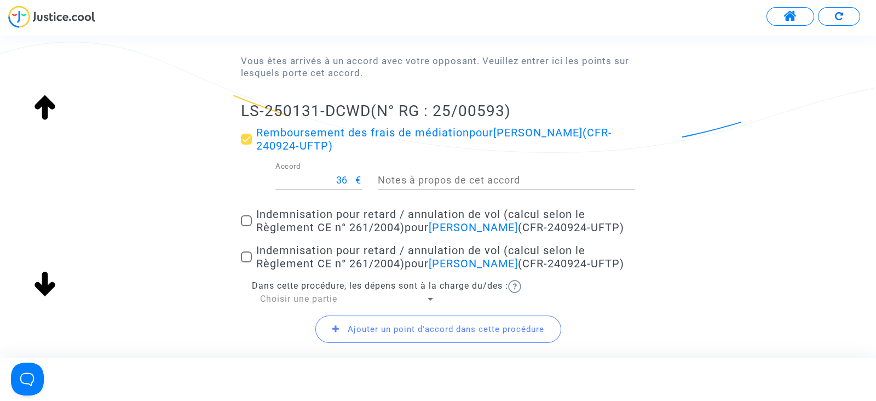
scroll to position [122, 0]
click at [242, 226] on span at bounding box center [246, 220] width 11 height 11
click at [246, 226] on input "Indemnisation pour retard / annulation de vol (calcul selon le Règlement CE n° …" at bounding box center [246, 226] width 1 height 1
checkbox input "true"
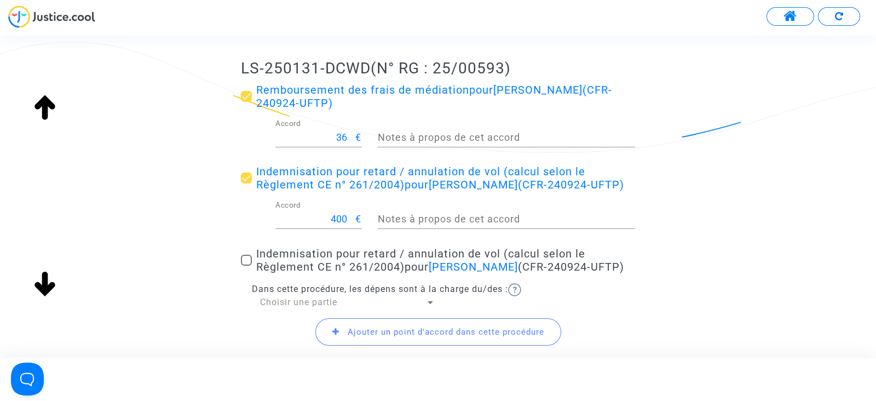
scroll to position [164, 0]
click at [246, 265] on span at bounding box center [246, 259] width 11 height 11
click at [246, 265] on input "Indemnisation pour retard / annulation de vol (calcul selon le Règlement CE n° …" at bounding box center [246, 265] width 1 height 1
checkbox input "true"
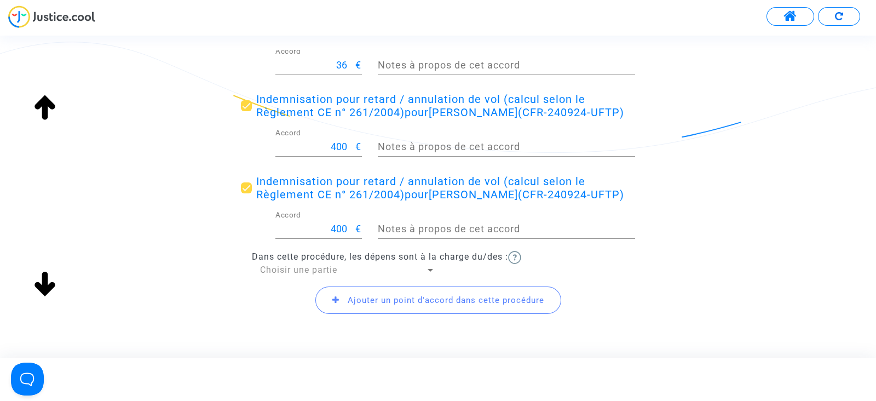
scroll to position [238, 0]
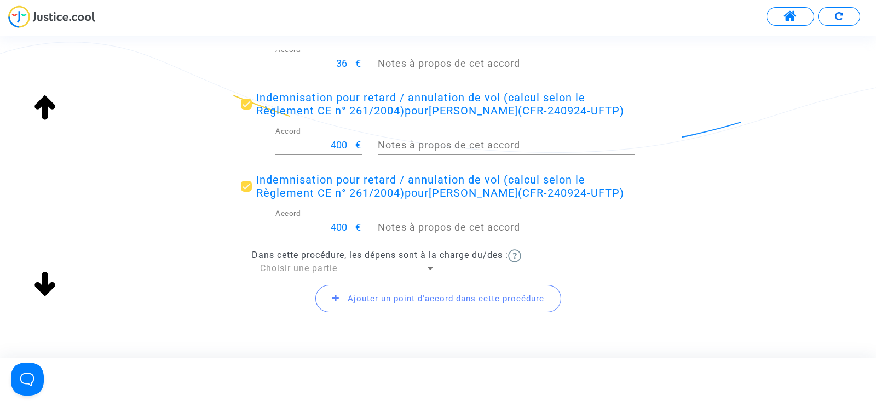
click at [285, 273] on span "Choisir une partie" at bounding box center [298, 268] width 77 height 10
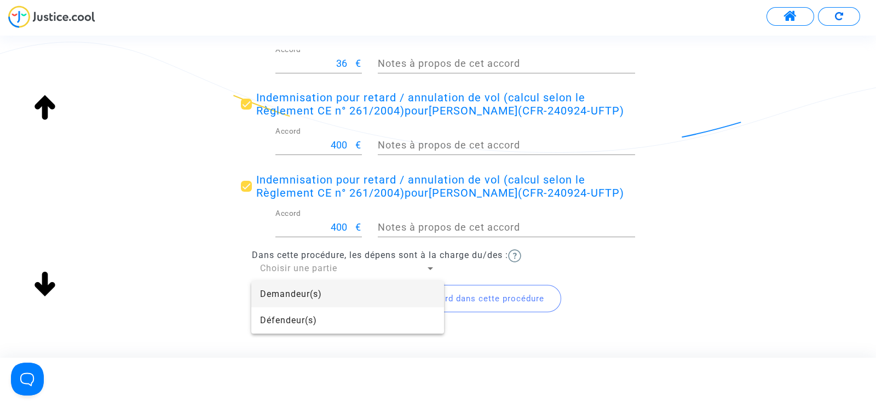
click at [213, 291] on div at bounding box center [438, 200] width 876 height 401
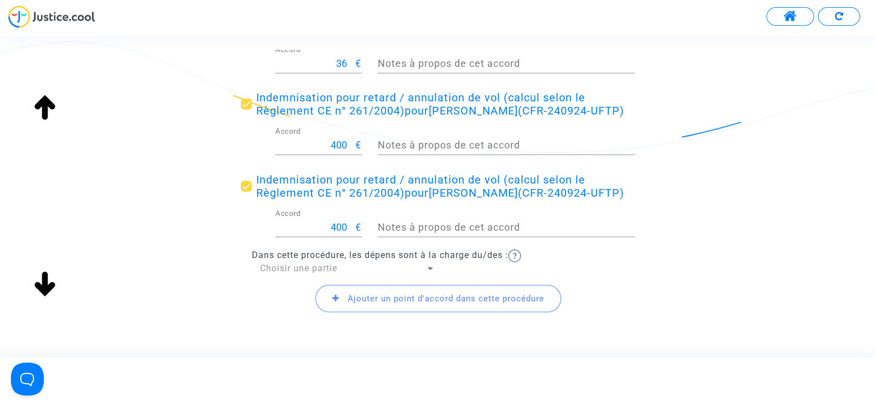
click at [291, 273] on span "Choisir une partie" at bounding box center [298, 268] width 77 height 10
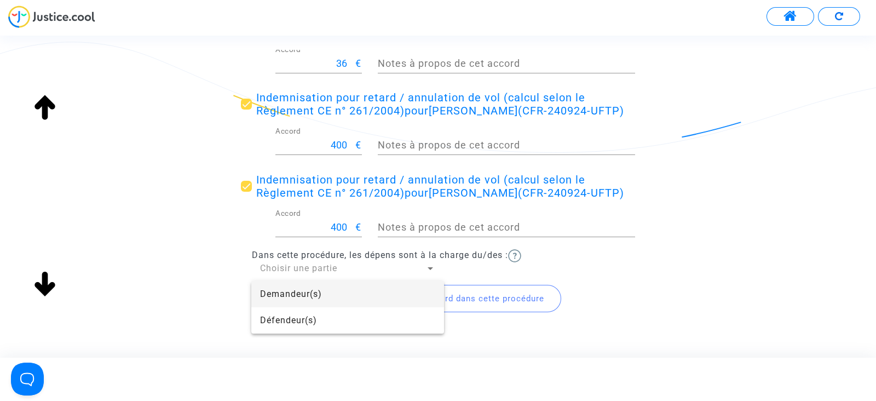
click at [204, 255] on div at bounding box center [438, 200] width 876 height 401
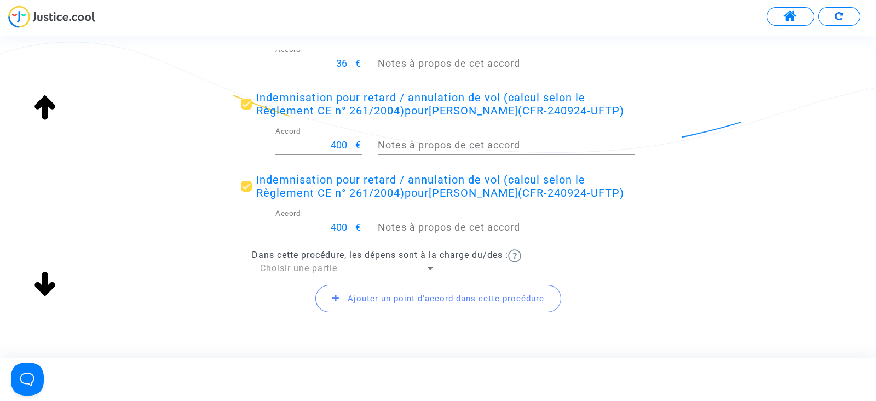
click at [282, 273] on span "Choisir une partie" at bounding box center [298, 268] width 77 height 10
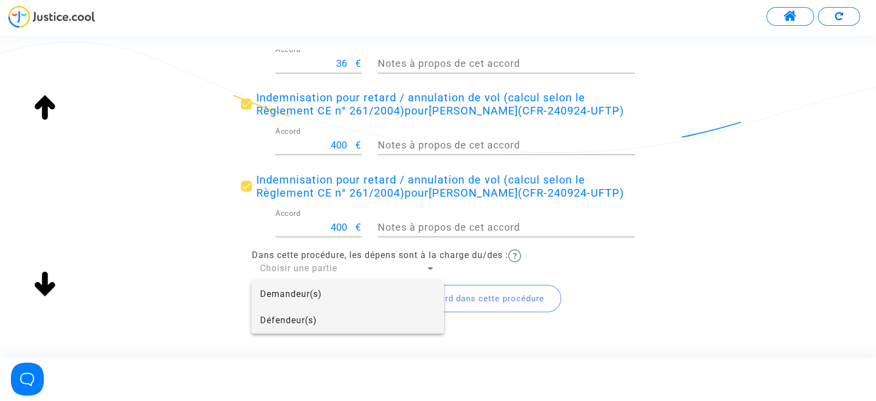
click at [290, 323] on span "Défendeur(s)" at bounding box center [347, 320] width 175 height 26
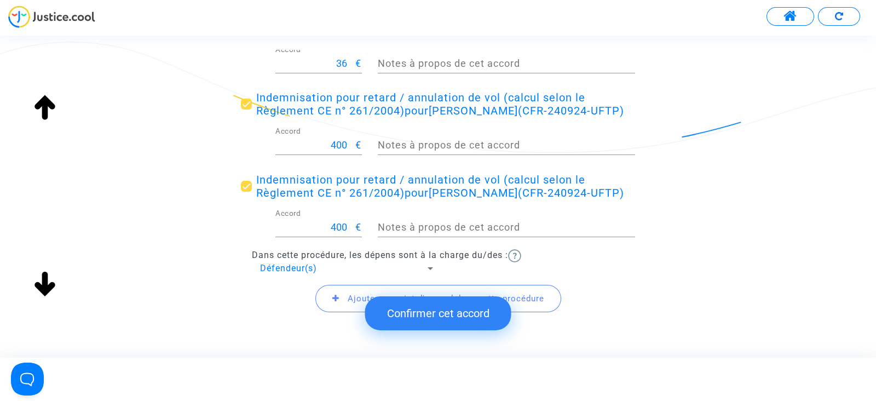
click at [339, 312] on span "Ajouter un point d'accord dans cette procédure" at bounding box center [438, 298] width 246 height 27
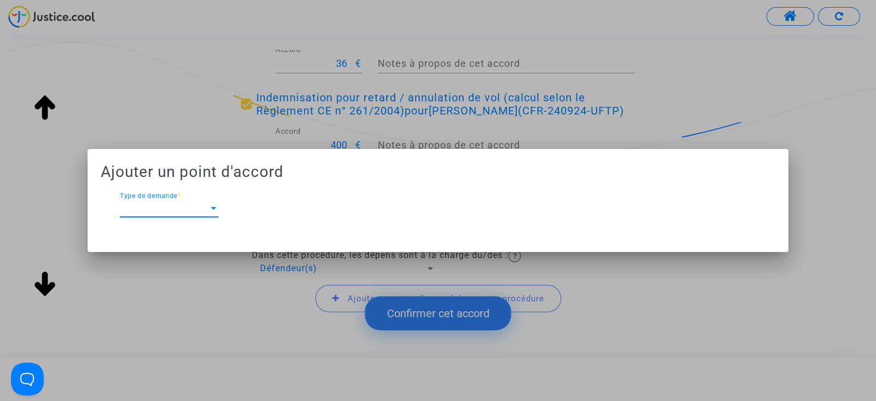
click at [186, 204] on span "Type de demande" at bounding box center [164, 208] width 89 height 10
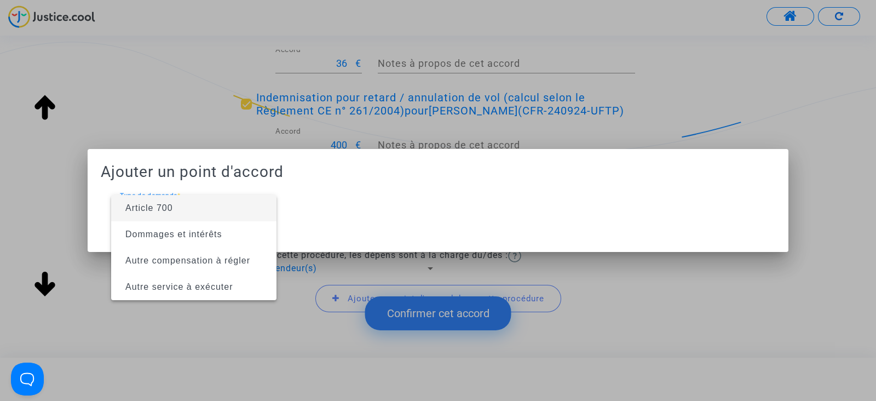
click at [164, 212] on span "Article 700" at bounding box center [149, 207] width 48 height 9
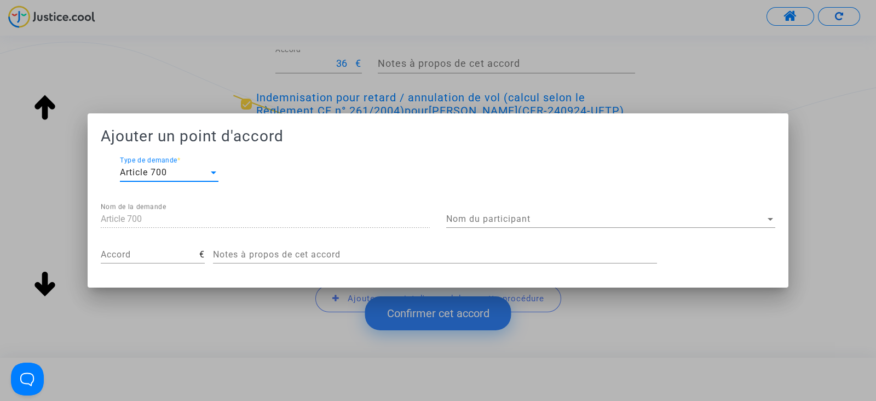
click at [514, 219] on span "Nom du participant" at bounding box center [605, 219] width 319 height 10
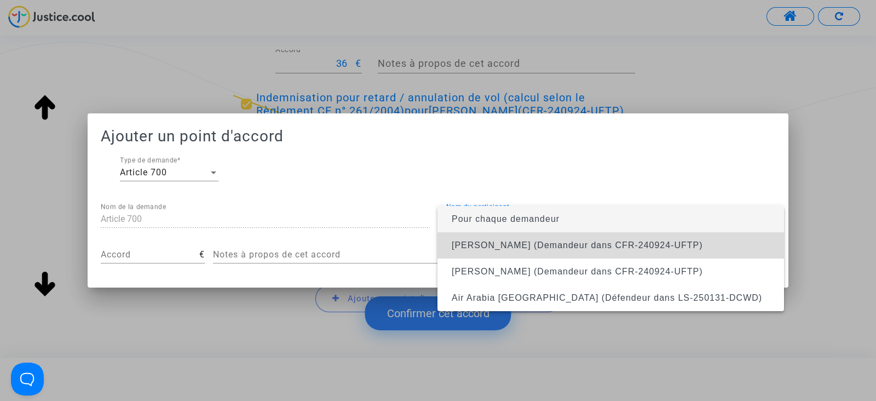
click at [494, 244] on span "Abdesselam Nesfane (Demandeur dans CFR-240924-UFTP)" at bounding box center [577, 244] width 251 height 9
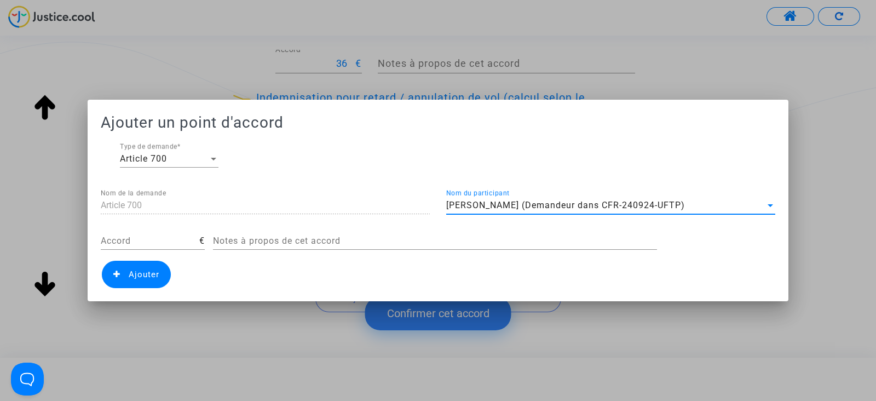
click at [149, 277] on span "Ajouter" at bounding box center [144, 274] width 31 height 10
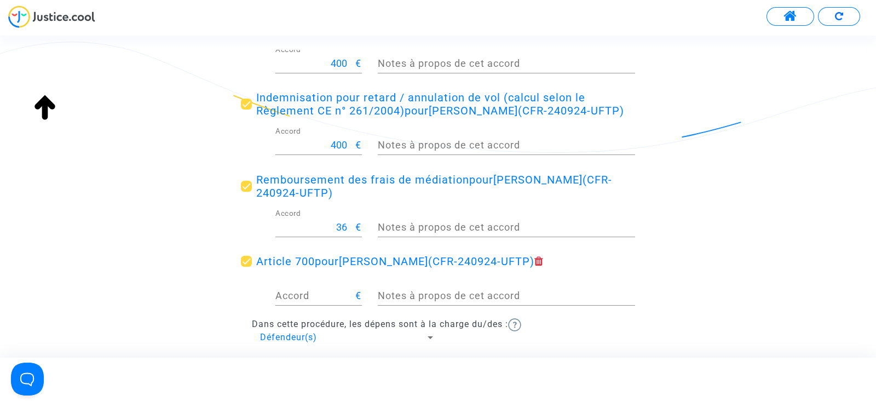
scroll to position [379, 0]
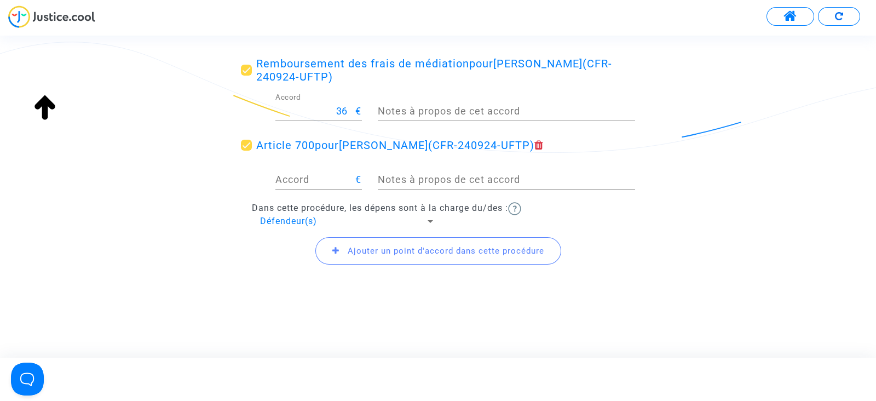
click at [331, 182] on input "Accord" at bounding box center [315, 179] width 80 height 11
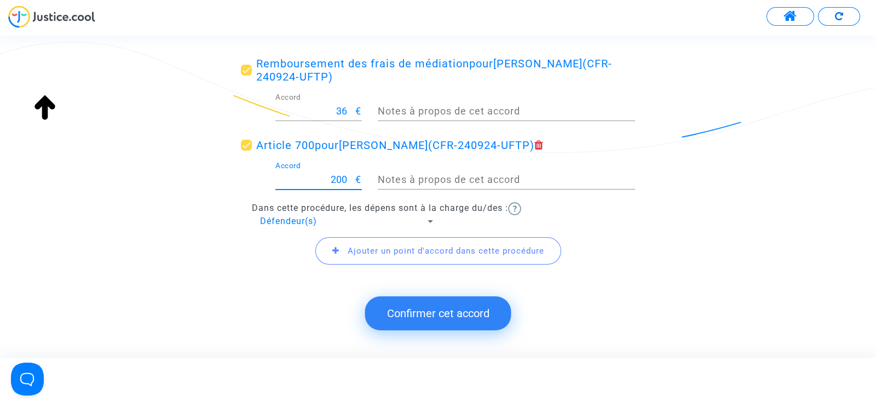
type input "200"
click at [428, 141] on span "Abdesselam Nesfane" at bounding box center [383, 144] width 89 height 13
click at [246, 151] on input "Article 700 pour Abdesselam Nesfane (CFR-240924-UFTP)" at bounding box center [246, 151] width 1 height 1
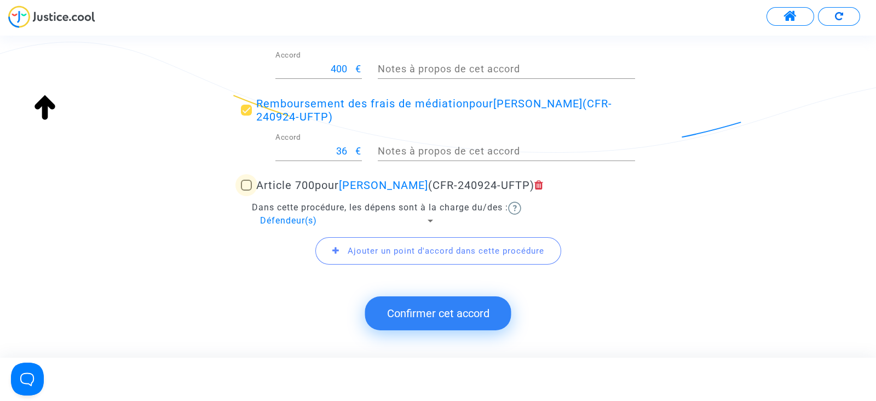
click at [437, 141] on div "Notes à propos de cet accord" at bounding box center [506, 147] width 257 height 28
drag, startPoint x: 415, startPoint y: 184, endPoint x: 448, endPoint y: 184, distance: 32.8
click at [428, 184] on span "Abdesselam Nesfane" at bounding box center [383, 184] width 89 height 13
click at [246, 190] on input "Article 700 pour Abdesselam Nesfane (CFR-240924-UFTP)" at bounding box center [246, 190] width 1 height 1
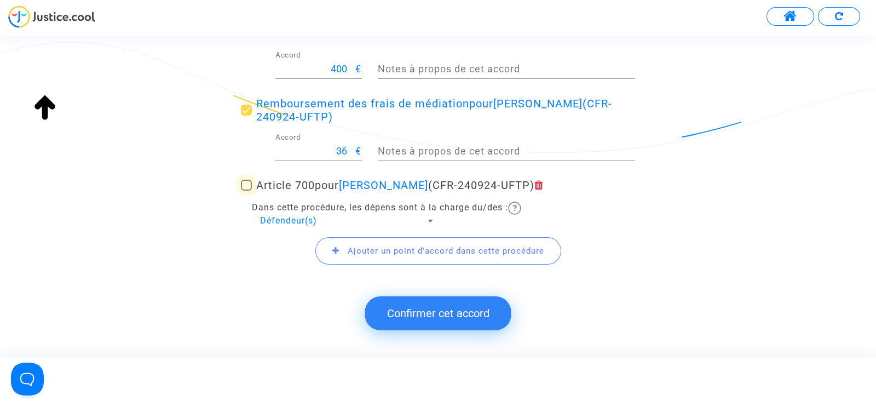
checkbox input "true"
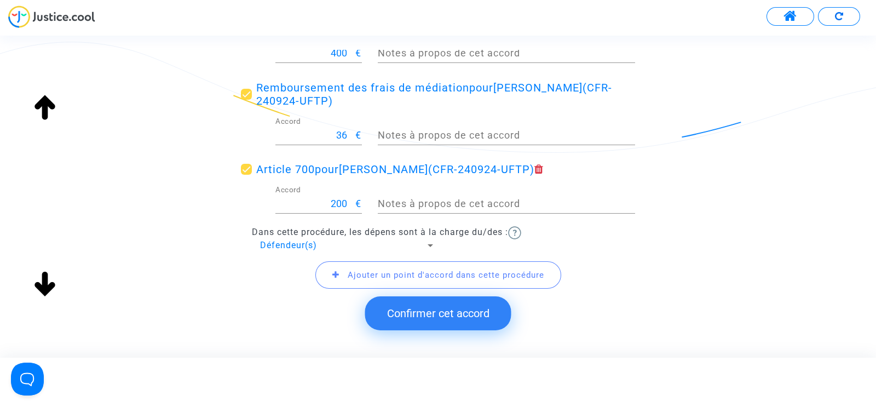
scroll to position [343, 0]
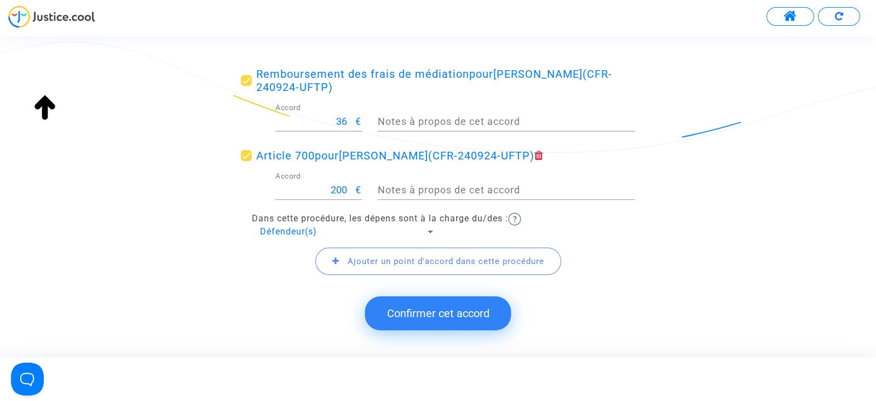
click at [421, 310] on button "Confirmer cet accord" at bounding box center [438, 313] width 146 height 34
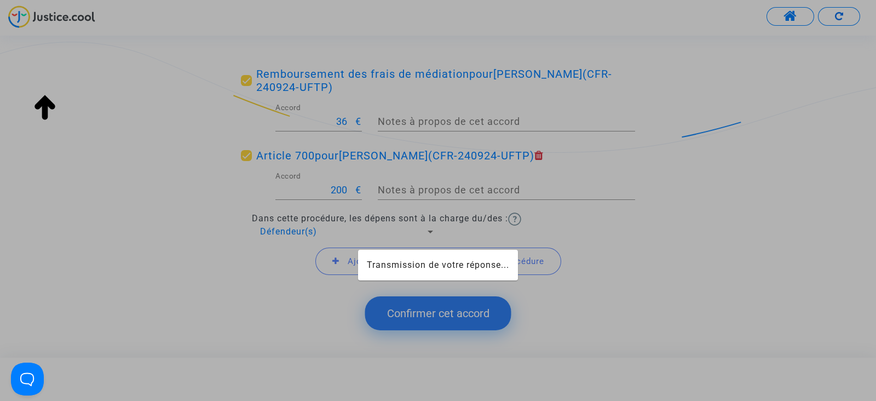
click at [44, 63] on app-form "Transmission de votre réponse... Accord de transaction Vous êtes arrivés à un a…" at bounding box center [44, 63] width 0 height 0
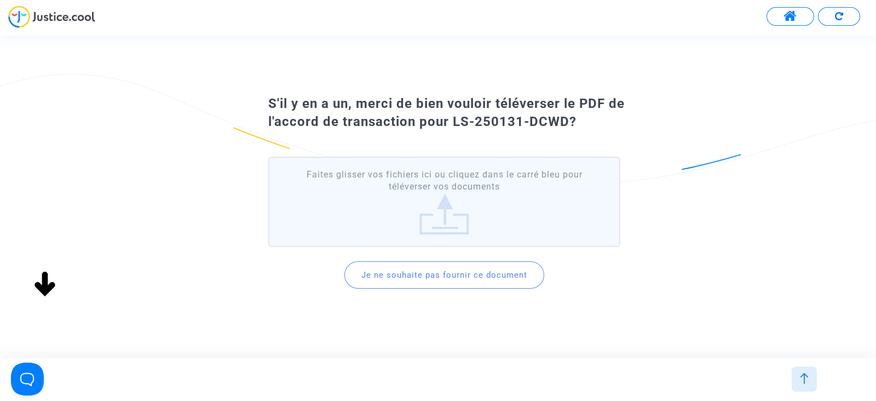
click at [443, 271] on button "Je ne souhaite pas fournir ce document" at bounding box center [444, 274] width 200 height 27
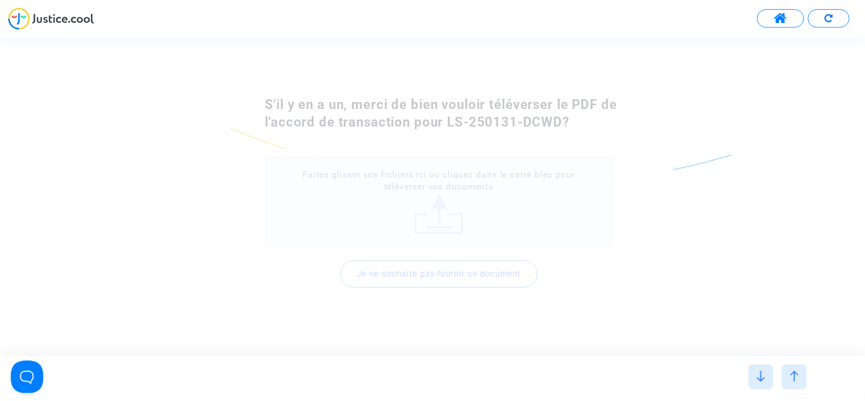
scroll to position [0, 0]
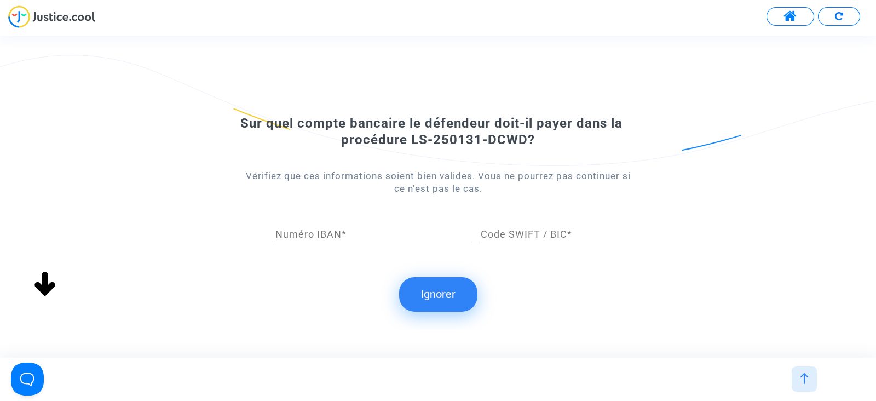
click at [432, 288] on button "Ignorer" at bounding box center [438, 294] width 78 height 34
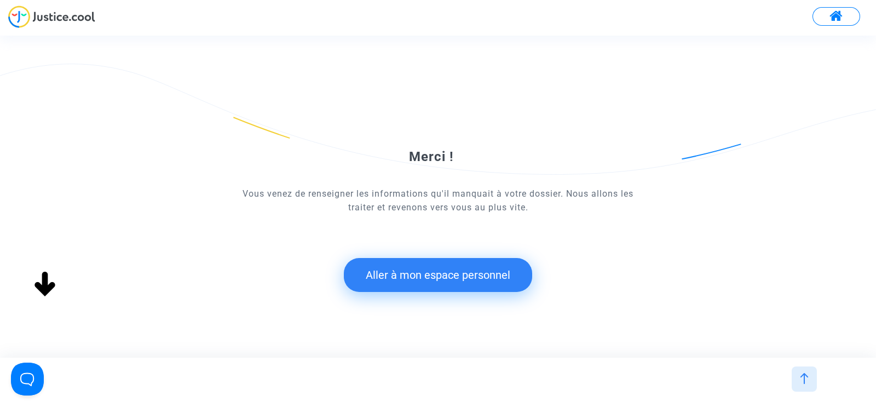
click at [473, 272] on button "Aller à mon espace personnel" at bounding box center [438, 275] width 188 height 34
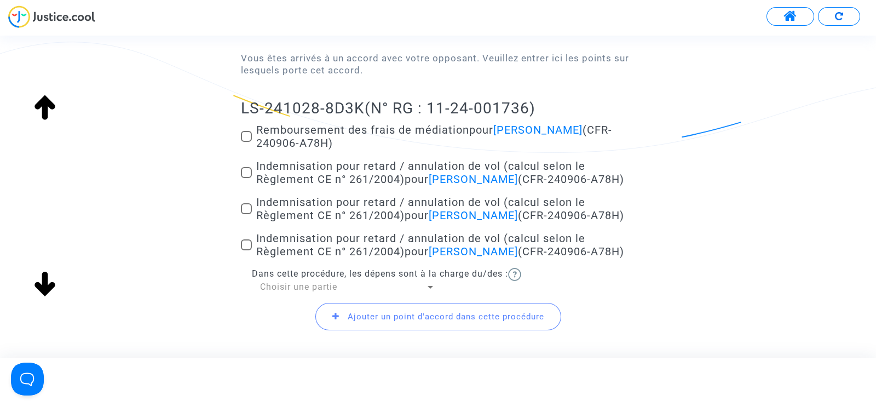
scroll to position [124, 0]
click at [249, 135] on span at bounding box center [246, 135] width 11 height 11
click at [246, 141] on input "Remboursement des frais de médiation pour [PERSON_NAME] (CFR-240906-A78H)" at bounding box center [246, 141] width 1 height 1
checkbox input "true"
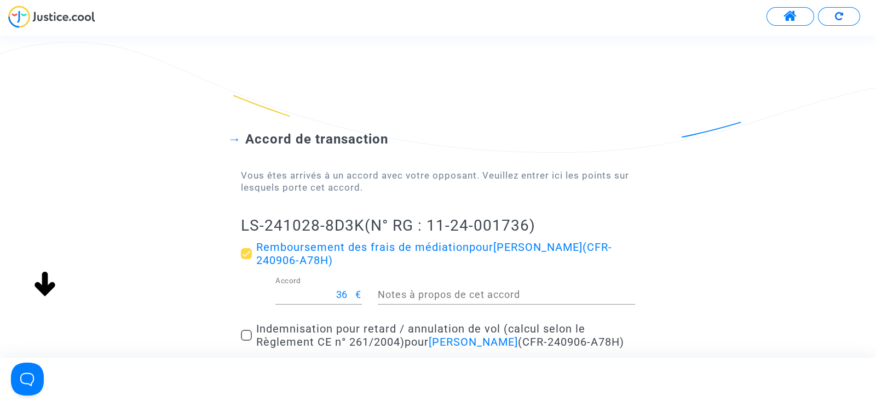
scroll to position [94, 0]
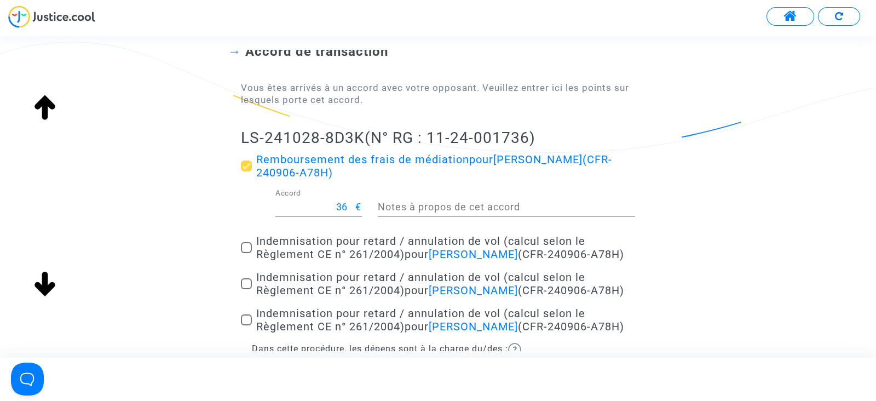
click at [249, 245] on span at bounding box center [246, 247] width 11 height 11
click at [246, 253] on input "Indemnisation pour retard / annulation de vol (calcul selon le Règlement CE n° …" at bounding box center [246, 253] width 1 height 1
checkbox input "true"
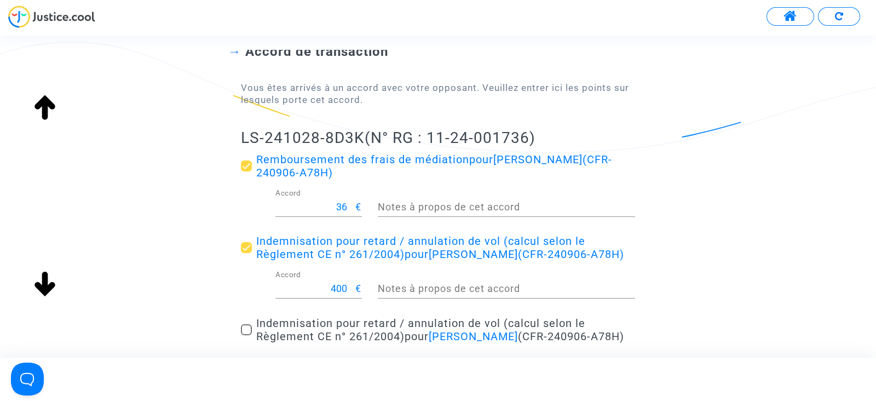
scroll to position [165, 0]
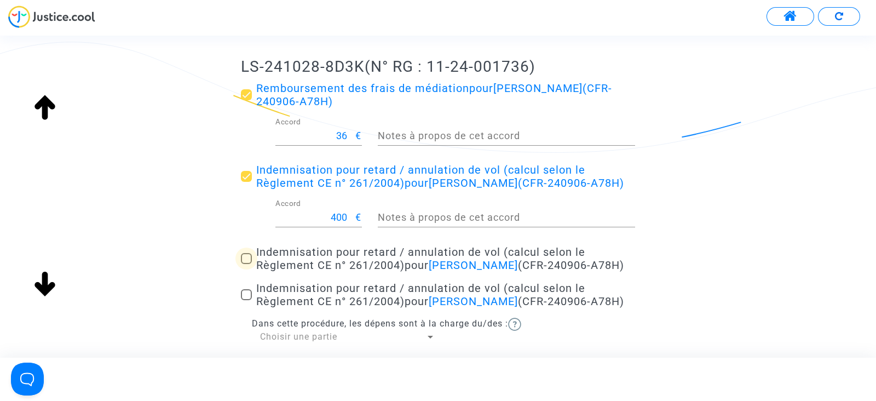
click at [249, 257] on span at bounding box center [246, 258] width 11 height 11
click at [246, 264] on input "Indemnisation pour retard / annulation de vol (calcul selon le Règlement CE n° …" at bounding box center [246, 264] width 1 height 1
checkbox input "true"
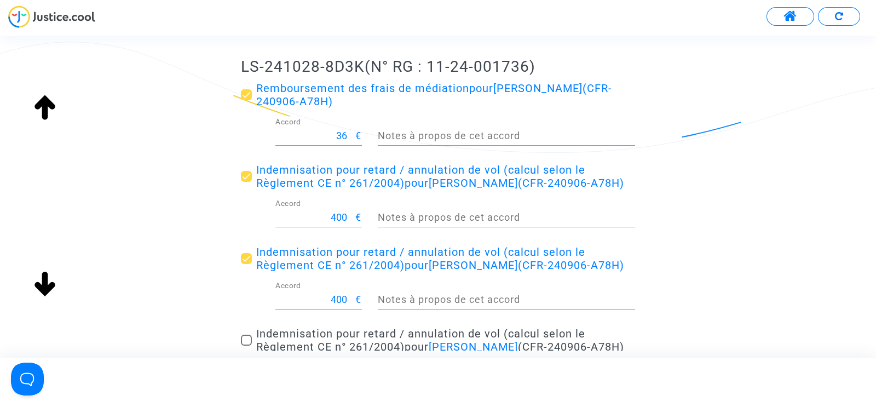
click at [246, 346] on label "Indemnisation pour retard / annulation de vol (calcul selon le Règlement CE n° …" at bounding box center [438, 340] width 394 height 26
click at [246, 346] on input "Indemnisation pour retard / annulation de vol (calcul selon le Règlement CE n° …" at bounding box center [246, 345] width 1 height 1
checkbox input "true"
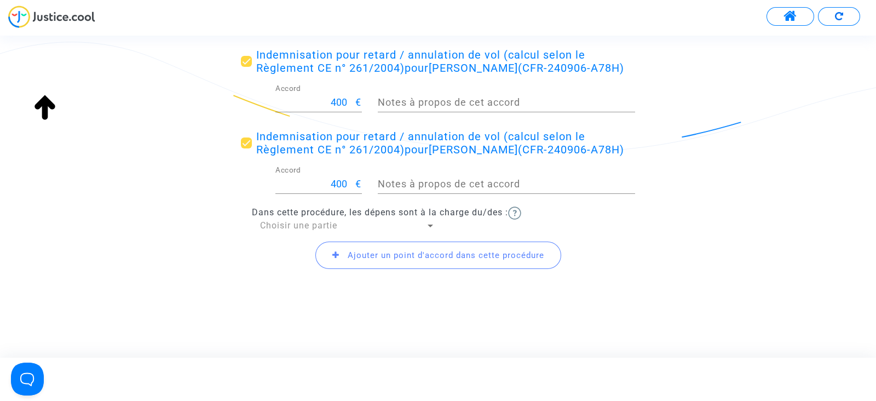
scroll to position [332, 0]
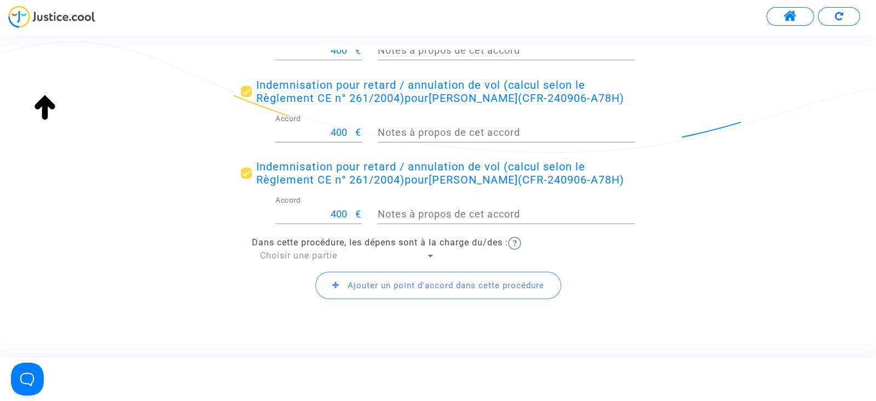
click at [361, 284] on span "Ajouter un point d'accord dans cette procédure" at bounding box center [446, 285] width 196 height 10
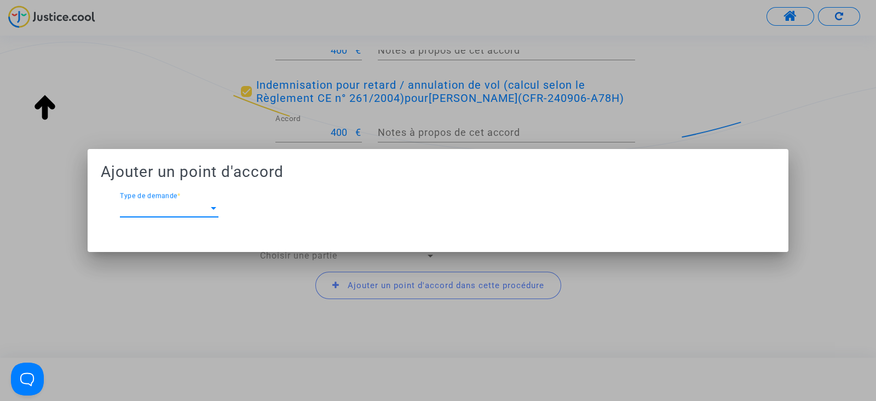
click at [182, 206] on span "Type de demande" at bounding box center [164, 208] width 89 height 10
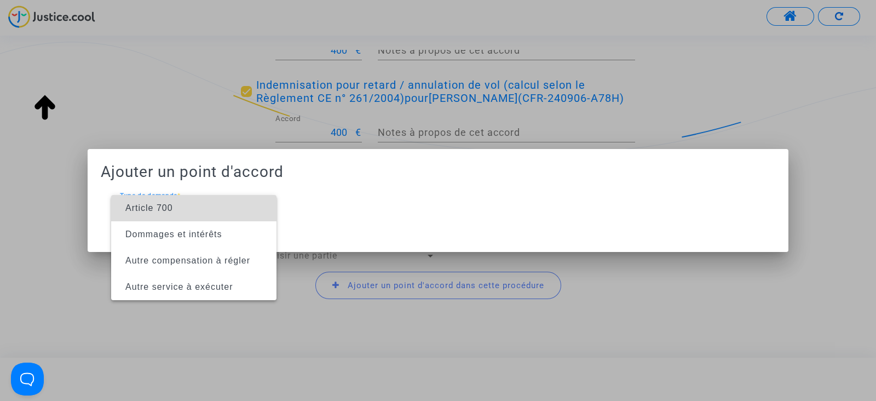
click at [161, 213] on span "Article 700" at bounding box center [194, 208] width 148 height 26
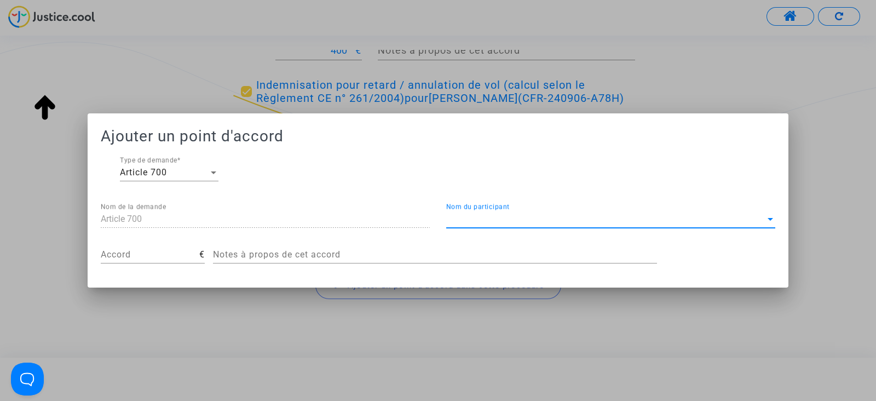
click at [461, 216] on span "Nom du participant" at bounding box center [605, 219] width 319 height 10
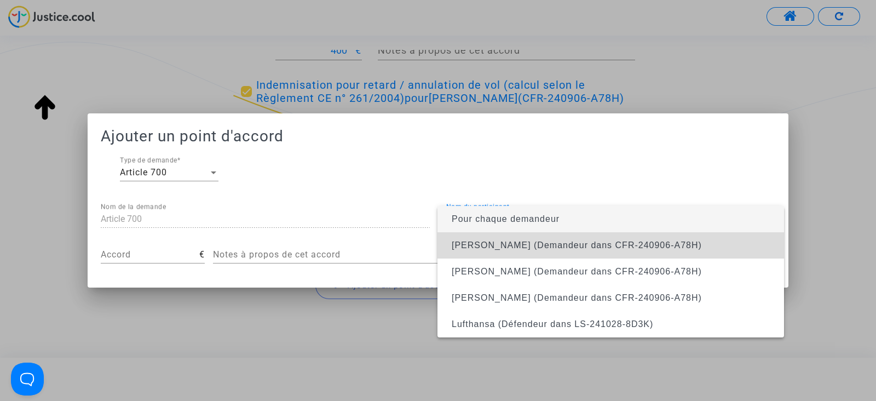
click at [471, 240] on span "Willian Wolff (Demandeur dans CFR-240906-A78H)" at bounding box center [577, 244] width 250 height 9
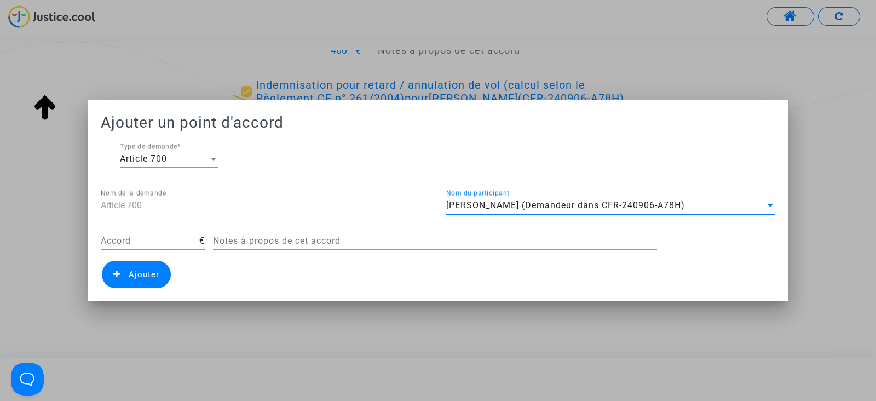
click at [151, 234] on div "Accord" at bounding box center [150, 237] width 99 height 25
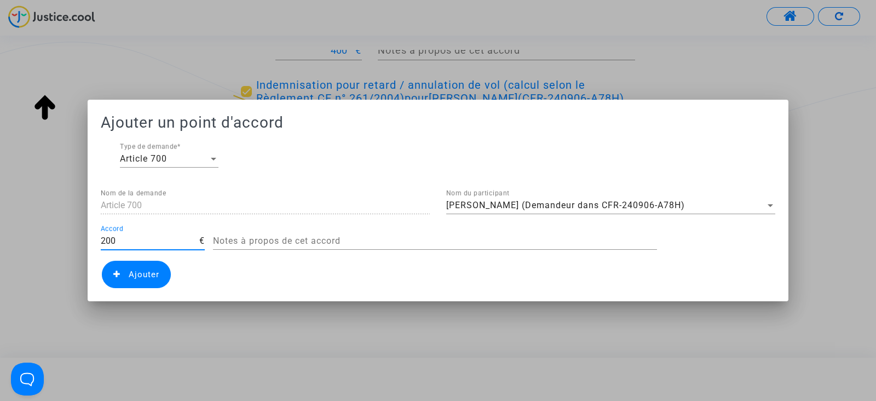
type input "200"
click at [135, 280] on span "Ajouter" at bounding box center [136, 274] width 69 height 27
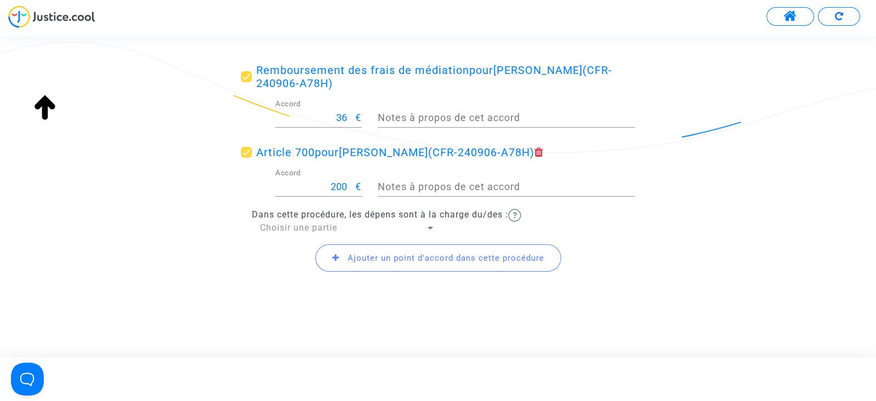
scroll to position [435, 0]
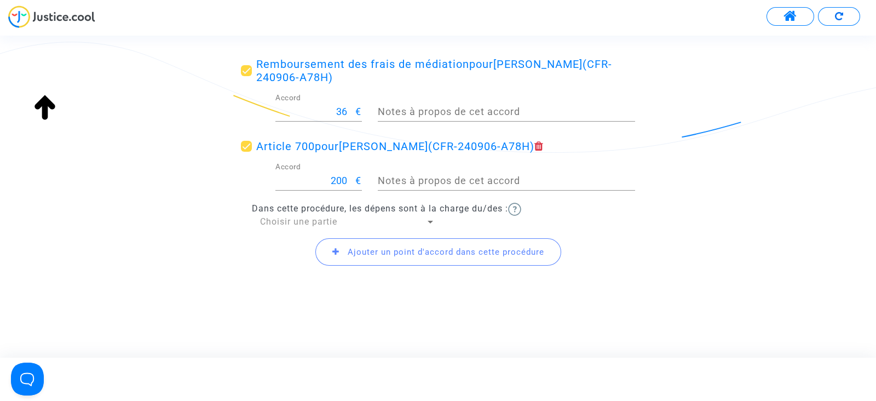
click at [306, 217] on span "Choisir une partie" at bounding box center [298, 221] width 77 height 10
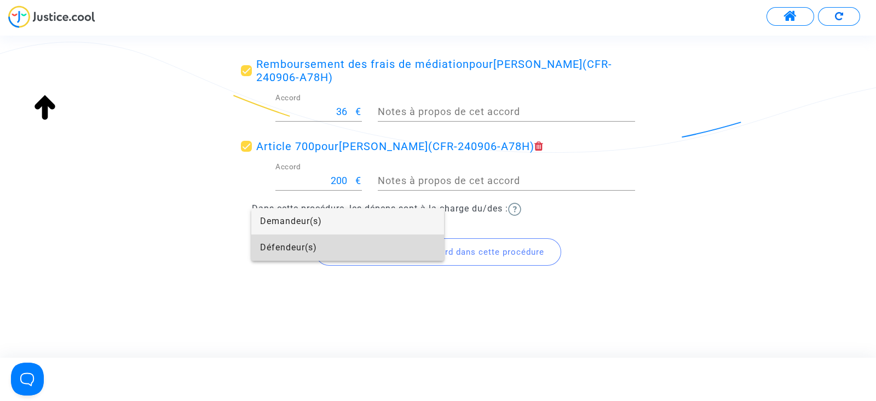
click at [309, 251] on span "Défendeur(s)" at bounding box center [347, 247] width 175 height 26
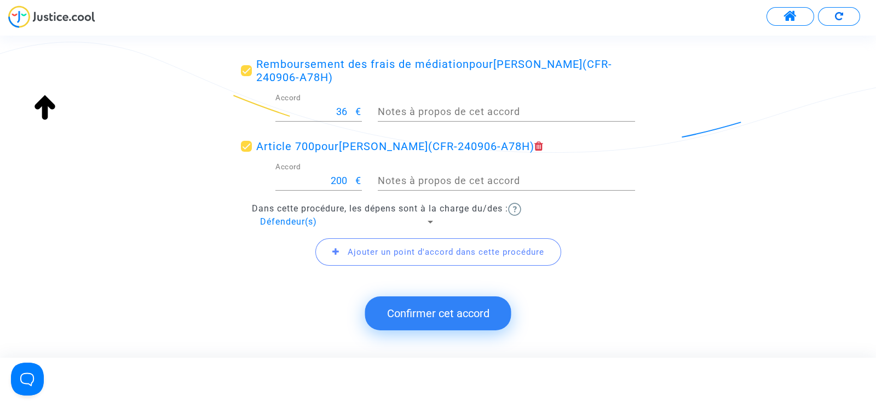
click at [433, 313] on button "Confirmer cet accord" at bounding box center [438, 313] width 146 height 34
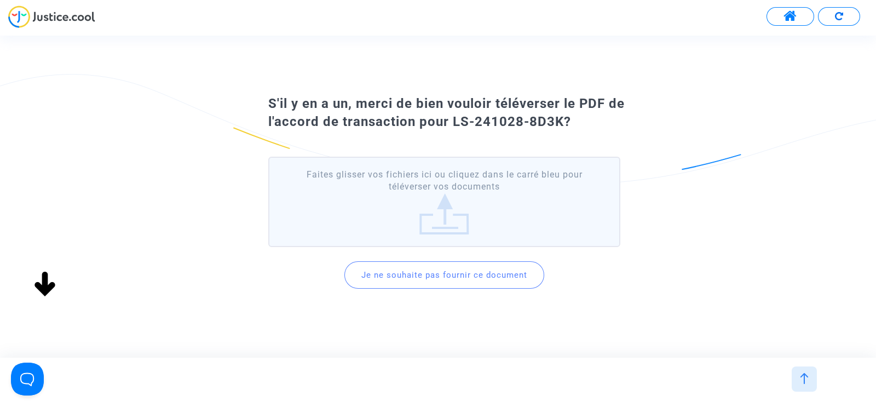
click at [426, 272] on button "Je ne souhaite pas fournir ce document" at bounding box center [444, 274] width 200 height 27
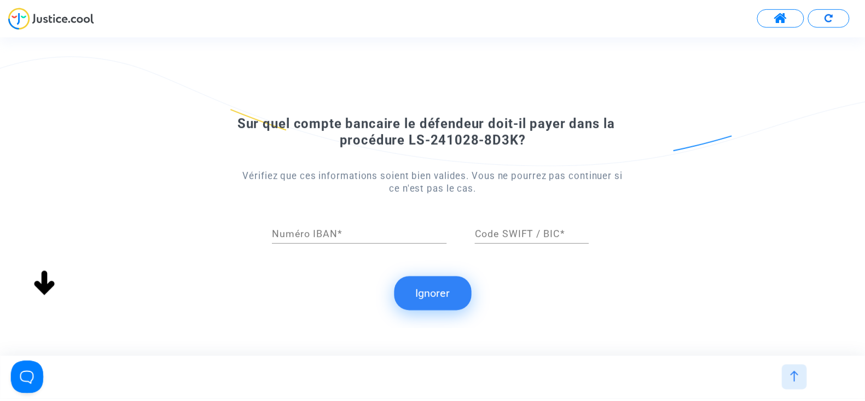
scroll to position [0, 0]
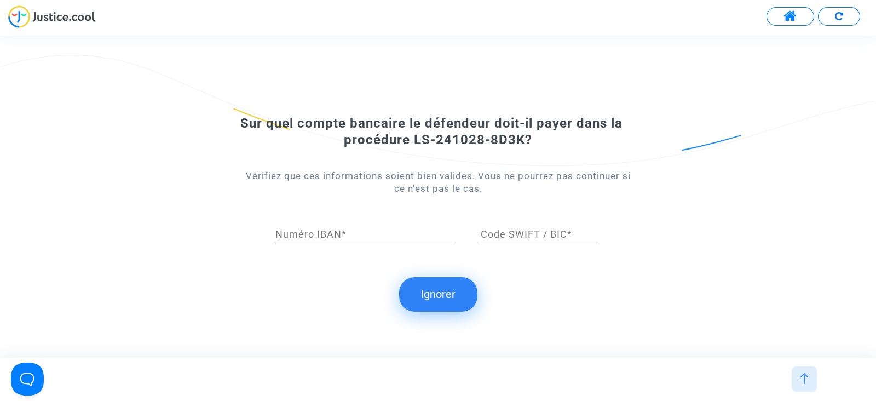
click at [432, 294] on button "Ignorer" at bounding box center [438, 294] width 78 height 34
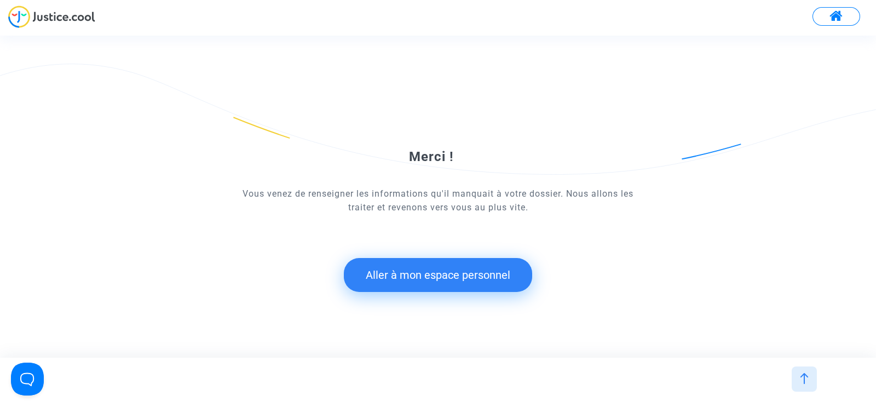
click at [413, 275] on button "Aller à mon espace personnel" at bounding box center [438, 275] width 188 height 34
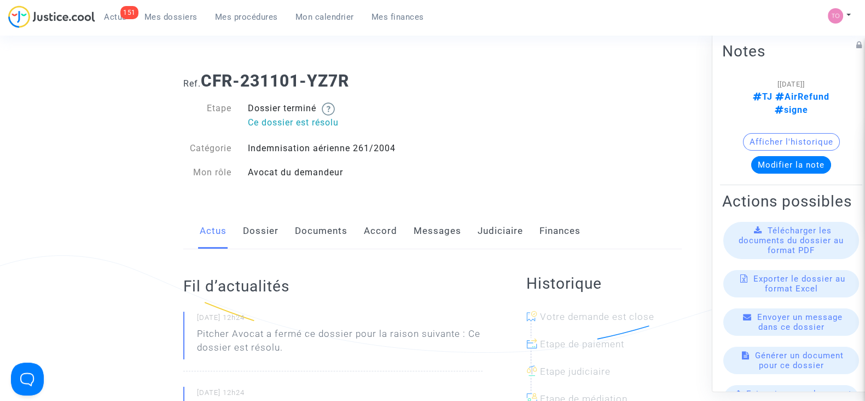
click at [261, 225] on link "Dossier" at bounding box center [261, 231] width 36 height 36
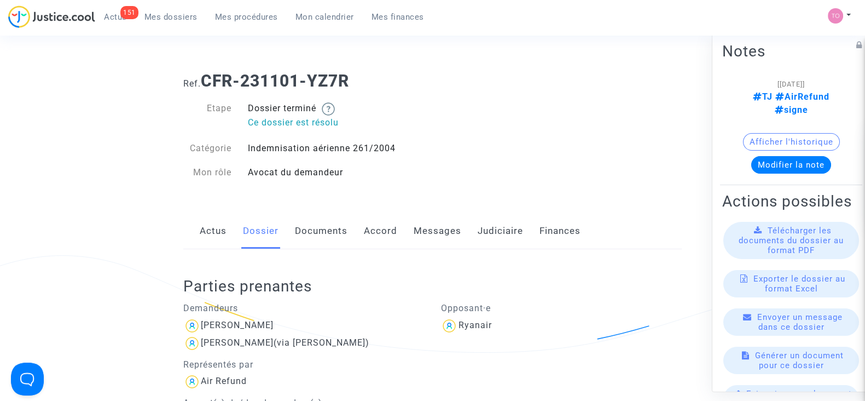
scroll to position [186, 0]
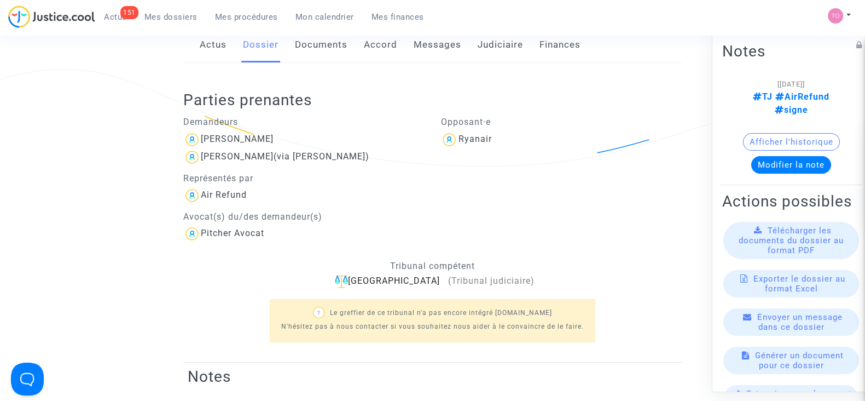
click at [261, 225] on span "Pitcher Avocat" at bounding box center [232, 201] width 63 height 73
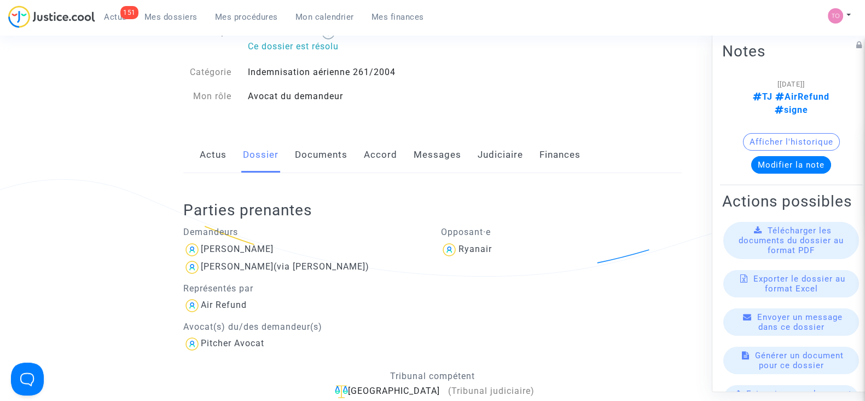
scroll to position [75, 0]
click at [200, 155] on link "Actus" at bounding box center [213, 156] width 27 height 36
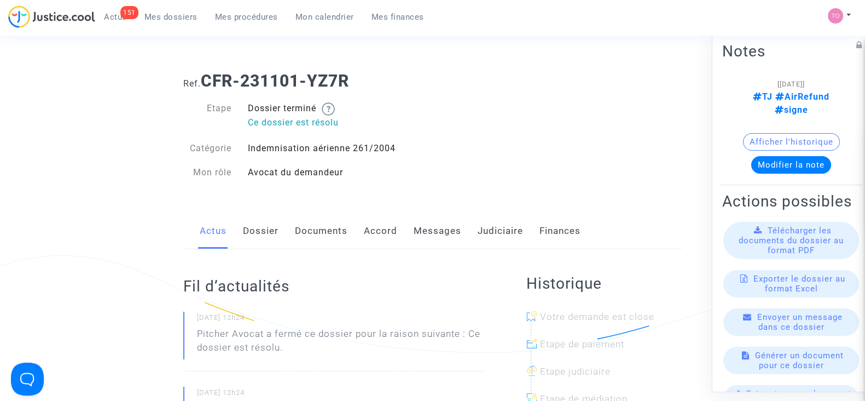
click at [441, 227] on link "Messages" at bounding box center [438, 231] width 48 height 36
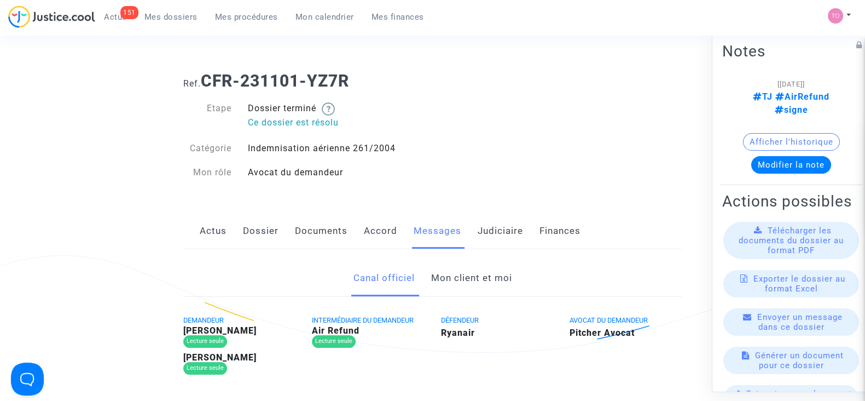
click at [482, 230] on link "Judiciaire" at bounding box center [500, 231] width 45 height 36
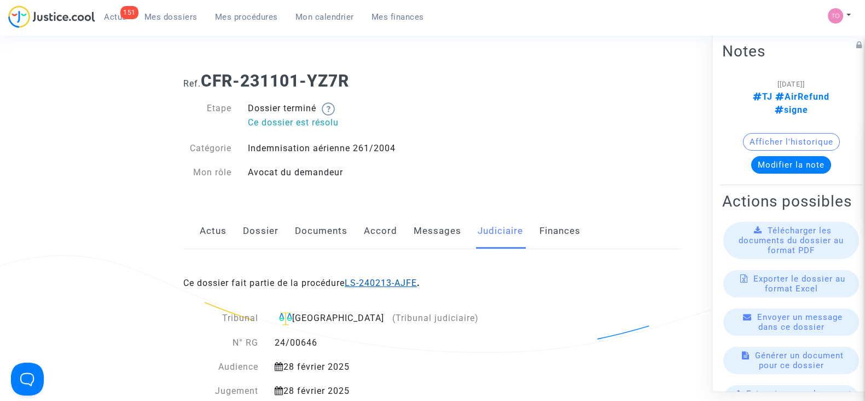
click at [361, 283] on link "LS-240213-AJFE" at bounding box center [381, 282] width 72 height 10
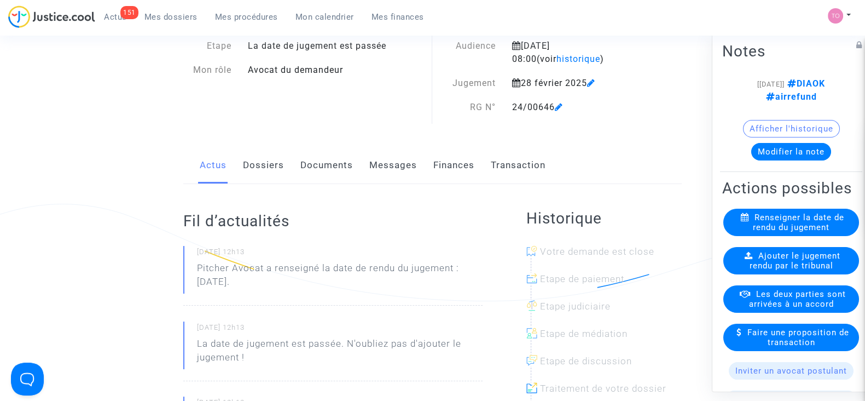
scroll to position [50, 0]
click at [256, 160] on link "Dossiers" at bounding box center [263, 166] width 41 height 36
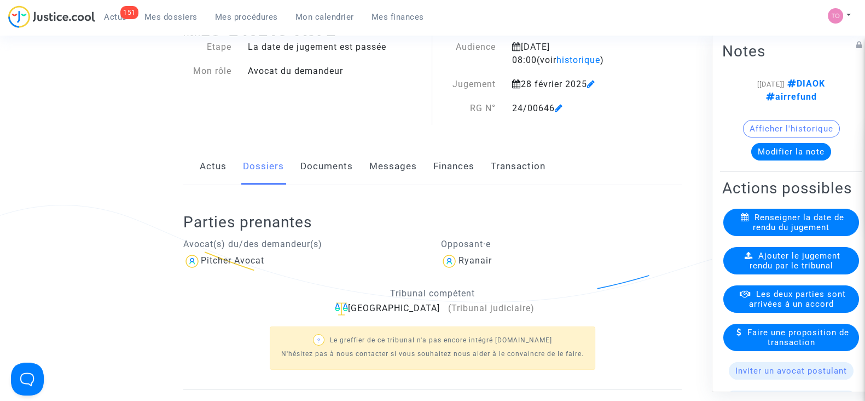
click at [320, 153] on link "Documents" at bounding box center [326, 166] width 53 height 36
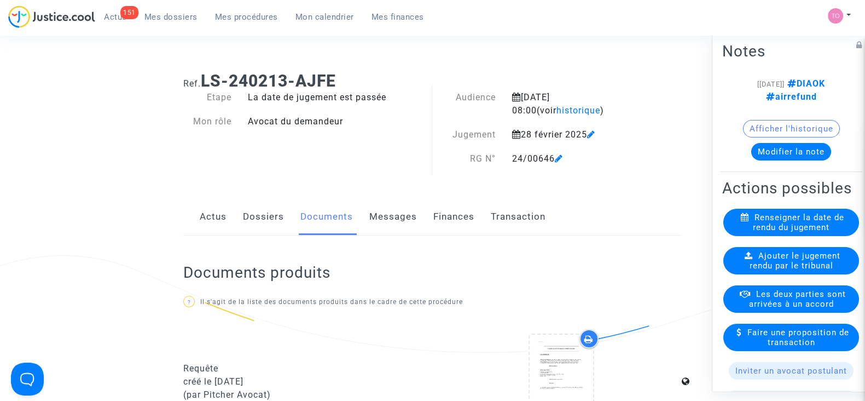
drag, startPoint x: 470, startPoint y: 157, endPoint x: 554, endPoint y: 161, distance: 84.4
click at [554, 161] on div "RG N° 24/00646" at bounding box center [539, 158] width 215 height 13
copy div "RG N° 24/00646"
click at [258, 212] on link "Dossiers" at bounding box center [263, 217] width 41 height 36
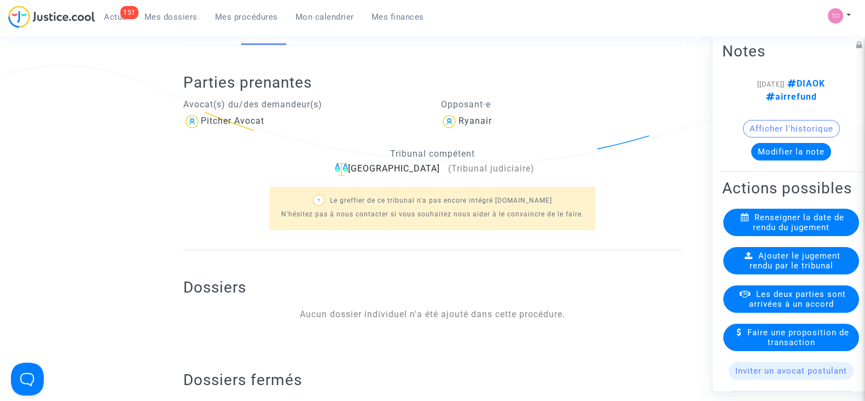
scroll to position [191, 0]
click at [129, 196] on ng-component "Ref. LS-240213-AJFE Etape La date de jugement est passée Mon rôle Avocat du dem…" at bounding box center [432, 168] width 779 height 592
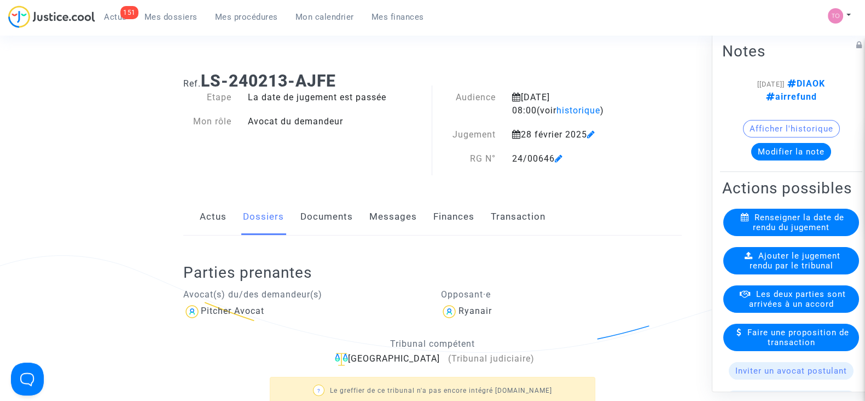
drag, startPoint x: 554, startPoint y: 157, endPoint x: 513, endPoint y: 158, distance: 40.5
click at [513, 158] on div "24/00646" at bounding box center [575, 158] width 143 height 13
copy div "24/00646"
click at [783, 150] on button "Modifier la note" at bounding box center [791, 152] width 80 height 18
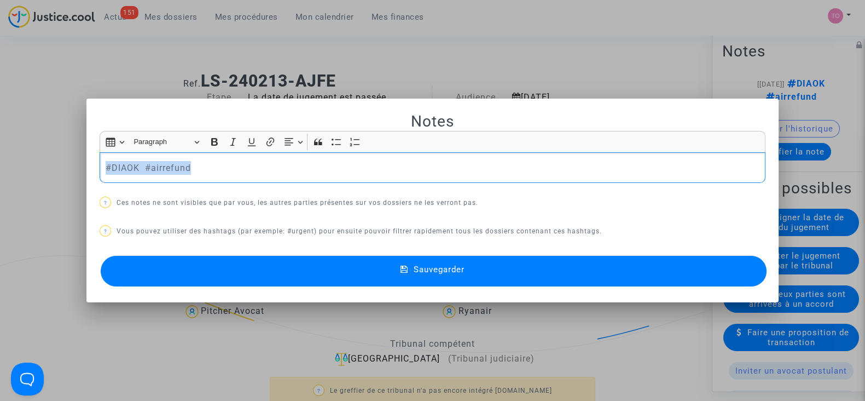
drag, startPoint x: 219, startPoint y: 165, endPoint x: 51, endPoint y: 168, distance: 168.6
click at [51, 168] on div "Notes Rich Text Editor Insert table Insert table Heading Paragraph Paragraph He…" at bounding box center [432, 200] width 865 height 401
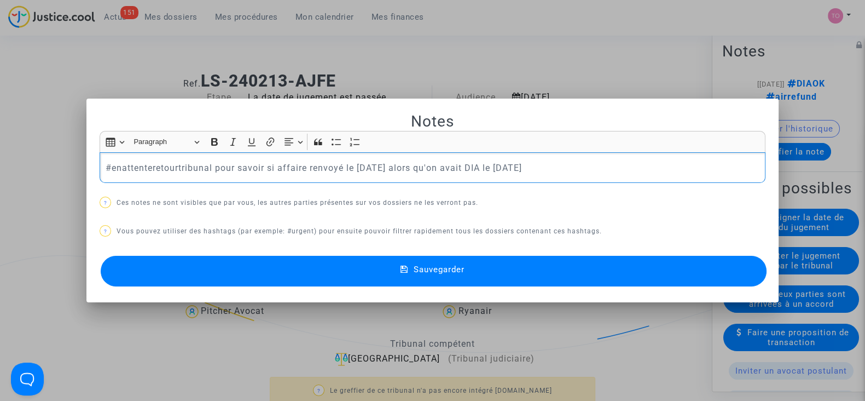
click at [433, 275] on button "Sauvegarder" at bounding box center [434, 271] width 666 height 31
